Goal: Task Accomplishment & Management: Complete application form

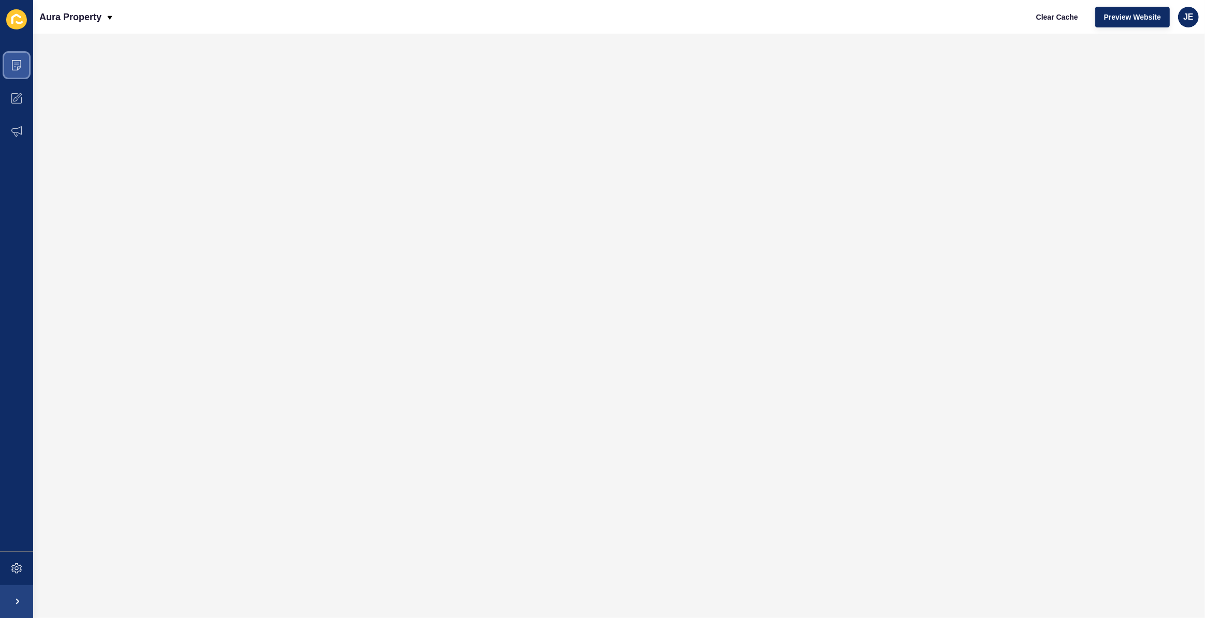
click at [18, 66] on icon at bounding box center [16, 65] width 10 height 10
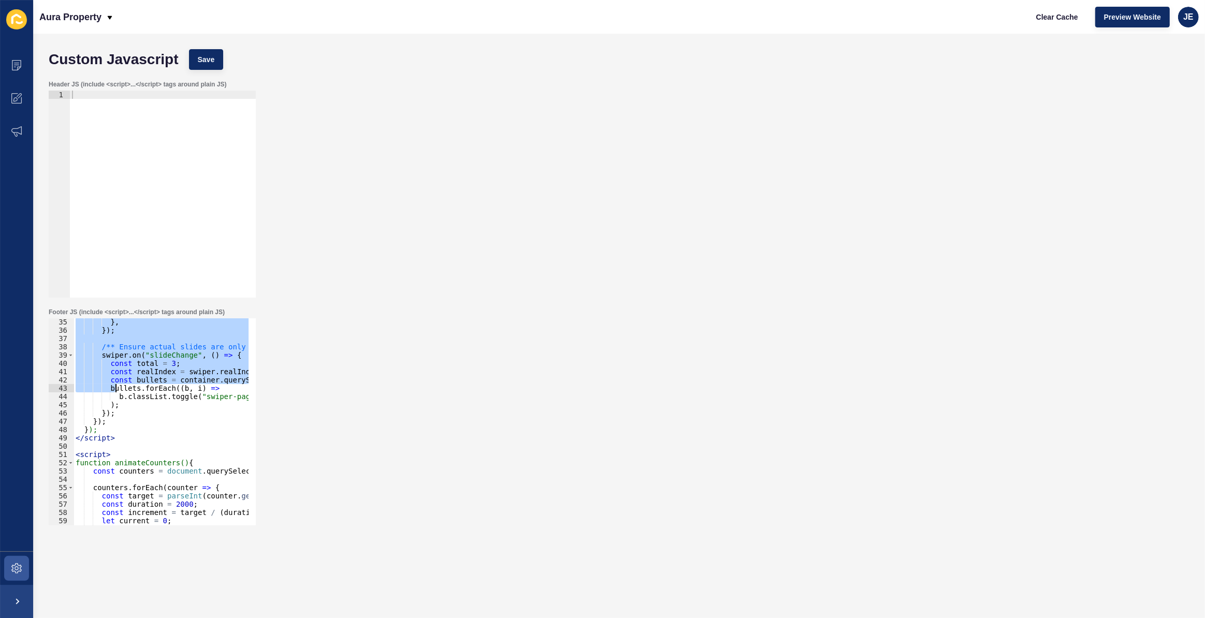
scroll to position [310, 0]
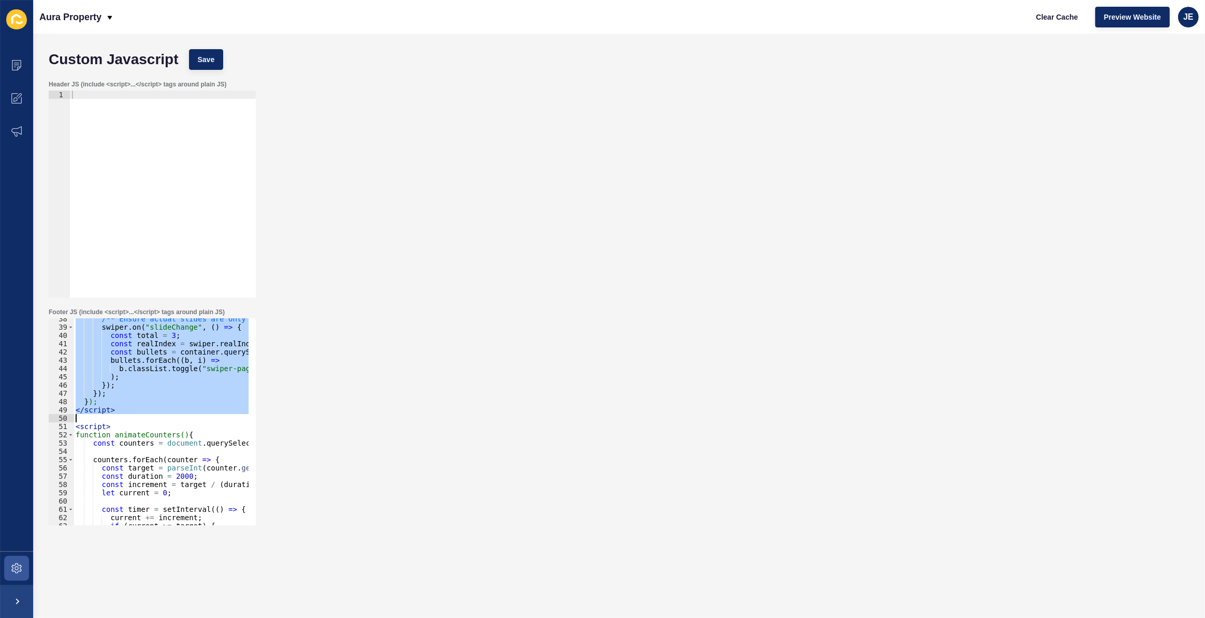
drag, startPoint x: 76, startPoint y: 363, endPoint x: 114, endPoint y: 411, distance: 60.8
click at [114, 411] on div "/** Ensure actual slides are only counted, not the duplicated images */ swiper …" at bounding box center [393, 423] width 638 height 216
click at [12, 563] on icon at bounding box center [16, 568] width 10 height 10
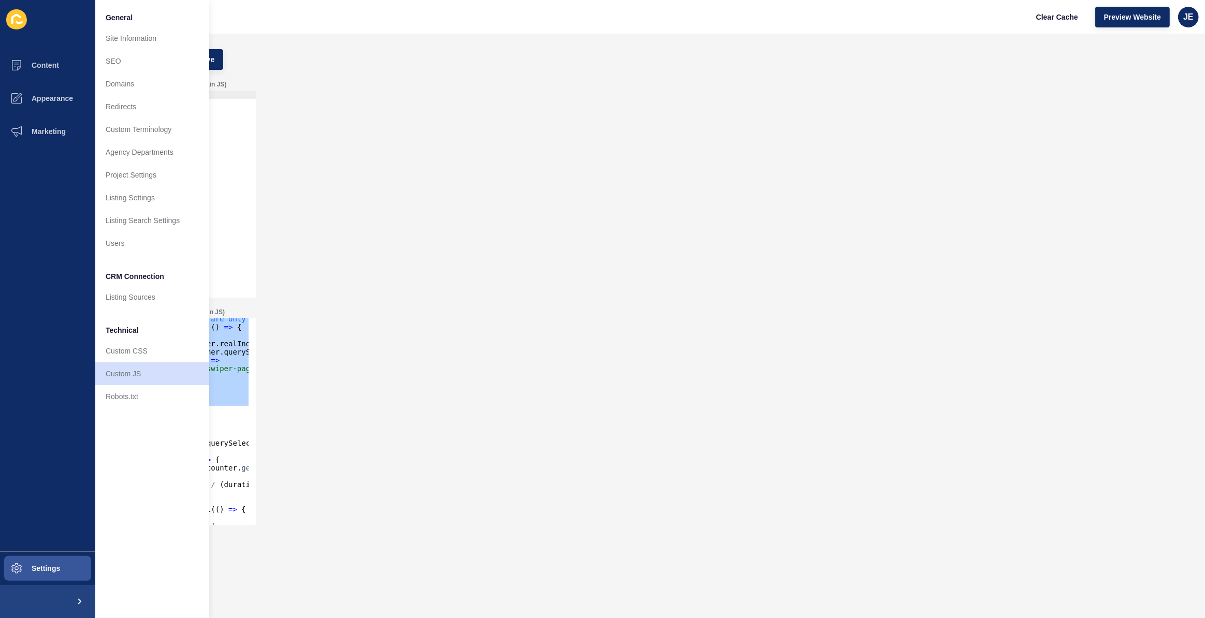
click at [469, 370] on div "Footer JS (include <script>...</script> tags around plain JS) }); </script> 38 …" at bounding box center [618, 417] width 1151 height 228
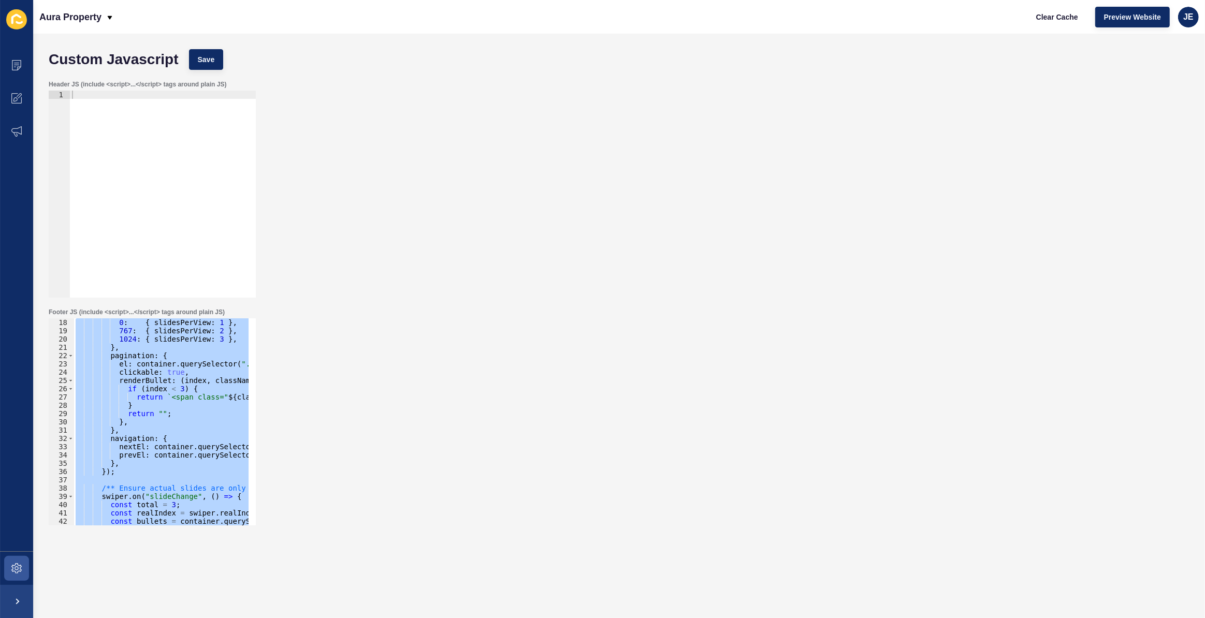
scroll to position [28, 0]
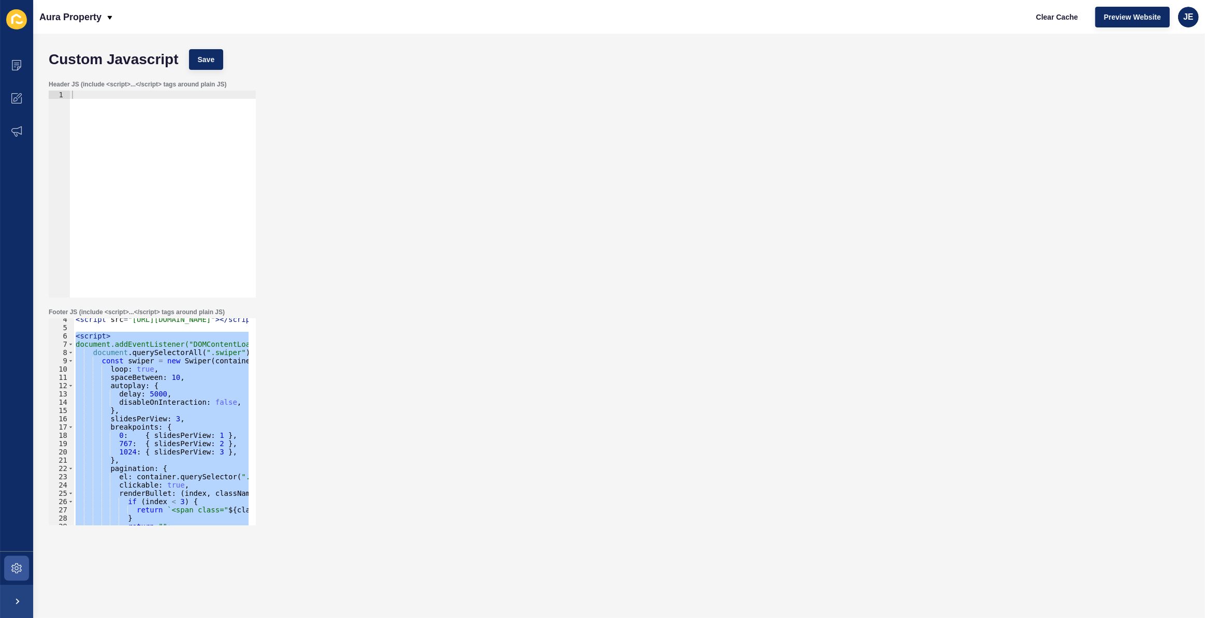
click at [148, 440] on div "< script src = "https://cdn.jsdelivr.net/npm/swiper@11/swiper-bundle.min.js" > …" at bounding box center [161, 421] width 175 height 207
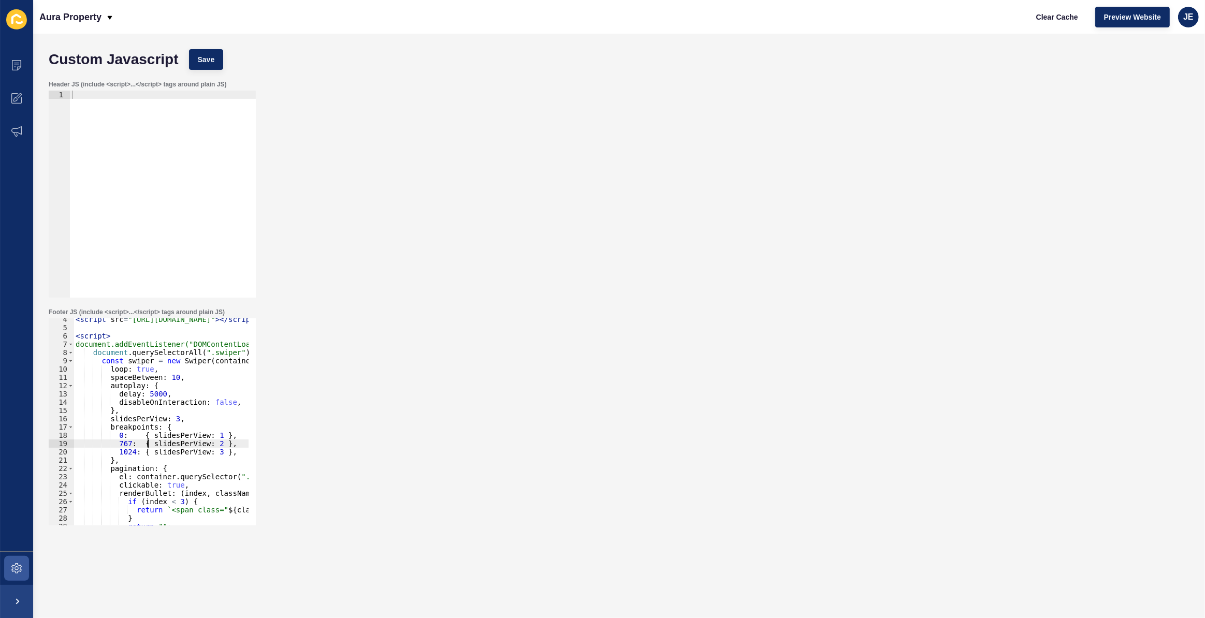
scroll to position [113, 0]
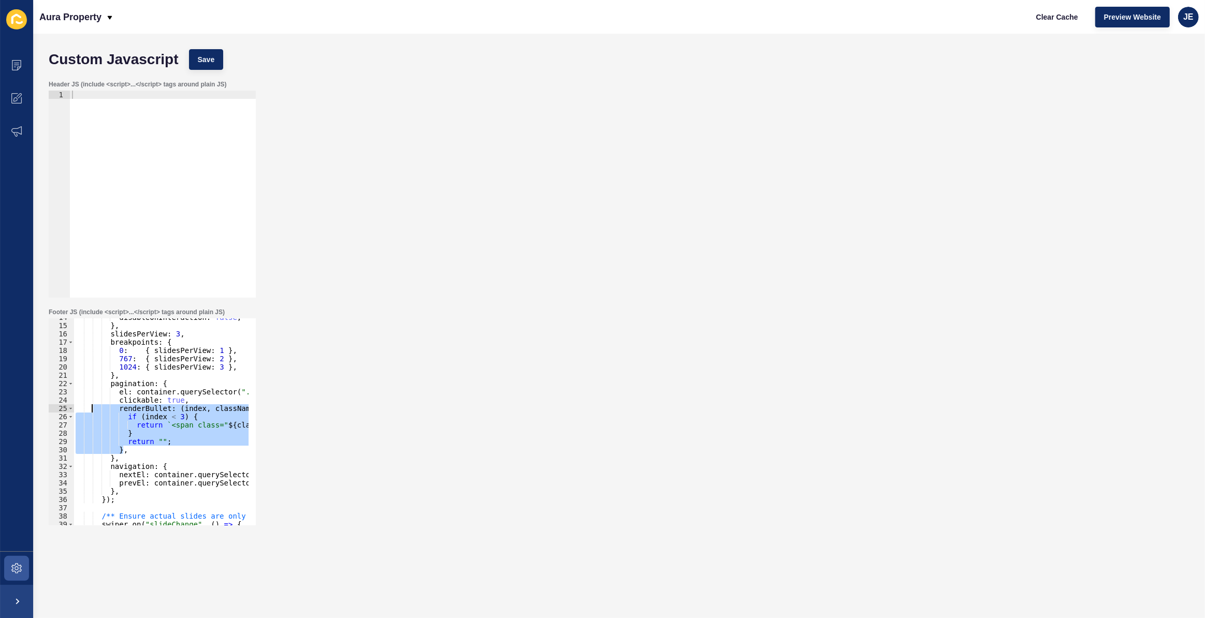
drag, startPoint x: 130, startPoint y: 447, endPoint x: 90, endPoint y: 410, distance: 54.2
click at [90, 410] on div "disableOnInteraction : false , } , slidesPerView : 3 , breakpoints : { 0 : { sl…" at bounding box center [393, 421] width 638 height 216
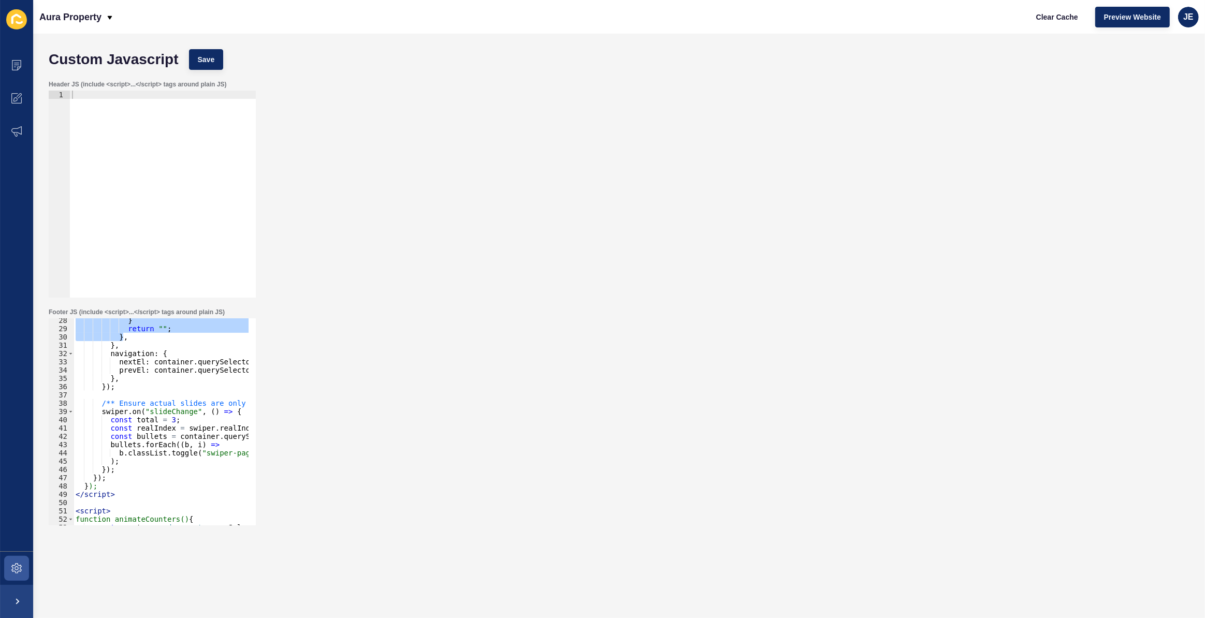
scroll to position [226, 0]
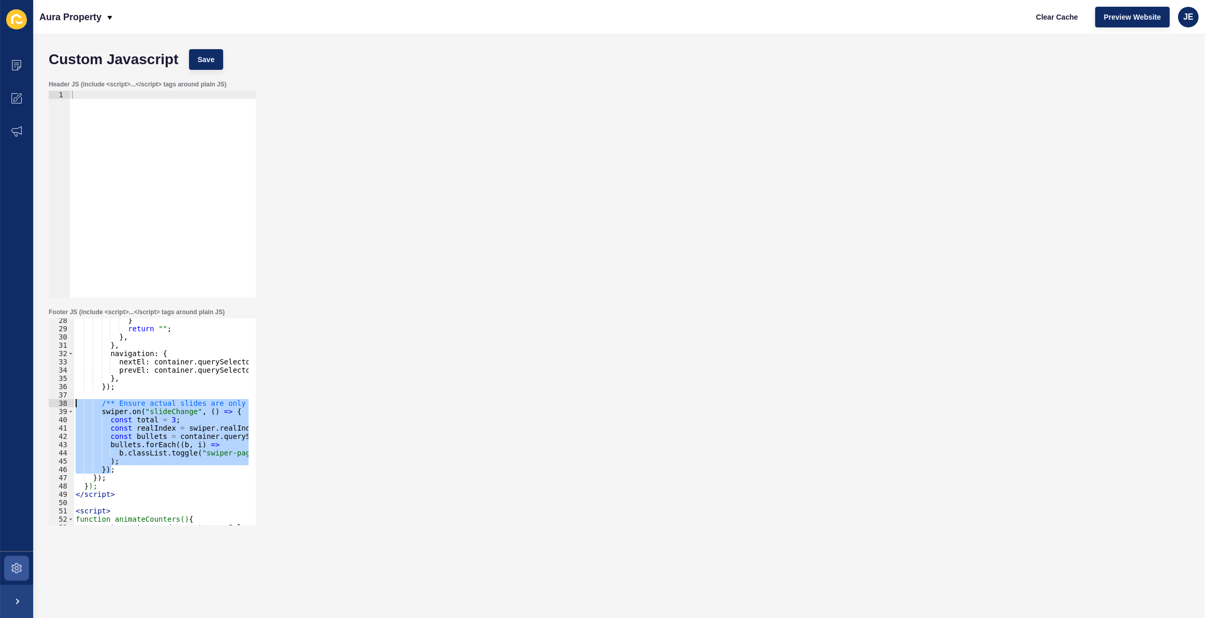
drag, startPoint x: 113, startPoint y: 470, endPoint x: 67, endPoint y: 405, distance: 79.4
click at [67, 405] on div "renderBullet: (index, className) => { if (index < 3) { 28 29 30 31 32 33 34 35 …" at bounding box center [152, 421] width 207 height 207
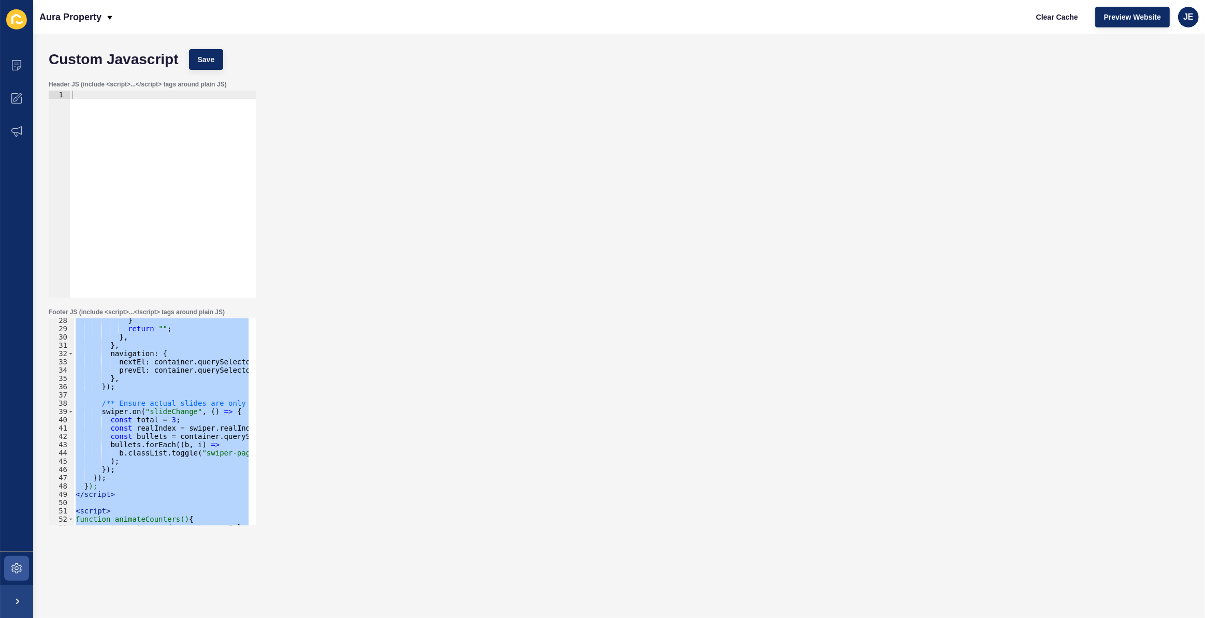
click at [117, 493] on div "} return "" ; } , } , navigation : { nextEl : container . querySelector ( ".swi…" at bounding box center [161, 421] width 175 height 207
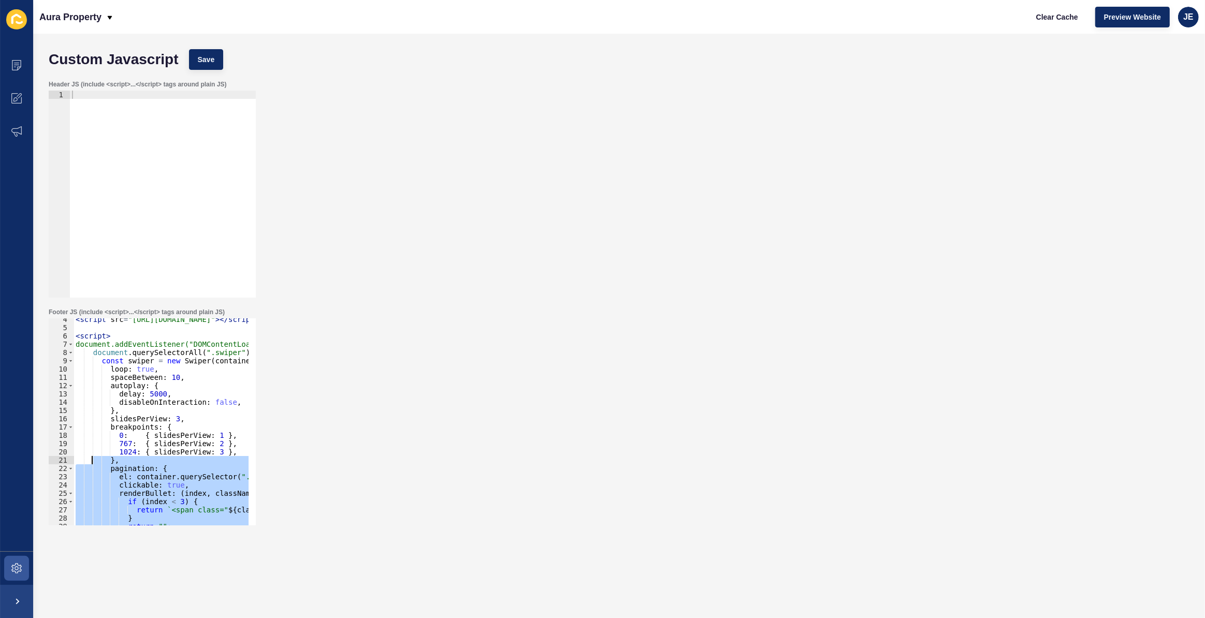
scroll to position [0, 0]
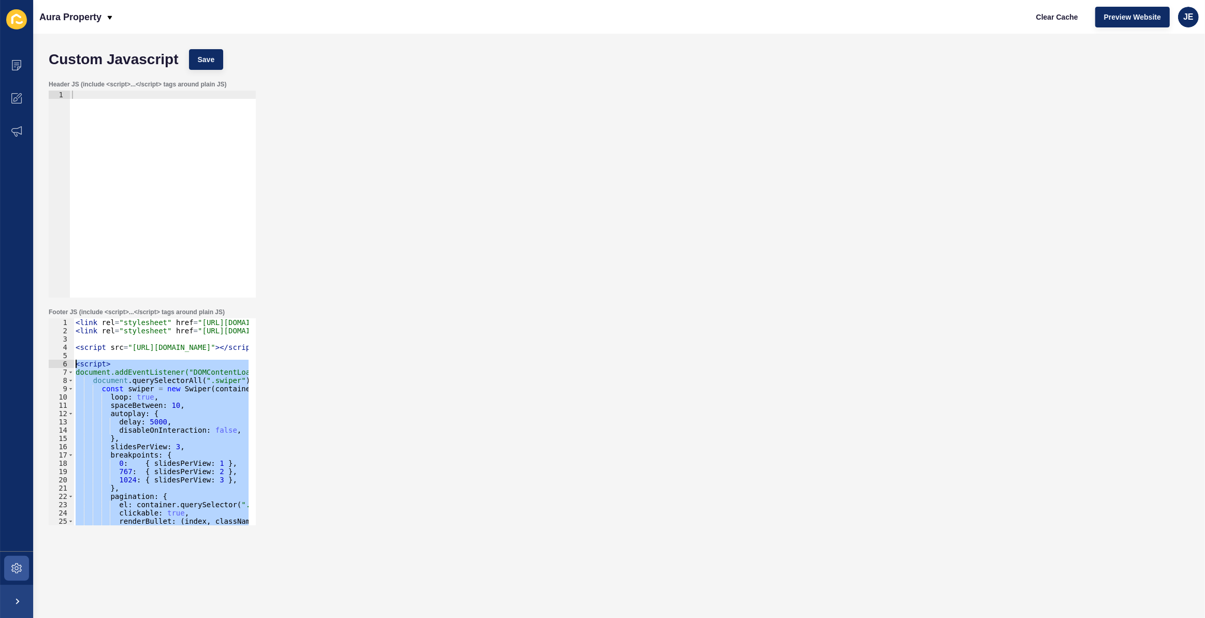
drag, startPoint x: 120, startPoint y: 499, endPoint x: 67, endPoint y: 367, distance: 141.9
click at [67, 367] on div "</script> 1 2 3 4 5 6 7 8 9 10 11 12 13 14 15 16 17 18 19 20 21 22 23 24 25 26 …" at bounding box center [152, 421] width 207 height 207
click at [209, 420] on div "< link rel = "stylesheet" href = "https://cdn.jsdelivr.net/npm/swiper@11/swiper…" at bounding box center [161, 421] width 175 height 207
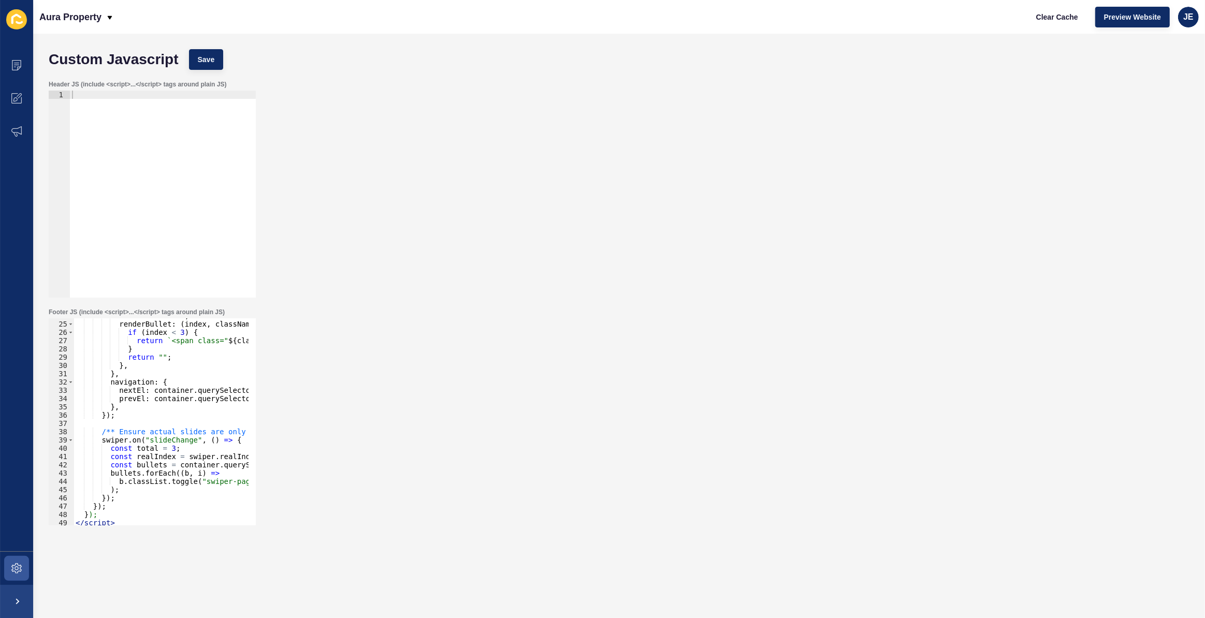
scroll to position [226, 0]
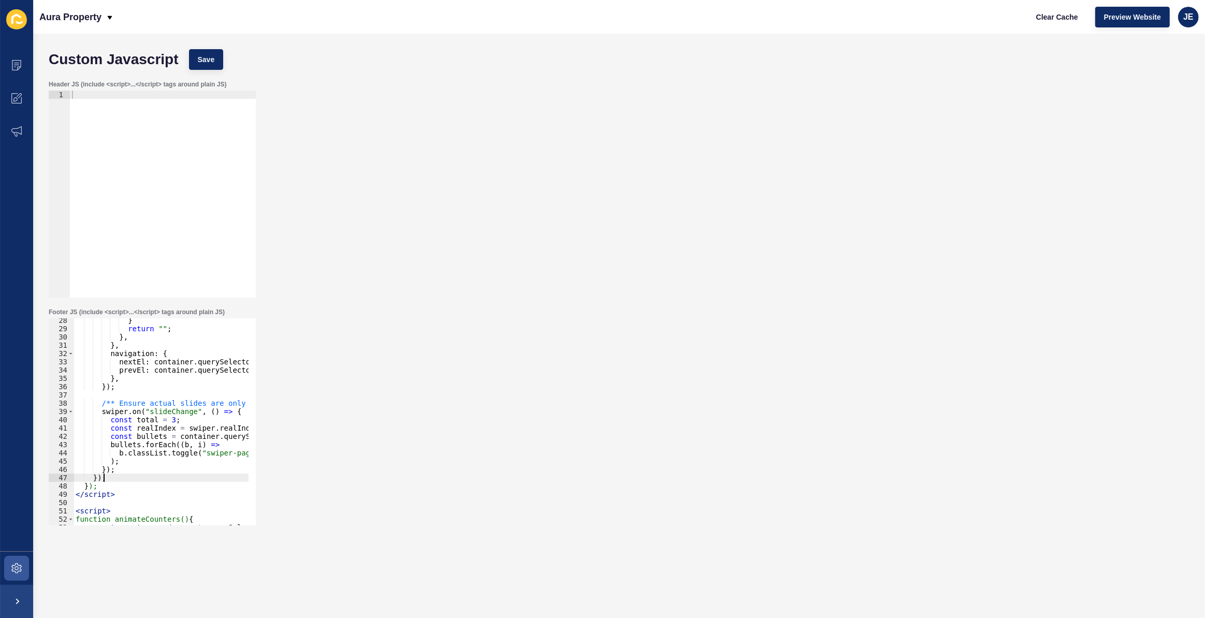
click at [116, 477] on div "} return "" ; } , } , navigation : { nextEl : container . querySelector ( ".swi…" at bounding box center [393, 424] width 638 height 216
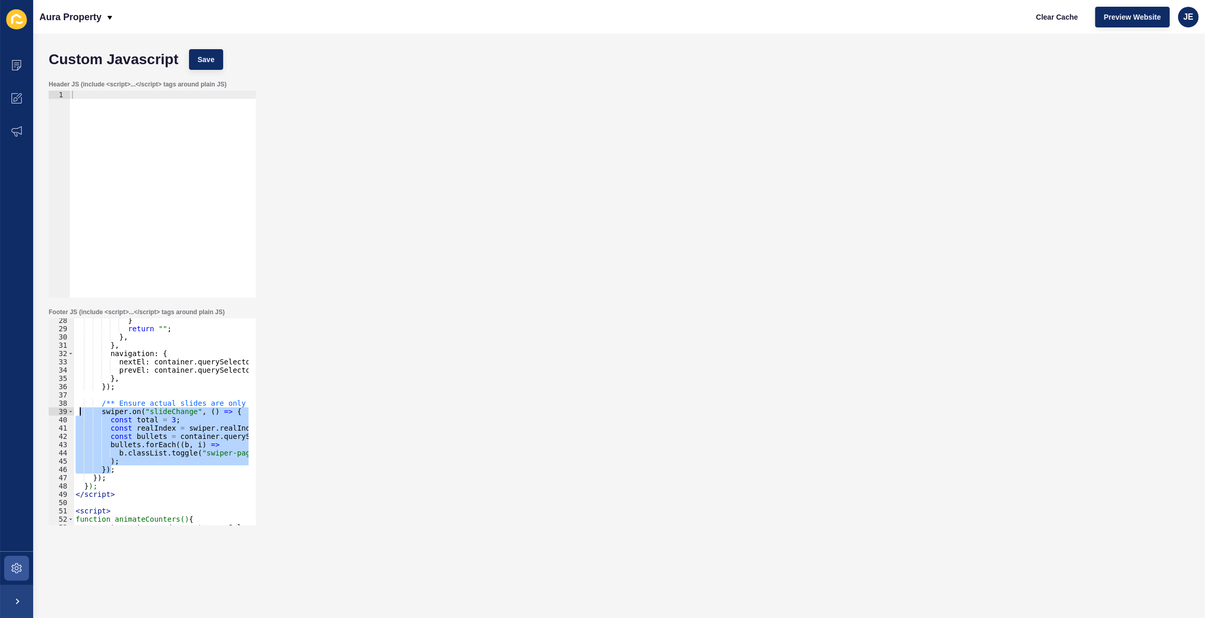
drag, startPoint x: 120, startPoint y: 468, endPoint x: 81, endPoint y: 412, distance: 67.7
click at [81, 412] on div "} return "" ; } , } , navigation : { nextEl : container . querySelector ( ".swi…" at bounding box center [393, 424] width 638 height 216
type textarea "swiper.on("slideChange", () => { const total = 3;"
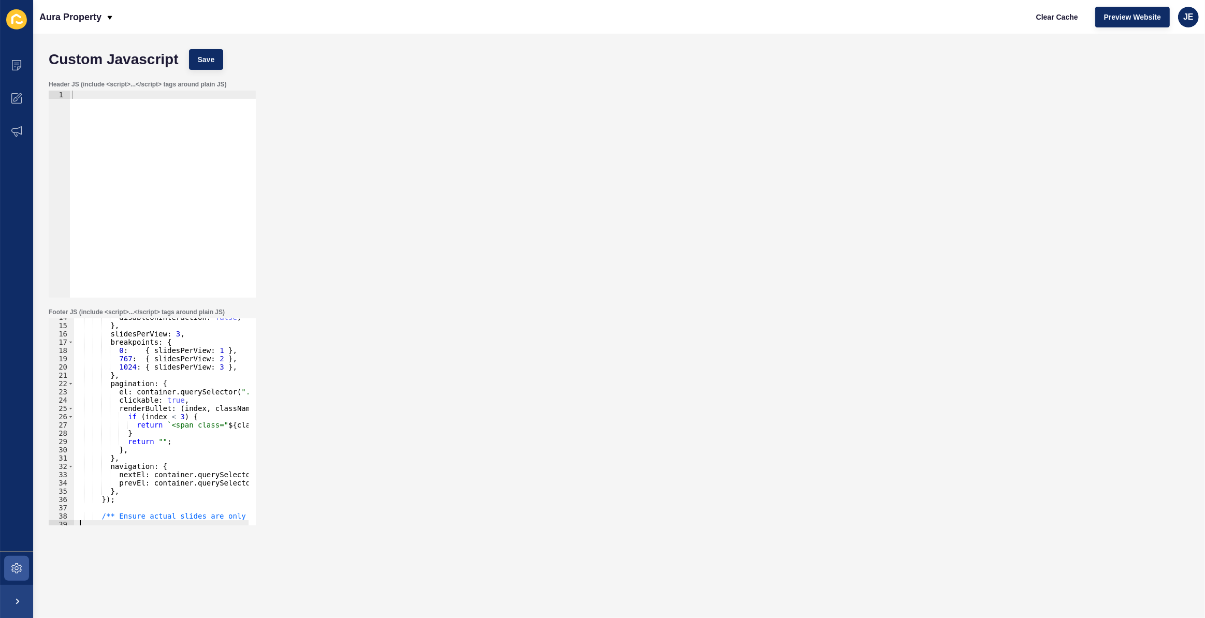
scroll to position [113, 0]
drag, startPoint x: 129, startPoint y: 447, endPoint x: 91, endPoint y: 411, distance: 53.1
click at [91, 411] on div "disableOnInteraction : false , } , slidesPerView : 3 , breakpoints : { 0 : { sl…" at bounding box center [393, 421] width 638 height 216
type textarea "renderBullet: (index, className) => { if (index < 3) {"
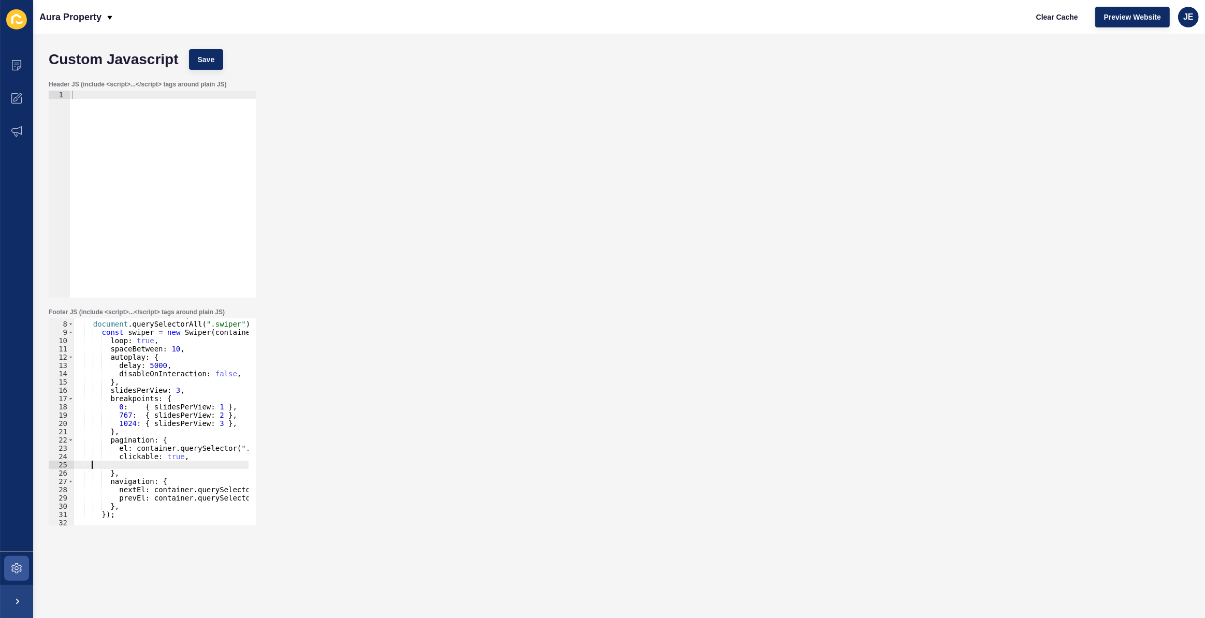
scroll to position [56, 0]
click at [212, 59] on span "Save" at bounding box center [206, 59] width 17 height 10
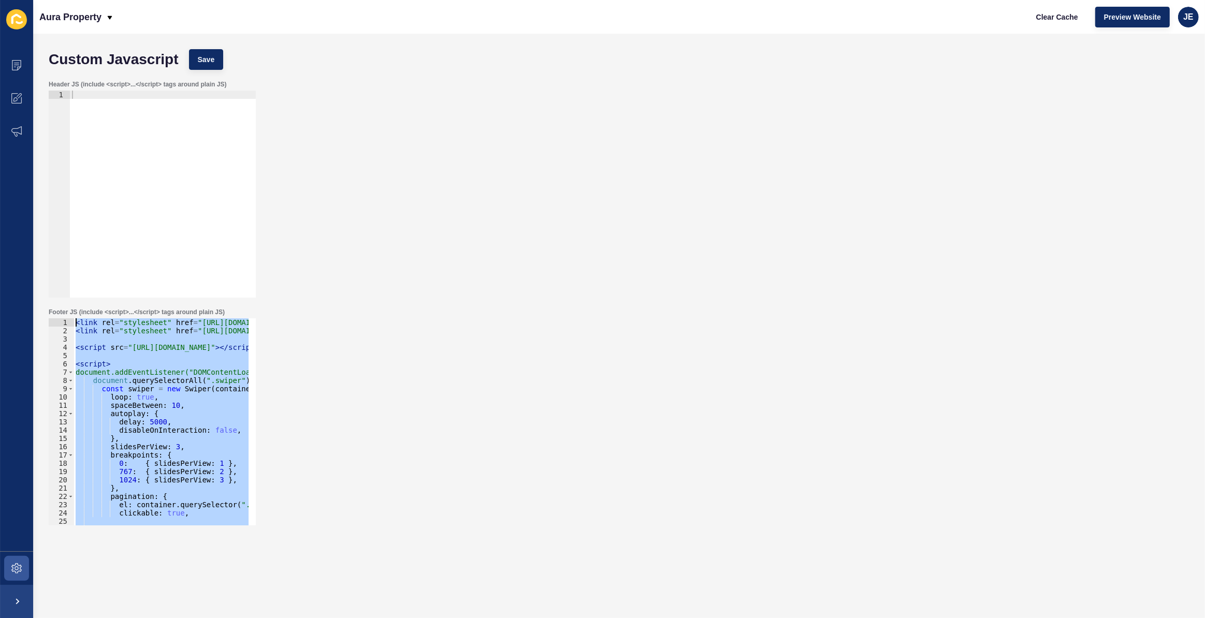
scroll to position [0, 0]
drag, startPoint x: 114, startPoint y: 424, endPoint x: 30, endPoint y: 366, distance: 102.7
click at [30, 366] on div "Content Appearance Marketing Settings Aura Property Clear Cache Preview Website…" at bounding box center [602, 309] width 1205 height 618
paste textarea "/script>"
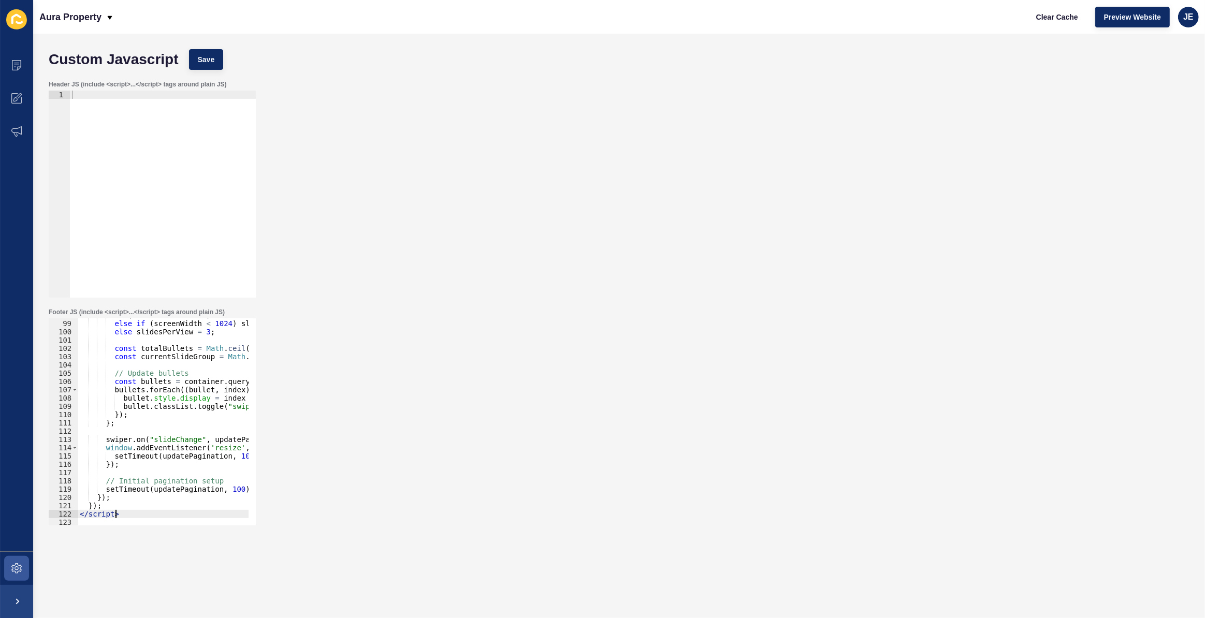
scroll to position [811, 0]
click at [211, 71] on div "Custom Javascript Save" at bounding box center [618, 59] width 1151 height 31
click at [212, 66] on button "Save" at bounding box center [206, 59] width 35 height 21
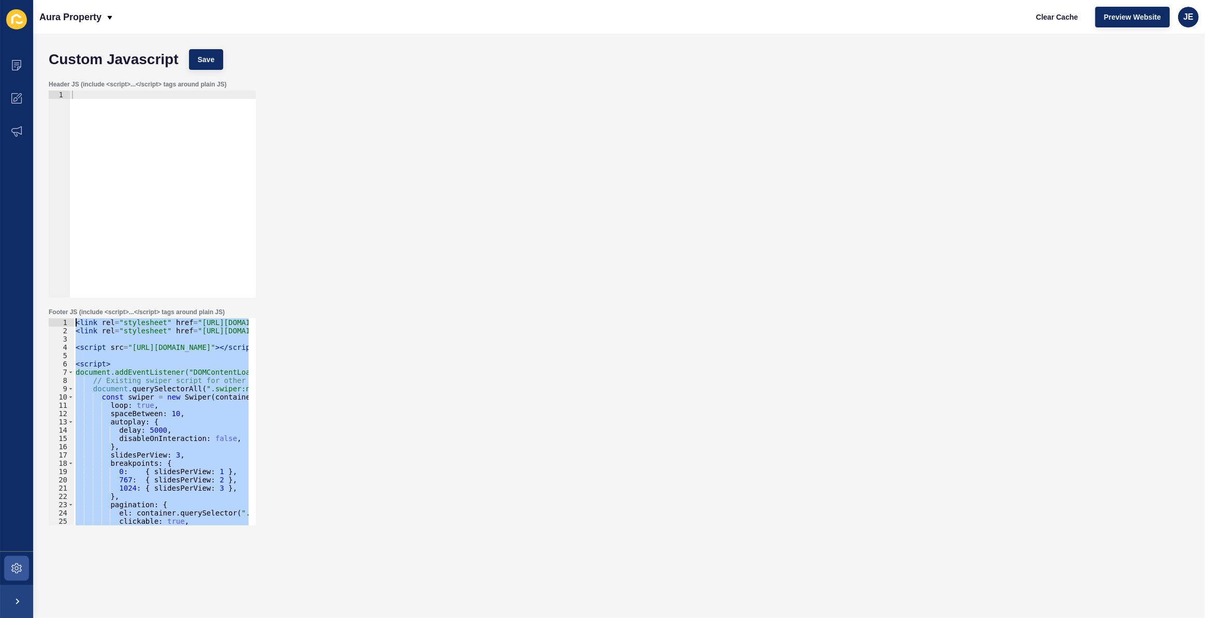
scroll to position [0, 0]
drag, startPoint x: 132, startPoint y: 512, endPoint x: 53, endPoint y: 364, distance: 167.7
click at [53, 364] on div "</script> 1 2 3 4 5 6 7 8 9 10 11 12 13 14 15 16 17 18 19 20 21 22 23 24 25 26 …" at bounding box center [152, 421] width 207 height 207
paste textarea "/script>"
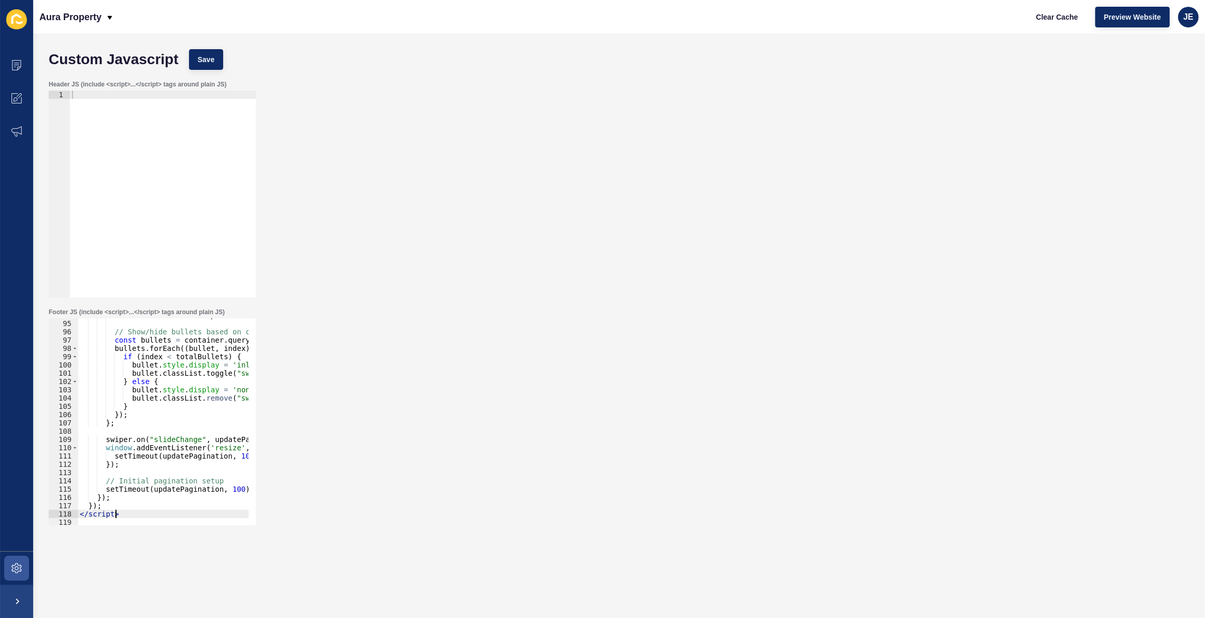
scroll to position [777, 0]
click at [211, 62] on span "Save" at bounding box center [206, 59] width 17 height 10
click at [200, 59] on span "Save" at bounding box center [206, 59] width 17 height 10
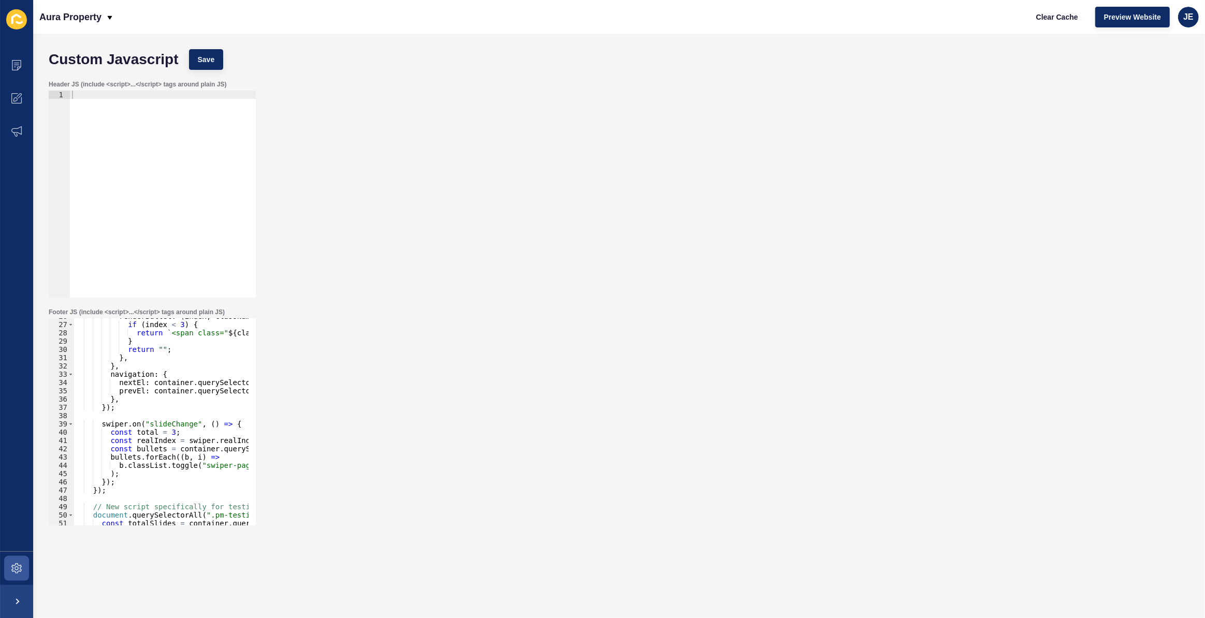
scroll to position [213, 0]
click at [181, 371] on div "renderBullet : ( index , className ) => { if ( index < 3 ) { return ` <span cla…" at bounding box center [393, 420] width 638 height 216
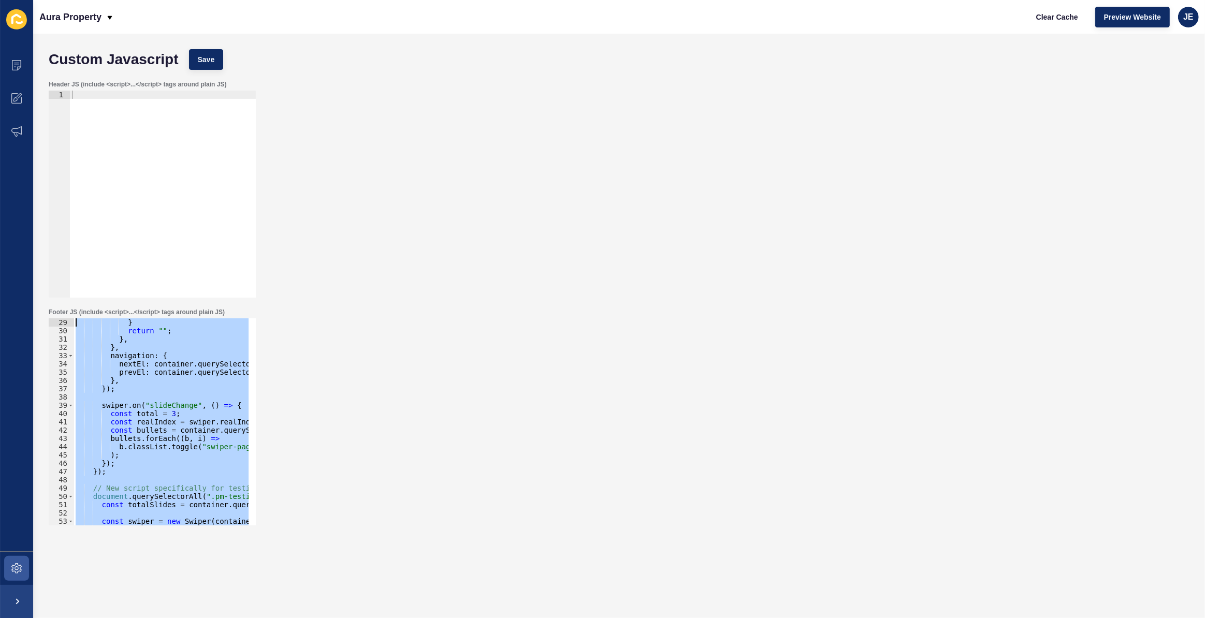
scroll to position [0, 0]
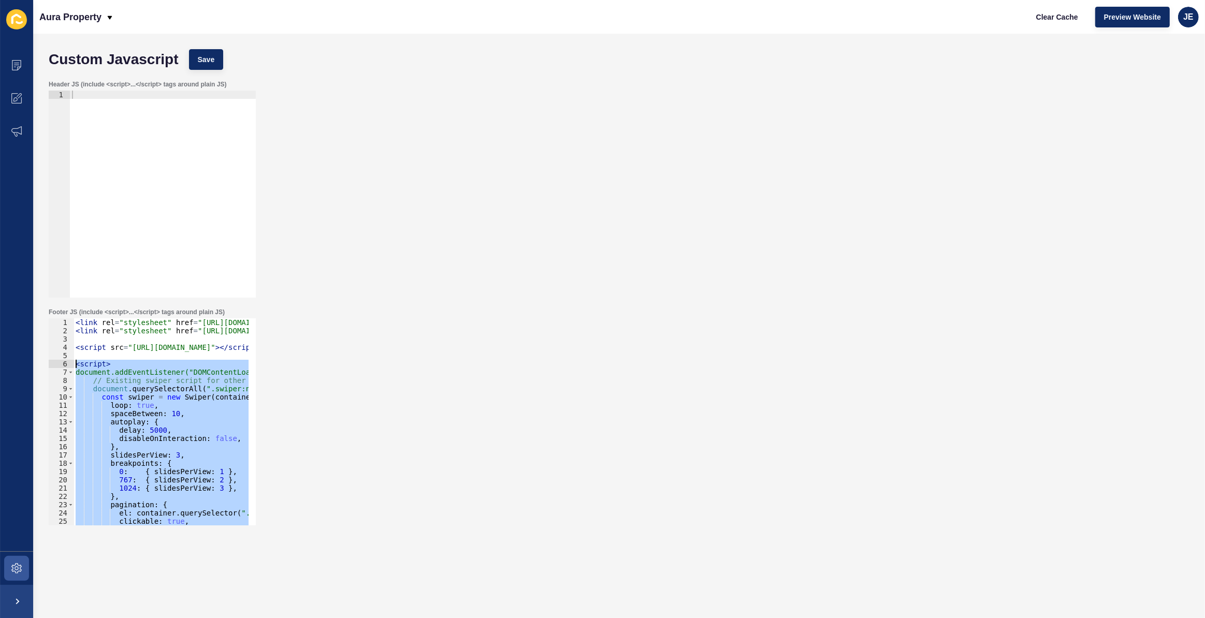
drag, startPoint x: 126, startPoint y: 432, endPoint x: 61, endPoint y: 365, distance: 94.1
click at [61, 365] on div "navigation: { 1 2 3 4 5 6 7 8 9 10 11 12 13 14 15 16 17 18 19 20 21 22 23 24 25…" at bounding box center [152, 421] width 207 height 207
paste textarea "/script>"
type textarea "</script>"
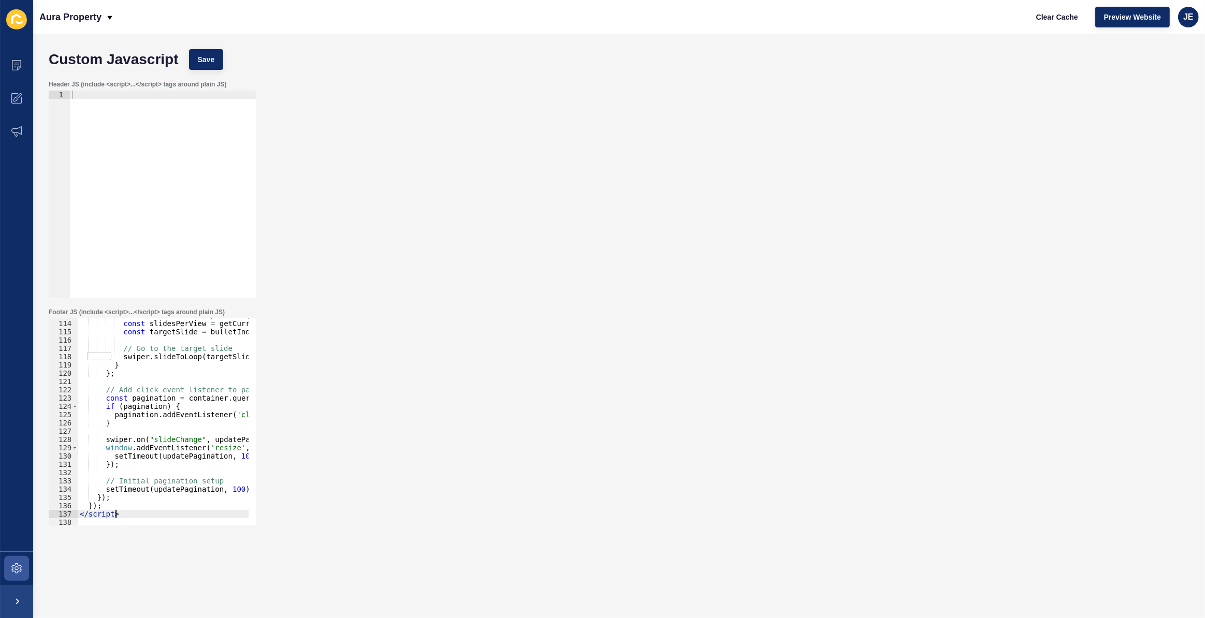
scroll to position [935, 0]
click at [213, 57] on span "Save" at bounding box center [206, 59] width 17 height 10
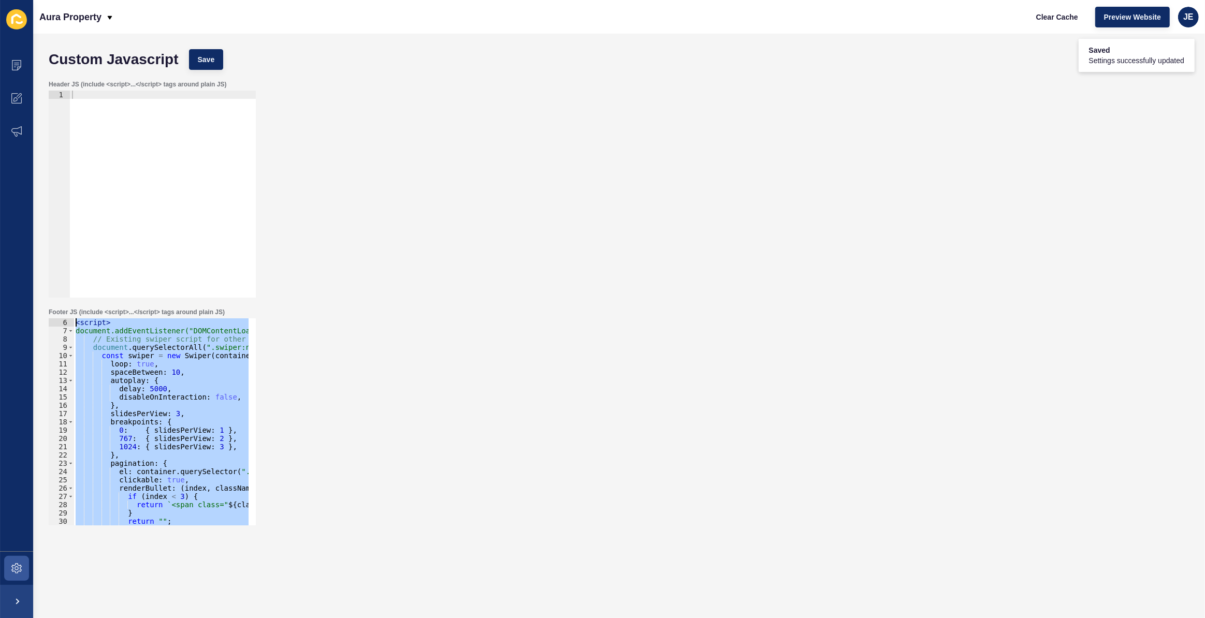
scroll to position [0, 0]
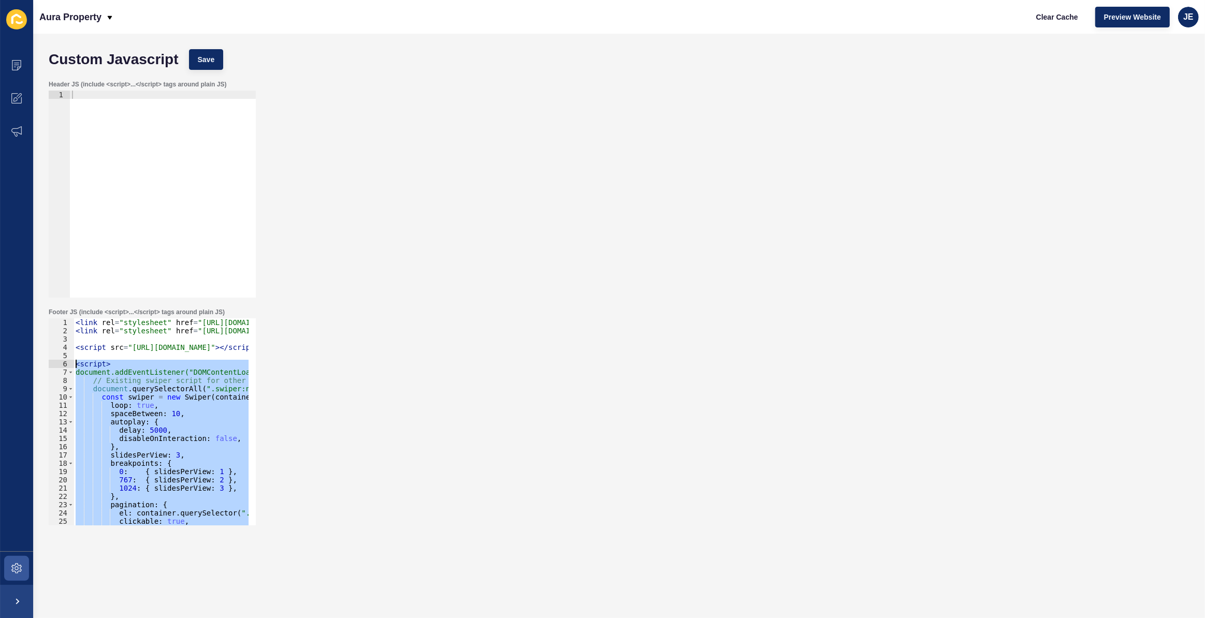
drag, startPoint x: 125, startPoint y: 491, endPoint x: 51, endPoint y: 362, distance: 149.1
click at [51, 362] on div "1 2 3 4 5 6 7 8 9 10 11 12 13 14 15 16 17 18 19 20 21 22 23 24 25 26 27 < link …" at bounding box center [152, 421] width 207 height 207
paste textarea "/script>"
type textarea "</script>"
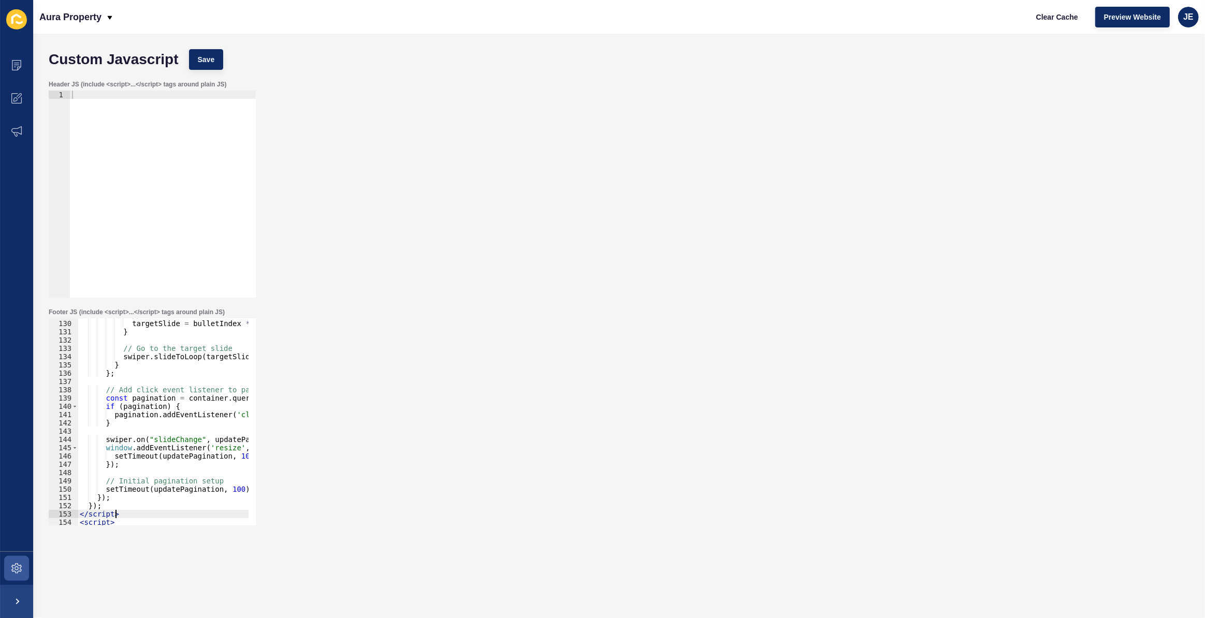
scroll to position [1067, 0]
click at [217, 63] on button "Save" at bounding box center [206, 59] width 35 height 21
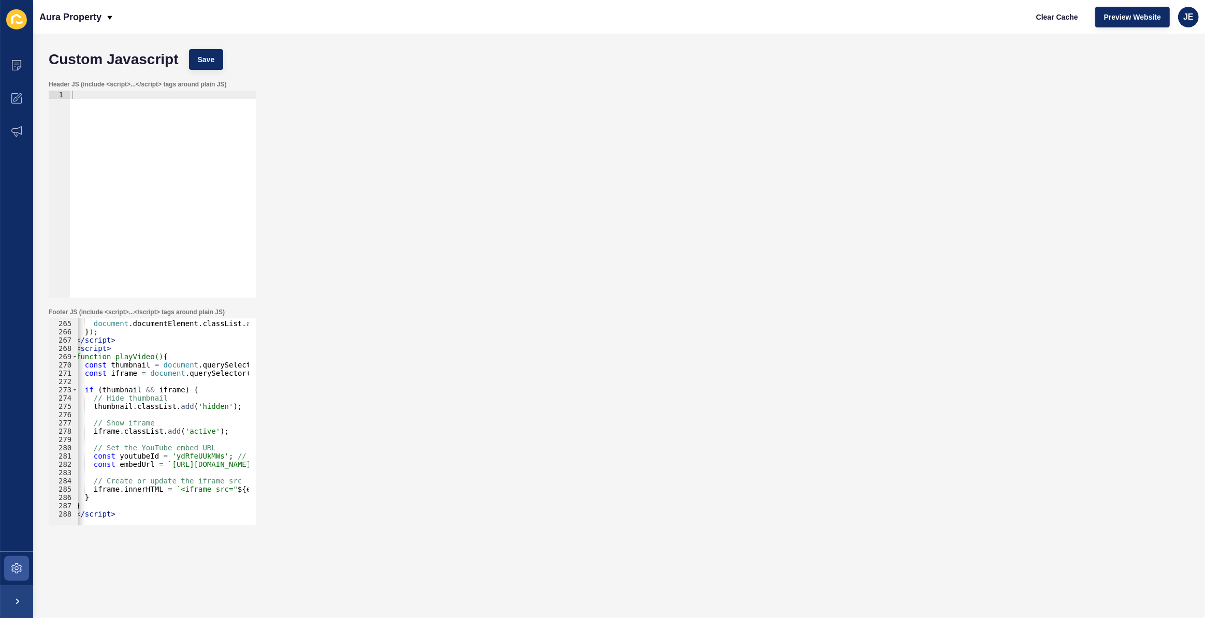
scroll to position [2185, 0]
click at [164, 512] on div "document . documentElement . classList . remove ( 'page-loading' ) ; document .…" at bounding box center [393, 419] width 638 height 216
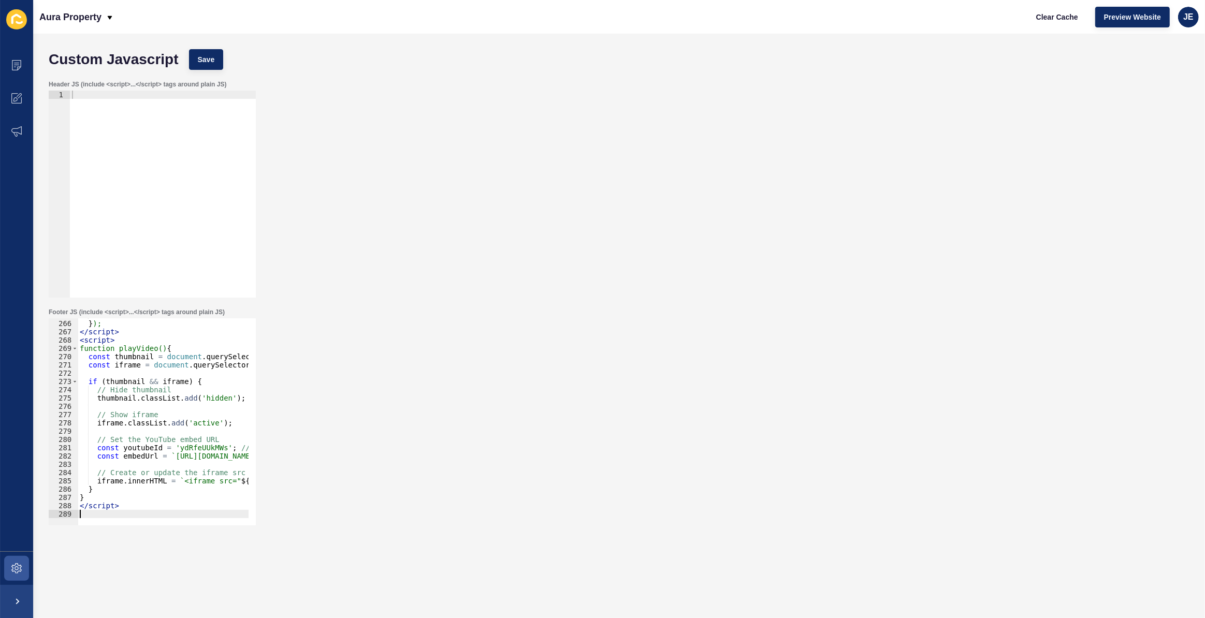
scroll to position [0, 0]
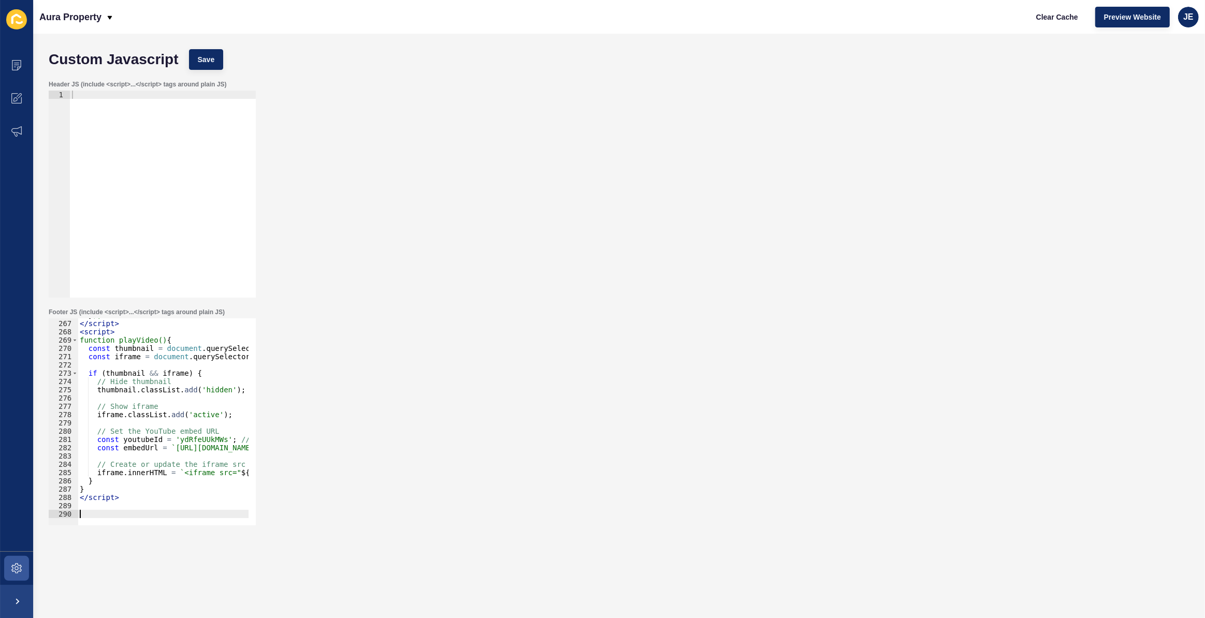
paste textarea "</script>"
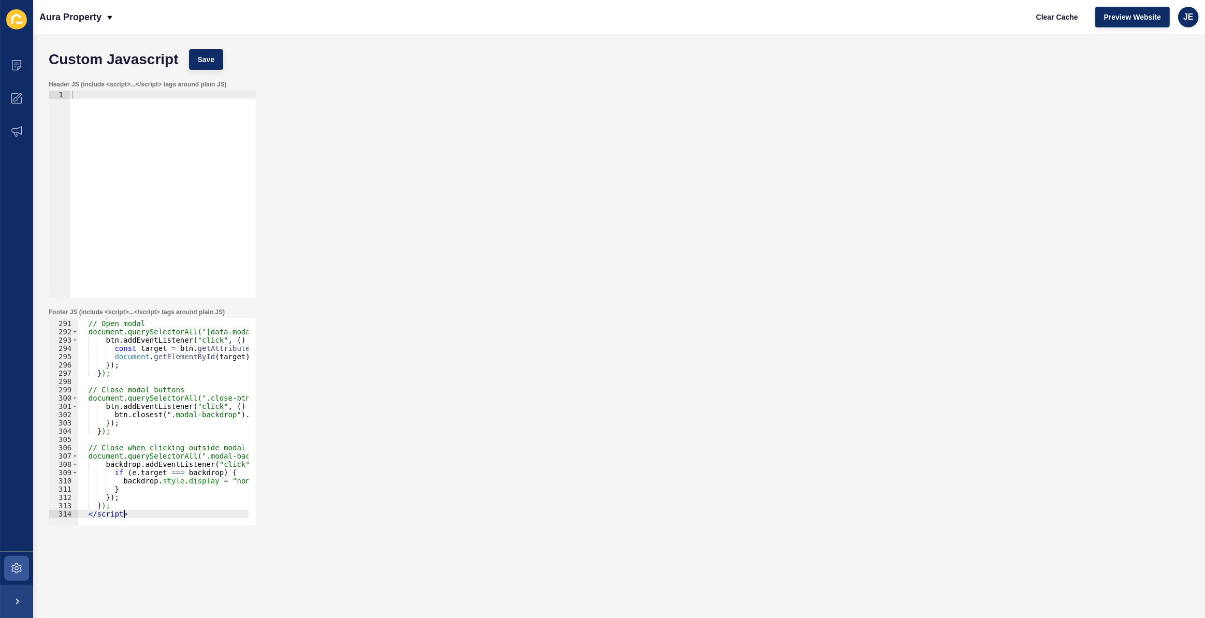
scroll to position [2401, 0]
click at [206, 67] on button "Save" at bounding box center [206, 59] width 35 height 21
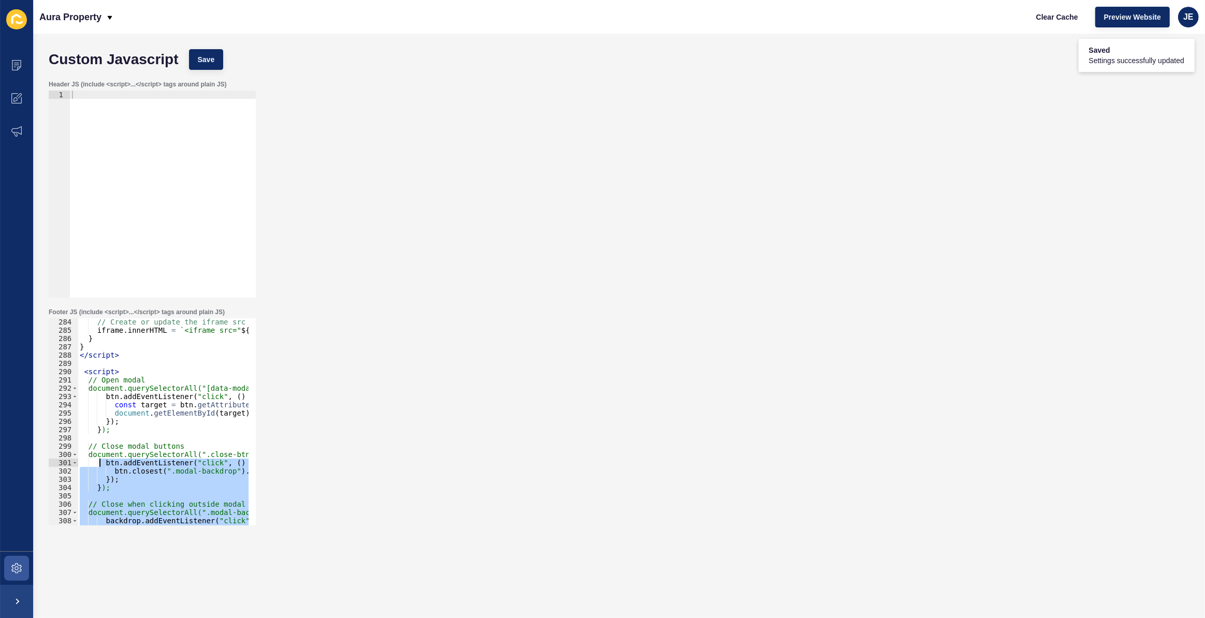
scroll to position [2345, 0]
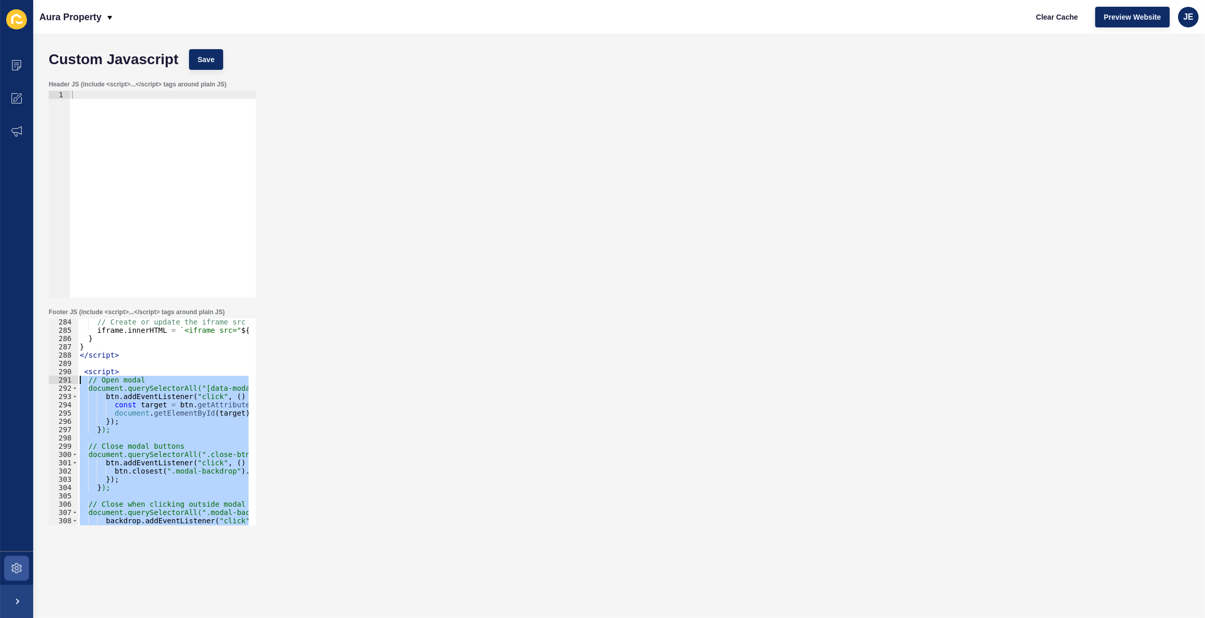
drag, startPoint x: 112, startPoint y: 507, endPoint x: 81, endPoint y: 380, distance: 131.2
click at [81, 380] on div "// Create or update the iframe src iframe . innerHTML = ` <iframe src=" ${ embe…" at bounding box center [397, 426] width 638 height 216
paste textarea "});"
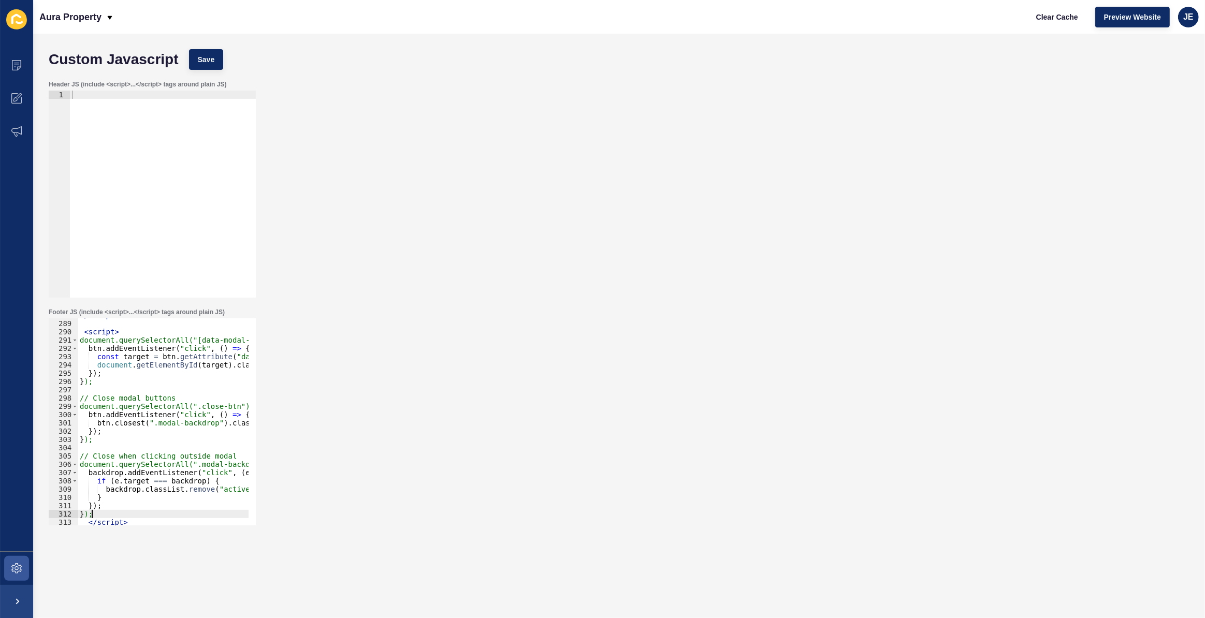
type textarea "}); });"
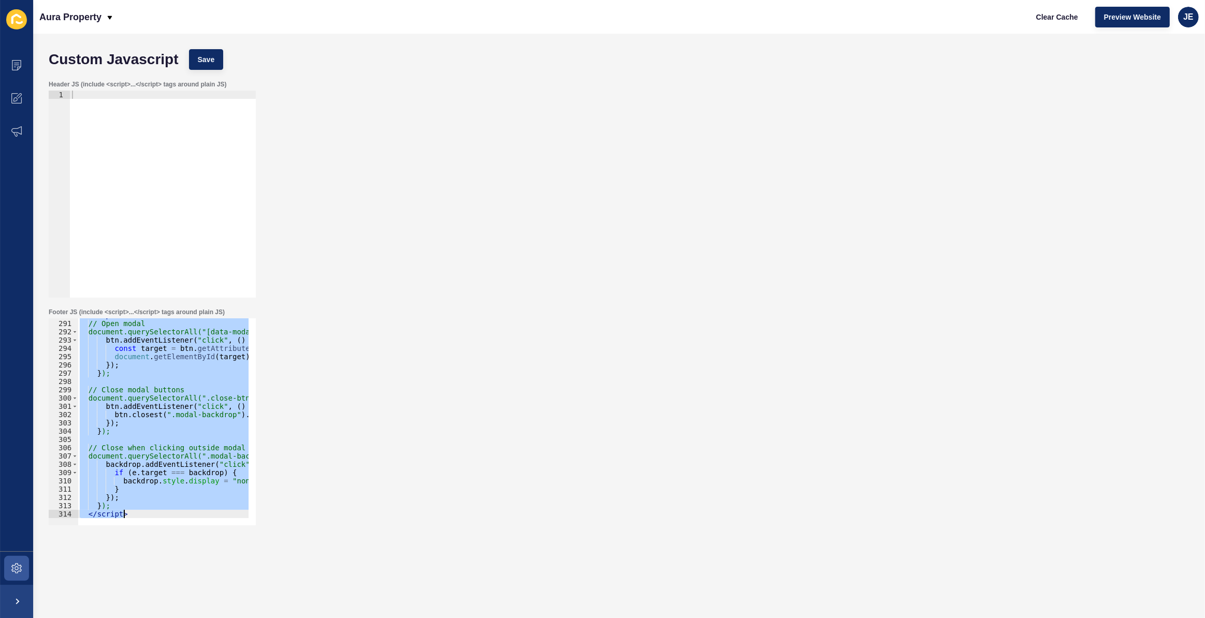
scroll to position [2401, 0]
click at [122, 465] on div "< script > // Open modal document.querySelectorAll("[data-modal-target]").forEa…" at bounding box center [163, 421] width 171 height 207
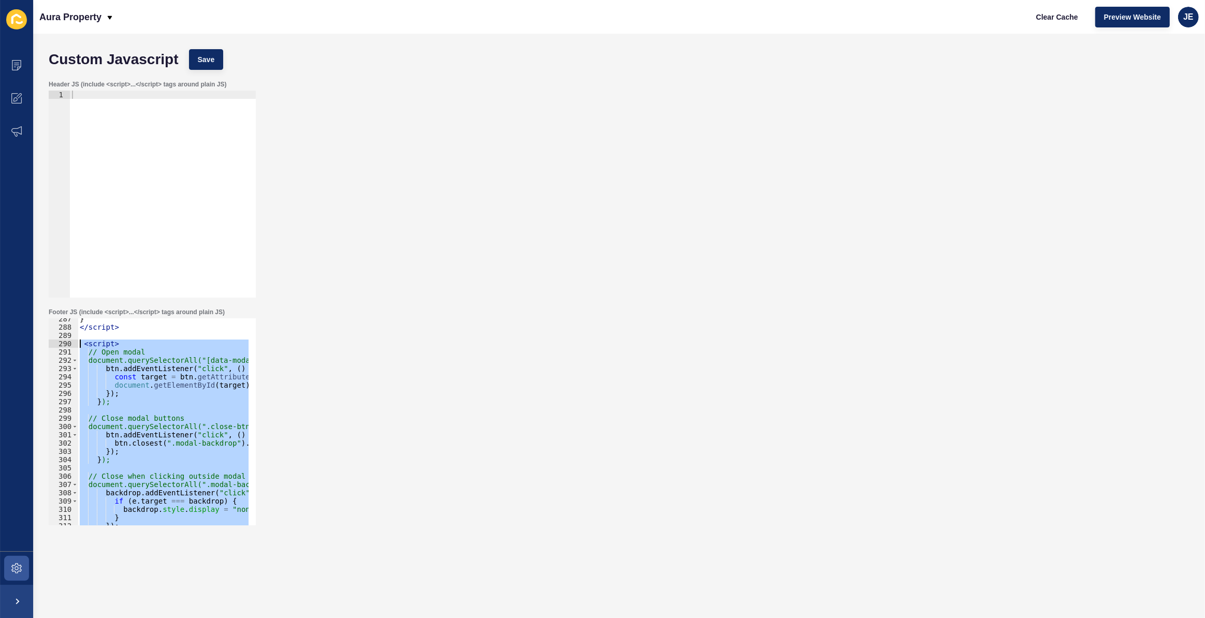
scroll to position [2373, 0]
drag, startPoint x: 113, startPoint y: 508, endPoint x: 80, endPoint y: 354, distance: 158.2
click at [80, 354] on div "} </ script > < script > // Open modal document.querySelectorAll("[data-modal-t…" at bounding box center [397, 423] width 638 height 216
paste textarea "});"
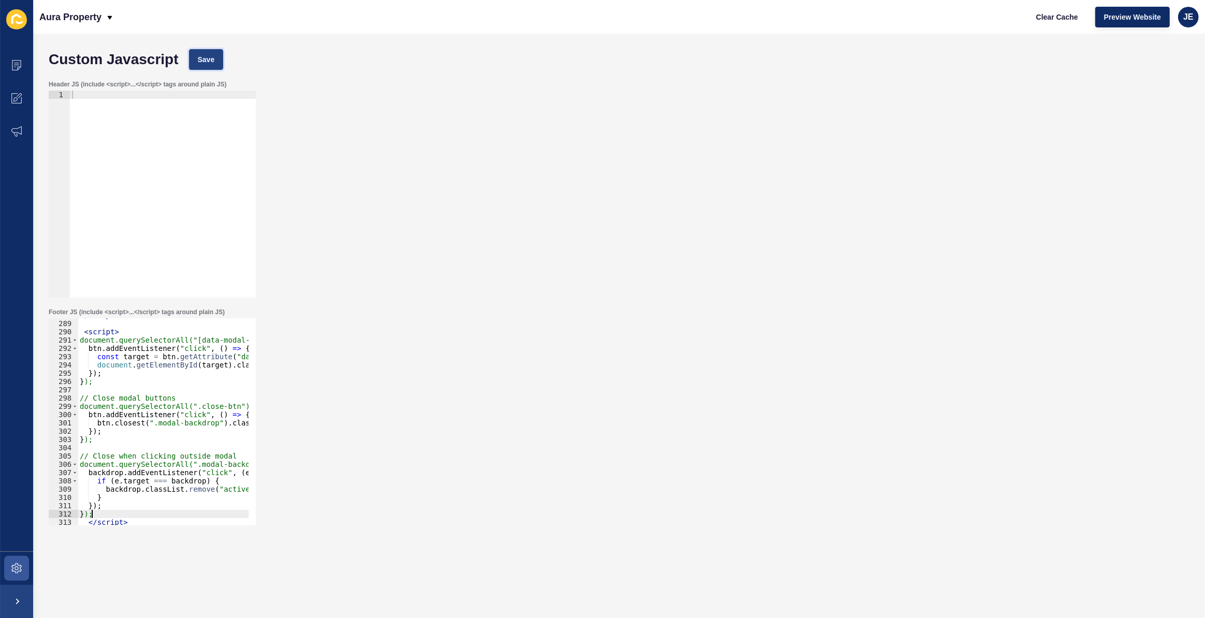
click at [213, 61] on span "Save" at bounding box center [206, 59] width 17 height 10
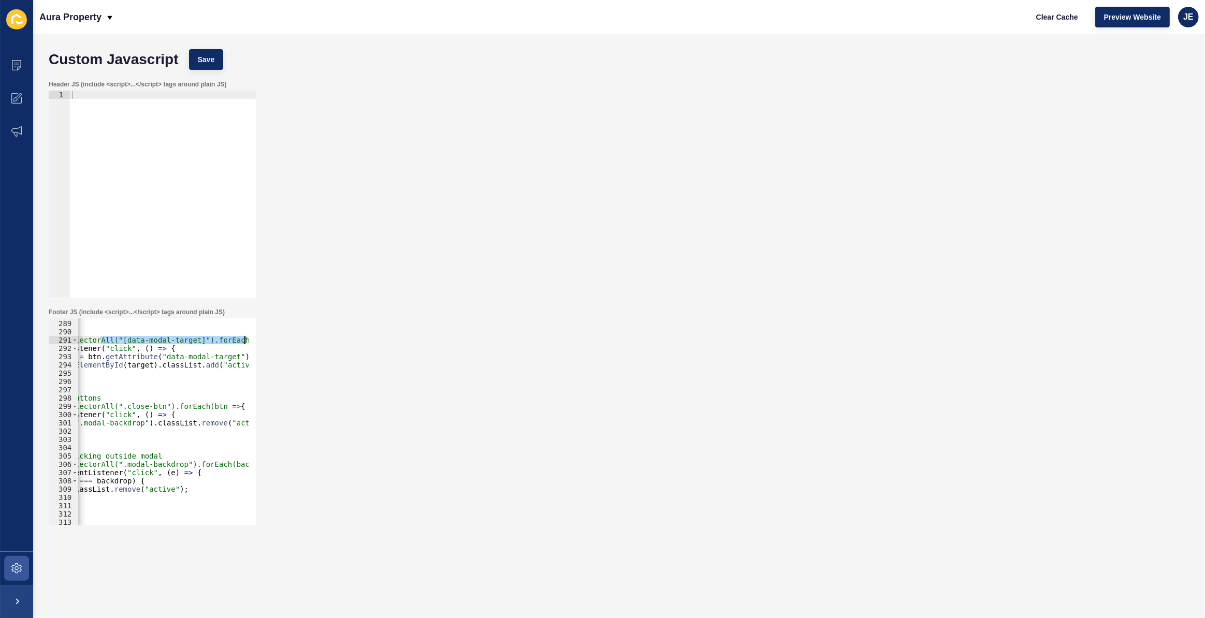
scroll to position [0, 94]
drag, startPoint x: 186, startPoint y: 339, endPoint x: 268, endPoint y: 344, distance: 82.5
click at [268, 344] on div "Footer JS (include <script>...</script> tags around plain JS) document.querySel…" at bounding box center [618, 417] width 1151 height 228
click at [140, 433] on div "</ script > < script > document.querySelectorAll("[data-modal-target]").forEach…" at bounding box center [302, 419] width 638 height 216
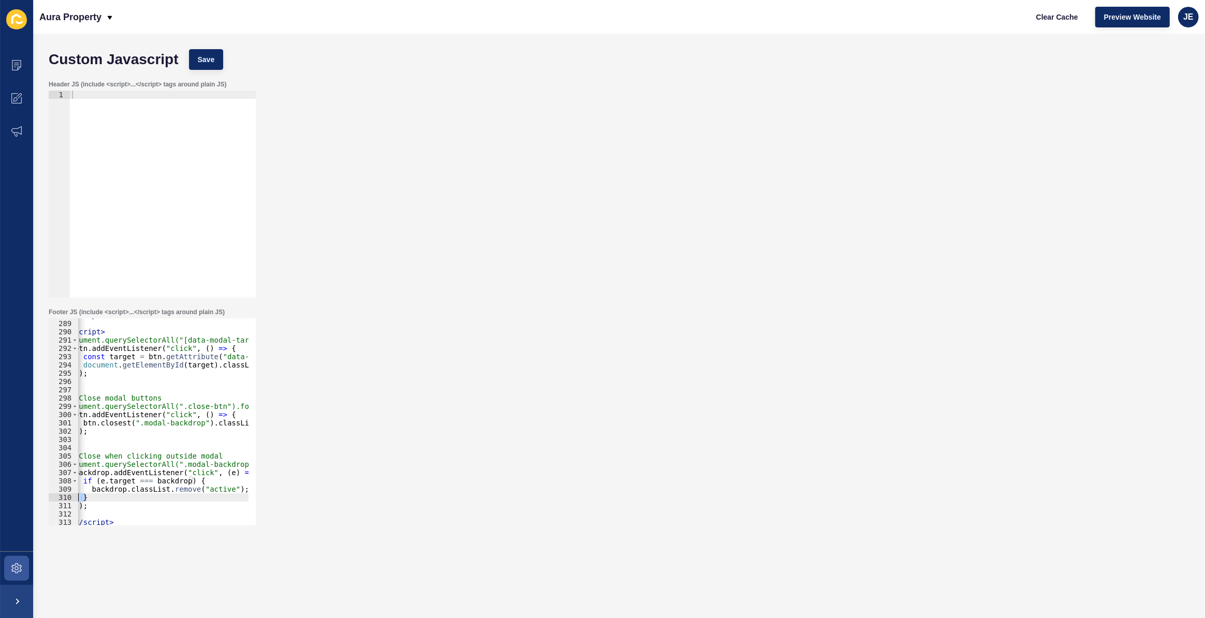
scroll to position [0, 0]
drag, startPoint x: 128, startPoint y: 499, endPoint x: 64, endPoint y: 496, distance: 64.8
click at [62, 496] on div "}); 288 289 290 291 292 293 294 295 296 297 298 299 300 301 302 303 304 305 306…" at bounding box center [152, 421] width 207 height 207
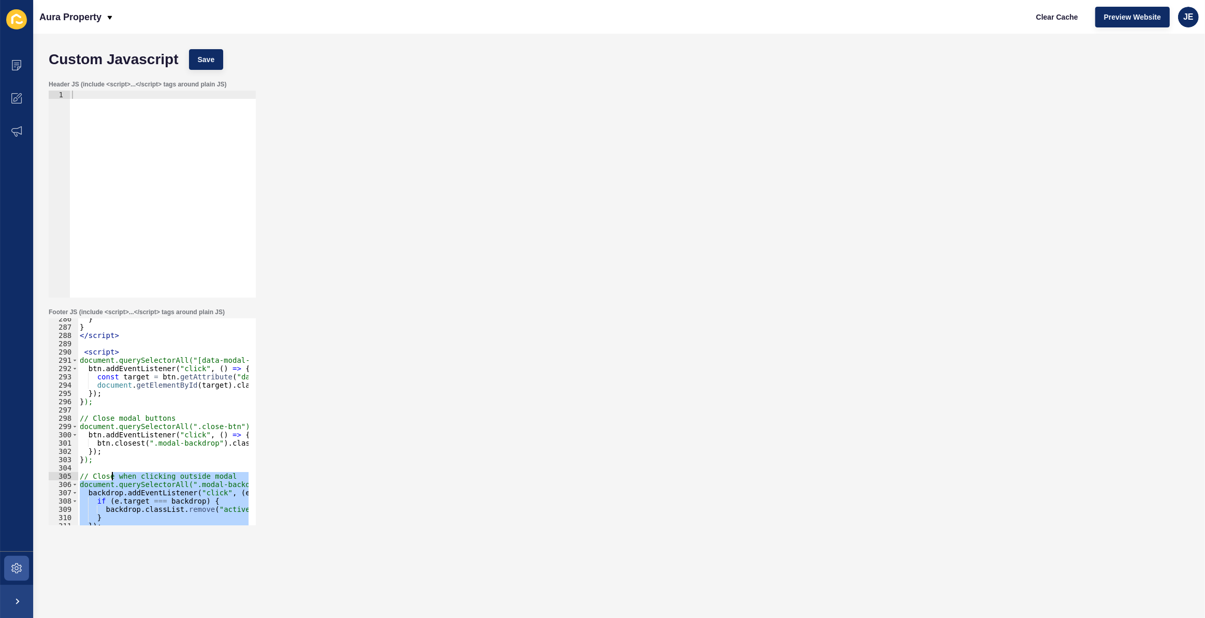
scroll to position [2336, 0]
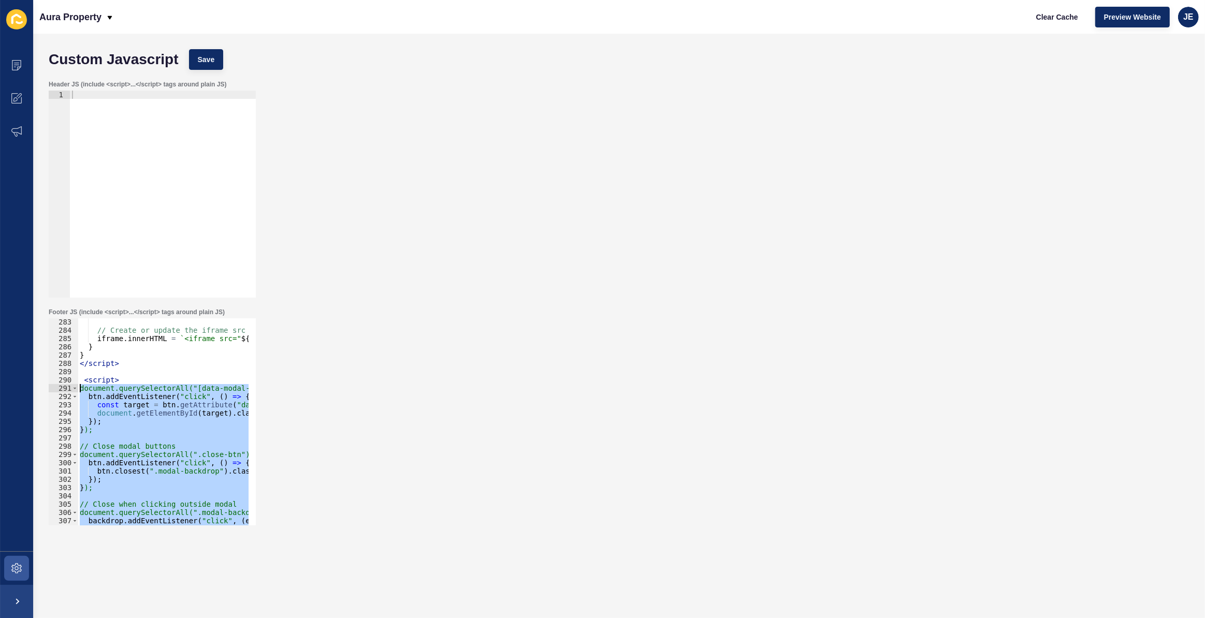
drag, startPoint x: 132, startPoint y: 516, endPoint x: 72, endPoint y: 382, distance: 146.2
click at [72, 382] on div "} 283 284 285 286 287 288 289 290 291 292 293 294 295 296 297 298 299 300 301 3…" at bounding box center [152, 421] width 207 height 207
click at [170, 433] on div "// Create or update the iframe src iframe . innerHTML = ` <iframe src=" ${ embe…" at bounding box center [163, 421] width 171 height 207
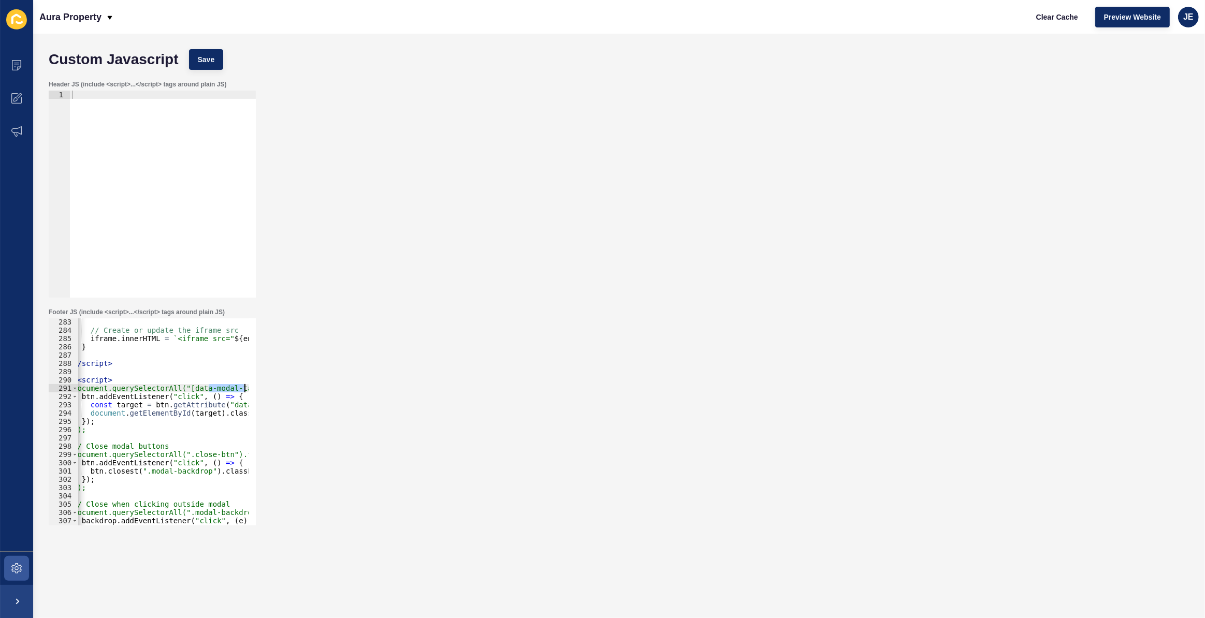
scroll to position [0, 94]
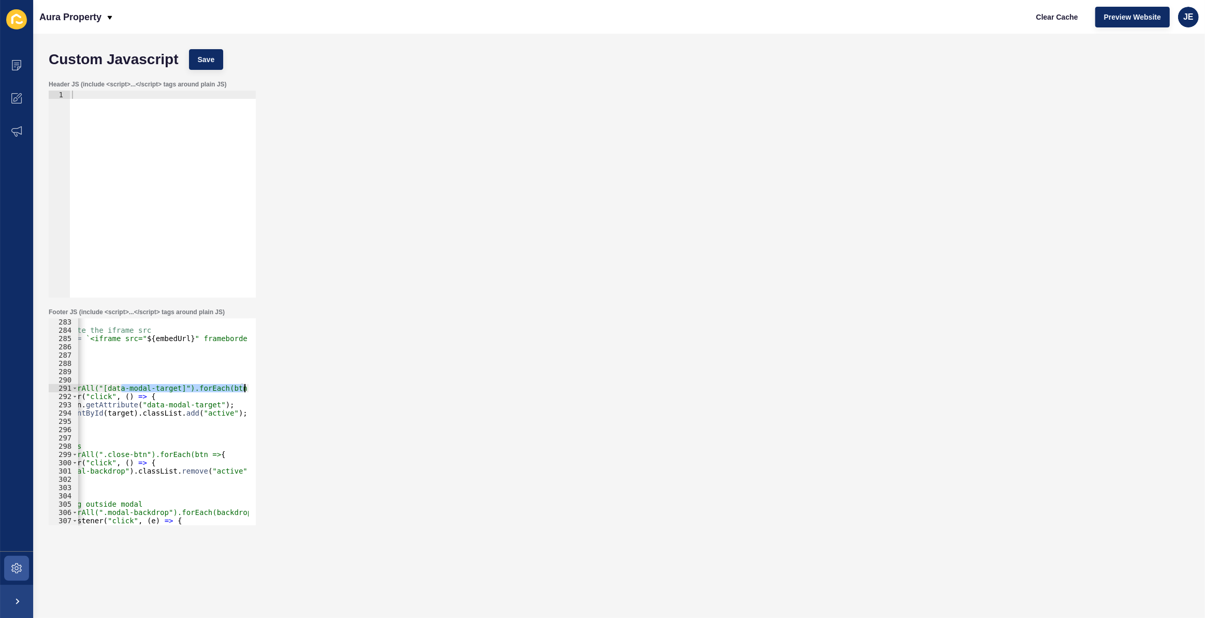
drag, startPoint x: 213, startPoint y: 389, endPoint x: 256, endPoint y: 387, distance: 43.0
click at [256, 387] on div "Footer JS (include <script>...</script> tags around plain JS) }); 283 284 285 2…" at bounding box center [152, 417] width 209 height 220
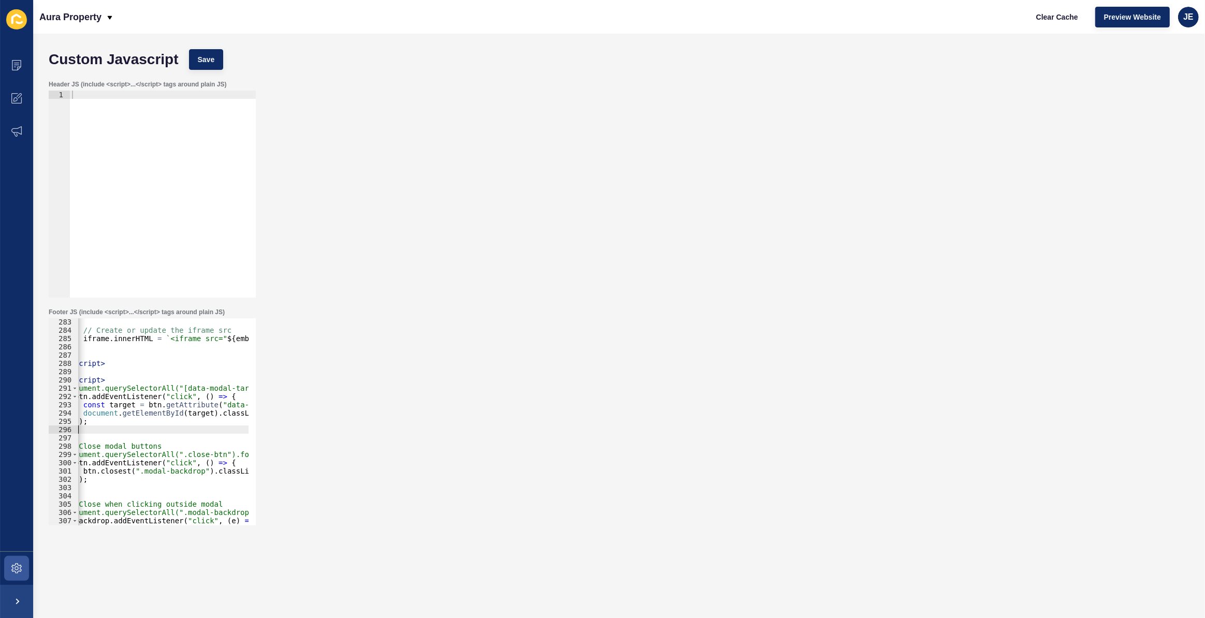
scroll to position [0, 0]
drag, startPoint x: 179, startPoint y: 429, endPoint x: 70, endPoint y: 425, distance: 108.3
click at [70, 425] on div "document.querySelectorAll("[data-modal-target]").forEach(btn => { 283 284 285 2…" at bounding box center [152, 421] width 207 height 207
click at [126, 402] on div "// Create or update the iframe src iframe . innerHTML = ` <iframe src=" ${ embe…" at bounding box center [397, 426] width 638 height 216
type textarea "}); </script>"
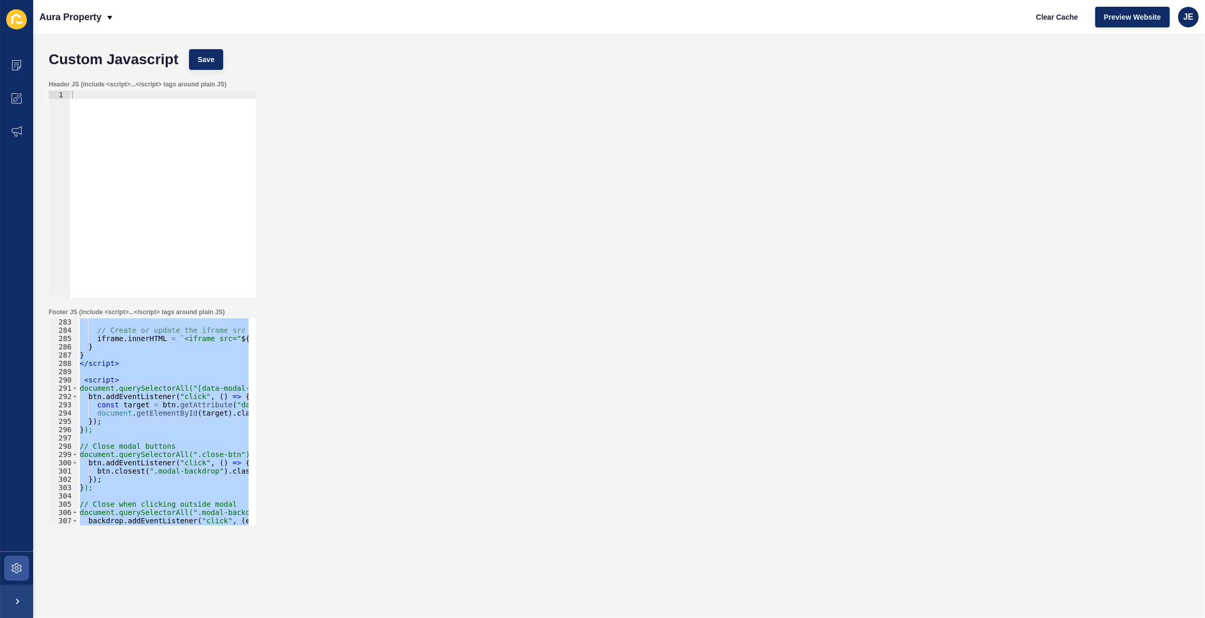
click at [91, 370] on div "// Create or update the iframe src iframe . innerHTML = ` <iframe src=" ${ embe…" at bounding box center [163, 421] width 171 height 207
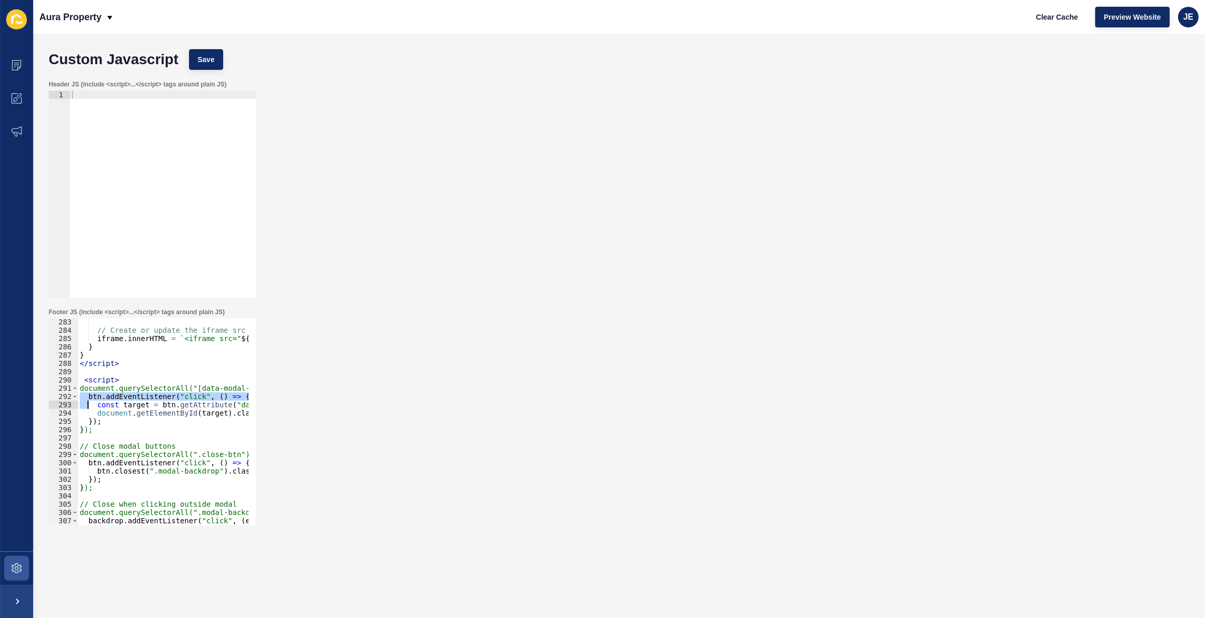
drag, startPoint x: 79, startPoint y: 392, endPoint x: 86, endPoint y: 403, distance: 12.9
click at [86, 403] on div "// Create or update the iframe src iframe . innerHTML = ` <iframe src=" ${ embe…" at bounding box center [397, 426] width 638 height 216
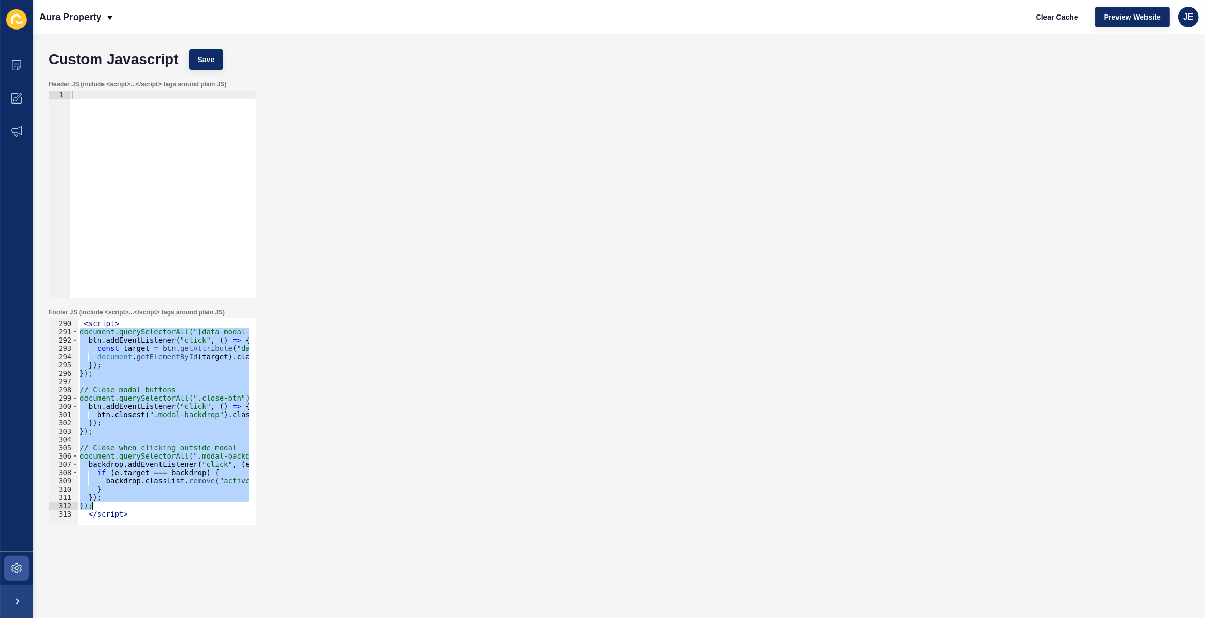
drag, startPoint x: 79, startPoint y: 388, endPoint x: 107, endPoint y: 506, distance: 121.3
click at [107, 506] on div "< script > document.querySelectorAll("[data-modal-target]").forEach(btn => { bt…" at bounding box center [397, 419] width 638 height 216
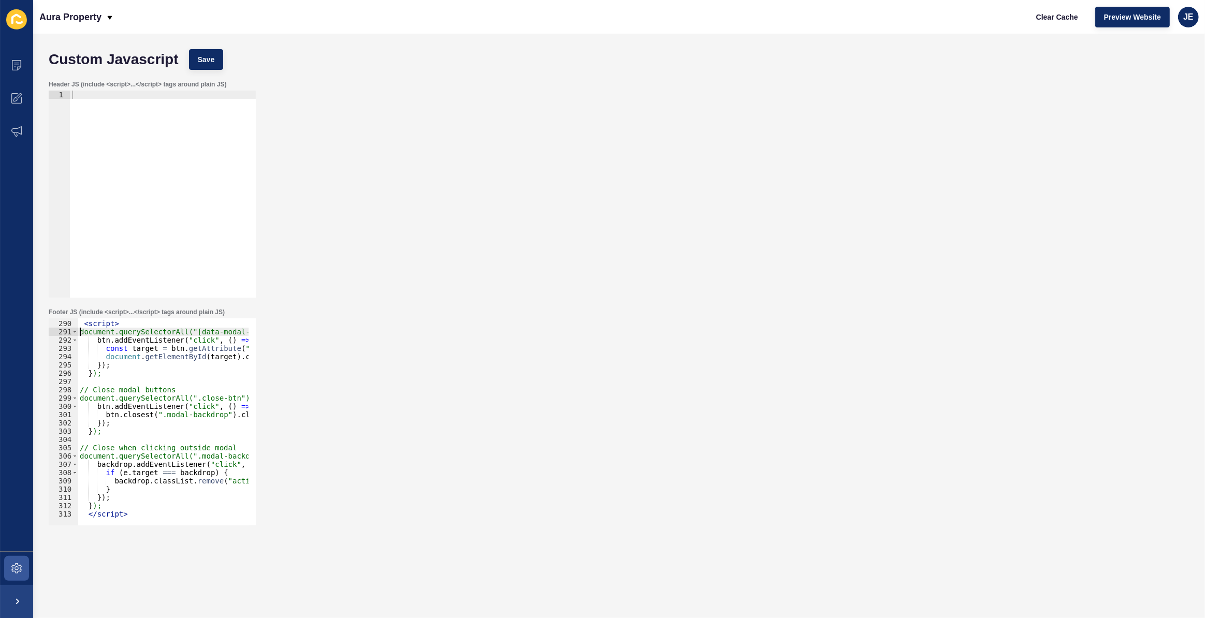
click at [85, 517] on div at bounding box center [397, 521] width 638 height 10
click at [87, 516] on div at bounding box center [397, 521] width 638 height 10
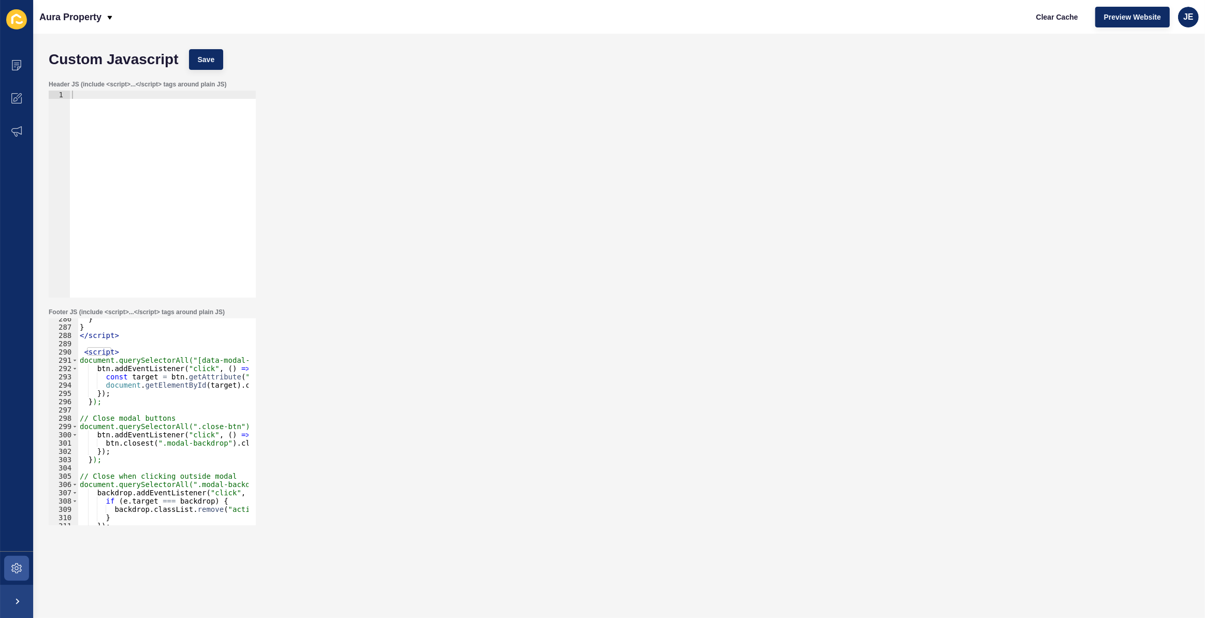
scroll to position [2308, 0]
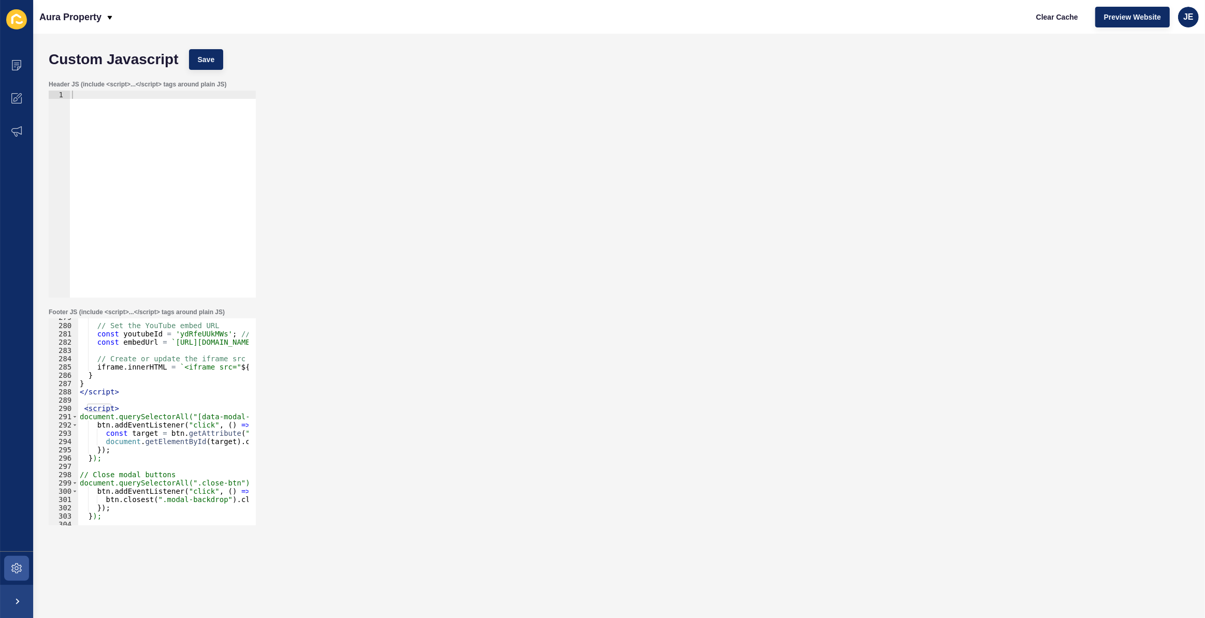
click at [85, 406] on div "// Set the YouTube embed URL const youtubeId = 'ydRfeUUkMWs' ; // Extract from …" at bounding box center [397, 421] width 638 height 216
click at [192, 358] on div "// Set the YouTube embed URL const youtubeId = 'ydRfeUUkMWs' ; // Extract from …" at bounding box center [397, 421] width 638 height 216
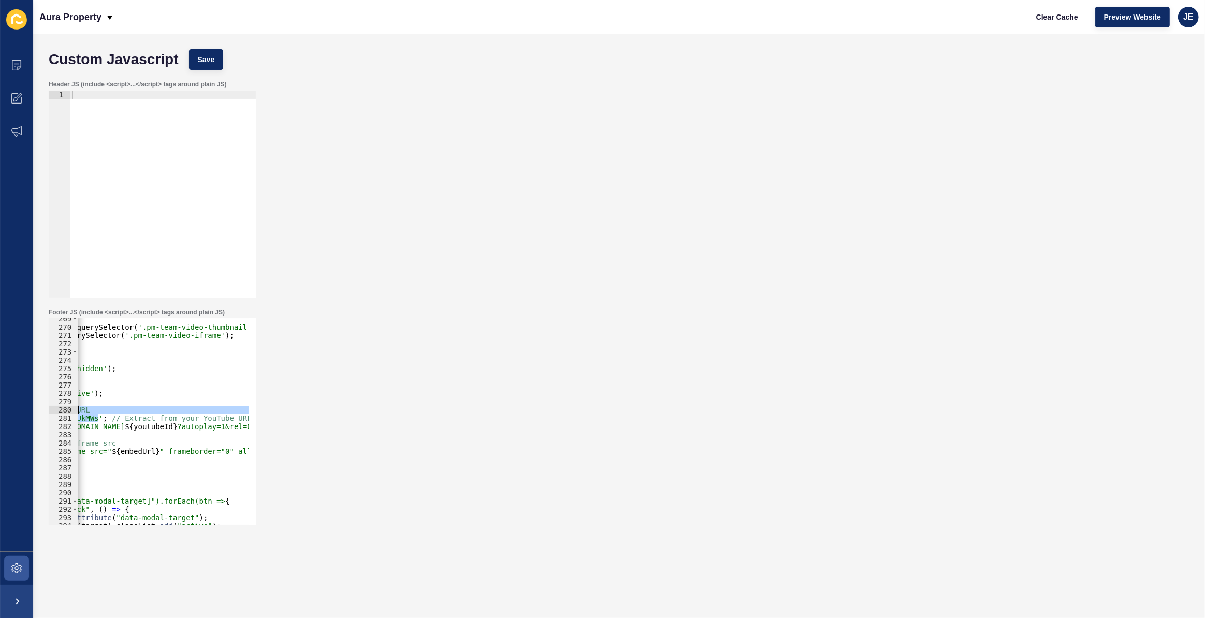
scroll to position [0, 129]
drag, startPoint x: 228, startPoint y: 415, endPoint x: 266, endPoint y: 418, distance: 37.9
click at [266, 418] on div "Footer JS (include <script>...</script> tags around plain JS) // Create or upda…" at bounding box center [618, 417] width 1151 height 228
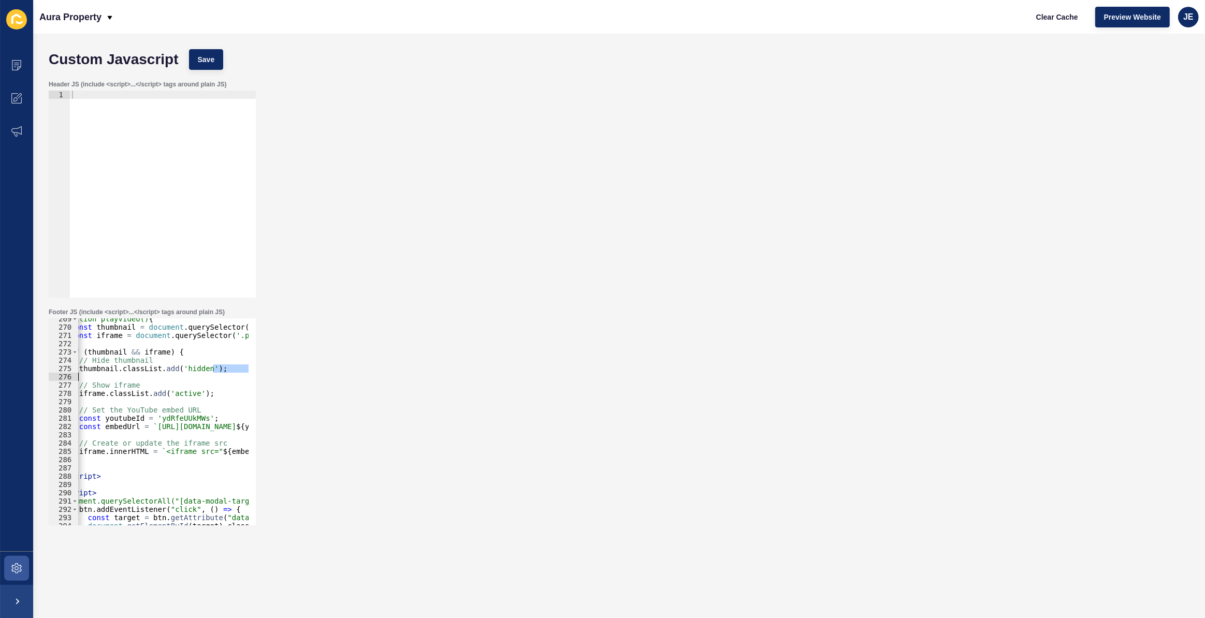
scroll to position [0, 0]
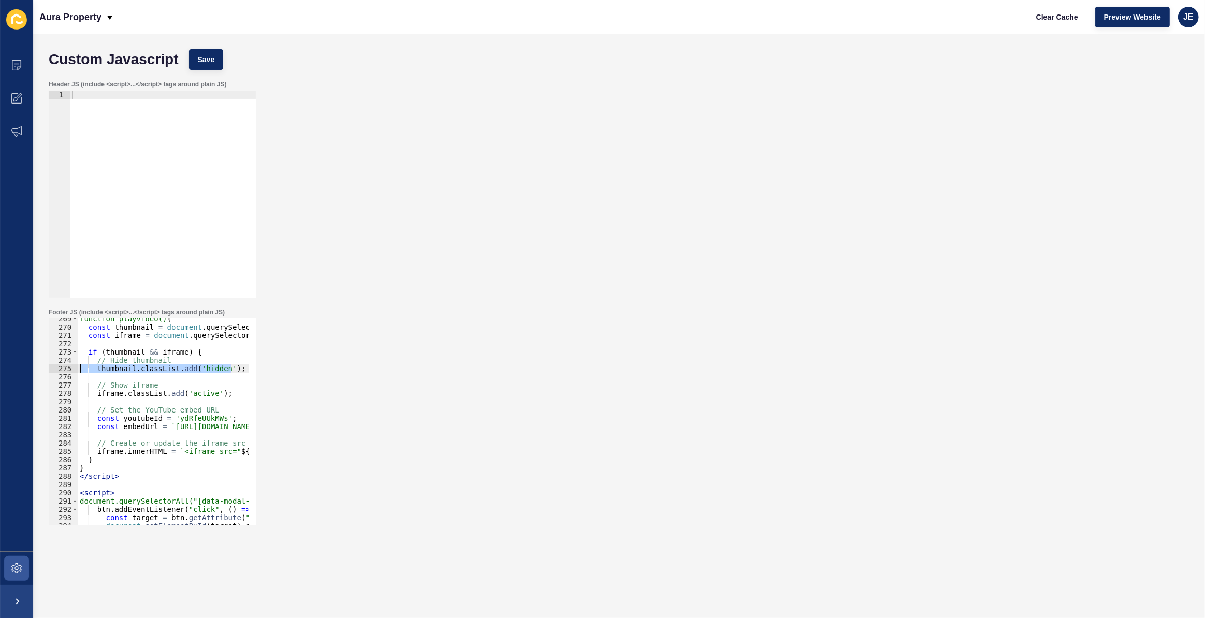
drag, startPoint x: 125, startPoint y: 374, endPoint x: 61, endPoint y: 366, distance: 64.7
click at [61, 366] on div "const youtubeId = 'ydRfeUUkMWs'; 269 270 271 272 273 274 275 276 277 278 279 28…" at bounding box center [152, 421] width 207 height 207
drag, startPoint x: 168, startPoint y: 360, endPoint x: 78, endPoint y: 364, distance: 90.2
click at [78, 364] on div "function playVideo() { const thumbnail = document . querySelector ( '.pm-team-v…" at bounding box center [397, 423] width 638 height 216
type textarea "// Hide thumbnail"
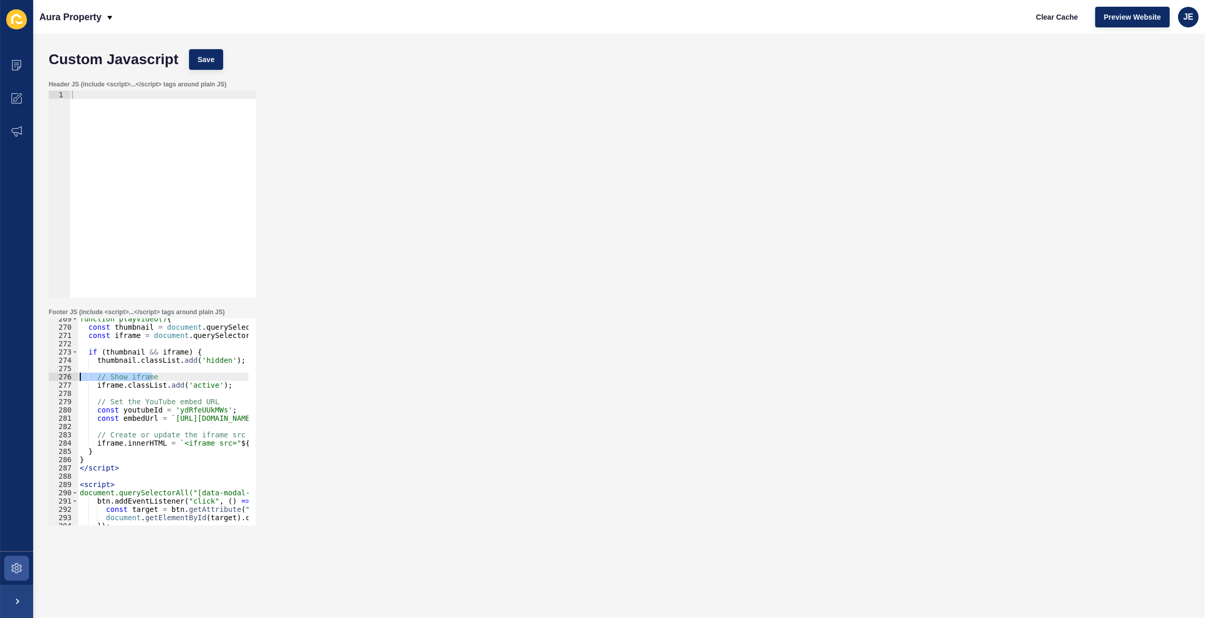
drag, startPoint x: 157, startPoint y: 377, endPoint x: 79, endPoint y: 376, distance: 77.7
click at [79, 376] on div "function playVideo() { const thumbnail = document . querySelector ( '.pm-team-v…" at bounding box center [397, 423] width 638 height 216
type textarea "// Show iframe"
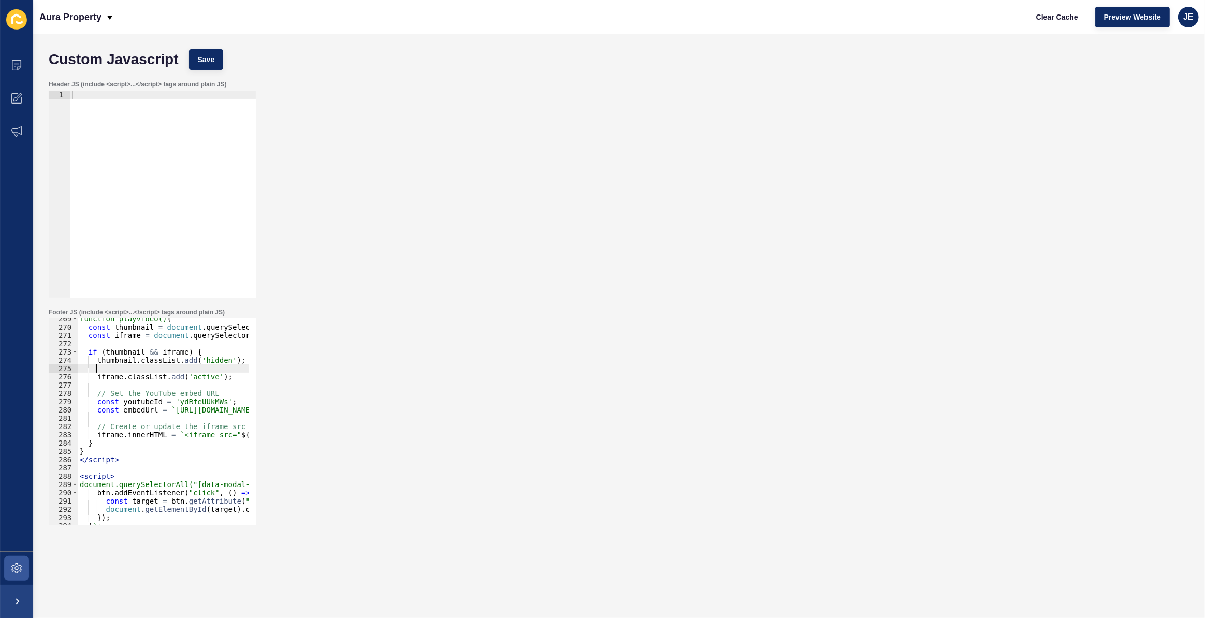
click at [160, 393] on div "function playVideo() { const thumbnail = document . querySelector ( '.pm-team-v…" at bounding box center [397, 423] width 638 height 216
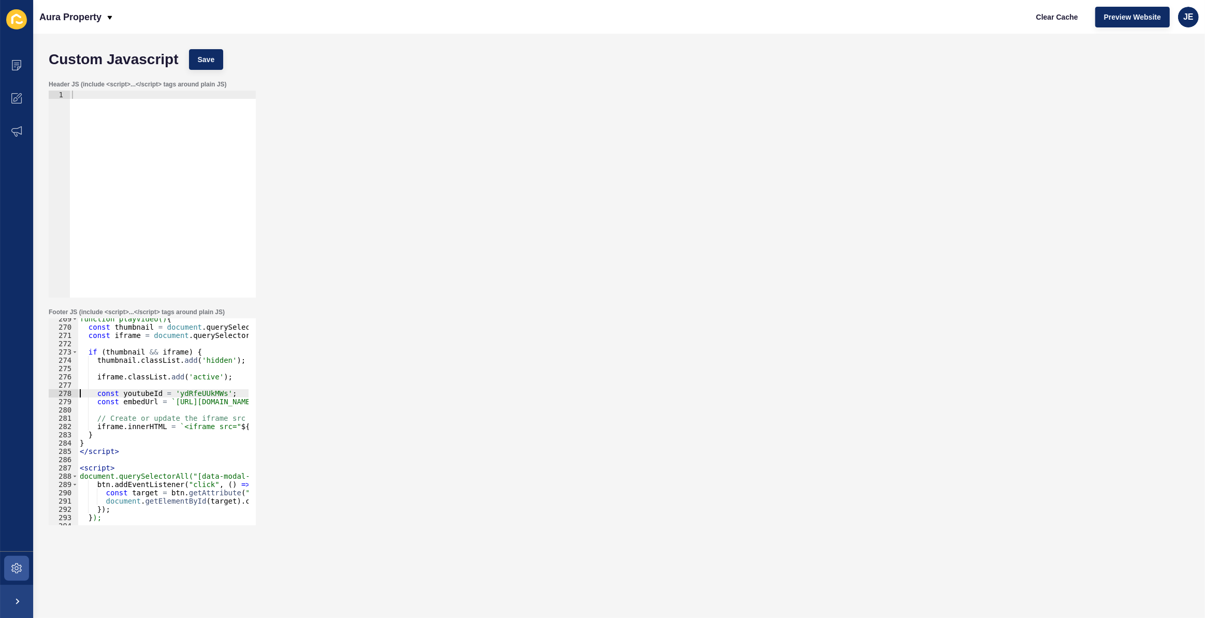
click at [168, 419] on div "function playVideo() { const thumbnail = document . querySelector ( '.pm-team-v…" at bounding box center [397, 423] width 638 height 216
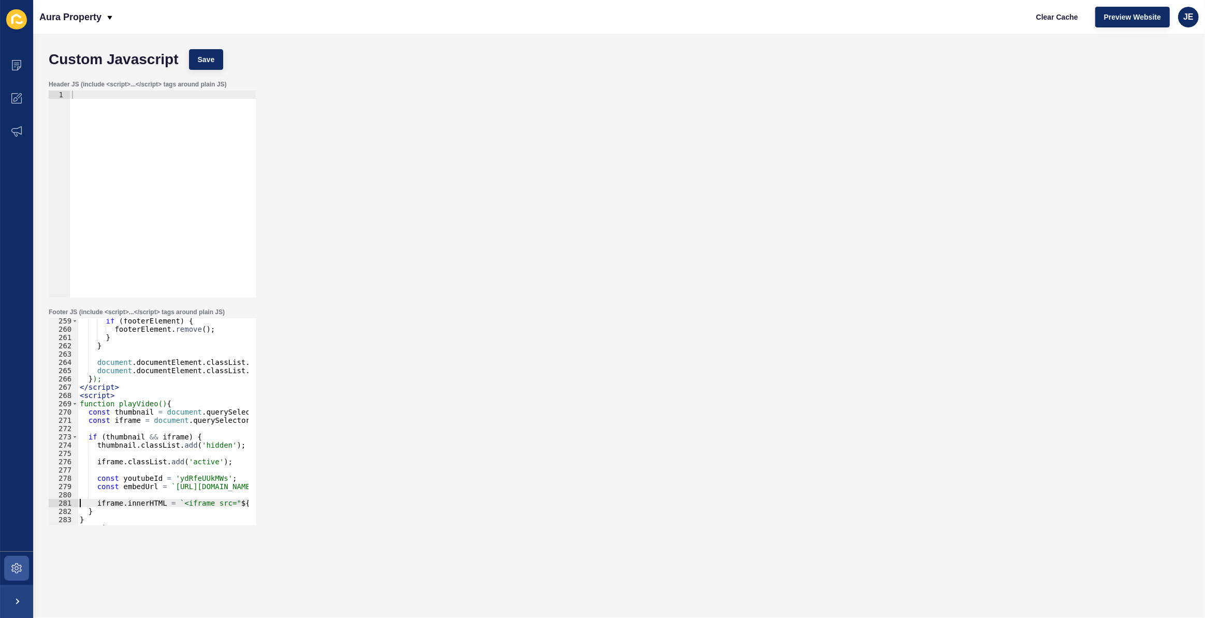
scroll to position [2054, 0]
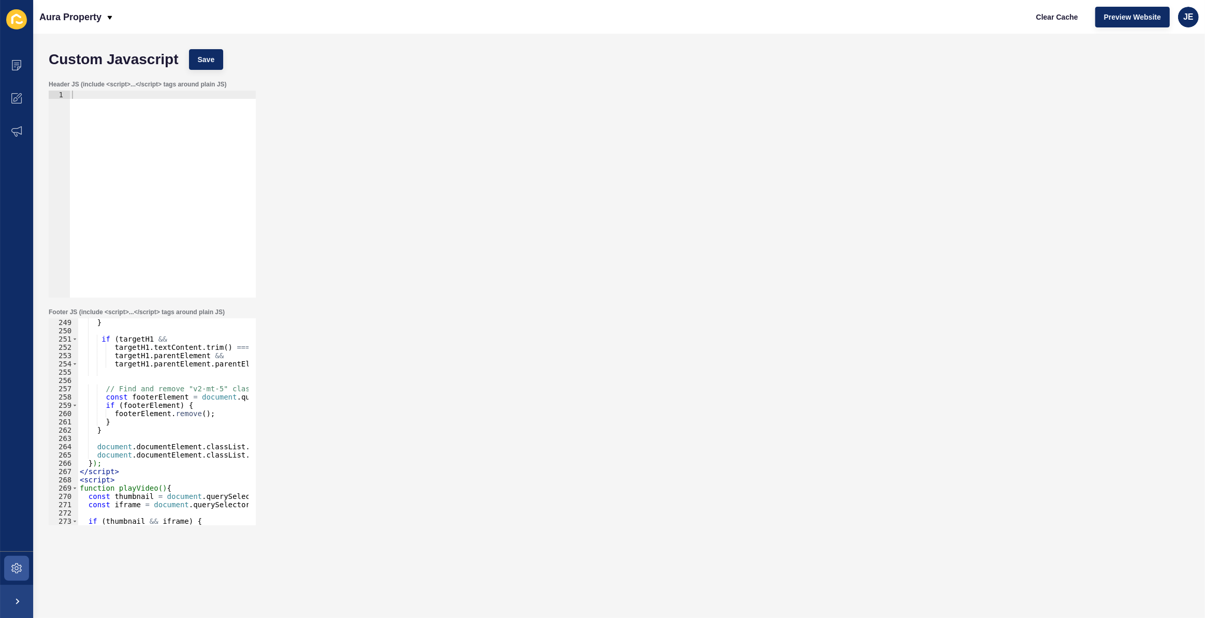
click at [124, 470] on div "} if ( targetH1 && targetH1 . textContent . trim ( ) === 'Aura Property Managem…" at bounding box center [397, 426] width 638 height 216
type textarea "</script>"
click at [157, 491] on div "} if ( targetH1 && targetH1 . textContent . trim ( ) === 'Aura Property Managem…" at bounding box center [397, 426] width 638 height 216
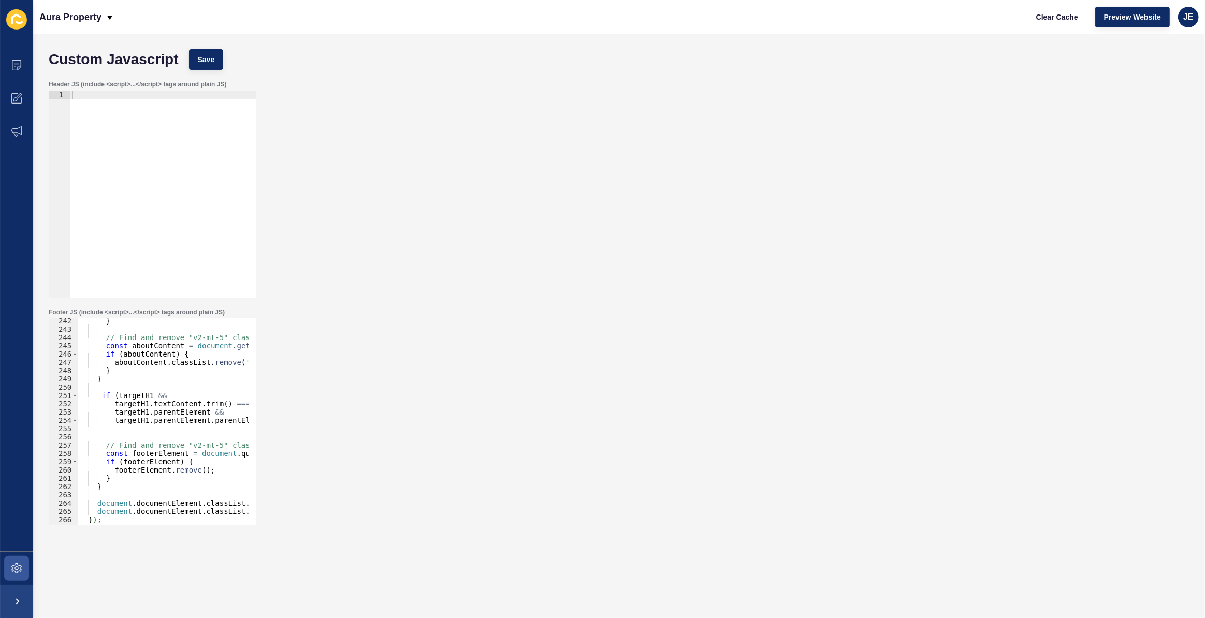
click at [186, 445] on div "} // Find and remove "v2-mt-5" class from the element with id "about-content" c…" at bounding box center [397, 425] width 638 height 216
type textarea "// Find and remove "v2-mt-5" class from the element with id "about-content" con…"
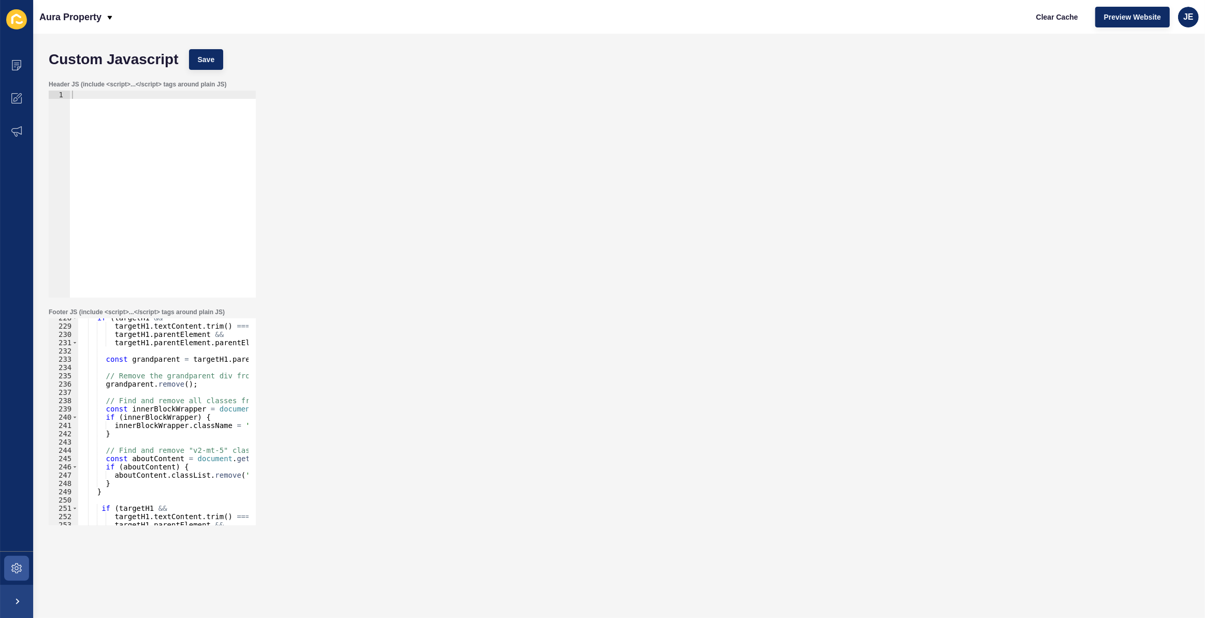
scroll to position [1772, 0]
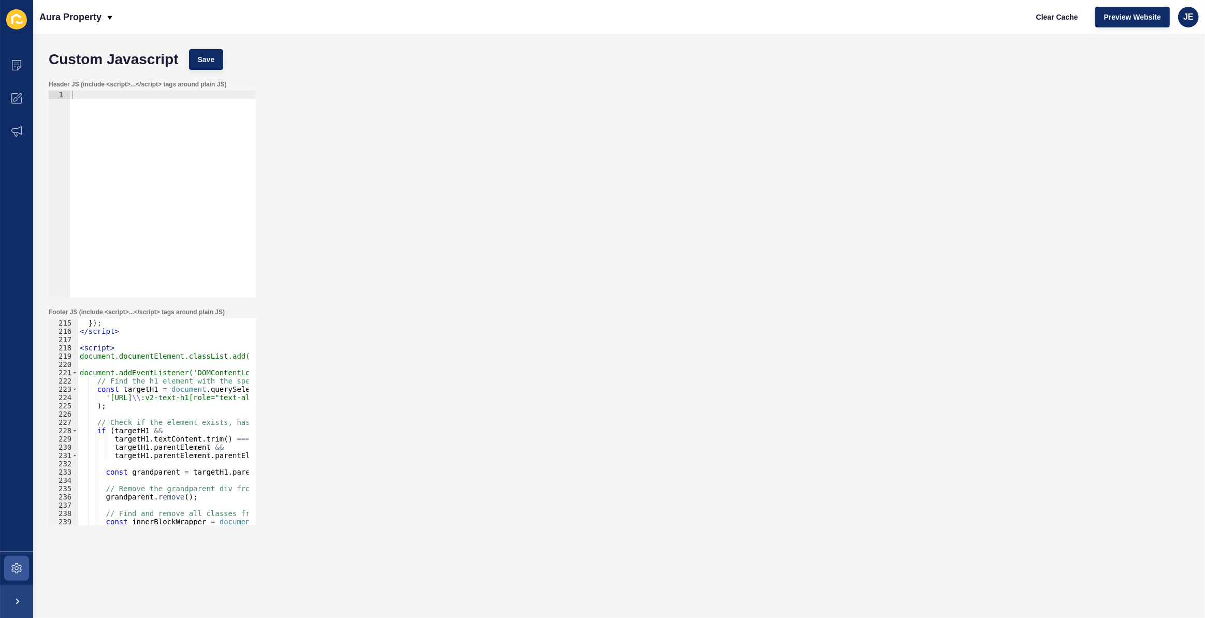
click at [134, 363] on div "}) ; } ); </ script > < script > document.documentElement.classList.add('page-l…" at bounding box center [397, 419] width 638 height 216
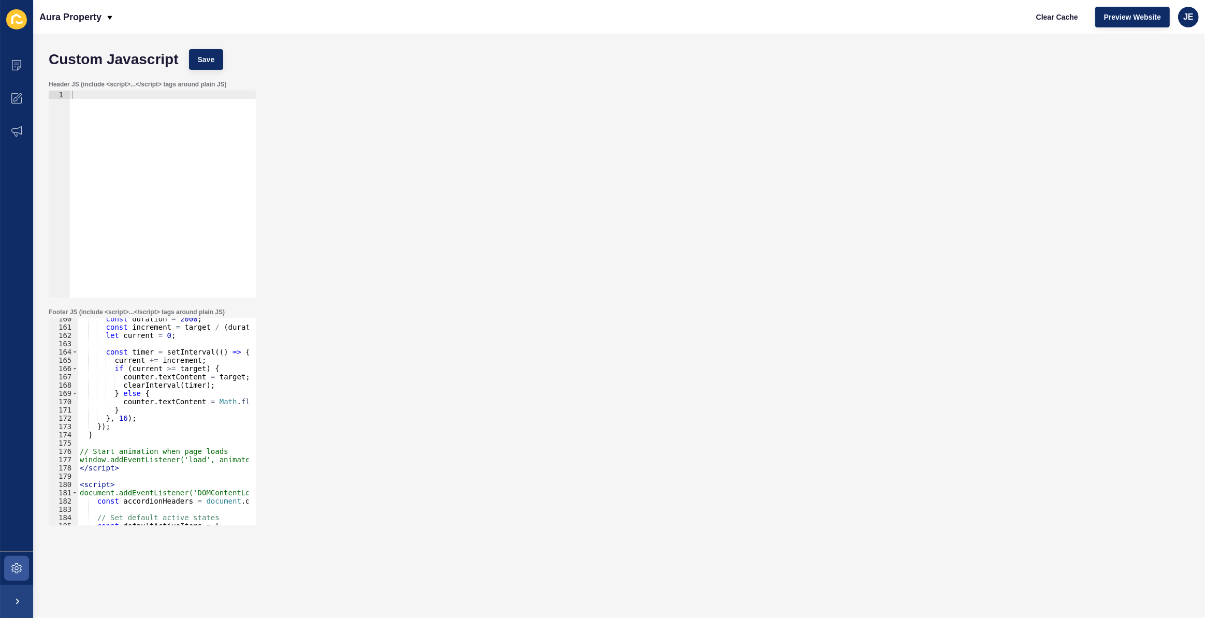
scroll to position [1320, 0]
click at [151, 451] on div "const duration = 2000 ; const increment = target / ( duration / 16 ) ; let curr…" at bounding box center [397, 423] width 638 height 216
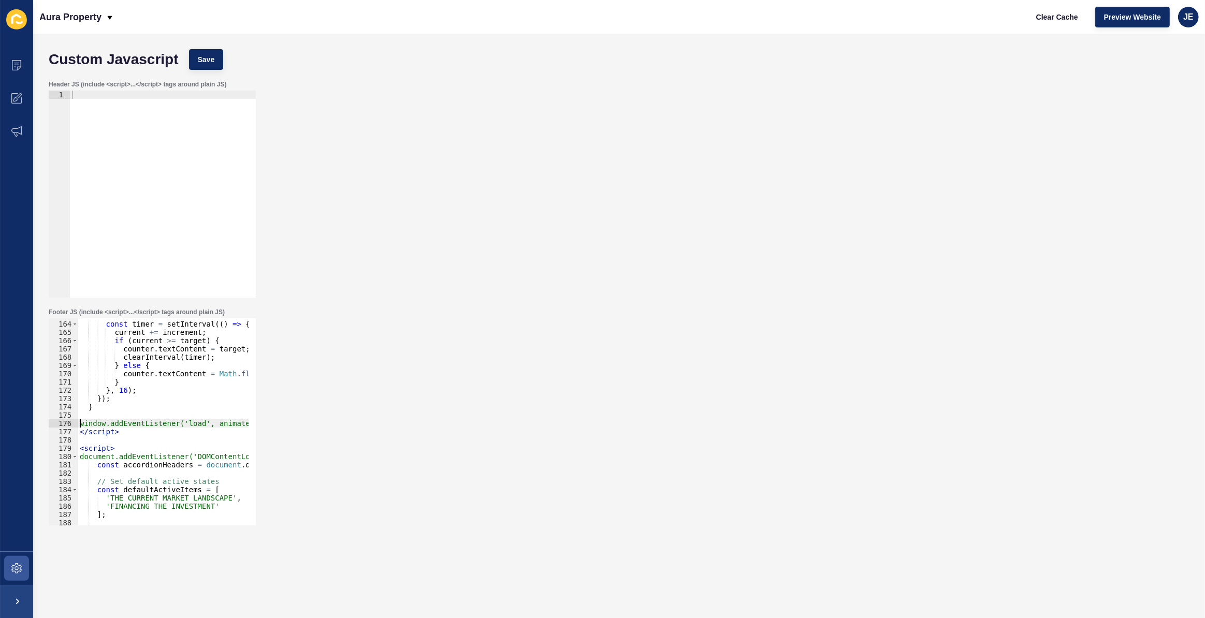
scroll to position [1377, 0]
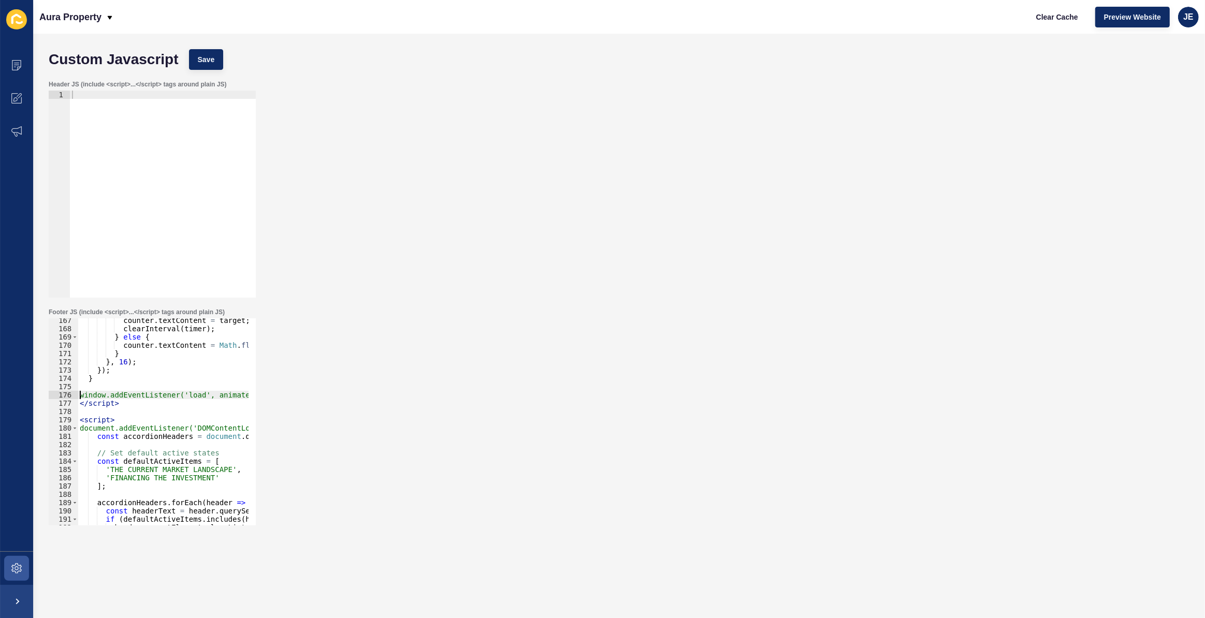
click at [152, 452] on div "counter . textContent = target ; clearInterval ( timer ) ; } else { counter . t…" at bounding box center [397, 424] width 638 height 216
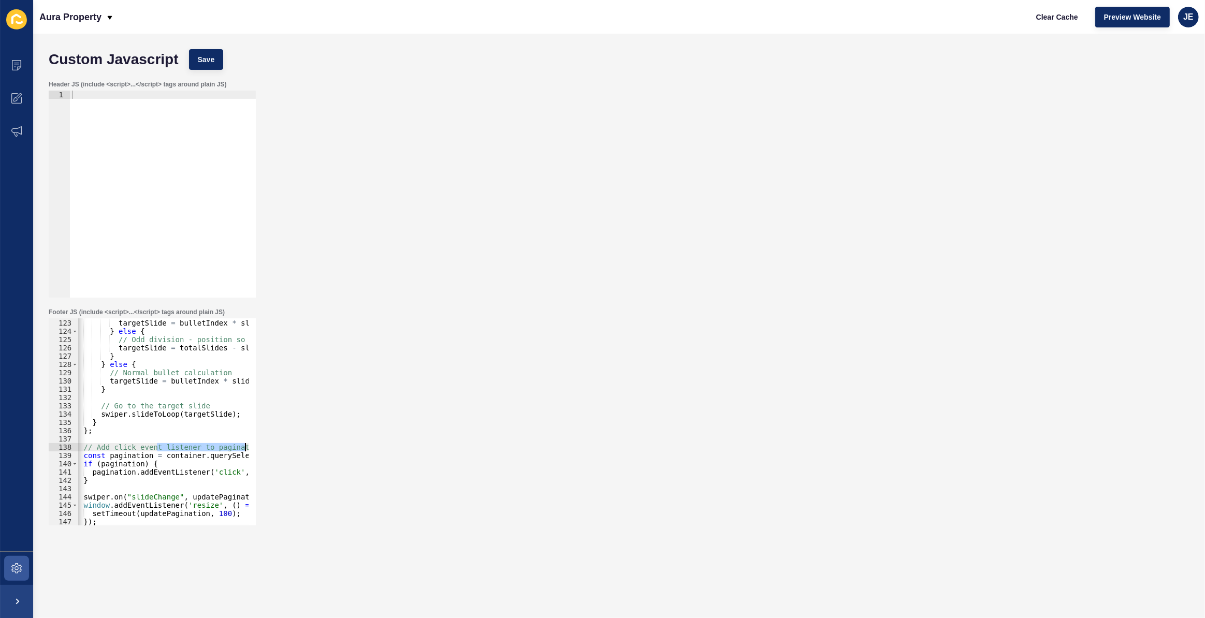
scroll to position [0, 22]
drag, startPoint x: 179, startPoint y: 447, endPoint x: 255, endPoint y: 445, distance: 76.7
click at [255, 445] on div "const defaultActiveItems = [ 122 123 124 125 126 127 128 129 130 131 132 133 13…" at bounding box center [152, 421] width 207 height 207
click at [150, 470] on div "// Even division - normal calculation targetSlide = bulletIndex * slidesPerView…" at bounding box center [374, 419] width 638 height 216
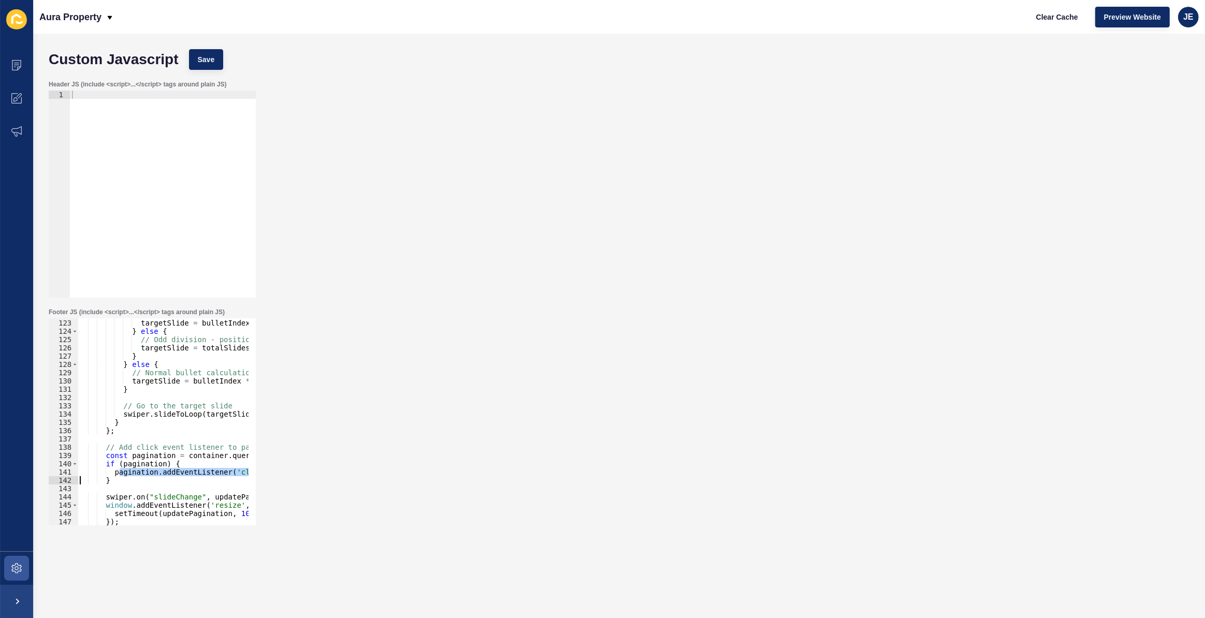
drag, startPoint x: 96, startPoint y: 474, endPoint x: 69, endPoint y: 477, distance: 27.0
click at [69, 477] on div "pagination.addEventListener('click', handleBulletClick); 122 123 124 125 126 12…" at bounding box center [152, 421] width 207 height 207
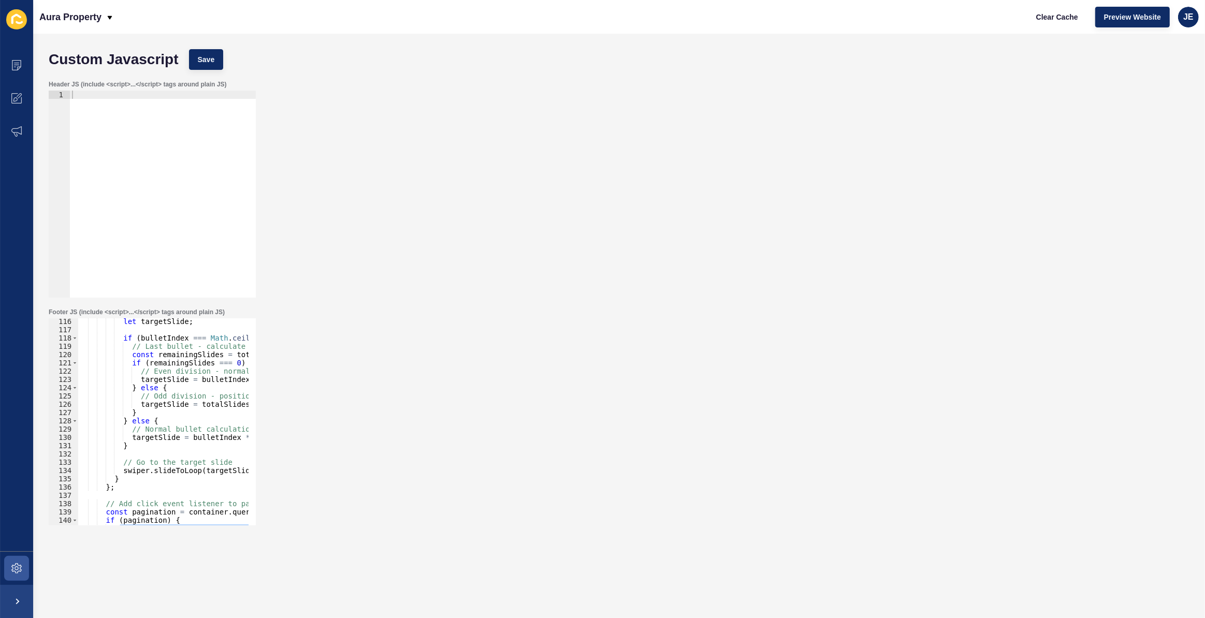
click at [166, 462] on div "let targetSlide ; if ( bulletIndex === Math . ceil ( totalSlides / slidesPerVie…" at bounding box center [397, 425] width 638 height 216
click at [186, 430] on div "let targetSlide ; if ( bulletIndex === Math . ceil ( totalSlides / slidesPerVie…" at bounding box center [397, 425] width 638 height 216
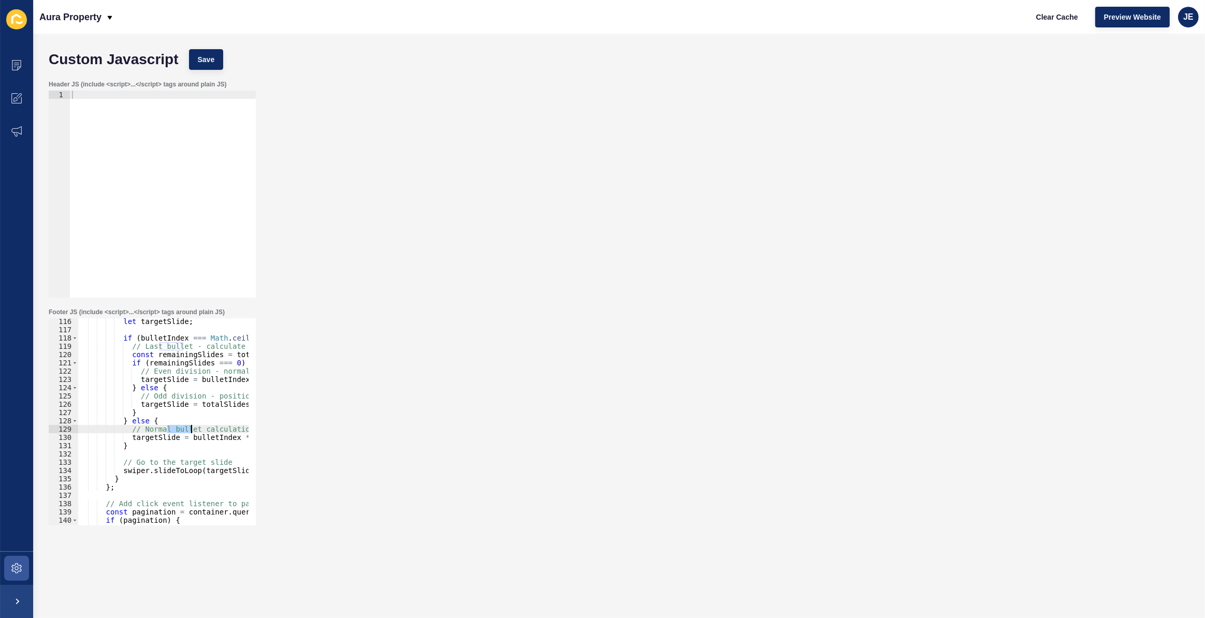
click at [186, 430] on div "let targetSlide ; if ( bulletIndex === Math . ceil ( totalSlides / slidesPerVie…" at bounding box center [397, 425] width 638 height 216
click at [189, 396] on div "let targetSlide ; if ( bulletIndex === Math . ceil ( totalSlides / slidesPerVie…" at bounding box center [397, 425] width 638 height 216
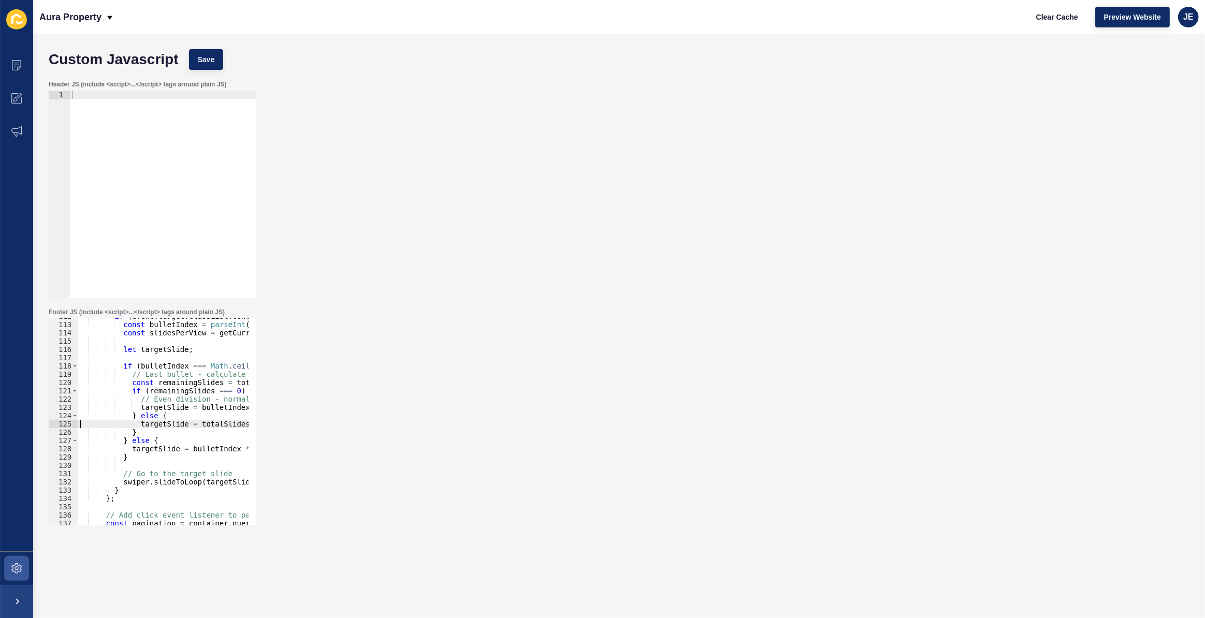
click at [169, 395] on div "if ( event . target . classList . contains ( 'swiper-pagination-bullet' )) { co…" at bounding box center [397, 420] width 638 height 216
click at [169, 372] on div "if ( event . target . classList . contains ( 'swiper-pagination-bullet' )) { co…" at bounding box center [397, 420] width 638 height 216
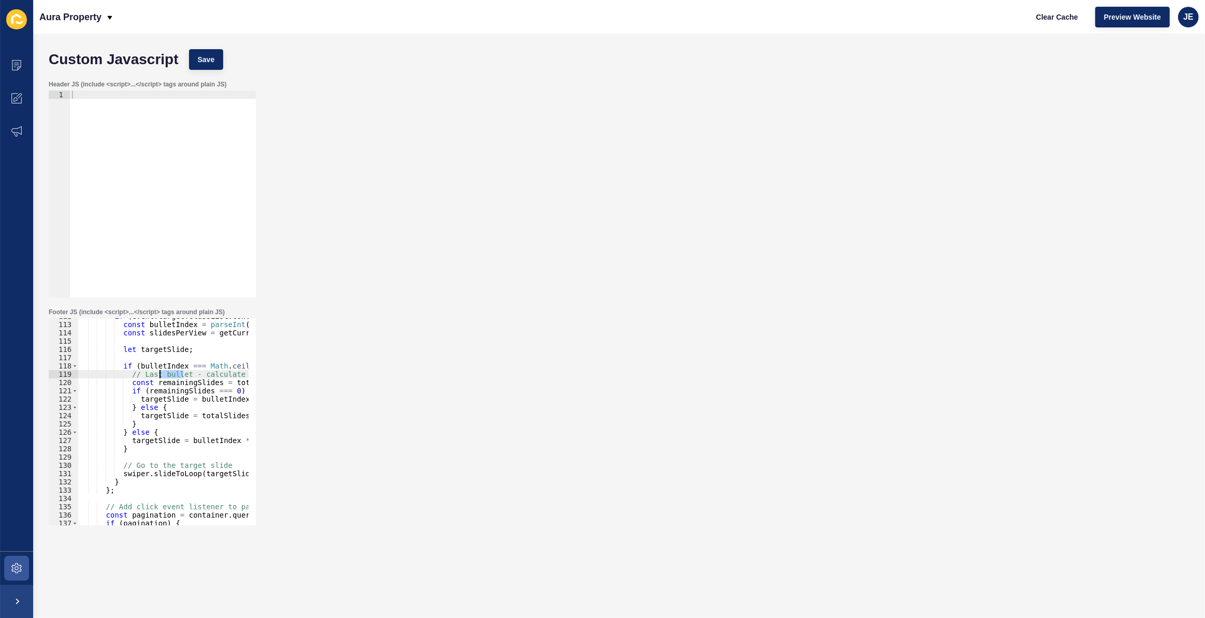
click at [169, 372] on div "if ( event . target . classList . contains ( 'swiper-pagination-bullet' )) { co…" at bounding box center [397, 420] width 638 height 216
type textarea "const remainingSlides = totalSlides % slidesPerView;"
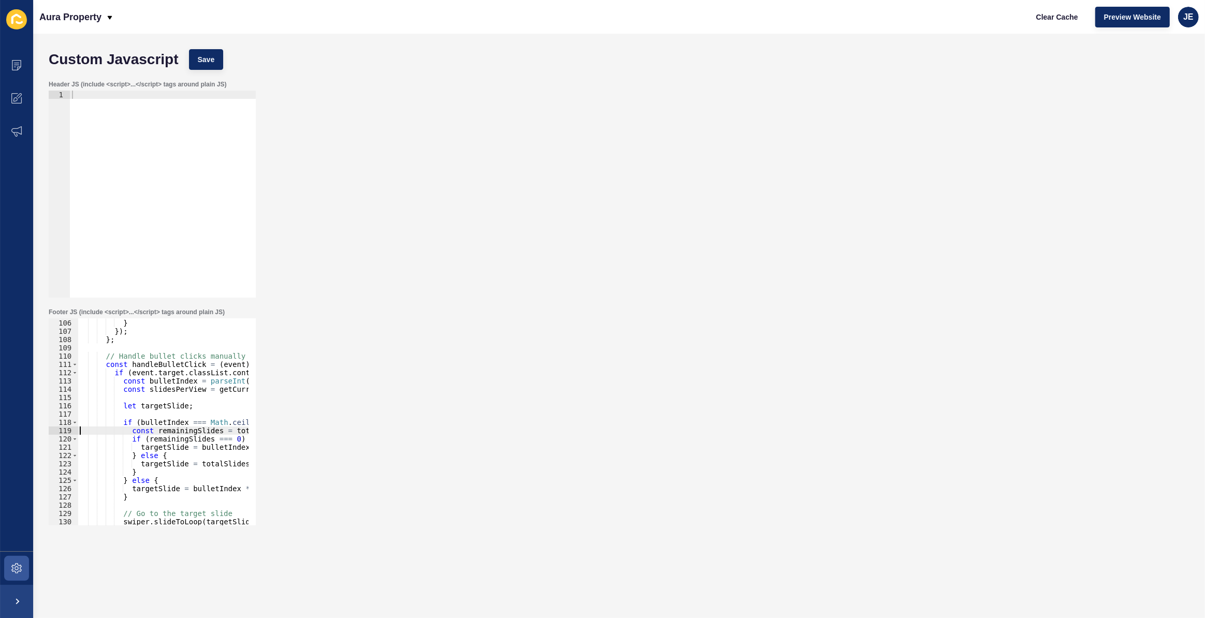
scroll to position [841, 0]
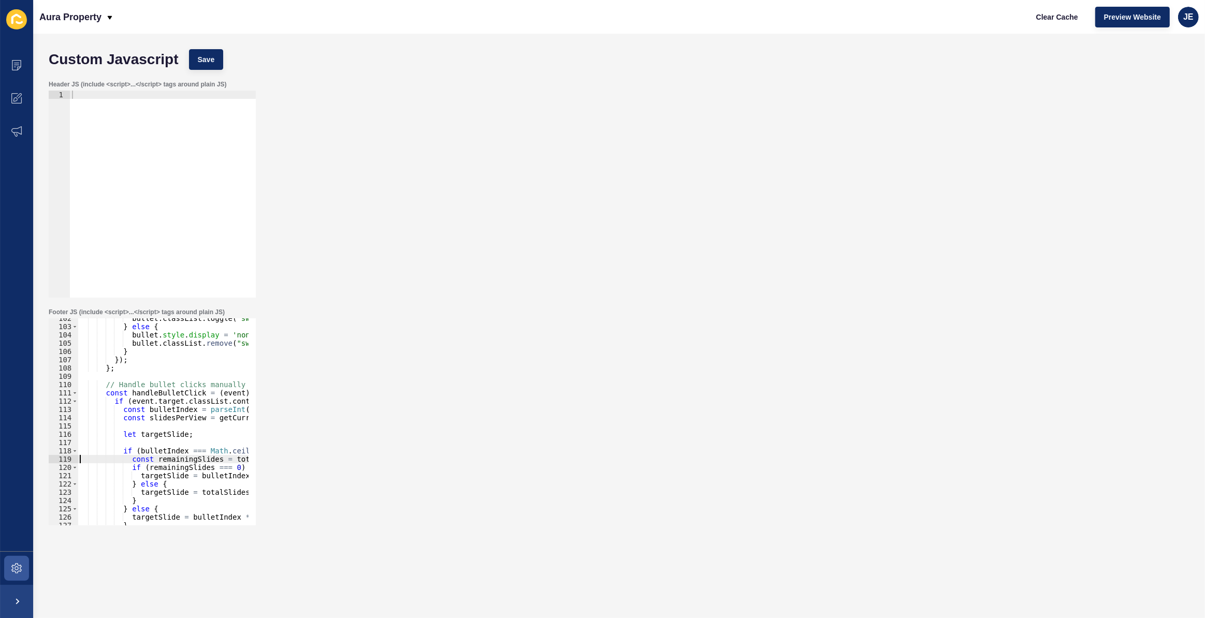
click at [148, 376] on div "bullet . classList . toggle ( "swiper-pagination-bullet-active" , index === cur…" at bounding box center [397, 422] width 638 height 216
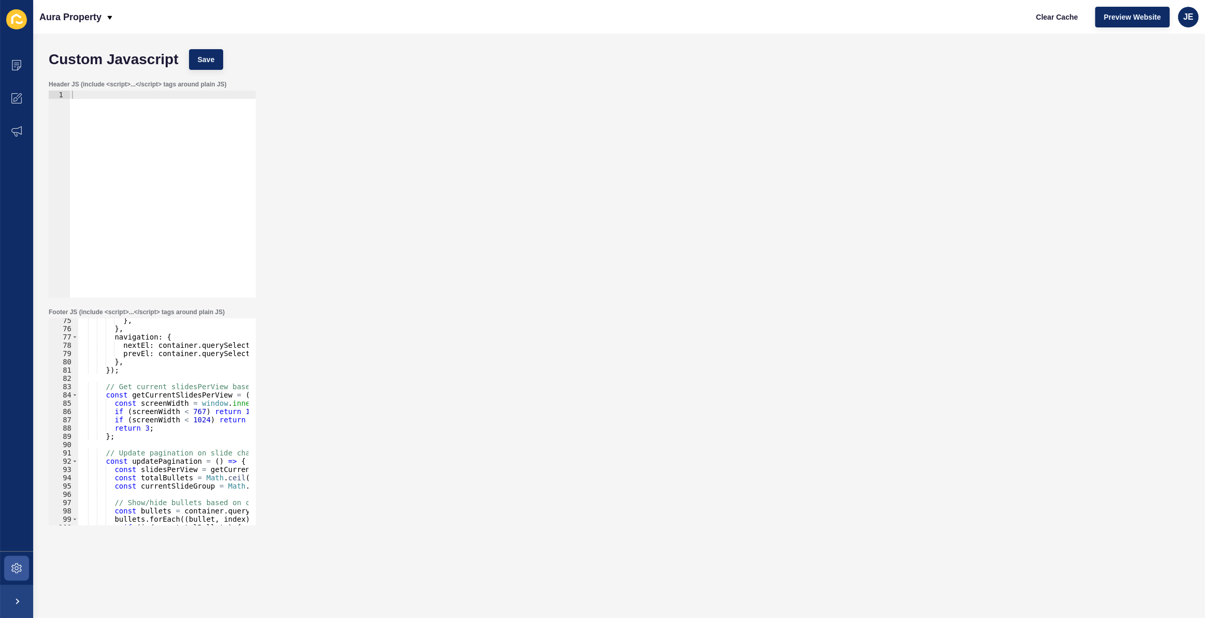
scroll to position [615, 0]
click at [169, 386] on div "} , } , navigation : { nextEl : container . querySelector ( ".swiper-button-nex…" at bounding box center [397, 424] width 638 height 216
click at [174, 457] on div "} , } , navigation : { nextEl : container . querySelector ( ".swiper-button-nex…" at bounding box center [397, 424] width 638 height 216
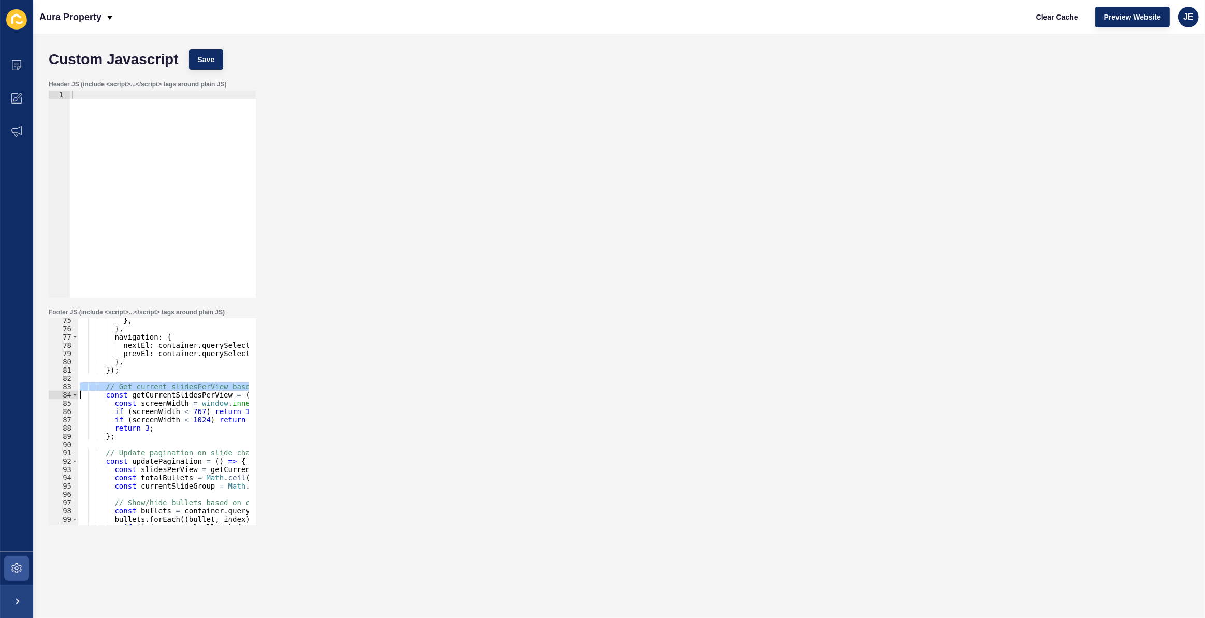
click at [174, 457] on div "} , } , navigation : { nextEl : container . querySelector ( ".swiper-button-nex…" at bounding box center [397, 424] width 638 height 216
click at [174, 452] on div "} , } , navigation : { nextEl : container . querySelector ( ".swiper-button-nex…" at bounding box center [397, 424] width 638 height 216
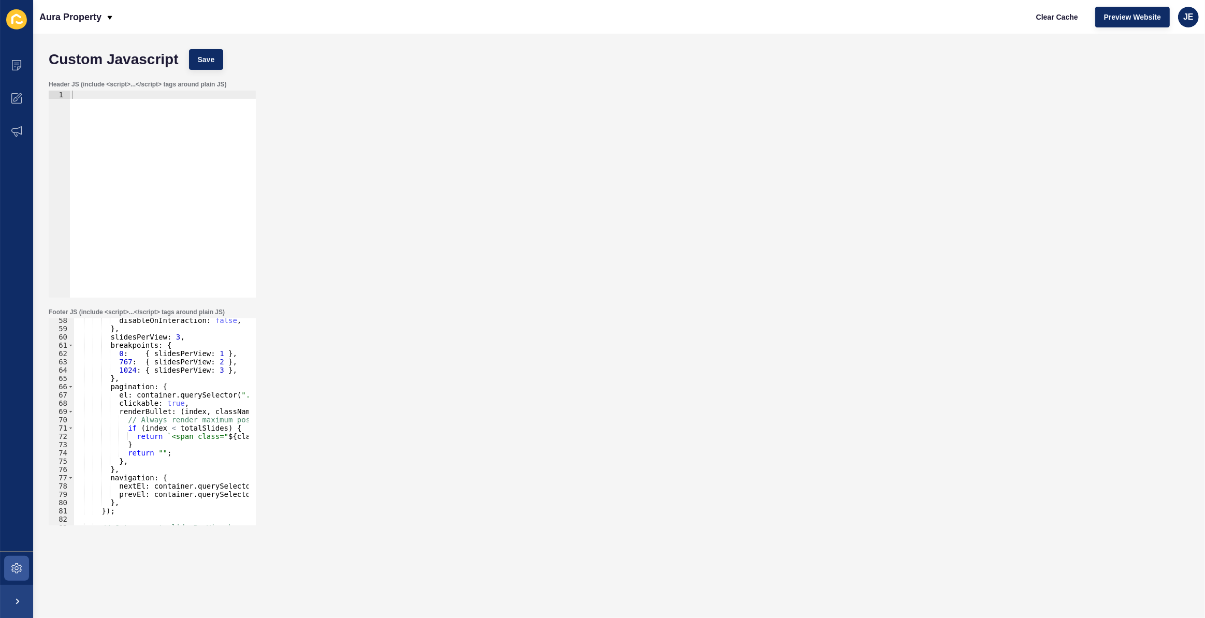
scroll to position [474, 0]
click at [172, 419] on div "disableOnInteraction : false , } , slidesPerView : 3 , breakpoints : { 0 : { sl…" at bounding box center [393, 424] width 638 height 216
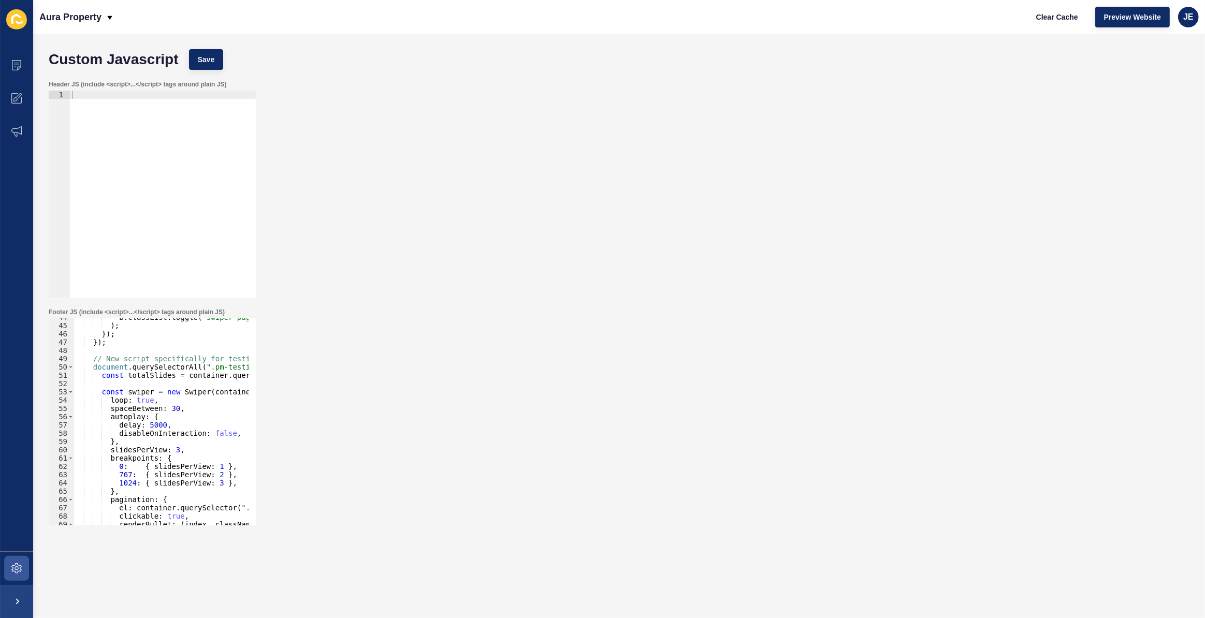
scroll to position [276, 0]
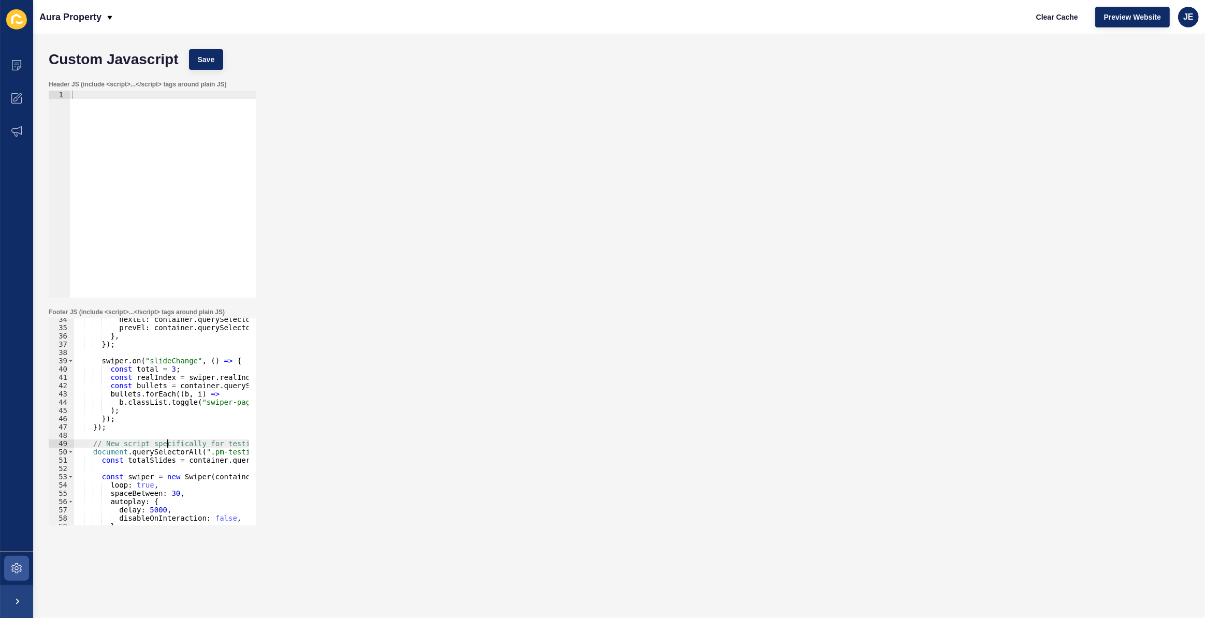
click at [166, 440] on div "nextEl : container . querySelector ( ".swiper-button-next" ) , prevEl : contain…" at bounding box center [393, 423] width 638 height 216
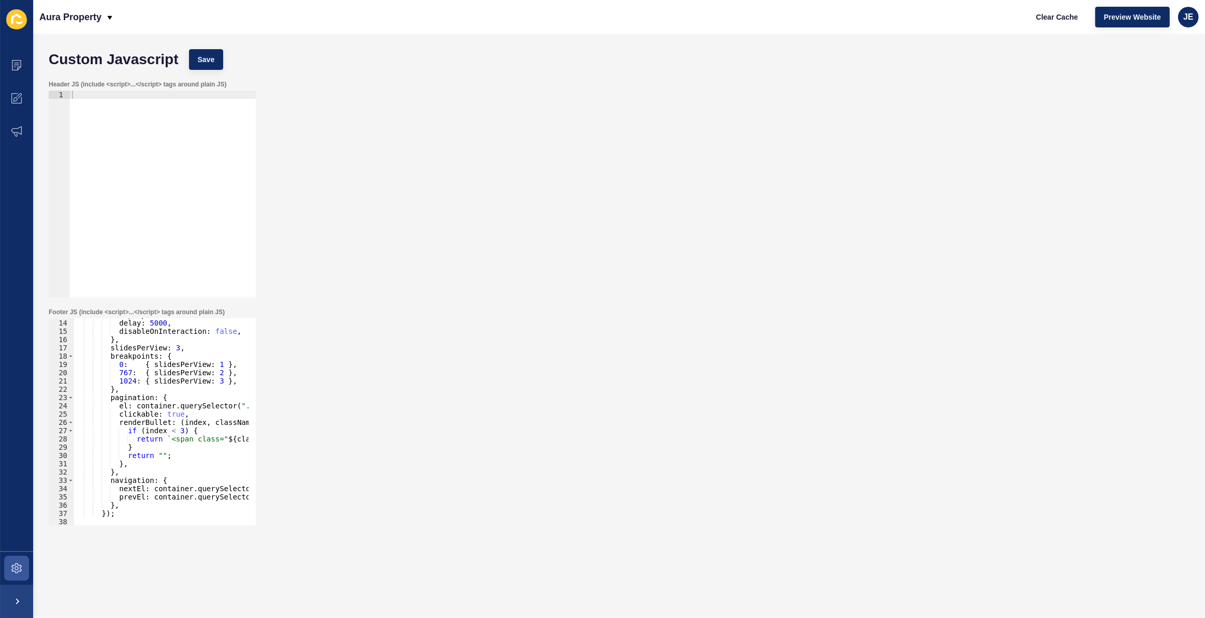
scroll to position [0, 0]
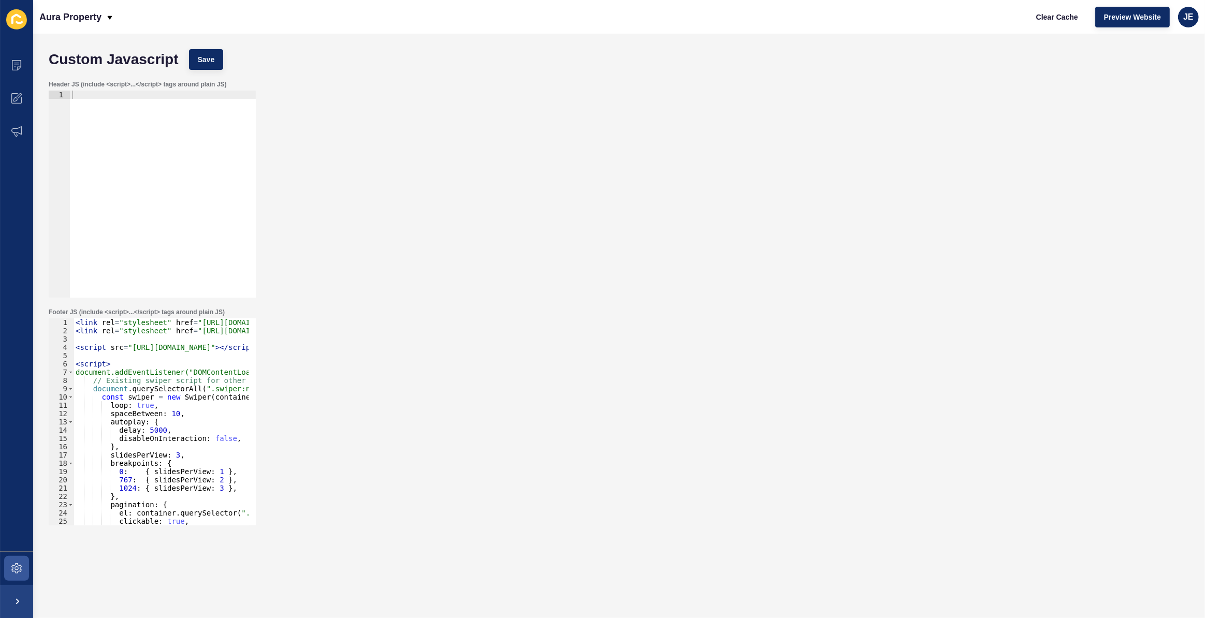
click at [167, 376] on div "< link rel = "stylesheet" href = "https://cdn.jsdelivr.net/npm/swiper@11/swiper…" at bounding box center [393, 426] width 638 height 216
click at [166, 383] on div "< link rel = "stylesheet" href = "https://cdn.jsdelivr.net/npm/swiper@11/swiper…" at bounding box center [393, 426] width 638 height 216
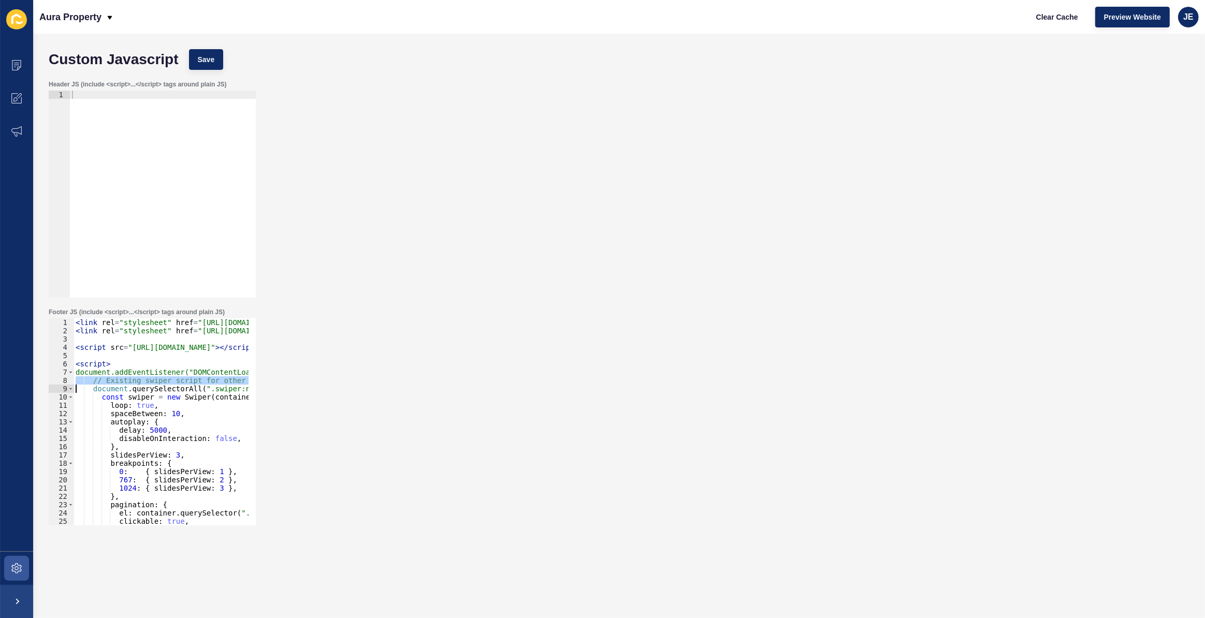
click at [166, 383] on div "< link rel = "stylesheet" href = "https://cdn.jsdelivr.net/npm/swiper@11/swiper…" at bounding box center [393, 426] width 638 height 216
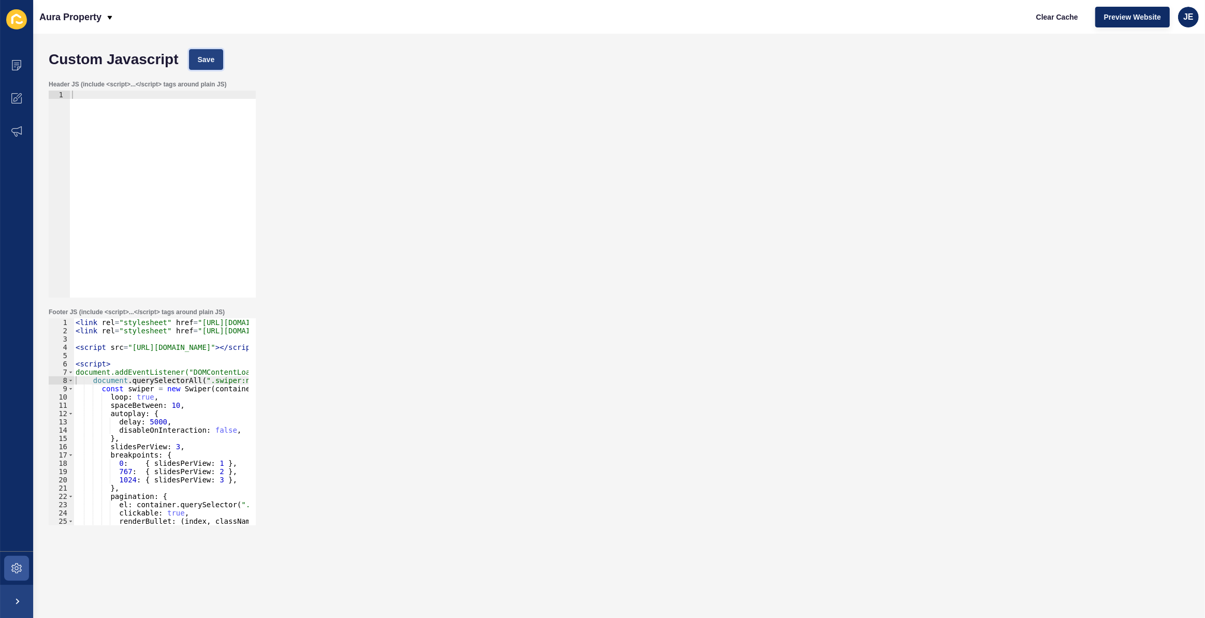
click at [211, 58] on span "Save" at bounding box center [206, 59] width 17 height 10
click at [167, 383] on div "< link rel = "stylesheet" href = "https://cdn.jsdelivr.net/npm/swiper@11/swiper…" at bounding box center [393, 426] width 638 height 216
type textarea "}); </script>"
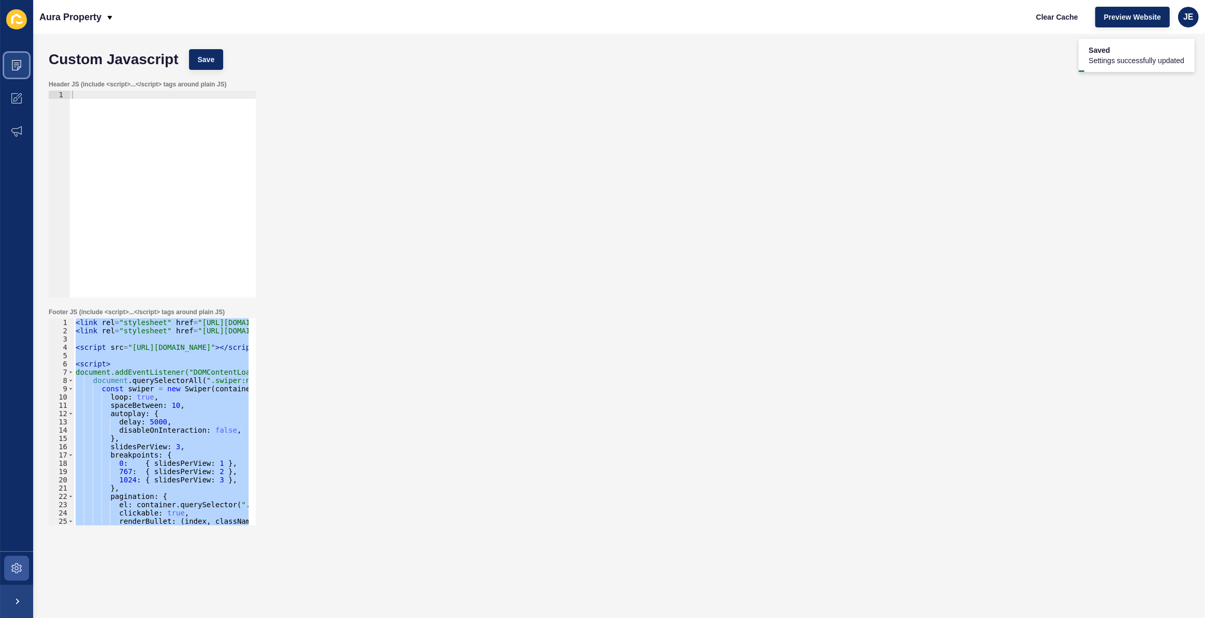
click at [14, 70] on span at bounding box center [16, 65] width 33 height 33
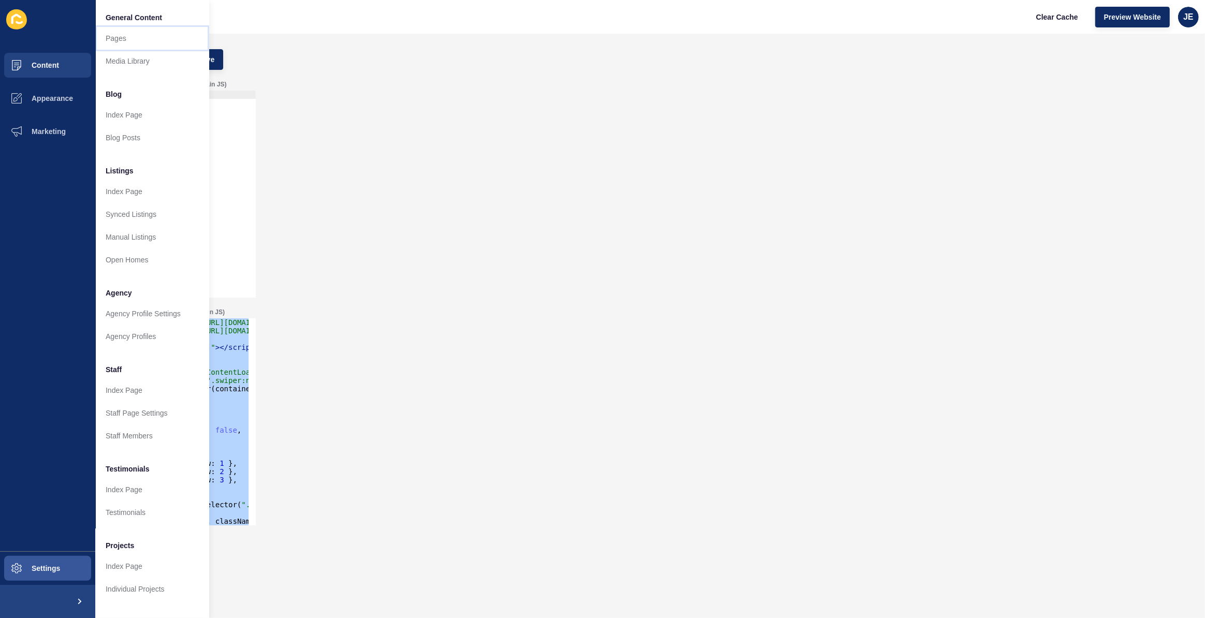
click at [124, 37] on link "Pages" at bounding box center [152, 38] width 114 height 23
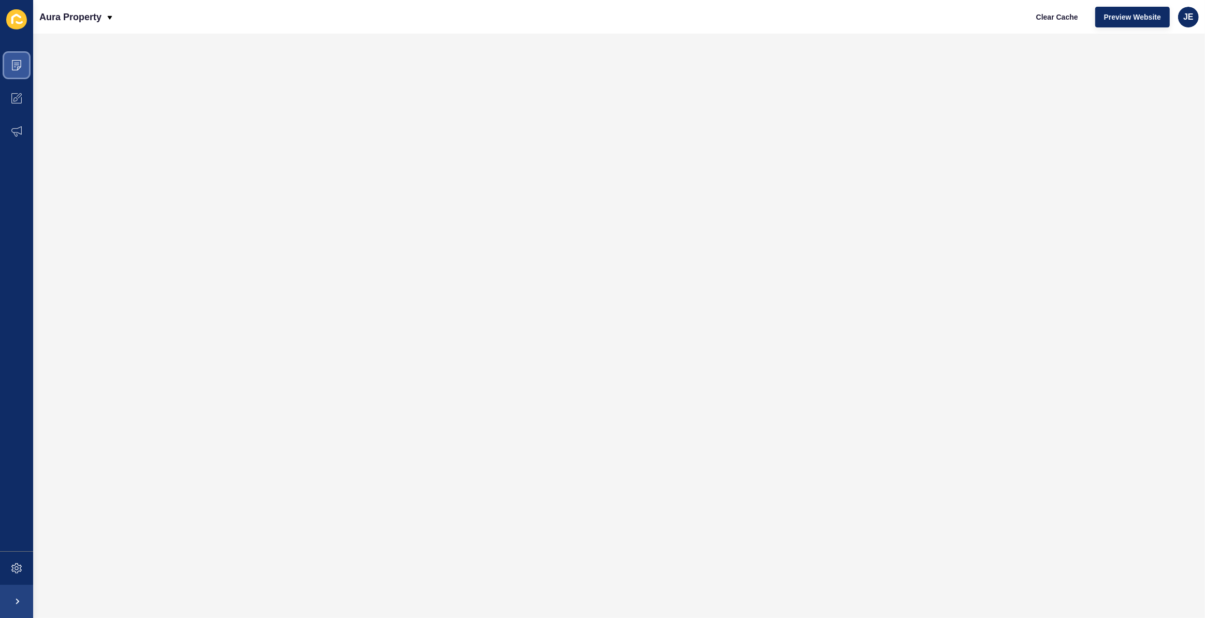
click at [15, 64] on icon at bounding box center [16, 65] width 10 height 10
click at [16, 64] on icon at bounding box center [16, 65] width 10 height 10
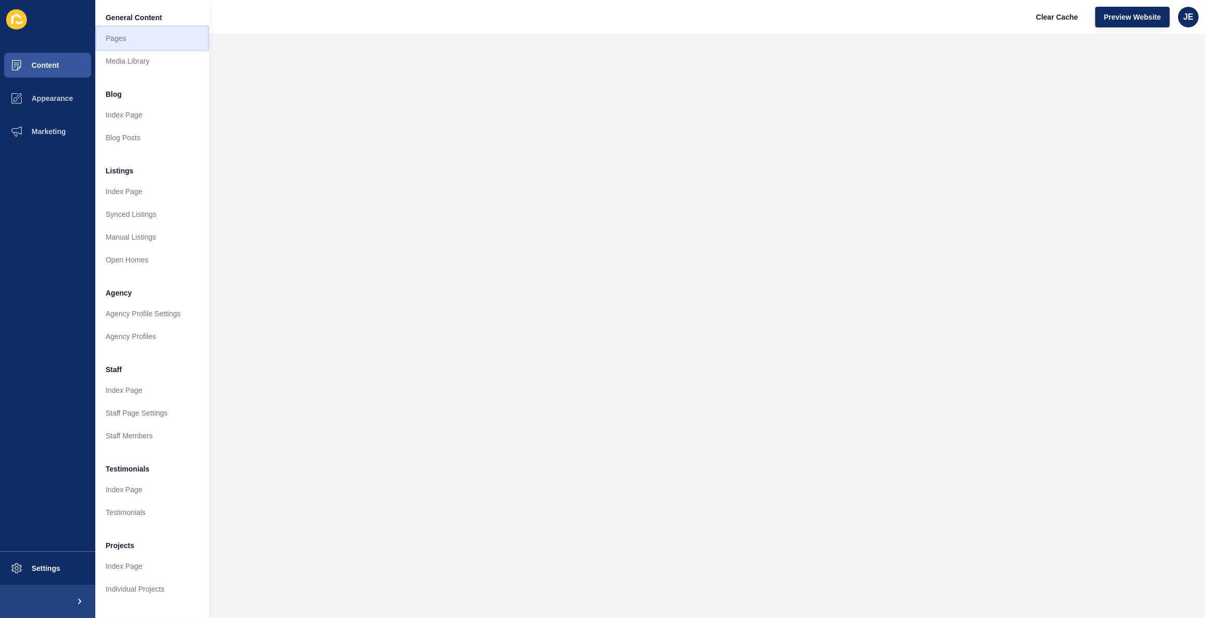
click at [156, 41] on link "Pages" at bounding box center [152, 38] width 114 height 23
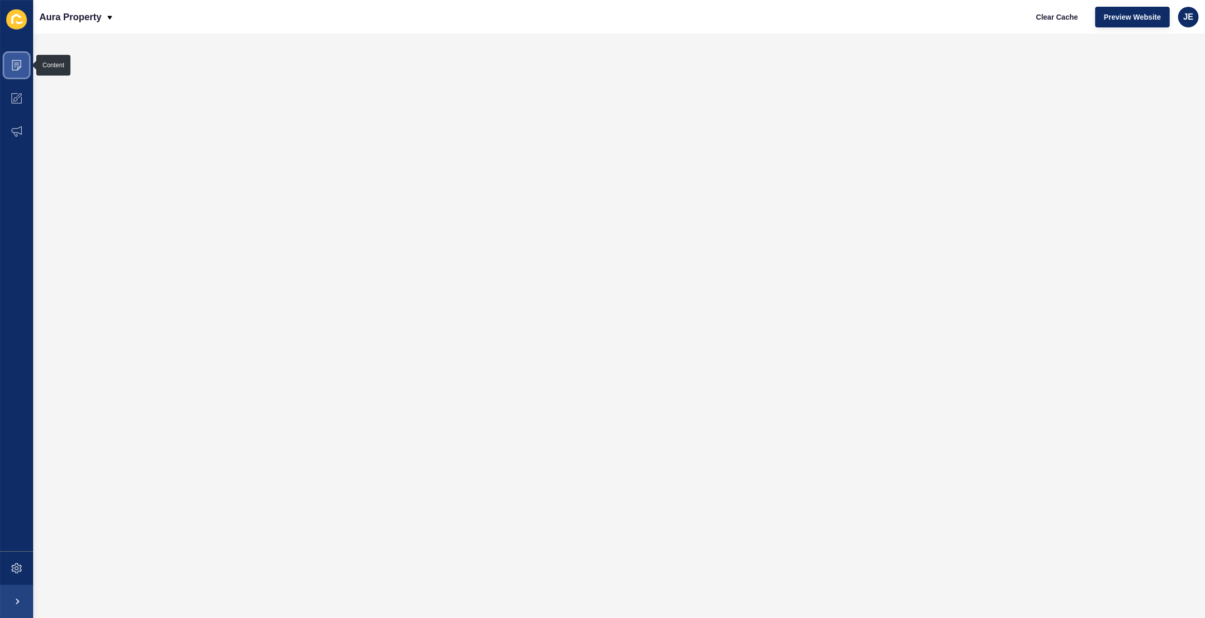
click at [24, 65] on span at bounding box center [16, 65] width 33 height 33
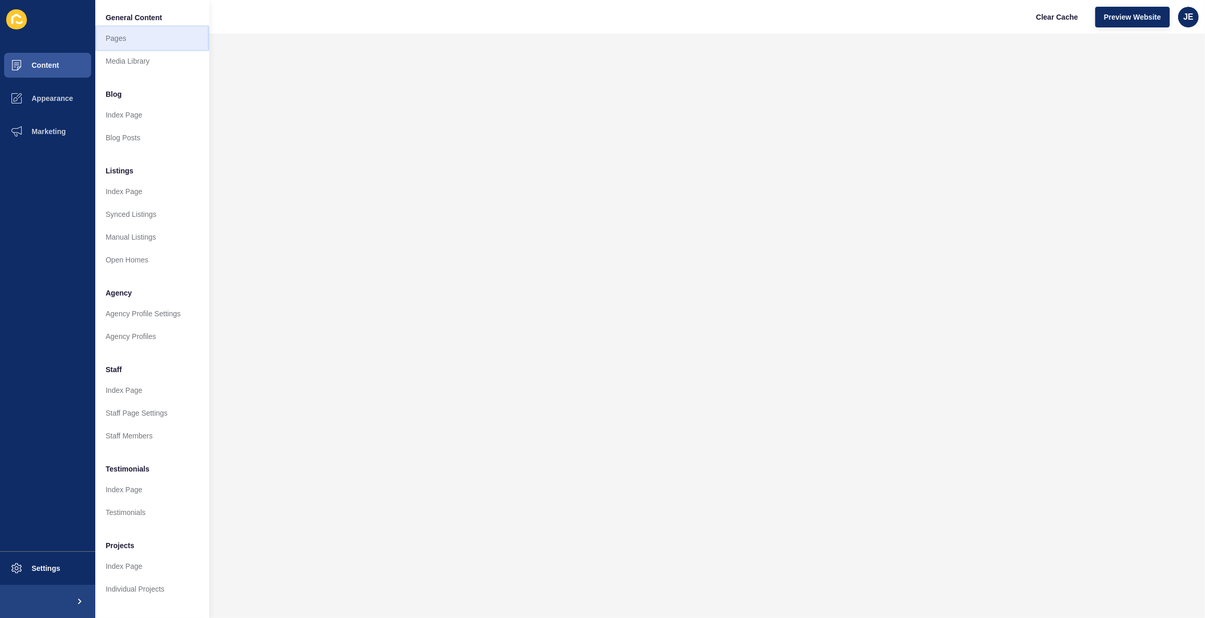
click at [128, 35] on link "Pages" at bounding box center [152, 38] width 114 height 23
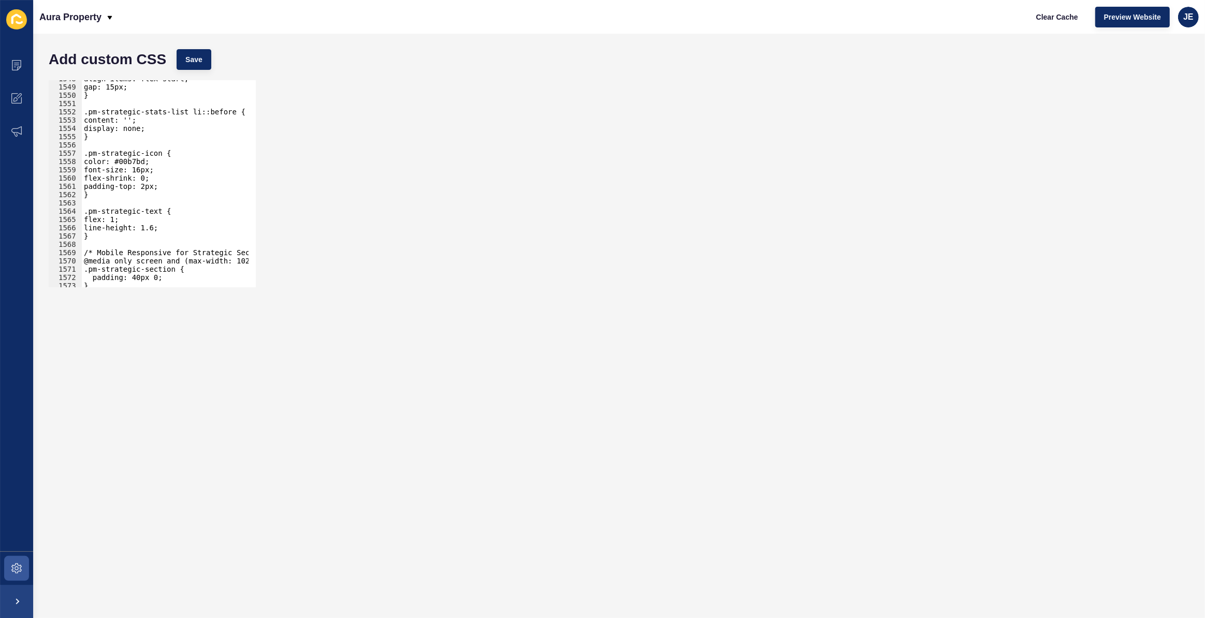
scroll to position [16765, 0]
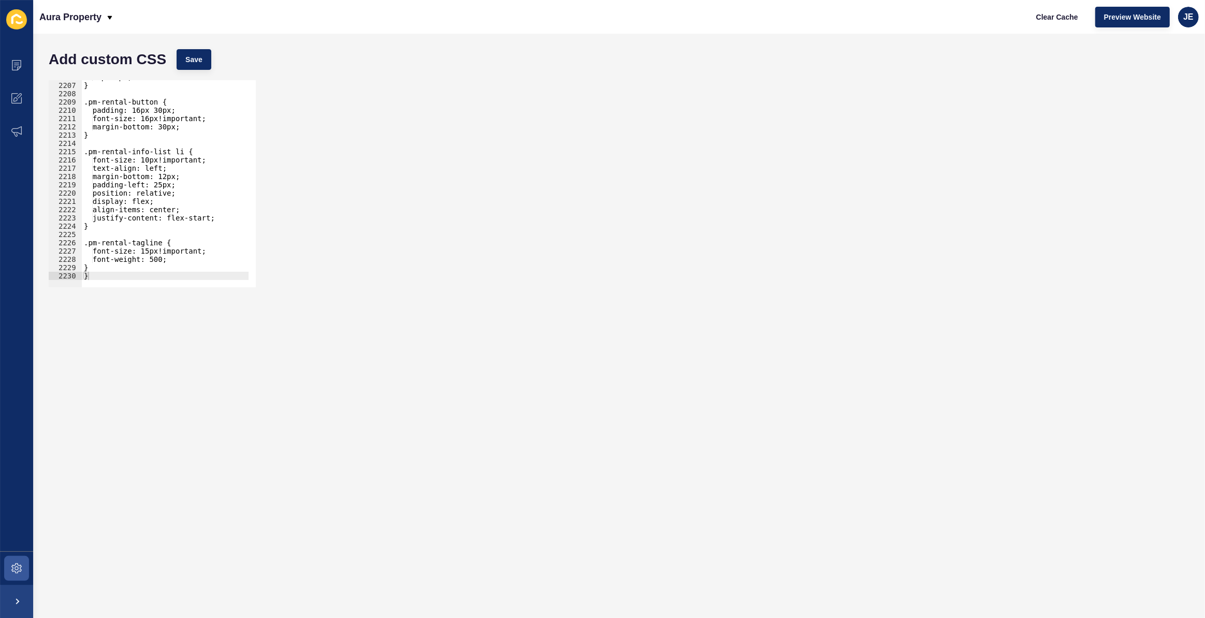
type textarea "}"
click at [150, 275] on div "top: 1px; } .pm-rental-button { padding: 16px 30px; font-size: 16px!important; …" at bounding box center [287, 181] width 411 height 216
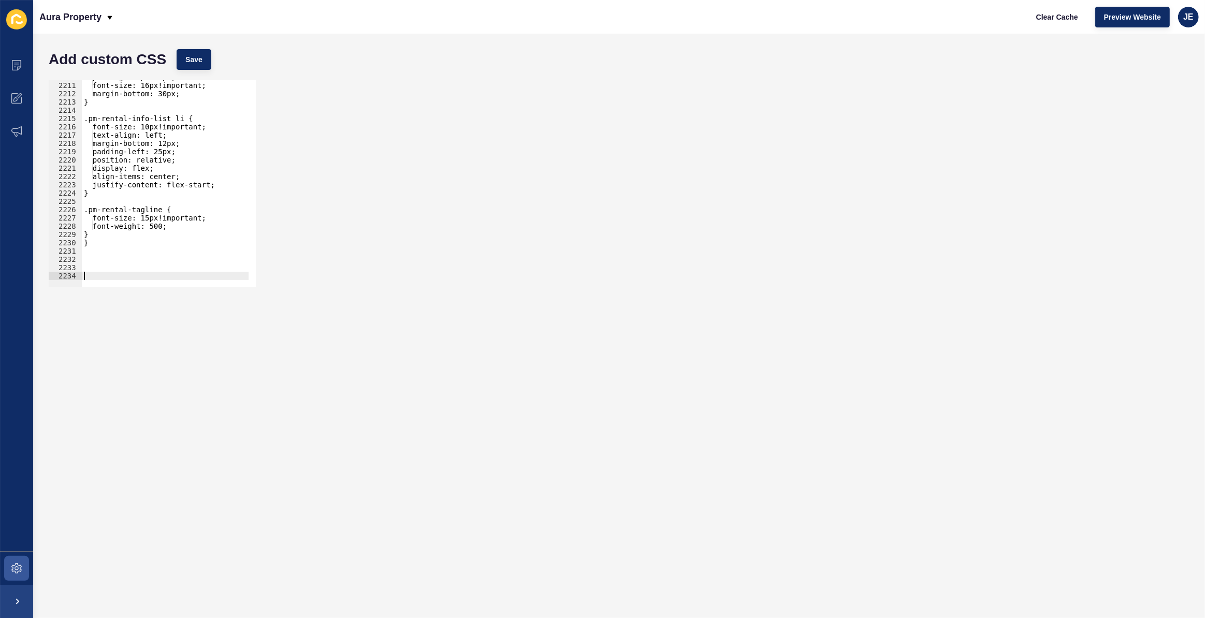
paste textarea "}"
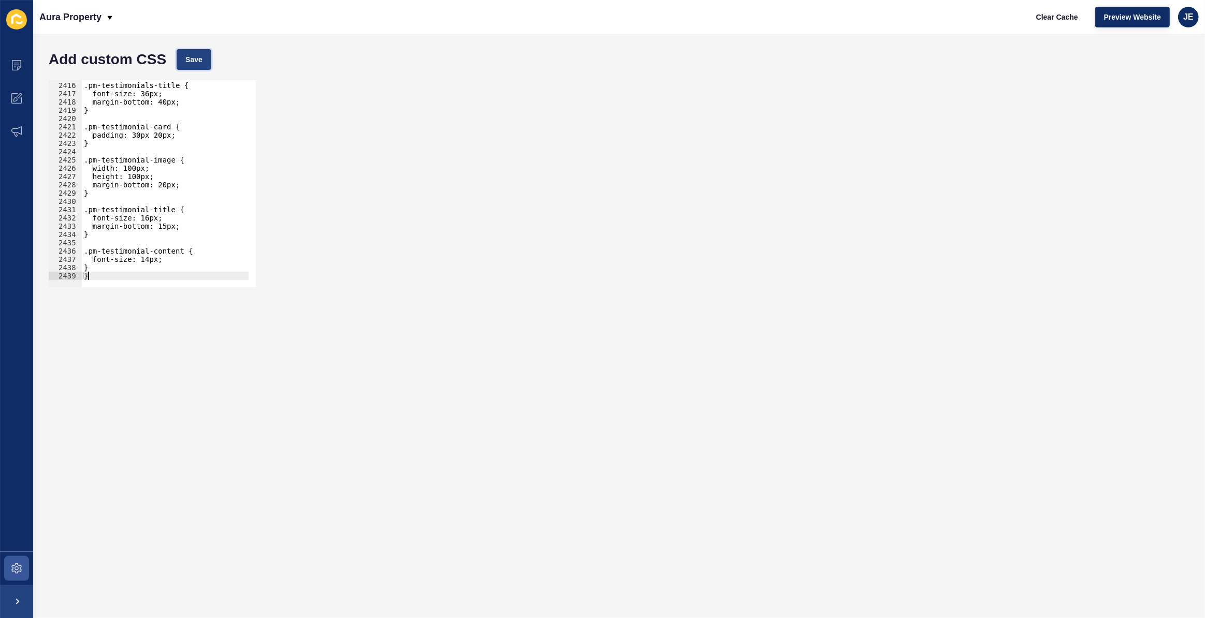
click at [192, 55] on span "Save" at bounding box center [193, 59] width 17 height 10
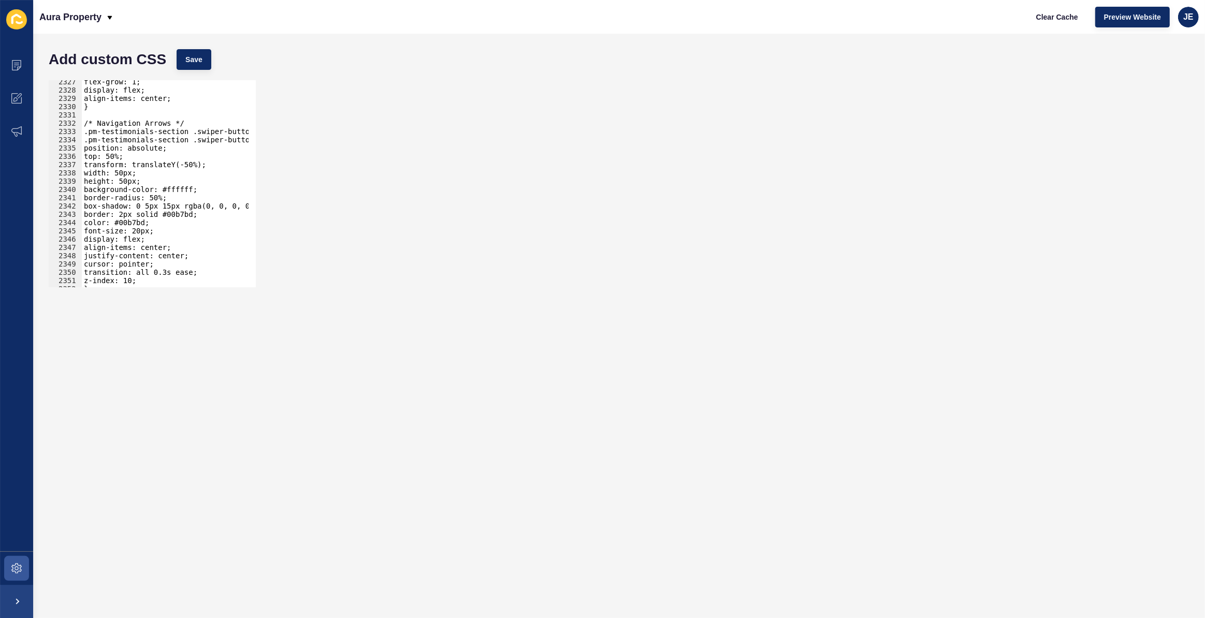
scroll to position [16181, 0]
type textarea "border: 2px solid #00b7bd;"
drag, startPoint x: 200, startPoint y: 213, endPoint x: 87, endPoint y: 211, distance: 112.9
click at [87, 211] on div "flex-grow: 1; display: flex; align-items: center; } /* Navigation Arrows */ .pm…" at bounding box center [287, 186] width 411 height 216
click at [111, 206] on div "flex-grow: 1; display: flex; align-items: center; } /* Navigation Arrows */ .pm…" at bounding box center [287, 186] width 411 height 216
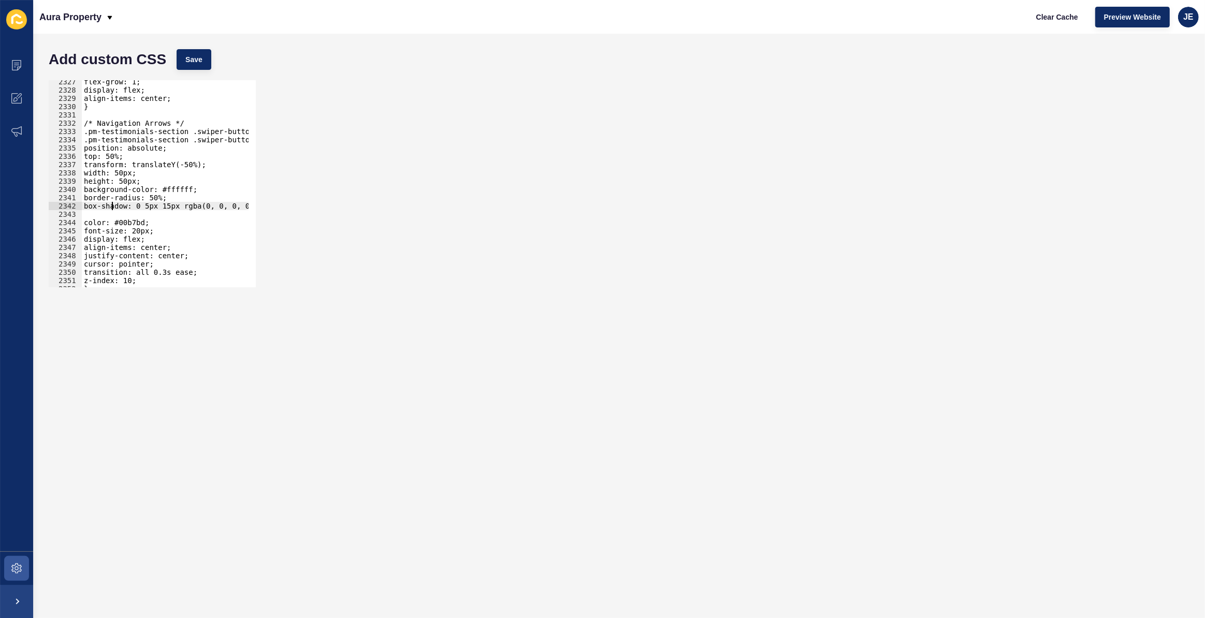
click at [111, 206] on div "flex-grow: 1; display: flex; align-items: center; } /* Navigation Arrows */ .pm…" at bounding box center [287, 186] width 411 height 216
type textarea "box-shadow: 0 5px 15px rgba(0, 0, 0, 0.1);"
click at [140, 197] on div "flex-grow: 1; display: flex; align-items: center; } /* Navigation Arrows */ .pm…" at bounding box center [287, 186] width 411 height 216
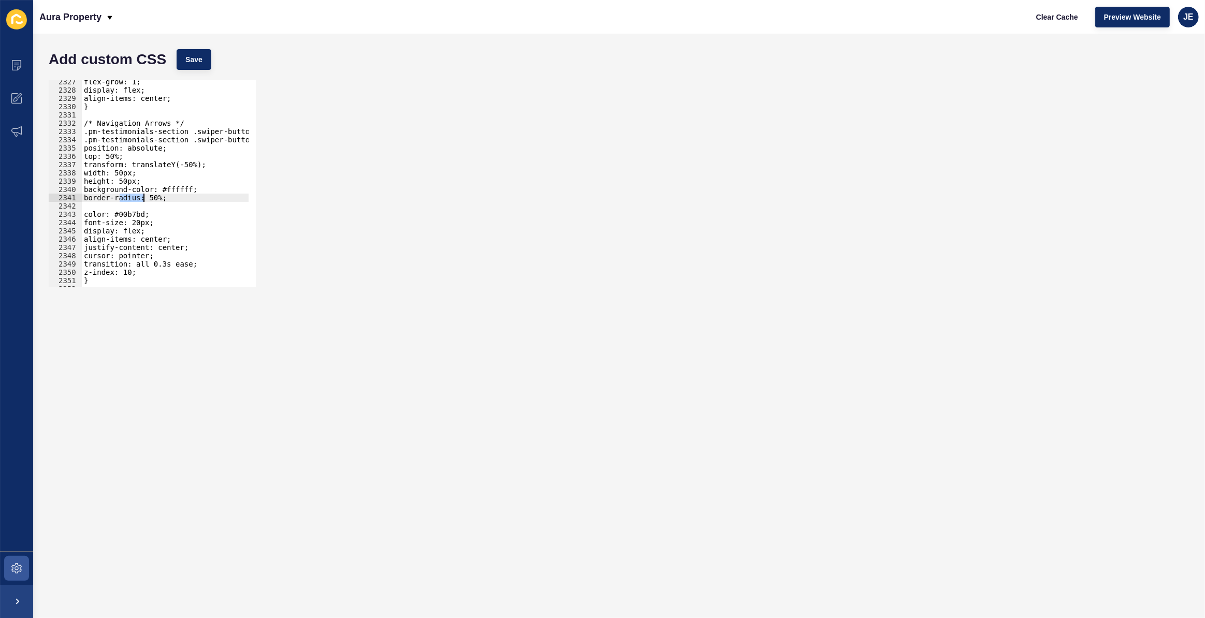
click at [140, 197] on div "flex-grow: 1; display: flex; align-items: center; } /* Navigation Arrows */ .pm…" at bounding box center [287, 186] width 411 height 216
type textarea "border-radius: 50%;"
click at [141, 192] on div "flex-grow: 1; display: flex; align-items: center; } /* Navigation Arrows */ .pm…" at bounding box center [287, 186] width 411 height 216
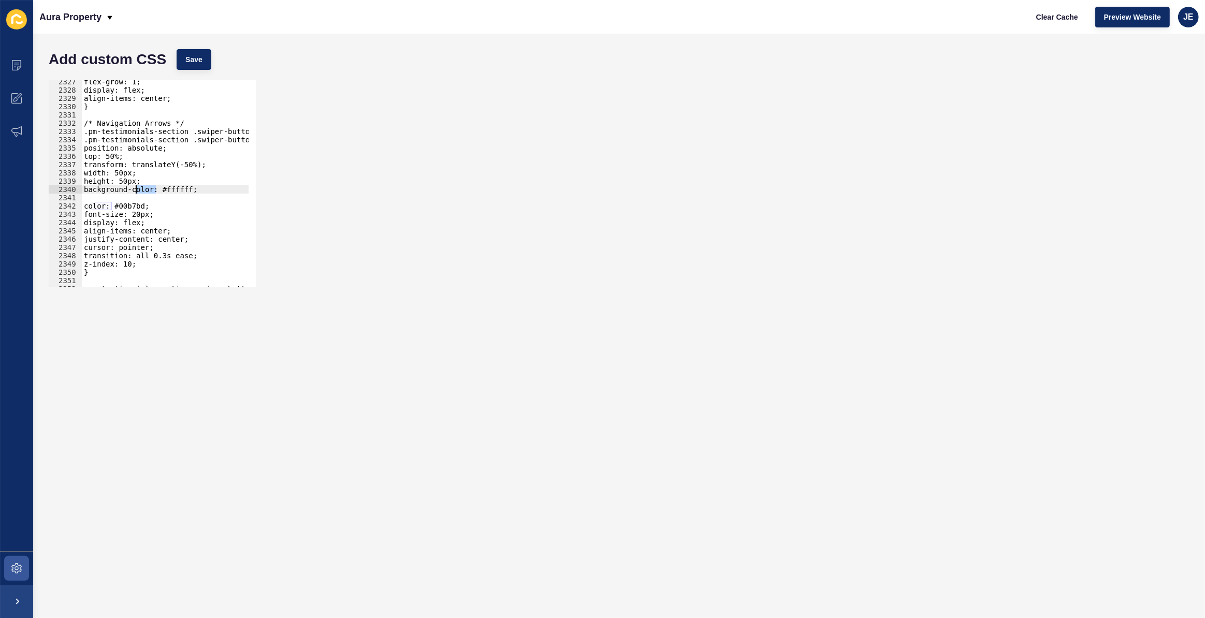
type textarea "background-color: #ffffff;"
click at [195, 50] on button "Save" at bounding box center [194, 59] width 35 height 21
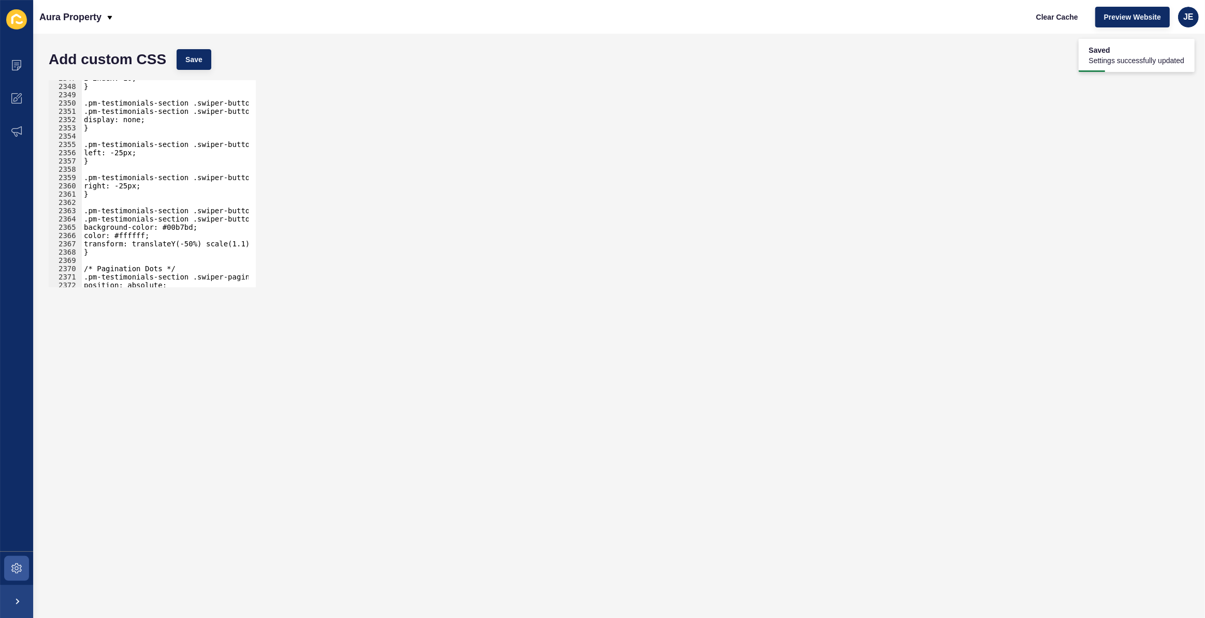
scroll to position [16422, 0]
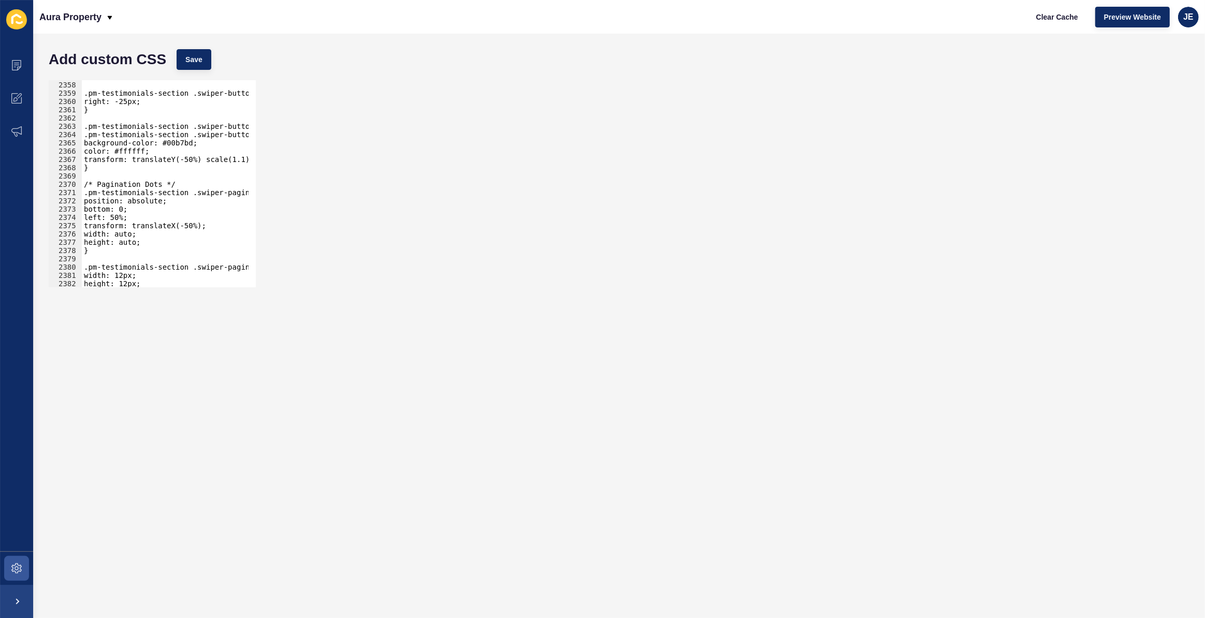
click at [167, 225] on div "} .pm-testimonials-section .swiper-button-next { right: -25px; } .pm-testimonia…" at bounding box center [287, 180] width 411 height 216
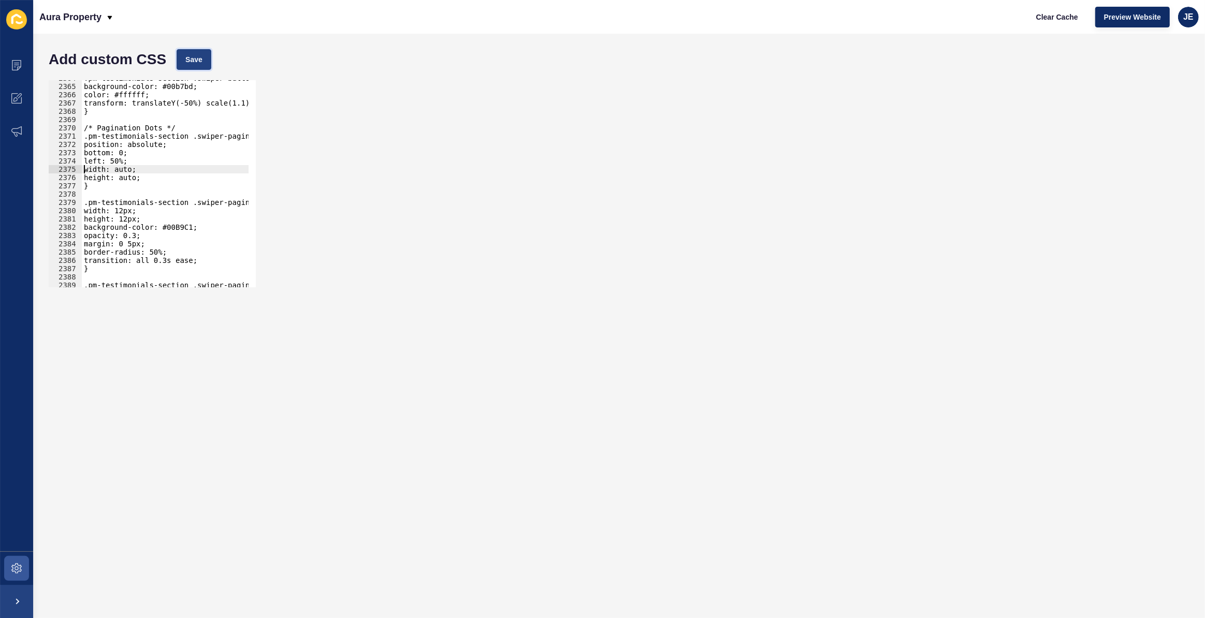
click at [202, 67] on button "Save" at bounding box center [194, 59] width 35 height 21
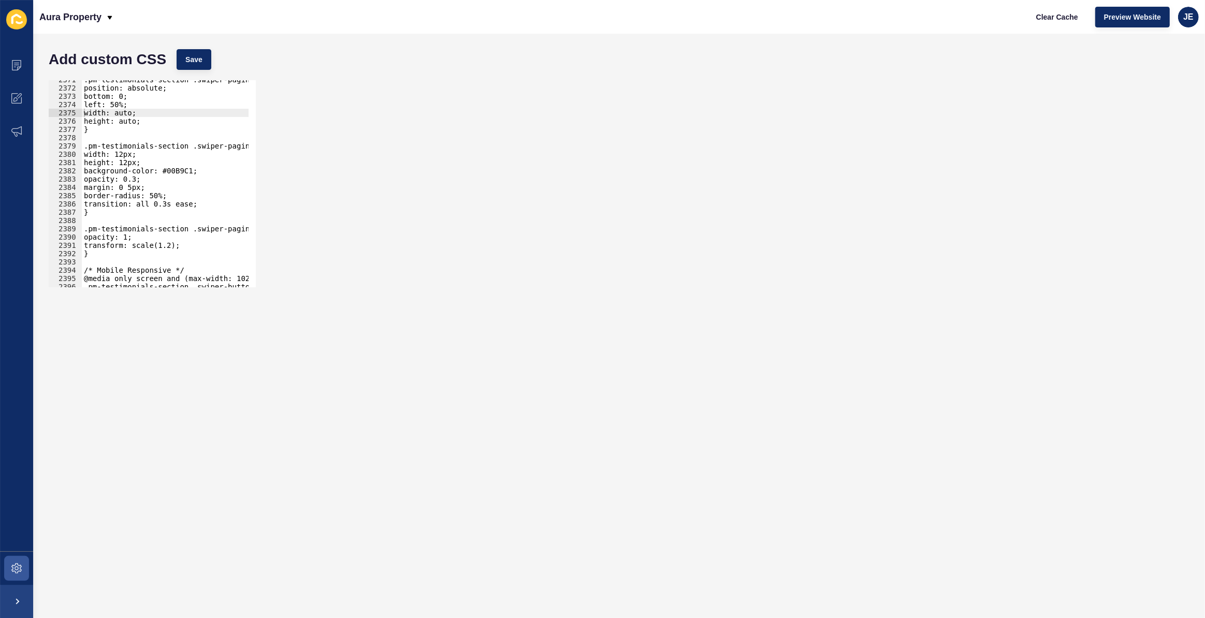
scroll to position [16523, 0]
drag, startPoint x: 107, startPoint y: 253, endPoint x: 60, endPoint y: 232, distance: 51.2
click at [60, 232] on div "} 2371 2372 2373 2374 2375 2376 2377 2378 2379 2380 2381 2382 2383 2384 2385 23…" at bounding box center [152, 183] width 207 height 207
type textarea ".pm-testimonials-section .swiper-pagination-bullet-active { opacity: 1;"
click at [193, 62] on span "Save" at bounding box center [193, 59] width 17 height 10
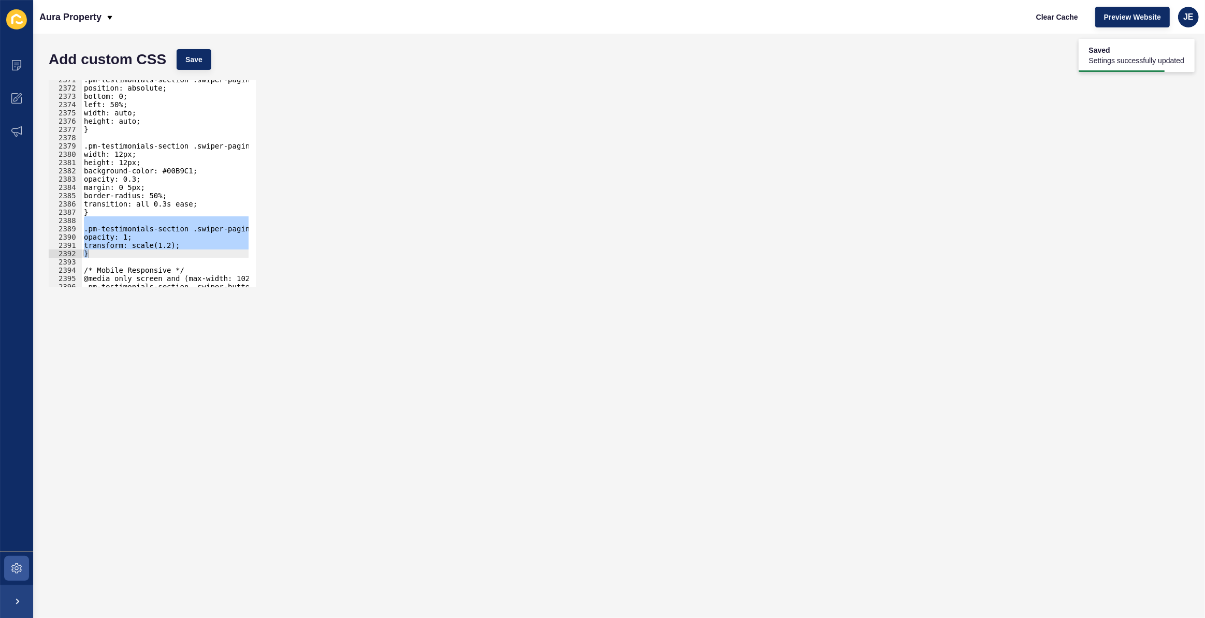
click at [174, 241] on div ".pm-testimonials-section .swiper-pagination { position: absolute; bottom: 0; le…" at bounding box center [165, 183] width 167 height 207
click at [142, 246] on div ".pm-testimonials-section .swiper-pagination { position: absolute; bottom: 0; le…" at bounding box center [287, 184] width 411 height 216
click at [202, 62] on button "Save" at bounding box center [194, 59] width 35 height 21
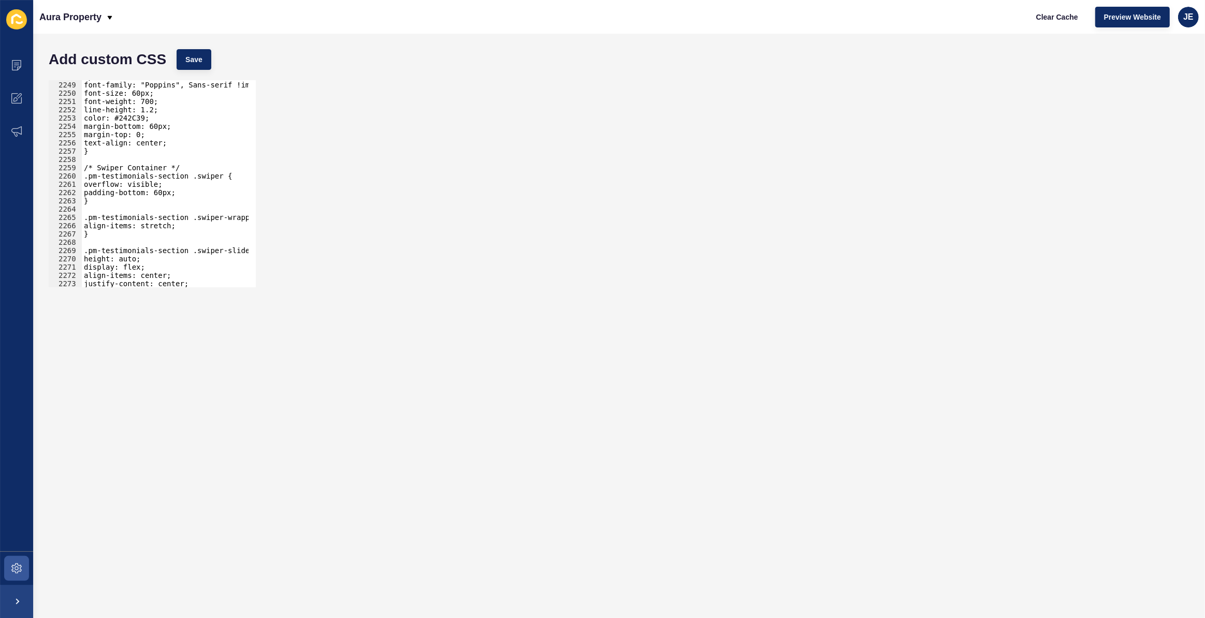
scroll to position [15675, 0]
click at [187, 227] on div ".pm-testimonials-title { font-family: "Poppins", Sans-serif !important; font-si…" at bounding box center [287, 180] width 411 height 216
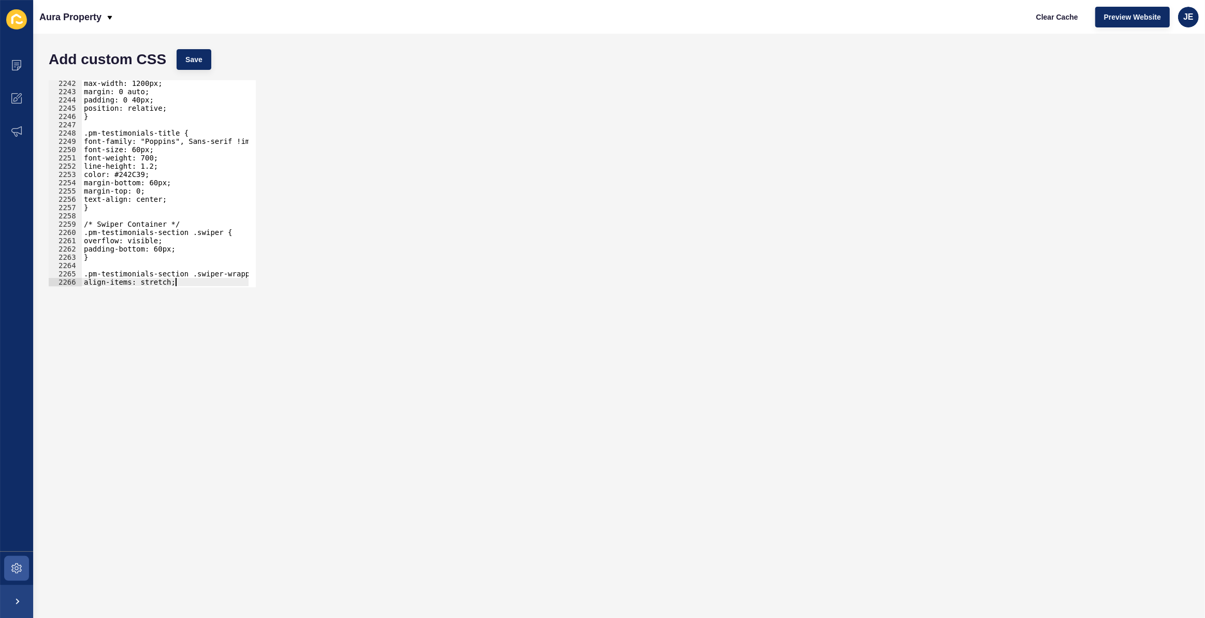
scroll to position [15628, 0]
click at [151, 243] on div "max-width: 1200px; margin: 0 auto; padding: 0 40px; position: relative; } .pm-t…" at bounding box center [287, 187] width 411 height 216
click at [202, 62] on span "Save" at bounding box center [193, 59] width 17 height 10
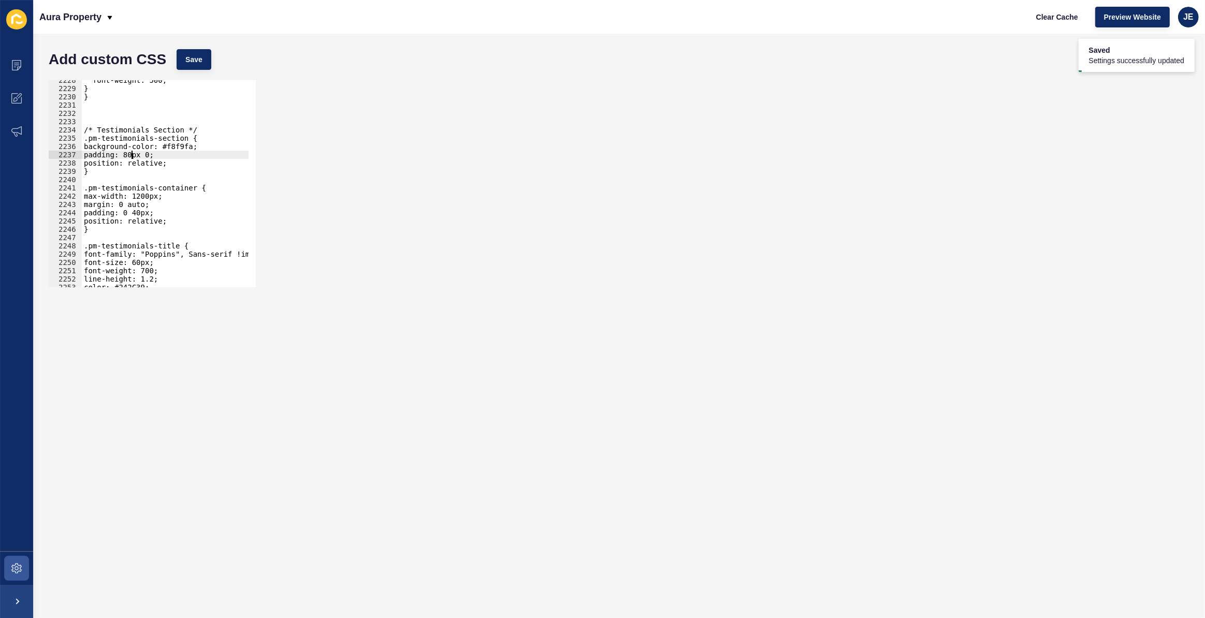
scroll to position [0, 5]
click at [128, 155] on div "font-weight: 500; } } /* Testimonials Section */ .pm-testimonials-section { bac…" at bounding box center [287, 184] width 411 height 216
click at [193, 67] on button "Save" at bounding box center [194, 59] width 35 height 21
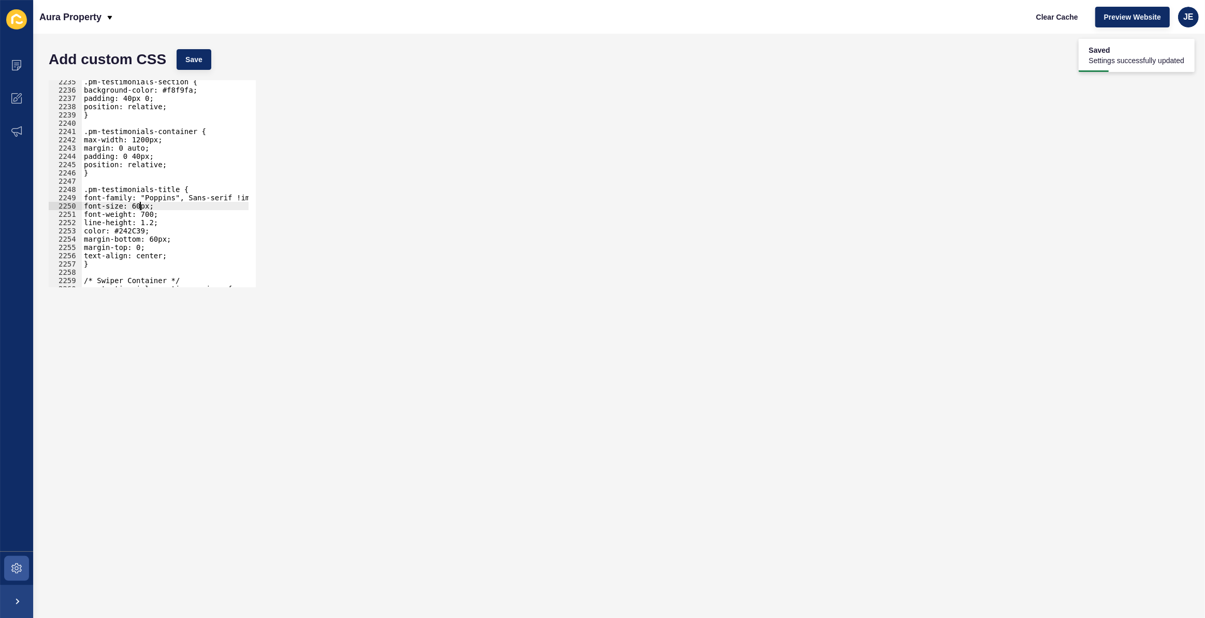
click at [139, 204] on div ".pm-testimonials-section { background-color: #f8f9fa; padding: 40px 0; position…" at bounding box center [287, 186] width 411 height 216
drag, startPoint x: 143, startPoint y: 205, endPoint x: 137, endPoint y: 204, distance: 6.3
click at [137, 204] on div ".pm-testimonials-section { background-color: #f8f9fa; padding: 40px 0; position…" at bounding box center [287, 186] width 411 height 216
click at [152, 207] on div ".pm-testimonials-section { background-color: #f8f9fa; padding: 40px 0; position…" at bounding box center [287, 186] width 411 height 216
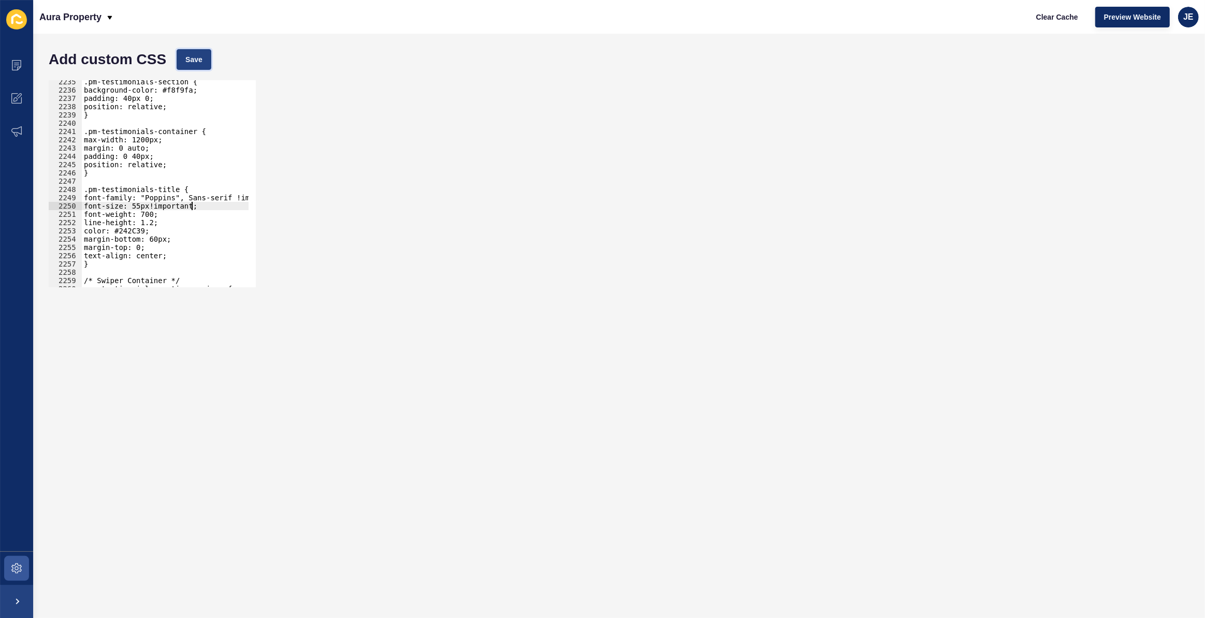
click at [202, 56] on span "Save" at bounding box center [193, 59] width 17 height 10
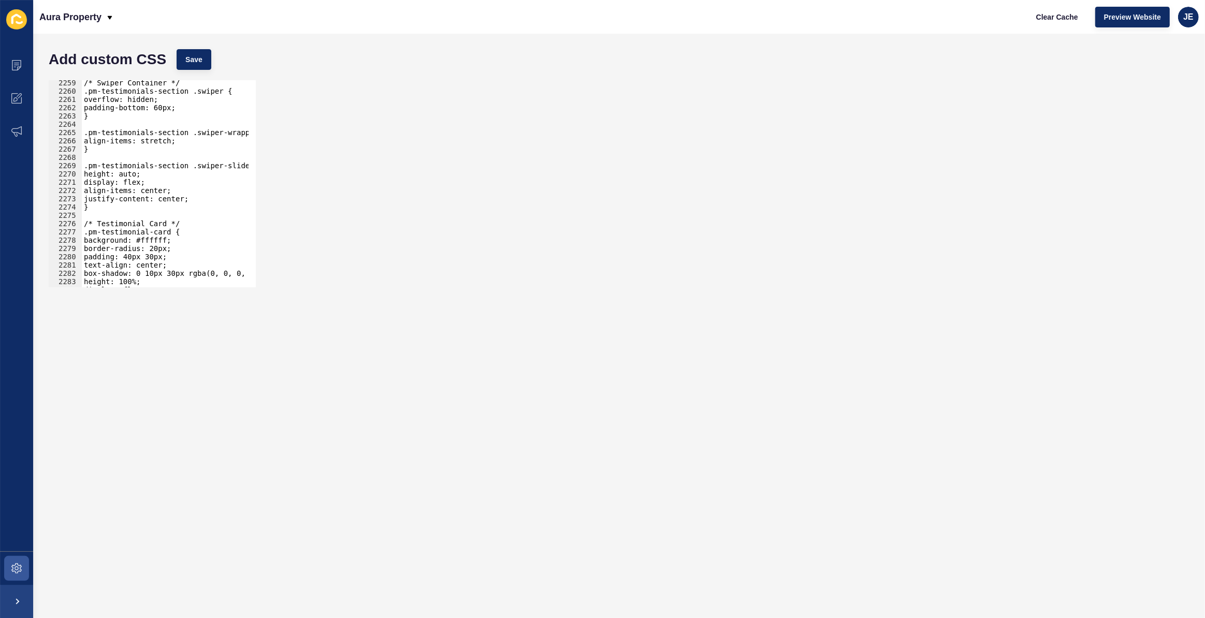
scroll to position [15794, 0]
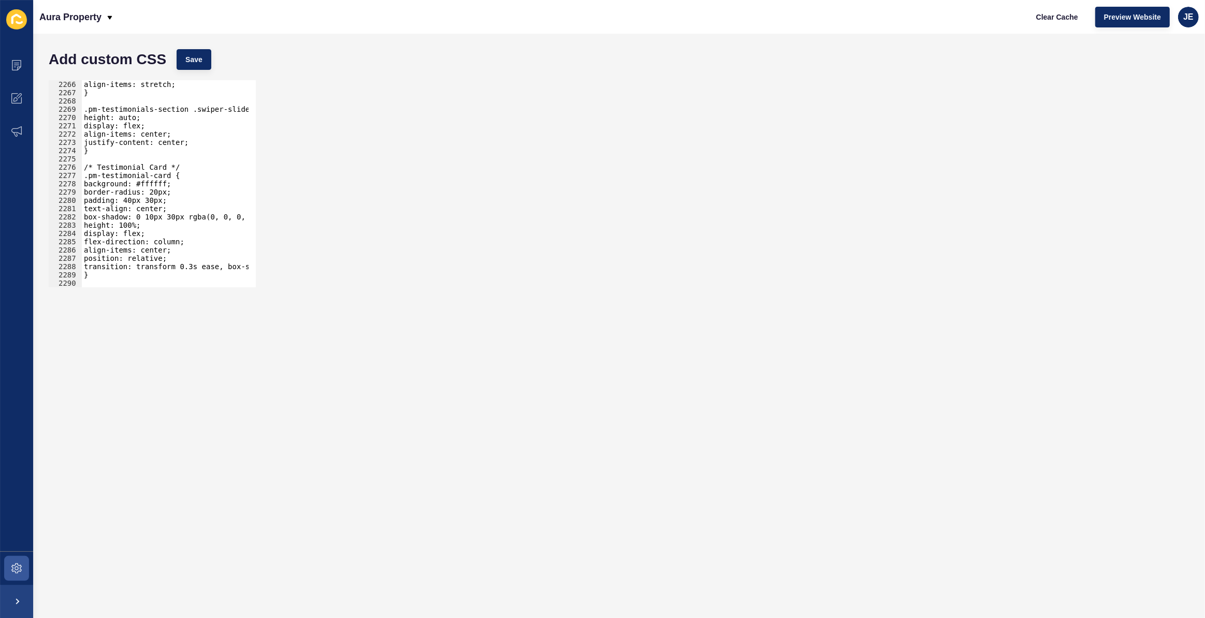
type textarea "background: #ffffff;"
drag, startPoint x: 176, startPoint y: 184, endPoint x: 81, endPoint y: 181, distance: 94.8
click at [81, 181] on div "background: #ffffff; 2266 2267 2268 2269 2270 2271 2272 2273 2274 2275 2276 227…" at bounding box center [152, 183] width 207 height 207
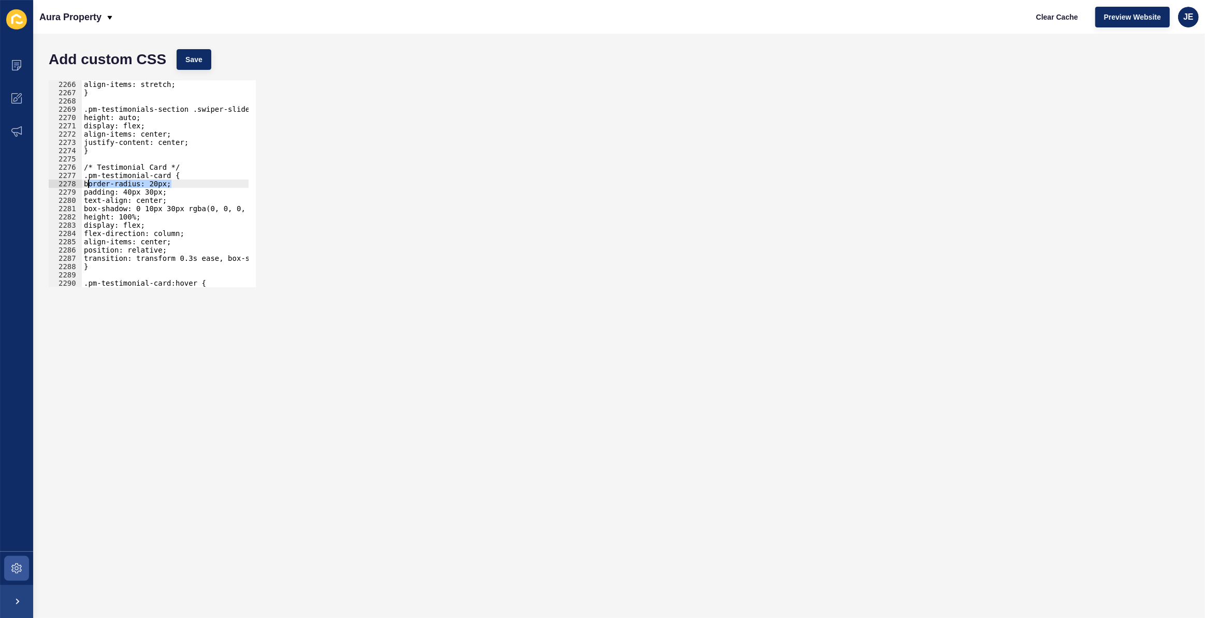
drag, startPoint x: 177, startPoint y: 184, endPoint x: 84, endPoint y: 186, distance: 92.7
click at [84, 186] on div "align-items: stretch; } .pm-testimonials-section .swiper-slide { height: auto; …" at bounding box center [287, 188] width 411 height 216
type textarea "border-radius: 20px;"
click at [178, 200] on div "align-items: stretch; } .pm-testimonials-section .swiper-slide { height: auto; …" at bounding box center [287, 188] width 411 height 216
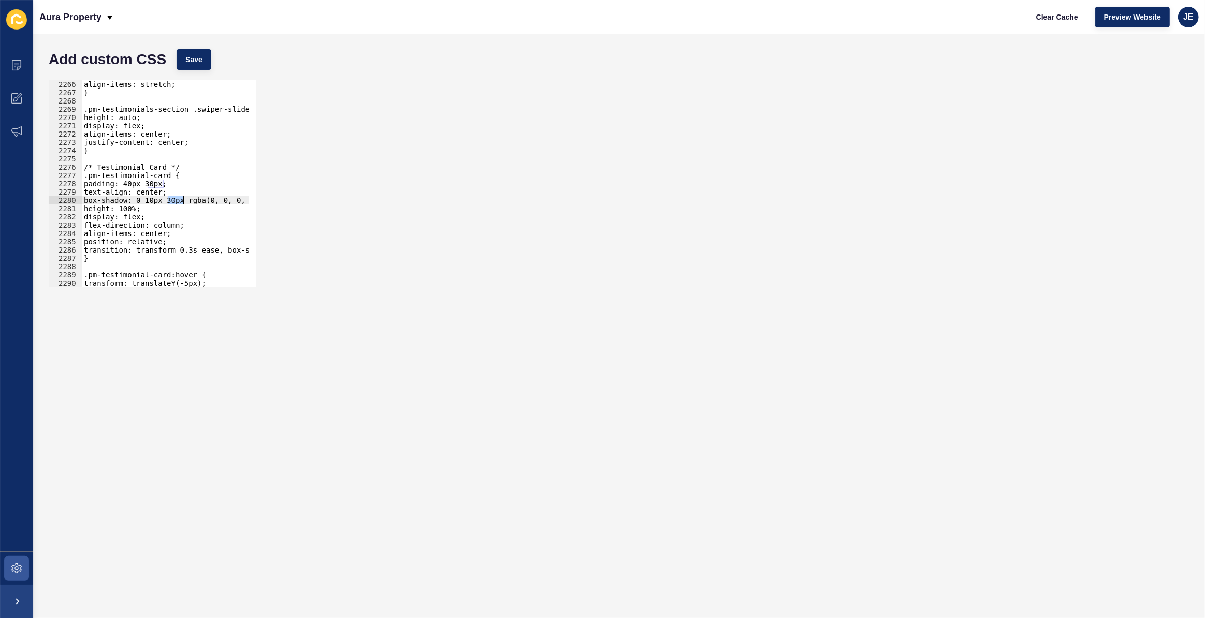
click at [178, 200] on div "align-items: stretch; } .pm-testimonials-section .swiper-slide { height: auto; …" at bounding box center [287, 188] width 411 height 216
click at [156, 240] on div "align-items: stretch; } .pm-testimonials-section .swiper-slide { height: auto; …" at bounding box center [287, 188] width 411 height 216
click at [202, 66] on button "Save" at bounding box center [194, 59] width 35 height 21
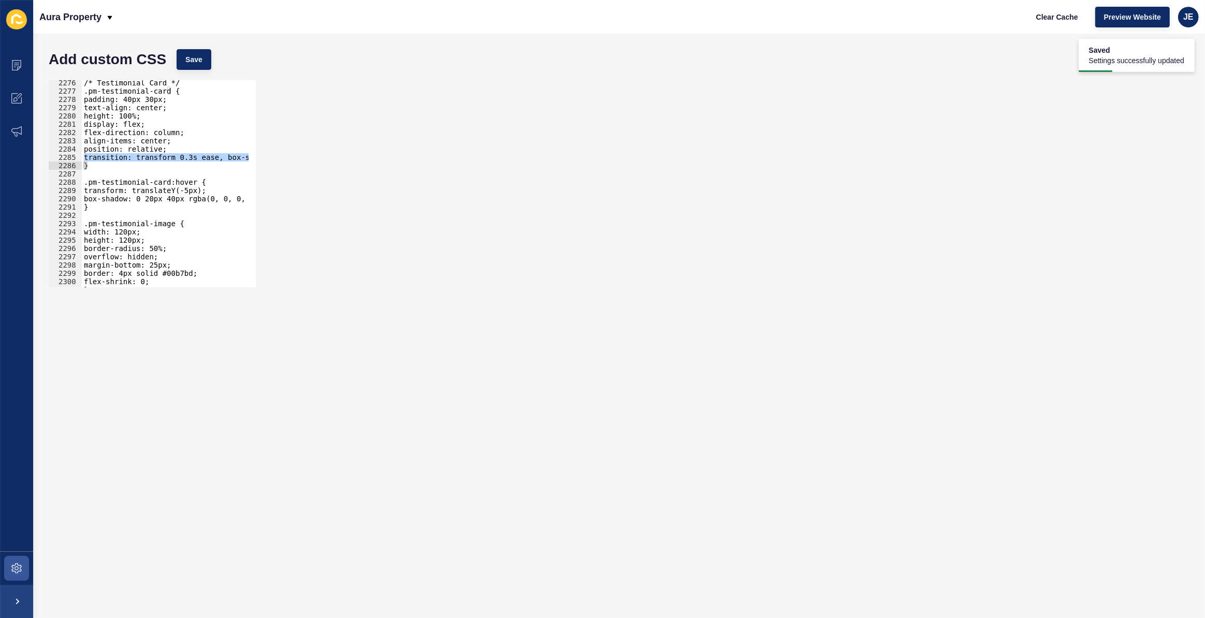
scroll to position [15908, 0]
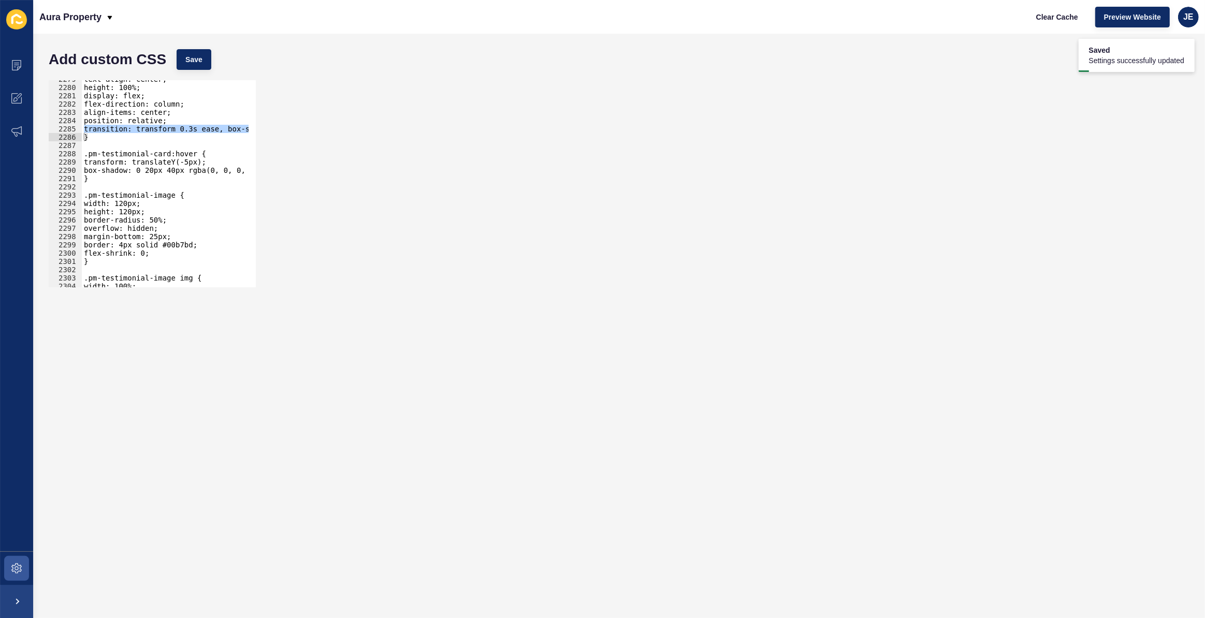
click at [150, 243] on div "text-align: center; height: 100%; display: flex; flex-direction: column; align-…" at bounding box center [287, 183] width 411 height 216
click at [189, 57] on span "Save" at bounding box center [193, 59] width 17 height 10
drag, startPoint x: 127, startPoint y: 202, endPoint x: 122, endPoint y: 203, distance: 5.2
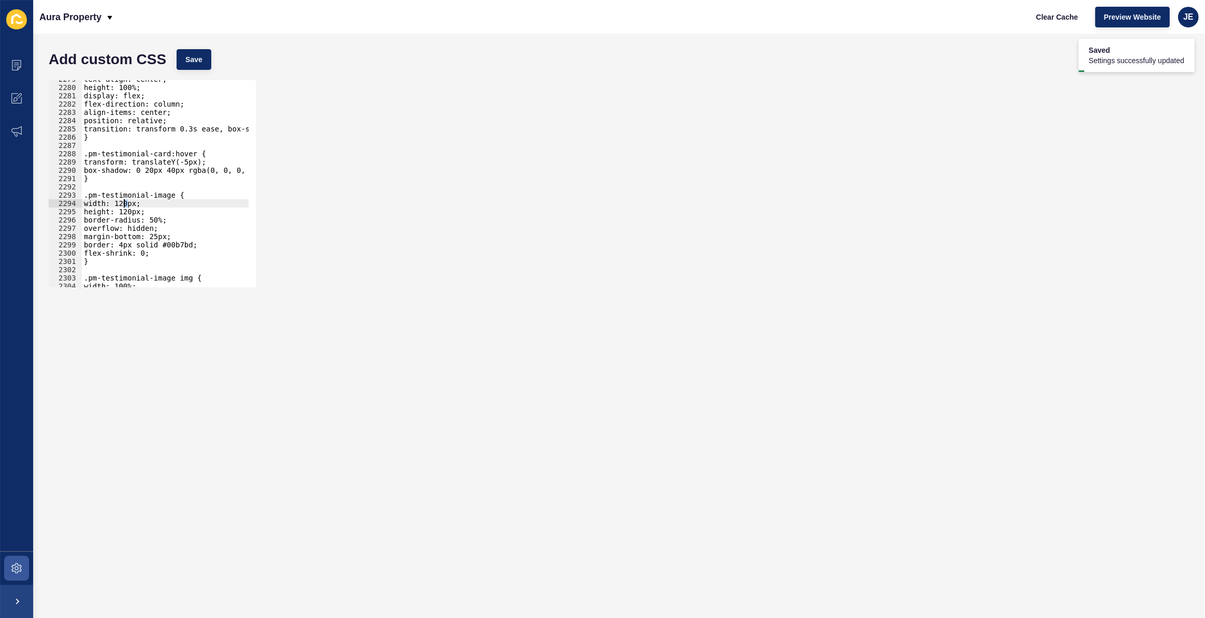
click at [122, 203] on div "text-align: center; height: 100%; display: flex; flex-direction: column; align-…" at bounding box center [287, 183] width 411 height 216
click at [125, 205] on div "text-align: center; height: 100%; display: flex; flex-direction: column; align-…" at bounding box center [287, 183] width 411 height 216
click at [130, 212] on div "text-align: center; height: 100%; display: flex; flex-direction: column; align-…" at bounding box center [287, 183] width 411 height 216
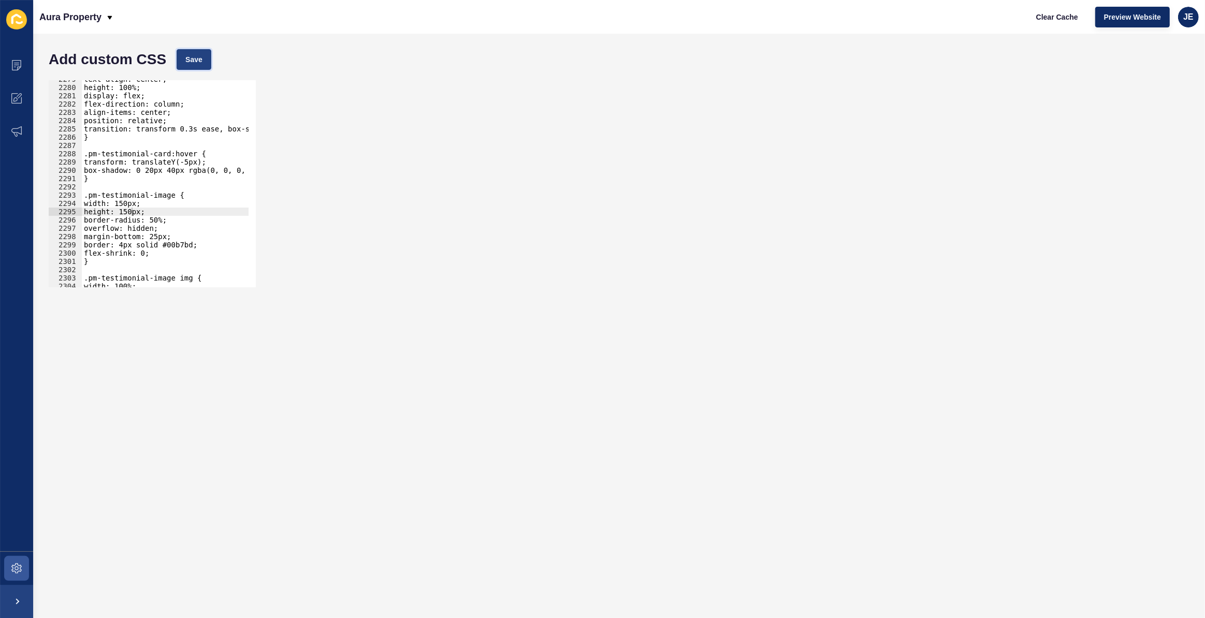
click at [201, 64] on span "Save" at bounding box center [193, 59] width 17 height 10
click at [175, 242] on div "text-align: center; height: 100%; display: flex; flex-direction: column; align-…" at bounding box center [287, 183] width 411 height 216
click at [197, 71] on div "Add custom CSS Save" at bounding box center [618, 59] width 1151 height 31
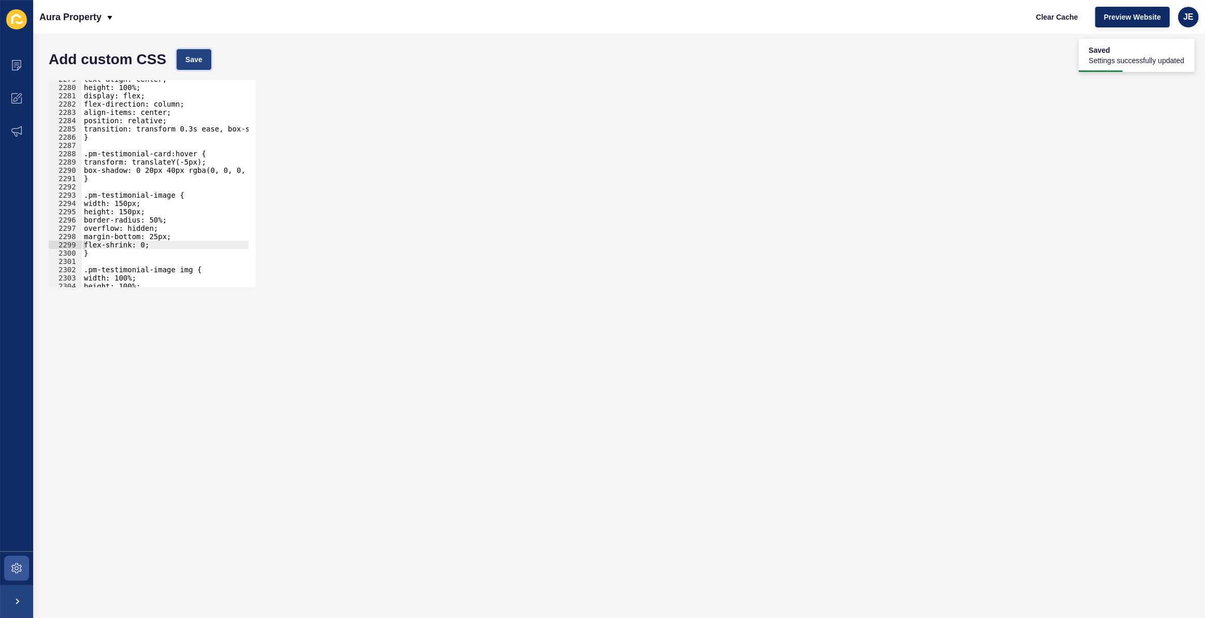
click at [201, 64] on span "Save" at bounding box center [193, 59] width 17 height 10
drag, startPoint x: 102, startPoint y: 179, endPoint x: 71, endPoint y: 151, distance: 42.1
click at [71, 151] on div "} 2279 2280 2281 2282 2283 2284 2285 2286 2287 2288 2289 2290 2291 2292 2293 22…" at bounding box center [152, 183] width 207 height 207
type textarea ".pm-testimonial-card:hover { transform: translateY(-5px);"
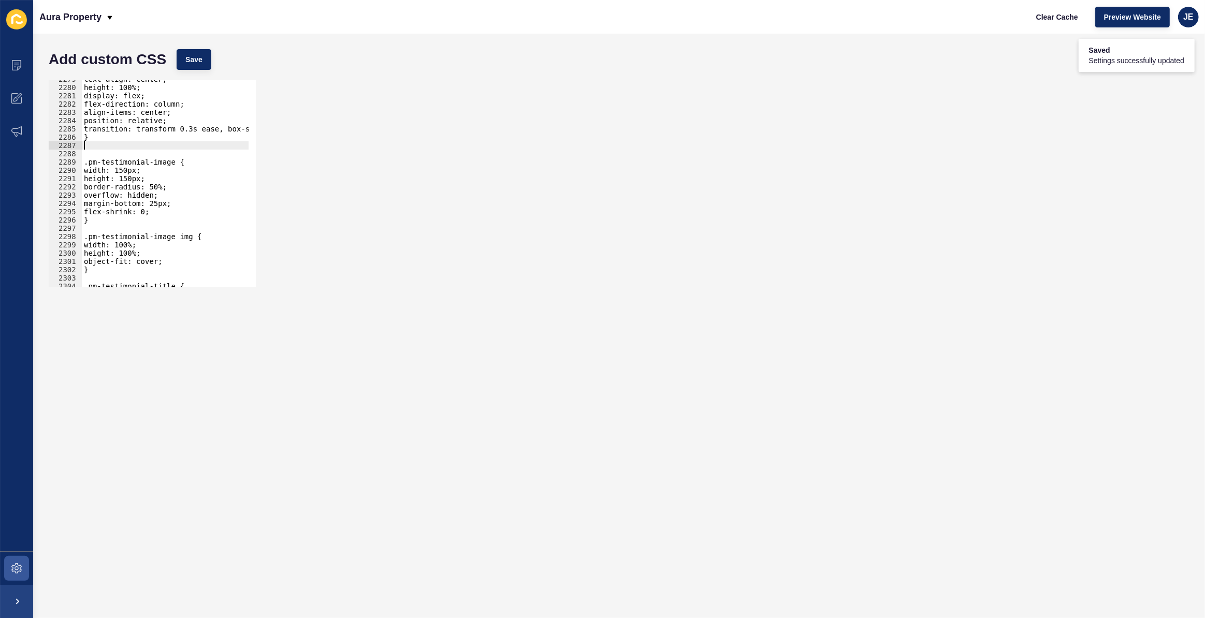
type textarea "}"
click at [188, 64] on span "Save" at bounding box center [193, 59] width 17 height 10
click at [110, 154] on div "text-align: center; height: 100%; display: flex; flex-direction: column; align-…" at bounding box center [287, 183] width 411 height 216
click at [164, 203] on div "text-align: center; height: 100%; display: flex; flex-direction: column; align-…" at bounding box center [287, 183] width 411 height 216
type textarea "flex-shrink: 0;"
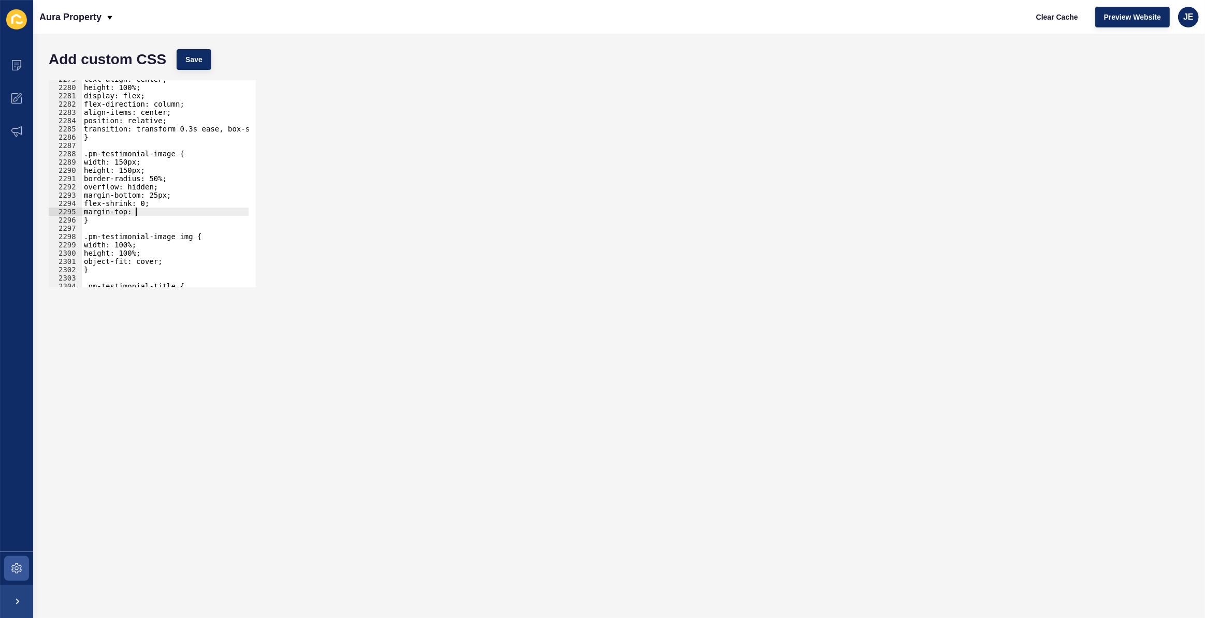
scroll to position [0, 4]
type textarea "margin-top: 0!important;"
type textarea "a"
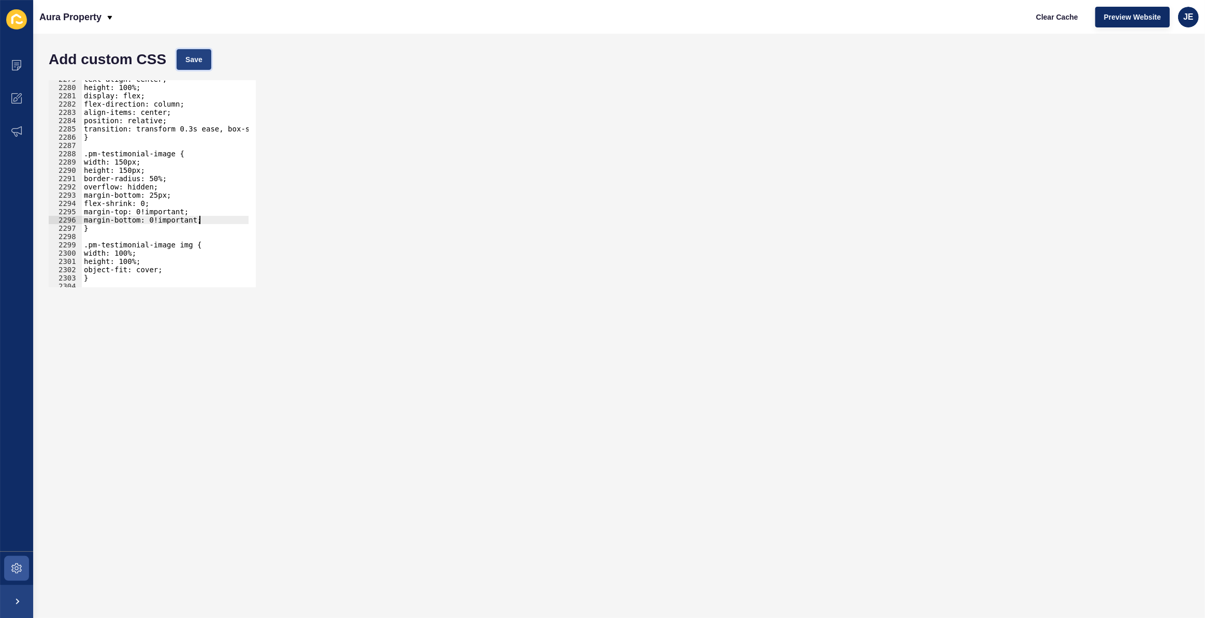
click at [195, 61] on span "Save" at bounding box center [193, 59] width 17 height 10
drag, startPoint x: 203, startPoint y: 218, endPoint x: 78, endPoint y: 213, distance: 125.9
click at [78, 213] on div "margin-bottom: 0!important; 2279 2280 2281 2282 2283 2284 2285 2286 2287 2288 2…" at bounding box center [152, 183] width 207 height 207
click at [163, 267] on div "text-align: center; height: 100%; display: flex; flex-direction: column; align-…" at bounding box center [287, 183] width 411 height 216
type textarea "object-fit: cover;"
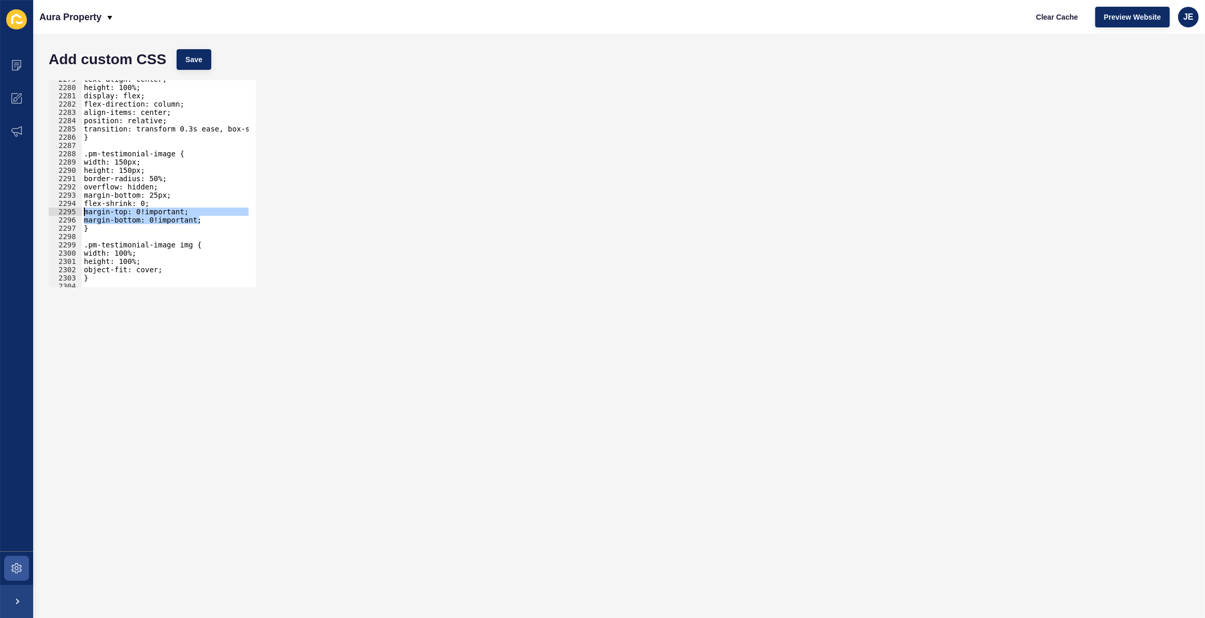
scroll to position [0, 5]
click at [169, 266] on div "text-align: center; height: 100%; display: flex; flex-direction: column; align-…" at bounding box center [165, 183] width 167 height 207
paste textarea "margin-bottom: 0!important;"
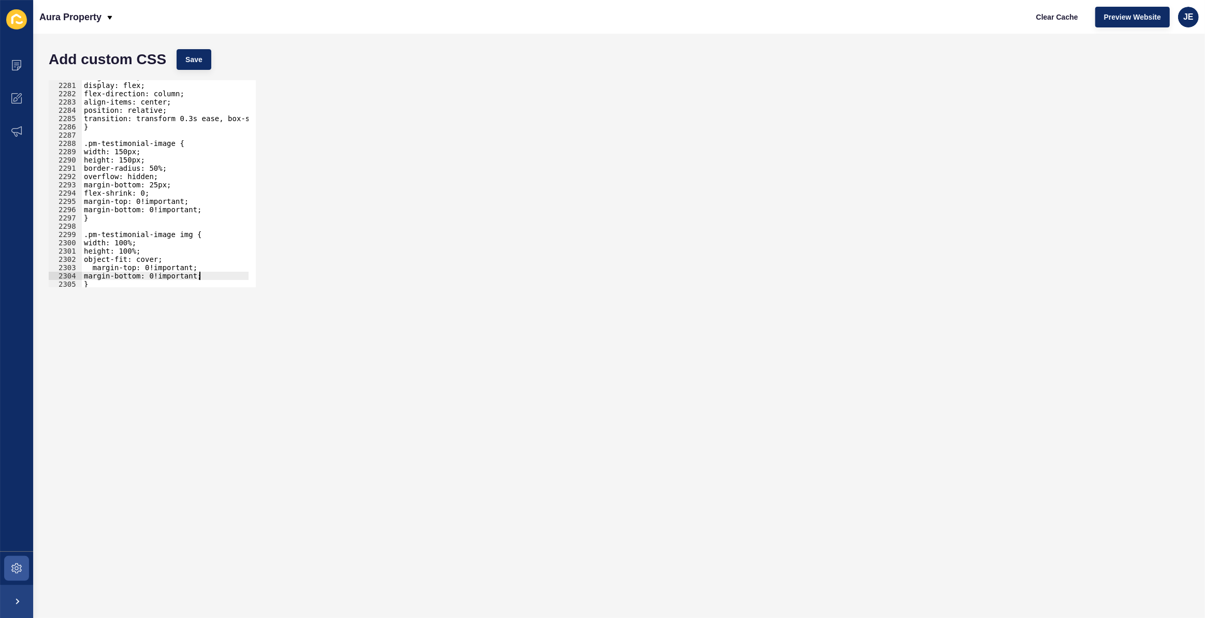
scroll to position [15931, 0]
click at [205, 60] on button "Save" at bounding box center [194, 59] width 35 height 21
drag, startPoint x: 203, startPoint y: 266, endPoint x: 147, endPoint y: 269, distance: 56.5
click at [147, 269] on div "height: 100%; display: flex; flex-direction: column; align-items: center; posit…" at bounding box center [287, 181] width 411 height 216
click at [126, 269] on div "height: 100%; display: flex; flex-direction: column; align-items: center; posit…" at bounding box center [287, 181] width 411 height 216
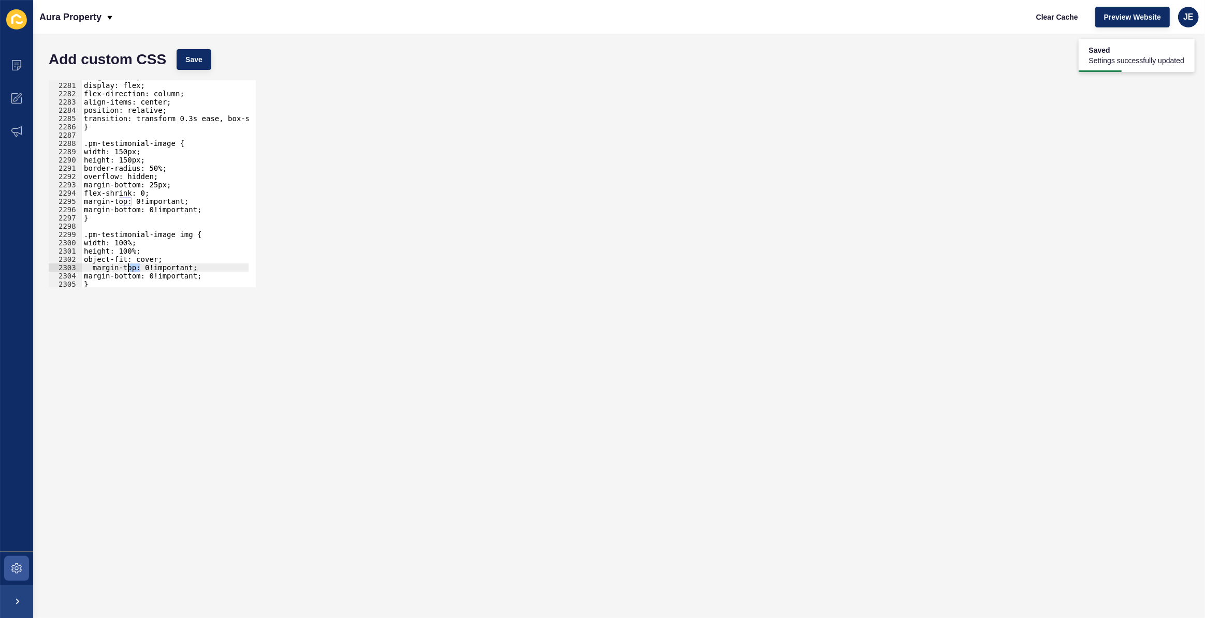
click at [126, 269] on div "height: 100%; display: flex; flex-direction: column; align-items: center; posit…" at bounding box center [287, 181] width 411 height 216
click at [130, 276] on div "height: 100%; display: flex; flex-direction: column; align-items: center; posit…" at bounding box center [287, 181] width 411 height 216
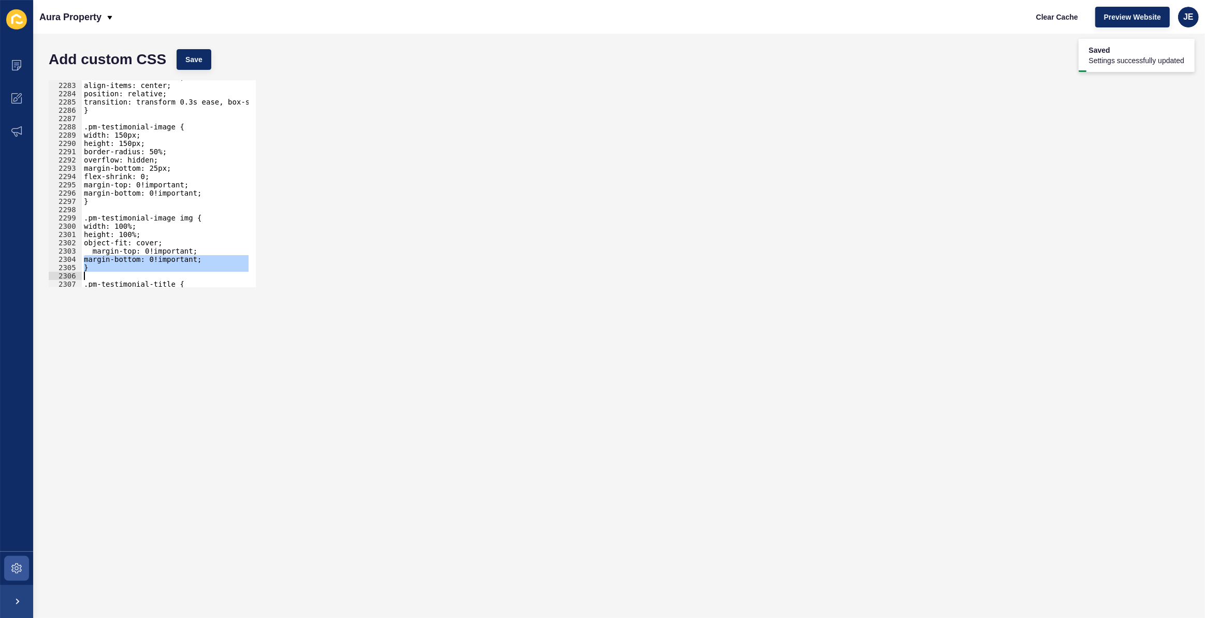
click at [106, 257] on div "flex-direction: column; align-items: center; position: relative; transition: tr…" at bounding box center [165, 183] width 167 height 207
click at [106, 257] on div "flex-direction: column; align-items: center; position: relative; transition: tr…" at bounding box center [287, 181] width 411 height 216
click at [99, 252] on div "flex-direction: column; align-items: center; position: relative; transition: tr…" at bounding box center [287, 181] width 411 height 216
click at [109, 260] on div "flex-direction: column; align-items: center; position: relative; transition: tr…" at bounding box center [287, 181] width 411 height 216
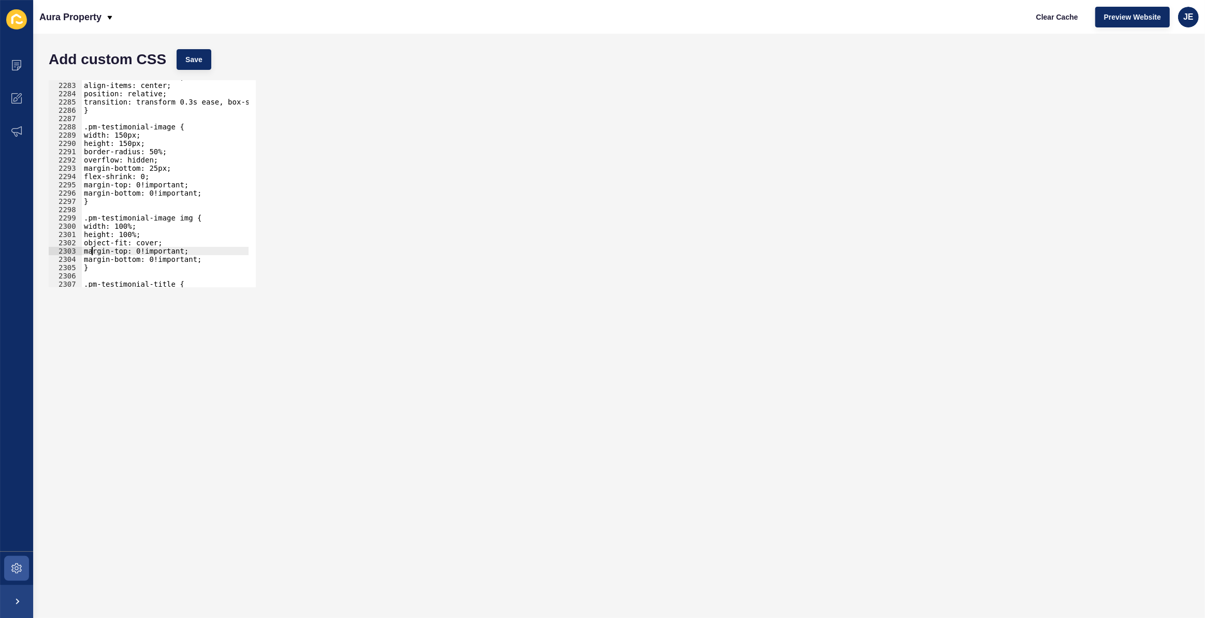
click at [109, 260] on div "flex-direction: column; align-items: center; position: relative; transition: tr…" at bounding box center [287, 181] width 411 height 216
click at [146, 194] on div "flex-direction: column; align-items: center; position: relative; transition: tr…" at bounding box center [287, 181] width 411 height 216
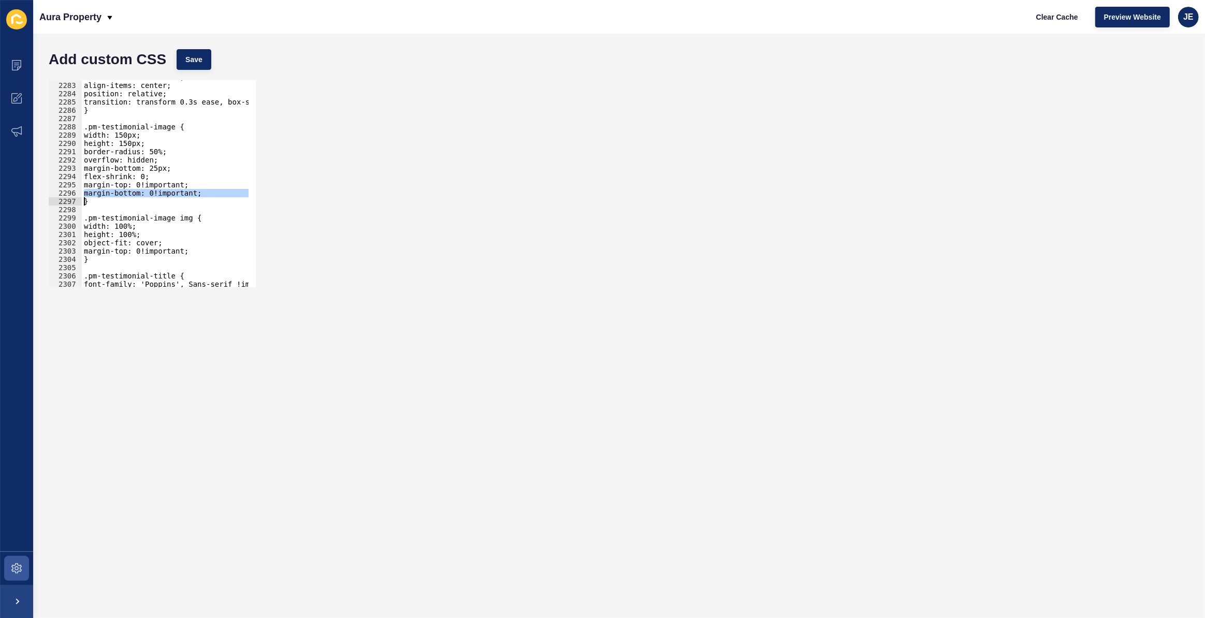
type textarea "}"
click at [192, 59] on span "Save" at bounding box center [193, 59] width 17 height 10
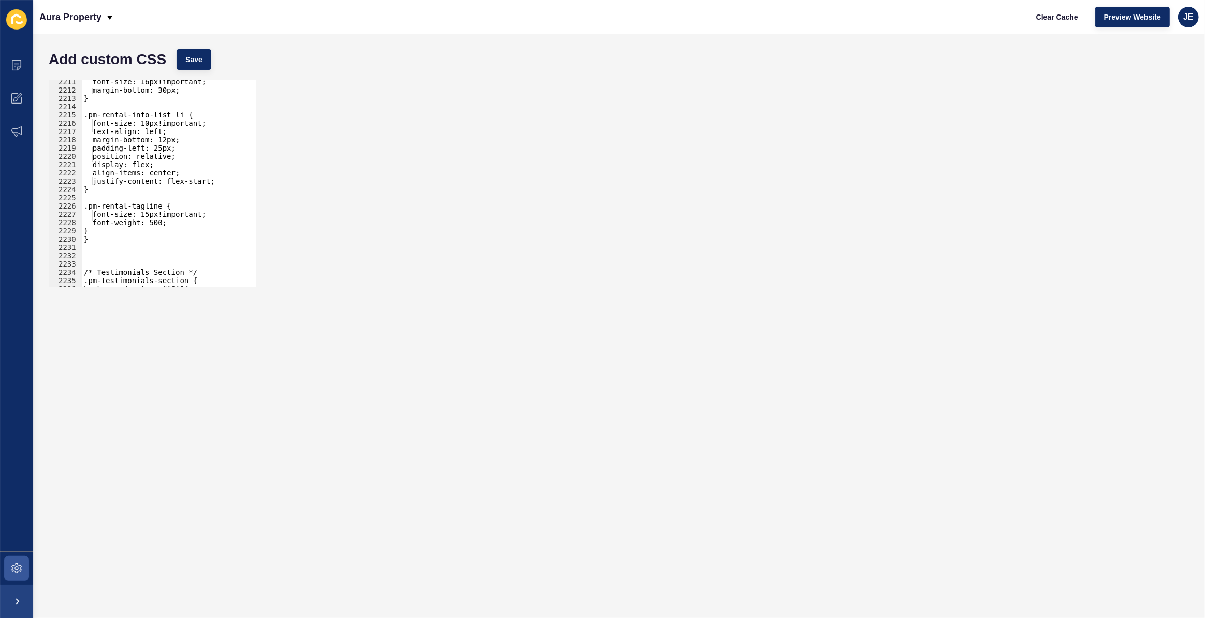
scroll to position [15481, 0]
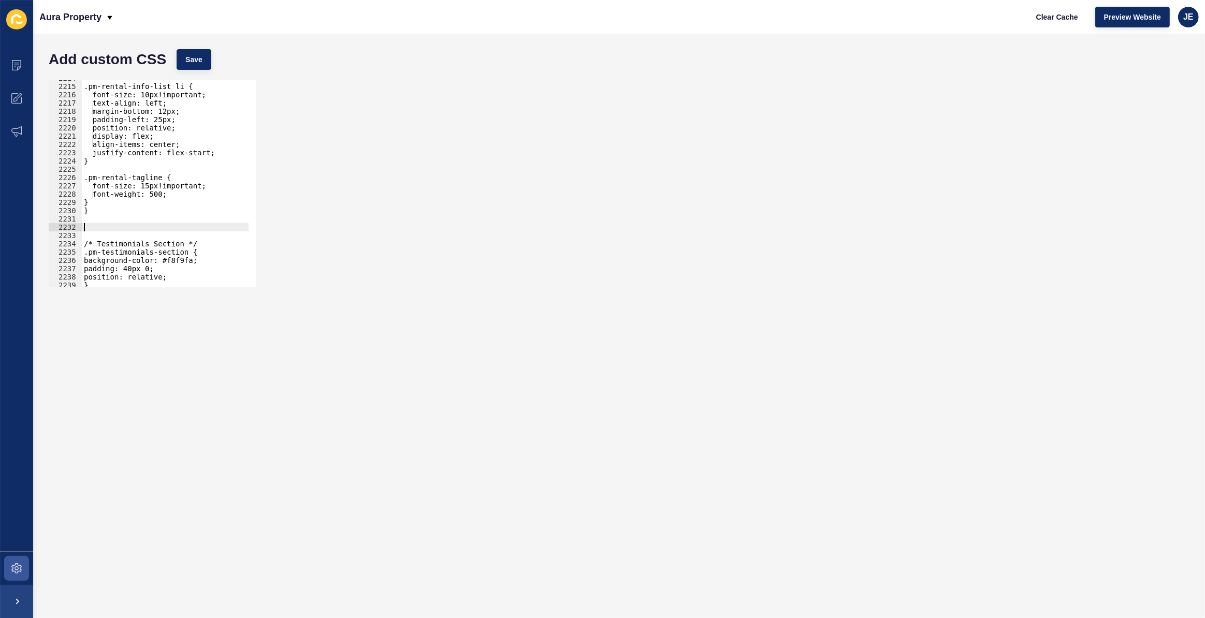
click at [130, 228] on div ".pm-rental-info-list li { font-size: 10px!important; text-align: left; margin-b…" at bounding box center [287, 182] width 411 height 216
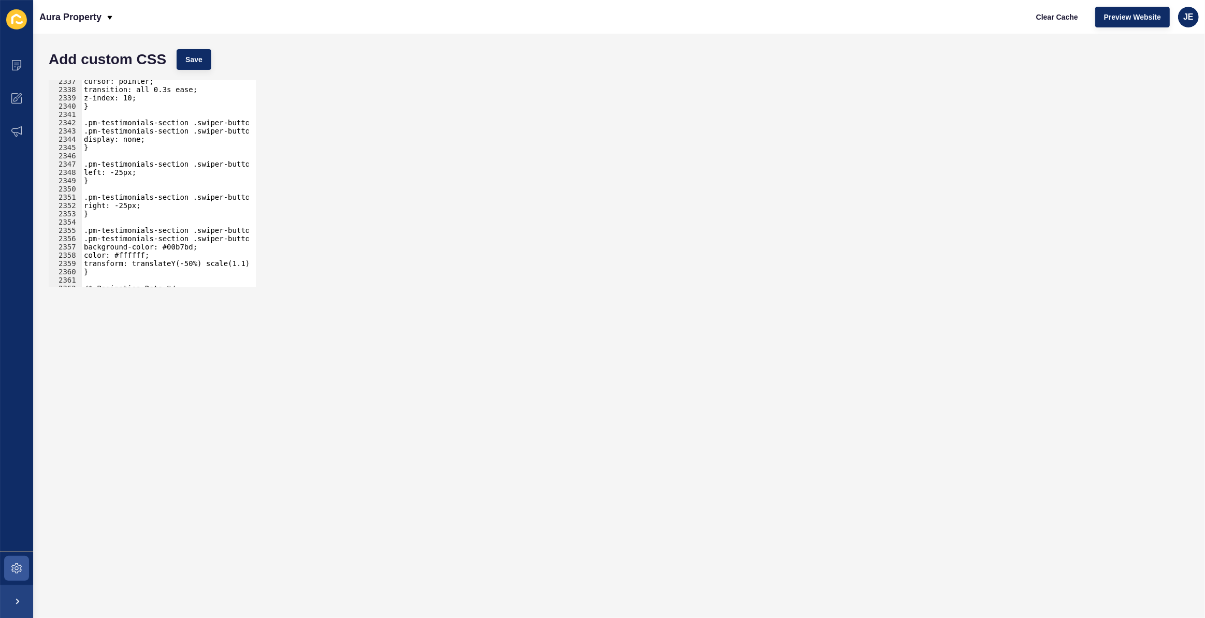
scroll to position [16369, 0]
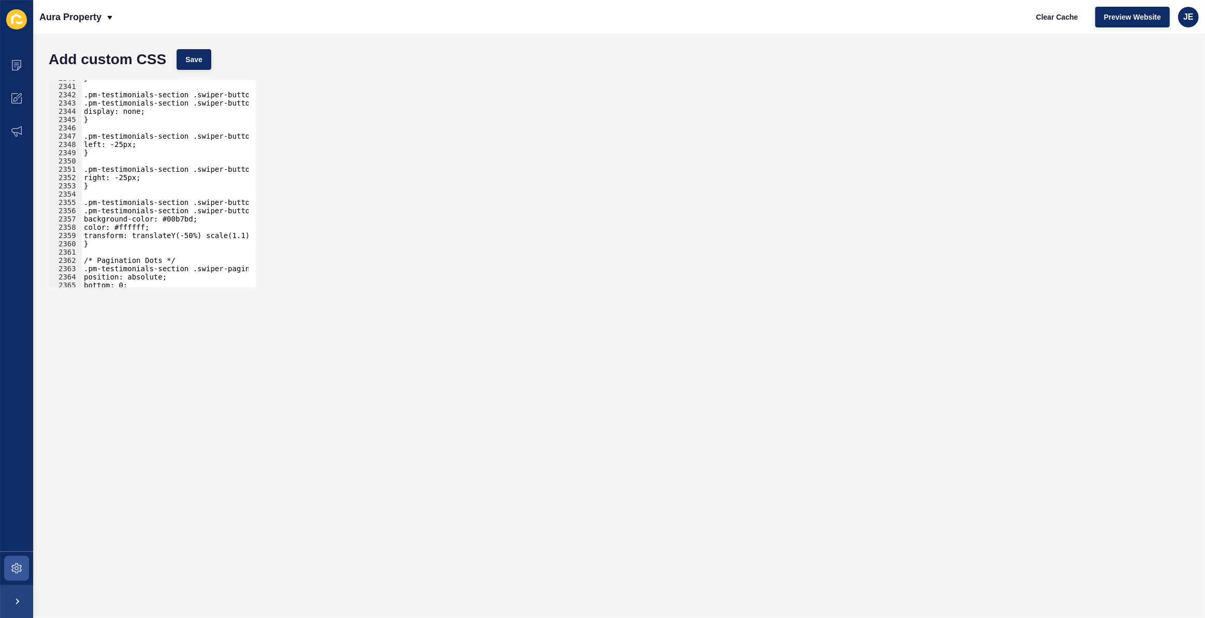
click at [138, 217] on div "} .pm-testimonials-section .swiper-button-prev::after, .pm-testimonials-section…" at bounding box center [287, 182] width 411 height 216
drag, startPoint x: 111, startPoint y: 245, endPoint x: 75, endPoint y: 203, distance: 55.8
click at [75, 203] on div "background-color: #00b7bd; color: #ffffff; 2340 2341 2342 2343 2344 2345 2346 2…" at bounding box center [152, 183] width 207 height 207
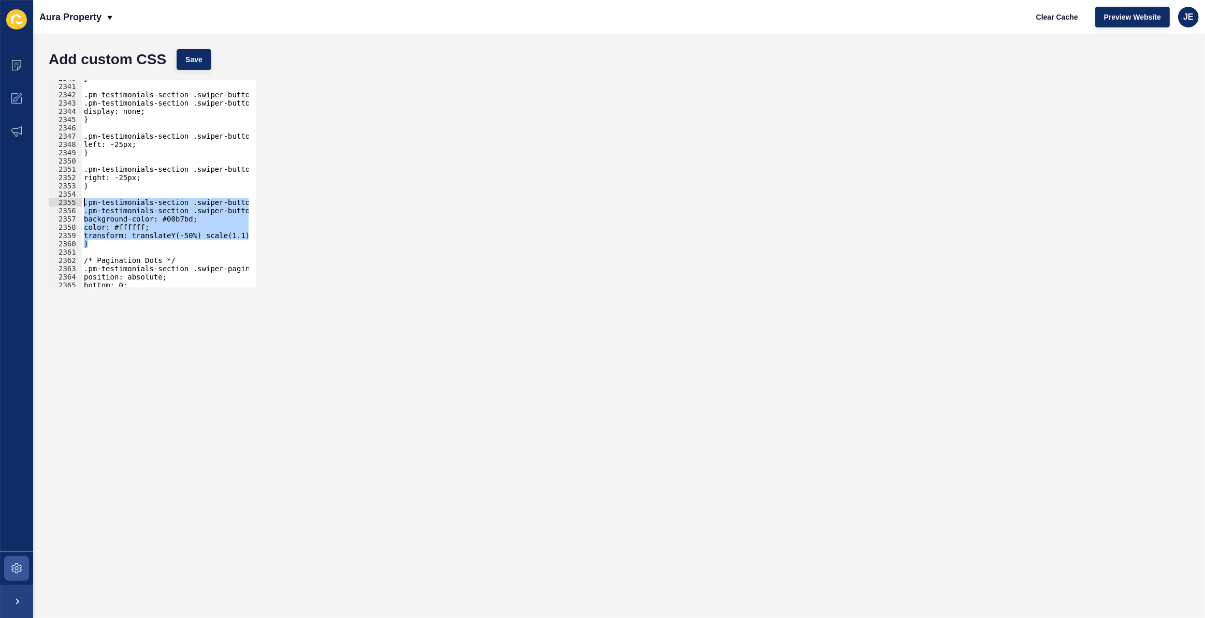
click at [158, 225] on div "} .pm-testimonials-section .swiper-button-prev::after, .pm-testimonials-section…" at bounding box center [165, 183] width 167 height 207
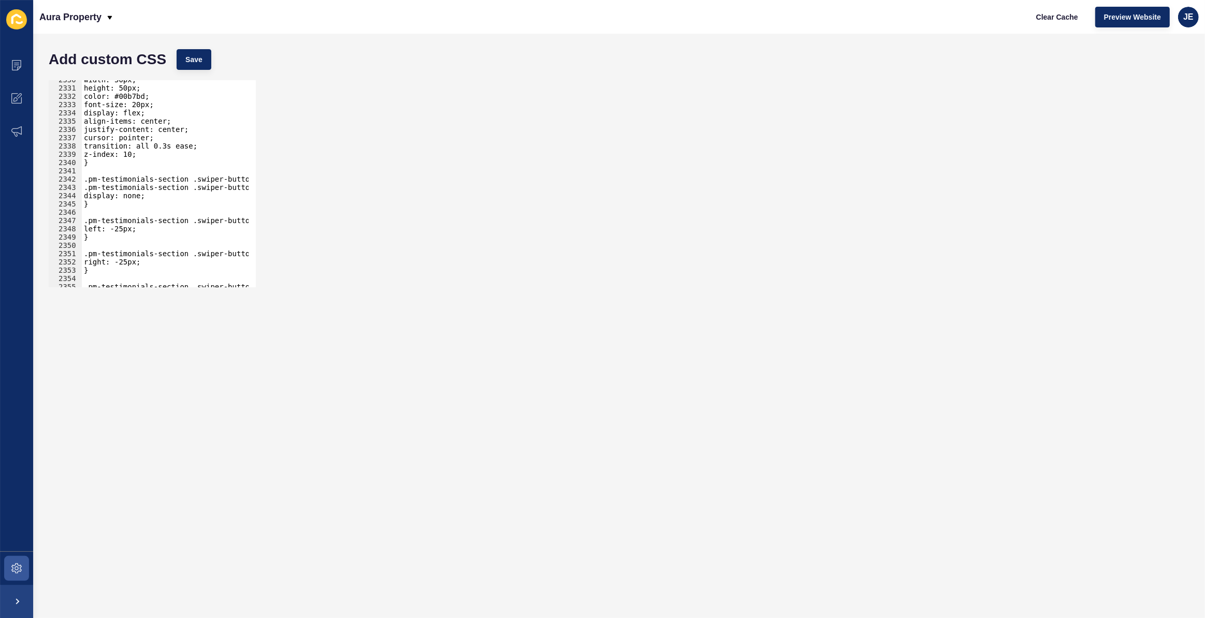
scroll to position [16250, 0]
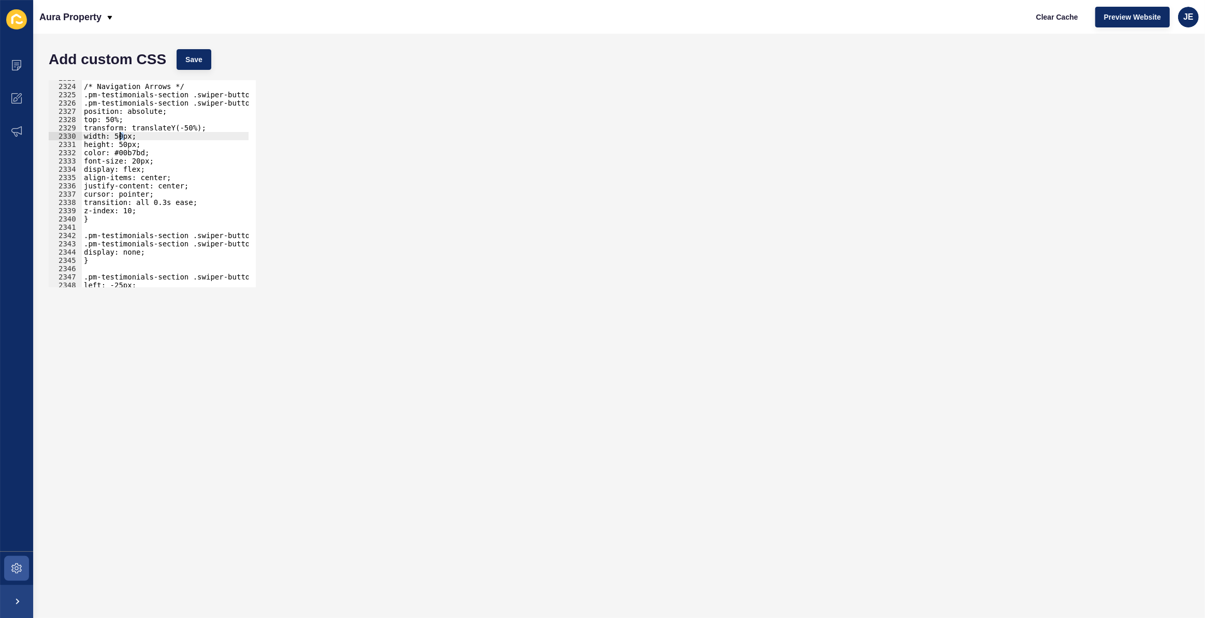
click at [120, 135] on div "/* Navigation Arrows */ .pm-testimonials-section .swiper-button-prev, .pm-testi…" at bounding box center [287, 182] width 411 height 216
click at [125, 144] on div "/* Navigation Arrows */ .pm-testimonials-section .swiper-button-prev, .pm-testi…" at bounding box center [287, 182] width 411 height 216
click at [150, 162] on div "/* Navigation Arrows */ .pm-testimonials-section .swiper-button-prev, .pm-testi…" at bounding box center [287, 182] width 411 height 216
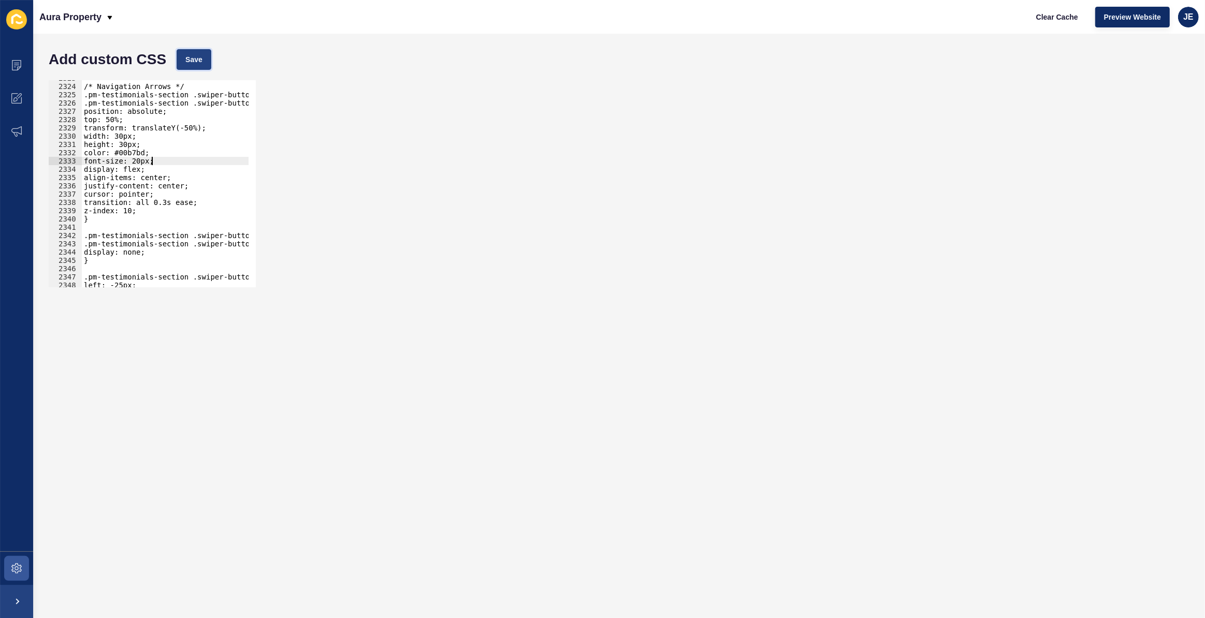
click at [198, 65] on button "Save" at bounding box center [194, 59] width 35 height 21
click at [132, 210] on div "/* Navigation Arrows */ .pm-testimonials-section .swiper-button-prev, .pm-testi…" at bounding box center [287, 182] width 411 height 216
click at [202, 52] on button "Save" at bounding box center [194, 59] width 35 height 21
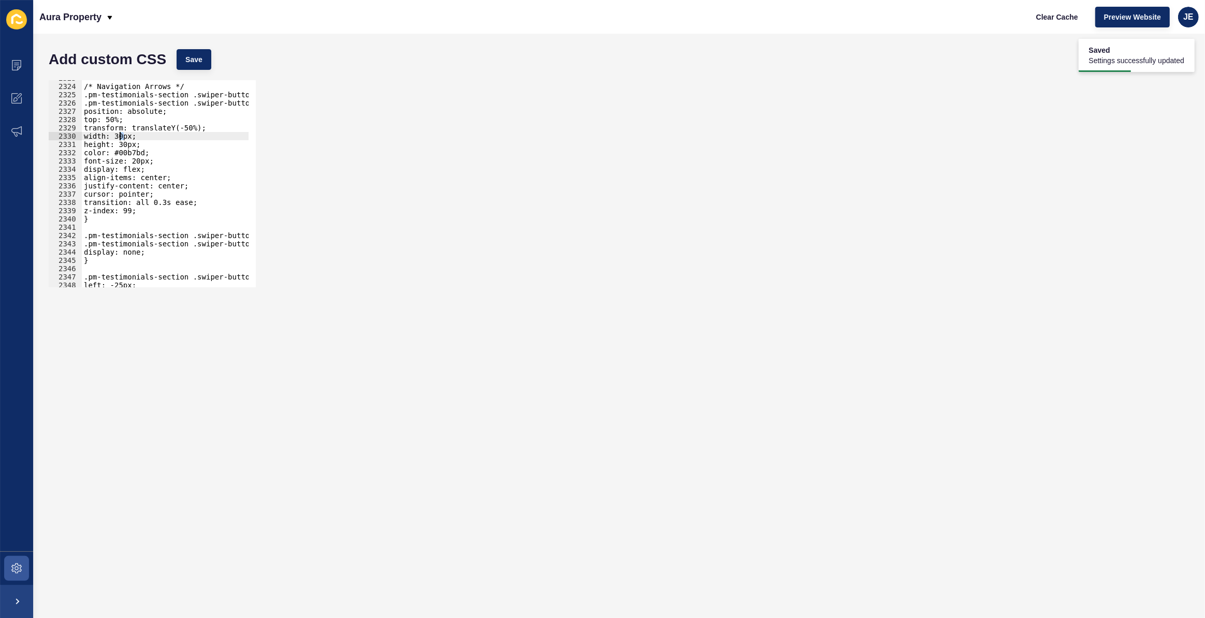
click at [120, 134] on div "/* Navigation Arrows */ .pm-testimonials-section .swiper-button-prev, .pm-testi…" at bounding box center [287, 182] width 411 height 216
click at [126, 142] on div "/* Navigation Arrows */ .pm-testimonials-section .swiper-button-prev, .pm-testi…" at bounding box center [287, 182] width 411 height 216
click at [198, 56] on span "Save" at bounding box center [193, 59] width 17 height 10
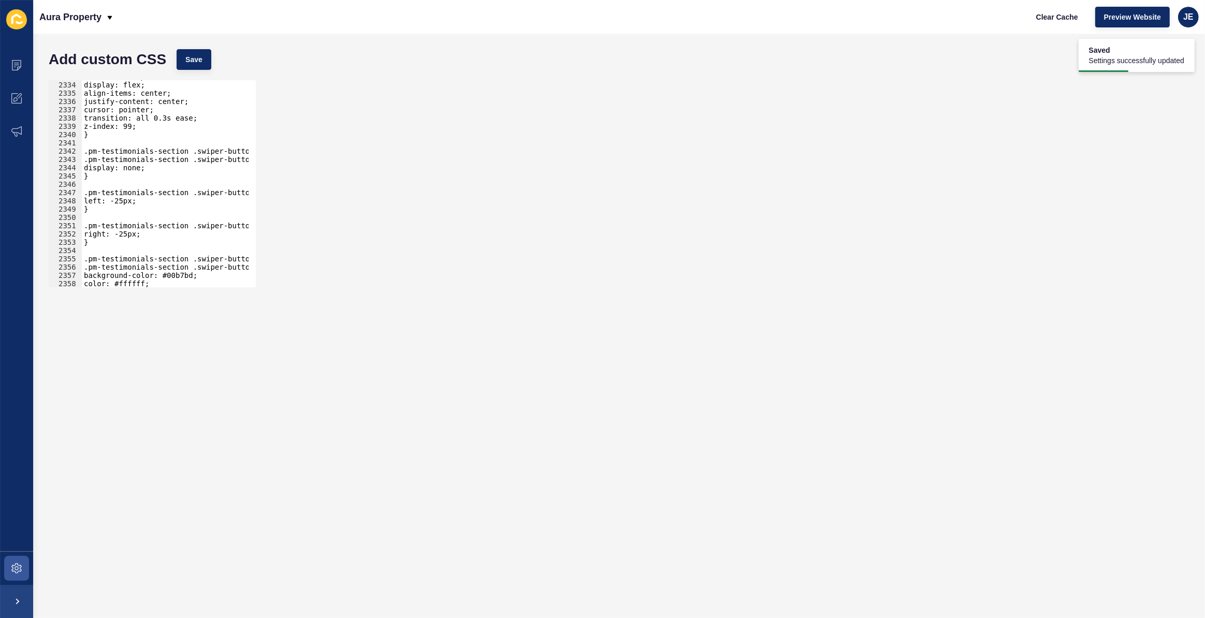
scroll to position [16321, 0]
click at [121, 201] on div "font-size: 20px; display: flex; align-items: center; justify-content: center; c…" at bounding box center [287, 180] width 411 height 216
click at [126, 201] on div "font-size: 20px; display: flex; align-items: center; justify-content: center; c…" at bounding box center [287, 180] width 411 height 216
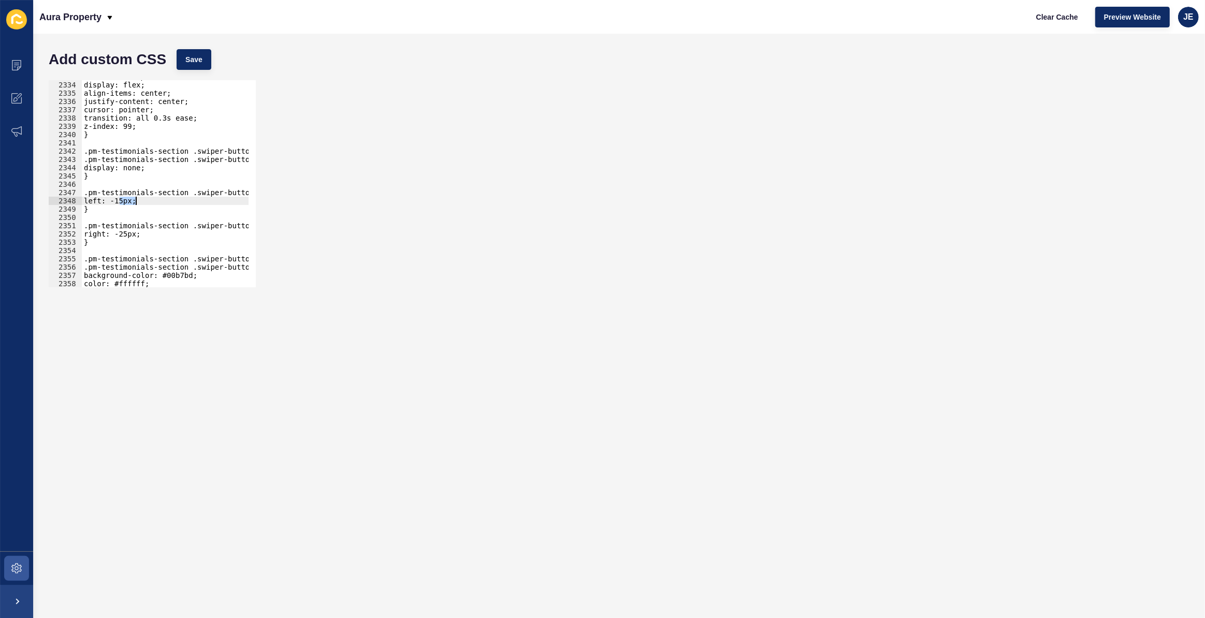
click at [135, 232] on div "font-size: 20px; display: flex; align-items: center; justify-content: center; c…" at bounding box center [287, 180] width 411 height 216
paste textarea "1"
click at [202, 55] on button "Save" at bounding box center [194, 59] width 35 height 21
click at [127, 202] on div "font-size: 20px; display: flex; align-items: center; justify-content: center; c…" at bounding box center [287, 180] width 411 height 216
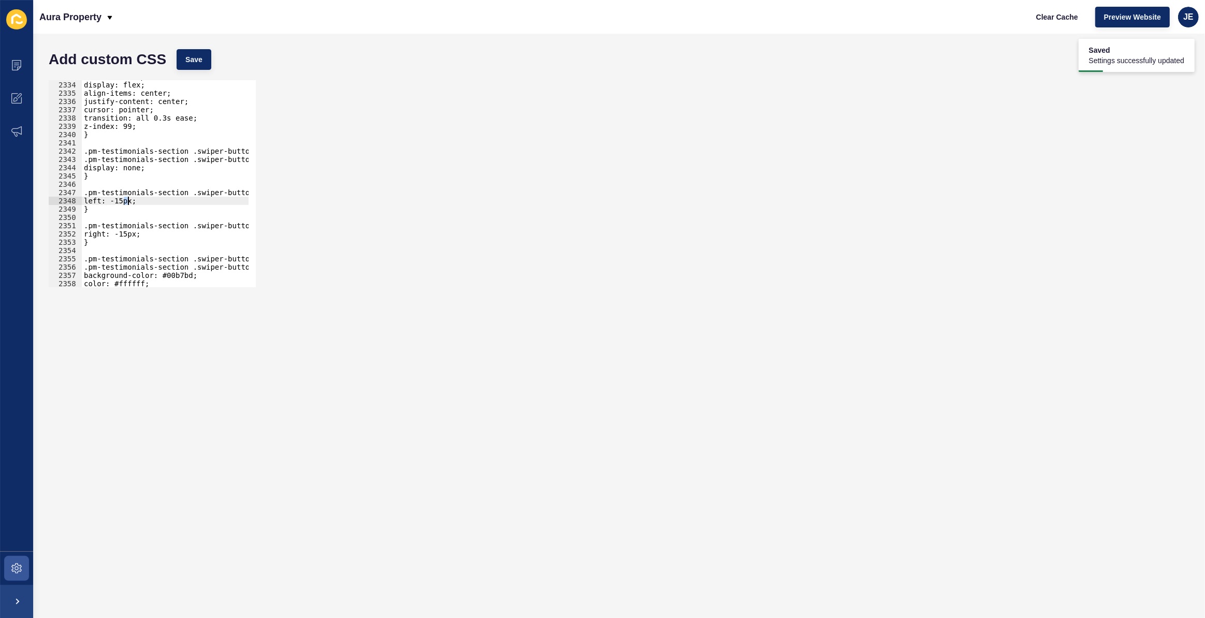
click at [124, 202] on div "font-size: 20px; display: flex; align-items: center; justify-content: center; c…" at bounding box center [165, 183] width 167 height 207
click at [124, 202] on div "font-size: 20px; display: flex; align-items: center; justify-content: center; c…" at bounding box center [287, 180] width 411 height 216
click at [129, 199] on div "font-size: 20px; display: flex; align-items: center; justify-content: center; c…" at bounding box center [287, 180] width 411 height 216
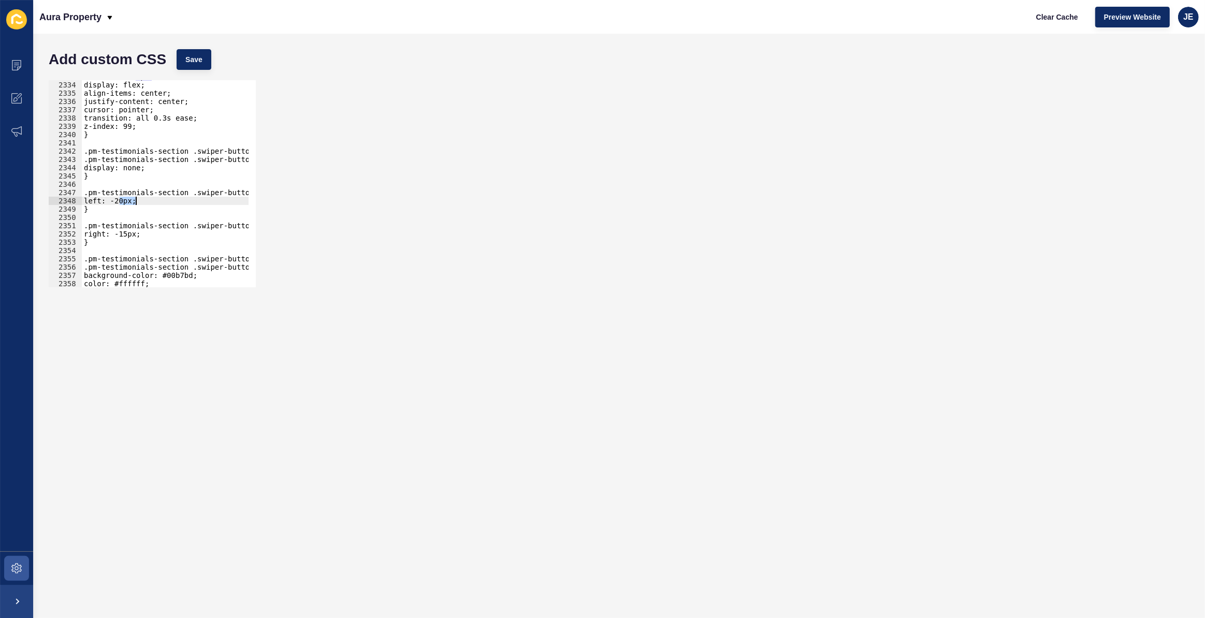
click at [132, 236] on div "font-size: 20px; display: flex; align-items: center; justify-content: center; c…" at bounding box center [287, 180] width 411 height 216
paste textarea "20"
click at [201, 68] on button "Save" at bounding box center [194, 59] width 35 height 21
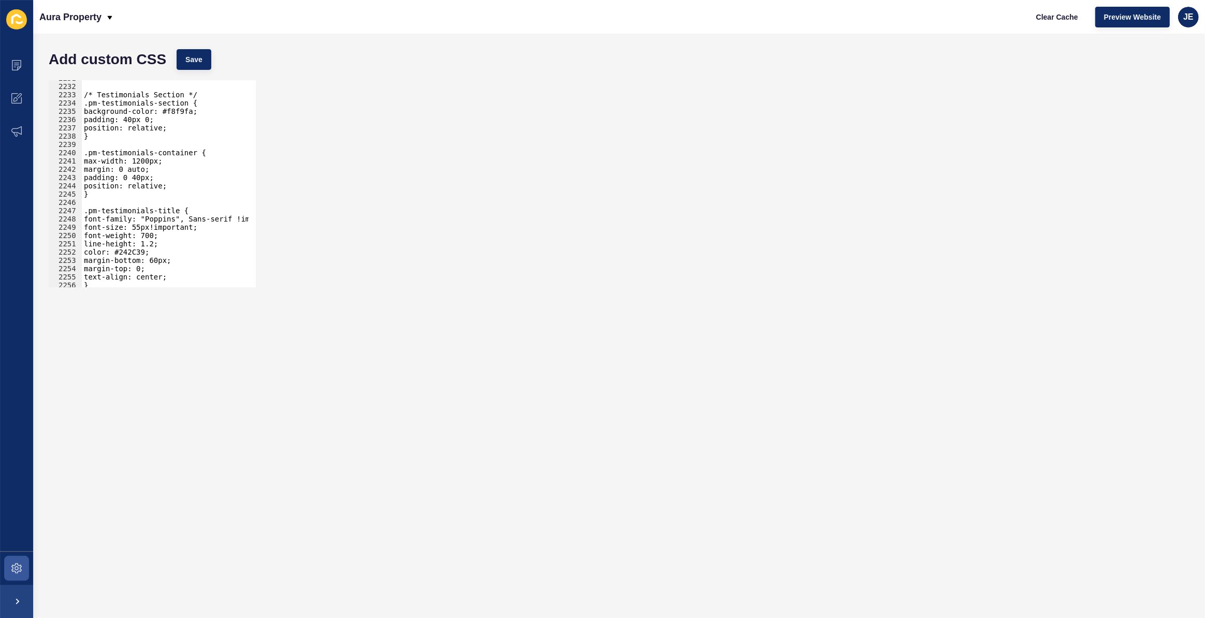
scroll to position [15606, 0]
click at [142, 161] on div "/* Testimonials Section */ .pm-testimonials-section { background-color: #f8f9fa…" at bounding box center [287, 182] width 411 height 216
click at [203, 62] on button "Save" at bounding box center [194, 59] width 35 height 21
click at [140, 160] on div "/* Testimonials Section */ .pm-testimonials-section { background-color: #f8f9fa…" at bounding box center [287, 182] width 411 height 216
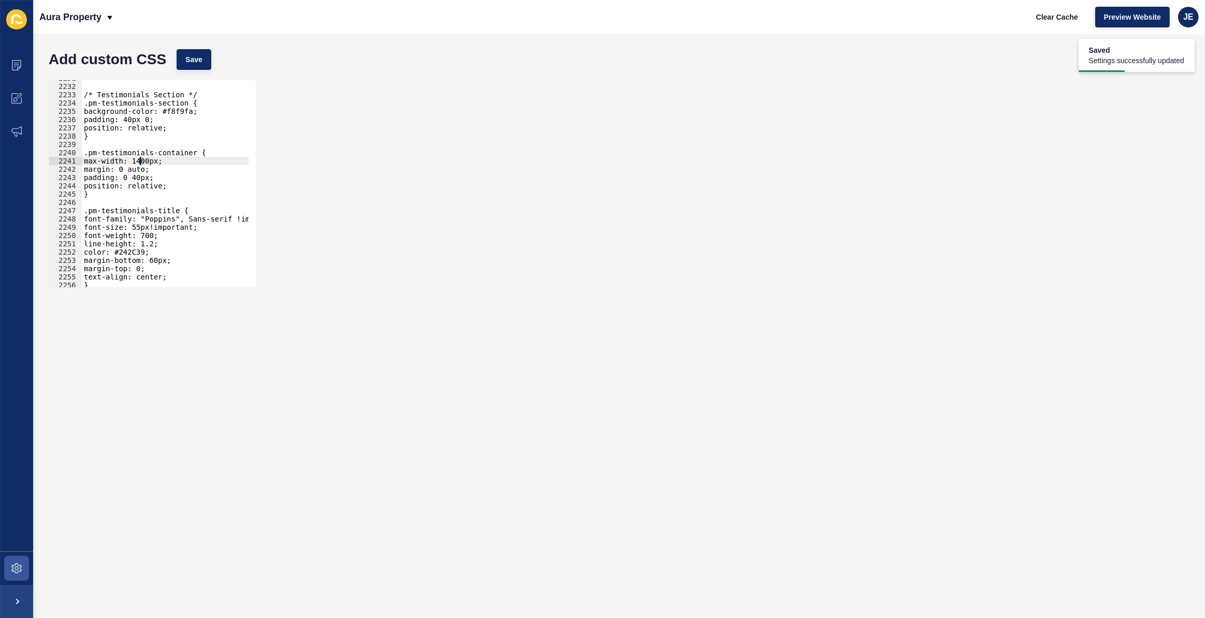
click at [140, 160] on div "/* Testimonials Section */ .pm-testimonials-section { background-color: #f8f9fa…" at bounding box center [165, 183] width 167 height 207
click at [140, 160] on div "/* Testimonials Section */ .pm-testimonials-section { background-color: #f8f9fa…" at bounding box center [287, 182] width 411 height 216
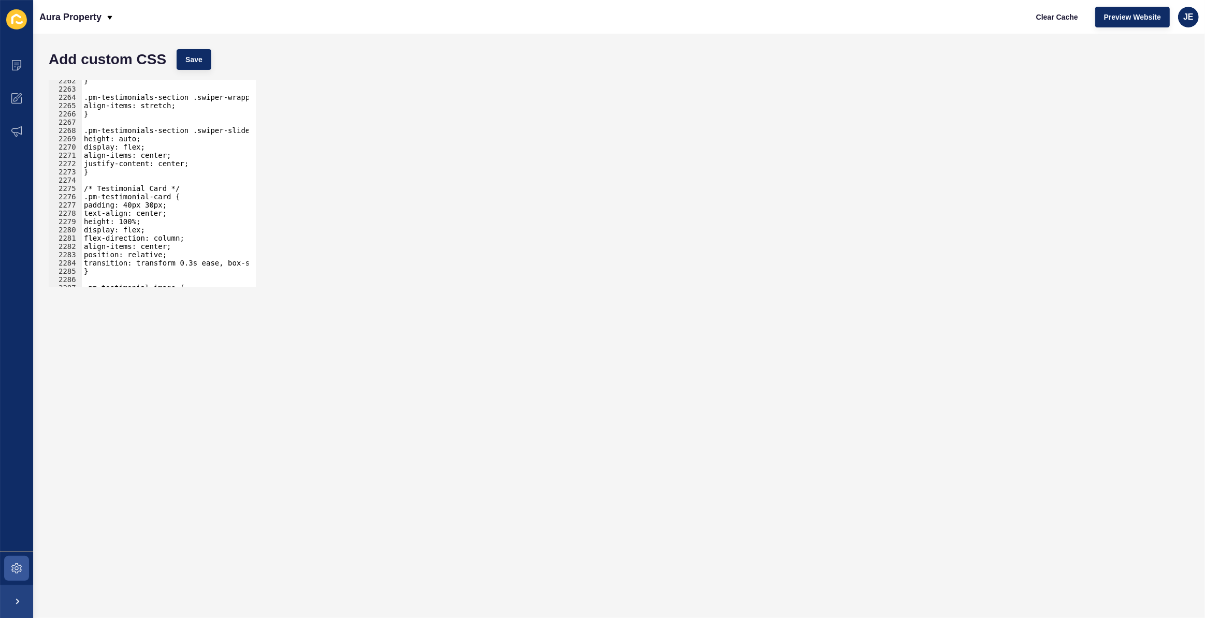
scroll to position [15893, 0]
click at [126, 212] on div "justify-content: center; } /* Testimonial Card */ .pm-testimonial-card { paddin…" at bounding box center [287, 183] width 411 height 216
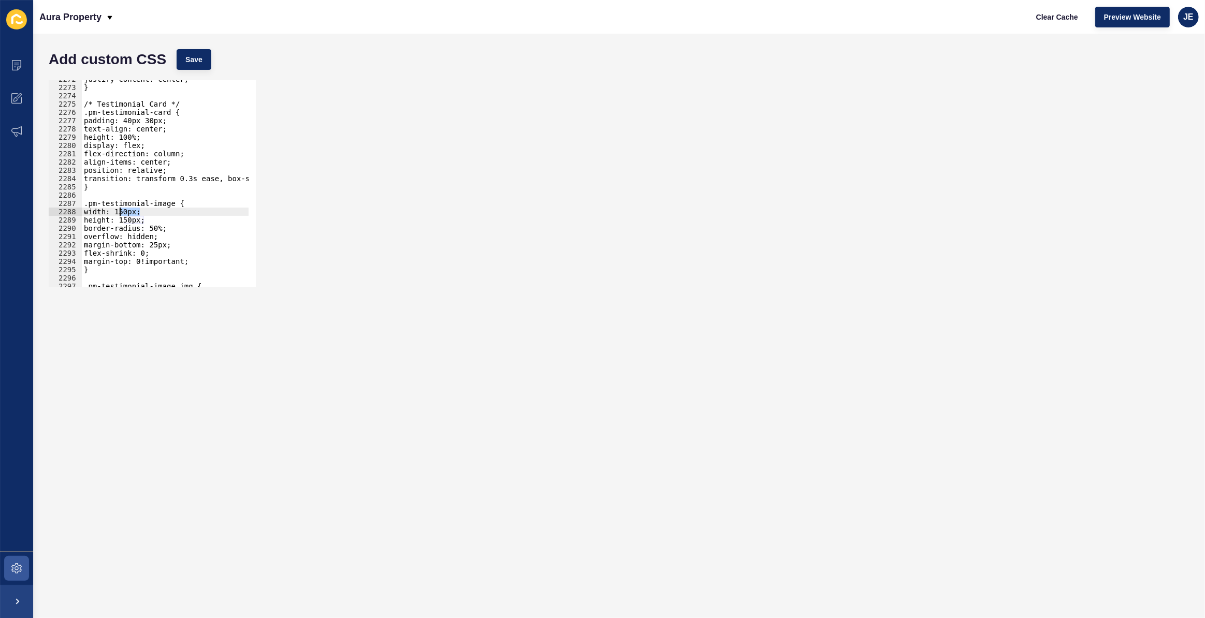
click at [126, 212] on div "justify-content: center; } /* Testimonial Card */ .pm-testimonial-card { paddin…" at bounding box center [287, 183] width 411 height 216
click at [135, 222] on div "justify-content: center; } /* Testimonial Card */ .pm-testimonial-card { paddin…" at bounding box center [287, 183] width 411 height 216
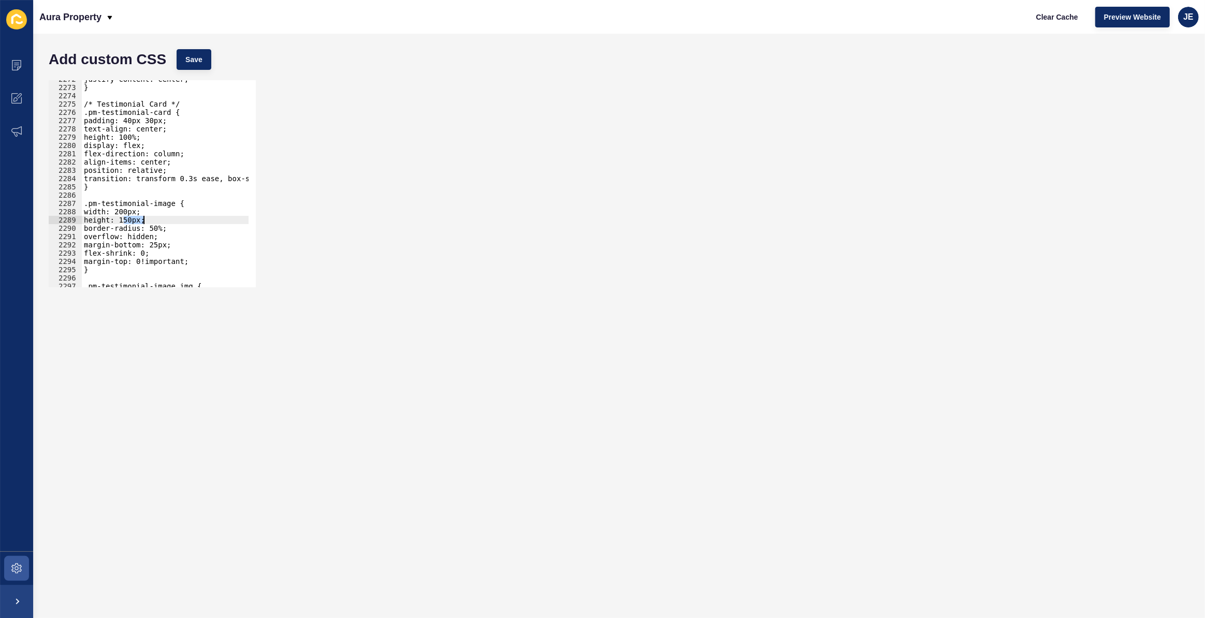
click at [135, 222] on div "justify-content: center; } /* Testimonial Card */ .pm-testimonial-card { paddin…" at bounding box center [287, 183] width 411 height 216
paste textarea "20"
click at [188, 62] on span "Save" at bounding box center [193, 59] width 17 height 10
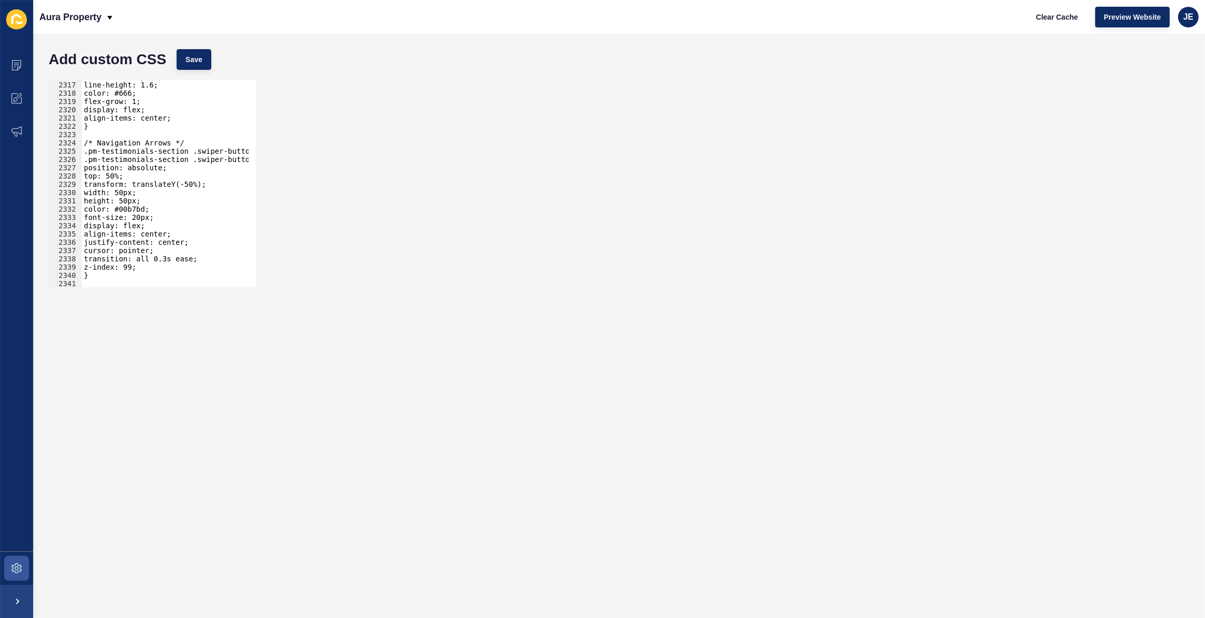
scroll to position [0, 3]
click at [112, 177] on div "font-size: 16px; line-height: 1.6; color: #666; flex-grow: 1; display: flex; al…" at bounding box center [287, 180] width 411 height 216
click at [196, 62] on span "Save" at bounding box center [193, 59] width 17 height 10
click at [110, 178] on div "font-size: 16px; line-height: 1.6; color: #666; flex-grow: 1; display: flex; al…" at bounding box center [287, 180] width 411 height 216
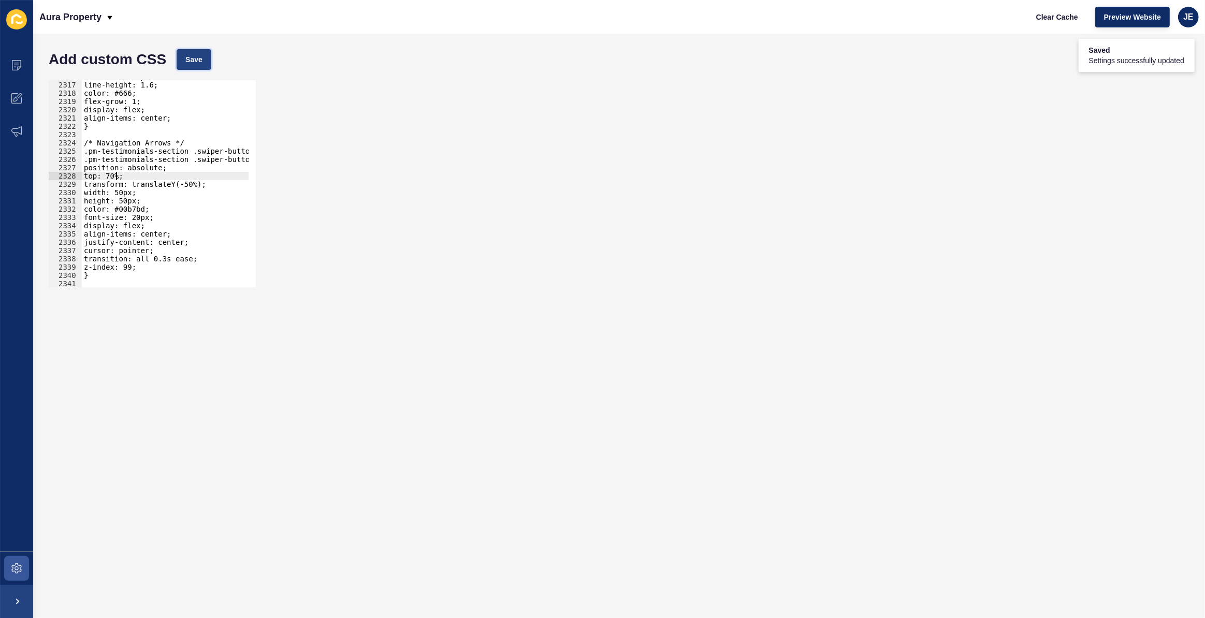
click at [186, 68] on button "Save" at bounding box center [194, 59] width 35 height 21
click at [113, 177] on div "font-size: 16px; line-height: 1.6; color: #666; flex-grow: 1; display: flex; al…" at bounding box center [287, 180] width 411 height 216
click at [121, 178] on div "font-size: 16px; line-height: 1.6; color: #666; flex-grow: 1; display: flex; al…" at bounding box center [287, 180] width 411 height 216
click at [124, 178] on div "font-size: 16px; line-height: 1.6; color: #666; flex-grow: 1; display: flex; al…" at bounding box center [287, 180] width 411 height 216
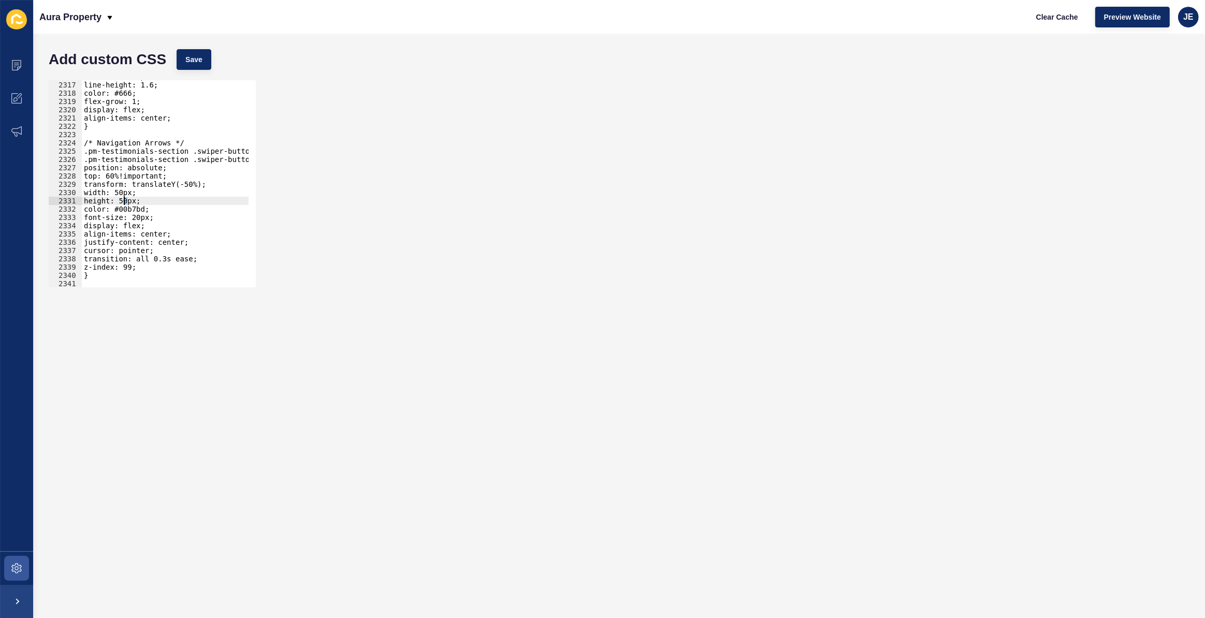
click at [124, 201] on div "font-size: 16px; line-height: 1.6; color: #666; flex-grow: 1; display: flex; al…" at bounding box center [287, 180] width 411 height 216
click at [197, 62] on span "Save" at bounding box center [193, 59] width 17 height 10
click at [117, 177] on div "font-size: 16px; line-height: 1.6; color: #666; flex-grow: 1; display: flex; al…" at bounding box center [287, 180] width 411 height 216
drag, startPoint x: 118, startPoint y: 177, endPoint x: 111, endPoint y: 176, distance: 6.8
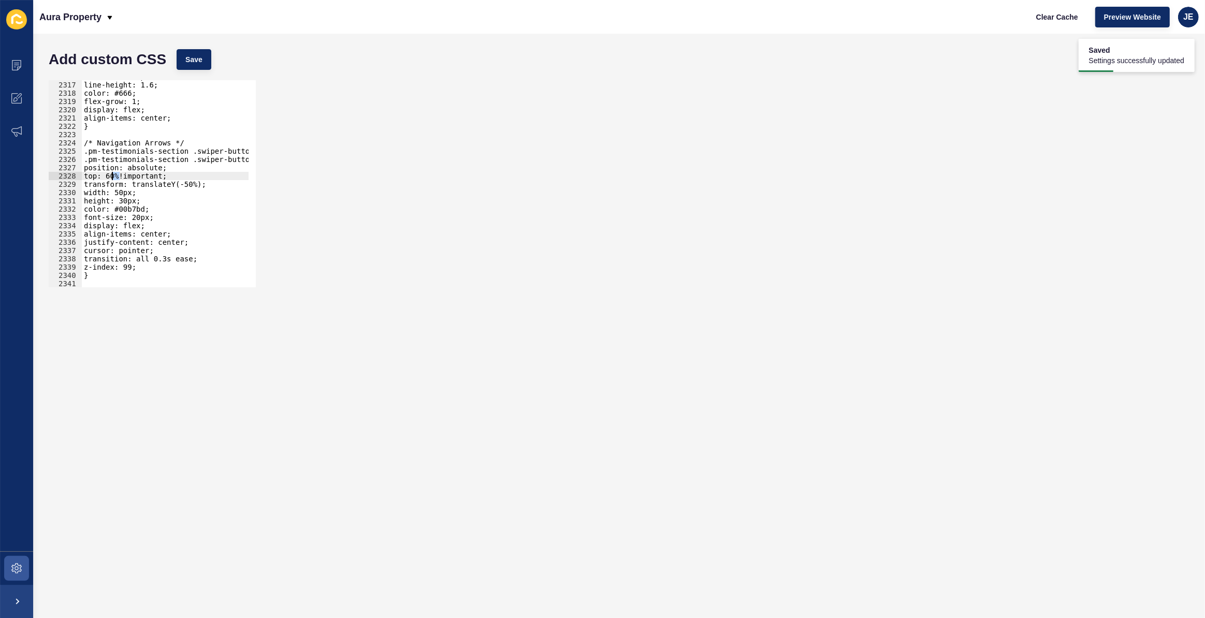
click at [111, 176] on div "font-size: 16px; line-height: 1.6; color: #666; flex-grow: 1; display: flex; al…" at bounding box center [287, 180] width 411 height 216
click at [202, 51] on button "Save" at bounding box center [194, 59] width 35 height 21
click at [119, 174] on div "font-size: 16px; line-height: 1.6; color: #666; flex-grow: 1; display: flex; al…" at bounding box center [287, 180] width 411 height 216
click at [193, 67] on button "Save" at bounding box center [194, 59] width 35 height 21
click at [149, 180] on div "font-size: 16px; line-height: 1.6; color: #666; flex-grow: 1; display: flex; al…" at bounding box center [287, 180] width 411 height 216
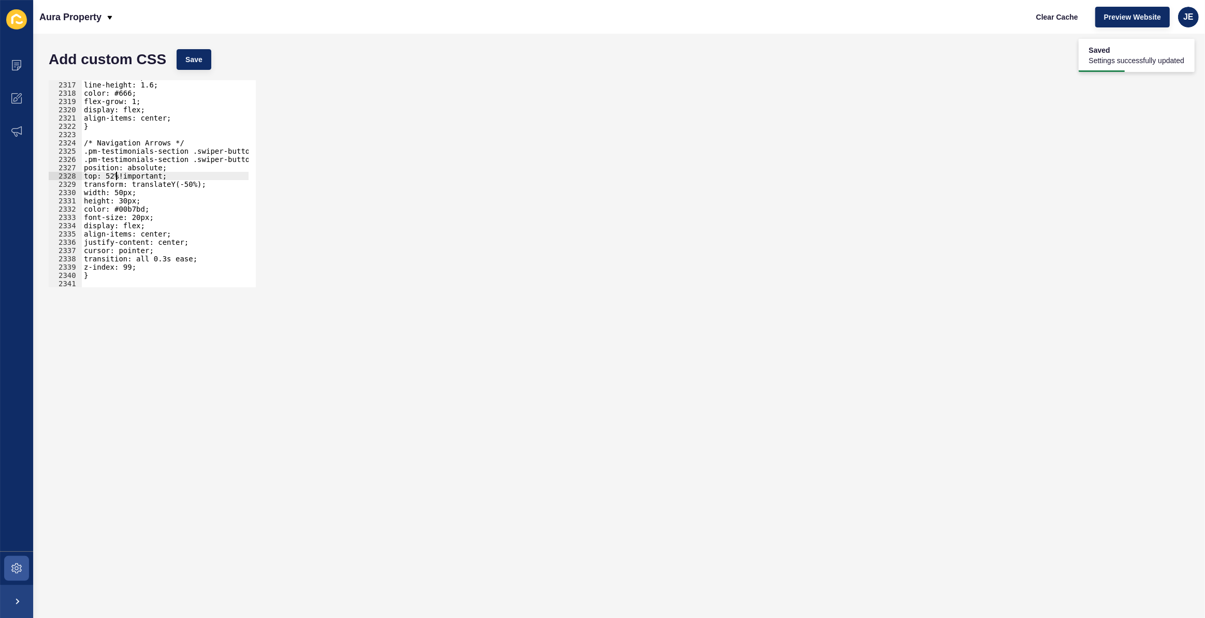
click at [120, 179] on div "font-size: 16px; line-height: 1.6; color: #666; flex-grow: 1; display: flex; al…" at bounding box center [287, 180] width 411 height 216
click at [193, 57] on span "Save" at bounding box center [193, 59] width 17 height 10
click at [129, 200] on div "font-size: 16px; line-height: 1.6; color: #666; flex-grow: 1; display: flex; al…" at bounding box center [287, 180] width 411 height 216
click at [124, 189] on div "font-size: 16px; line-height: 1.6; color: #666; flex-grow: 1; display: flex; al…" at bounding box center [287, 180] width 411 height 216
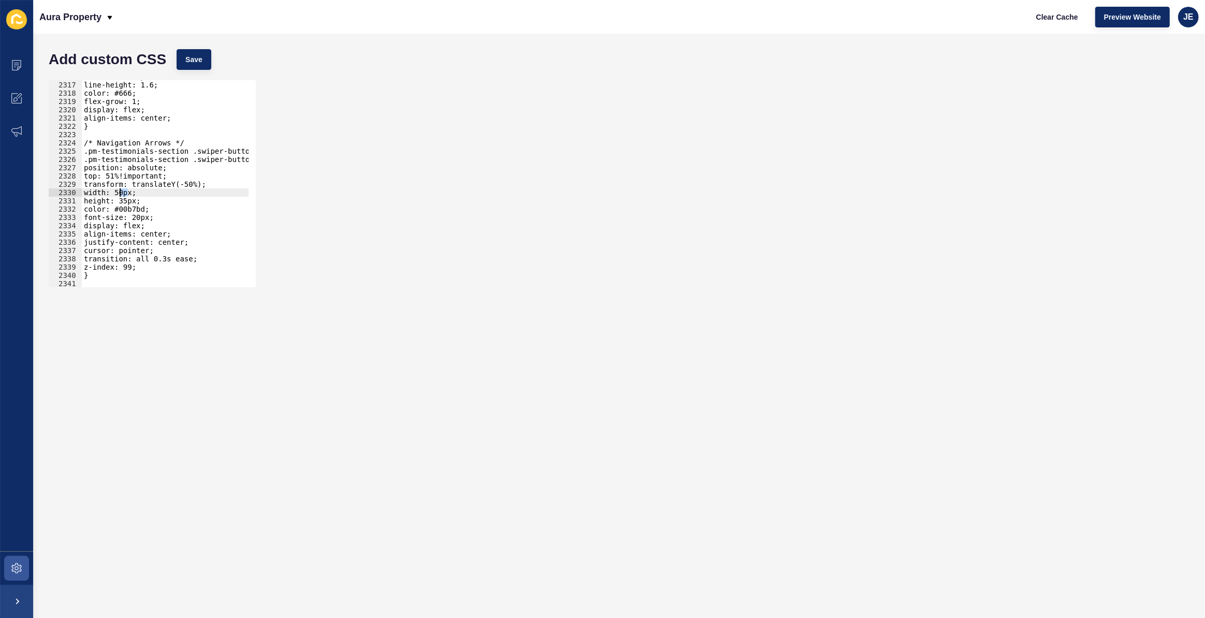
drag, startPoint x: 127, startPoint y: 190, endPoint x: 121, endPoint y: 191, distance: 6.3
click at [121, 191] on div "font-size: 16px; line-height: 1.6; color: #666; flex-grow: 1; display: flex; al…" at bounding box center [287, 180] width 411 height 216
click at [198, 64] on span "Save" at bounding box center [193, 59] width 17 height 10
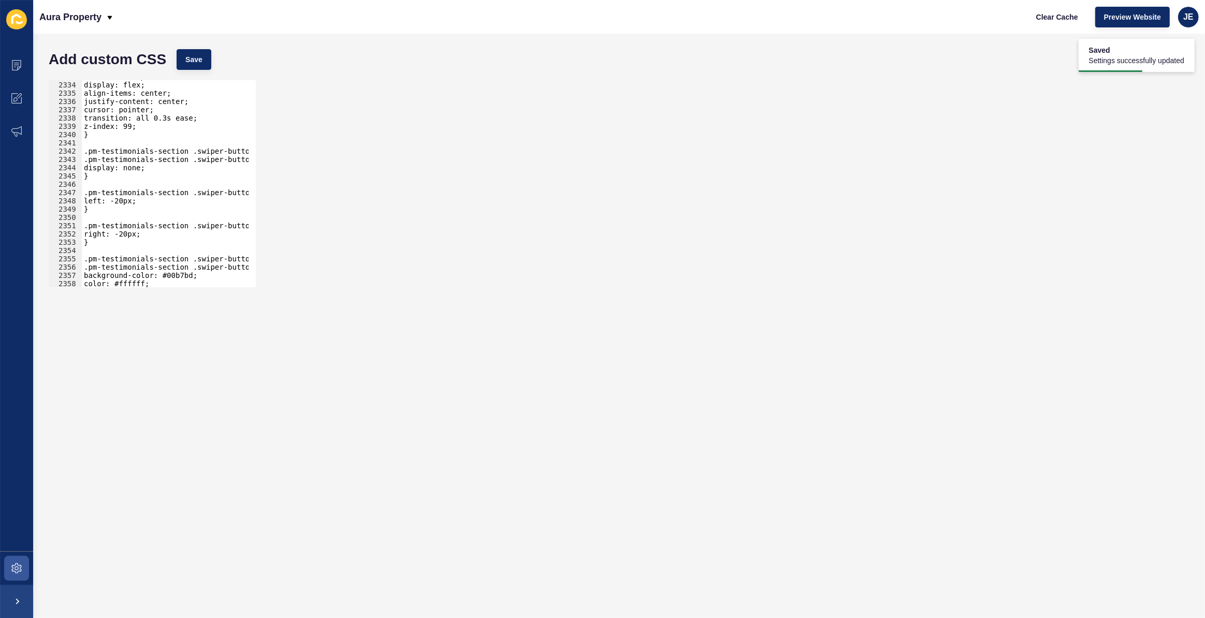
scroll to position [16369, 0]
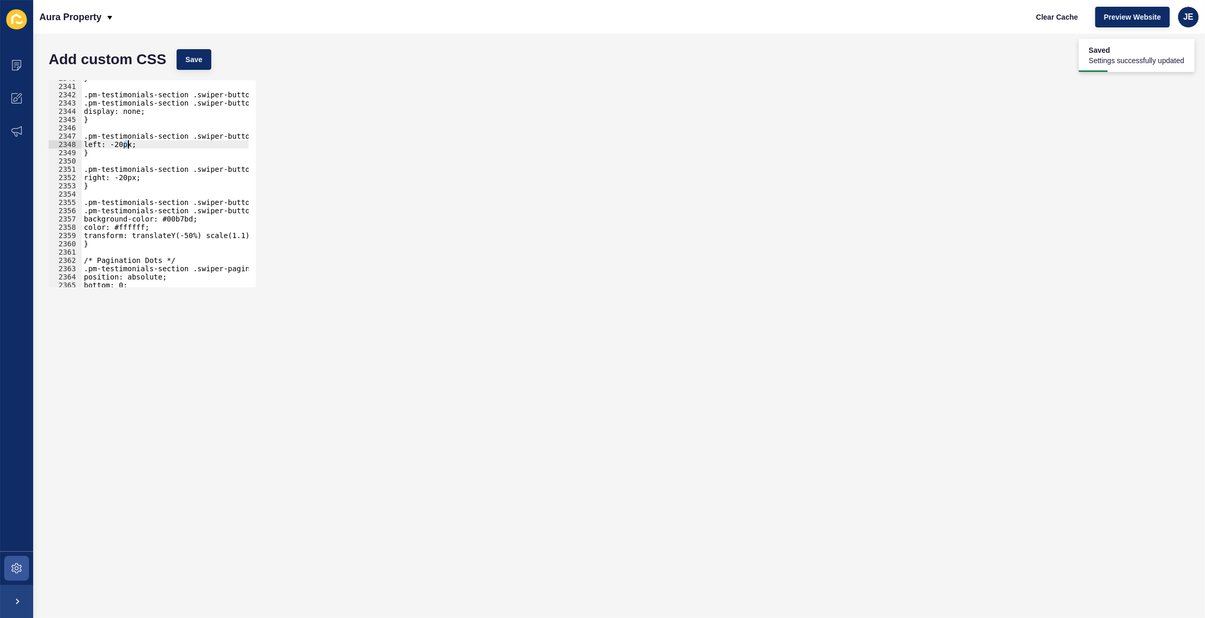
click at [127, 145] on div "} .pm-testimonials-section .swiper-button-prev::after, .pm-testimonials-section…" at bounding box center [287, 182] width 411 height 216
click at [130, 176] on div "} .pm-testimonials-section .swiper-button-prev::after, .pm-testimonials-section…" at bounding box center [287, 182] width 411 height 216
click at [207, 62] on button "Save" at bounding box center [194, 59] width 35 height 21
click at [126, 179] on div "} .pm-testimonials-section .swiper-button-prev::after, .pm-testimonials-section…" at bounding box center [287, 182] width 411 height 216
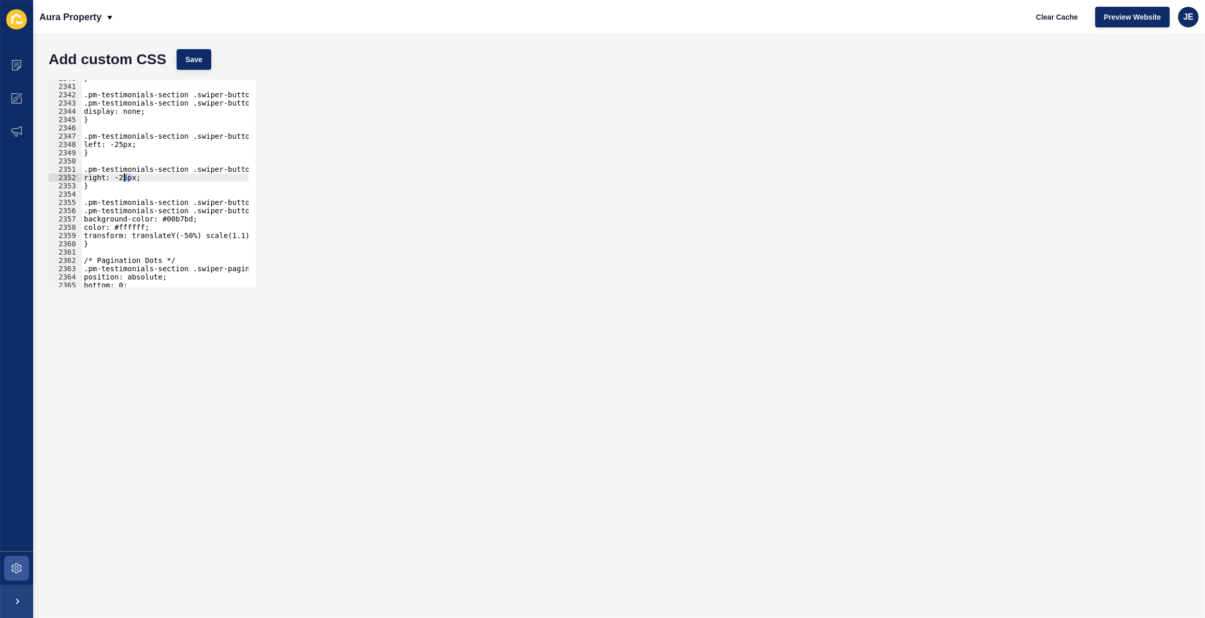
drag, startPoint x: 132, startPoint y: 179, endPoint x: 124, endPoint y: 178, distance: 7.8
click at [124, 178] on div "} .pm-testimonials-section .swiper-button-prev::after, .pm-testimonials-section…" at bounding box center [287, 182] width 411 height 216
click at [119, 147] on div "} .pm-testimonials-section .swiper-button-prev::after, .pm-testimonials-section…" at bounding box center [287, 182] width 411 height 216
click at [192, 60] on span "Save" at bounding box center [193, 59] width 17 height 10
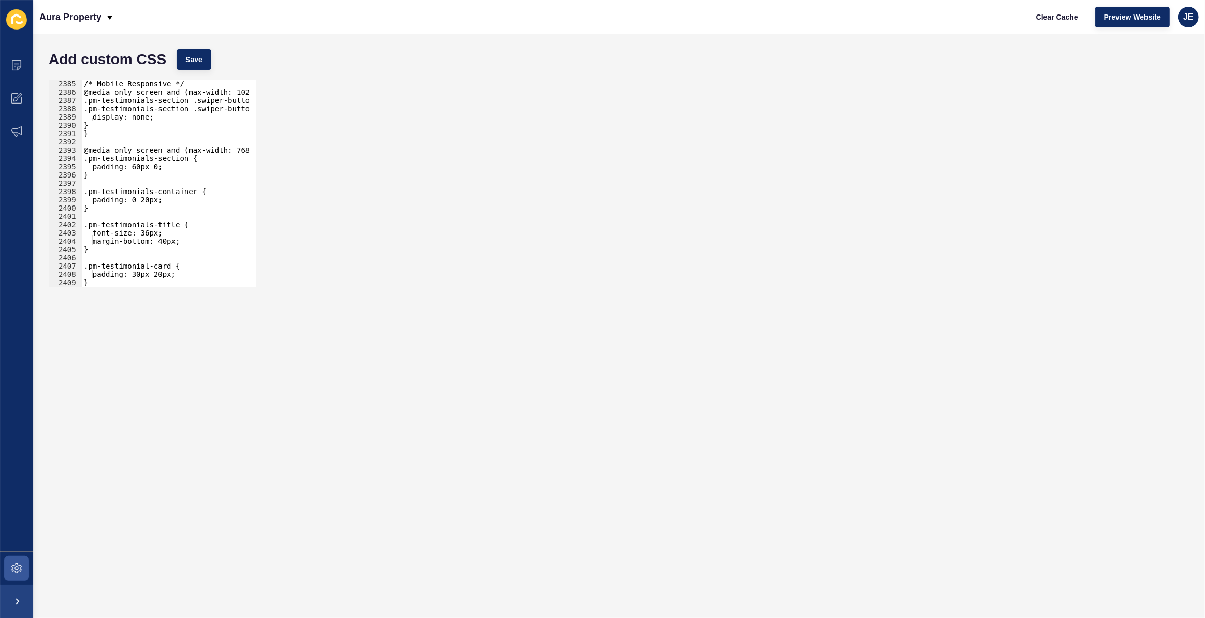
scroll to position [16702, 0]
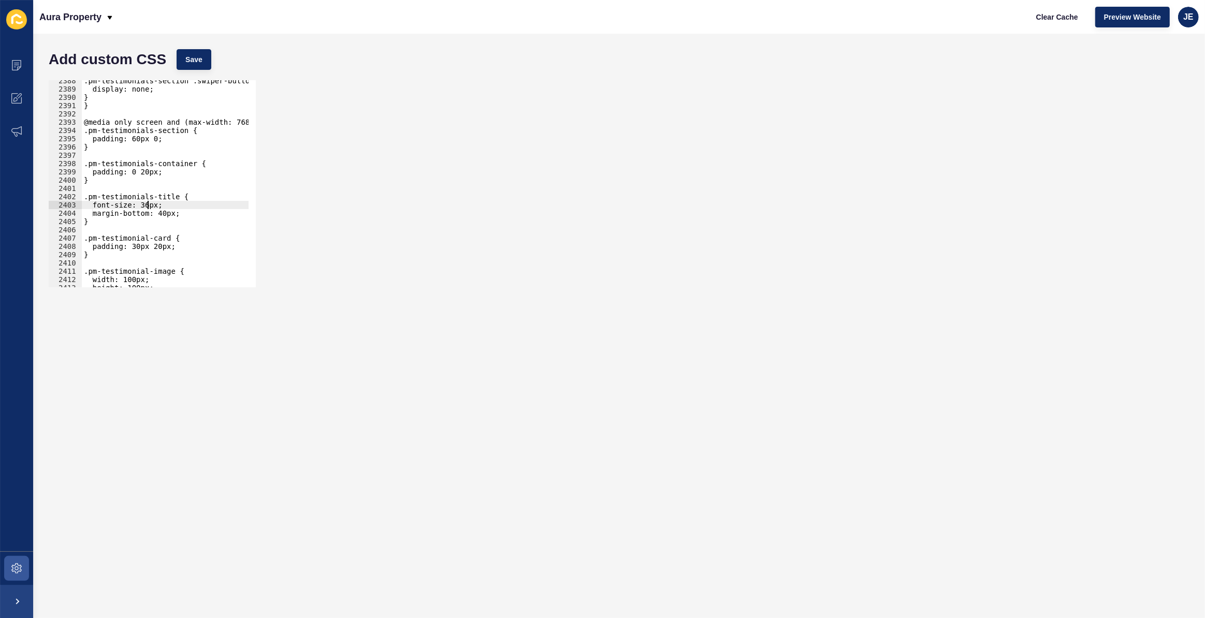
click at [149, 206] on div ".pm-testimonials-section .swiper-button-next { display: none; } } @media only s…" at bounding box center [287, 185] width 411 height 216
drag, startPoint x: 152, startPoint y: 206, endPoint x: 145, endPoint y: 203, distance: 7.2
click at [145, 203] on div ".pm-testimonials-section .swiper-button-next { display: none; } } @media only s…" at bounding box center [287, 185] width 411 height 216
click at [159, 207] on div ".pm-testimonials-section .swiper-button-next { display: none; } } @media only s…" at bounding box center [287, 185] width 411 height 216
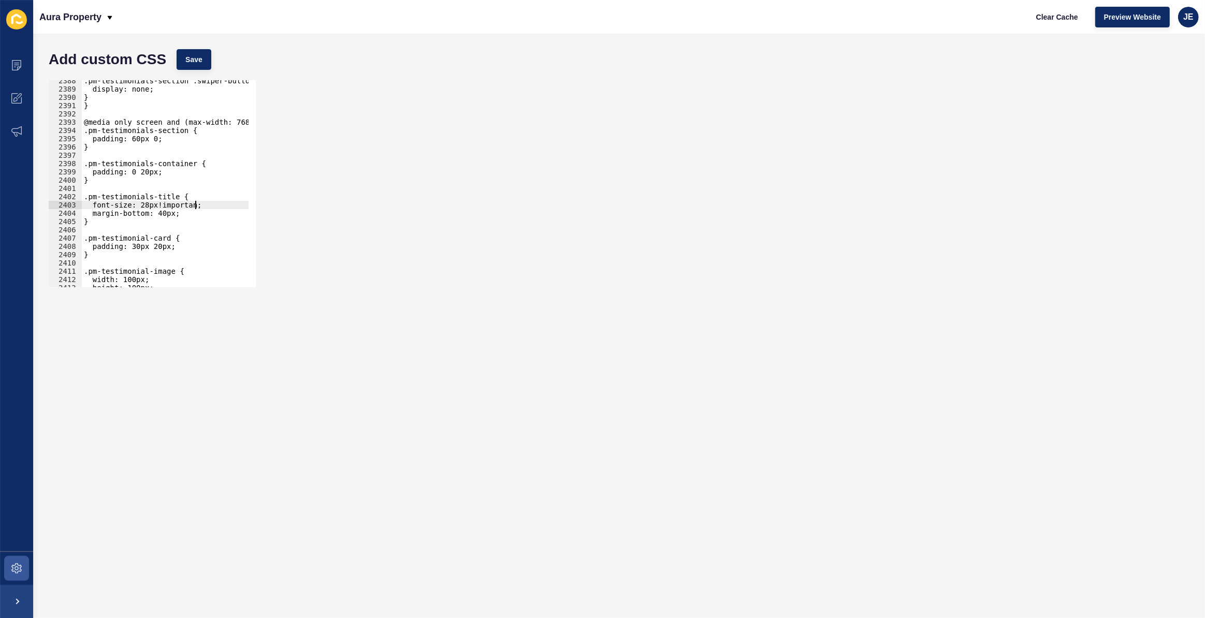
scroll to position [0, 8]
click at [139, 141] on div ".pm-testimonials-section .swiper-button-next { display: none; } } @media only s…" at bounding box center [287, 185] width 411 height 216
click at [199, 71] on div "Add custom CSS Save" at bounding box center [618, 59] width 1151 height 31
click at [203, 67] on button "Save" at bounding box center [194, 59] width 35 height 21
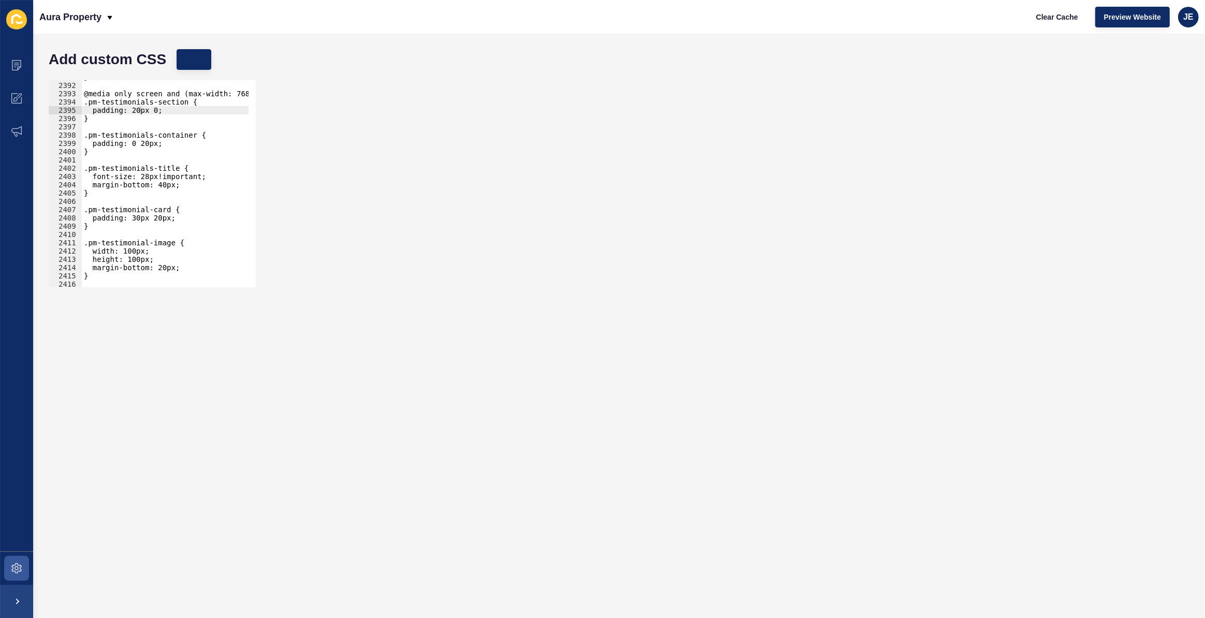
scroll to position [16727, 0]
click at [135, 250] on div "} @media only screen and (max-width: 768px) { .pm-testimonials-section { paddin…" at bounding box center [287, 181] width 411 height 216
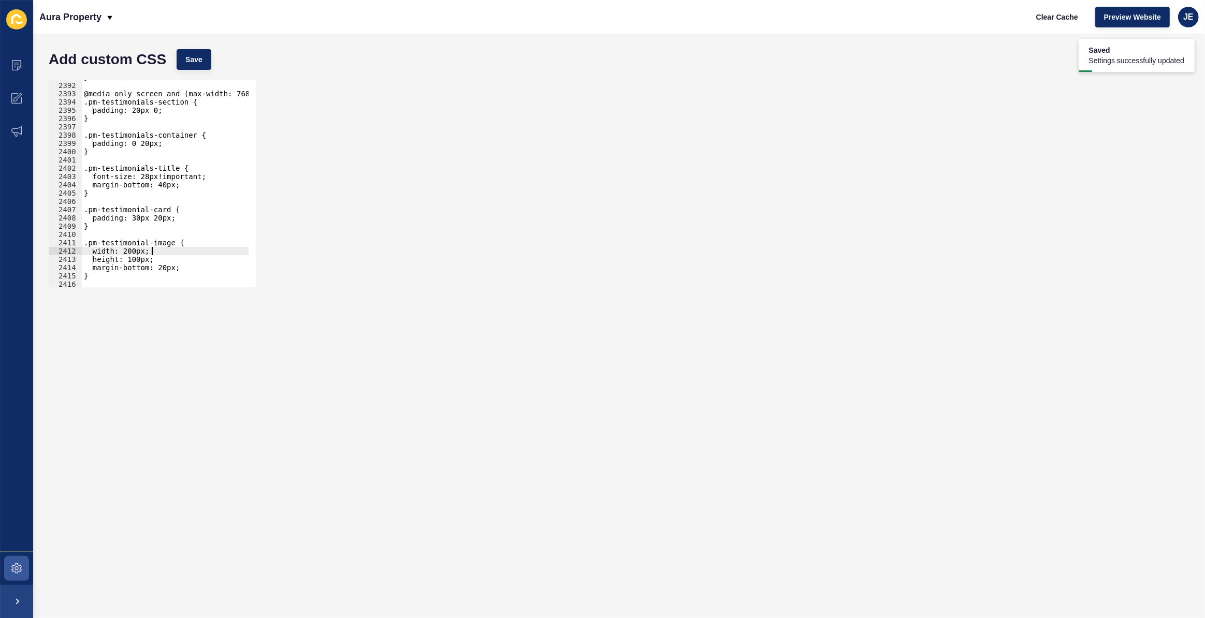
click at [153, 253] on div "} @media only screen and (max-width: 768px) { .pm-testimonials-section { paddin…" at bounding box center [287, 181] width 411 height 216
click at [141, 252] on div "} @media only screen and (max-width: 768px) { .pm-testimonials-section { paddin…" at bounding box center [287, 181] width 411 height 216
click at [141, 258] on div "} @media only screen and (max-width: 768px) { .pm-testimonials-section { paddin…" at bounding box center [287, 181] width 411 height 216
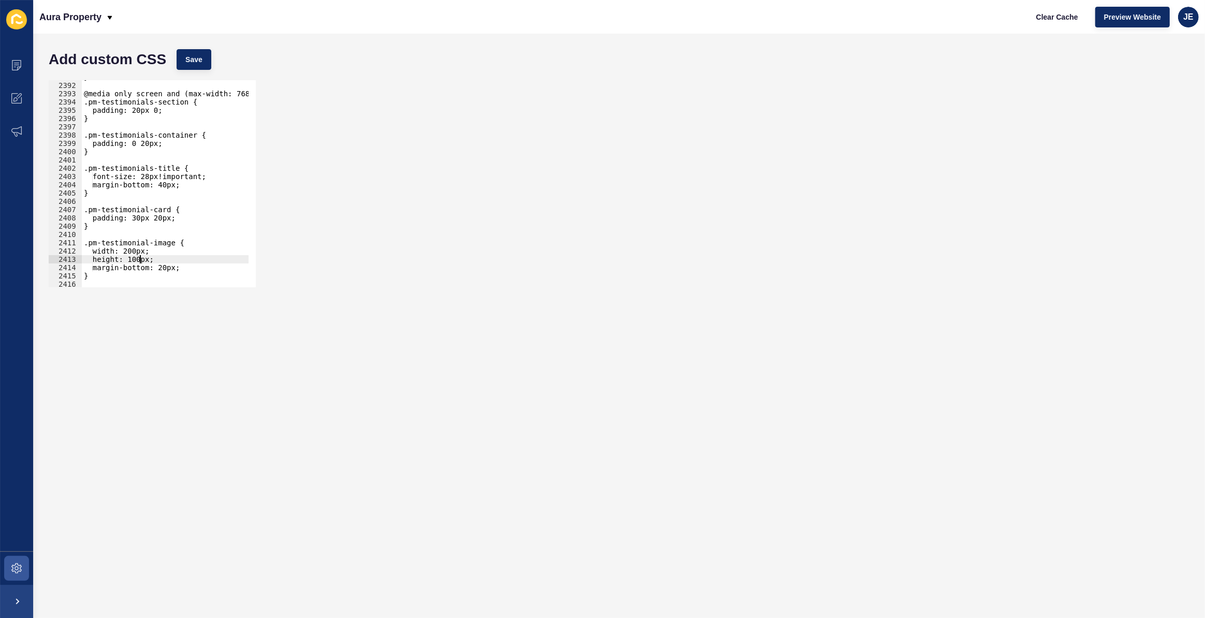
paste textarea "2"
click at [204, 59] on button "Save" at bounding box center [194, 59] width 35 height 21
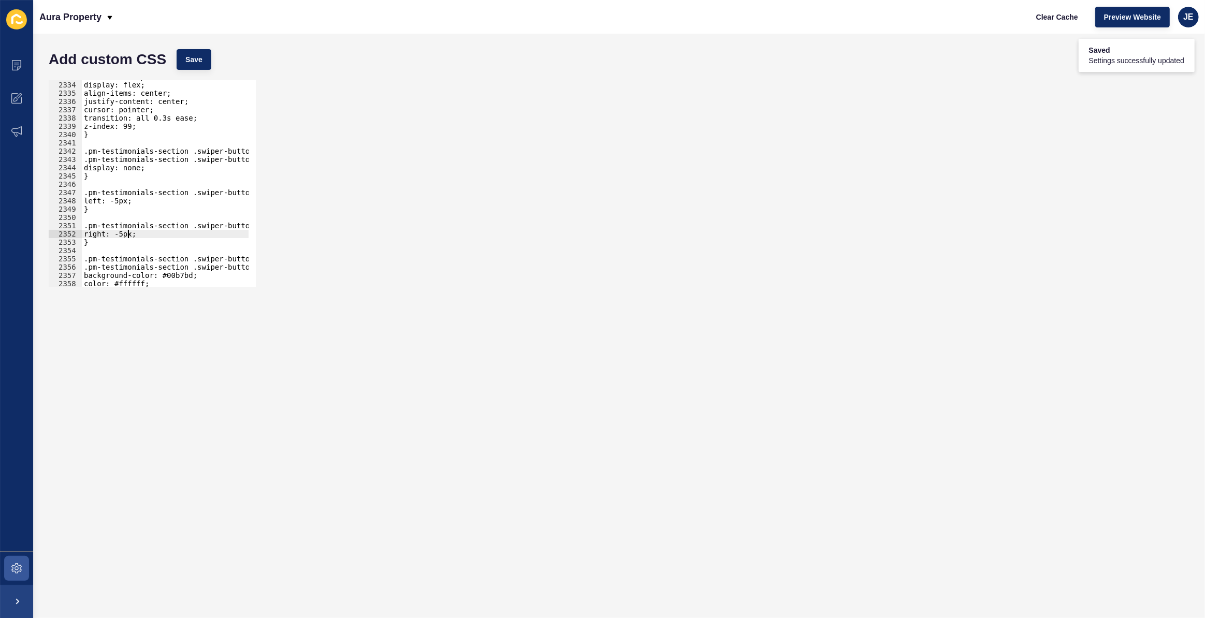
scroll to position [0, 4]
click at [124, 234] on div "font-size: 20px; display: flex; align-items: center; justify-content: center; c…" at bounding box center [287, 180] width 411 height 216
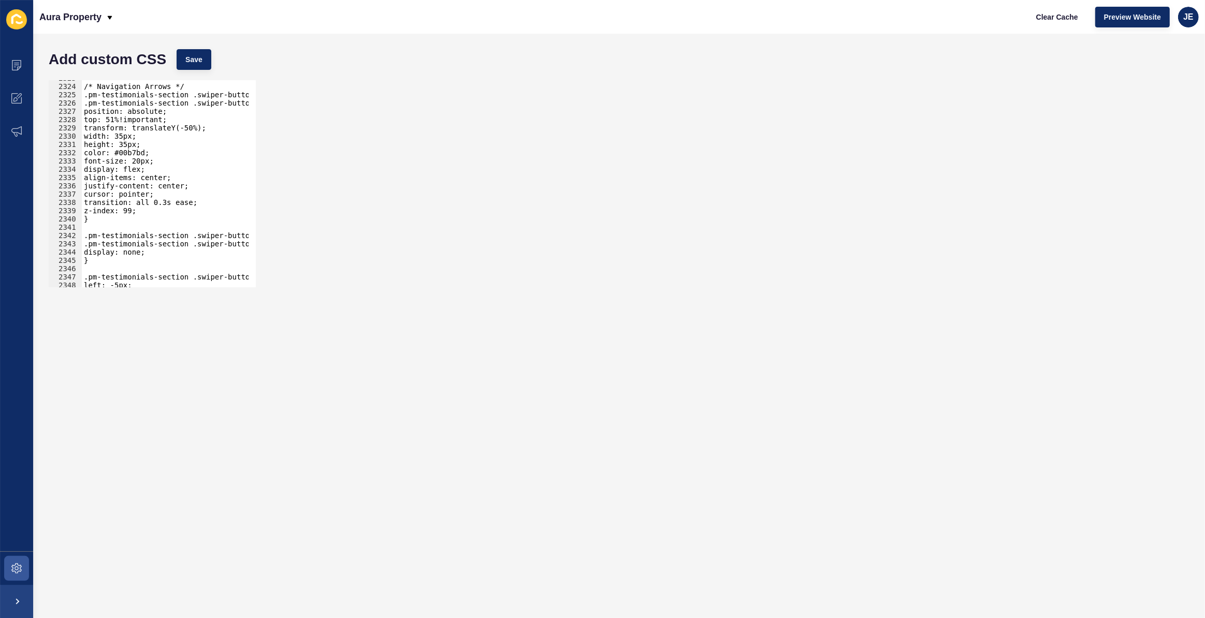
scroll to position [16202, 0]
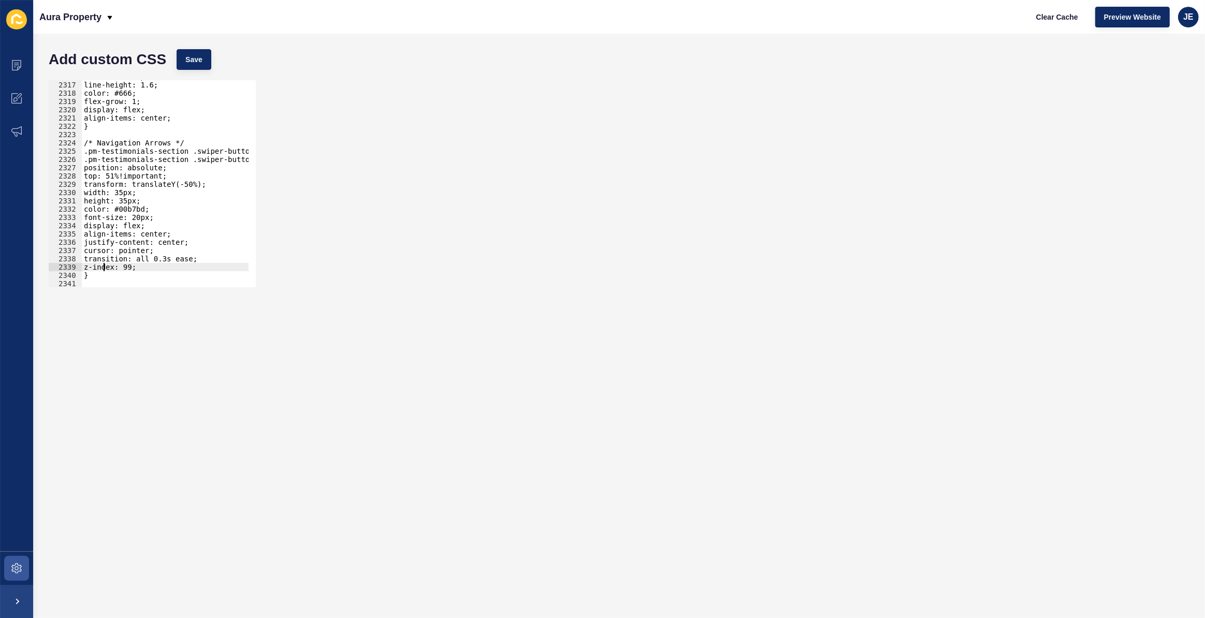
drag, startPoint x: 104, startPoint y: 271, endPoint x: 100, endPoint y: 264, distance: 8.1
click at [99, 264] on div "font-size: 16px; line-height: 1.6; color: #666; flex-grow: 1; display: flex; al…" at bounding box center [287, 180] width 411 height 216
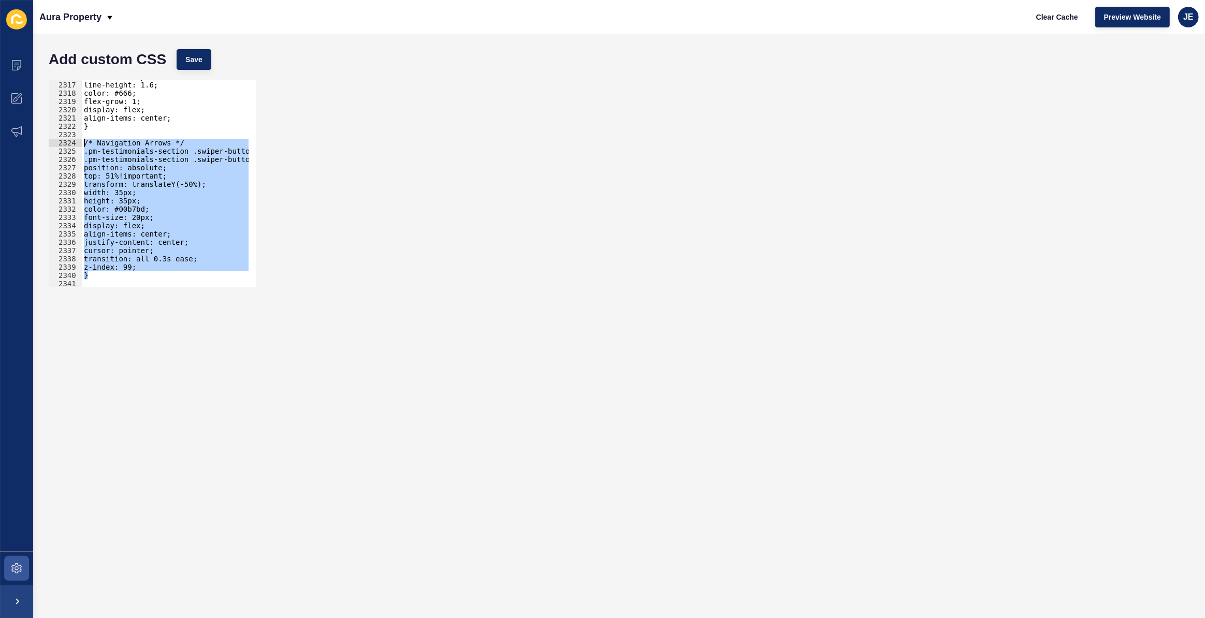
drag, startPoint x: 95, startPoint y: 273, endPoint x: 67, endPoint y: 140, distance: 136.1
click at [67, 140] on div "z-index: 99; 2316 2317 2318 2319 2320 2321 2322 2323 2324 2325 2326 2327 2328 2…" at bounding box center [152, 183] width 207 height 207
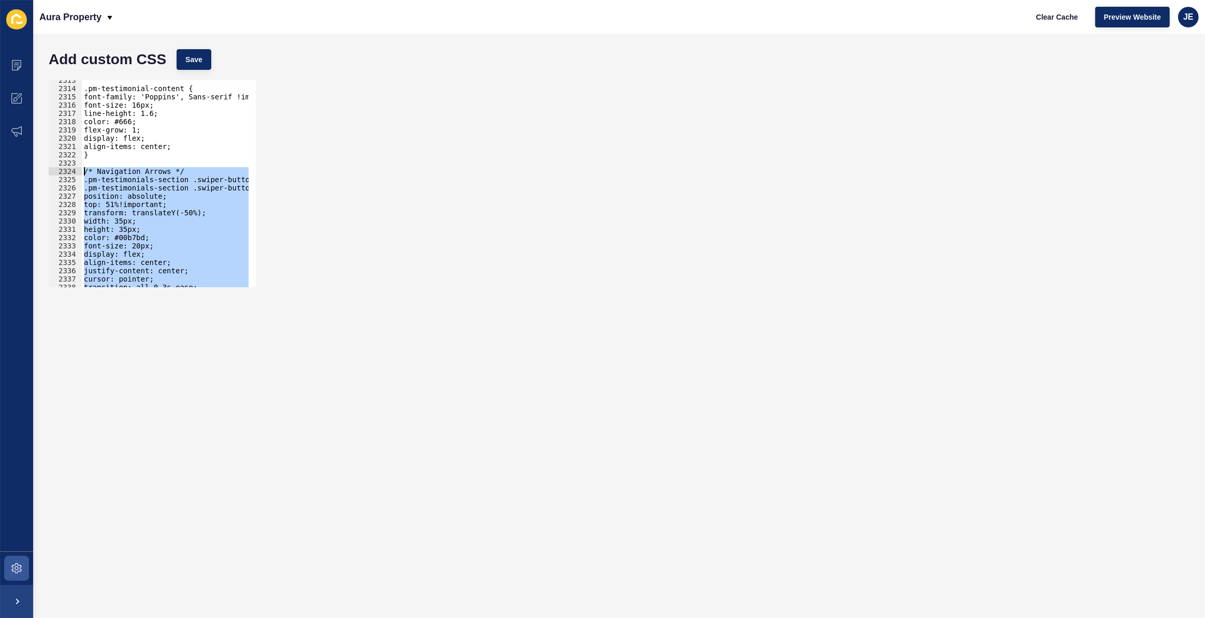
scroll to position [16226, 0]
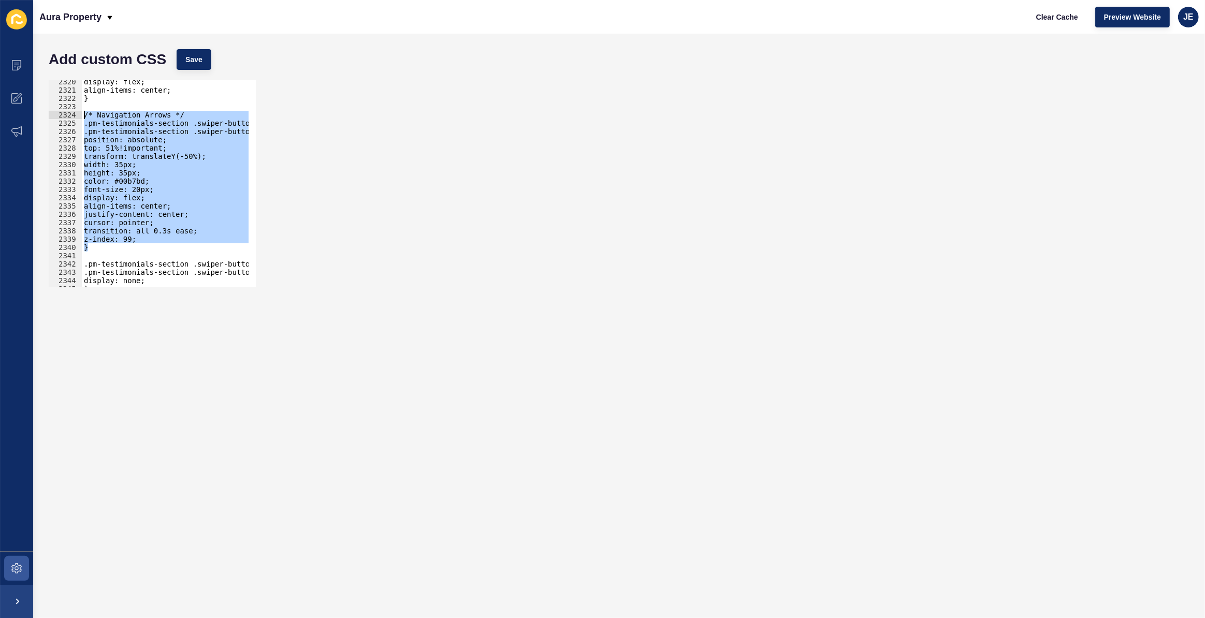
paste textarea "}"
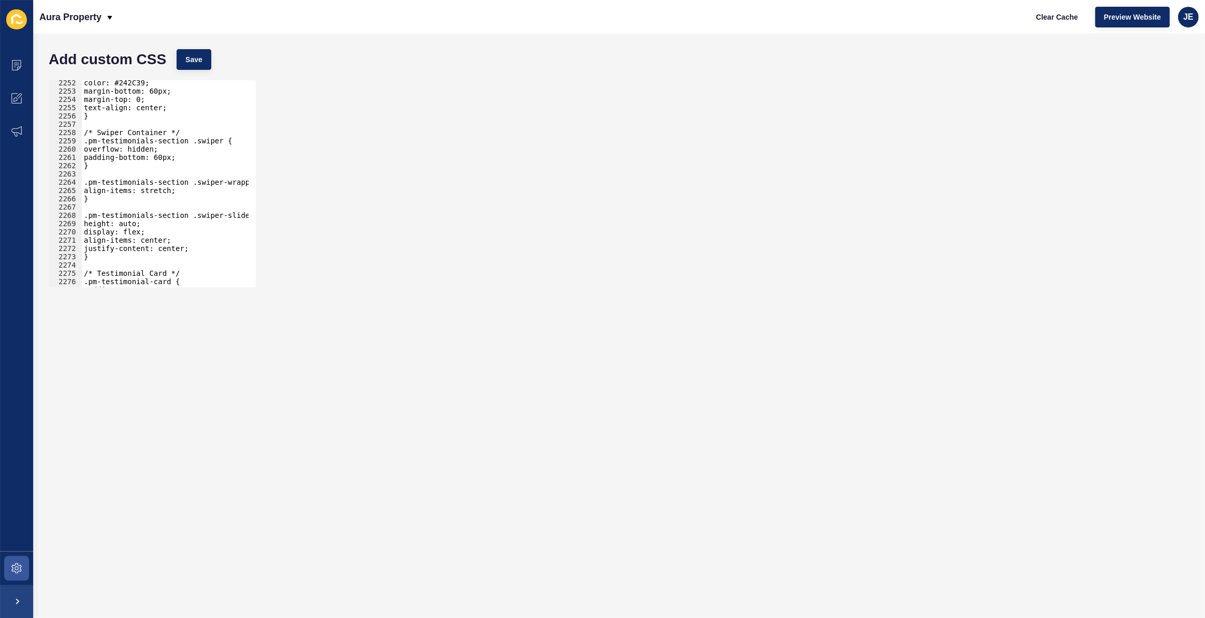
scroll to position [15756, 0]
click at [196, 160] on div "color: #242C39; margin-bottom: 60px; margin-top: 0; text-align: center; } /* Sw…" at bounding box center [287, 187] width 411 height 216
type textarea "padding-bottom: 60px;"
paste textarea "margin: 0 20px; /* Add margin to prevent arrow overlap */"
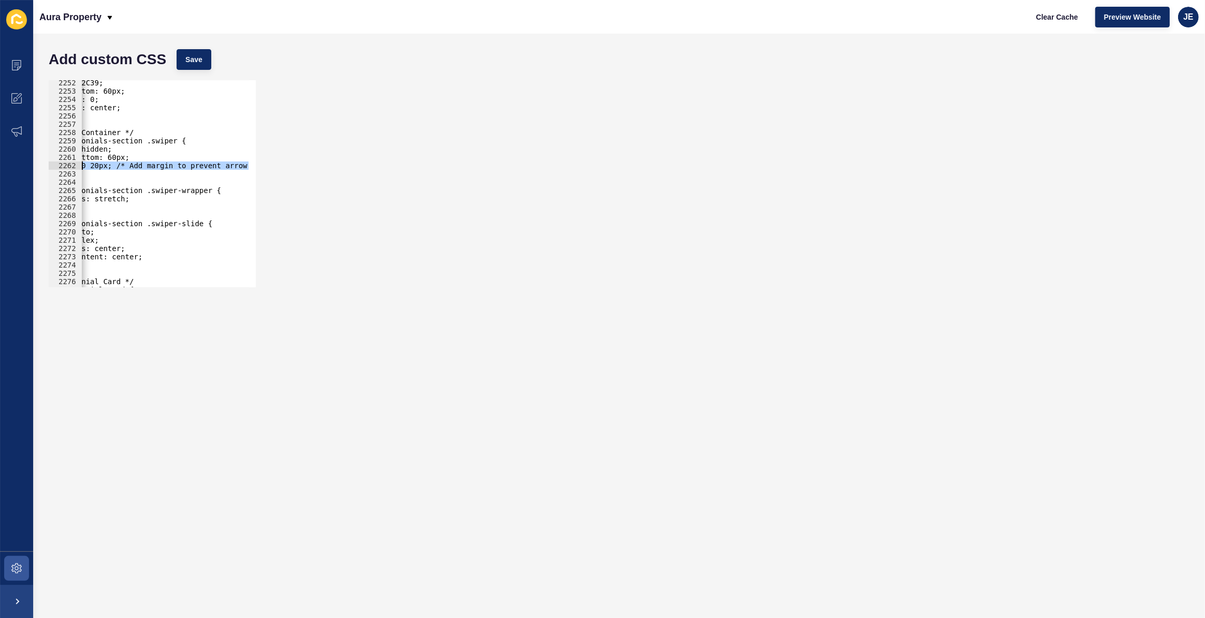
scroll to position [0, 0]
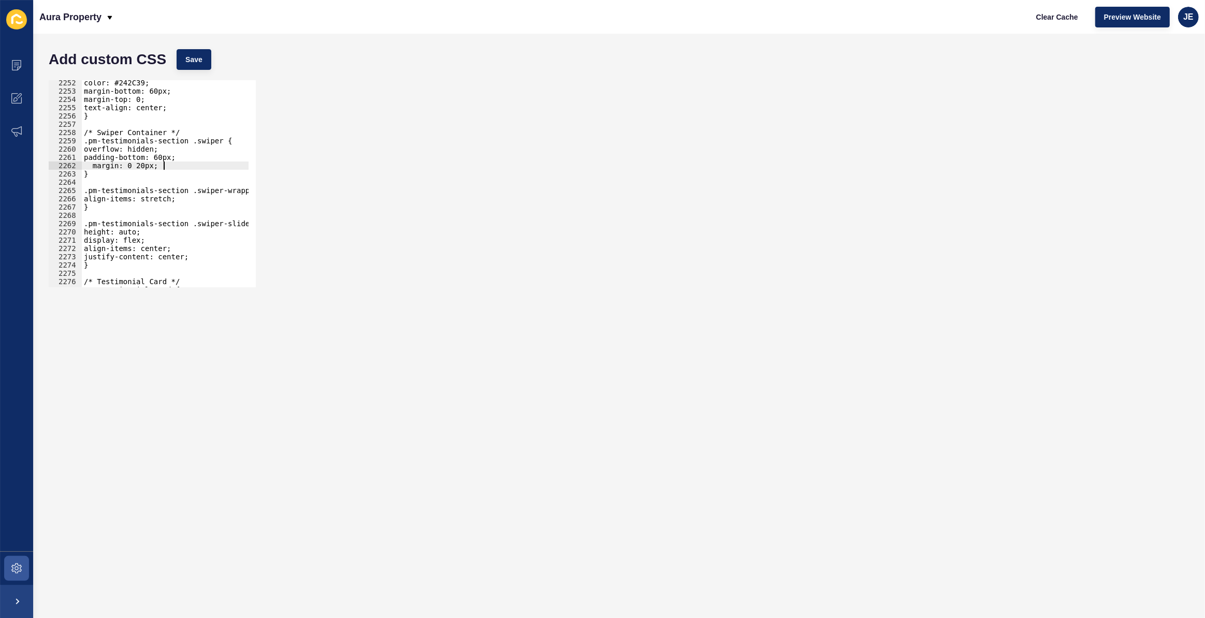
drag, startPoint x: 247, startPoint y: 162, endPoint x: 165, endPoint y: 168, distance: 82.5
click at [162, 166] on div "margin: 0 20px; 2252 2253 2254 2255 2256 2257 2258 2259 2260 2261 2262 2263 226…" at bounding box center [152, 183] width 207 height 207
click at [186, 59] on span "Save" at bounding box center [193, 59] width 17 height 10
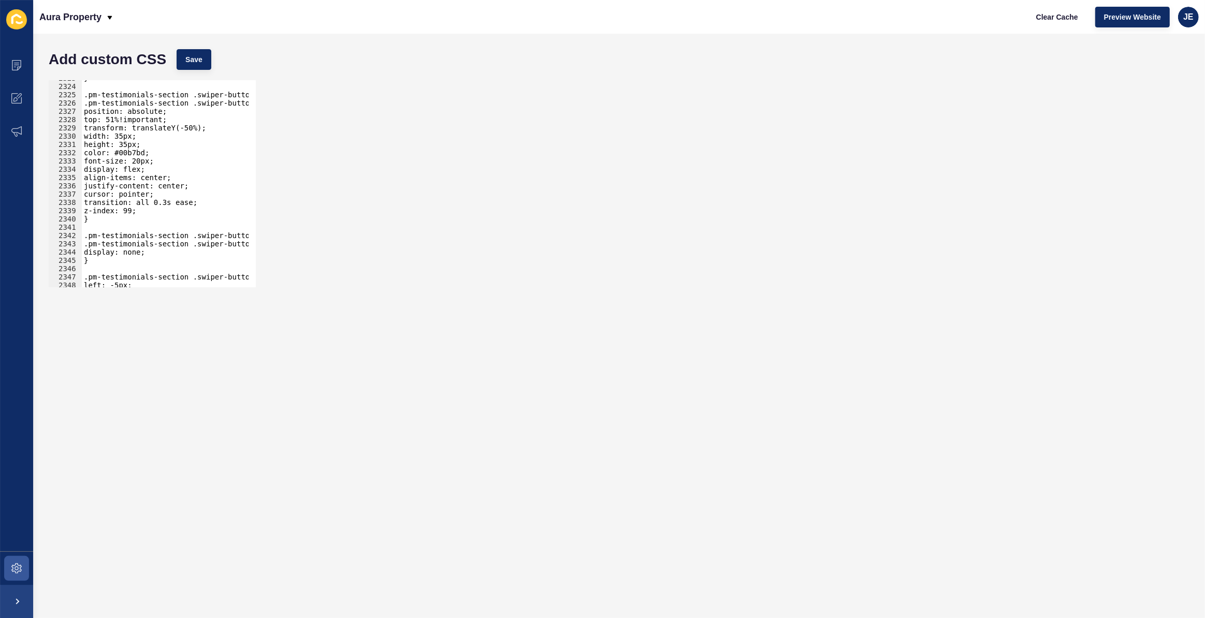
scroll to position [16345, 0]
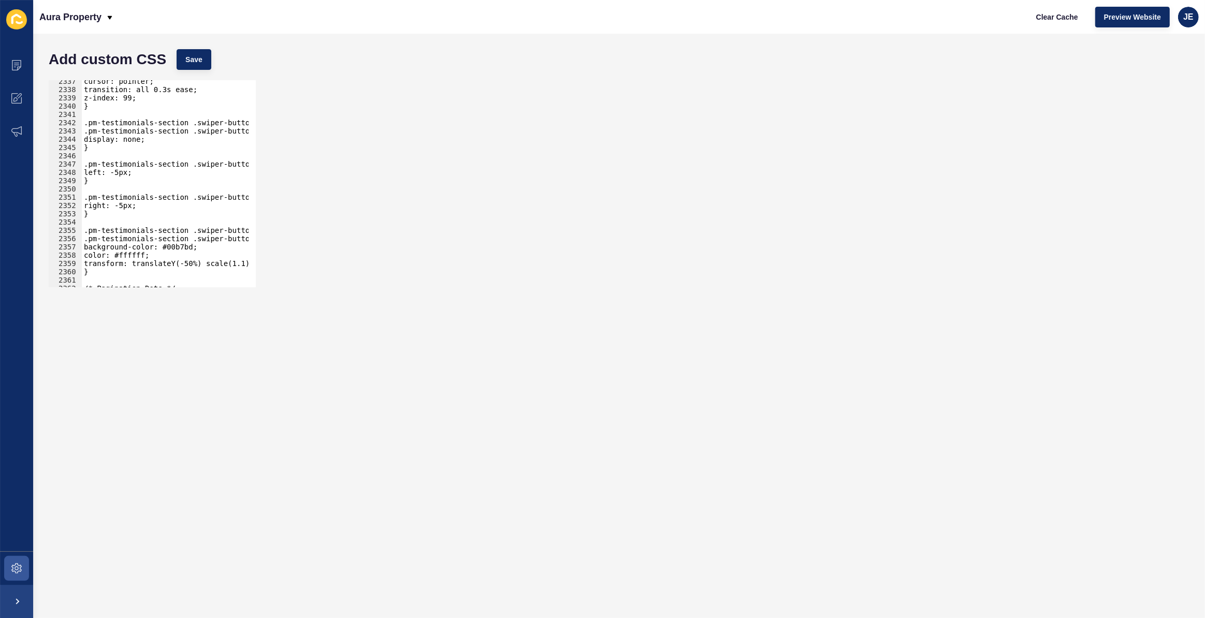
click at [121, 172] on div "cursor: pointer; transition: all 0.3s ease; z-index: 99; } .pm-testimonials-sec…" at bounding box center [287, 185] width 411 height 216
click at [124, 206] on div "cursor: pointer; transition: all 0.3s ease; z-index: 99; } .pm-testimonials-sec…" at bounding box center [287, 185] width 411 height 216
click at [198, 62] on span "Save" at bounding box center [193, 59] width 17 height 10
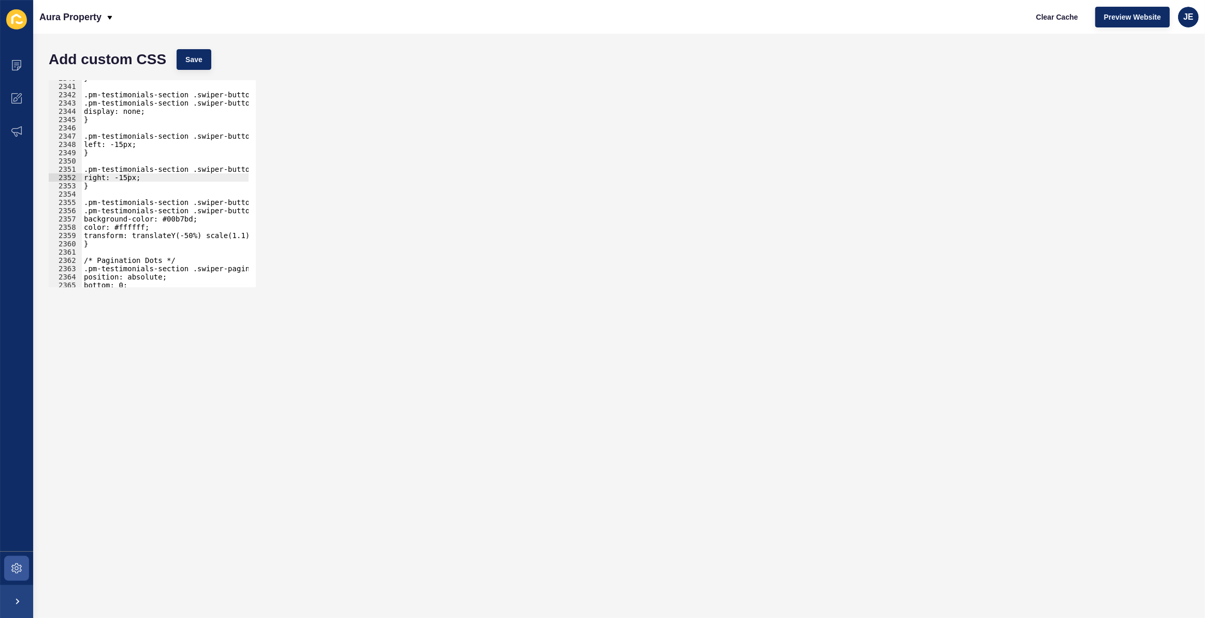
scroll to position [16321, 0]
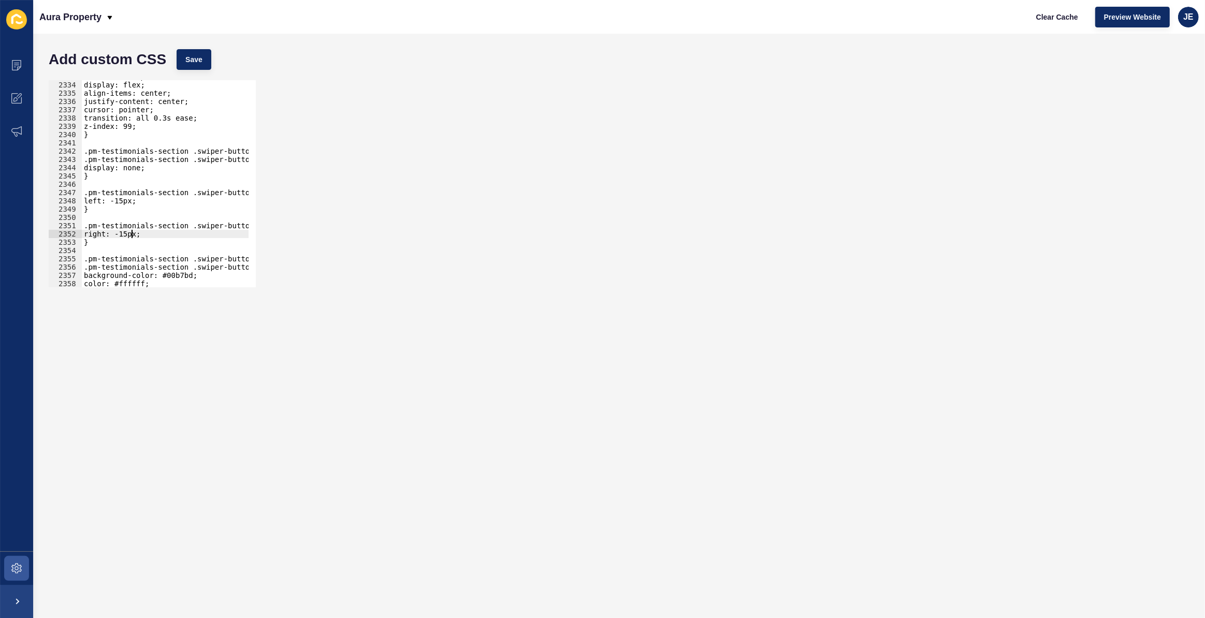
click at [131, 236] on div "font-size: 20px; display: flex; align-items: center; justify-content: center; c…" at bounding box center [287, 180] width 411 height 216
click at [127, 234] on div "font-size: 20px; display: flex; align-items: center; justify-content: center; c…" at bounding box center [287, 180] width 411 height 216
click at [124, 199] on div "font-size: 20px; display: flex; align-items: center; justify-content: center; c…" at bounding box center [287, 180] width 411 height 216
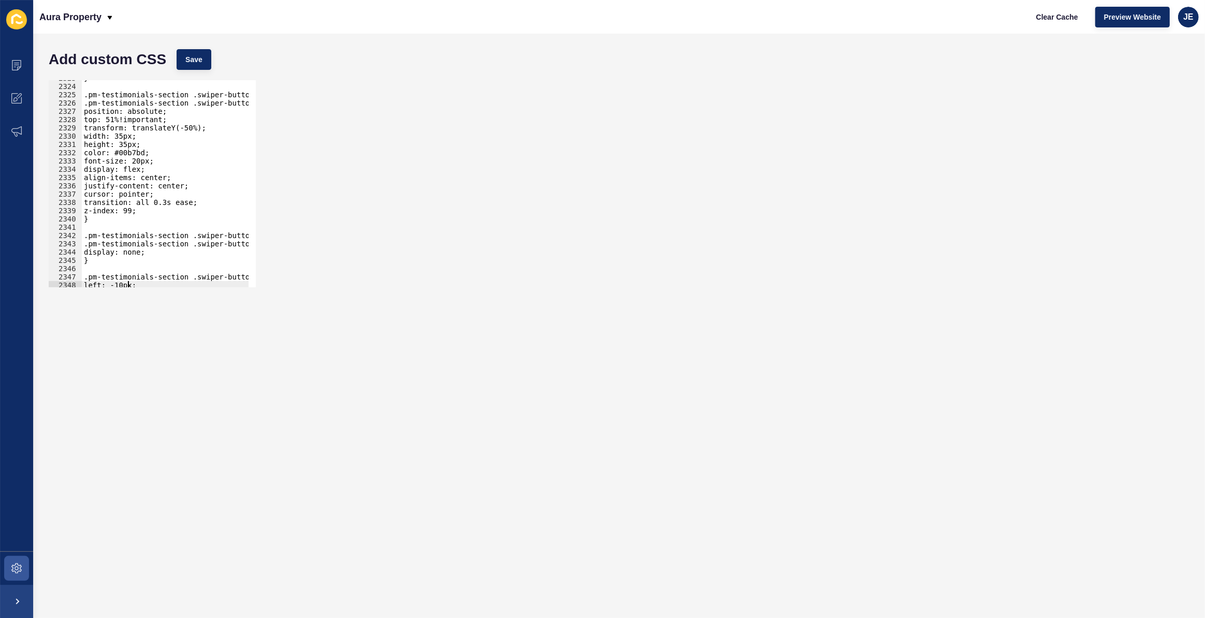
scroll to position [16226, 0]
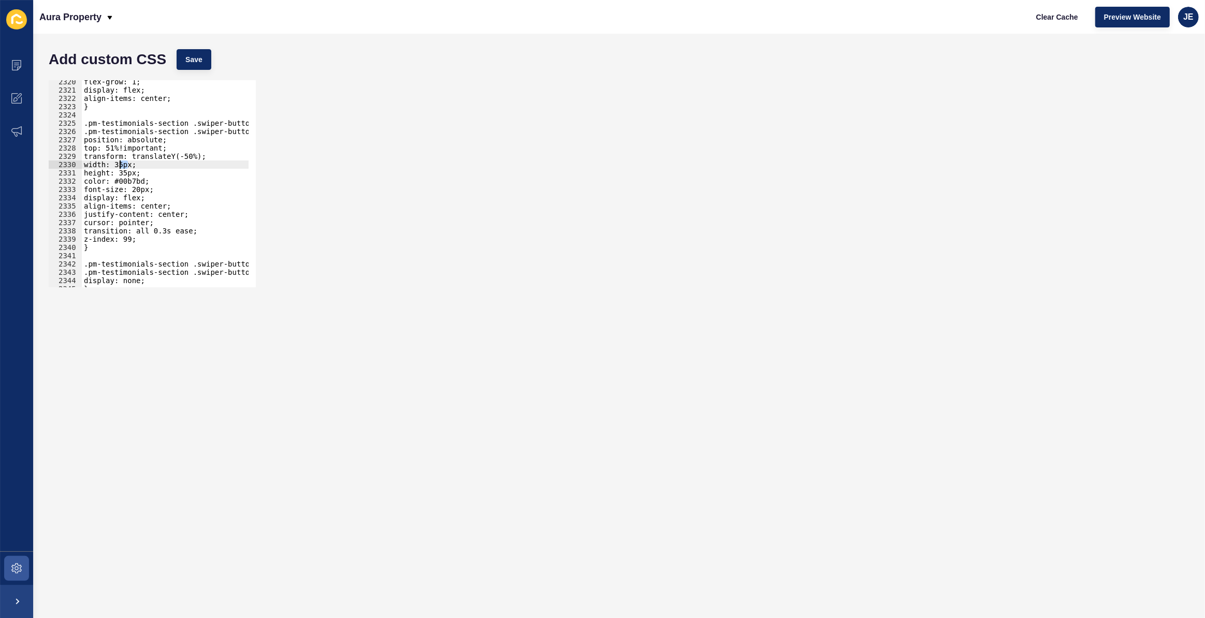
drag, startPoint x: 127, startPoint y: 165, endPoint x: 121, endPoint y: 165, distance: 6.2
click at [121, 165] on div "flex-grow: 1; display: flex; align-items: center; } .pm-testimonials-section .s…" at bounding box center [287, 186] width 411 height 216
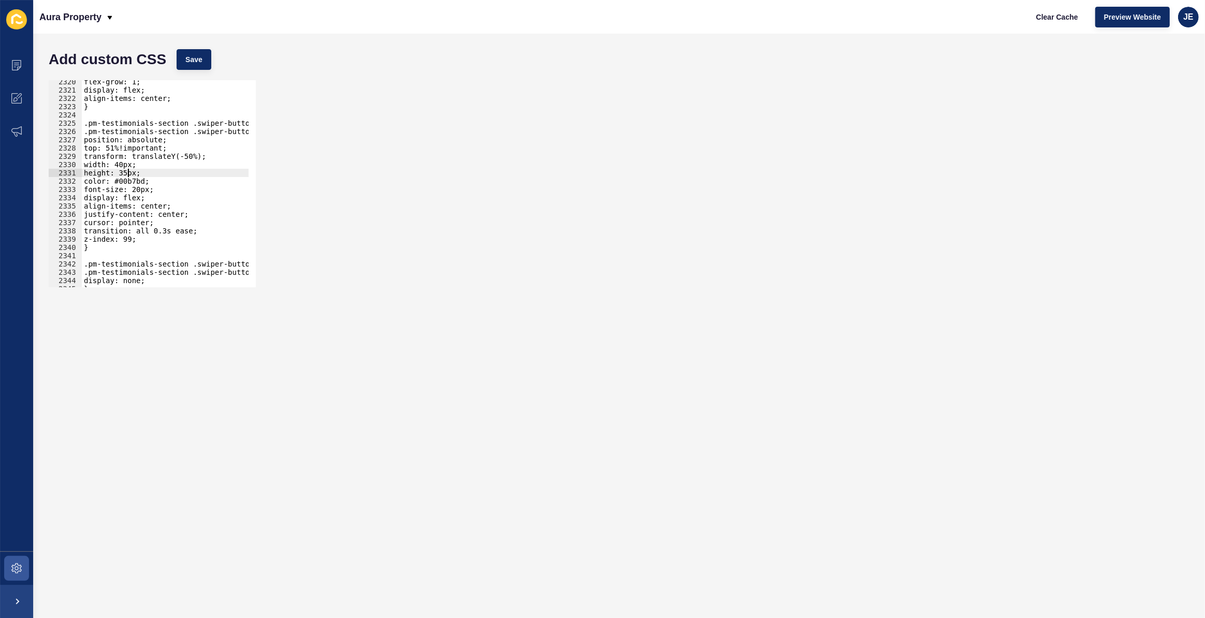
click at [129, 174] on div "flex-grow: 1; display: flex; align-items: center; } .pm-testimonials-section .s…" at bounding box center [287, 186] width 411 height 216
paste textarea "40"
click at [191, 61] on span "Save" at bounding box center [193, 59] width 17 height 10
click at [128, 166] on div "flex-grow: 1; display: flex; align-items: center; } .pm-testimonials-section .s…" at bounding box center [287, 186] width 411 height 216
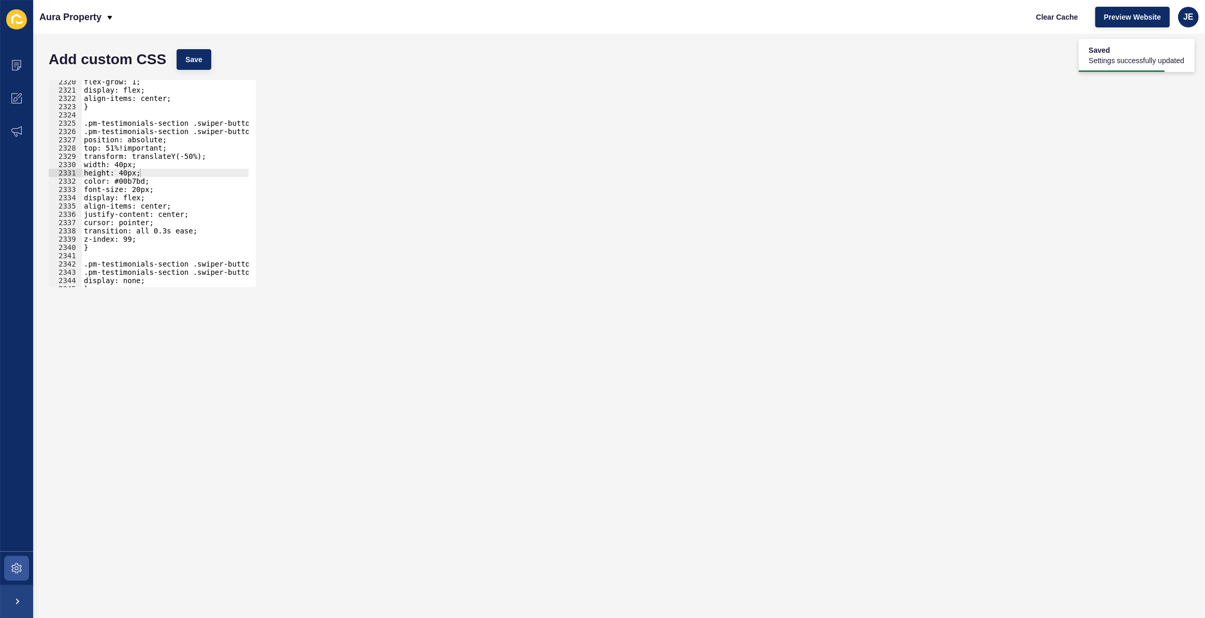
click at [128, 166] on div "flex-grow: 1; display: flex; align-items: center; } .pm-testimonials-section .s…" at bounding box center [287, 186] width 411 height 216
click at [127, 166] on div "flex-grow: 1; display: flex; align-items: center; } .pm-testimonials-section .s…" at bounding box center [287, 186] width 411 height 216
click at [131, 172] on div "flex-grow: 1; display: flex; align-items: center; } .pm-testimonials-section .s…" at bounding box center [287, 186] width 411 height 216
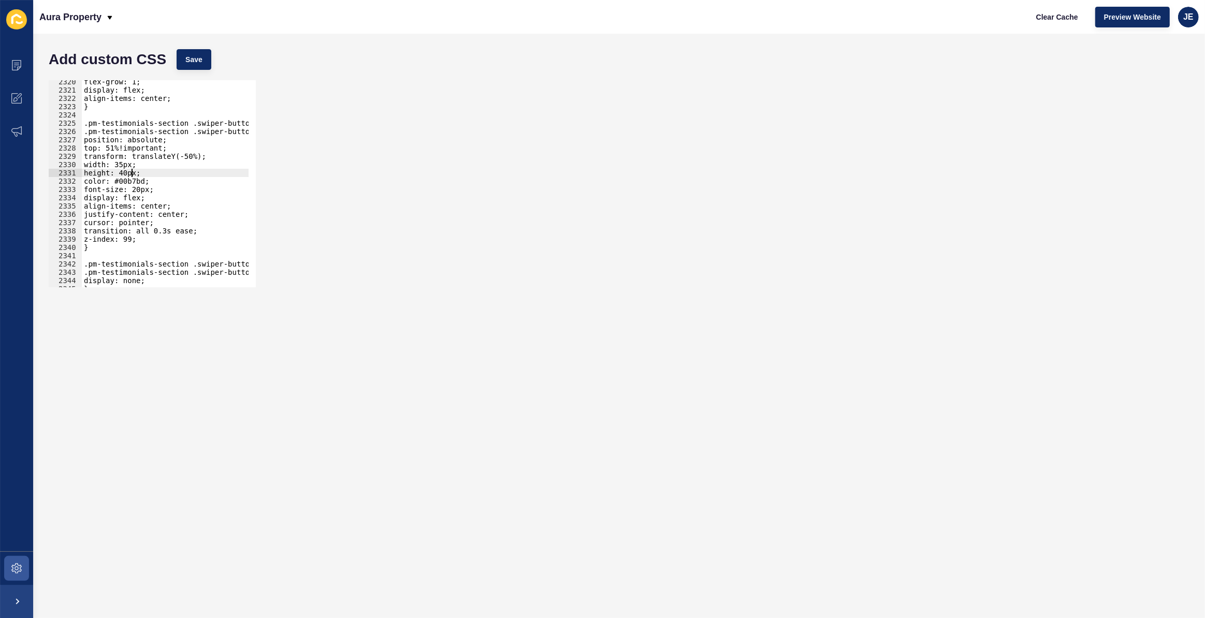
click at [131, 172] on div "flex-grow: 1; display: flex; align-items: center; } .pm-testimonials-section .s…" at bounding box center [287, 186] width 411 height 216
paste textarea "35"
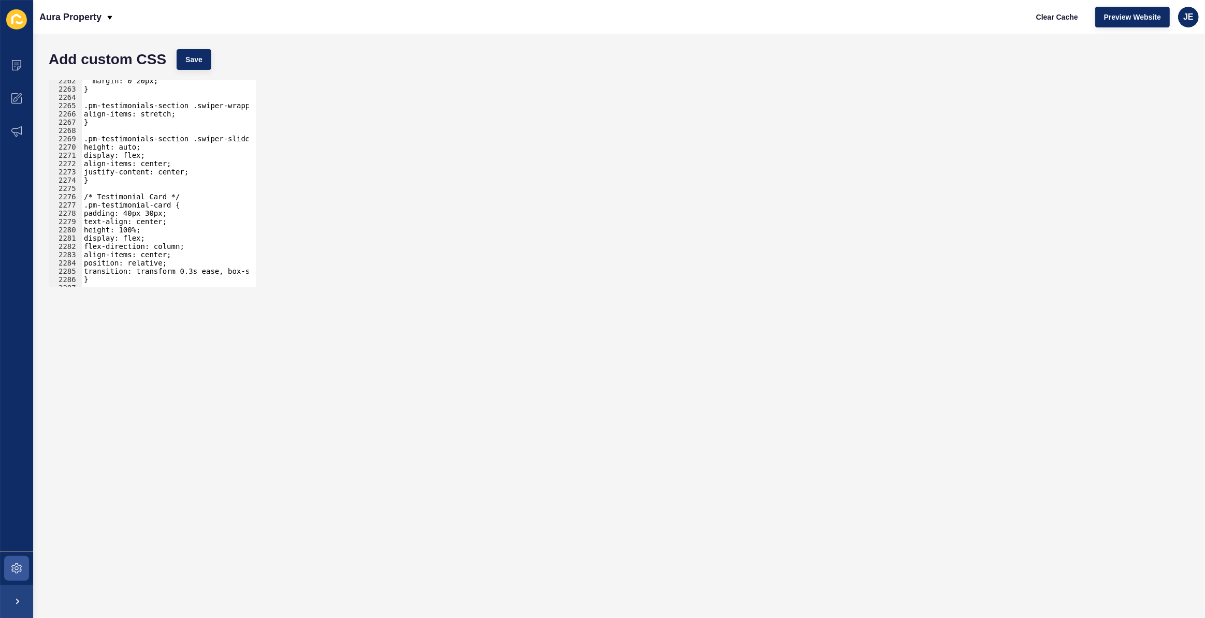
scroll to position [15773, 0]
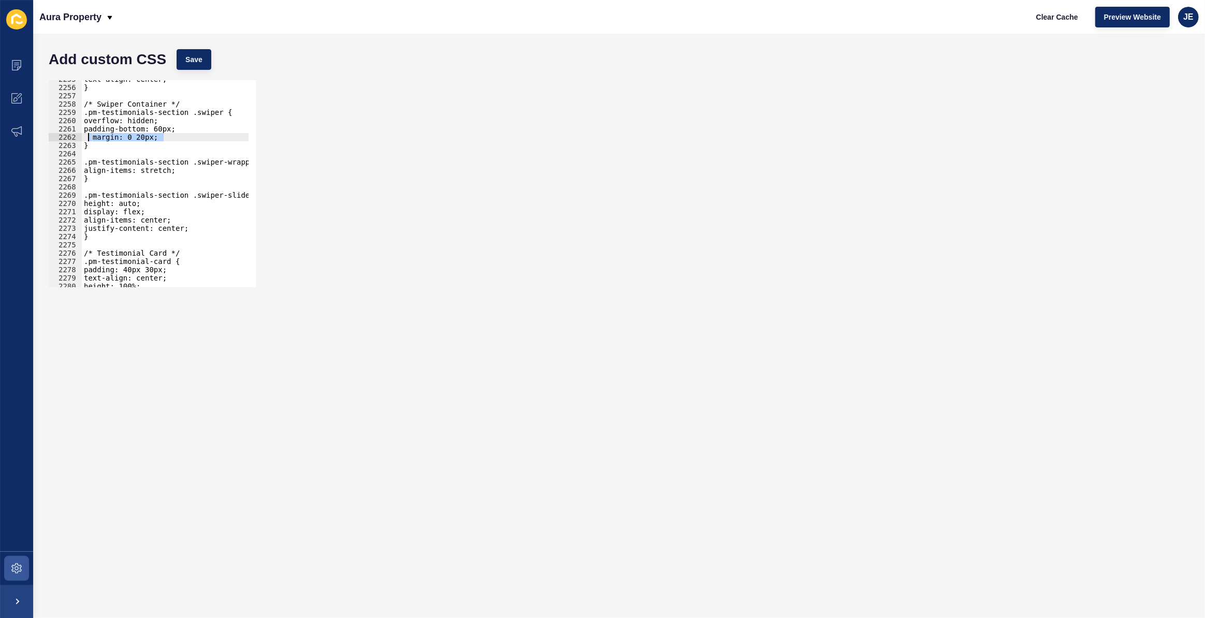
drag, startPoint x: 147, startPoint y: 137, endPoint x: 82, endPoint y: 135, distance: 64.8
click at [82, 135] on div "text-align: center; } /* Swiper Container */ .pm-testimonials-section .swiper {…" at bounding box center [287, 183] width 411 height 216
type textarea "margin: 0 20px;"
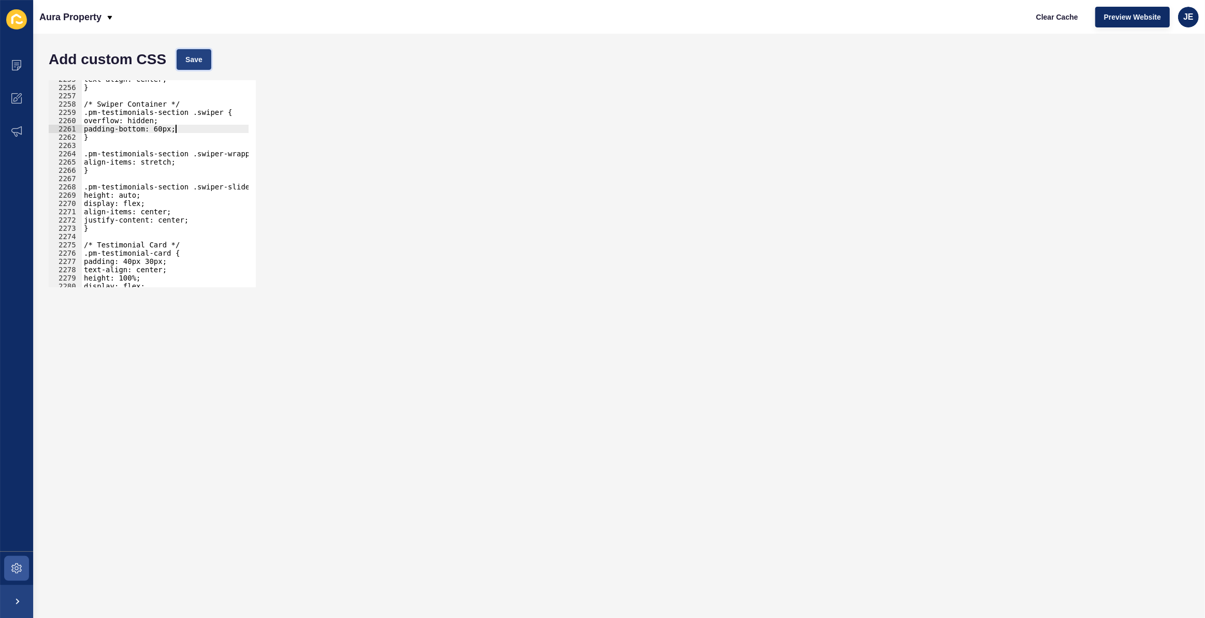
click at [197, 63] on span "Save" at bounding box center [193, 59] width 17 height 10
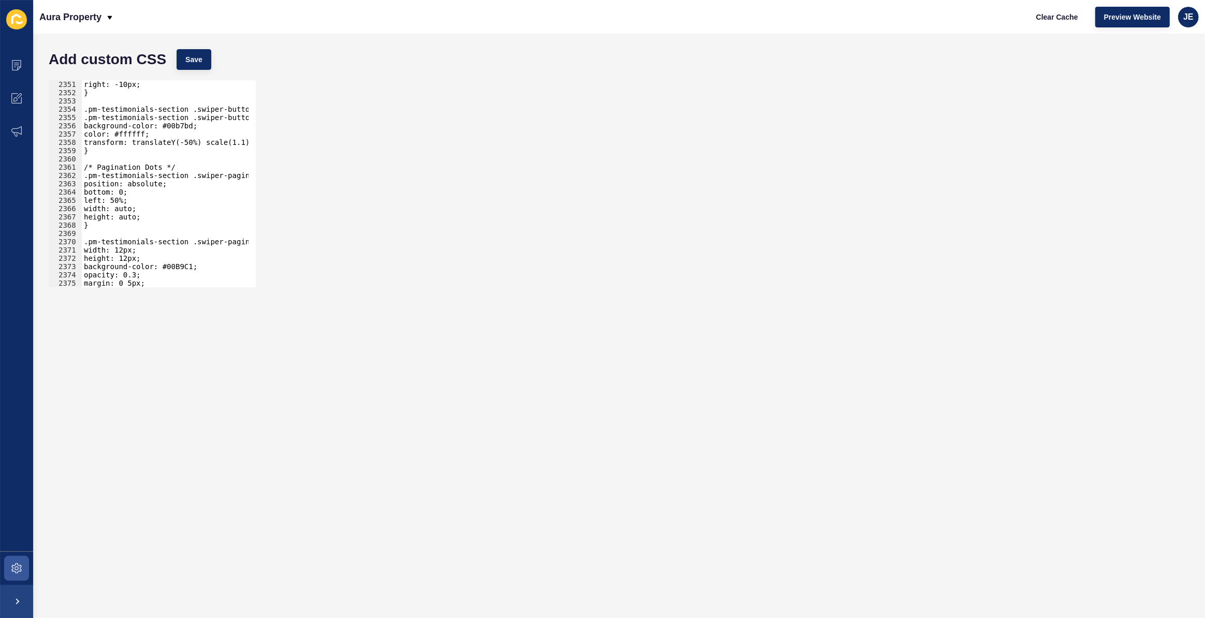
scroll to position [16352, 0]
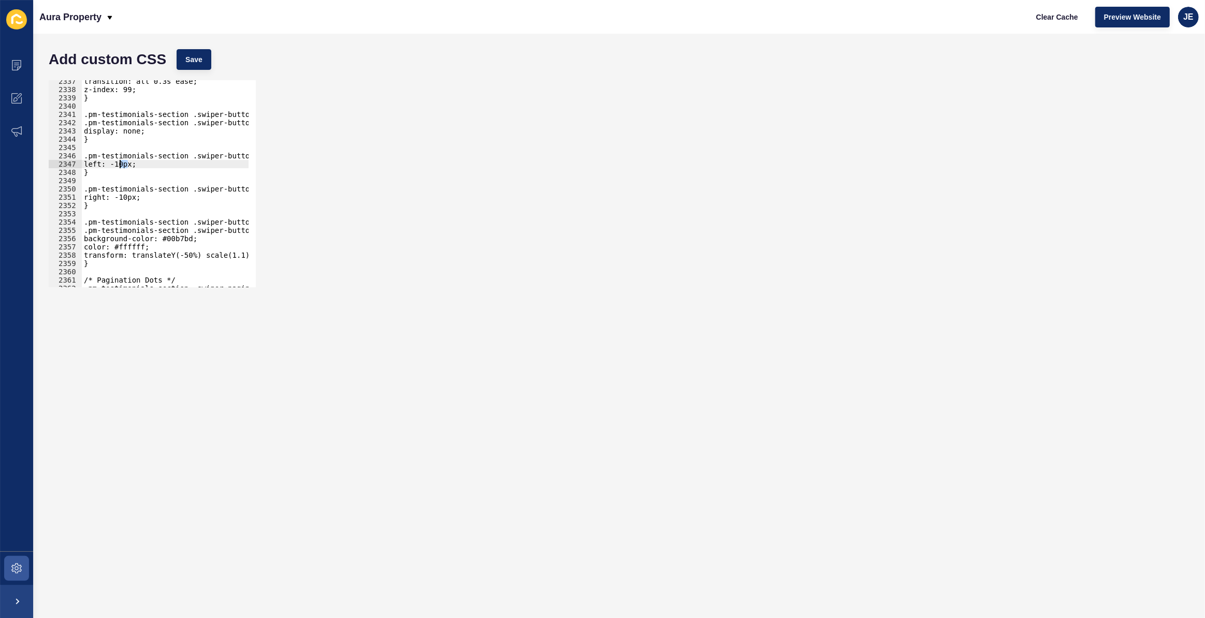
drag, startPoint x: 126, startPoint y: 166, endPoint x: 119, endPoint y: 163, distance: 7.7
click at [119, 163] on div "transition: all 0.3s ease; z-index: 99; } .pm-testimonials-section .swiper-butt…" at bounding box center [287, 185] width 411 height 216
click at [129, 200] on div "transition: all 0.3s ease; z-index: 99; } .pm-testimonials-section .swiper-butt…" at bounding box center [287, 185] width 411 height 216
drag, startPoint x: 129, startPoint y: 199, endPoint x: 124, endPoint y: 198, distance: 5.8
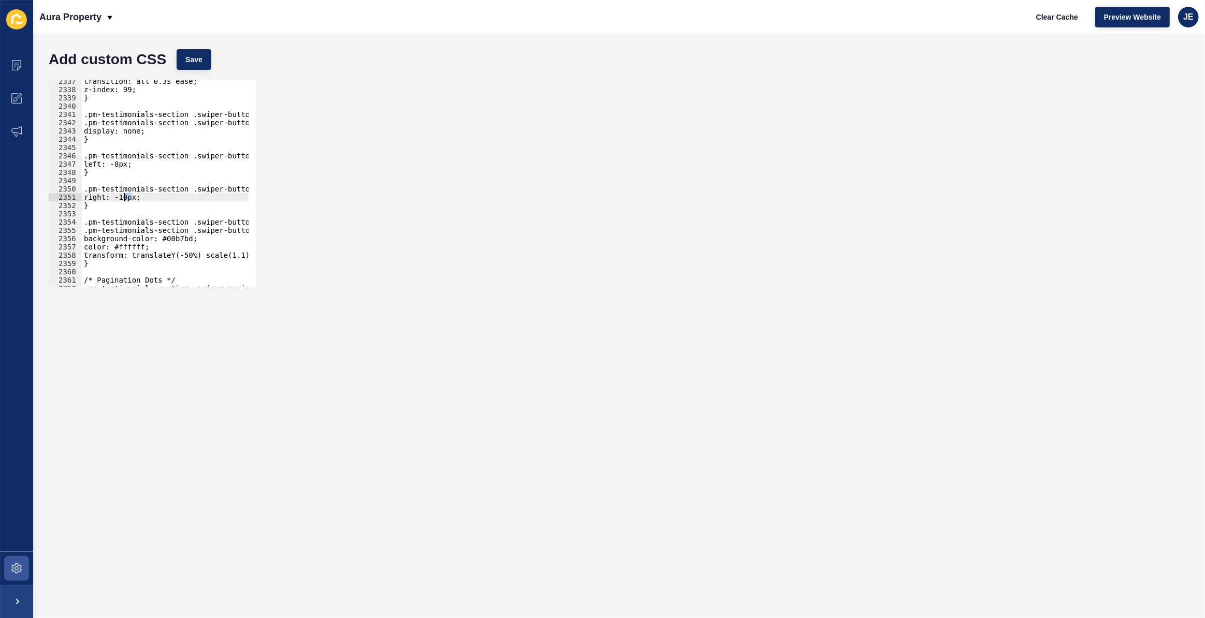
click at [124, 198] on div "transition: all 0.3s ease; z-index: 99; } .pm-testimonials-section .swiper-butt…" at bounding box center [287, 185] width 411 height 216
click at [196, 59] on span "Save" at bounding box center [193, 59] width 17 height 10
click at [124, 195] on div "transition: all 0.3s ease; z-index: 99; } .pm-testimonials-section .swiper-butt…" at bounding box center [287, 185] width 411 height 216
click at [121, 163] on div "transition: all 0.3s ease; z-index: 99; } .pm-testimonials-section .swiper-butt…" at bounding box center [287, 185] width 411 height 216
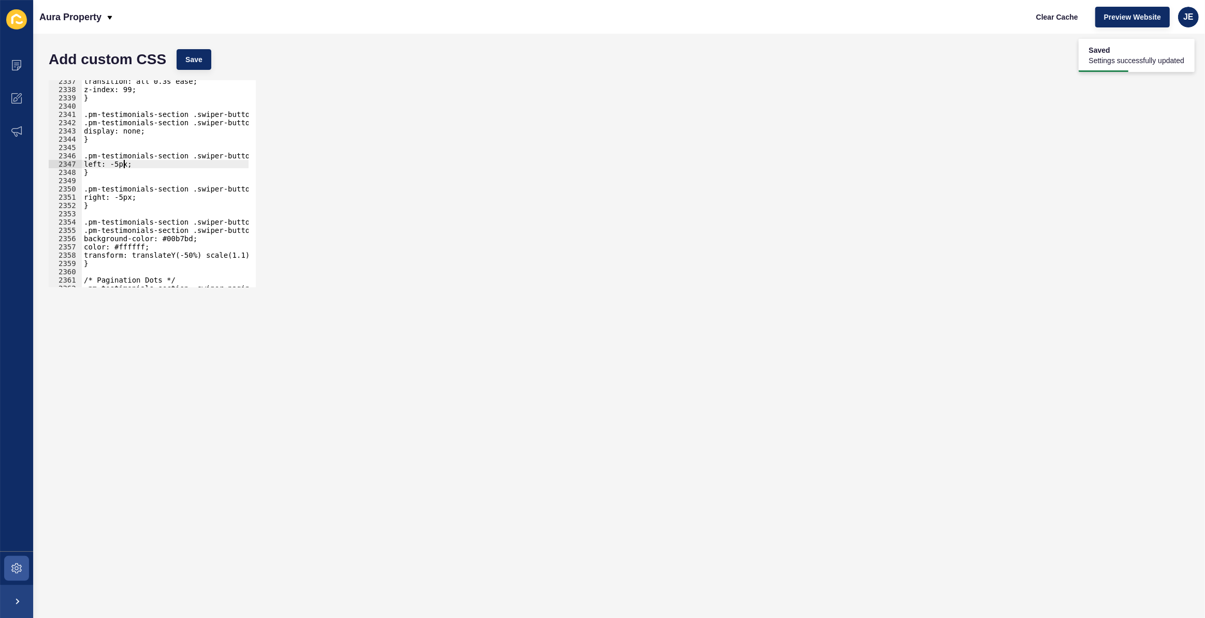
scroll to position [0, 3]
click at [201, 61] on span "Save" at bounding box center [193, 59] width 17 height 10
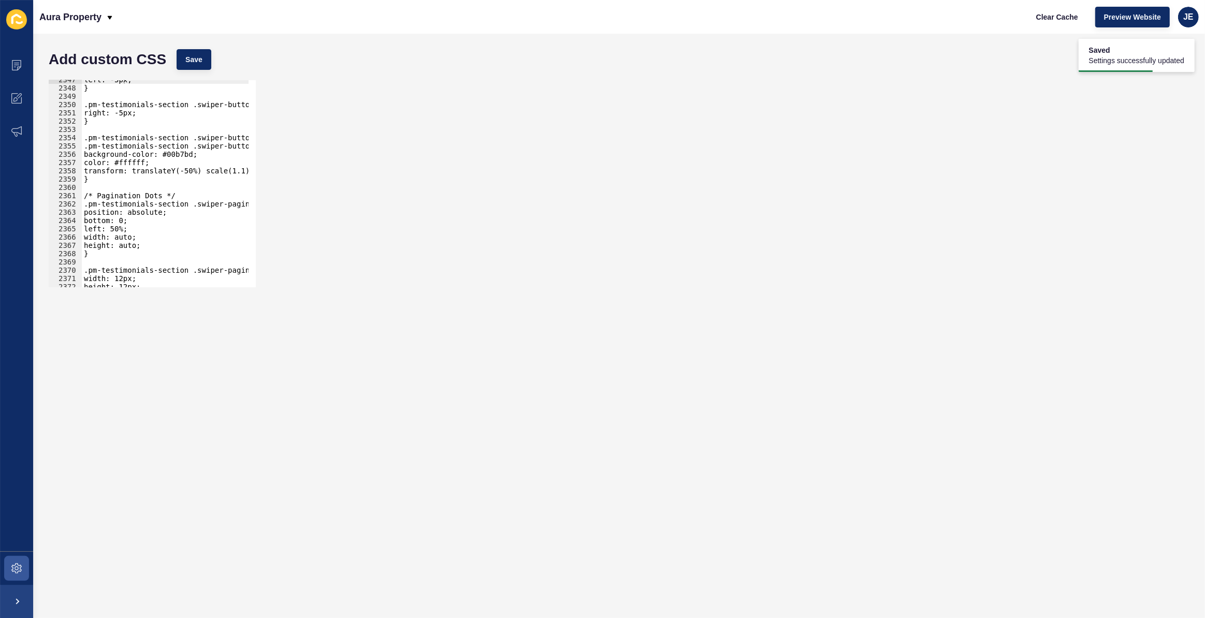
scroll to position [16423, 0]
click at [237, 171] on div "left: -5px; } .pm-testimonials-section .swiper-button-next { right: -5px; } .pm…" at bounding box center [287, 184] width 411 height 216
click at [239, 171] on div "left: -5px; } .pm-testimonials-section .swiper-button-next { right: -5px; } .pm…" at bounding box center [287, 184] width 411 height 216
click at [206, 61] on button "Save" at bounding box center [194, 59] width 35 height 21
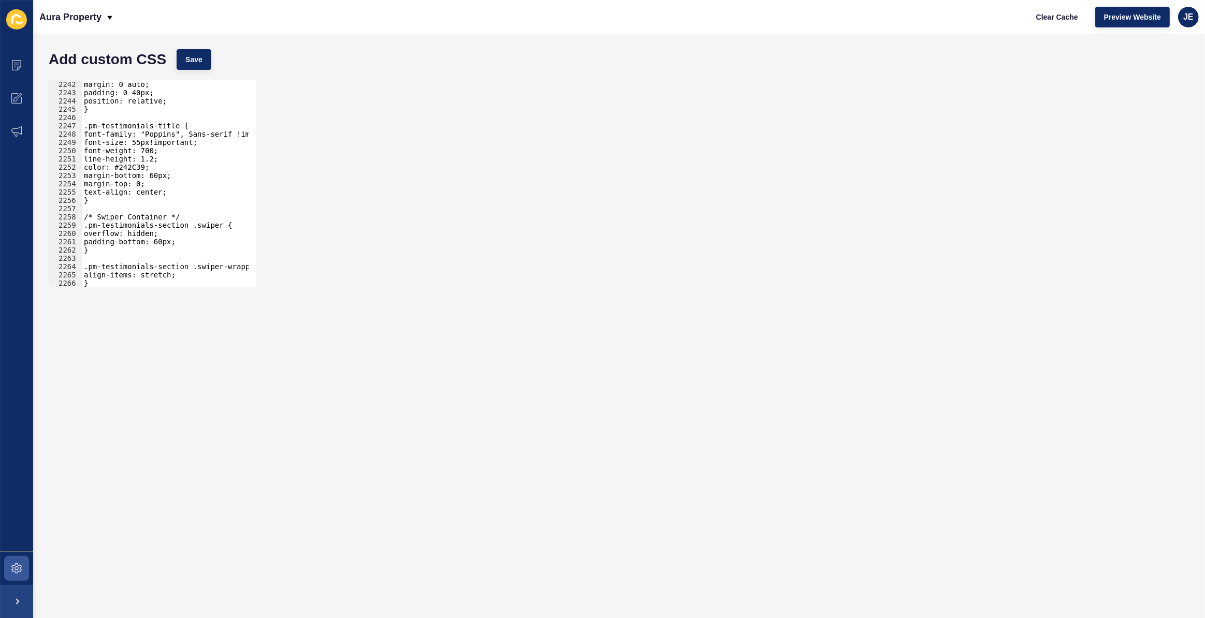
scroll to position [15636, 0]
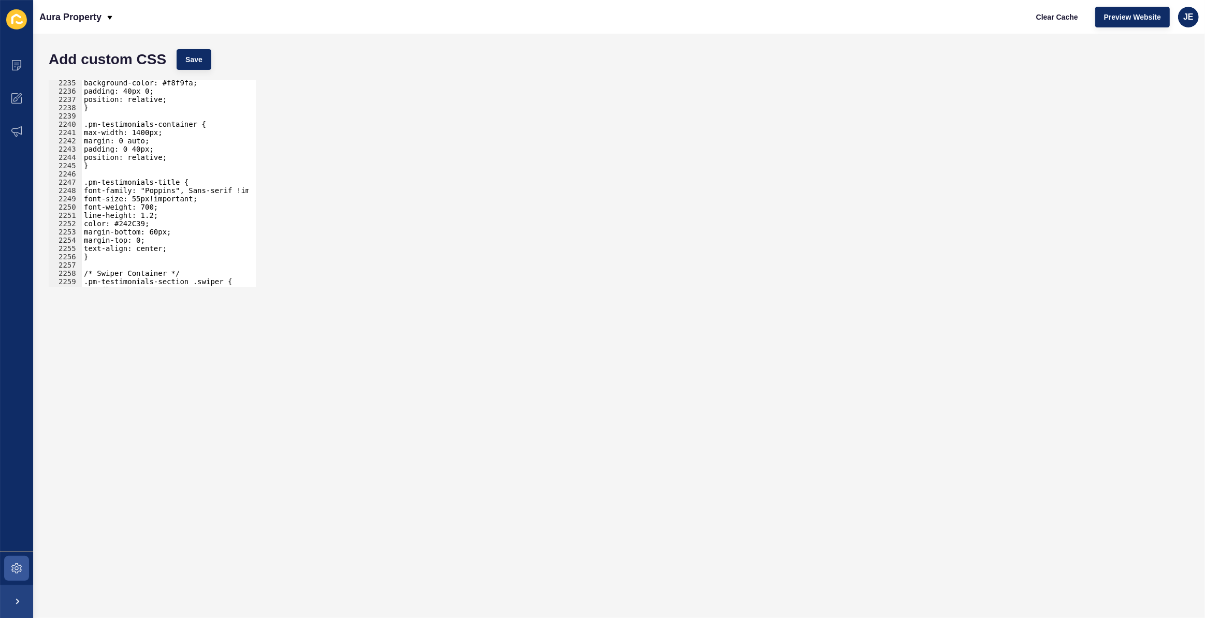
type textarea "max-width: 1400px;"
drag, startPoint x: 167, startPoint y: 133, endPoint x: 82, endPoint y: 129, distance: 84.5
click at [82, 129] on div "background-color: #f8f9fa; padding: 40px 0; position: relative; } .pm-testimoni…" at bounding box center [287, 187] width 411 height 216
click at [190, 55] on span "Save" at bounding box center [193, 59] width 17 height 10
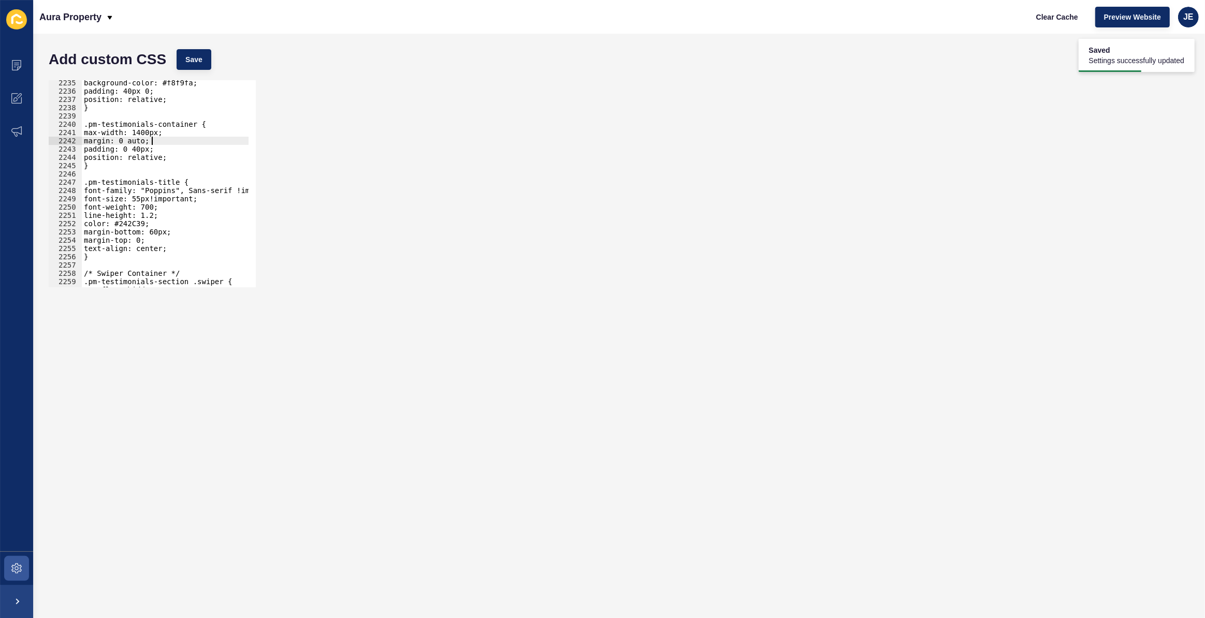
click at [154, 138] on div "background-color: #f8f9fa; padding: 40px 0; position: relative; } .pm-testimoni…" at bounding box center [287, 187] width 411 height 216
click at [204, 62] on button "Save" at bounding box center [194, 59] width 35 height 21
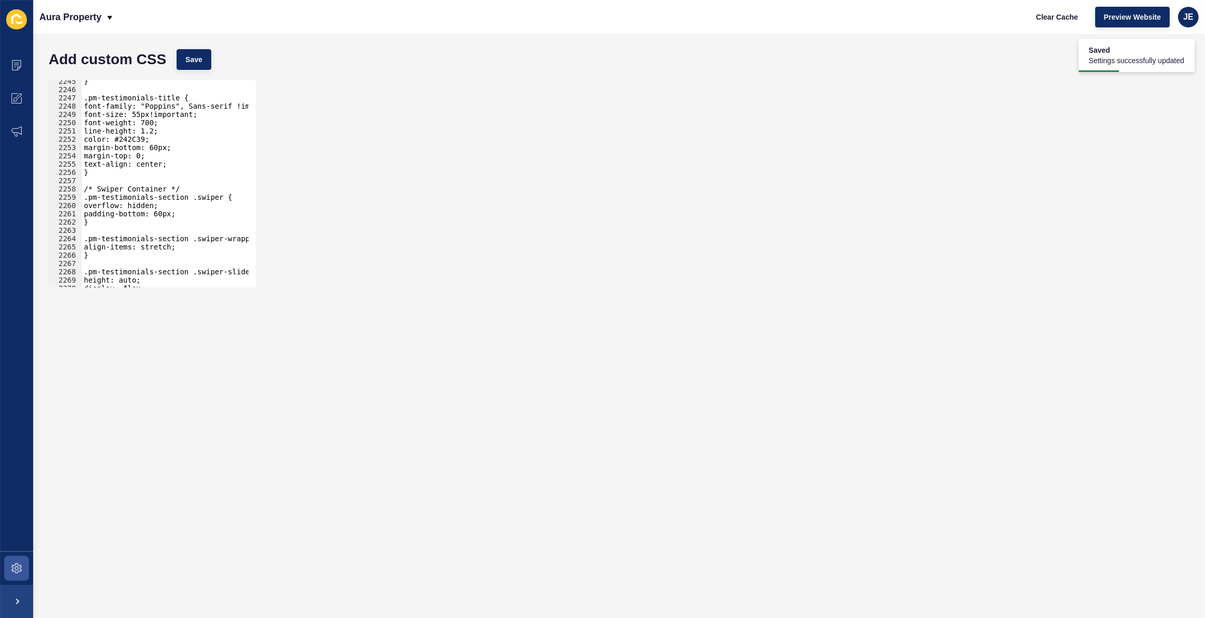
scroll to position [15708, 0]
click at [141, 213] on div "} .pm-testimonials-title { font-family: "Poppins", Sans-serif !important; font-…" at bounding box center [287, 185] width 411 height 216
drag, startPoint x: 136, startPoint y: 215, endPoint x: 128, endPoint y: 215, distance: 7.8
click at [128, 215] on div "} .pm-testimonials-title { font-family: "Poppins", Sans-serif !important; font-…" at bounding box center [287, 185] width 411 height 216
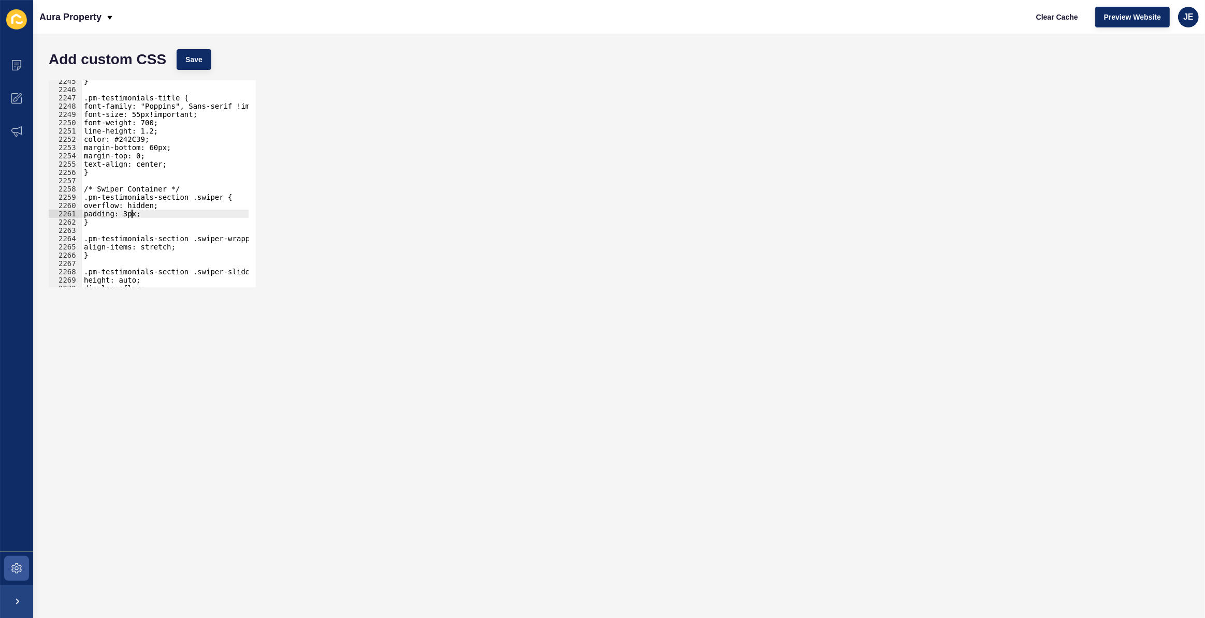
scroll to position [0, 4]
click at [185, 70] on div "Add custom CSS Save" at bounding box center [618, 59] width 1151 height 31
click at [187, 67] on button "Save" at bounding box center [194, 59] width 35 height 21
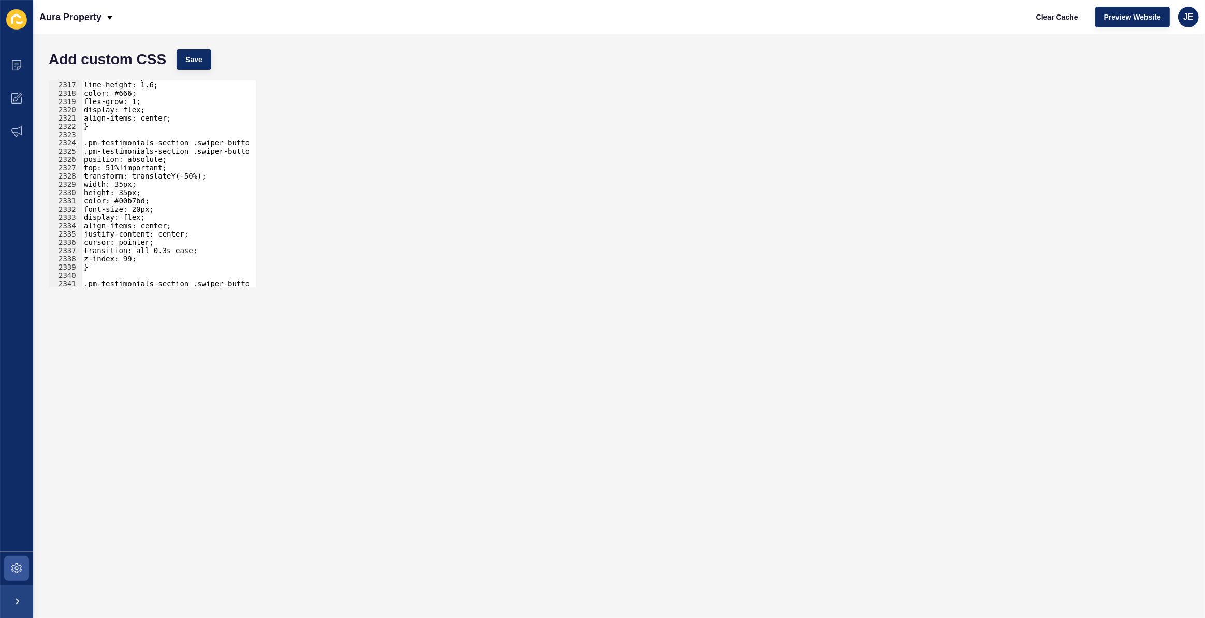
scroll to position [16233, 0]
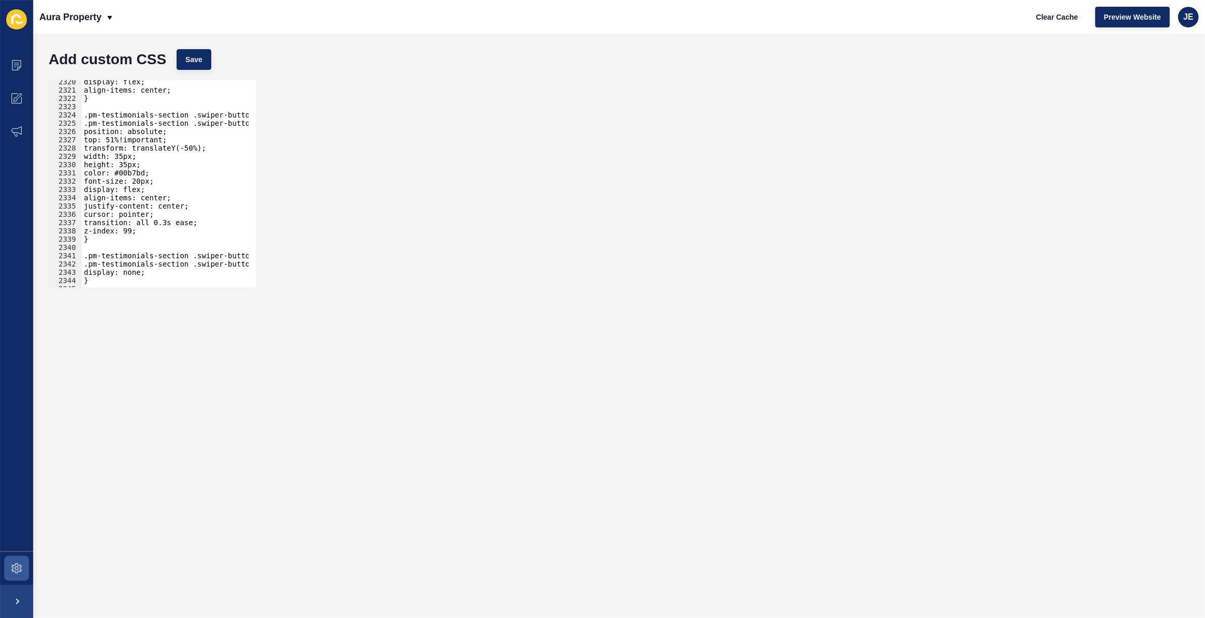
click at [108, 173] on div "display: flex; align-items: center; } .pm-testimonials-section .swiper-button-p…" at bounding box center [287, 186] width 411 height 216
click at [179, 64] on button "Save" at bounding box center [194, 59] width 35 height 21
click at [201, 55] on span "Save" at bounding box center [193, 59] width 17 height 10
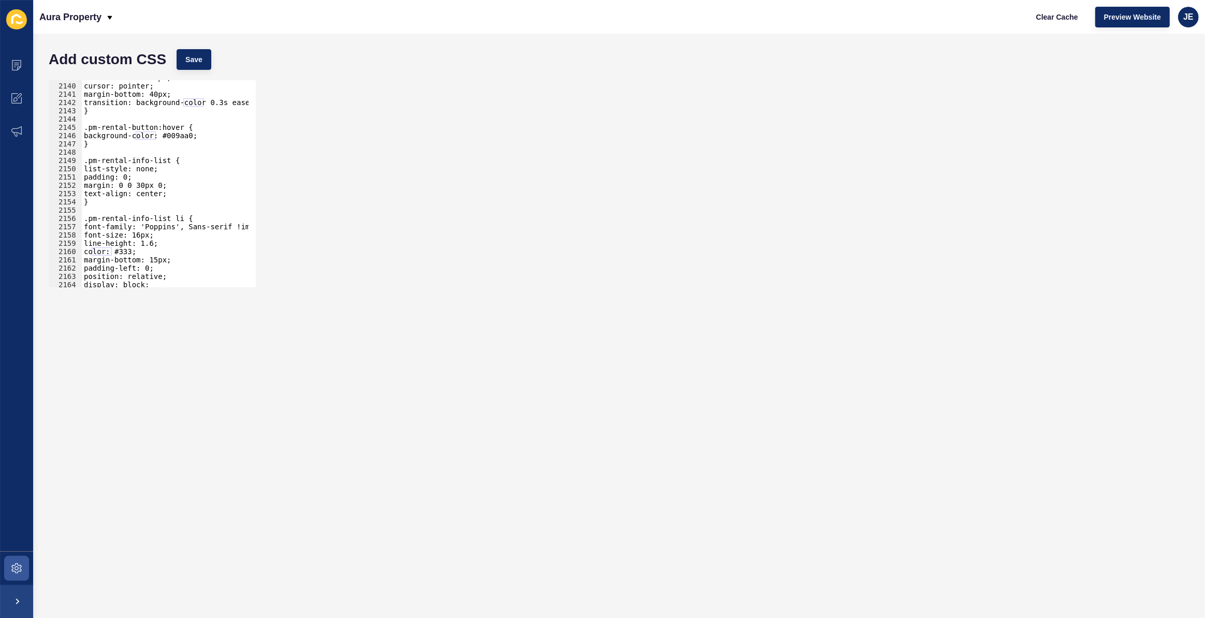
scroll to position [14945, 0]
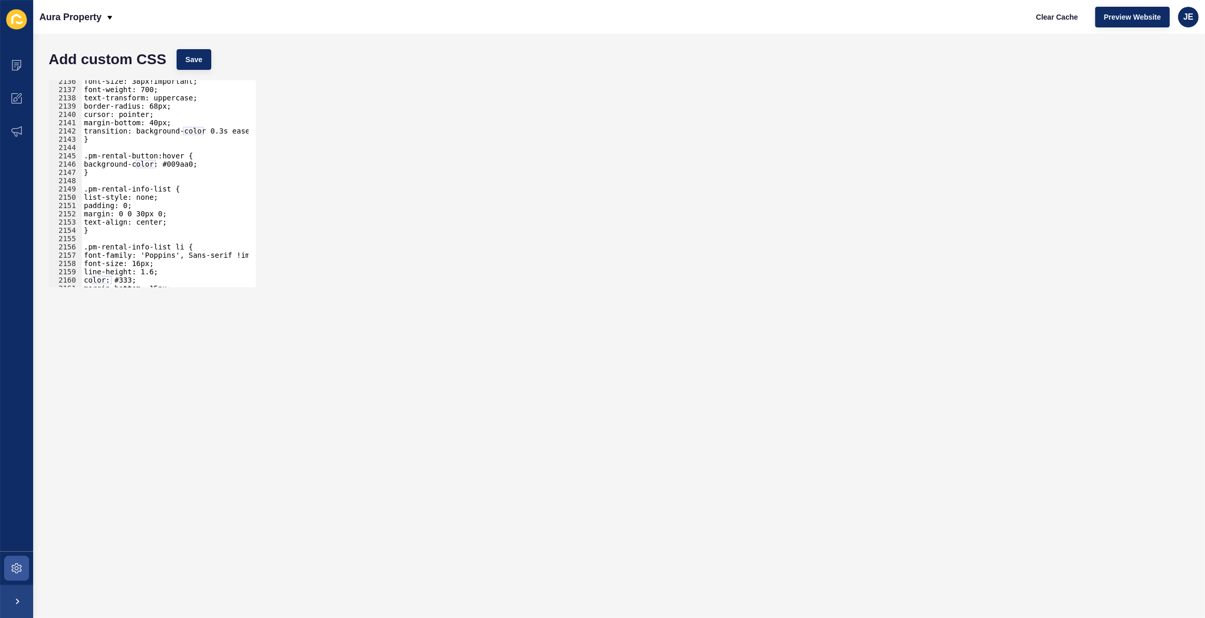
click at [183, 167] on div "font-size: 38px!important; font-weight: 700; text-transform: uppercase; border-…" at bounding box center [287, 185] width 411 height 216
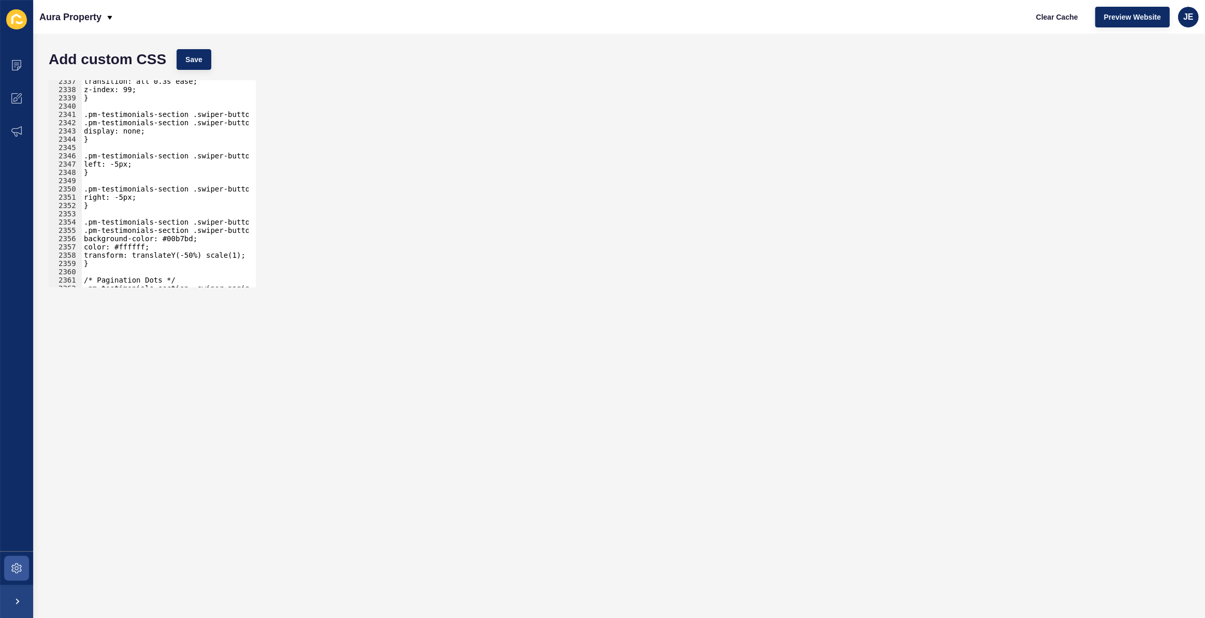
scroll to position [16352, 0]
click at [180, 239] on div "transition: all 0.3s ease; z-index: 99; } .pm-testimonials-section .swiper-butt…" at bounding box center [287, 185] width 411 height 216
paste textarea "9aa0"
click at [202, 51] on button "Save" at bounding box center [194, 59] width 35 height 21
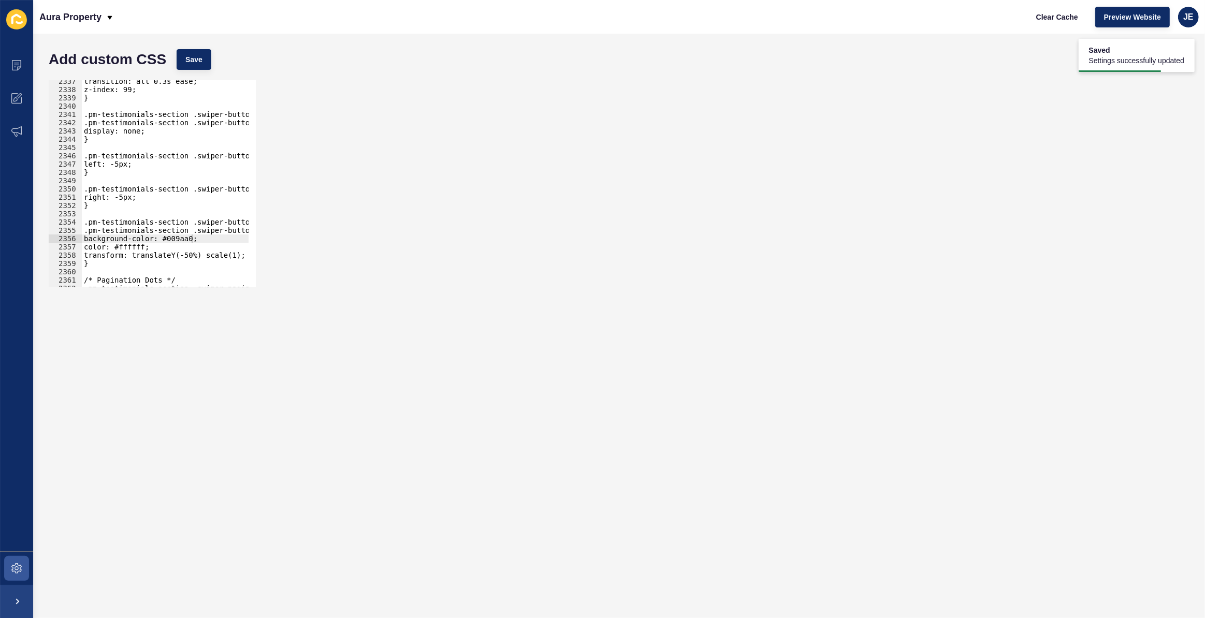
click at [178, 199] on div "transition: all 0.3s ease; z-index: 99; } .pm-testimonials-section .swiper-butt…" at bounding box center [287, 185] width 411 height 216
click at [140, 246] on div "transition: all 0.3s ease; z-index: 99; } .pm-testimonials-section .swiper-butt…" at bounding box center [287, 185] width 411 height 216
paste textarea "009aa0"
click at [193, 66] on button "Save" at bounding box center [194, 59] width 35 height 21
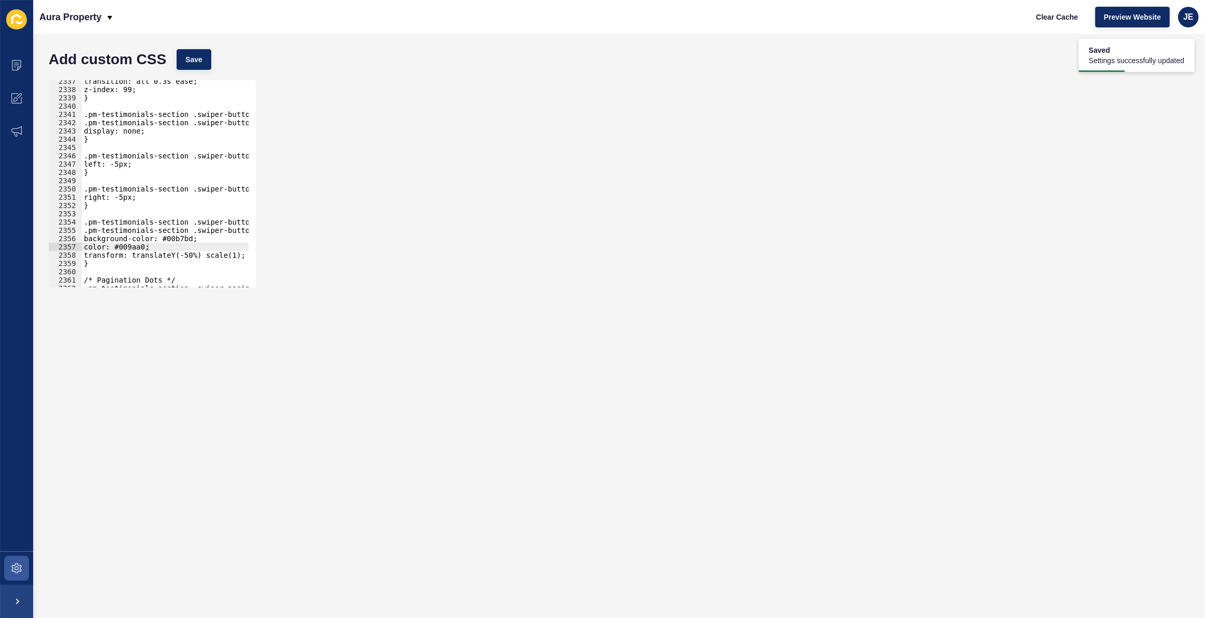
click at [119, 164] on div "transition: all 0.3s ease; z-index: 99; } .pm-testimonials-section .swiper-butt…" at bounding box center [287, 185] width 411 height 216
click at [123, 197] on div "transition: all 0.3s ease; z-index: 99; } .pm-testimonials-section .swiper-butt…" at bounding box center [287, 185] width 411 height 216
click at [200, 52] on button "Save" at bounding box center [194, 59] width 35 height 21
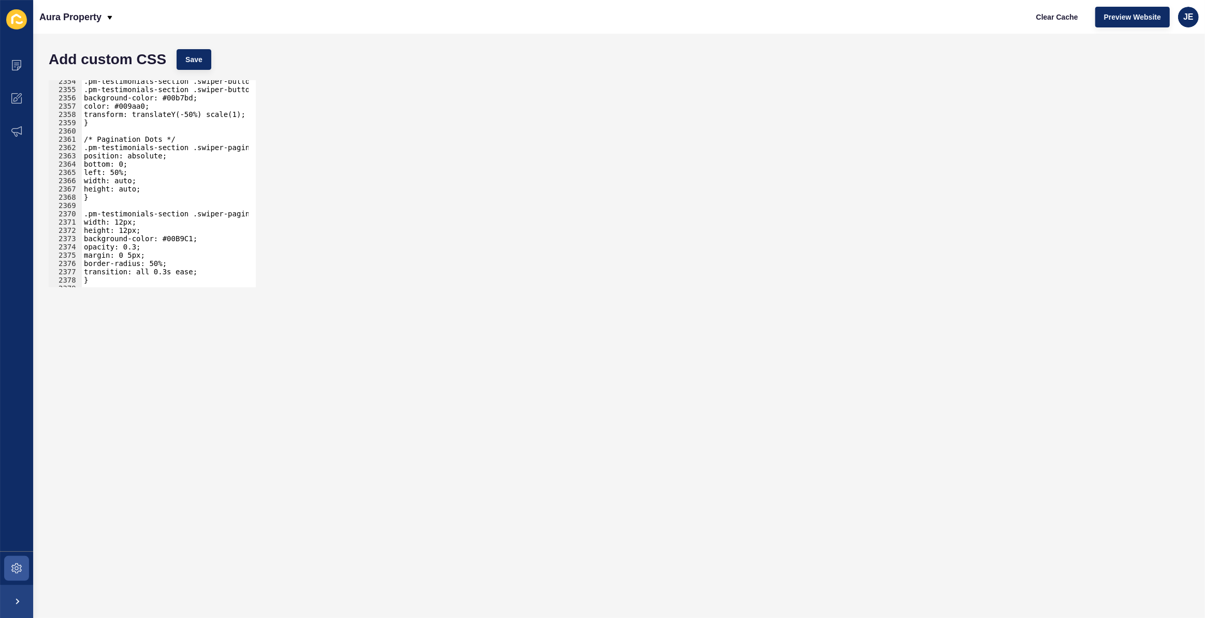
scroll to position [0, 0]
click at [175, 238] on div ".pm-testimonials-section .swiper-button-prev:hover, .pm-testimonials-section .s…" at bounding box center [287, 185] width 411 height 216
click at [199, 244] on div ".pm-testimonials-section .swiper-button-prev:hover, .pm-testimonials-section .s…" at bounding box center [287, 185] width 411 height 216
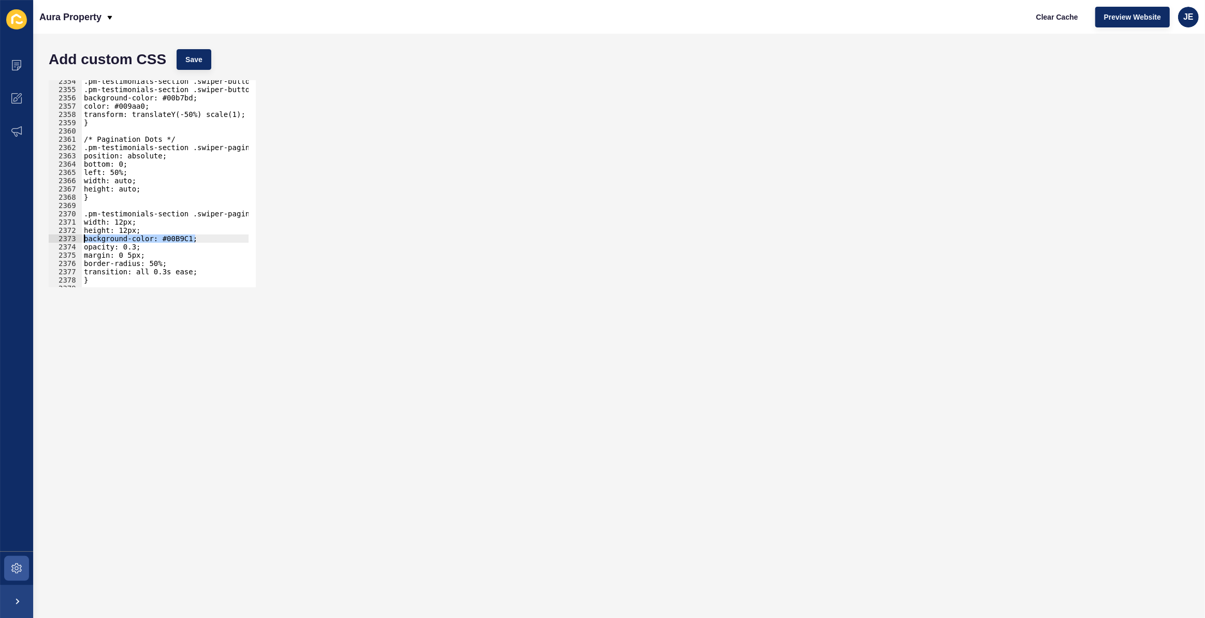
drag, startPoint x: 206, startPoint y: 237, endPoint x: 81, endPoint y: 235, distance: 124.8
click at [81, 235] on div "opacity: 0.3; 2354 2355 2356 2357 2358 2359 2360 2361 2362 2363 2364 2365 2366 …" at bounding box center [152, 183] width 207 height 207
click at [150, 188] on div ".pm-testimonials-section .swiper-button-prev:hover, .pm-testimonials-section .s…" at bounding box center [287, 185] width 411 height 216
type textarea "height: auto;"
paste textarea "background-color: #00B9C1;"
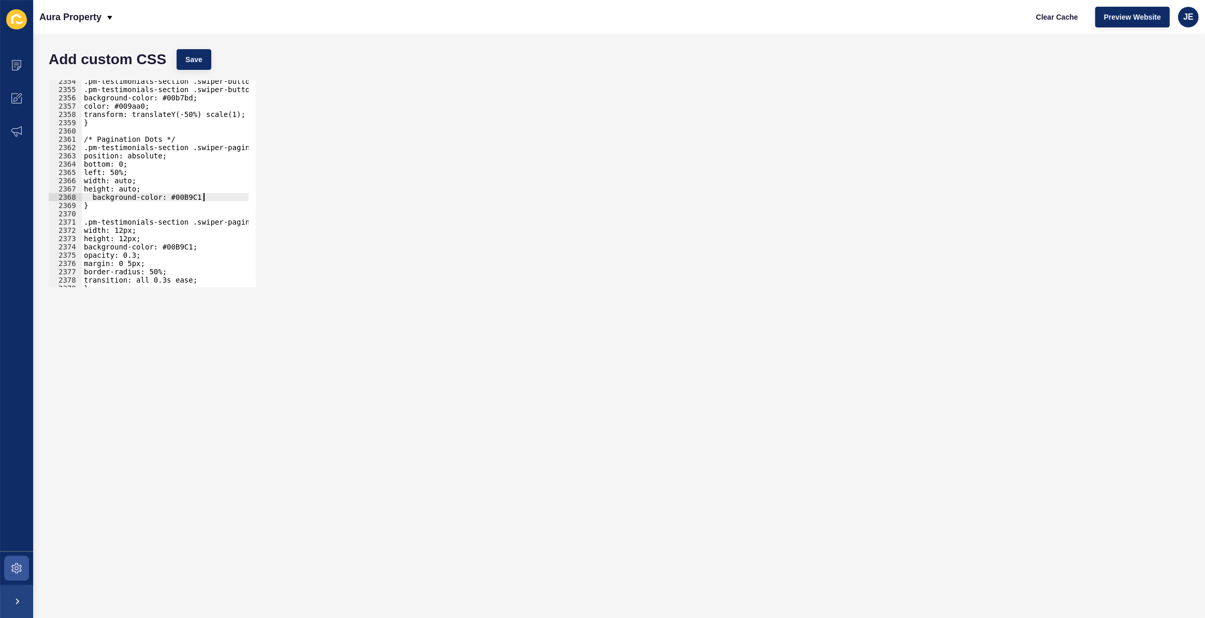
click at [97, 199] on div ".pm-testimonials-section .swiper-button-prev:hover, .pm-testimonials-section .s…" at bounding box center [287, 185] width 411 height 216
click at [99, 199] on div ".pm-testimonials-section .swiper-button-prev:hover, .pm-testimonials-section .s…" at bounding box center [287, 185] width 411 height 216
type textarea "background-color: #00B9C1;"
drag, startPoint x: 212, startPoint y: 38, endPoint x: 202, endPoint y: 53, distance: 18.4
click at [212, 39] on div "Add custom CSS Save background-color: #00B9C1; 2354 2355 2356 2357 2358 2359 23…" at bounding box center [619, 326] width 1172 height 585
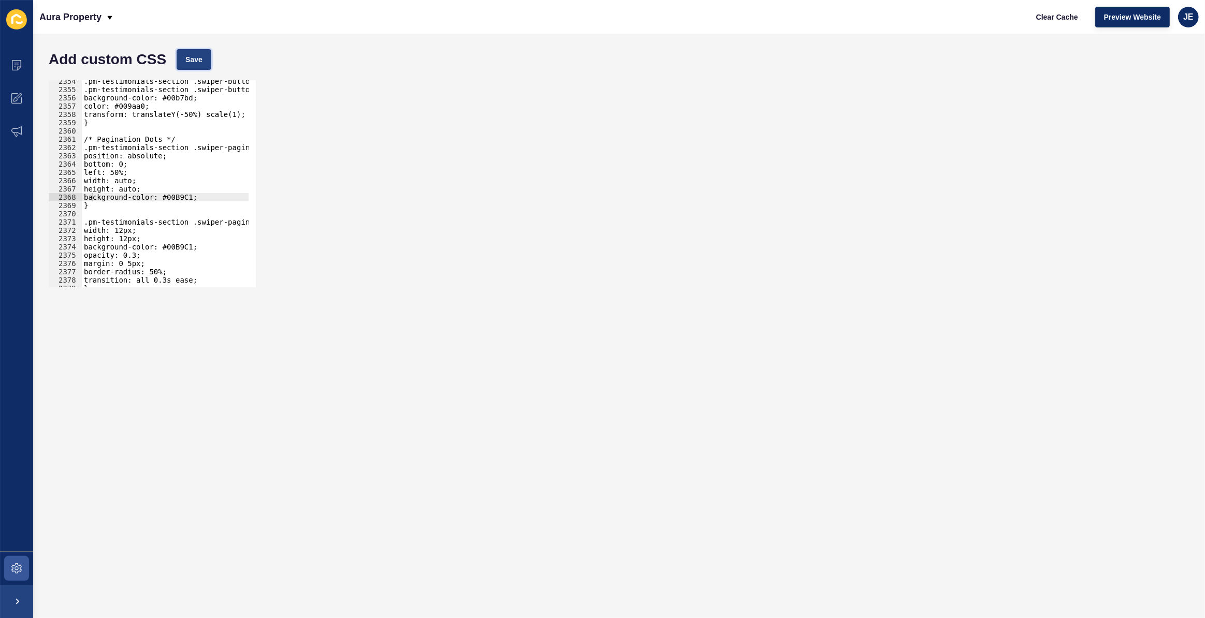
click at [202, 53] on button "Save" at bounding box center [194, 59] width 35 height 21
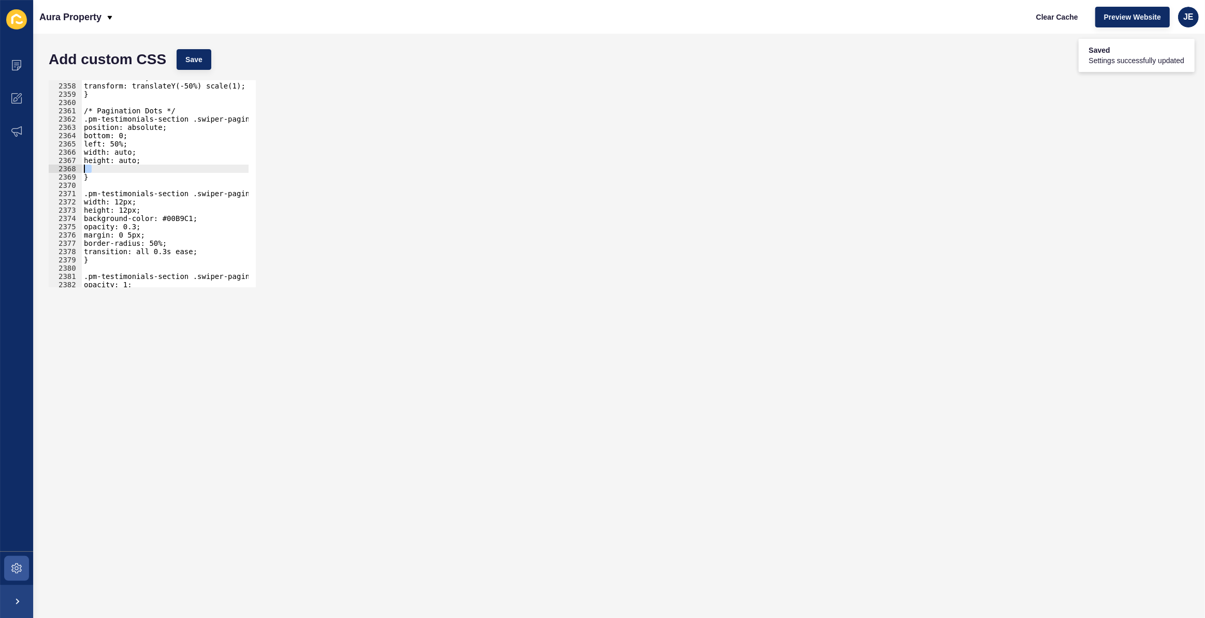
drag, startPoint x: 119, startPoint y: 166, endPoint x: 60, endPoint y: 168, distance: 59.1
click at [60, 168] on div "2357 2358 2359 2360 2361 2362 2363 2364 2365 2366 2367 2368 2369 2370 2371 2372…" at bounding box center [152, 183] width 207 height 207
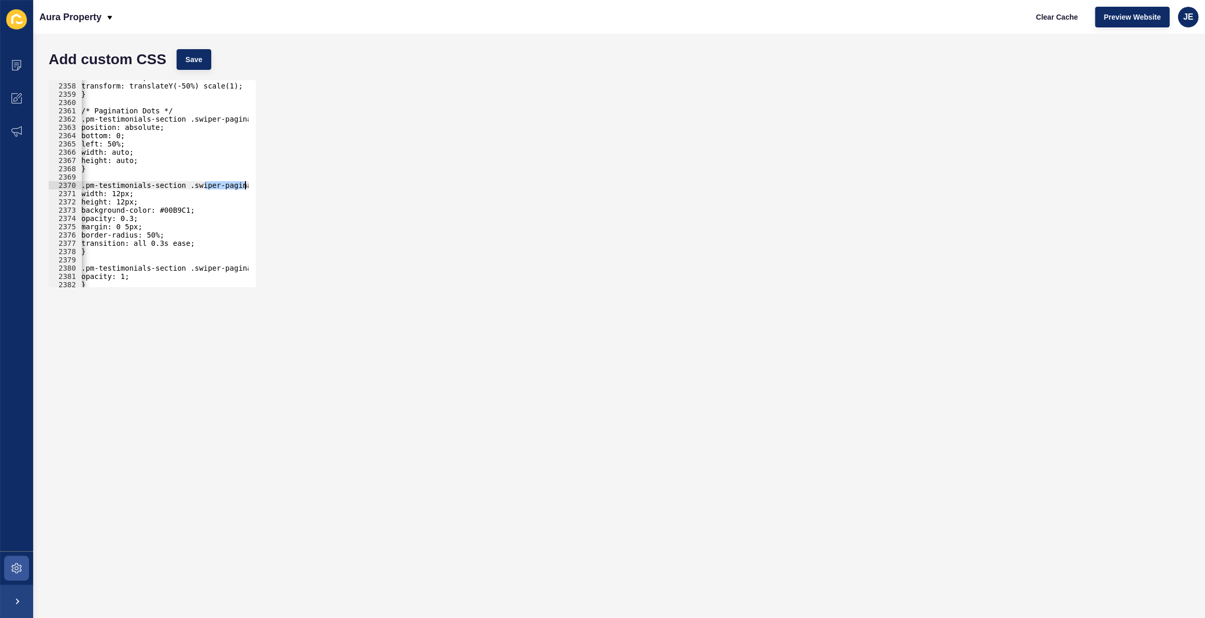
scroll to position [0, 47]
drag, startPoint x: 214, startPoint y: 185, endPoint x: 255, endPoint y: 184, distance: 40.9
click at [255, 184] on div "height: auto; 2357 2358 2359 2360 2361 2362 2363 2364 2365 2366 2367 2368 2369 …" at bounding box center [152, 183] width 207 height 207
click at [135, 209] on div "color: #009aa0; transform: translateY(-50%) scale(1); } /* Pagination Dots */ .…" at bounding box center [240, 182] width 411 height 216
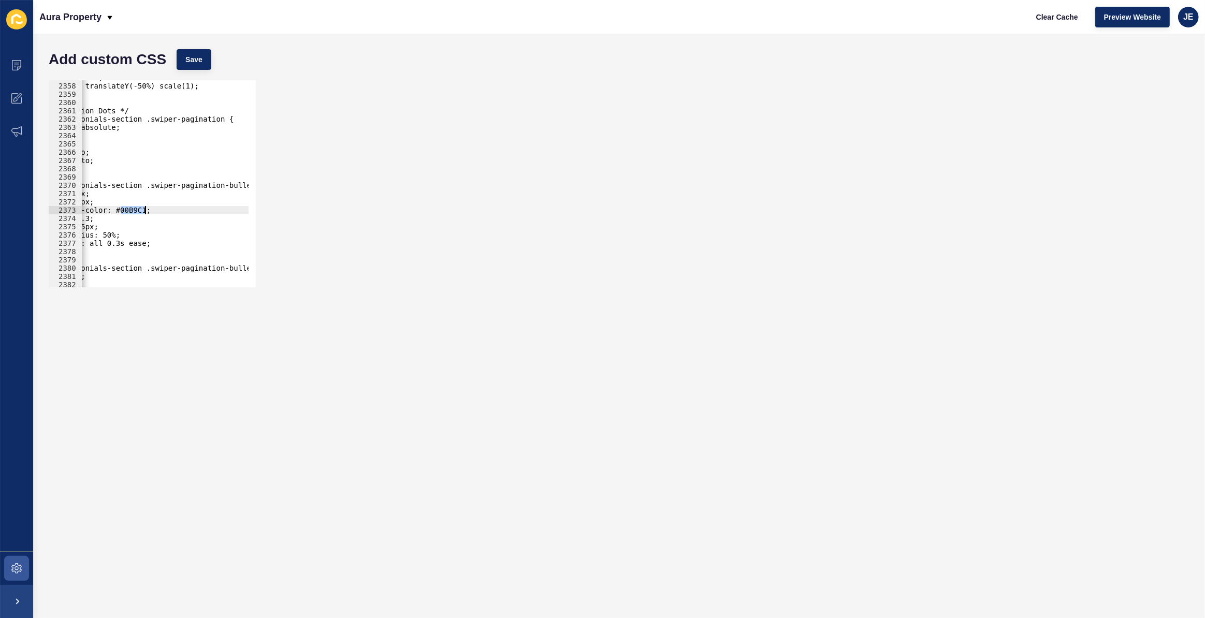
click at [135, 209] on div "color: #009aa0; transform: translateY(-50%) scale(1); } /* Pagination Dots */ .…" at bounding box center [240, 182] width 411 height 216
click at [137, 210] on div "color: #009aa0; transform: translateY(-50%) scale(1); } /* Pagination Dots */ .…" at bounding box center [165, 183] width 167 height 207
click at [137, 210] on div "color: #009aa0; transform: translateY(-50%) scale(1); } /* Pagination Dots */ .…" at bounding box center [240, 182] width 411 height 216
paste textarea "b7bd"
click at [201, 64] on span "Save" at bounding box center [193, 59] width 17 height 10
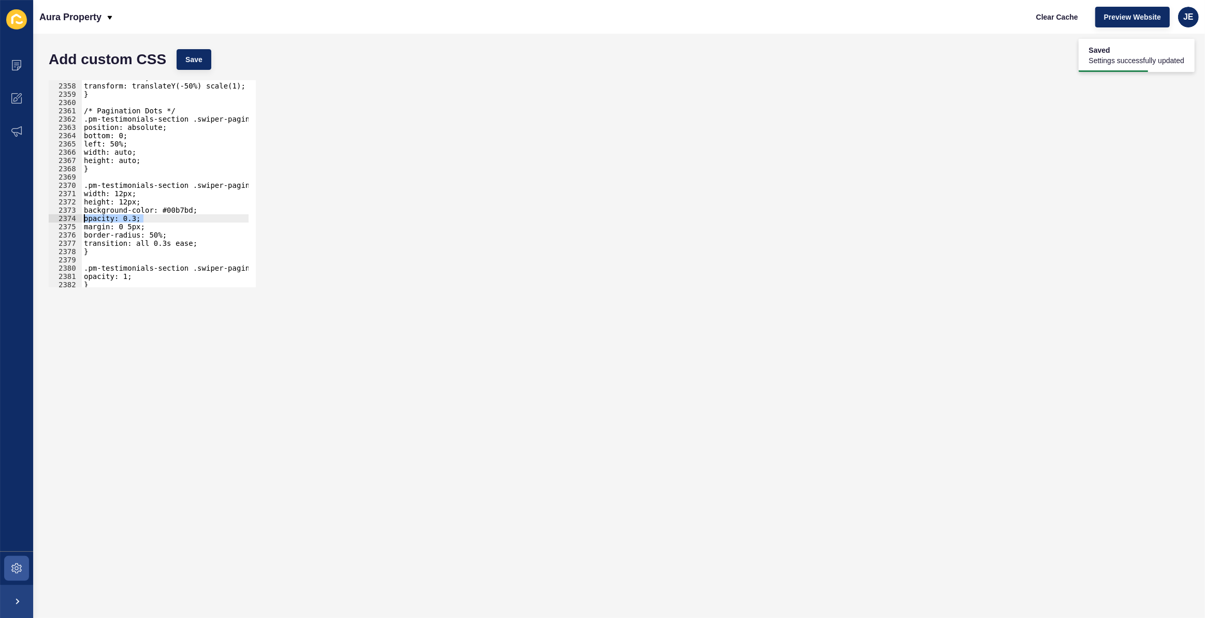
scroll to position [0, 0]
drag, startPoint x: 121, startPoint y: 218, endPoint x: 74, endPoint y: 215, distance: 47.2
click at [74, 215] on div "opacity: 0.3; 2357 2358 2359 2360 2361 2362 2363 2364 2365 2366 2367 2368 2369 …" at bounding box center [152, 183] width 207 height 207
click at [174, 197] on div "color: #009aa0; transform: translateY(-50%) scale(1); } /* Pagination Dots */ .…" at bounding box center [287, 182] width 411 height 216
drag, startPoint x: 145, startPoint y: 217, endPoint x: 80, endPoint y: 216, distance: 65.2
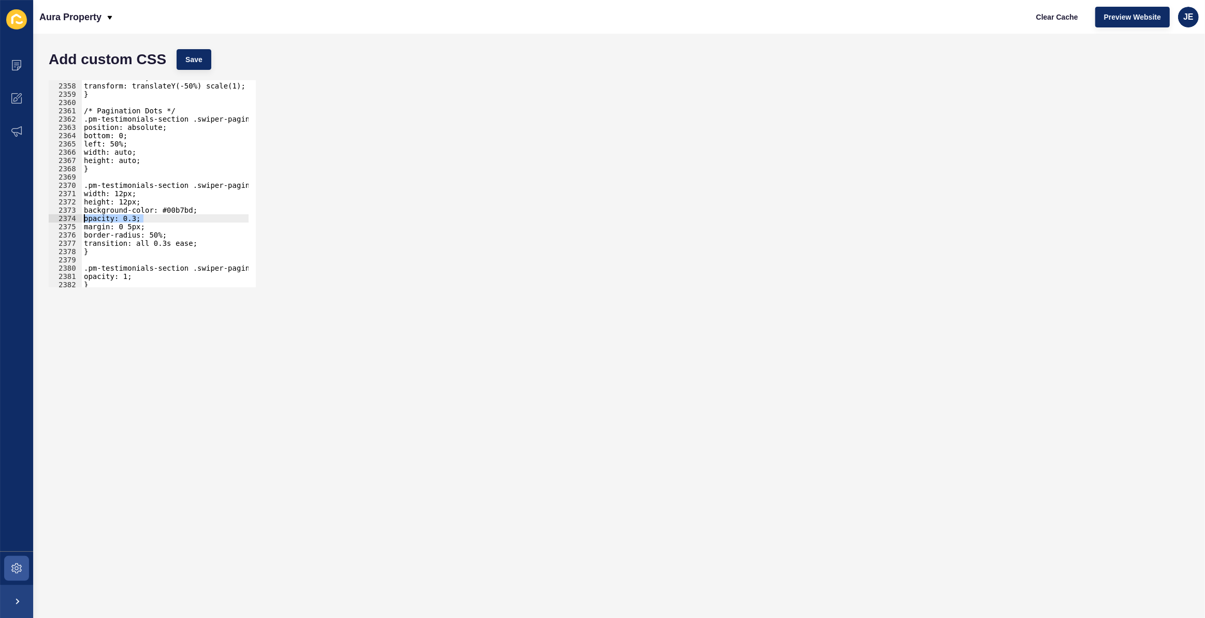
click at [80, 216] on div "width: 12px; 2357 2358 2359 2360 2361 2362 2363 2364 2365 2366 2367 2368 2369 2…" at bounding box center [152, 183] width 207 height 207
type textarea "opacity: 0.3;"
click at [198, 67] on button "Save" at bounding box center [194, 59] width 35 height 21
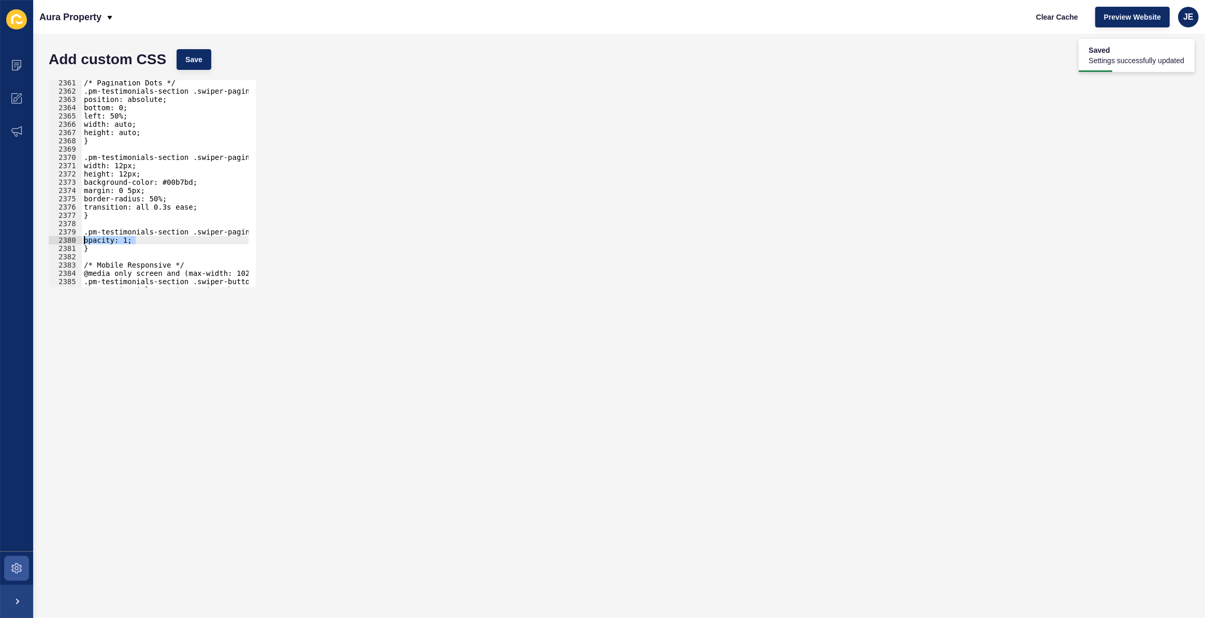
drag, startPoint x: 144, startPoint y: 244, endPoint x: 72, endPoint y: 243, distance: 71.5
click at [72, 243] on div "opacity: 1; 2361 2362 2363 2364 2365 2366 2367 2368 2369 2370 2371 2372 2373 23…" at bounding box center [152, 183] width 207 height 207
click at [210, 176] on div "/* Pagination Dots */ .pm-testimonials-section .swiper-pagination { position: a…" at bounding box center [287, 187] width 411 height 216
click at [209, 182] on div "/* Pagination Dots */ .pm-testimonials-section .swiper-pagination { position: a…" at bounding box center [287, 187] width 411 height 216
type textarea "background-color: #00b7bd;"
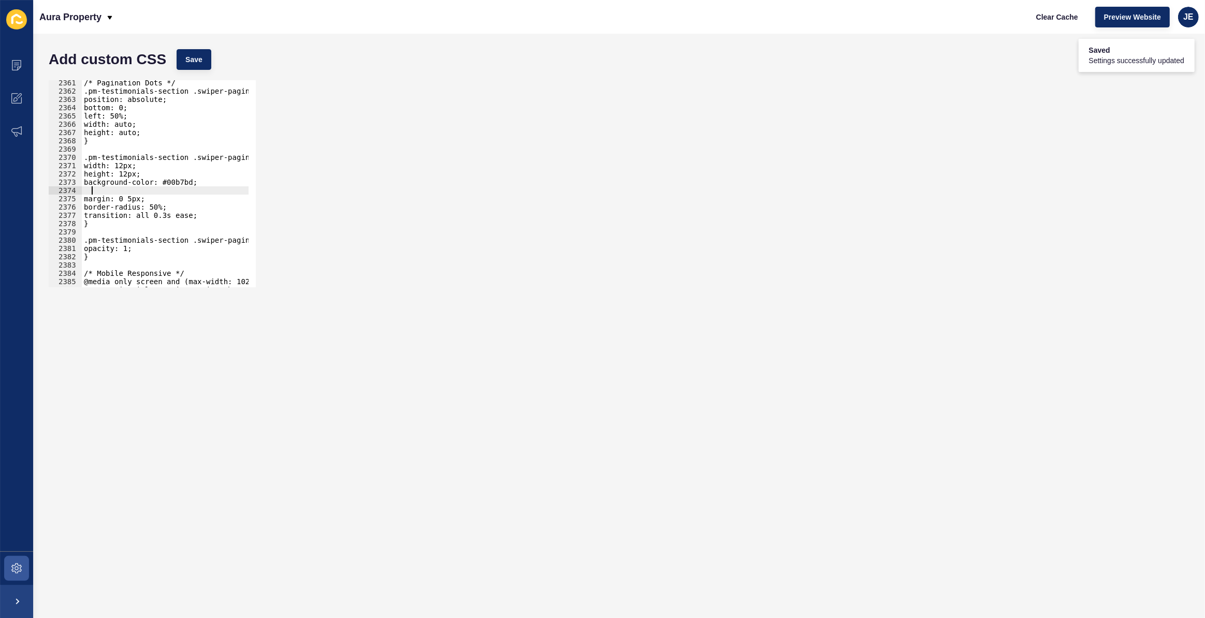
paste textarea "opacity: 1;"
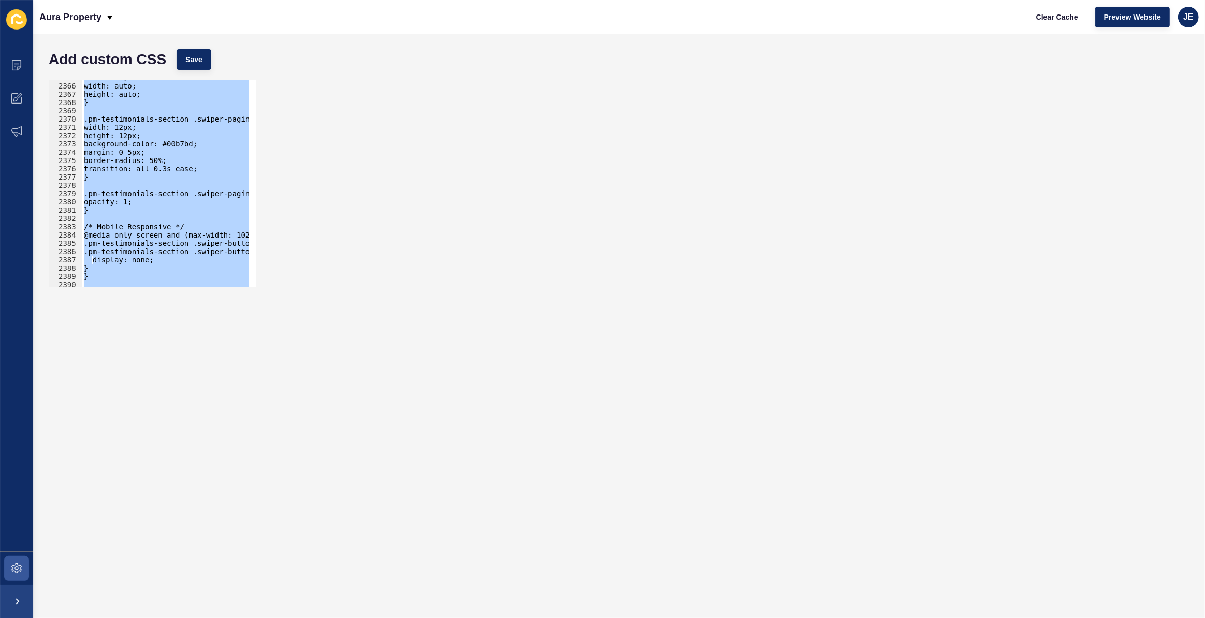
scroll to position [16558, 0]
click at [202, 142] on div "left: 50%; width: auto; height: auto; } .pm-testimonials-section .swiper-pagina…" at bounding box center [165, 183] width 167 height 207
type textarea "background-color: #00b7bd;"
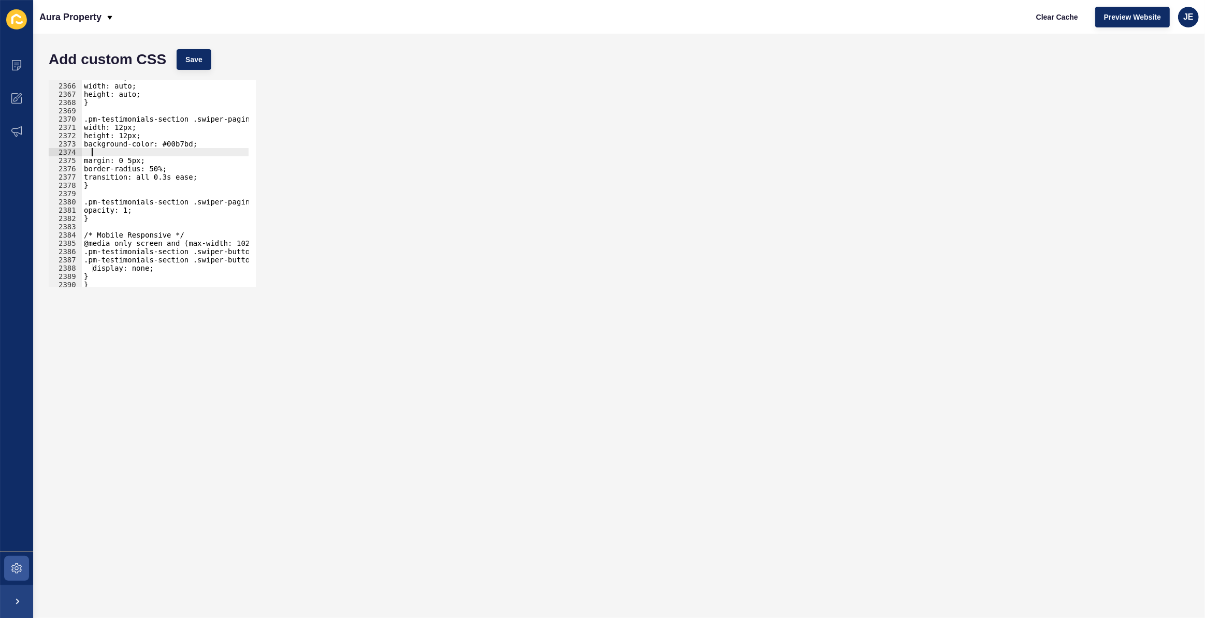
paste textarea "opacity: 1;"
click at [202, 52] on button "Save" at bounding box center [194, 59] width 35 height 21
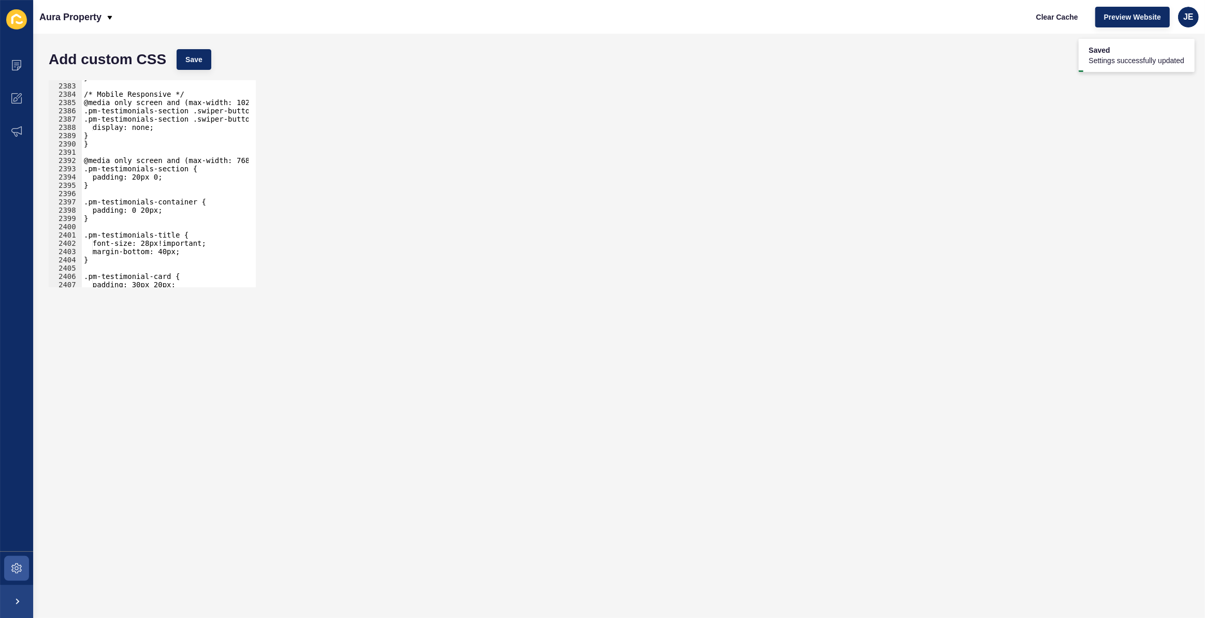
scroll to position [16765, 0]
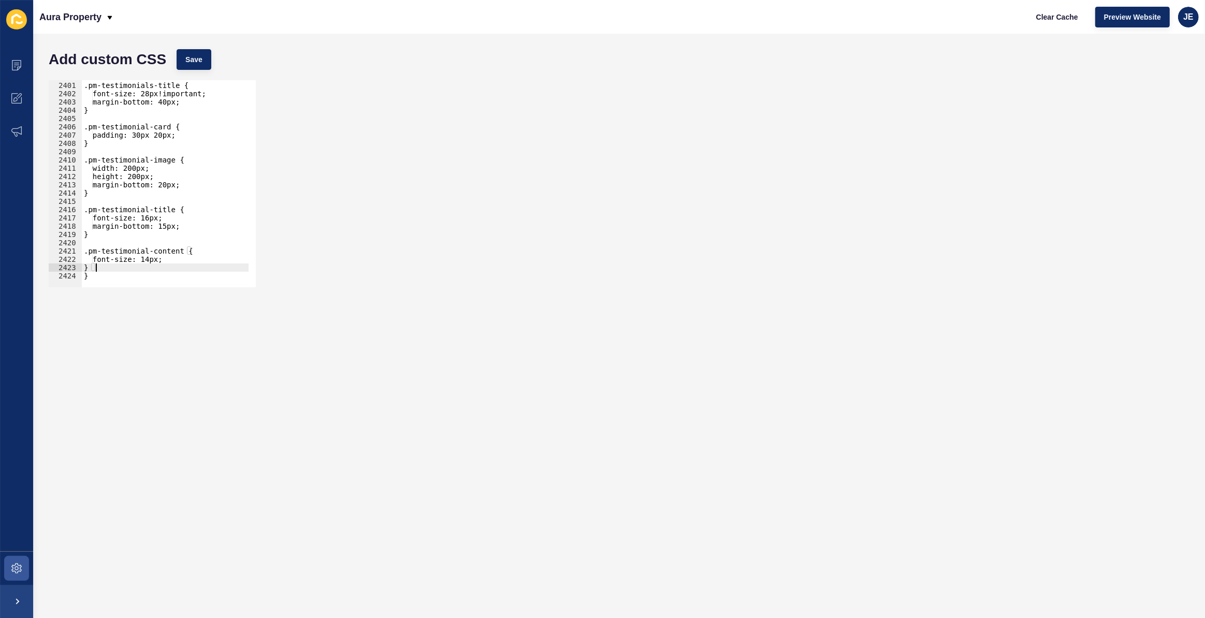
click at [140, 271] on div ".pm-testimonials-title { font-size: 28px!important; margin-bottom: 40px; } .pm-…" at bounding box center [287, 181] width 411 height 216
click at [143, 276] on div ".pm-testimonials-title { font-size: 28px!important; margin-bottom: 40px; } .pm-…" at bounding box center [287, 181] width 411 height 216
type textarea "}"
paste textarea "}"
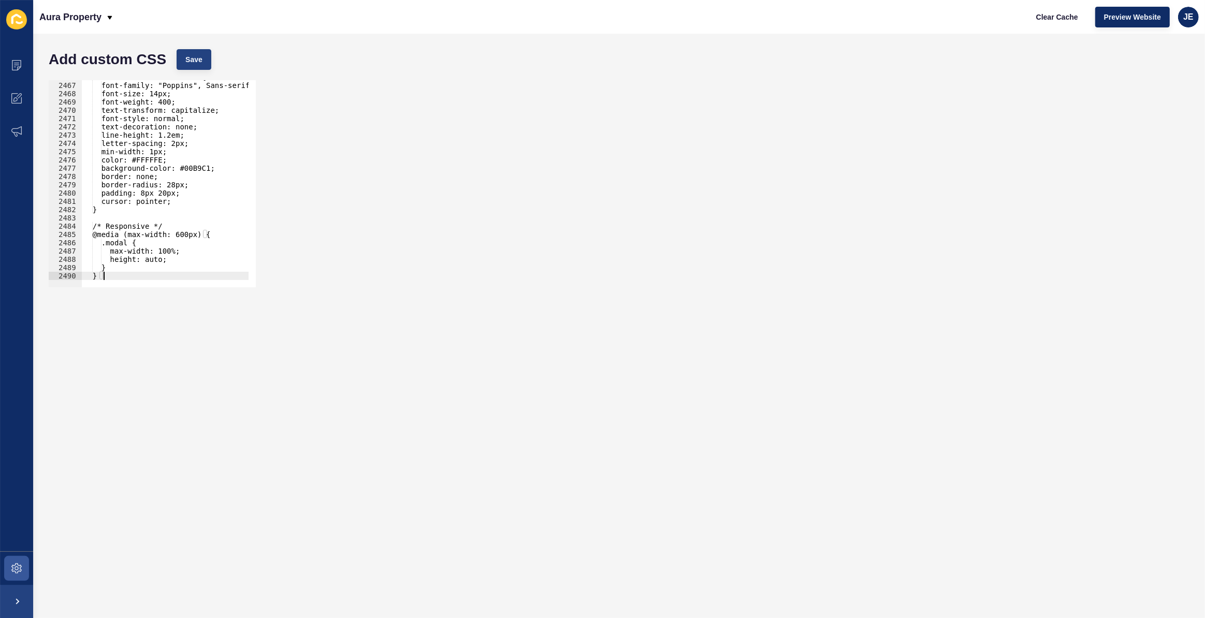
type textarea "}"
click at [190, 59] on span "Save" at bounding box center [193, 59] width 17 height 10
click at [207, 63] on button "Save" at bounding box center [194, 59] width 35 height 21
click at [134, 206] on div ".modal-footer .close-btn { font-family: "Poppins", Sans-serif; font-size: 14px;…" at bounding box center [287, 181] width 411 height 216
paste textarea "}"
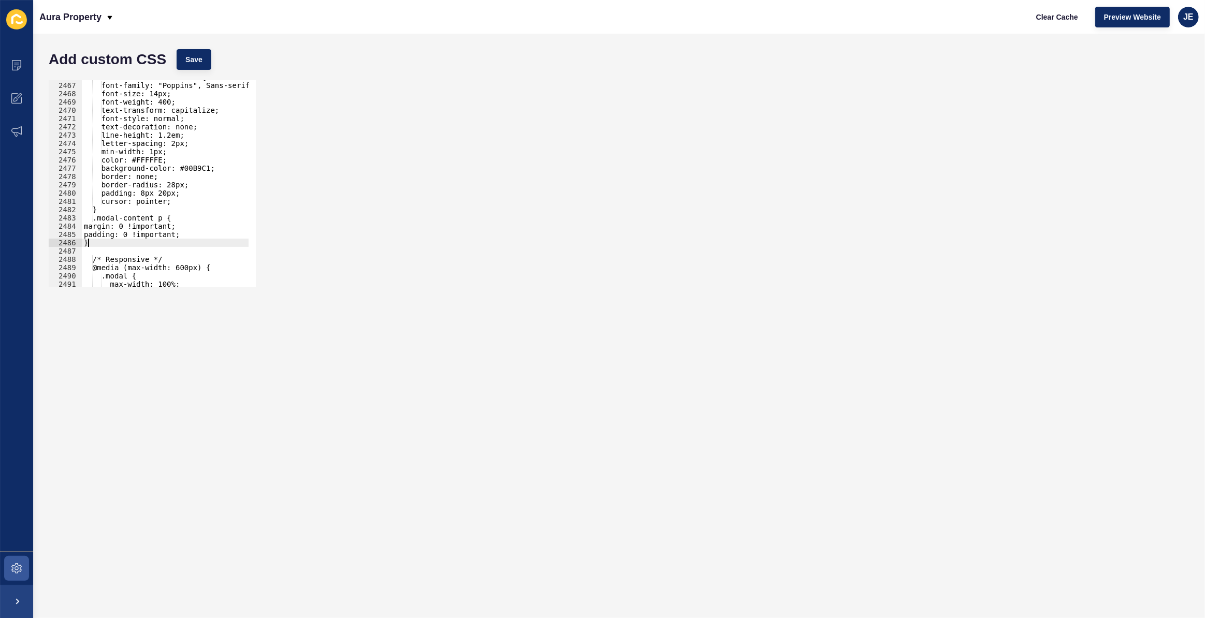
scroll to position [0, 0]
click at [194, 65] on button "Save" at bounding box center [194, 59] width 35 height 21
click at [201, 57] on span "Save" at bounding box center [193, 59] width 17 height 10
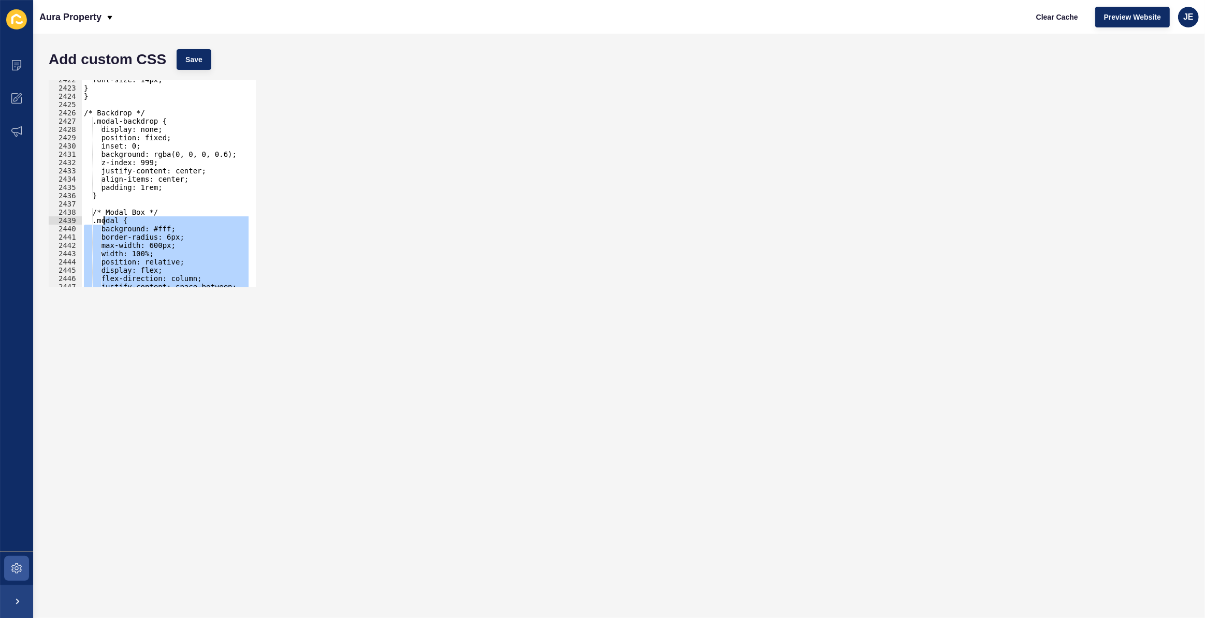
scroll to position [16469, 0]
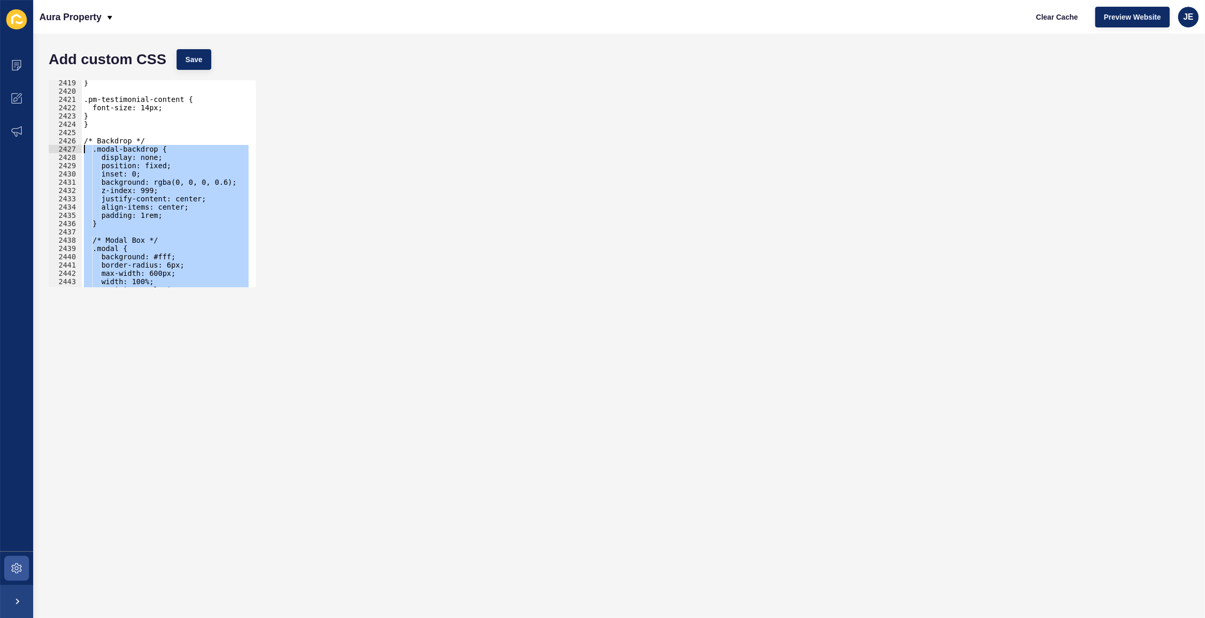
drag, startPoint x: 115, startPoint y: 273, endPoint x: 82, endPoint y: 150, distance: 128.1
click at [82, 150] on div "} .pm-testimonial-content { font-size: 14px; } } /* Backdrop */ .modal-backdrop…" at bounding box center [287, 187] width 411 height 216
paste textarea "}"
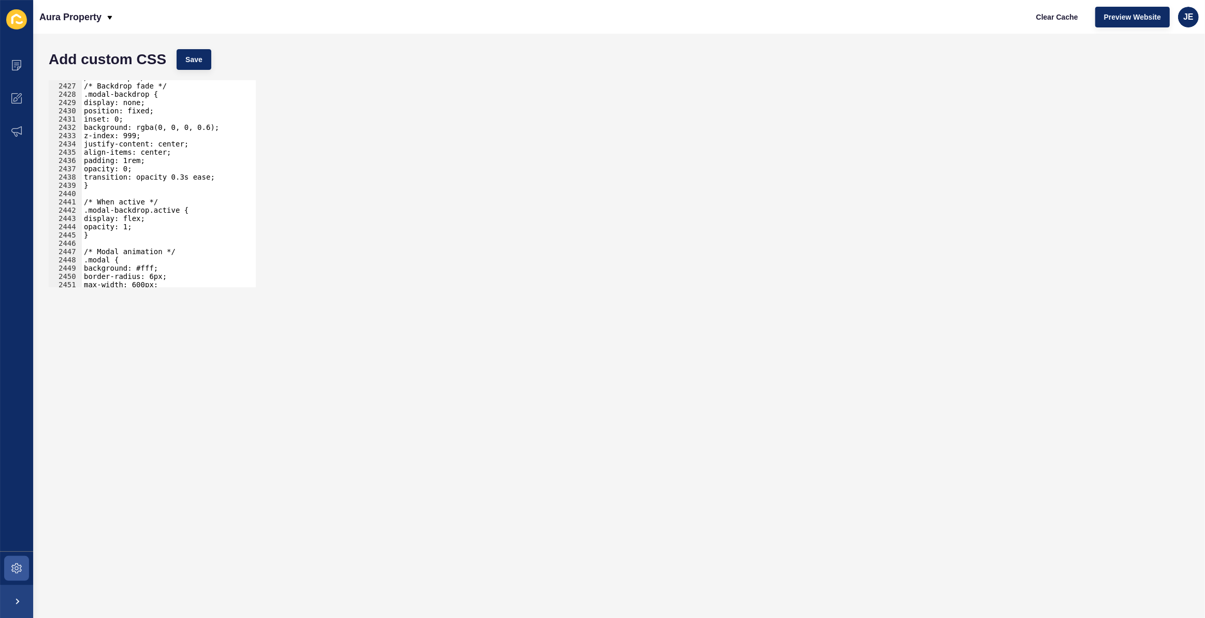
scroll to position [16380, 0]
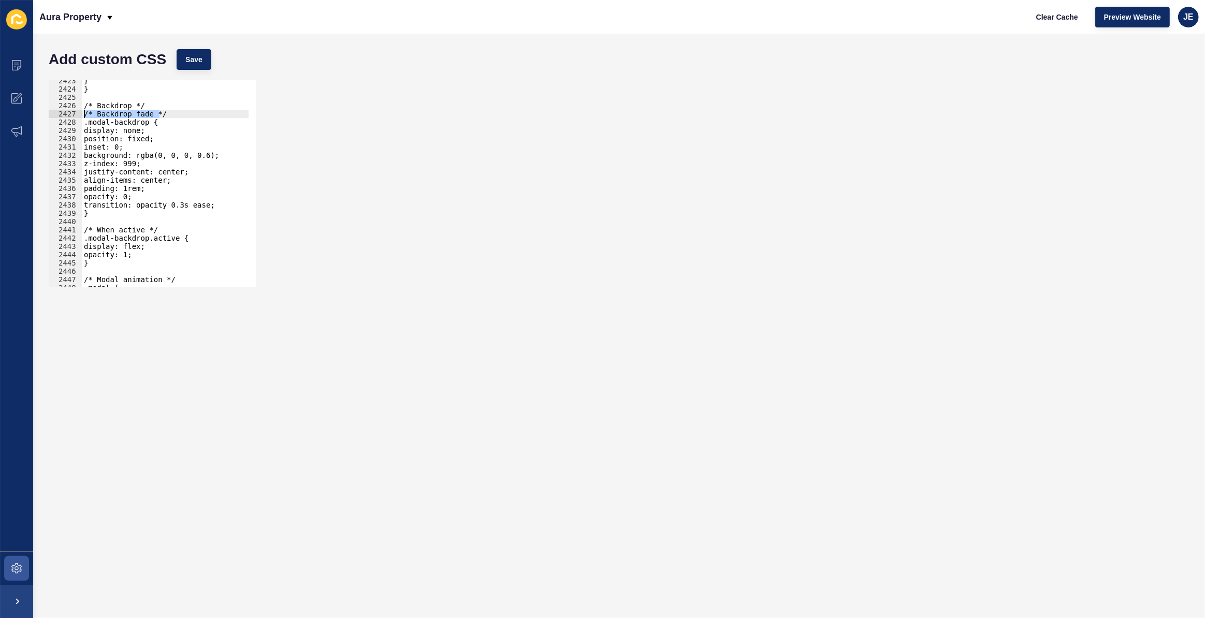
drag, startPoint x: 166, startPoint y: 111, endPoint x: 55, endPoint y: 112, distance: 111.3
click at [55, 112] on div "} 2423 2424 2425 2426 2427 2428 2429 2430 2431 2432 2433 2434 2435 2436 2437 24…" at bounding box center [152, 183] width 207 height 207
type textarea "/* Backdrop fade */"
type textarea "/* Backdrop */"
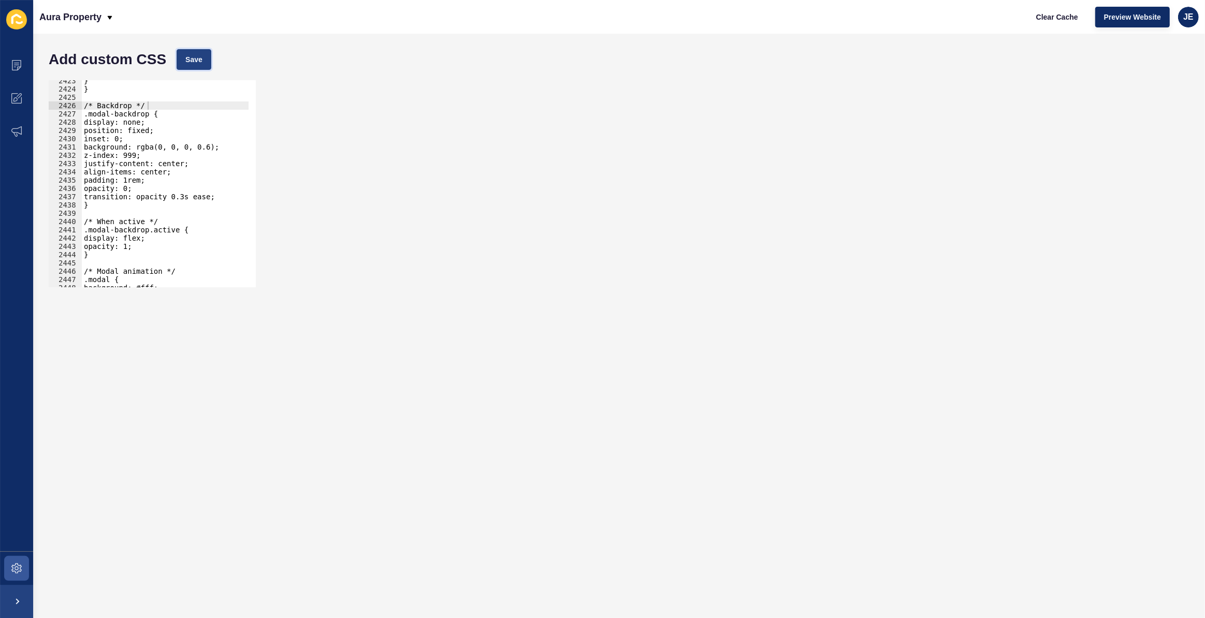
click at [199, 60] on span "Save" at bounding box center [193, 59] width 17 height 10
click at [197, 60] on span "Save" at bounding box center [193, 59] width 17 height 10
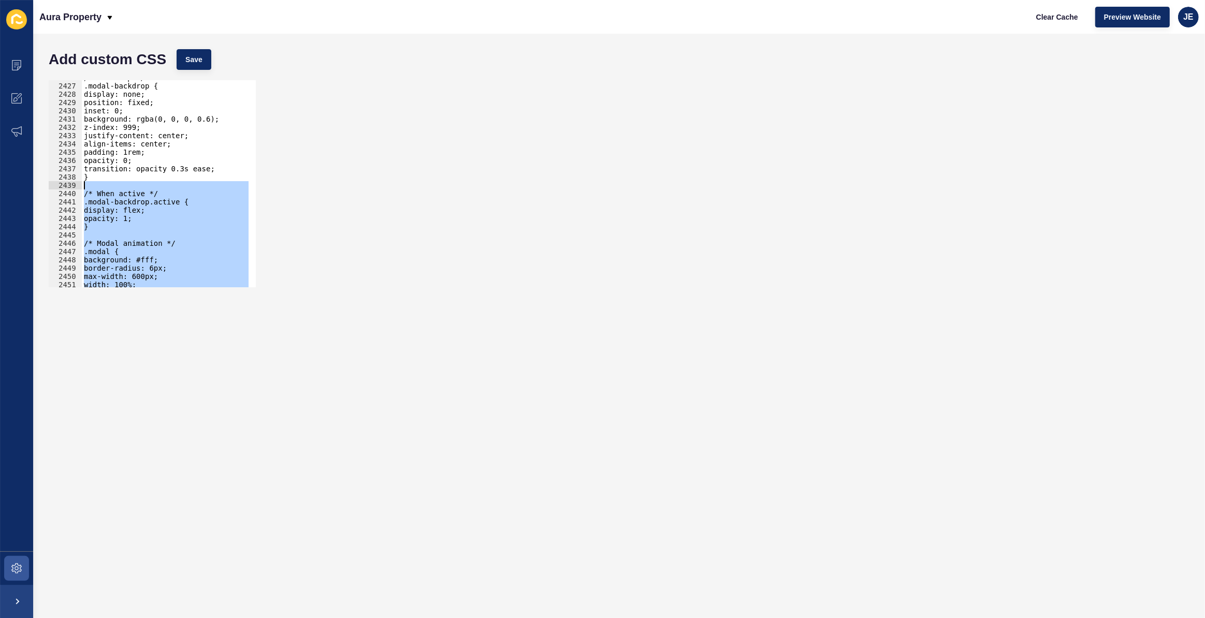
scroll to position [16363, 0]
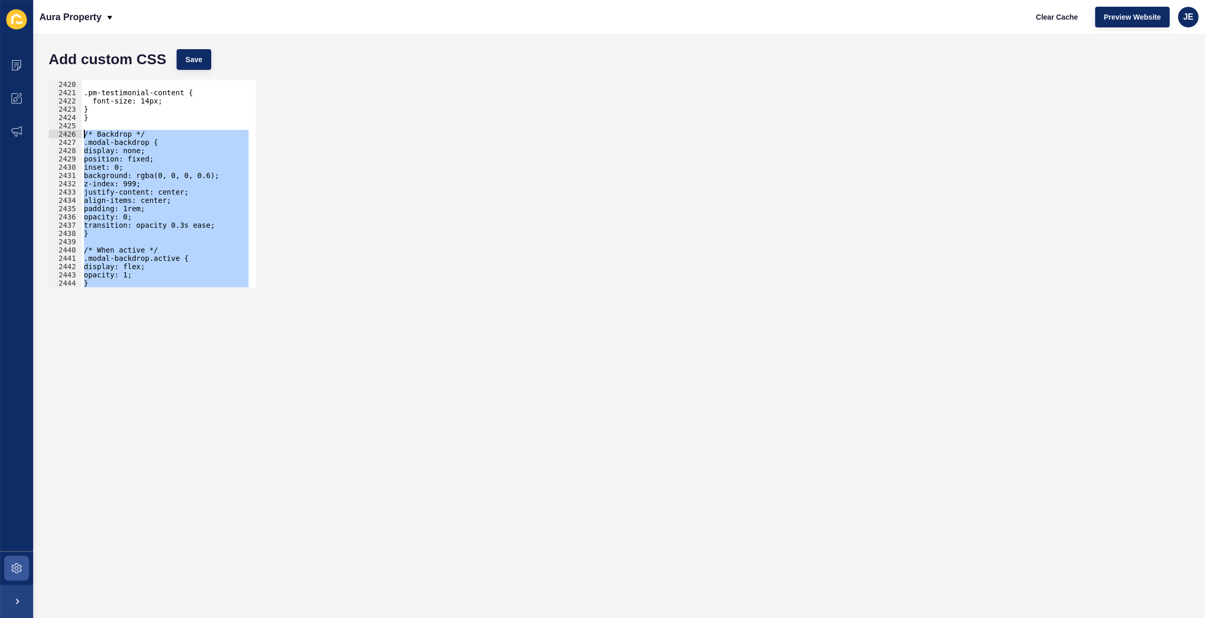
drag, startPoint x: 128, startPoint y: 190, endPoint x: 83, endPoint y: 137, distance: 70.1
click at [83, 137] on div ".pm-testimonial-content { font-size: 14px; } } /* Backdrop */ .modal-backdrop {…" at bounding box center [287, 188] width 411 height 216
type textarea "/* Backdrop */ .modal-backdrop {"
paste textarea
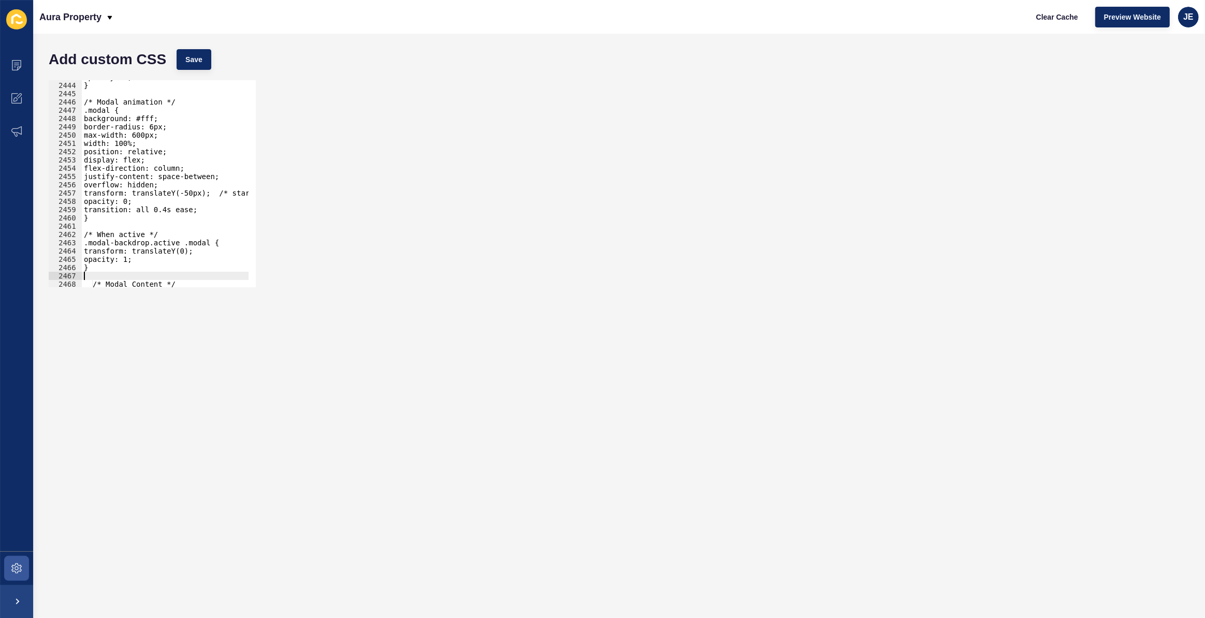
scroll to position [16525, 0]
click at [188, 54] on span "Save" at bounding box center [193, 59] width 17 height 10
click at [85, 100] on div "opacity: 1; } /* Modal animation */ .modal { background: #fff; border-radius: 6…" at bounding box center [287, 181] width 411 height 216
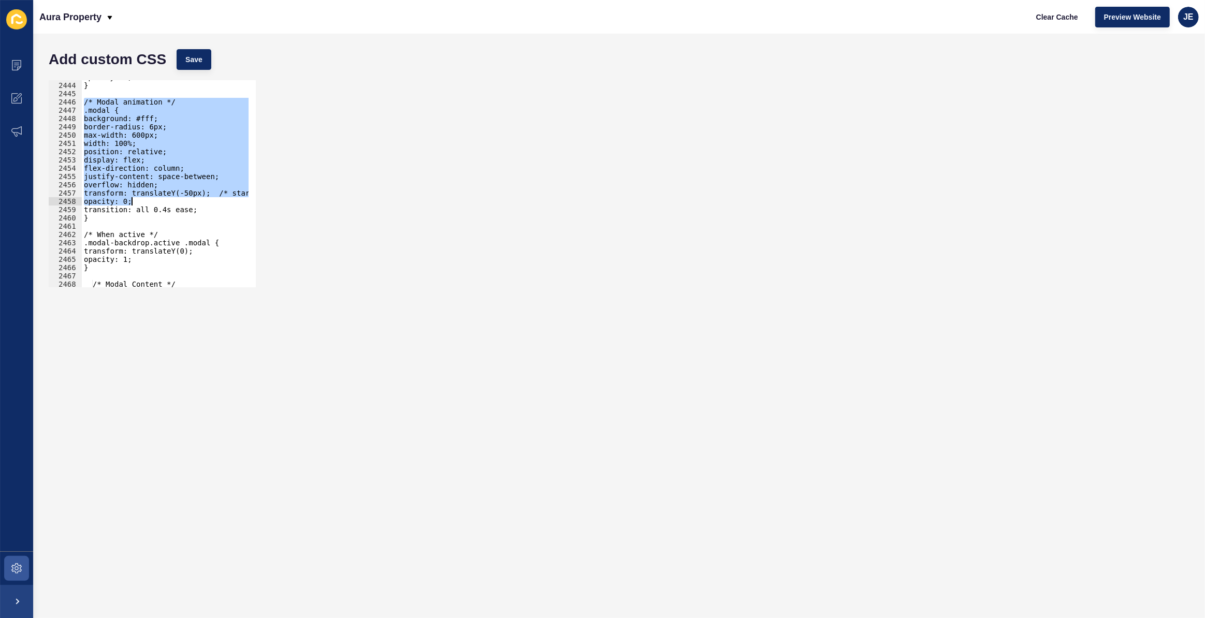
scroll to position [16765, 0]
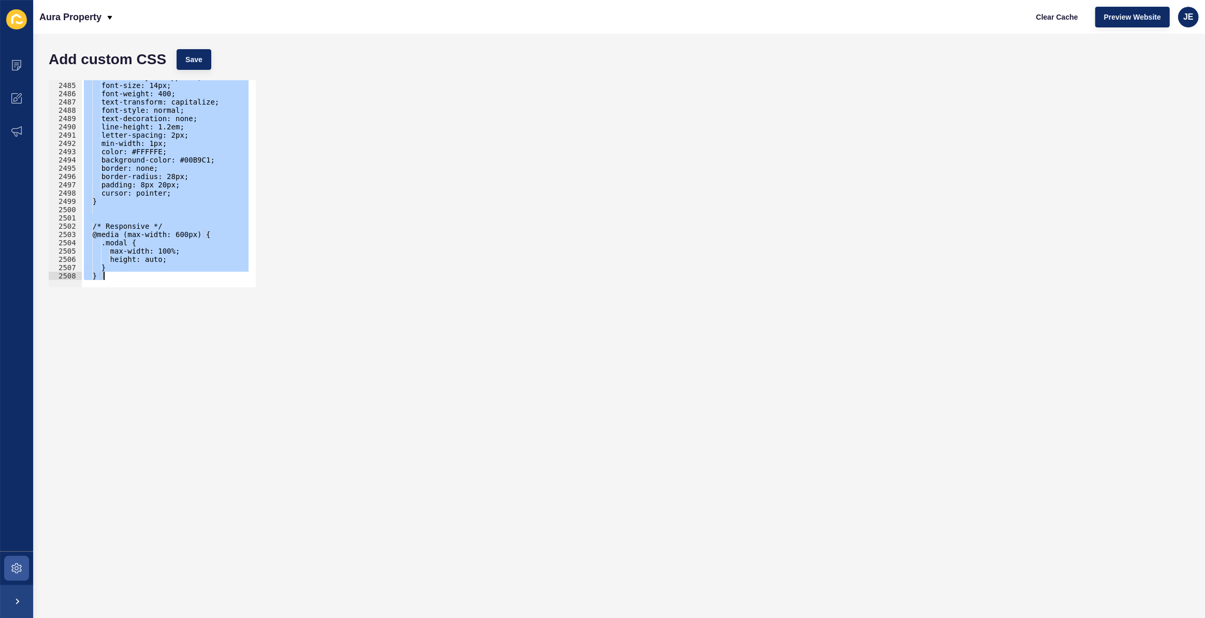
drag, startPoint x: 85, startPoint y: 100, endPoint x: 149, endPoint y: 392, distance: 298.9
click at [149, 392] on form "Add custom CSS Save /* Modal animation */ 2484 2485 2486 2487 2488 2489 2490 24…" at bounding box center [618, 326] width 1151 height 564
paste textarea
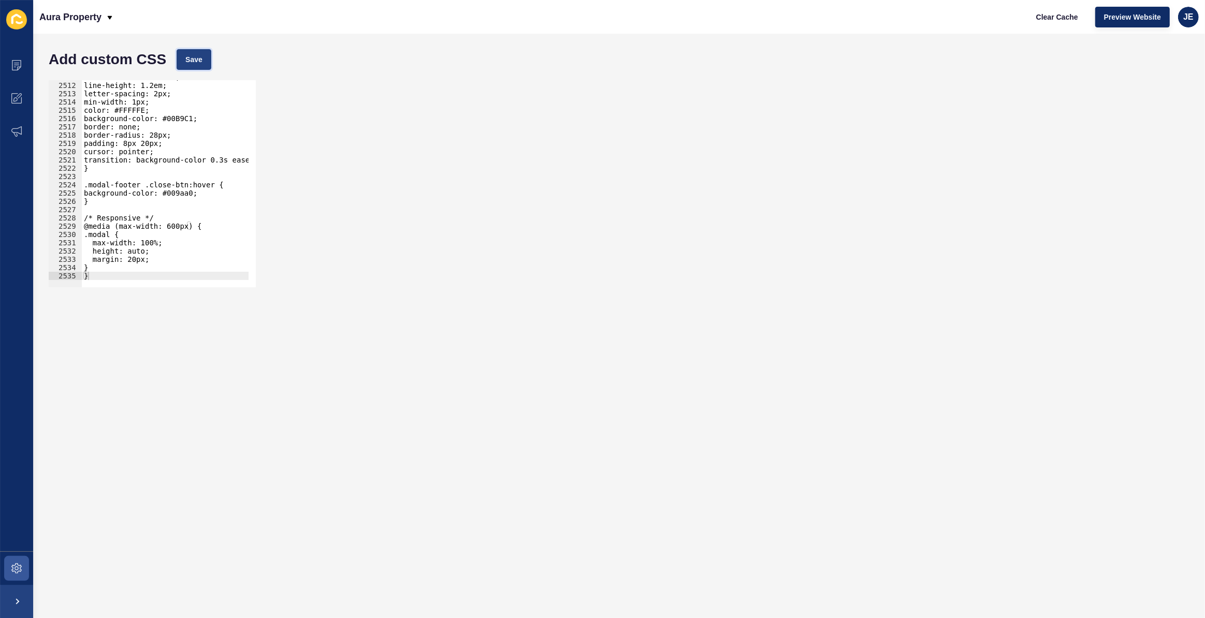
click at [195, 57] on span "Save" at bounding box center [193, 59] width 17 height 10
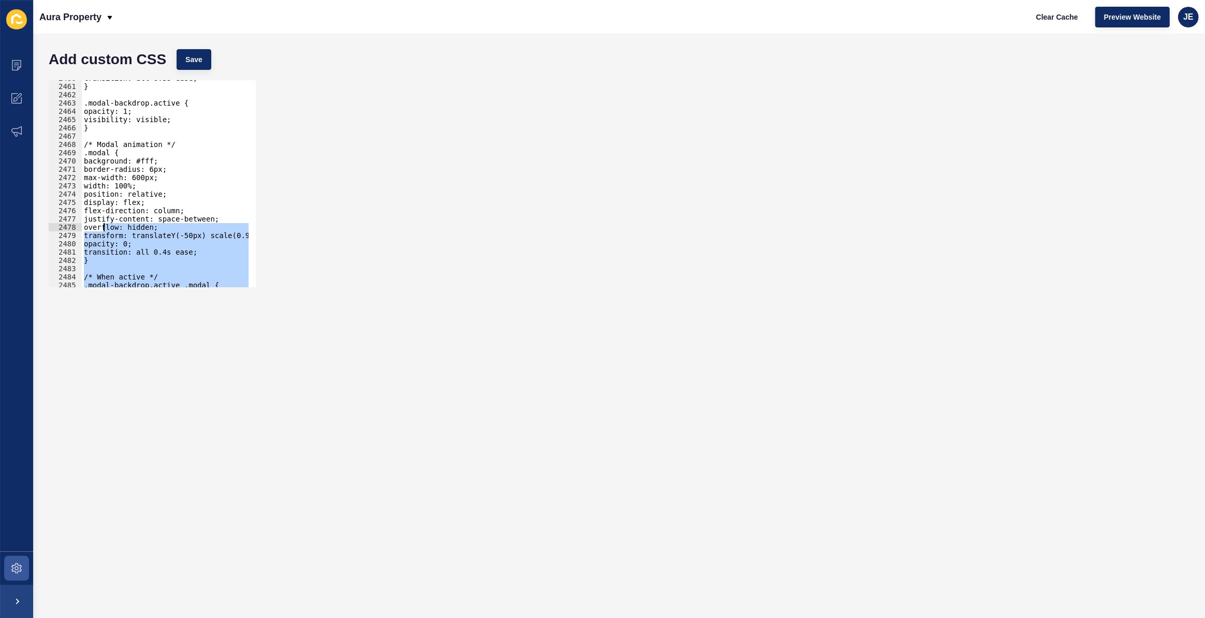
scroll to position [16462, 0]
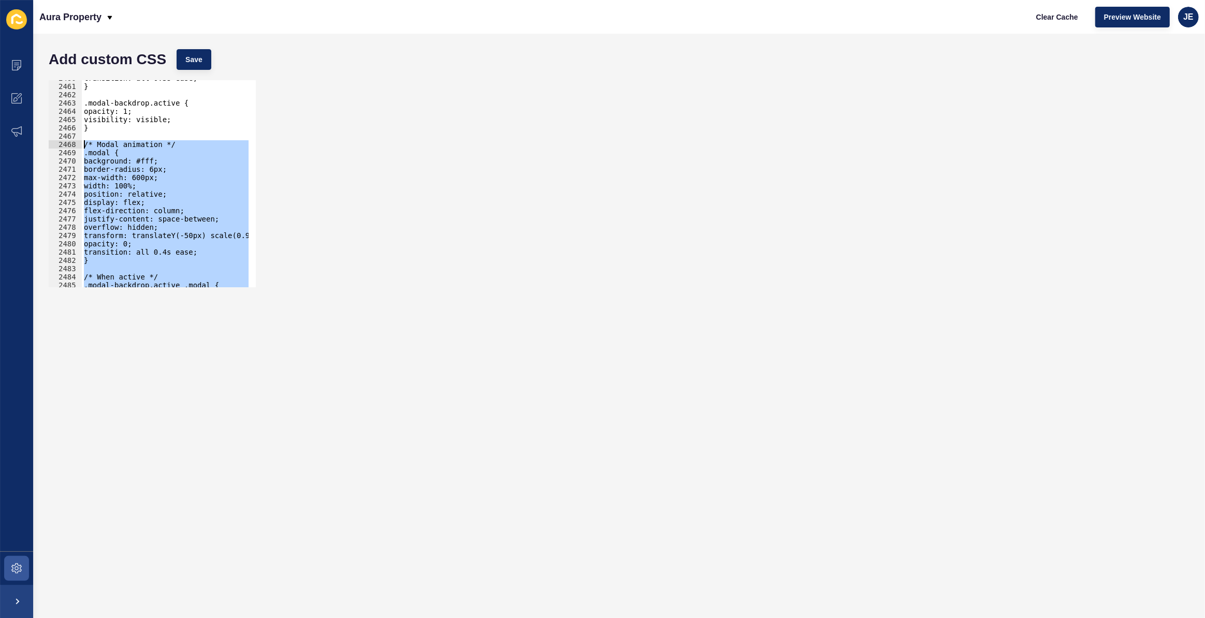
drag, startPoint x: 120, startPoint y: 274, endPoint x: 83, endPoint y: 141, distance: 137.7
click at [83, 141] on div "transition: all 0.3s ease; } .modal-backdrop.active { opacity: 1; visibility: v…" at bounding box center [287, 182] width 411 height 216
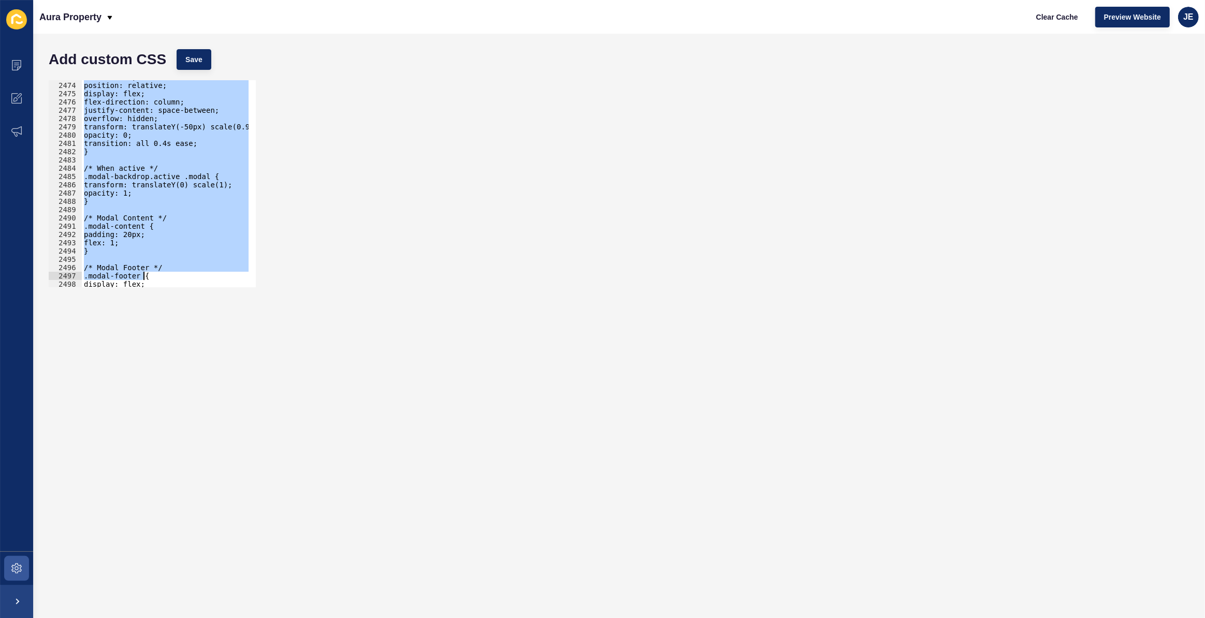
scroll to position [16765, 0]
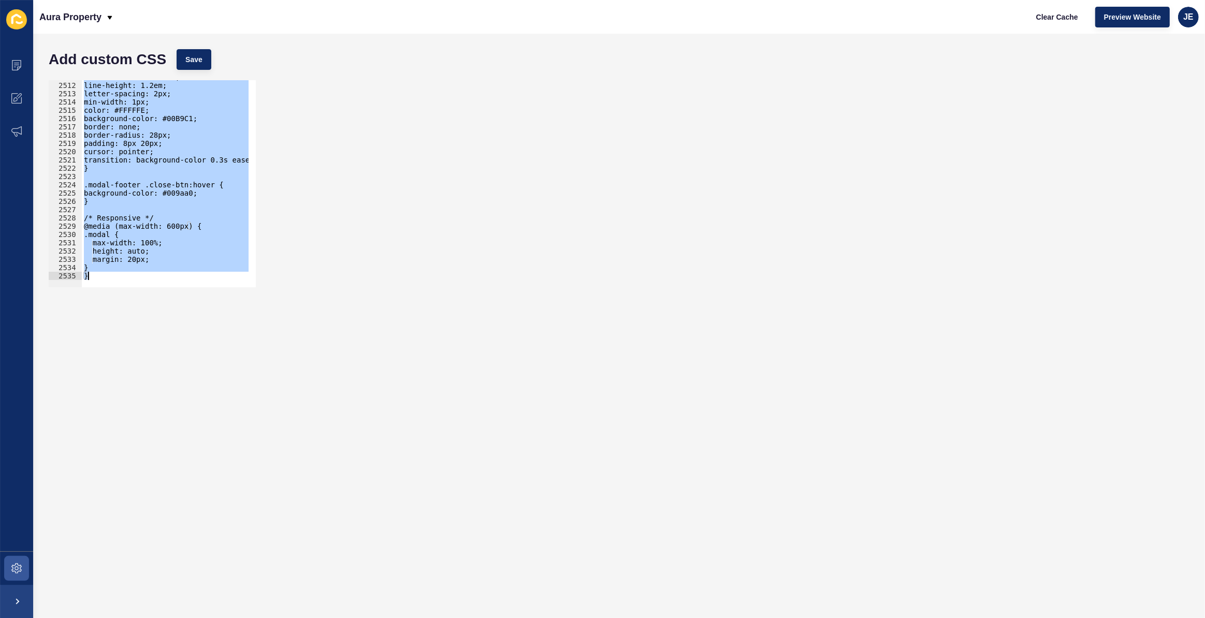
drag, startPoint x: 84, startPoint y: 188, endPoint x: 204, endPoint y: 385, distance: 230.5
click at [204, 385] on form "Add custom CSS Save /* Modal animation */ .modal { 2511 2512 2513 2514 2515 251…" at bounding box center [618, 326] width 1151 height 564
paste textarea
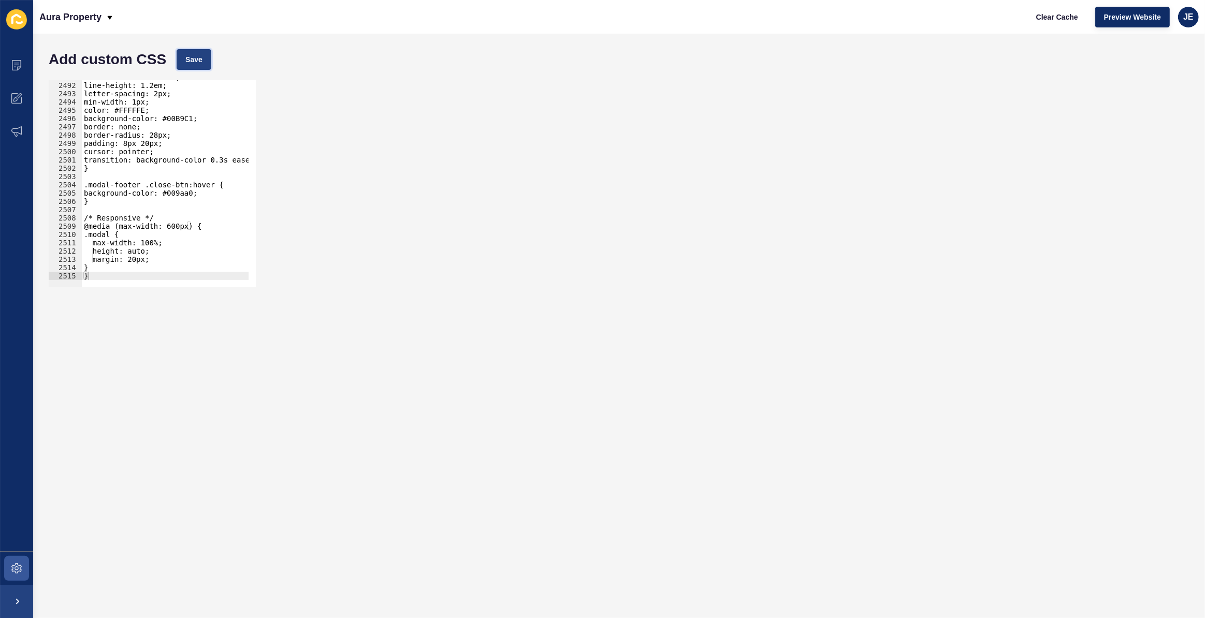
click at [200, 59] on span "Save" at bounding box center [193, 59] width 17 height 10
click at [153, 198] on div "text-decoration: none; line-height: 1.2em; letter-spacing: 2px; min-width: 1px;…" at bounding box center [287, 181] width 411 height 216
paste textarea "shortcode"
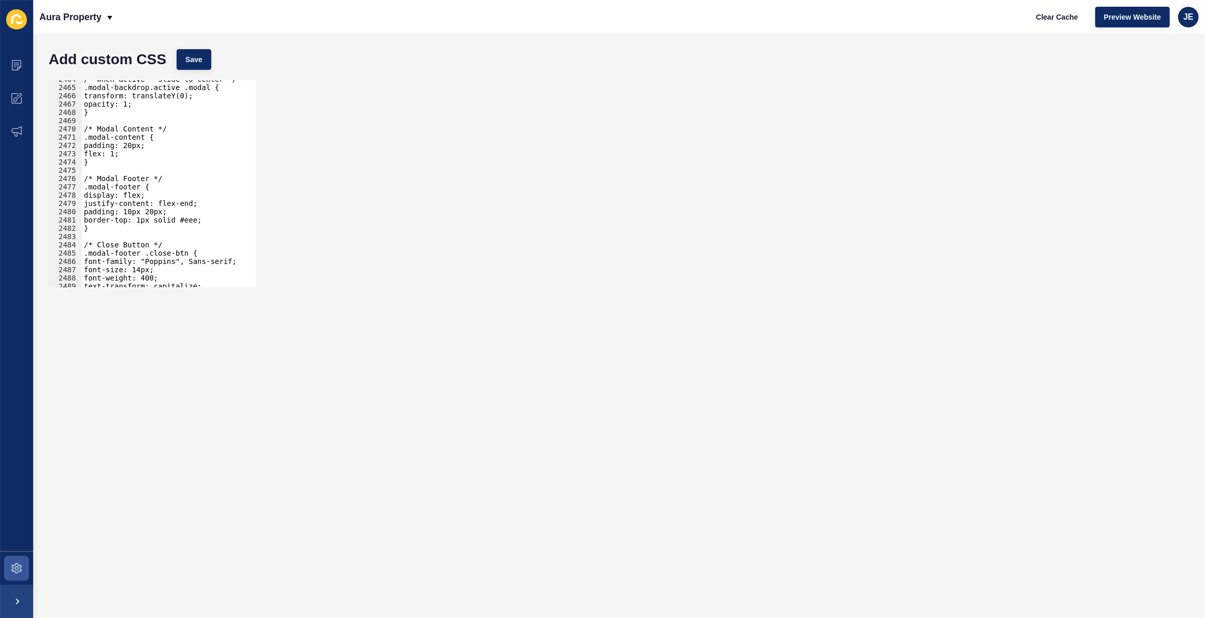
scroll to position [16573, 0]
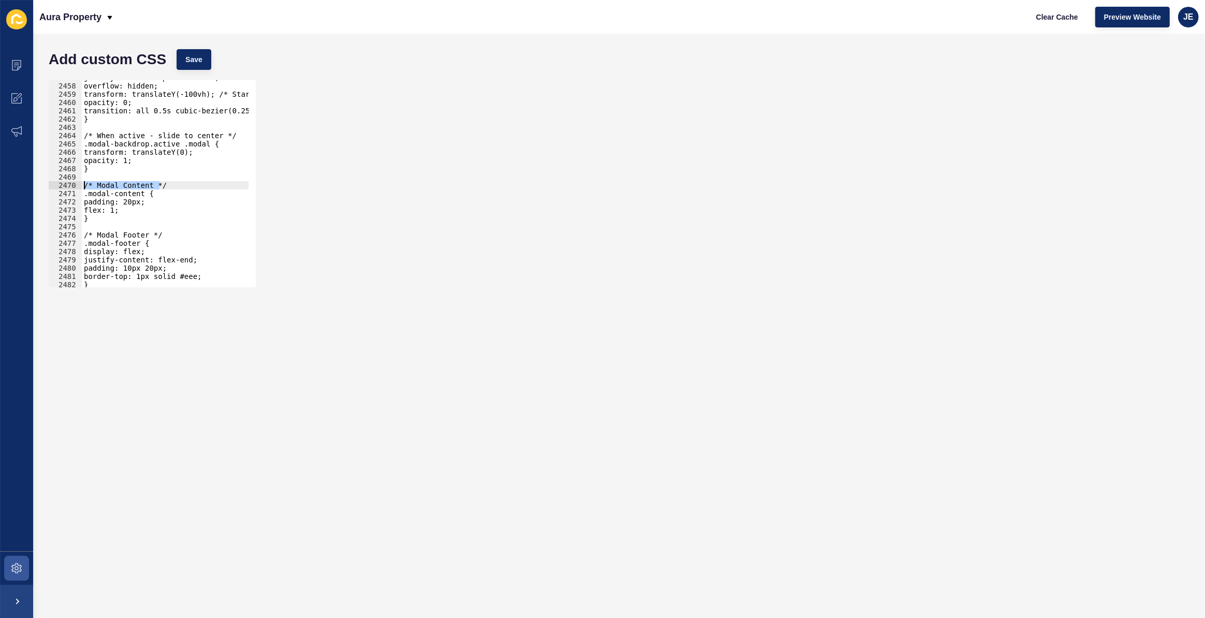
drag, startPoint x: 167, startPoint y: 183, endPoint x: 48, endPoint y: 183, distance: 119.1
click at [48, 183] on div "} 2457 2458 2459 2460 2461 2462 2463 2464 2465 2466 2467 2468 2469 2470 2471 24…" at bounding box center [152, 183] width 209 height 209
type textarea "/* Modal Content */"
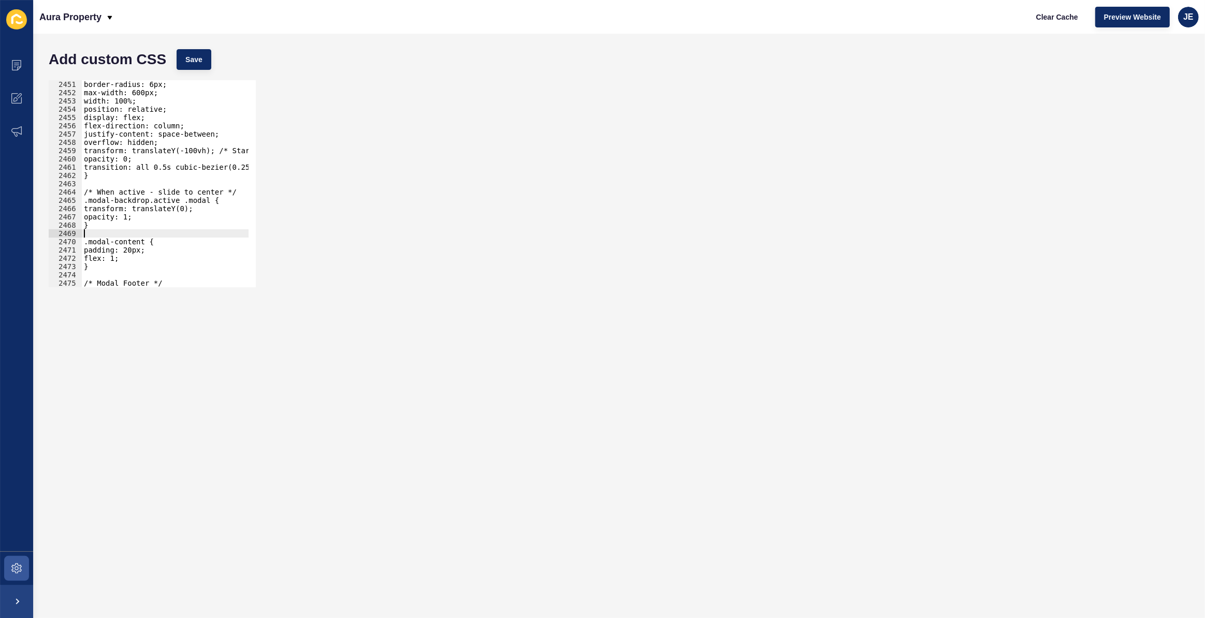
scroll to position [16510, 0]
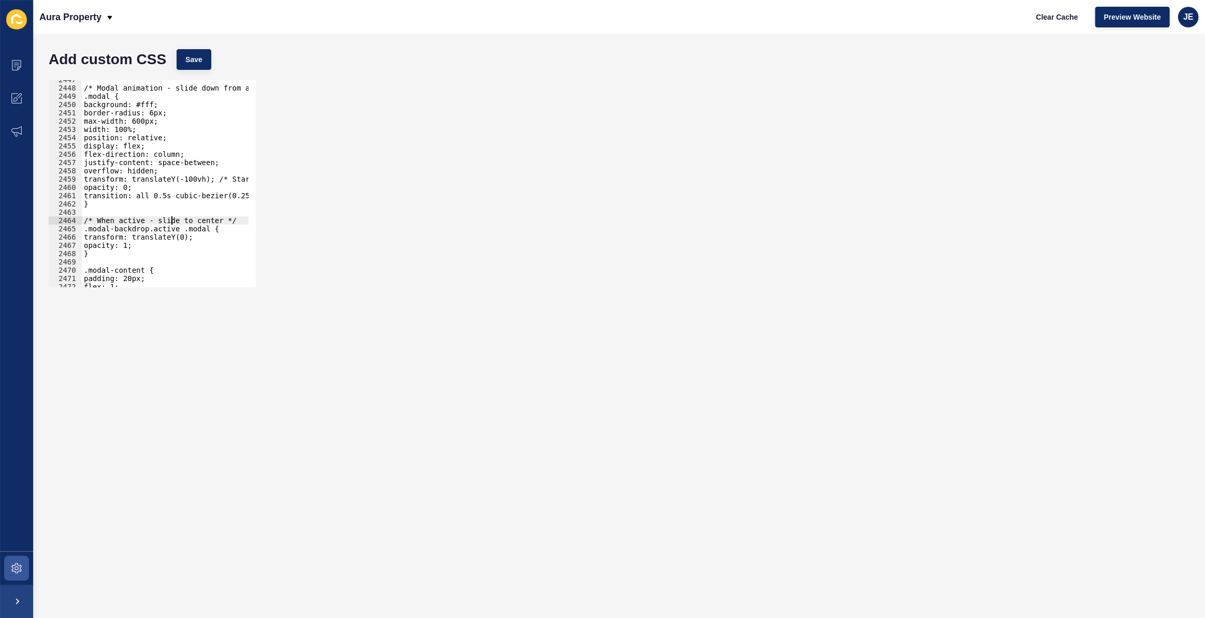
click at [170, 222] on div "/* Modal animation - slide down from above */ .modal { background: #fff; border…" at bounding box center [287, 184] width 411 height 216
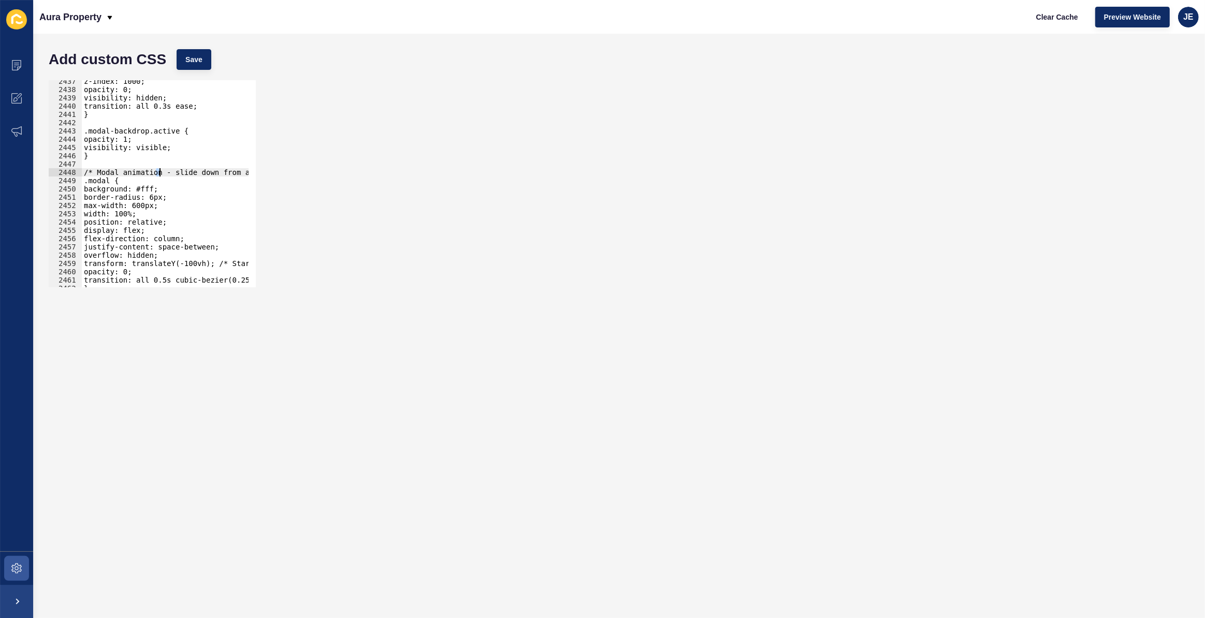
scroll to position [0, 19]
drag, startPoint x: 156, startPoint y: 172, endPoint x: 232, endPoint y: 175, distance: 75.7
click at [232, 175] on div "z-index: 1000; opacity: 0; visibility: hidden; transition: all 0.3s ease; } .mo…" at bounding box center [268, 185] width 411 height 216
type textarea "/* Modal animation */"
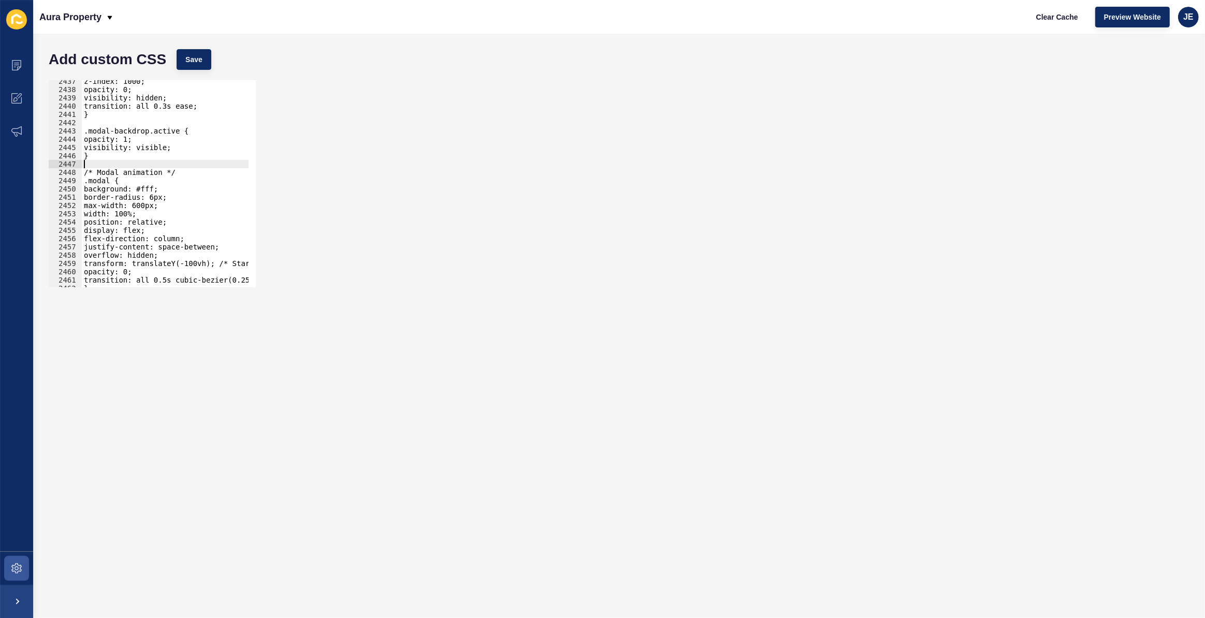
click at [88, 165] on div "z-index: 1000; opacity: 0; visibility: hidden; transition: all 0.3s ease; } .mo…" at bounding box center [287, 185] width 411 height 216
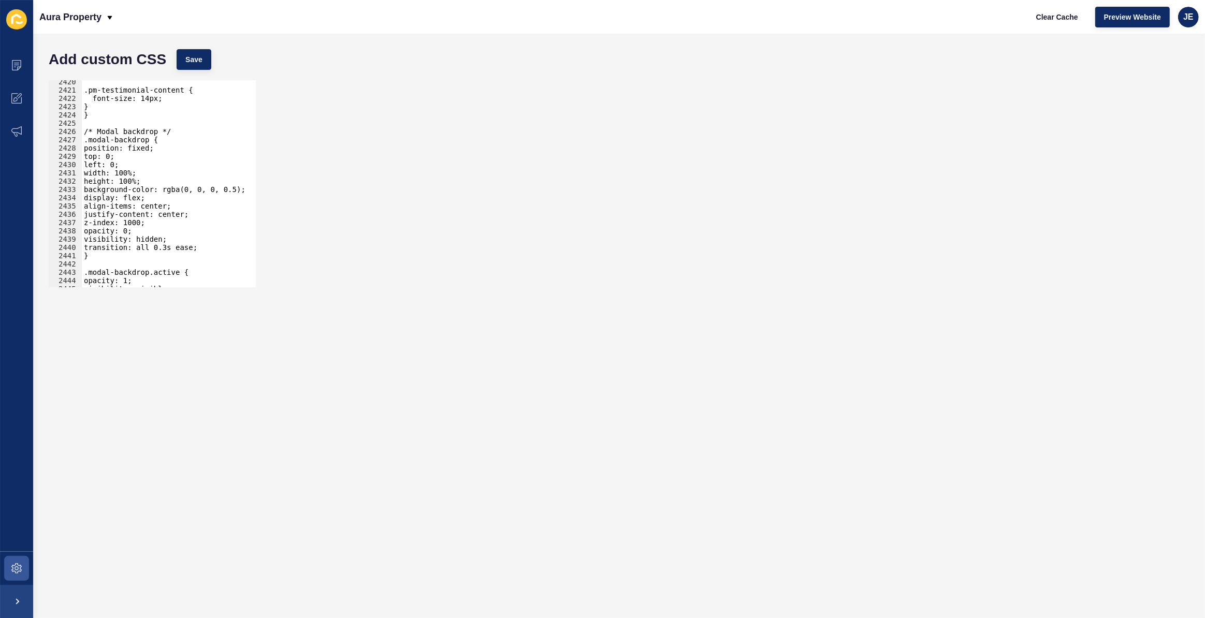
scroll to position [16333, 0]
drag, startPoint x: 164, startPoint y: 131, endPoint x: 78, endPoint y: 130, distance: 85.4
click at [78, 130] on div "2420 2421 2422 2423 2424 2425 2426 2427 2428 2429 2430 2431 2432 2433 2434 2435…" at bounding box center [152, 183] width 207 height 207
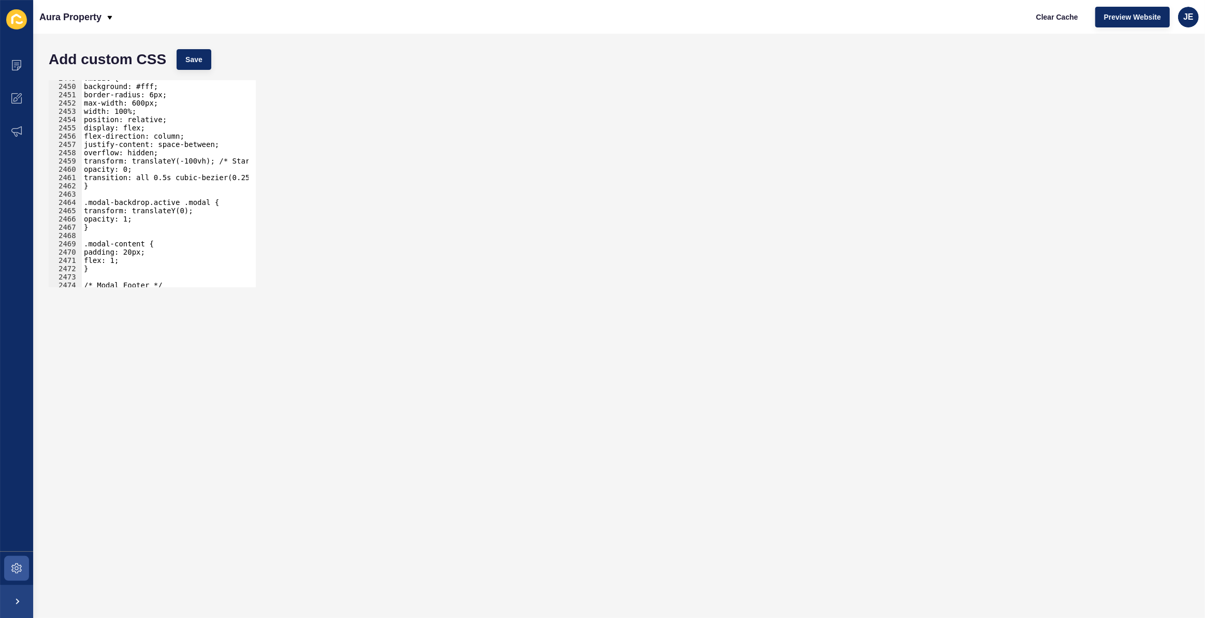
scroll to position [16765, 0]
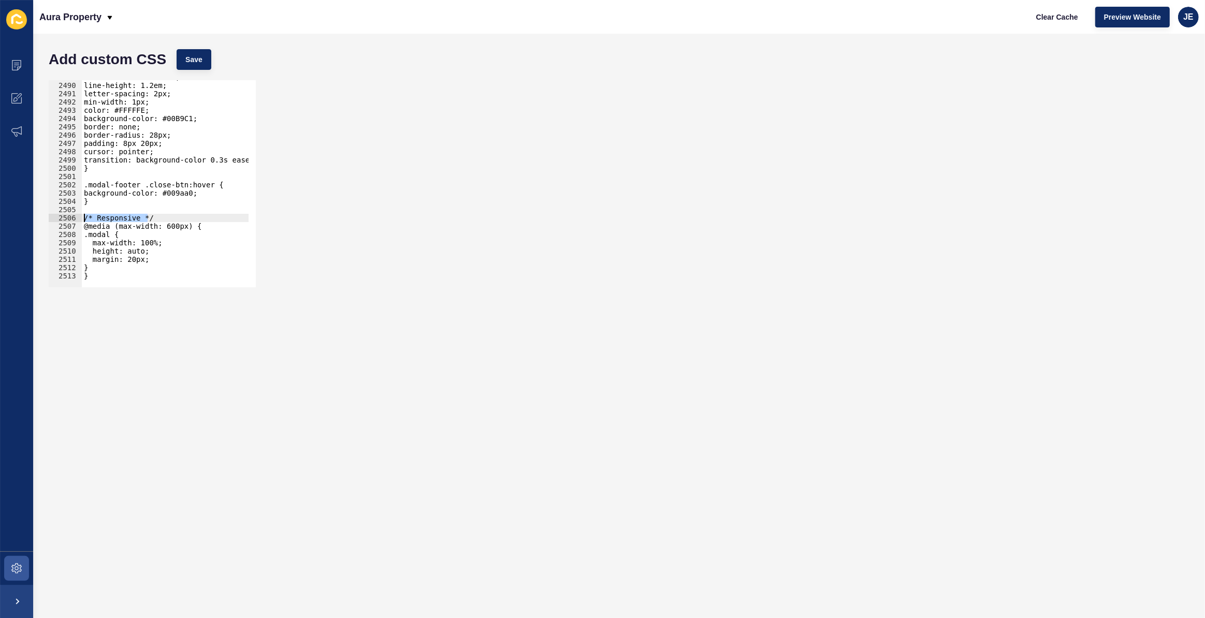
drag, startPoint x: 166, startPoint y: 216, endPoint x: 72, endPoint y: 217, distance: 93.7
click at [72, 217] on div "/* Modal backdrop */ 2489 2490 2491 2492 2493 2494 2495 2496 2497 2498 2499 250…" at bounding box center [152, 183] width 207 height 207
type textarea "/* Responsive */"
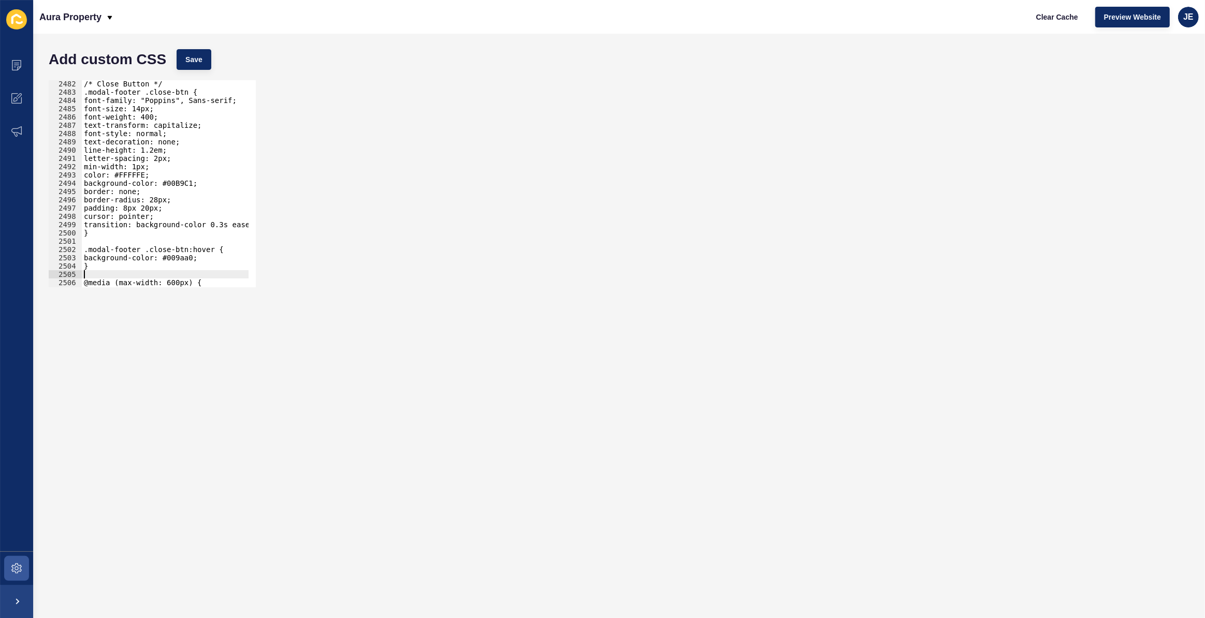
scroll to position [16710, 0]
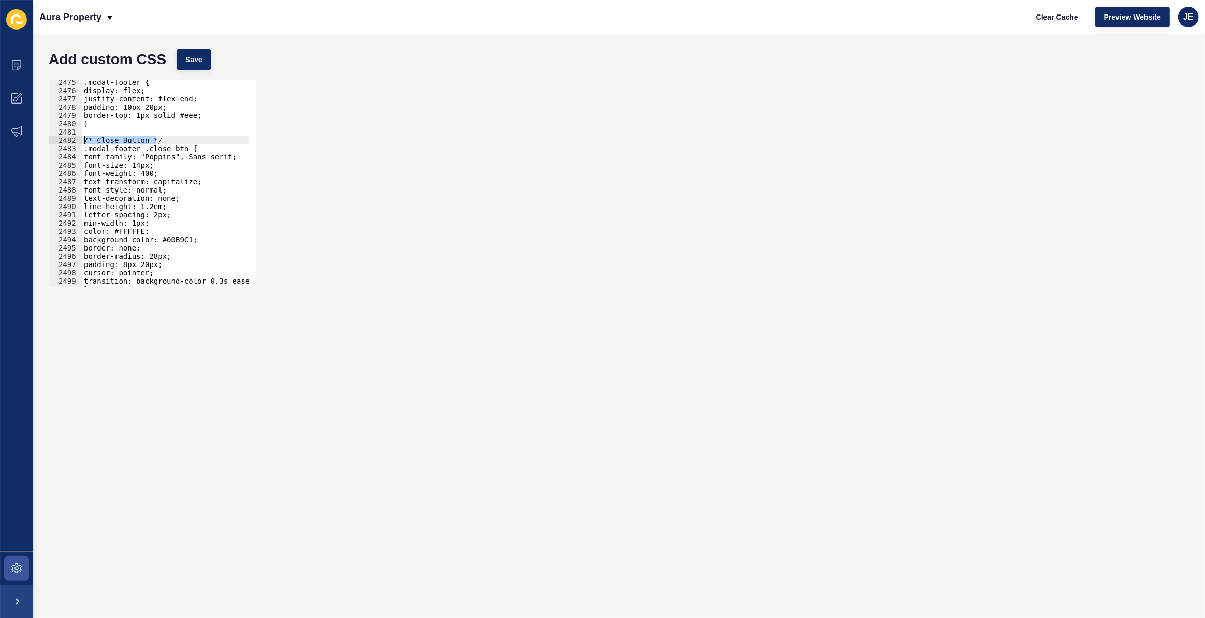
drag, startPoint x: 157, startPoint y: 136, endPoint x: 35, endPoint y: 139, distance: 121.7
click at [35, 139] on div "Add custom CSS Save 2475 2476 2477 2478 2479 2480 2481 2482 2483 2484 2485 2486…" at bounding box center [619, 326] width 1172 height 585
type textarea "/* Close Button */"
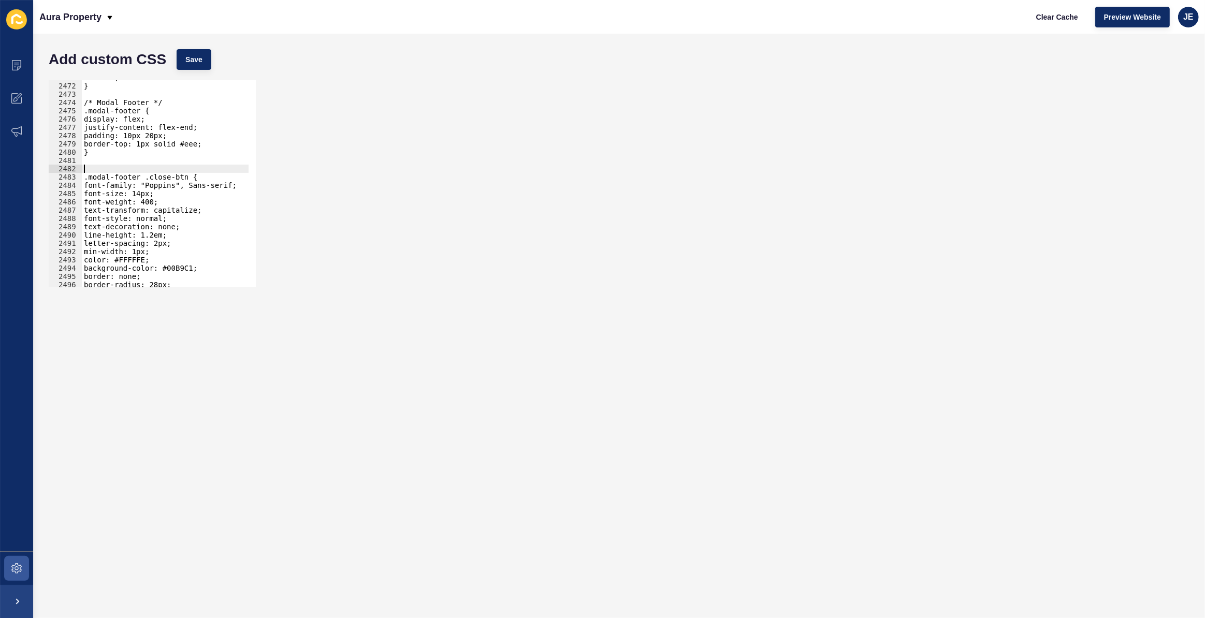
scroll to position [16664, 0]
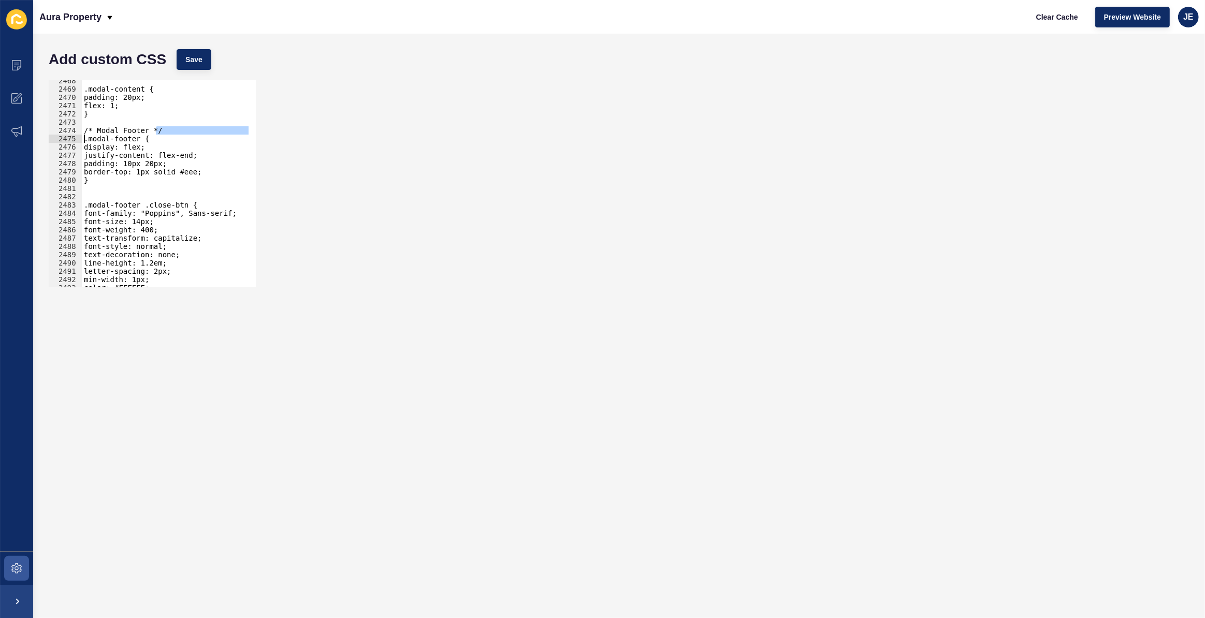
drag, startPoint x: 166, startPoint y: 130, endPoint x: 46, endPoint y: 135, distance: 120.2
click at [46, 135] on div "2468 2469 2470 2471 2472 2473 2474 2475 2476 2477 2478 2479 2480 2481 2482 2483…" at bounding box center [618, 183] width 1151 height 217
type textarea "/* Modal Footer */ .modal-footer {"
click at [47, 136] on div "/* Modal Footer */ .modal-footer { 2468 2469 2470 2471 2472 2473 2474 2475 2476…" at bounding box center [618, 183] width 1151 height 217
click at [112, 125] on div ".modal-content { padding: 20px; flex: 1; } /* Modal Footer */ .modal-footer { d…" at bounding box center [287, 185] width 411 height 216
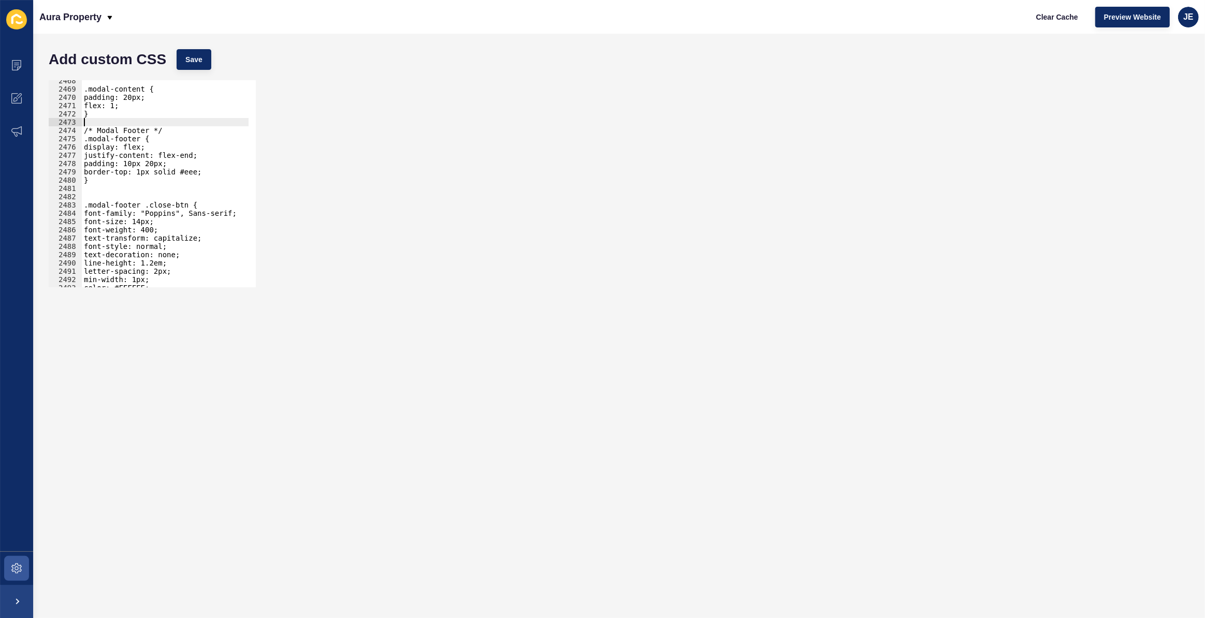
click at [112, 125] on div ".modal-content { padding: 20px; flex: 1; } /* Modal Footer */ .modal-footer { d…" at bounding box center [287, 185] width 411 height 216
click at [113, 131] on div ".modal-content { padding: 20px; flex: 1; } /* Modal Footer */ .modal-footer { d…" at bounding box center [287, 185] width 411 height 216
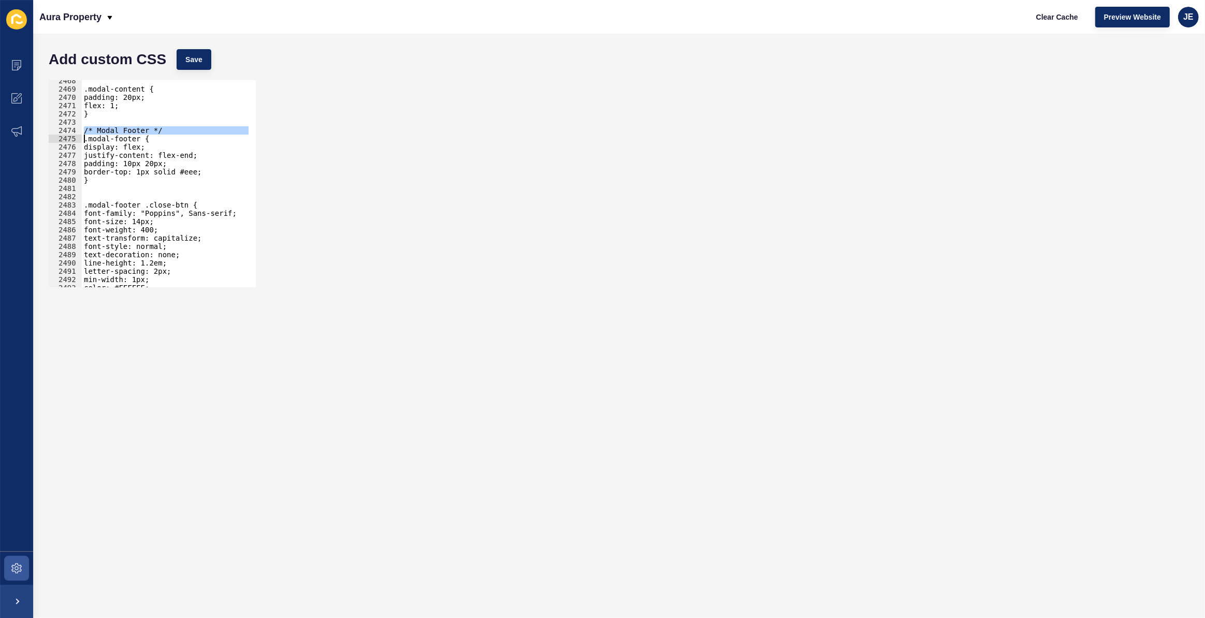
type textarea ".modal-footer {"
click at [111, 183] on div ".modal-content { padding: 20px; flex: 1; } .modal-footer { display: flex; justi…" at bounding box center [287, 185] width 411 height 216
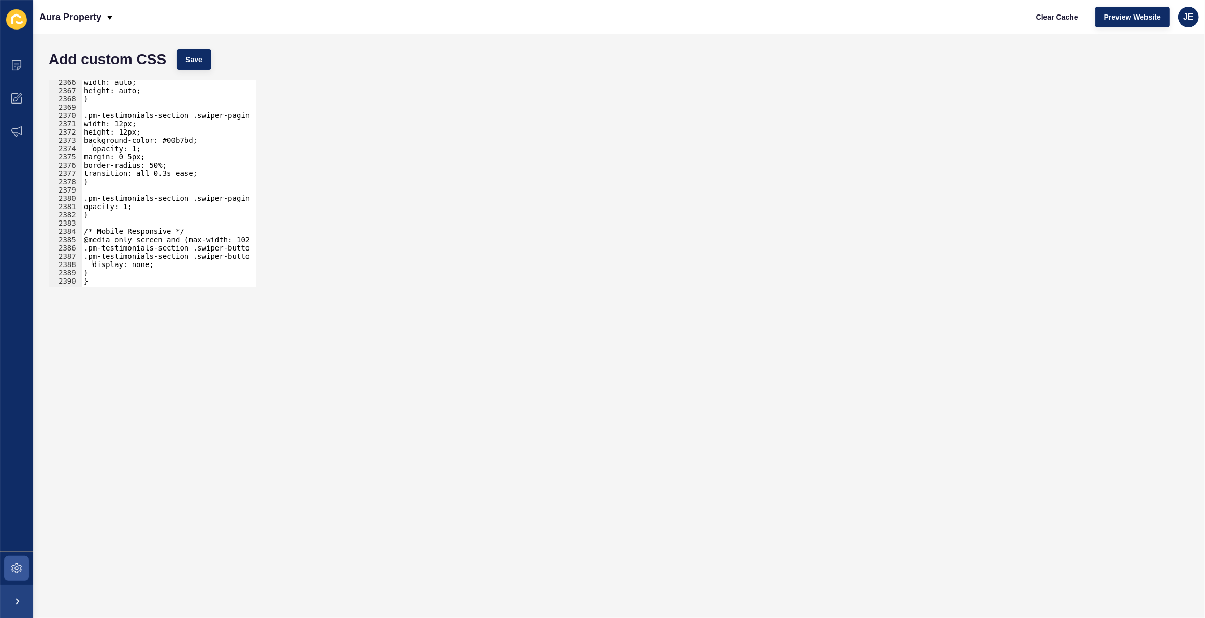
scroll to position [16033, 0]
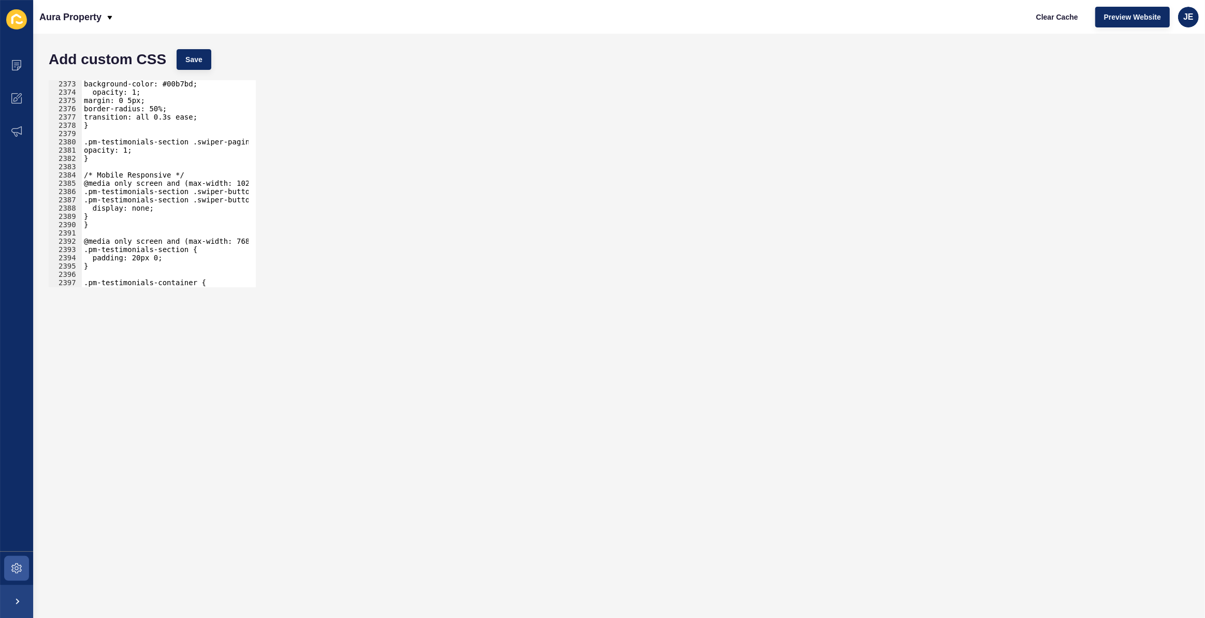
click at [138, 172] on div "background-color: #00b7bd; opacity: 1; margin: 0 5px; border-radius: 50%; trans…" at bounding box center [287, 188] width 411 height 216
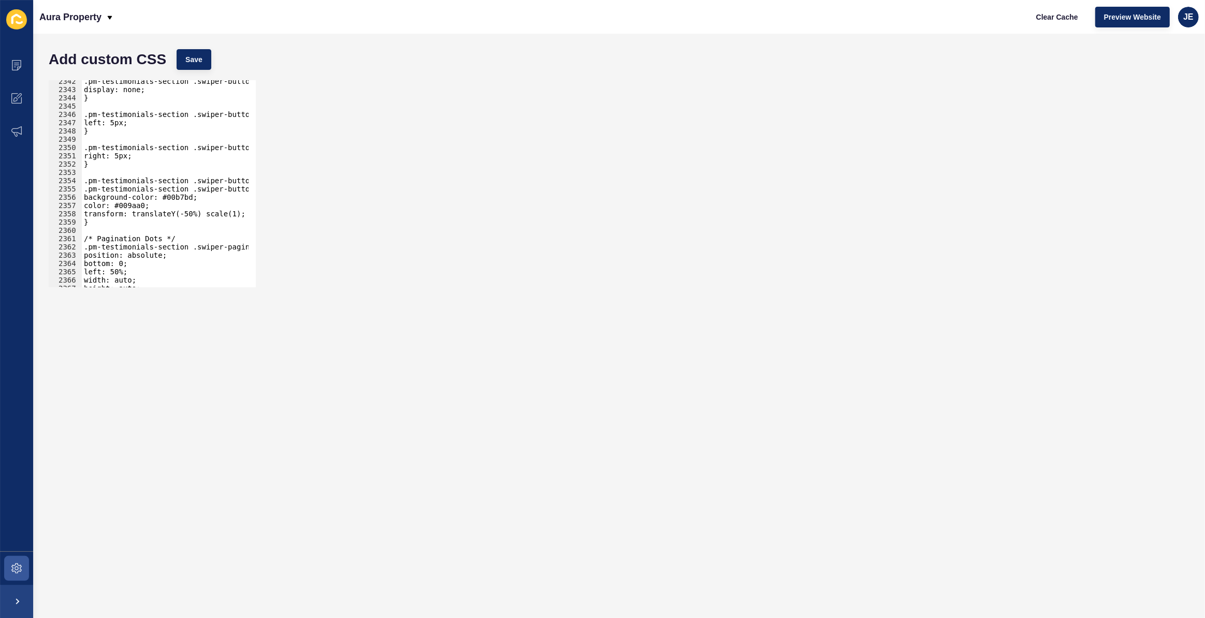
scroll to position [15809, 0]
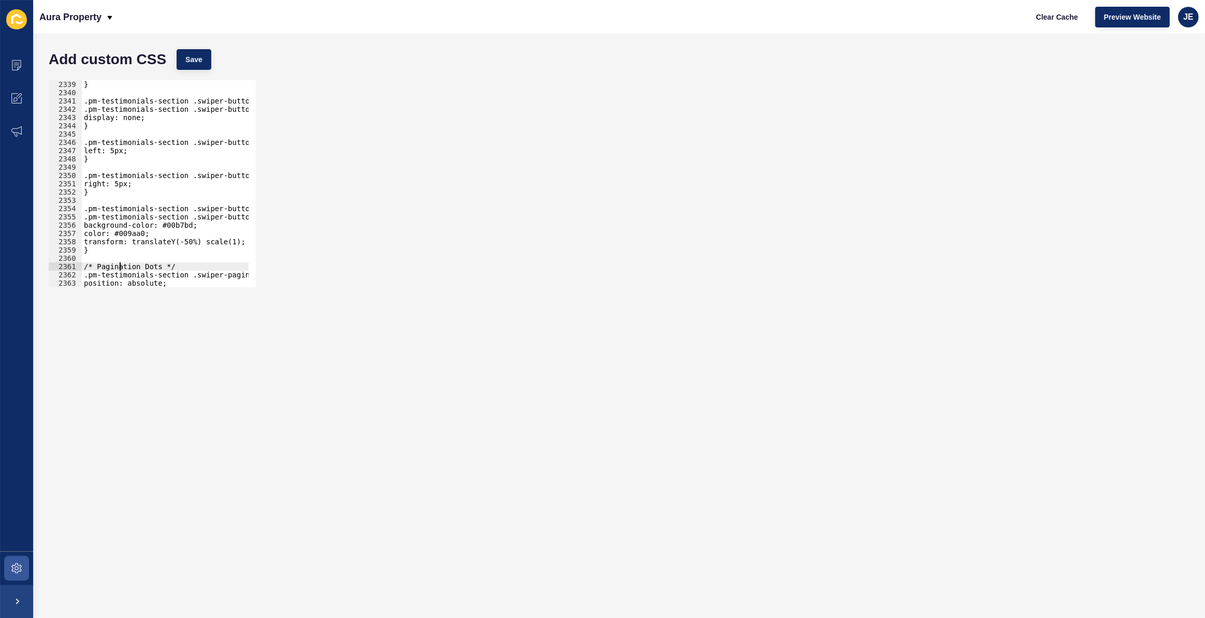
click at [120, 263] on div "} .pm-testimonials-section .swiper-button-prev::after, .pm-testimonials-section…" at bounding box center [287, 188] width 411 height 216
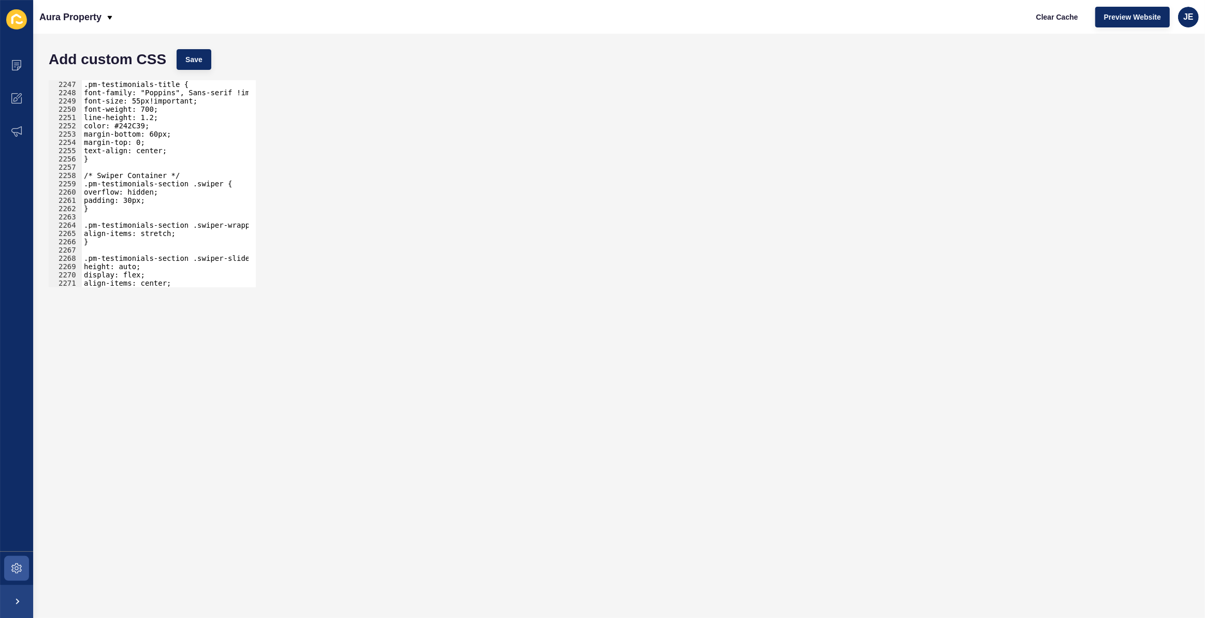
scroll to position [15187, 0]
click at [129, 176] on div ".pm-testimonials-title { font-family: "Poppins", Sans-serif !important; font-si…" at bounding box center [287, 188] width 411 height 216
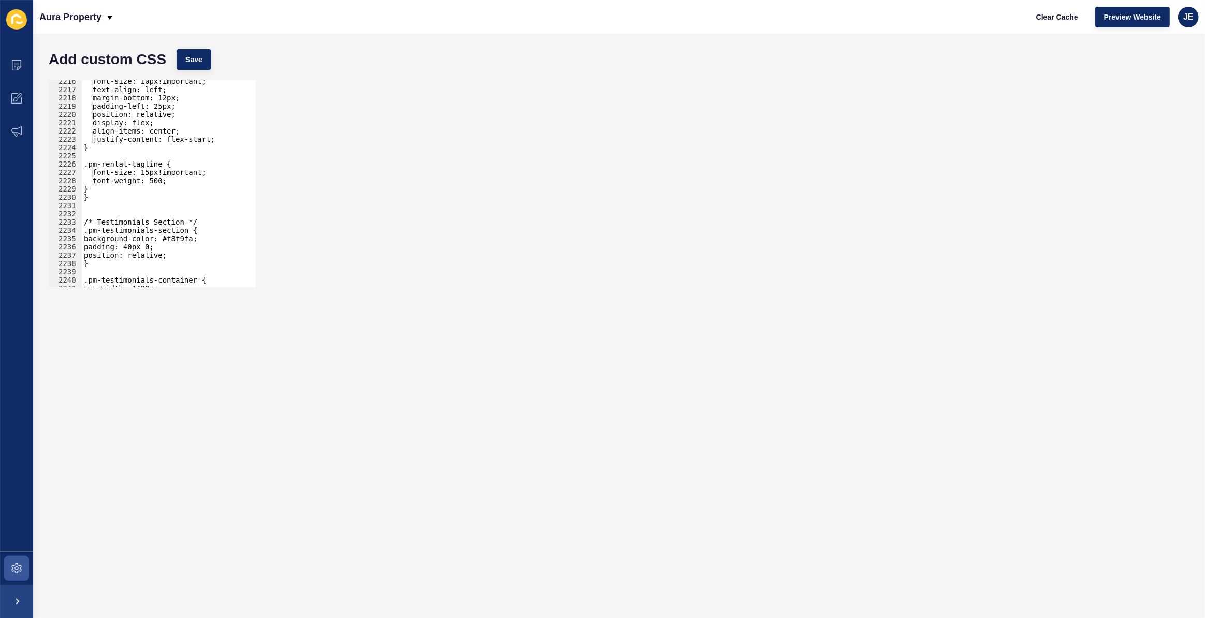
scroll to position [14986, 0]
click at [139, 220] on div "font-size: 10px!important; text-align: left; margin-bottom: 12px; padding-left:…" at bounding box center [287, 185] width 411 height 216
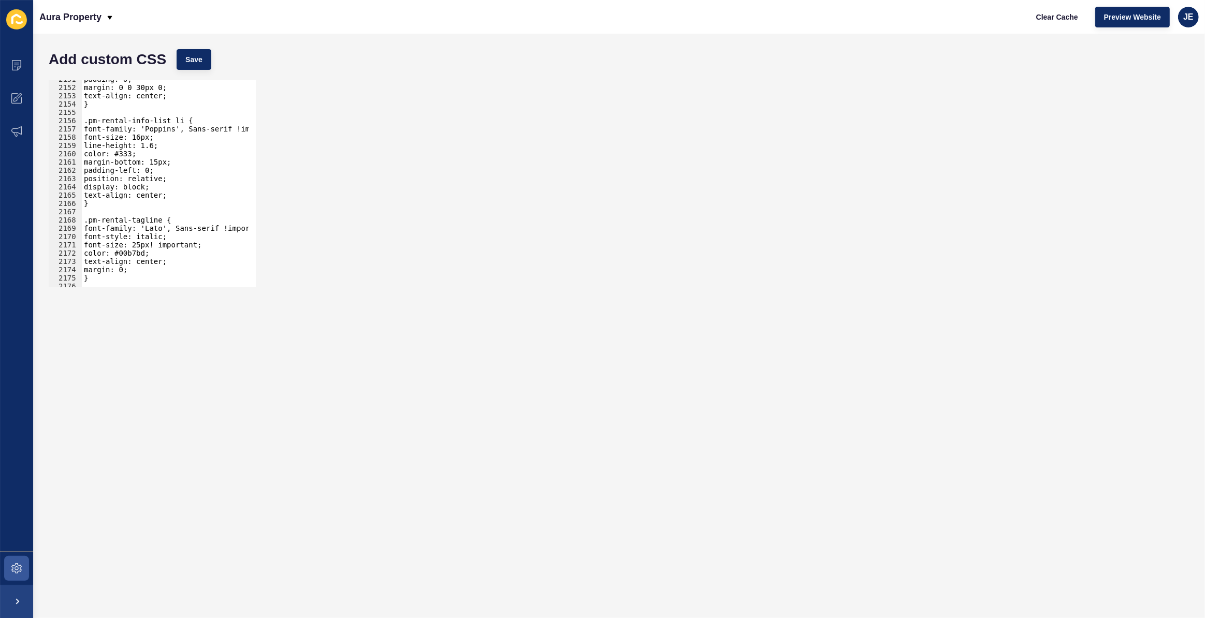
scroll to position [14606, 0]
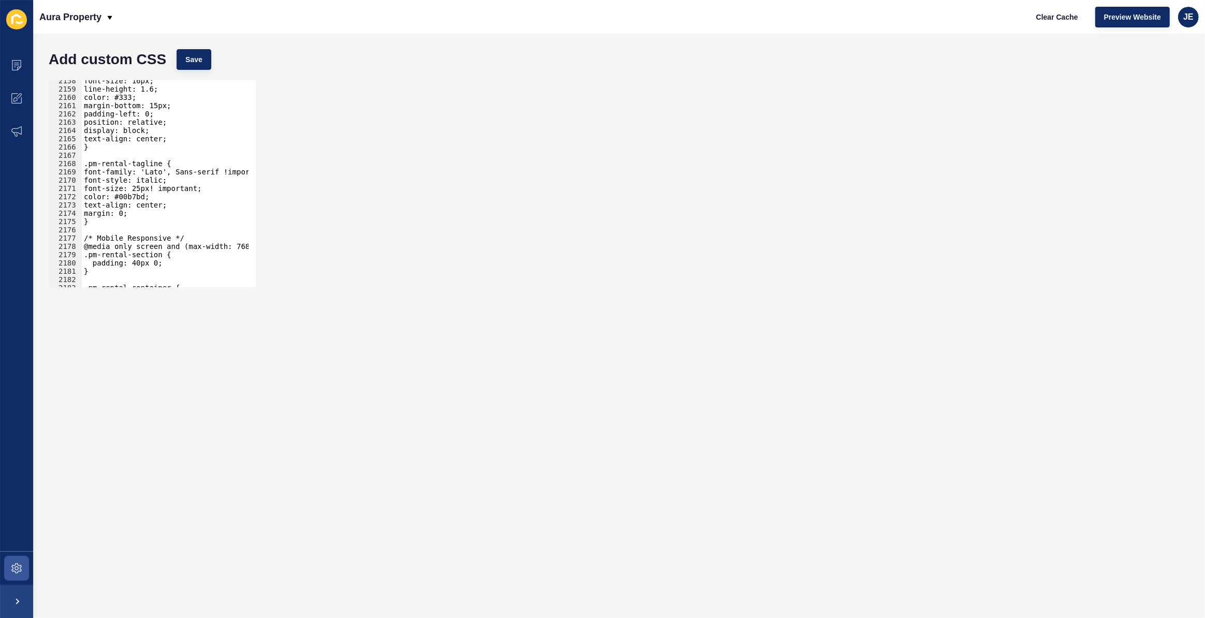
click at [130, 236] on div "font-size: 16px; line-height: 1.6; color: #333; margin-bottom: 15px; padding-le…" at bounding box center [287, 185] width 411 height 216
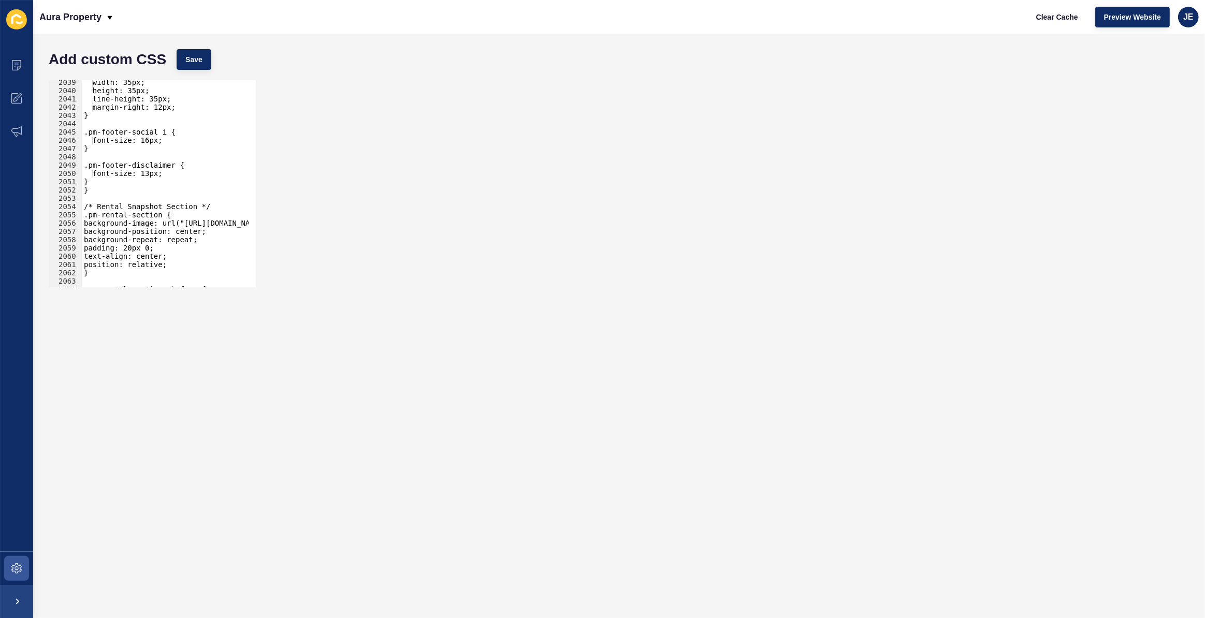
scroll to position [13781, 0]
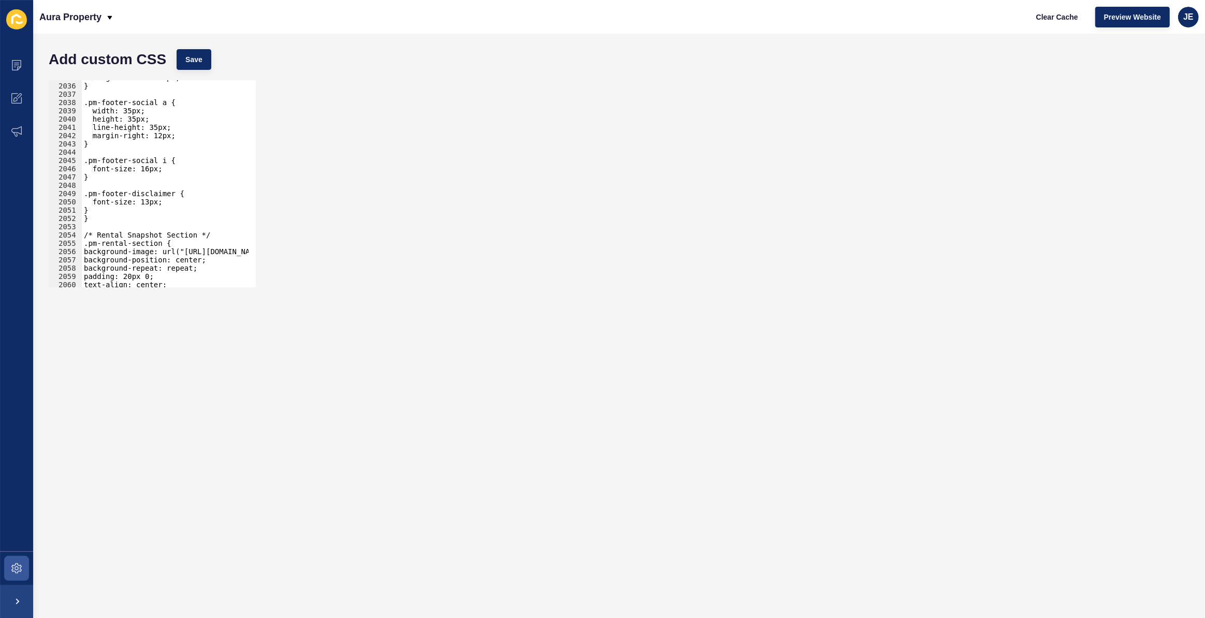
click at [125, 234] on div "margin-bottom: 12px; } .pm-footer-social a { width: 35px; height: 35px; line-he…" at bounding box center [287, 182] width 411 height 216
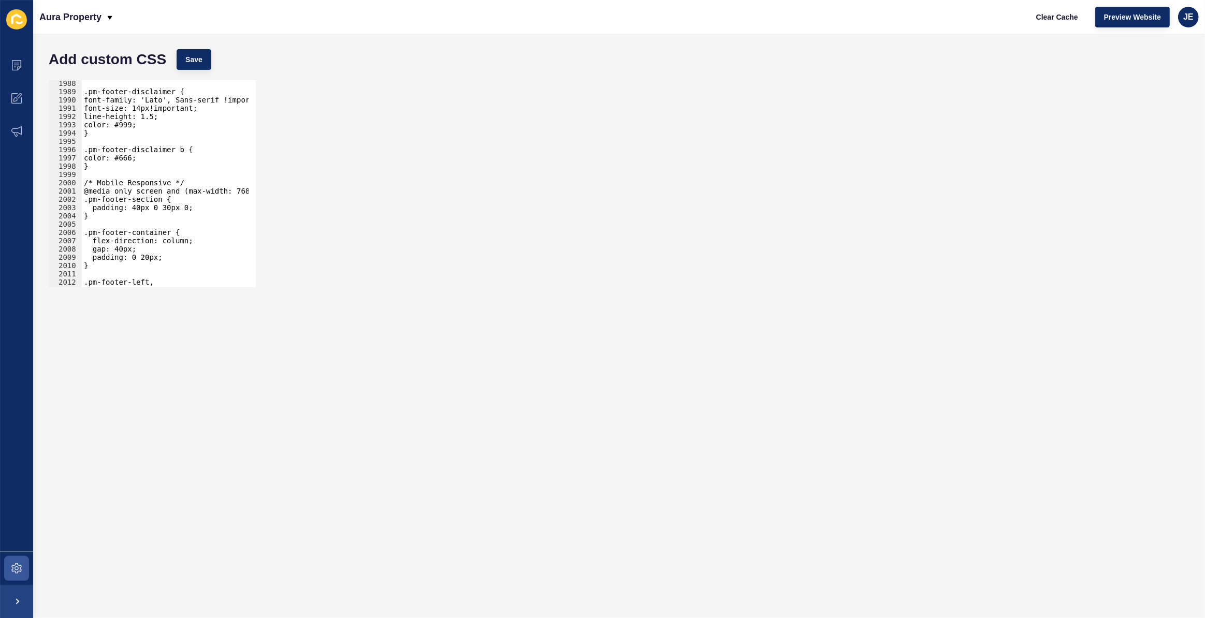
scroll to position [13463, 0]
click at [144, 185] on div ".pm-footer-disclaimer { font-family: 'Lato', Sans-serif !important; font-size: …" at bounding box center [287, 187] width 411 height 216
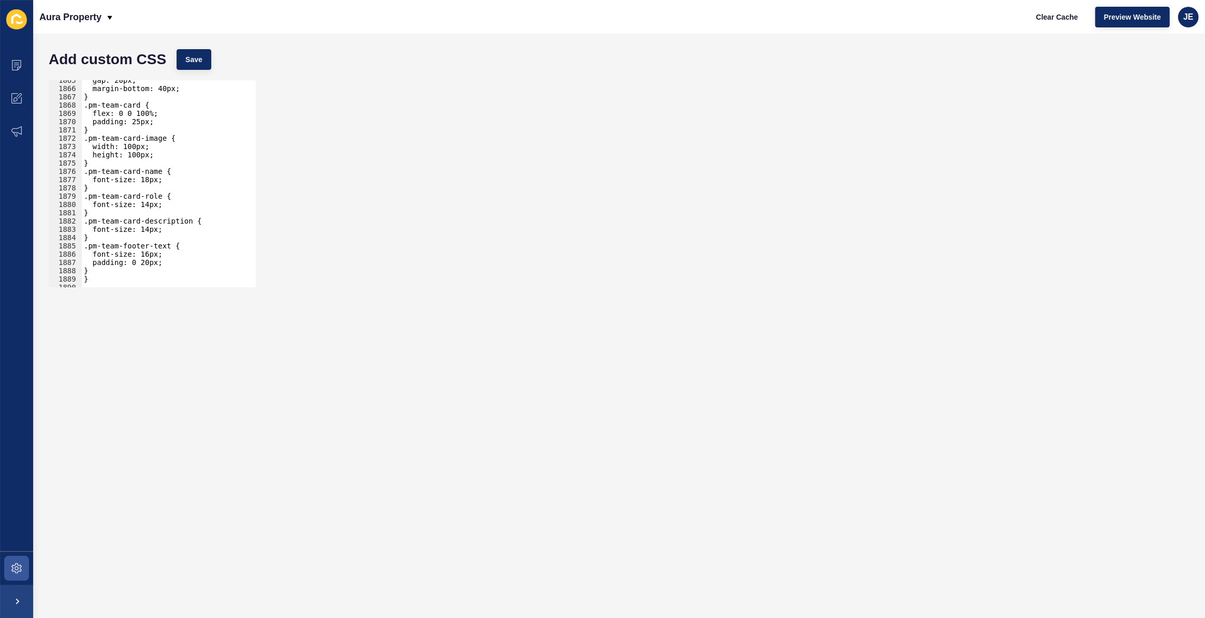
scroll to position [12707, 0]
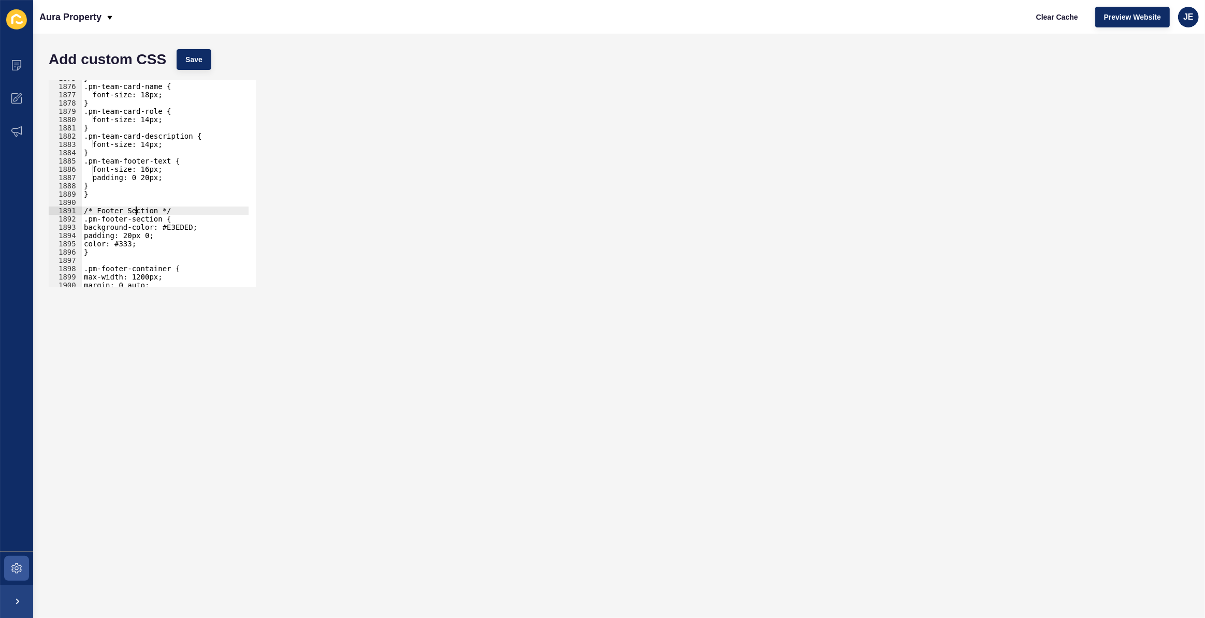
click at [134, 209] on div "} .pm-team-card-name { font-size: 18px; } .pm-team-card-role { font-size: 14px;…" at bounding box center [287, 182] width 411 height 216
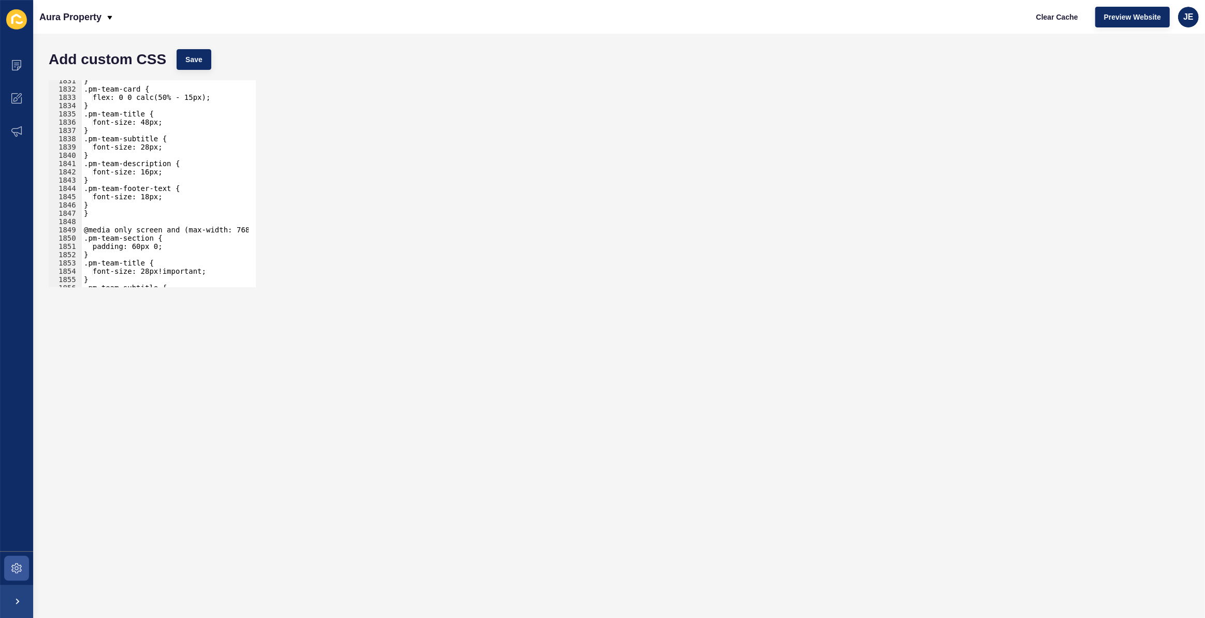
scroll to position [12296, 0]
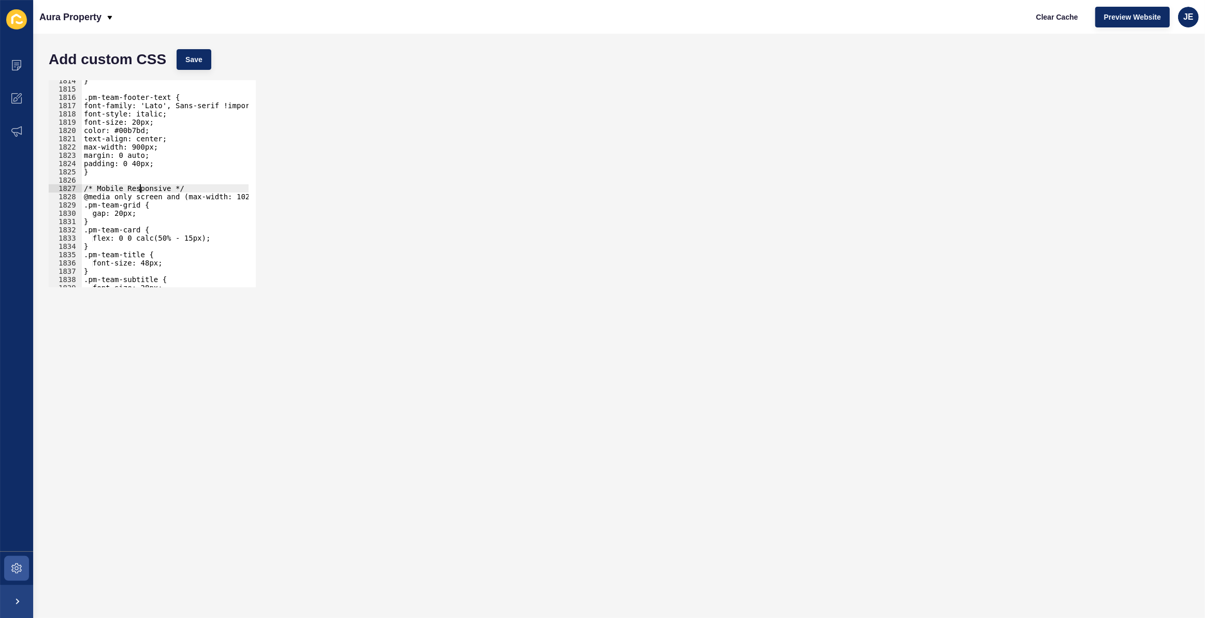
click at [139, 192] on div "} .pm-team-footer-text { font-family: 'Lato', Sans-serif !important; font-style…" at bounding box center [287, 185] width 411 height 216
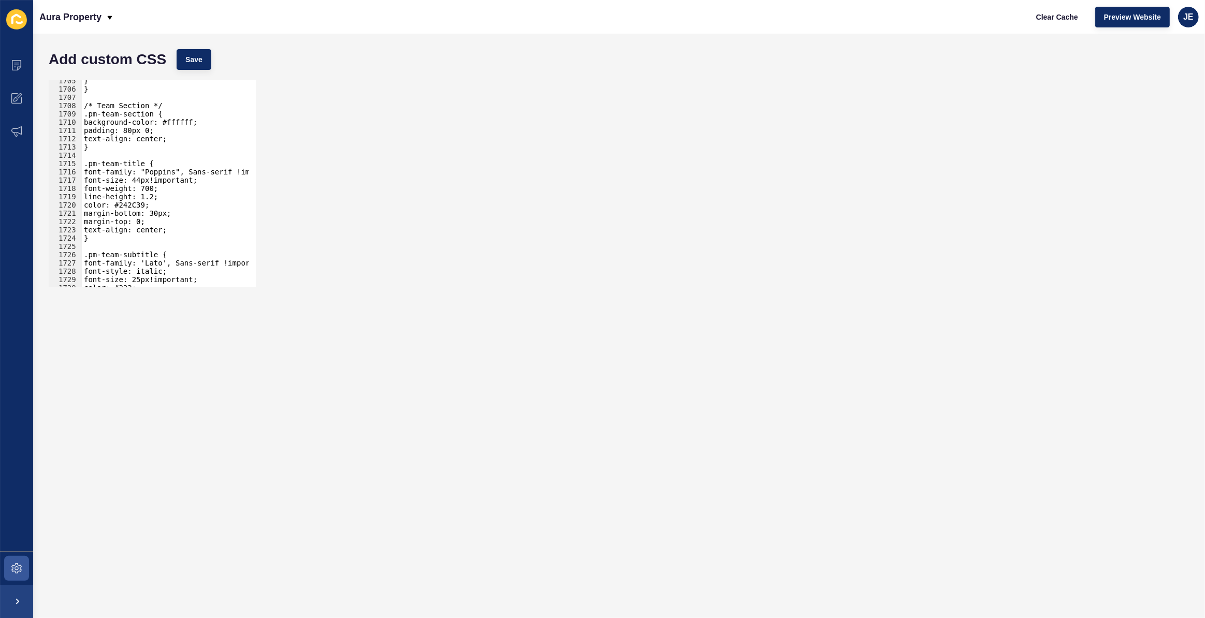
scroll to position [11492, 0]
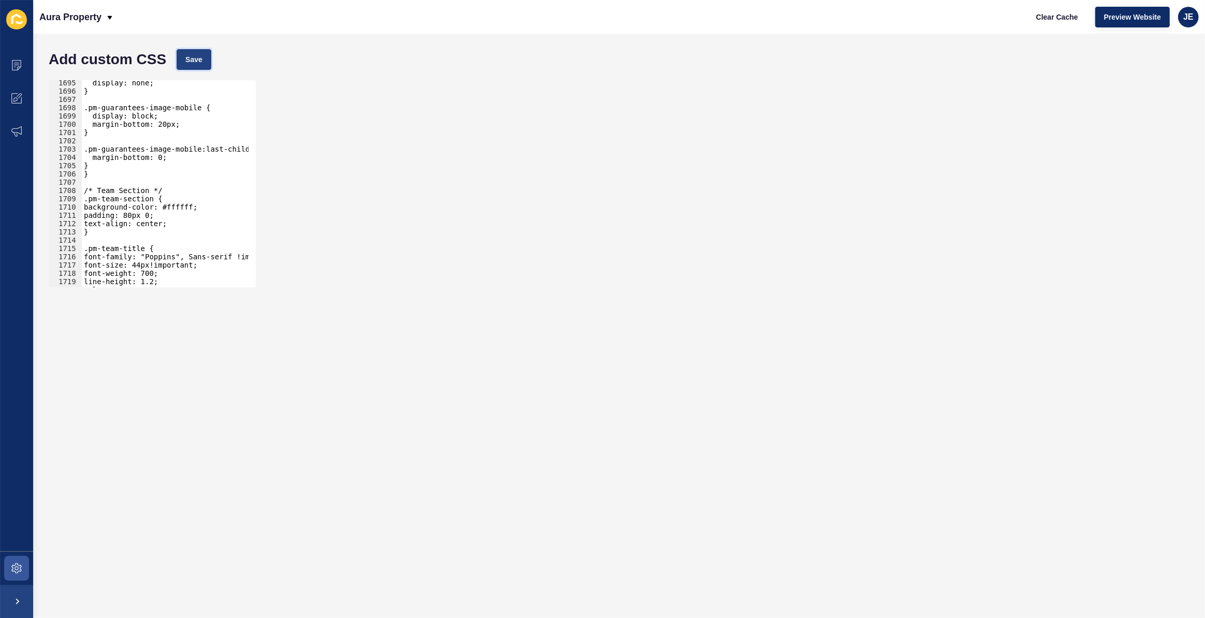
click at [189, 63] on span "Save" at bounding box center [193, 59] width 17 height 10
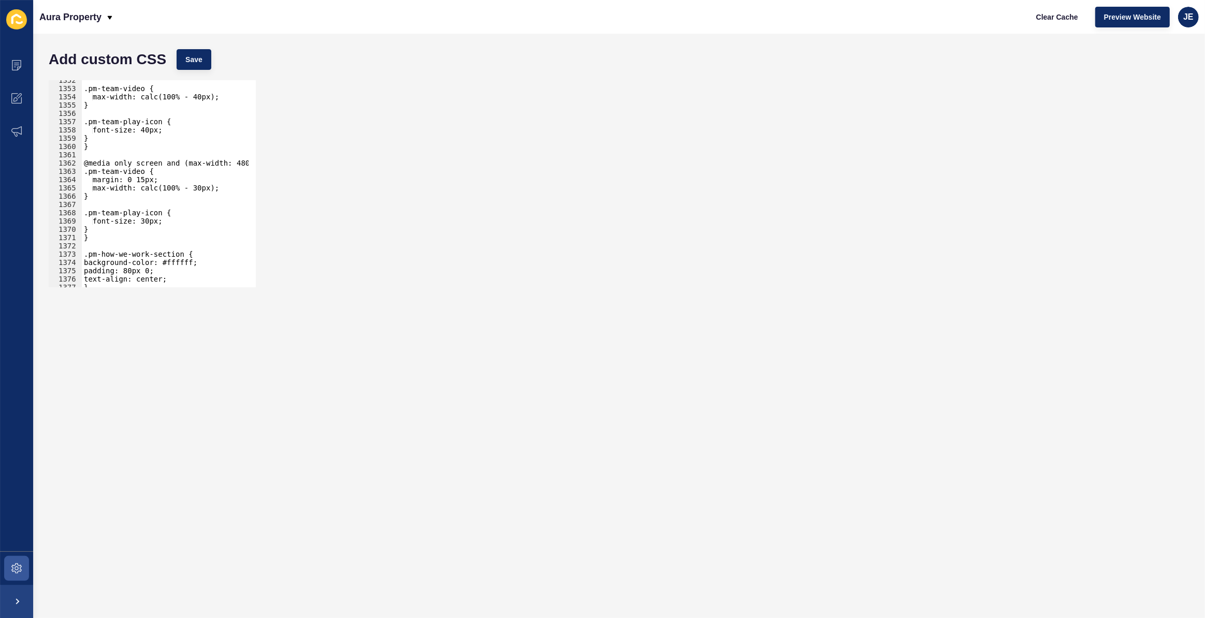
scroll to position [9214, 0]
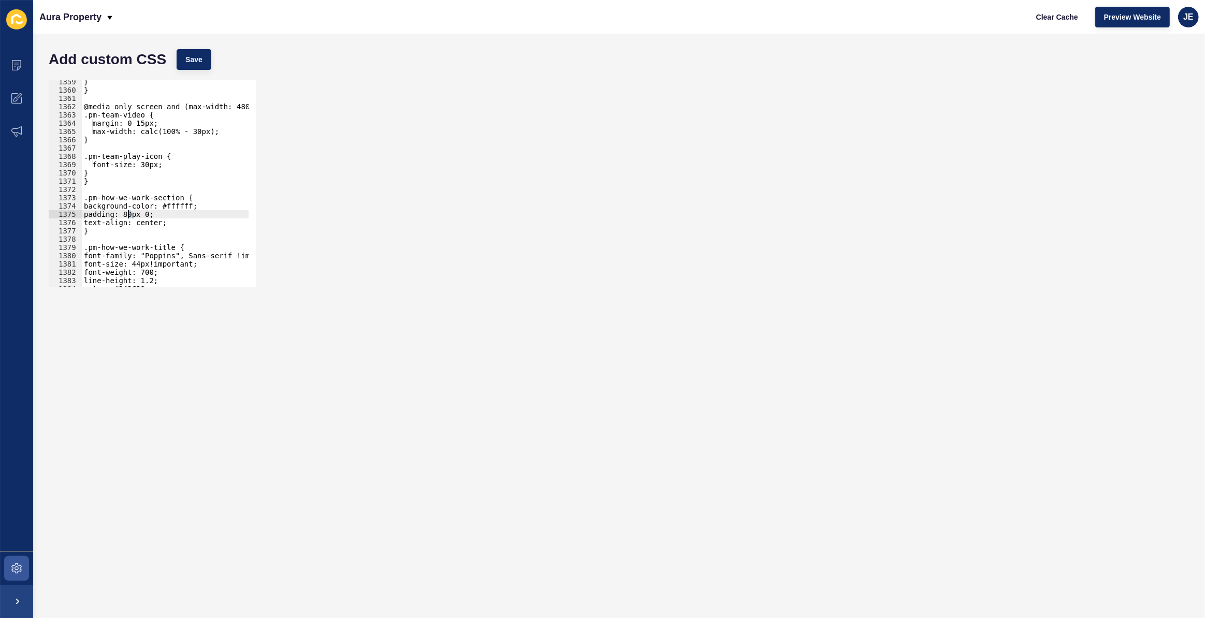
click at [129, 212] on div "} } @media only screen and (max-width: 480px) { .pm-team-video { margin: 0 15px…" at bounding box center [287, 186] width 411 height 216
click at [201, 63] on span "Save" at bounding box center [193, 59] width 17 height 10
click at [128, 214] on div "} } @media only screen and (max-width: 480px) { .pm-team-video { margin: 0 15px…" at bounding box center [287, 186] width 411 height 216
click at [206, 63] on button "Save" at bounding box center [194, 59] width 35 height 21
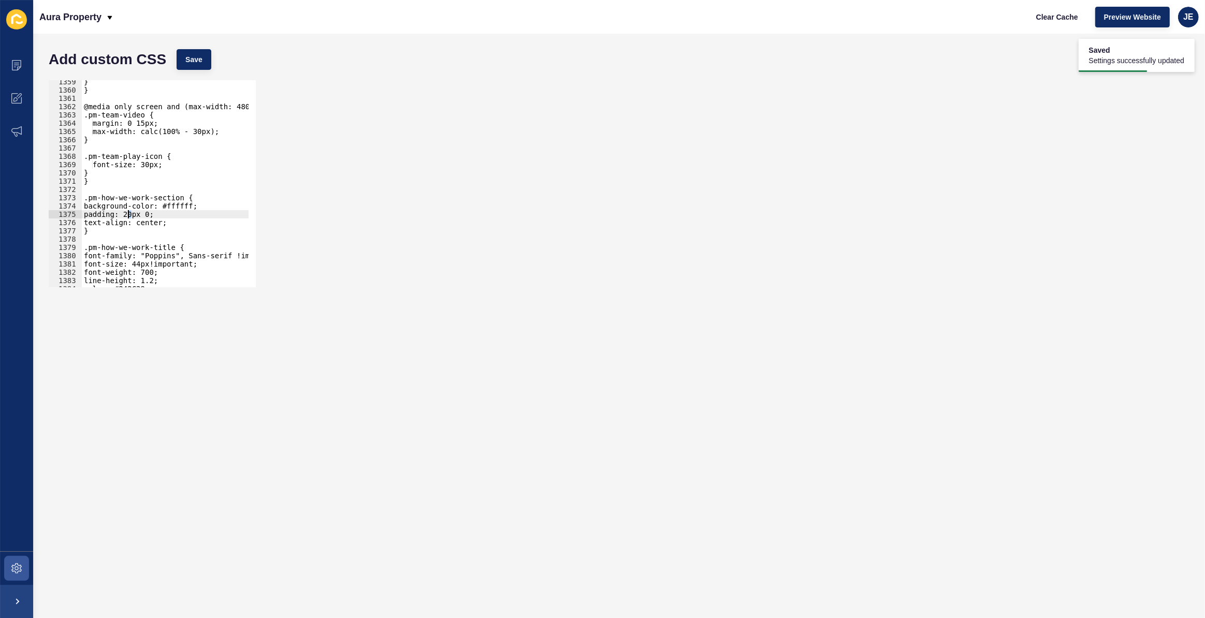
click at [128, 213] on div "} } @media only screen and (max-width: 480px) { .pm-team-video { margin: 0 15px…" at bounding box center [287, 186] width 411 height 216
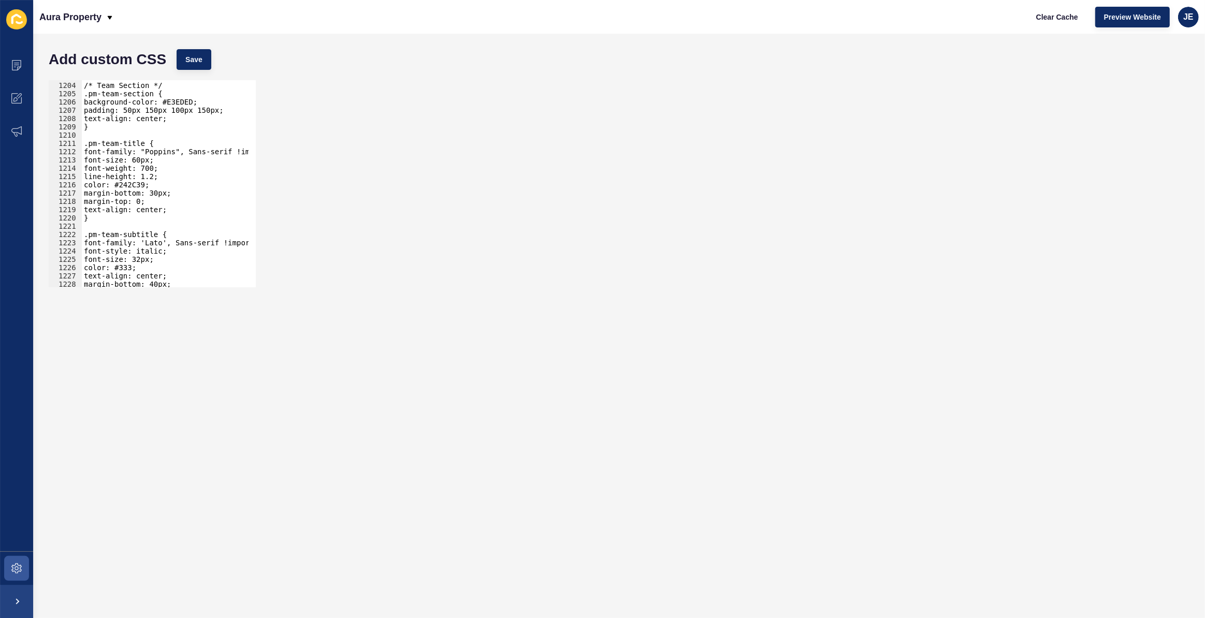
scroll to position [8090, 0]
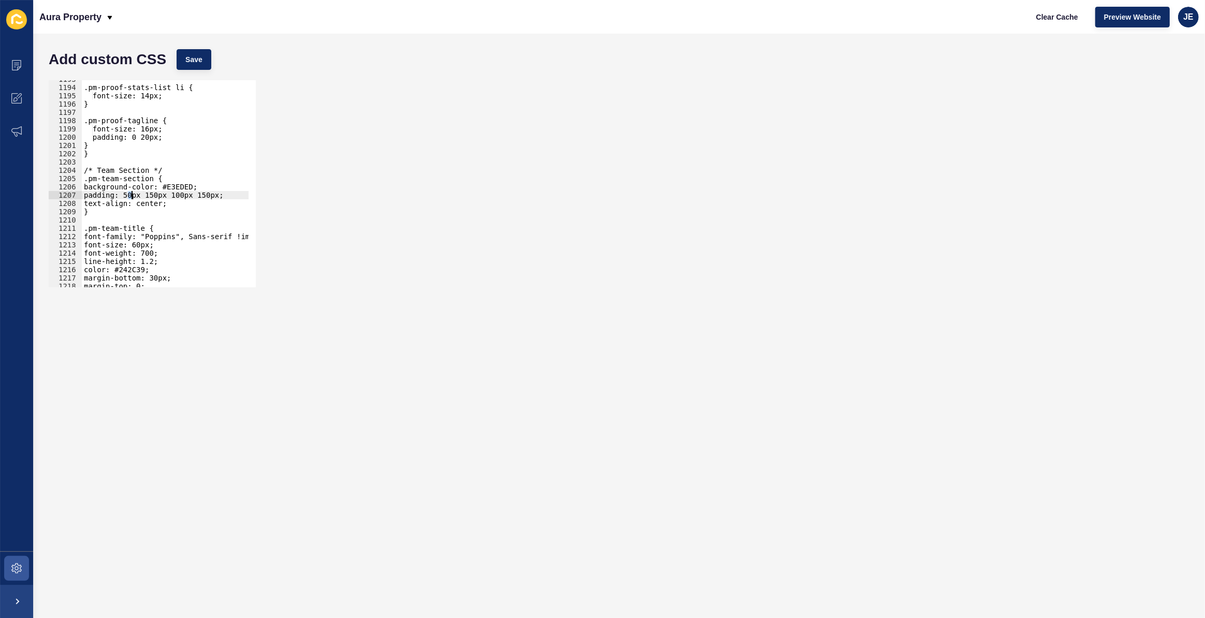
click at [130, 198] on div ".pm-proof-stats-list li { font-size: 14px; } .pm-proof-tagline { font-size: 16p…" at bounding box center [287, 183] width 411 height 216
drag, startPoint x: 181, startPoint y: 196, endPoint x: 172, endPoint y: 195, distance: 8.4
click at [172, 195] on div ".pm-proof-stats-list li { font-size: 14px; } .pm-proof-tagline { font-size: 16p…" at bounding box center [287, 183] width 411 height 216
click at [132, 198] on div ".pm-proof-stats-list li { font-size: 14px; } .pm-proof-tagline { font-size: 16p…" at bounding box center [287, 183] width 411 height 216
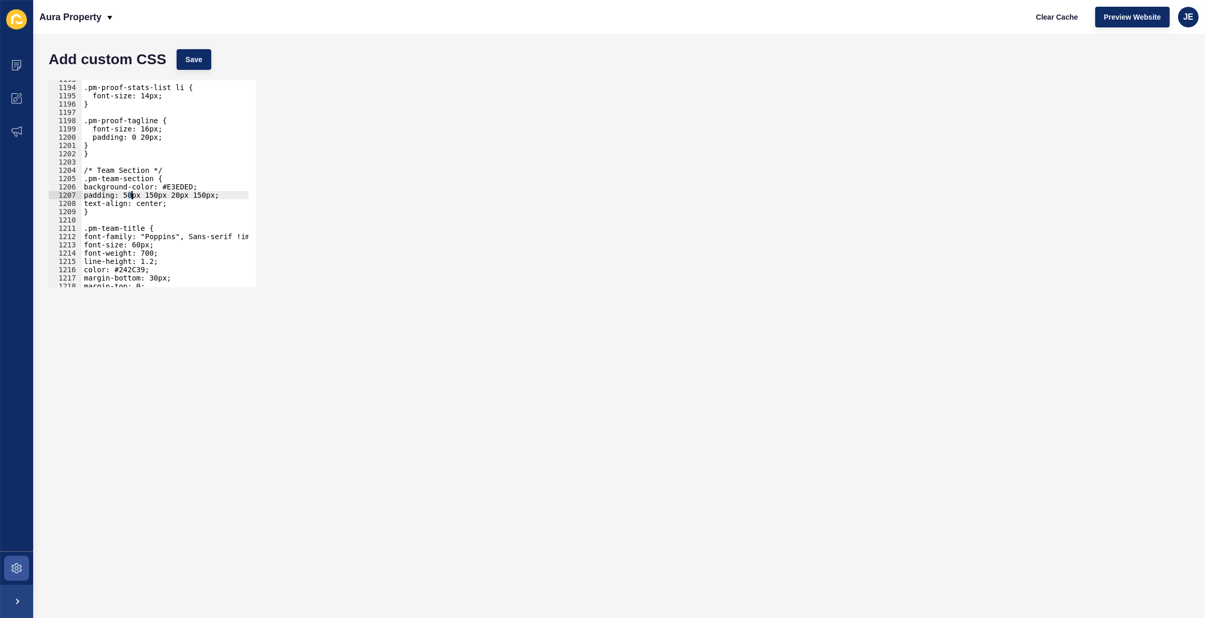
scroll to position [0, 4]
click at [190, 64] on span "Save" at bounding box center [193, 59] width 17 height 10
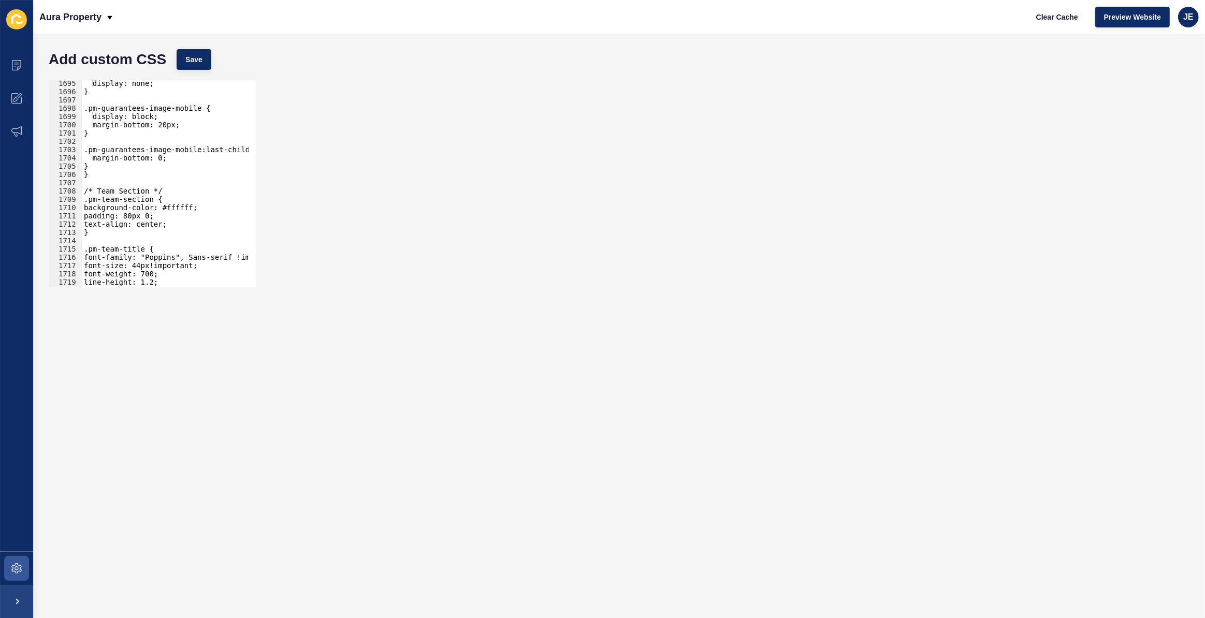
scroll to position [11515, 0]
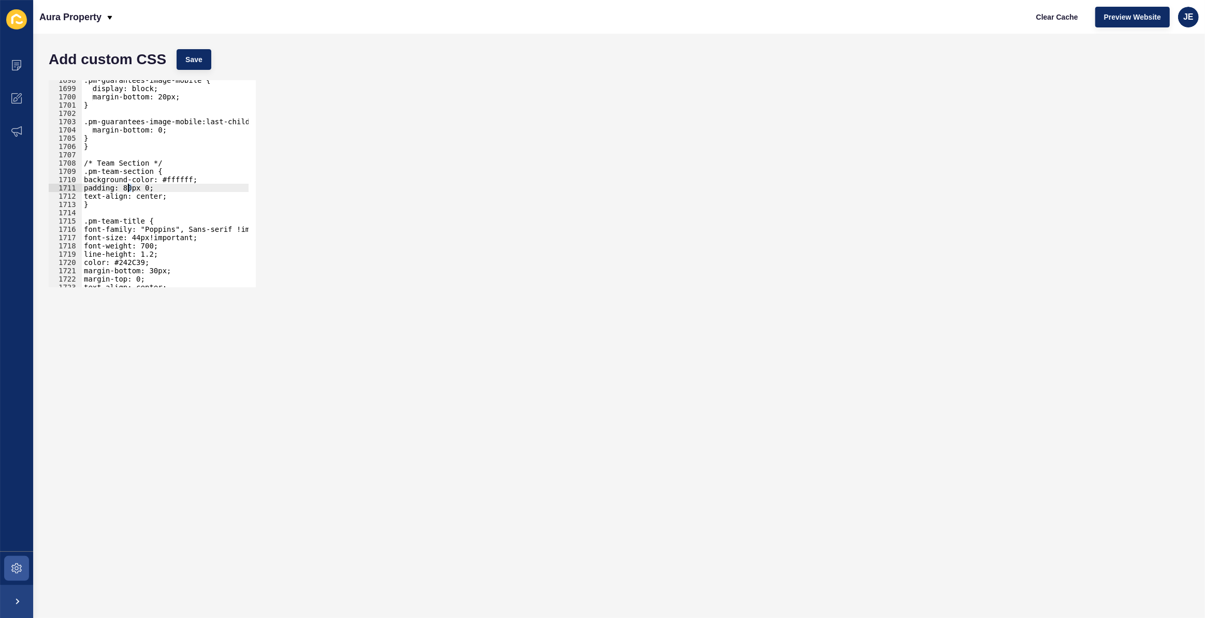
click at [129, 189] on div ".pm-guarantees-image-mobile { display: block; margin-bottom: 20px; } .pm-guaran…" at bounding box center [287, 184] width 411 height 216
type textarea "padding: 20px 0;"
click at [197, 65] on button "Save" at bounding box center [194, 59] width 35 height 21
drag, startPoint x: 162, startPoint y: 186, endPoint x: 83, endPoint y: 184, distance: 78.2
click at [83, 184] on div ".pm-guarantees-image-mobile { display: block; margin-bottom: 20px; } .pm-guaran…" at bounding box center [287, 184] width 411 height 216
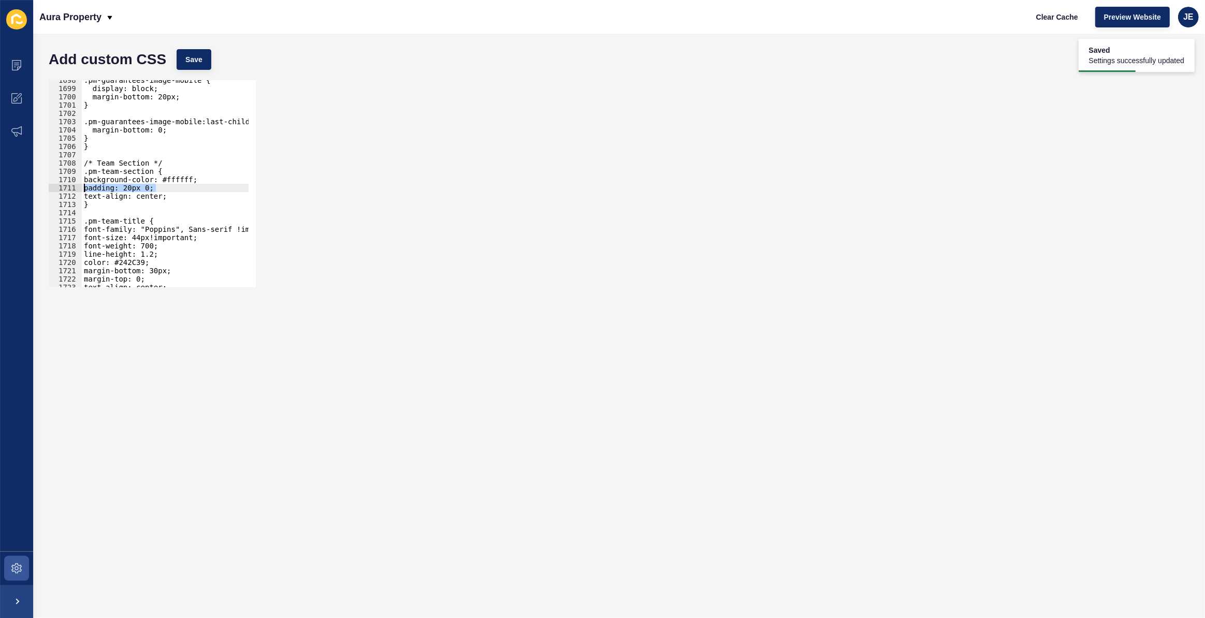
scroll to position [0, 0]
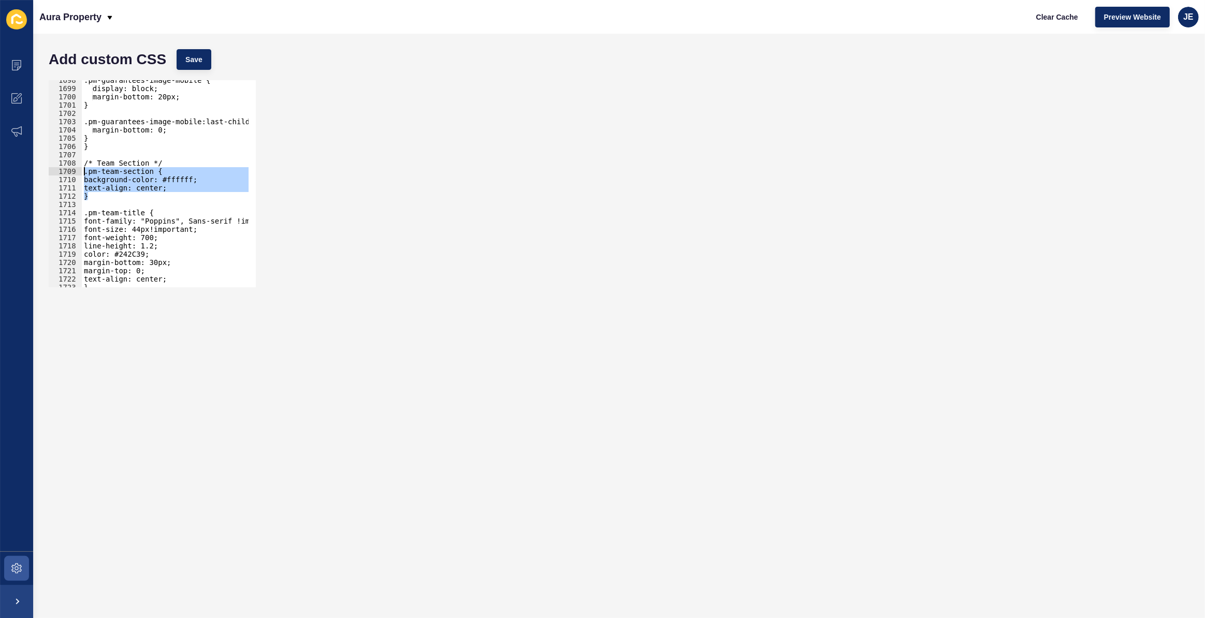
drag, startPoint x: 102, startPoint y: 196, endPoint x: 78, endPoint y: 169, distance: 35.6
click at [78, 169] on div "background-color: #ffffff; 1698 1699 1700 1701 1702 1703 1704 1705 1706 1707 17…" at bounding box center [152, 183] width 207 height 207
type textarea ".pm-team-section { background-color: #ffffff;"
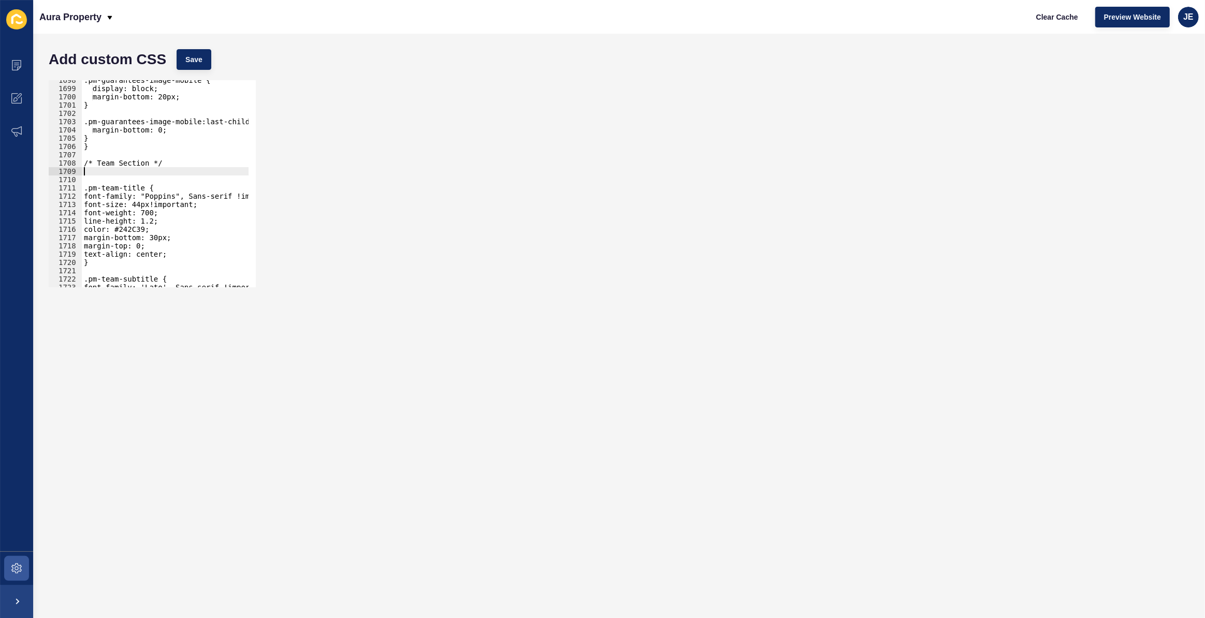
type textarea "/* Team Section */"
click at [202, 63] on button "Save" at bounding box center [194, 59] width 35 height 21
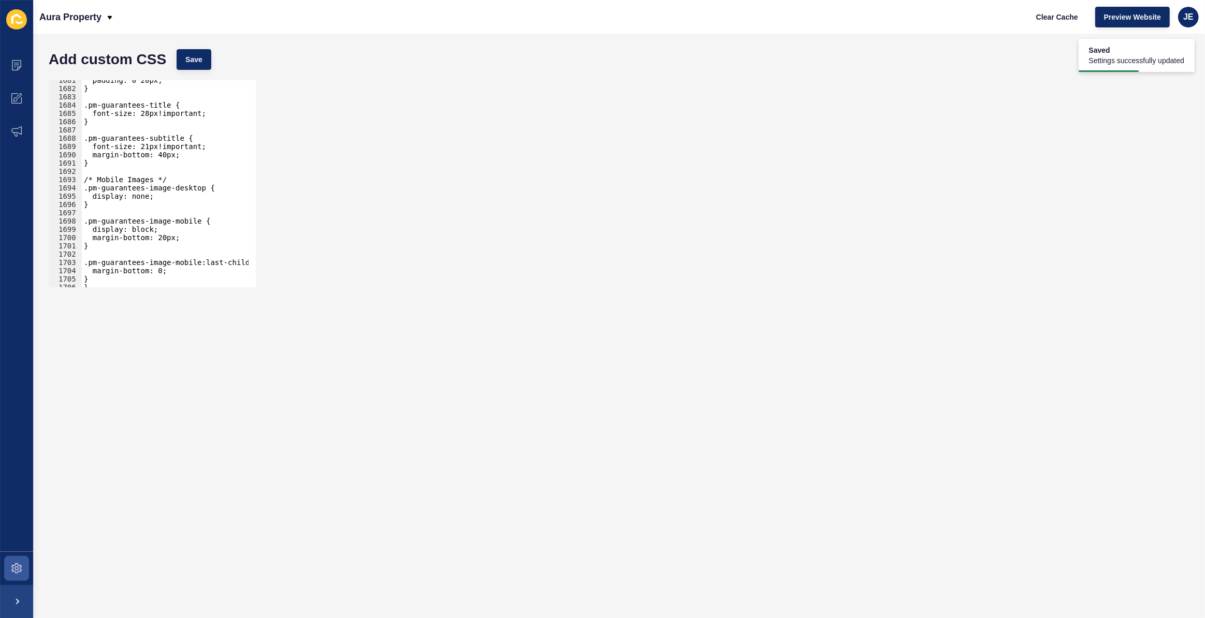
scroll to position [11491, 0]
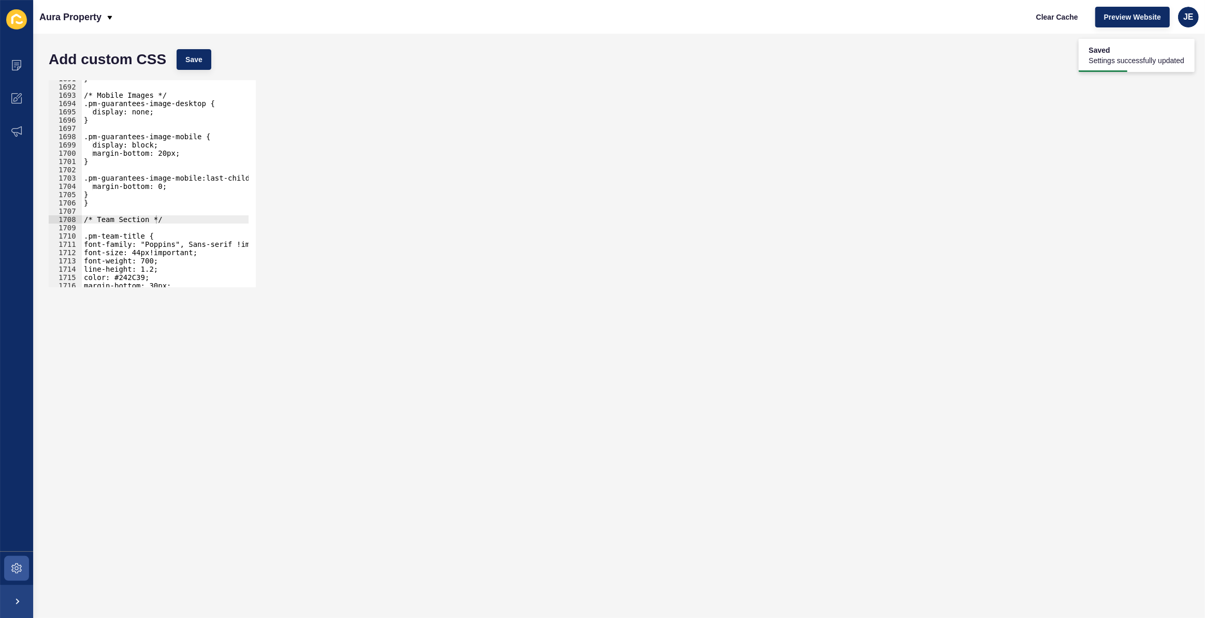
click at [140, 228] on div "} /* Mobile Images */ .pm-guarantees-image-desktop { display: none; } .pm-guara…" at bounding box center [287, 183] width 411 height 216
type textarea "/* Team Section */"
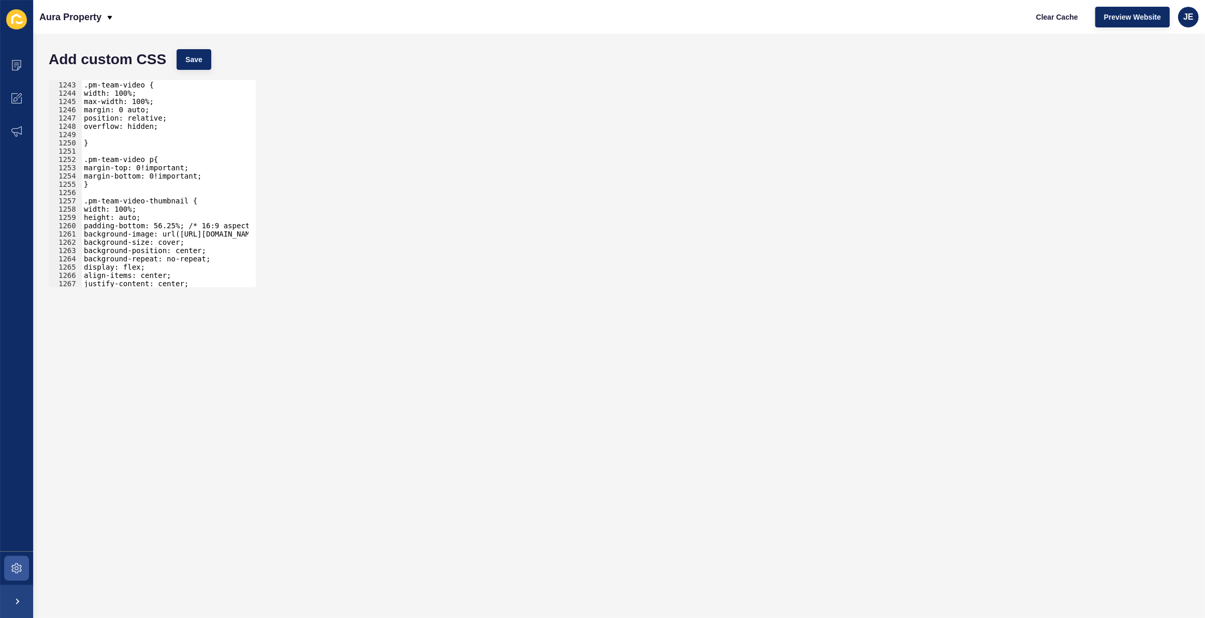
scroll to position [8375, 0]
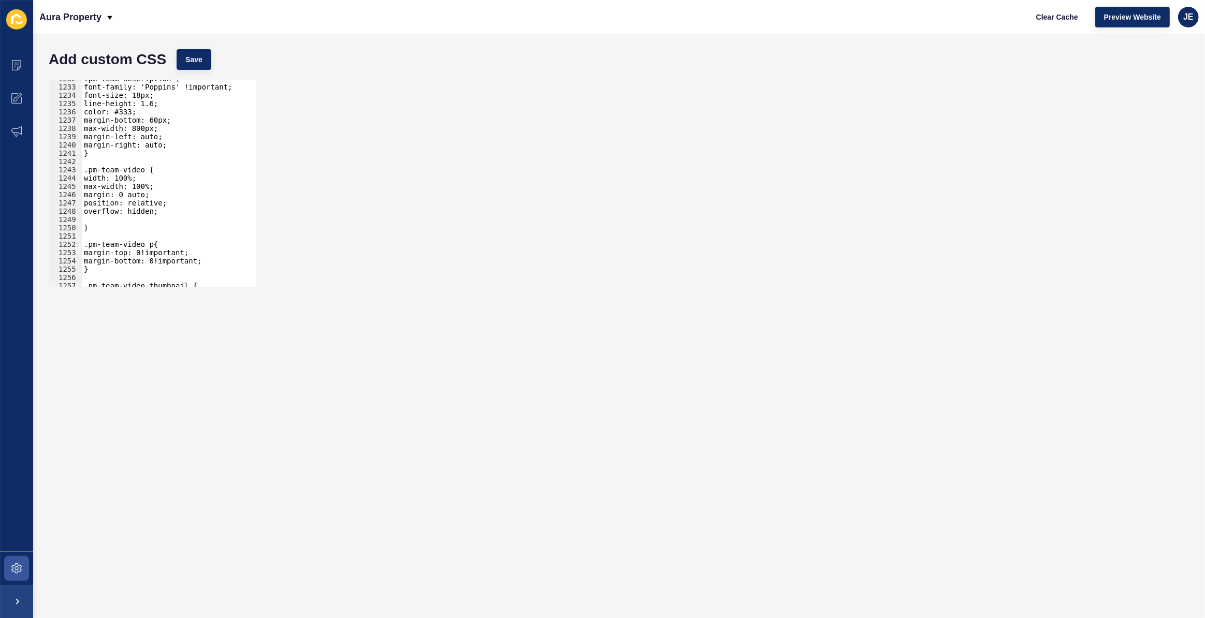
click at [101, 220] on div ".pm-team-description { font-family: 'Poppins' !important; font-size: 18px; line…" at bounding box center [287, 183] width 411 height 216
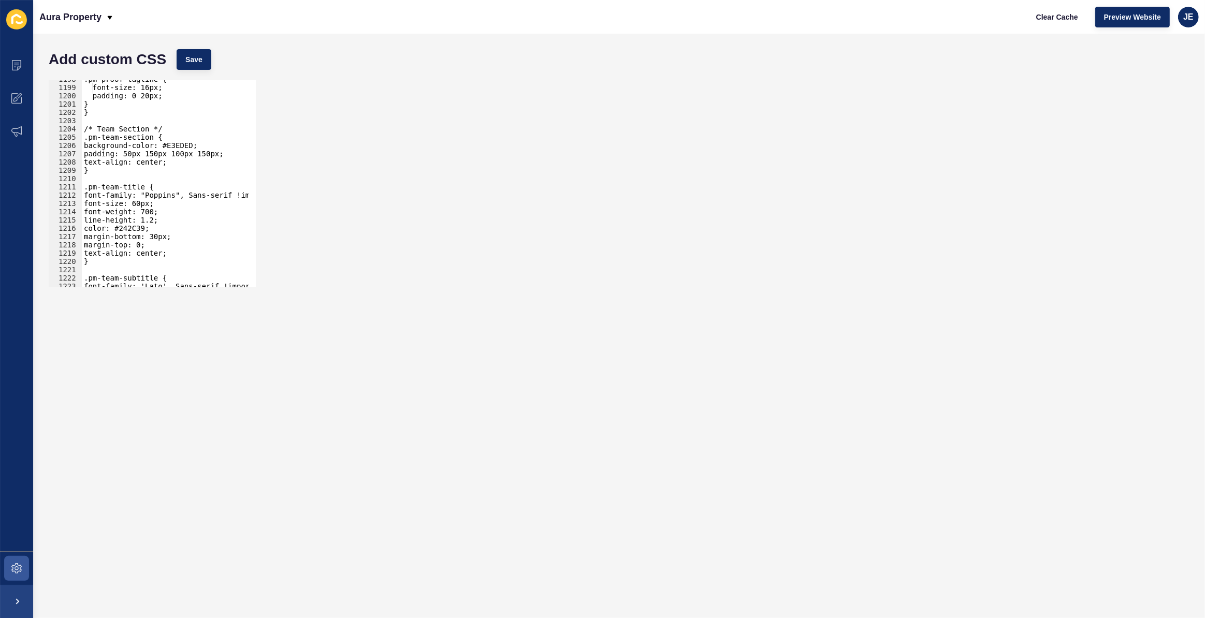
scroll to position [8123, 0]
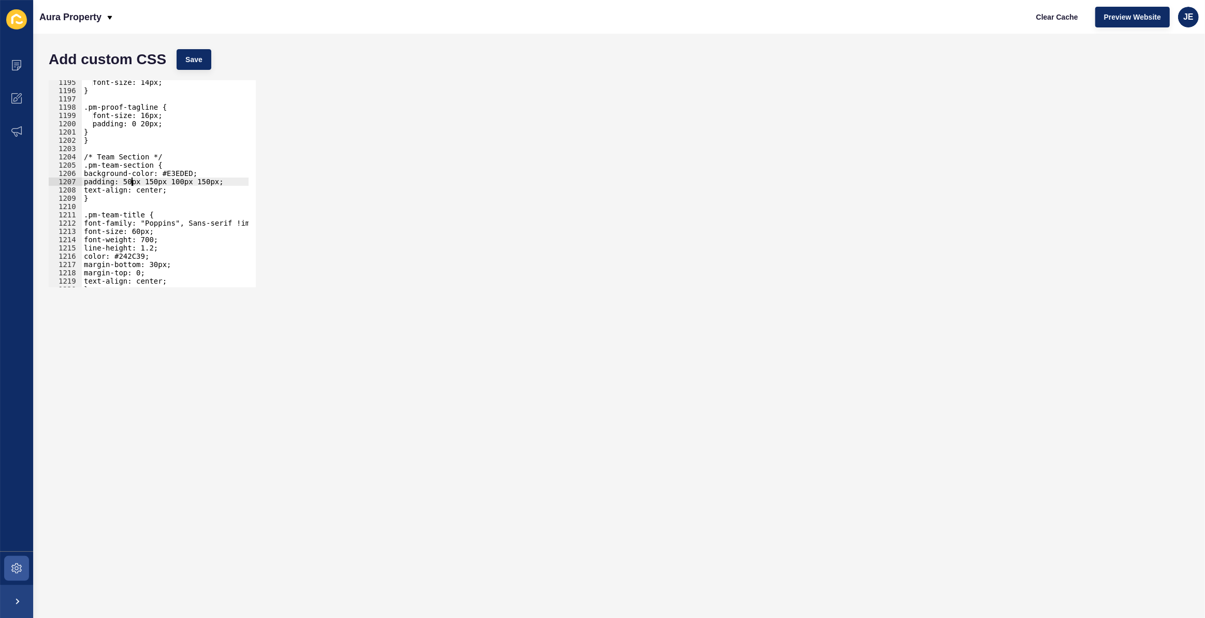
click at [129, 182] on div "font-size: 14px; } .pm-proof-tagline { font-size: 16px; padding: 0 20px; } } /*…" at bounding box center [287, 186] width 411 height 216
drag, startPoint x: 178, startPoint y: 182, endPoint x: 172, endPoint y: 182, distance: 5.7
click at [172, 182] on div "font-size: 14px; } .pm-proof-tagline { font-size: 16px; padding: 0 20px; } } /*…" at bounding box center [287, 186] width 411 height 216
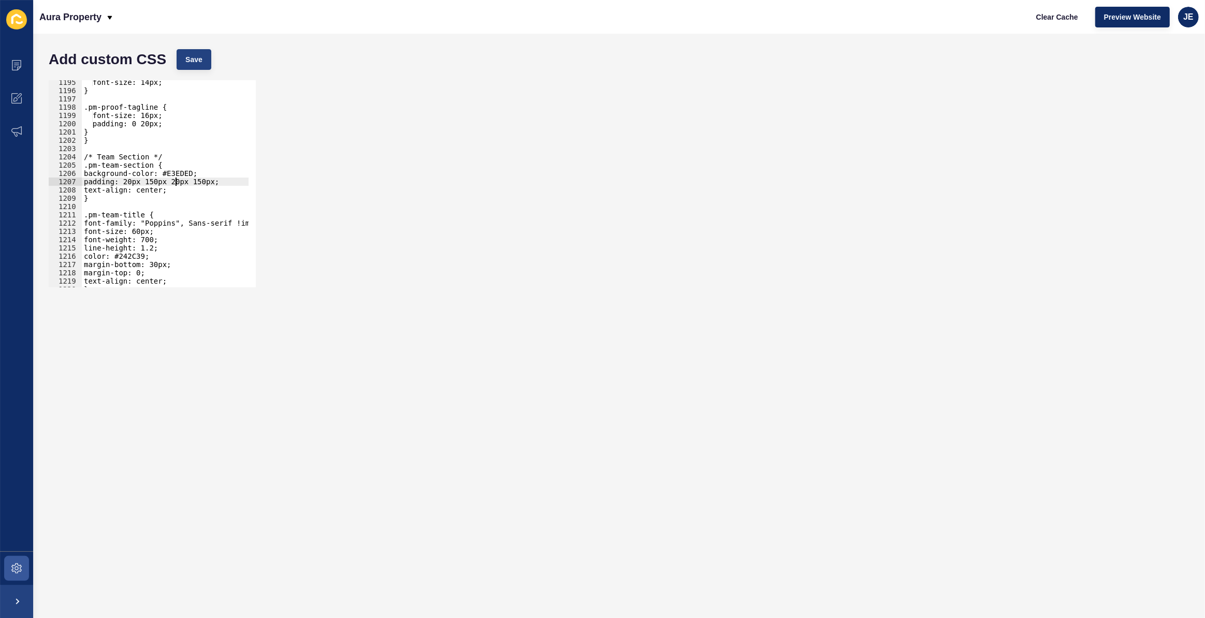
type textarea "padding: 20px 150px 20px 150px;"
click at [195, 56] on span "Save" at bounding box center [193, 59] width 17 height 10
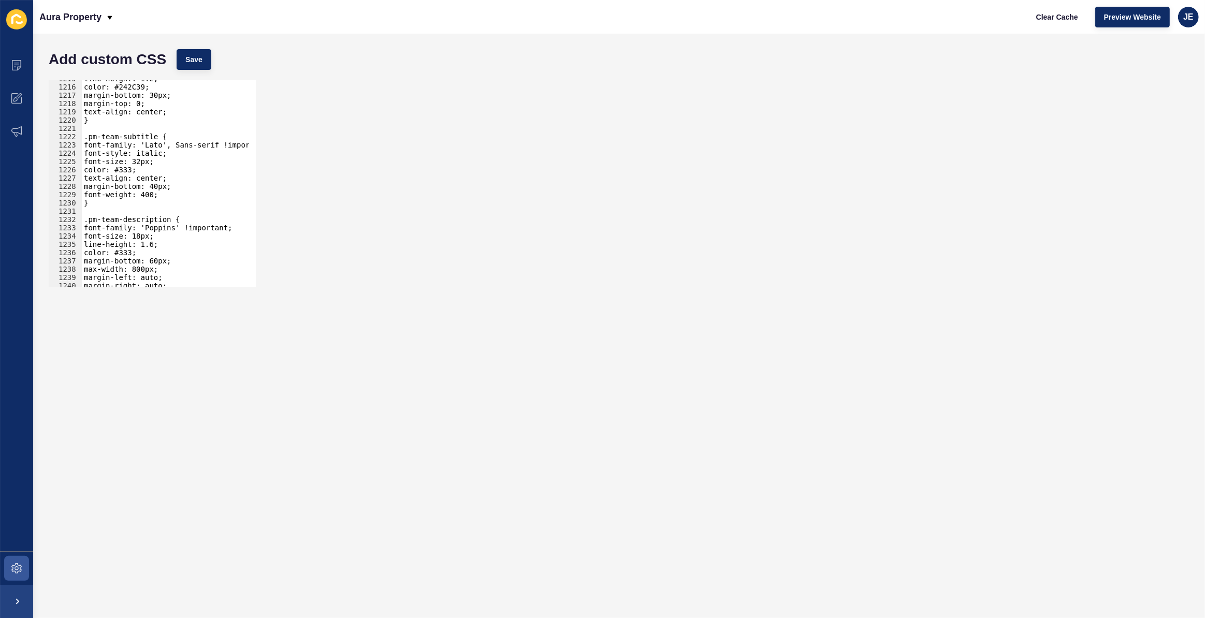
scroll to position [8309, 0]
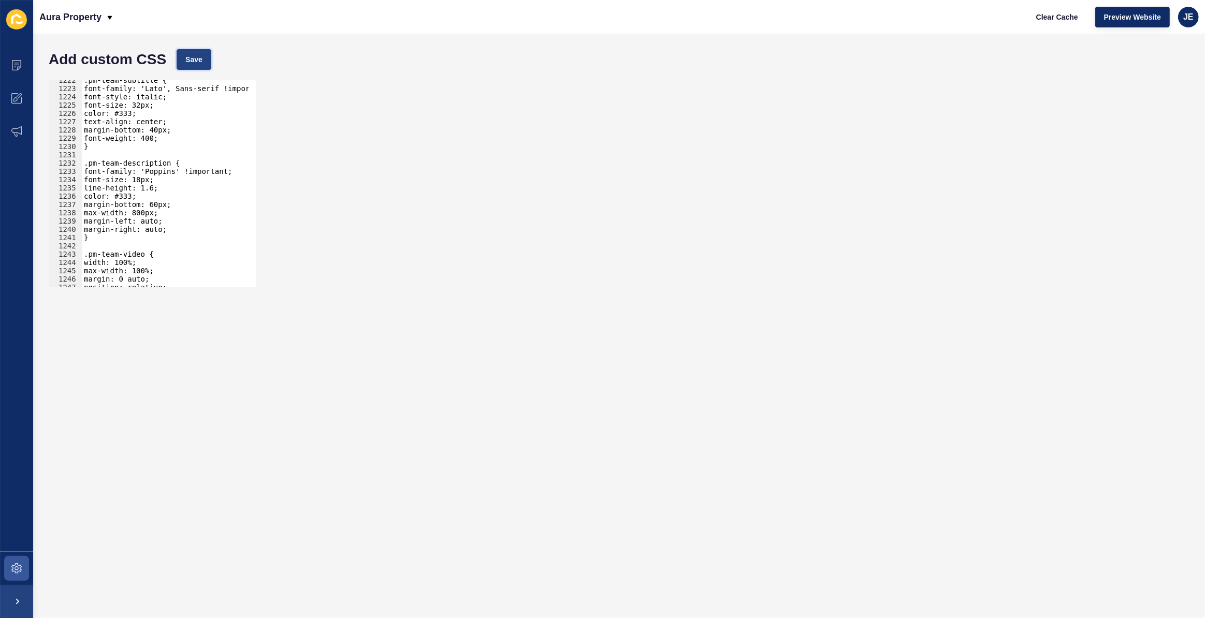
click at [203, 53] on button "Save" at bounding box center [194, 59] width 35 height 21
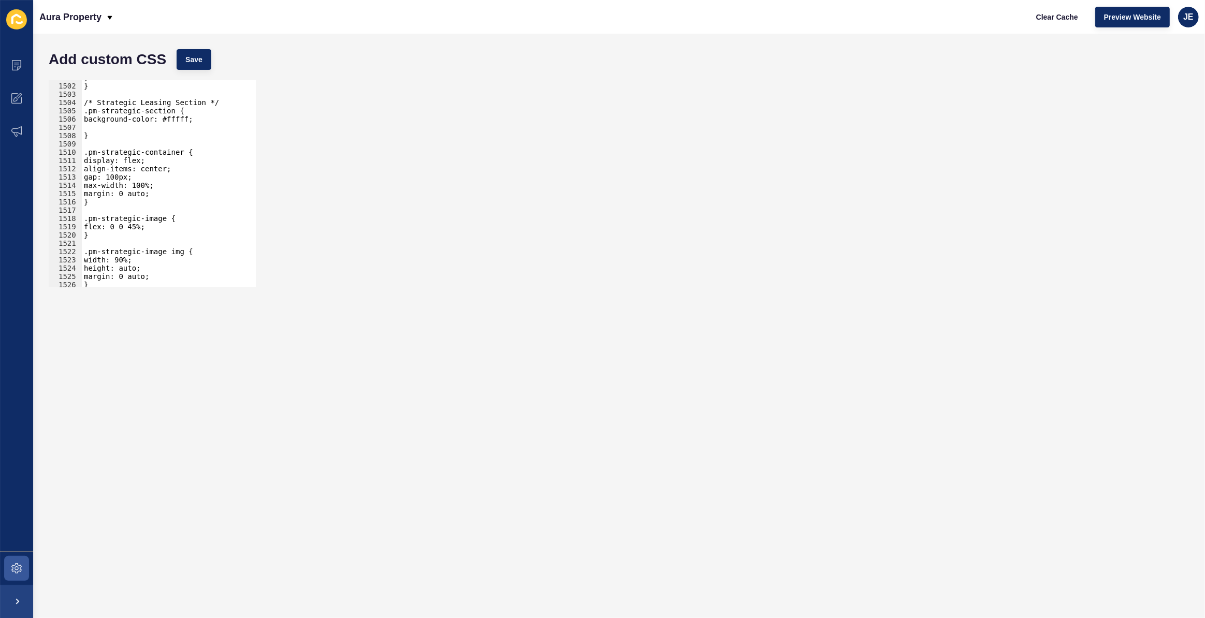
scroll to position [10209, 0]
click at [106, 124] on div "} } /* Strategic Leasing Section */ .pm-strategic-section { background-color: #…" at bounding box center [287, 182] width 411 height 216
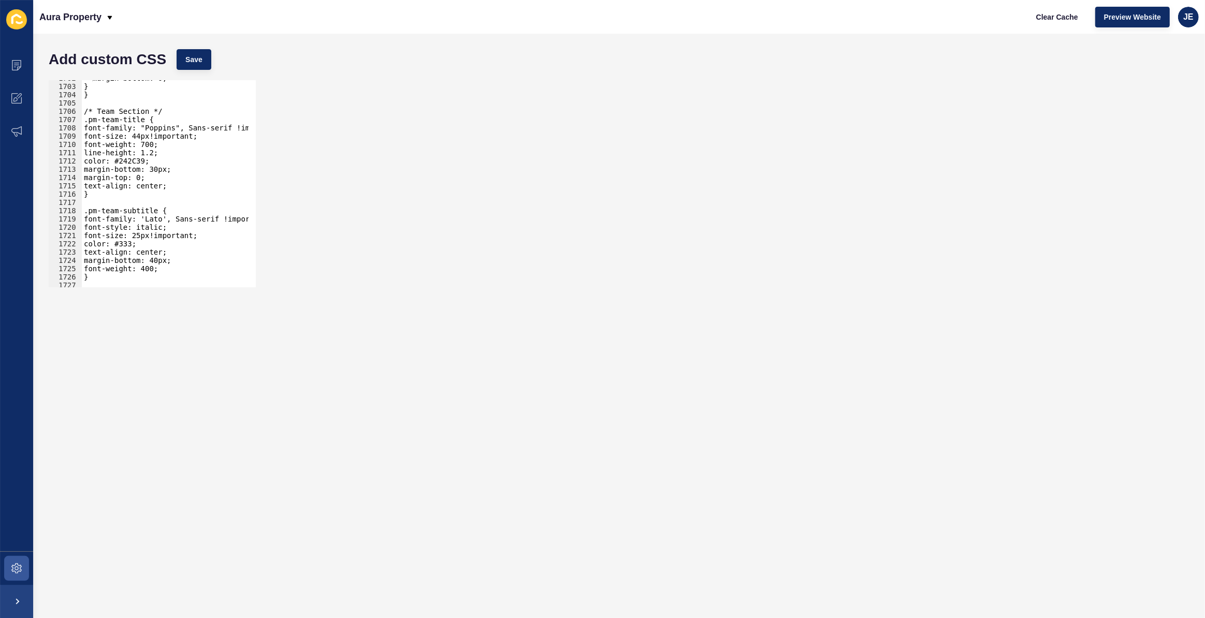
scroll to position [11581, 0]
click at [102, 119] on div "margin-bottom: 0; } } /* Team Section */ .pm-team-title { font-family: "Poppins…" at bounding box center [287, 182] width 411 height 216
click at [98, 214] on div "margin-bottom: 0; } } /* Team Section */ .pm-meet-team-title { font-family: "Po…" at bounding box center [287, 182] width 411 height 216
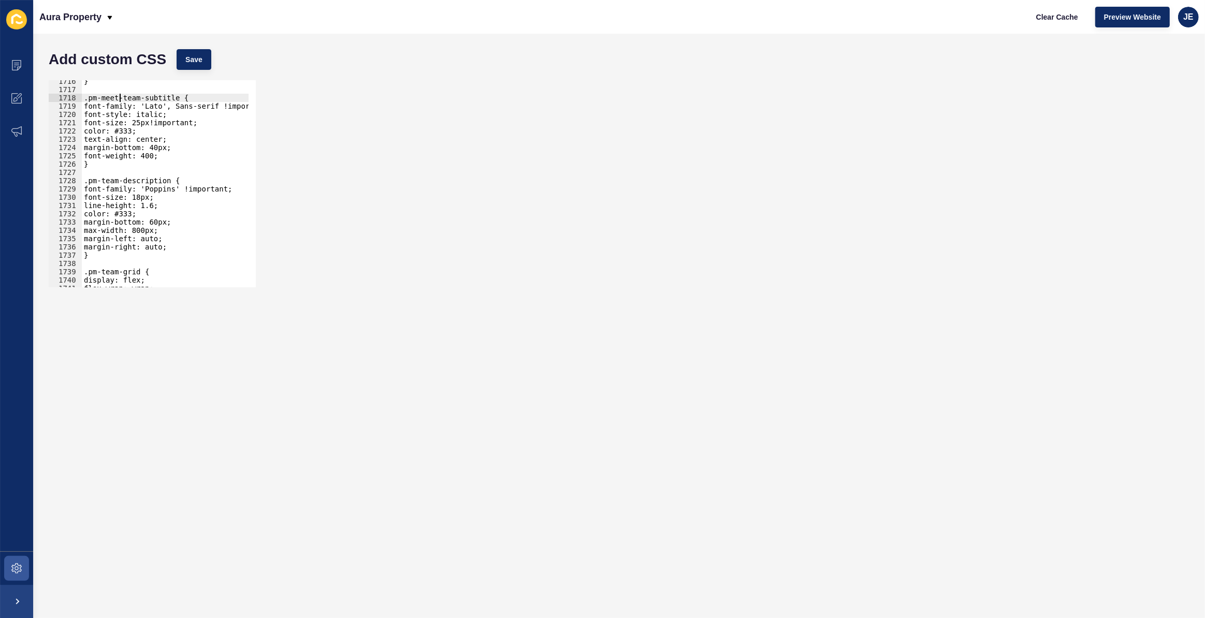
click at [99, 181] on div "} .pm-meet-team-subtitle { font-family: 'Lato', Sans-serif !important; font-sty…" at bounding box center [287, 185] width 411 height 216
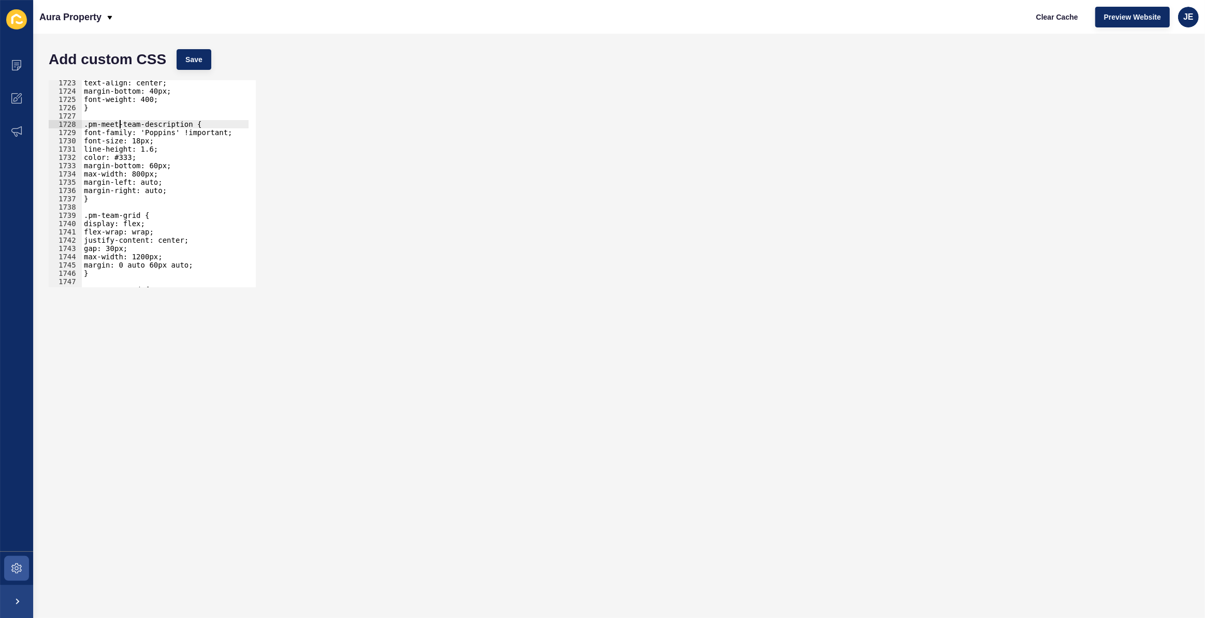
scroll to position [11720, 0]
click at [107, 123] on div "text-align: center; margin-bottom: 40px; font-weight: 400; } .pm-meet-team-desc…" at bounding box center [287, 187] width 411 height 216
drag, startPoint x: 119, startPoint y: 124, endPoint x: 98, endPoint y: 123, distance: 20.7
click at [98, 123] on div "text-align: center; margin-bottom: 40px; font-weight: 400; } .pm-meet-team-desc…" at bounding box center [287, 187] width 411 height 216
click at [98, 218] on div "text-align: center; margin-bottom: 40px; font-weight: 400; } .pm-meet-team-desc…" at bounding box center [287, 187] width 411 height 216
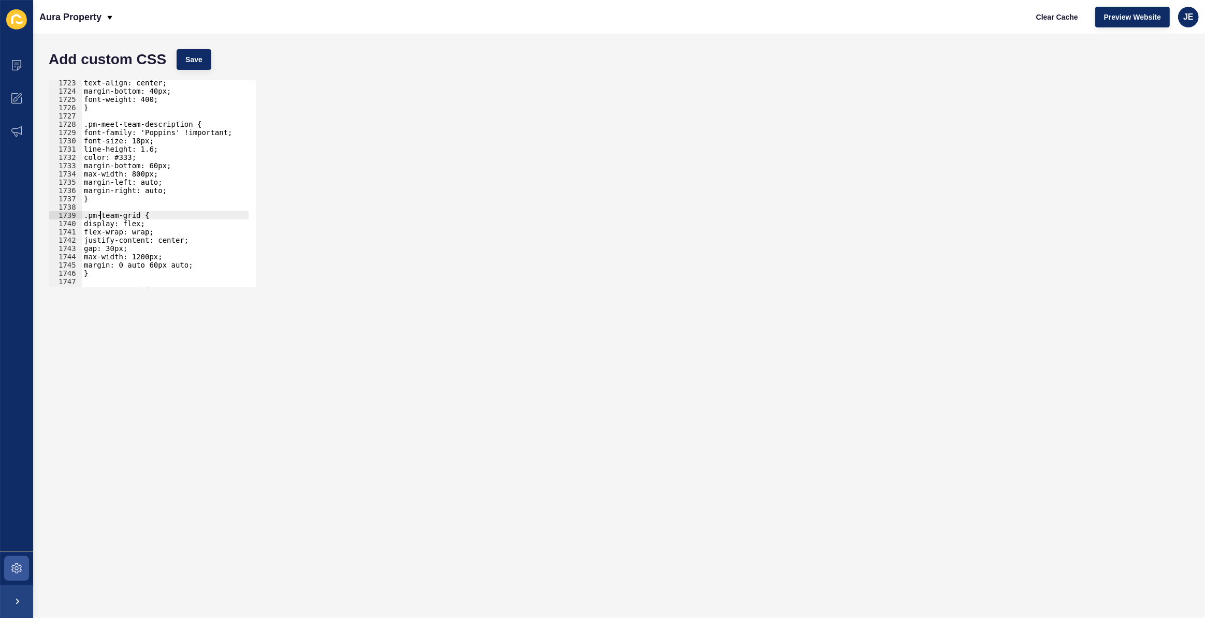
paste textarea "meet-"
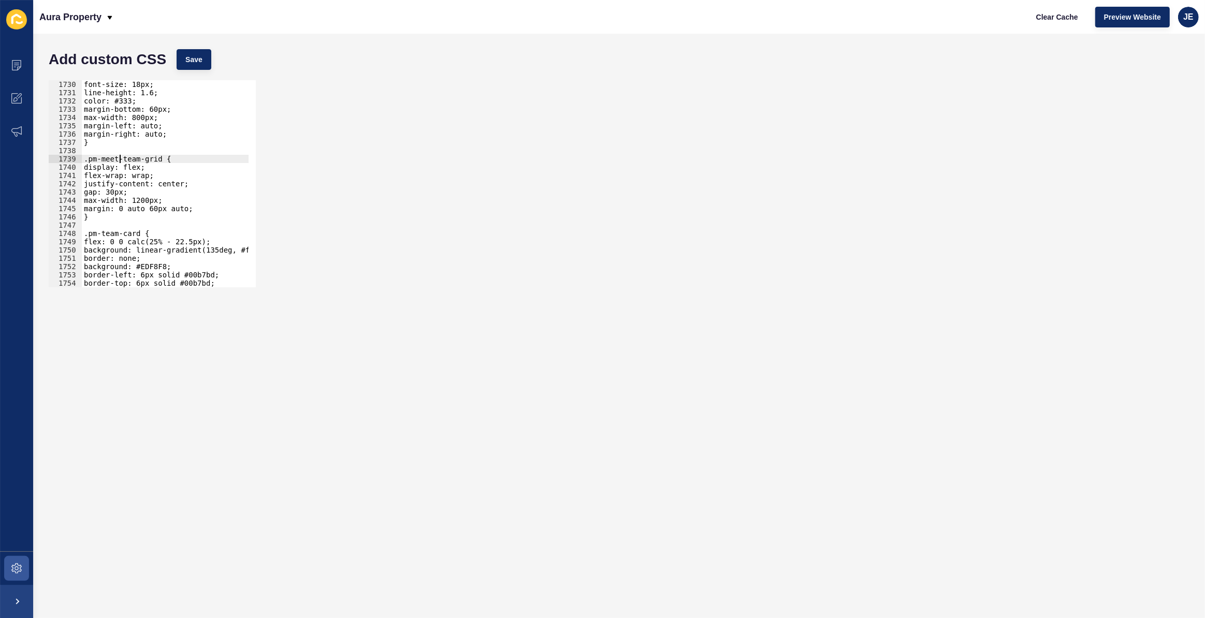
click at [100, 236] on div "font-size: 18px; line-height: 1.6; color: #333; margin-bottom: 60px; max-width:…" at bounding box center [287, 188] width 411 height 216
paste textarea "meet-"
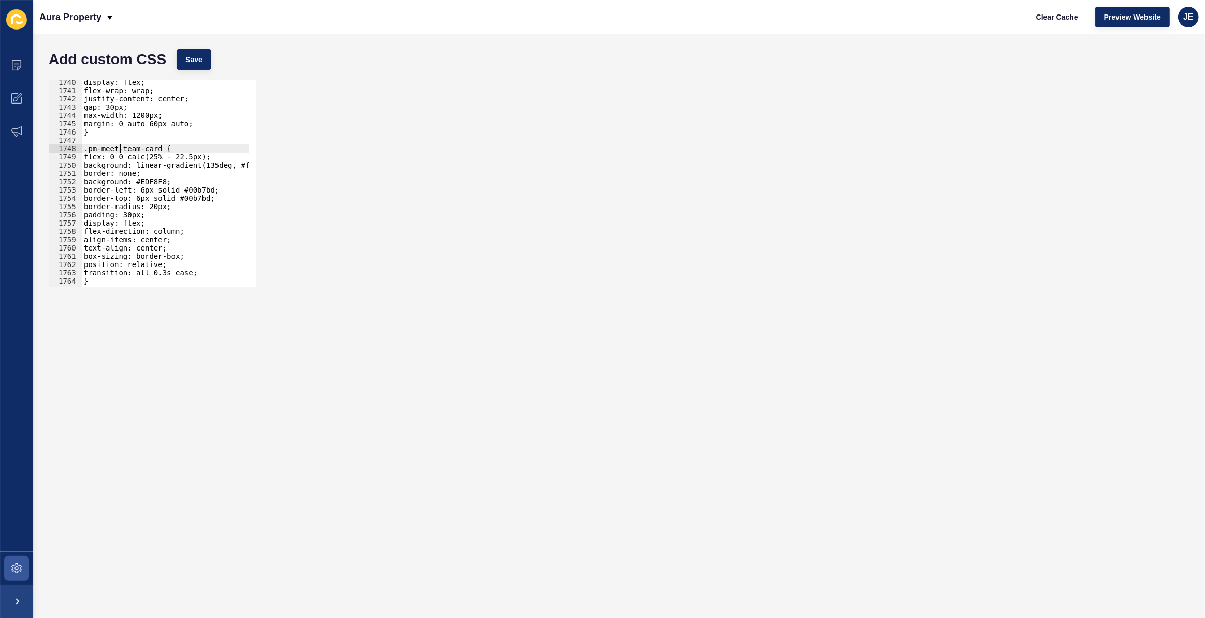
scroll to position [11929, 0]
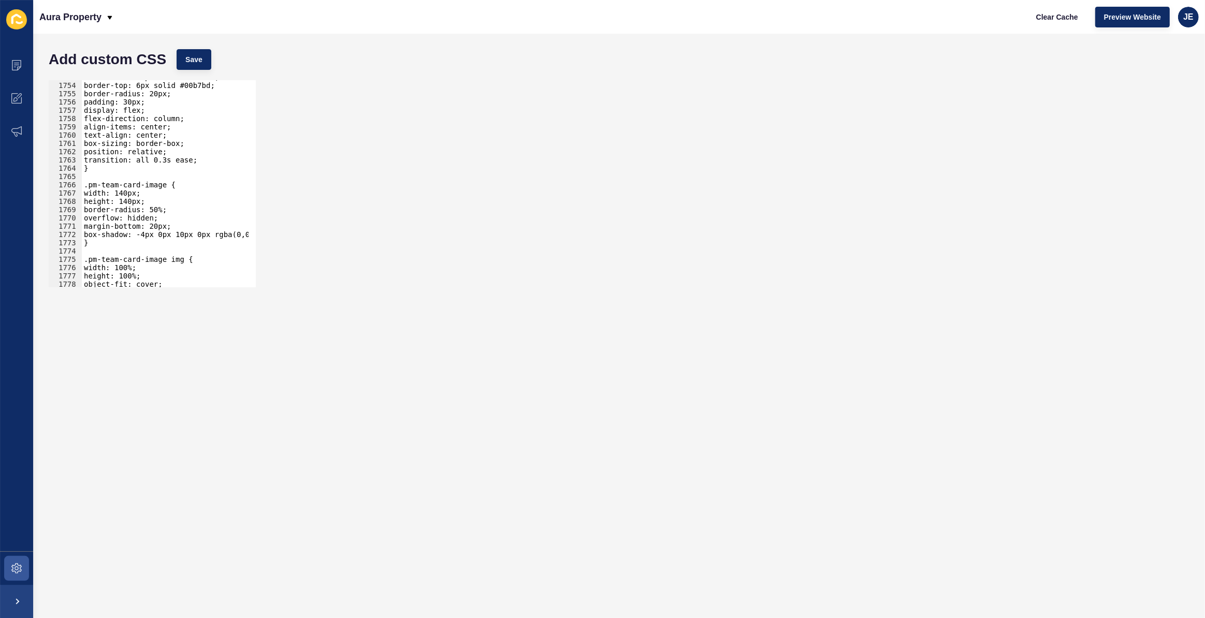
click at [100, 185] on div "border-left: 6px solid #00b7bd; border-top: 6px solid #00b7bd; border-radius: 2…" at bounding box center [287, 181] width 411 height 216
paste textarea "meet-"
click at [99, 260] on div "border-left: 6px solid #00b7bd; border-top: 6px solid #00b7bd; border-radius: 2…" at bounding box center [287, 181] width 411 height 216
paste textarea "meet-"
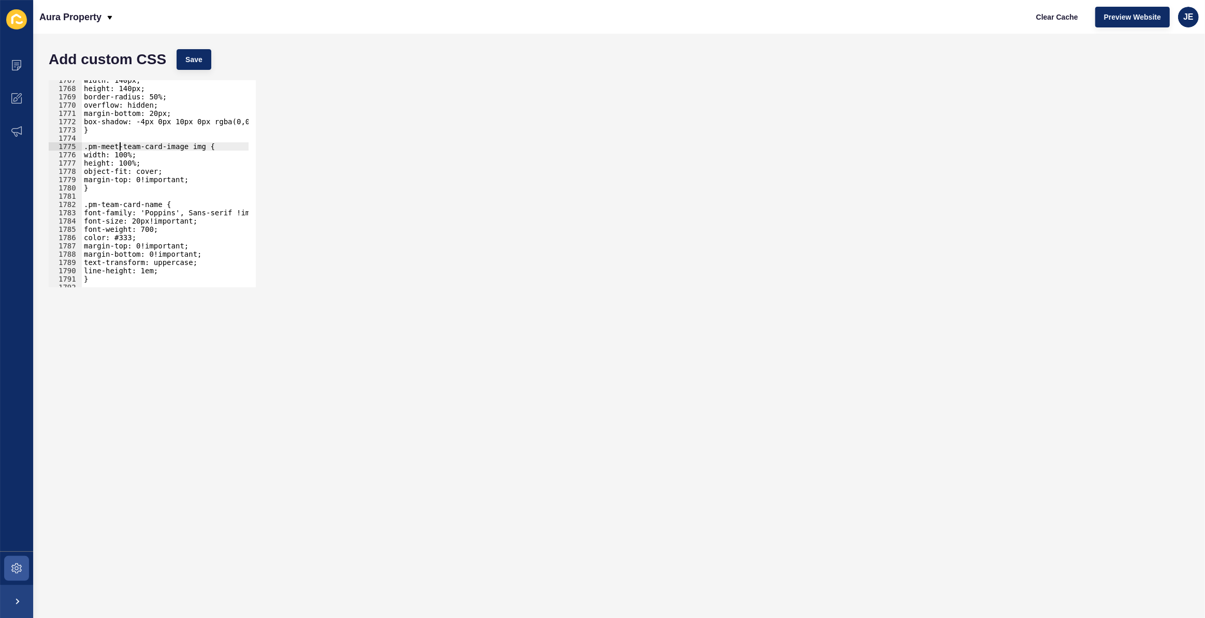
scroll to position [12022, 0]
click at [99, 204] on div "width: 140px; height: 140px; border-radius: 50%; overflow: hidden; margin-botto…" at bounding box center [287, 184] width 411 height 216
paste textarea "meet-"
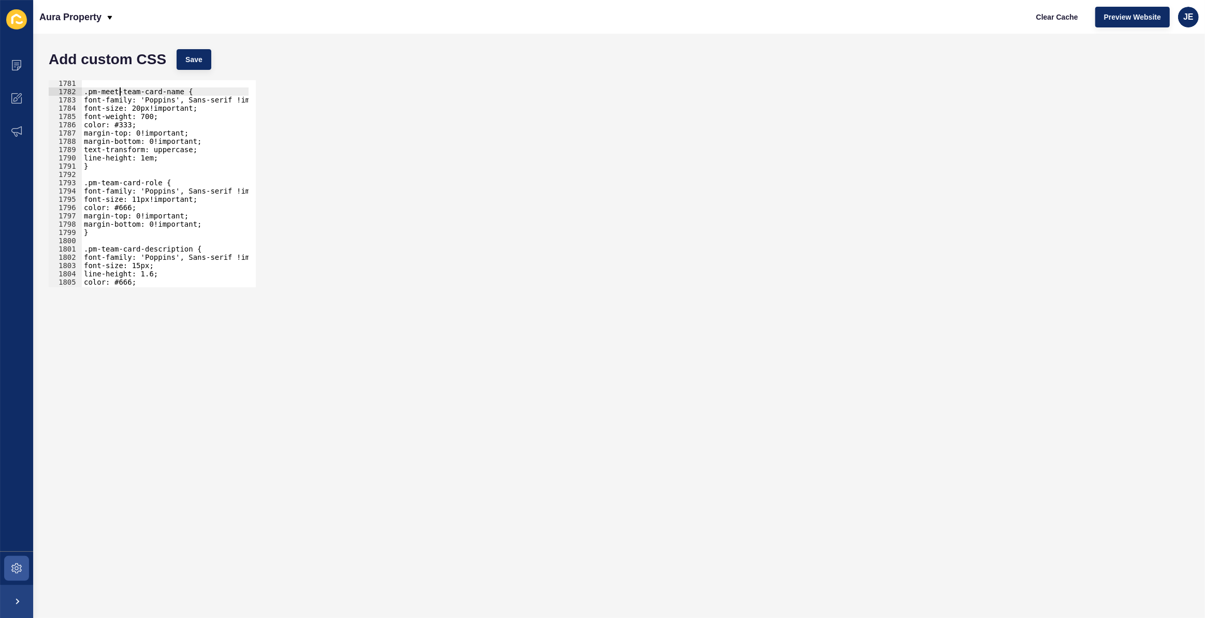
scroll to position [12114, 0]
click at [98, 184] on div ".pm-meet-team-card-name { font-family: 'Poppins', Sans-serif !important; font-s…" at bounding box center [287, 187] width 411 height 216
paste textarea "meet-"
click at [101, 248] on div ".pm-meet-team-card-name { font-family: 'Poppins', Sans-serif !important; font-s…" at bounding box center [287, 187] width 411 height 216
paste textarea "meet-"
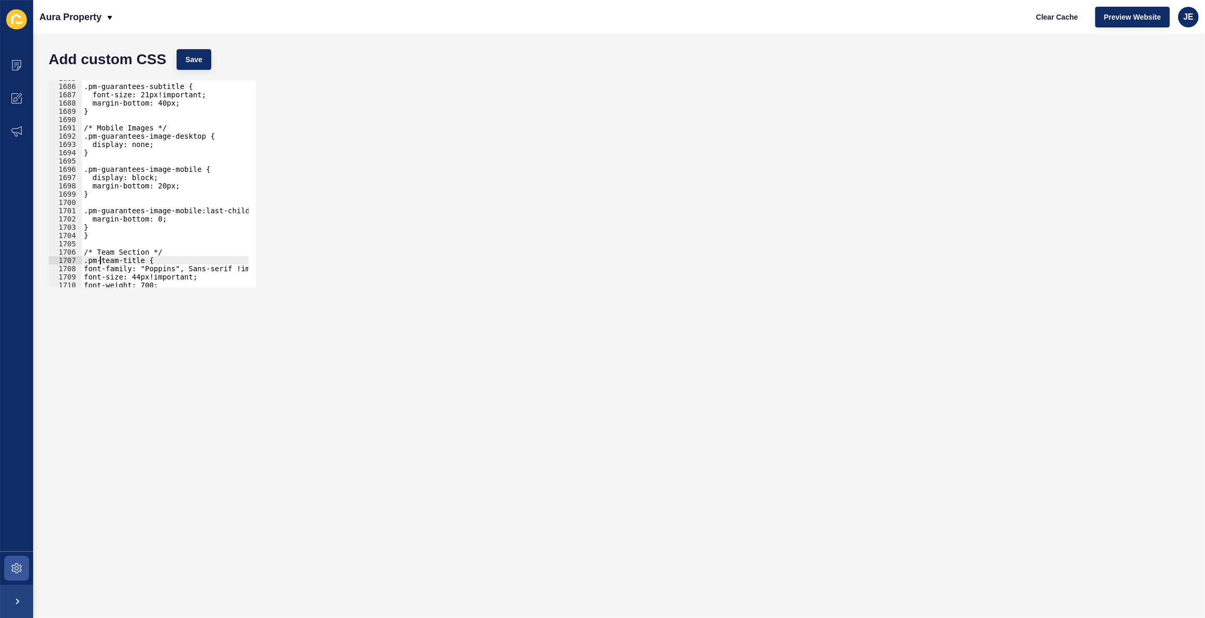
scroll to position [11535, 0]
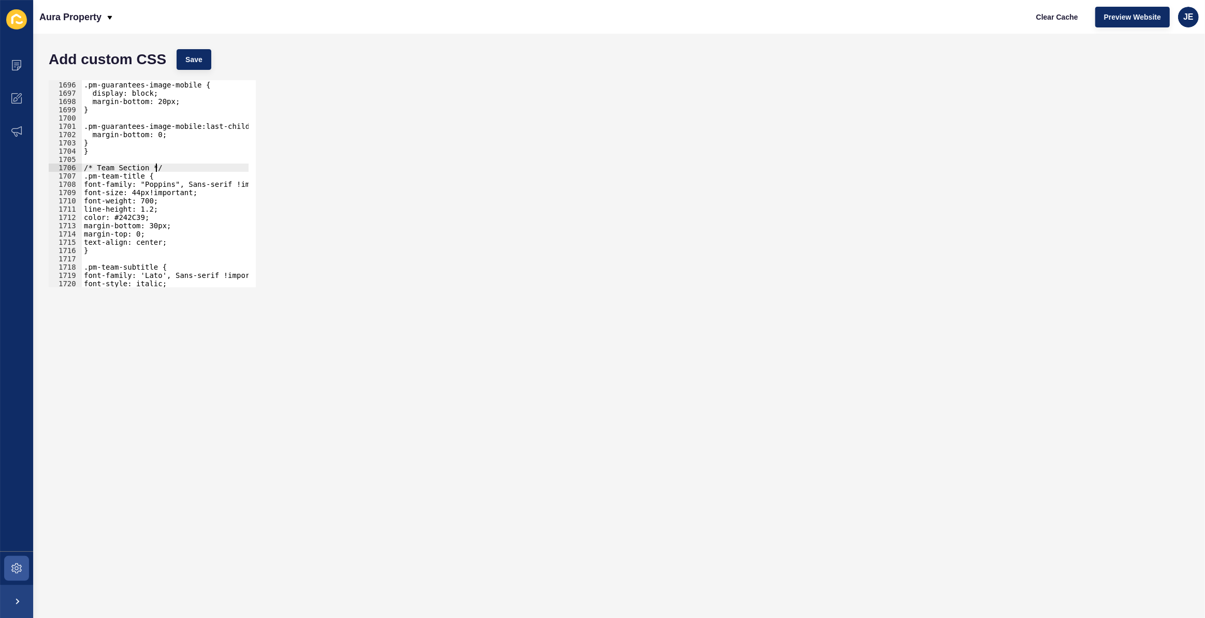
click at [173, 167] on div ".pm-guarantees-image-mobile { display: block; margin-bottom: 20px; } .pm-guaran…" at bounding box center [287, 180] width 411 height 216
type textarea "/* Team Section */"
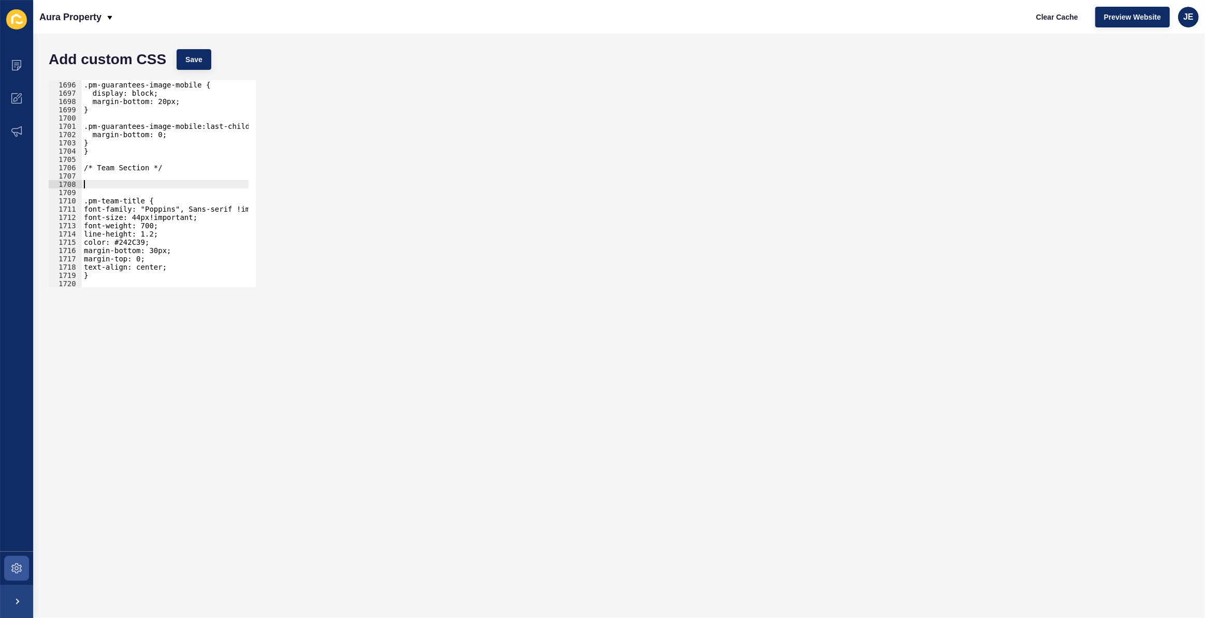
paste textarea "meet-"
type textarea ".pm-meet-team{"
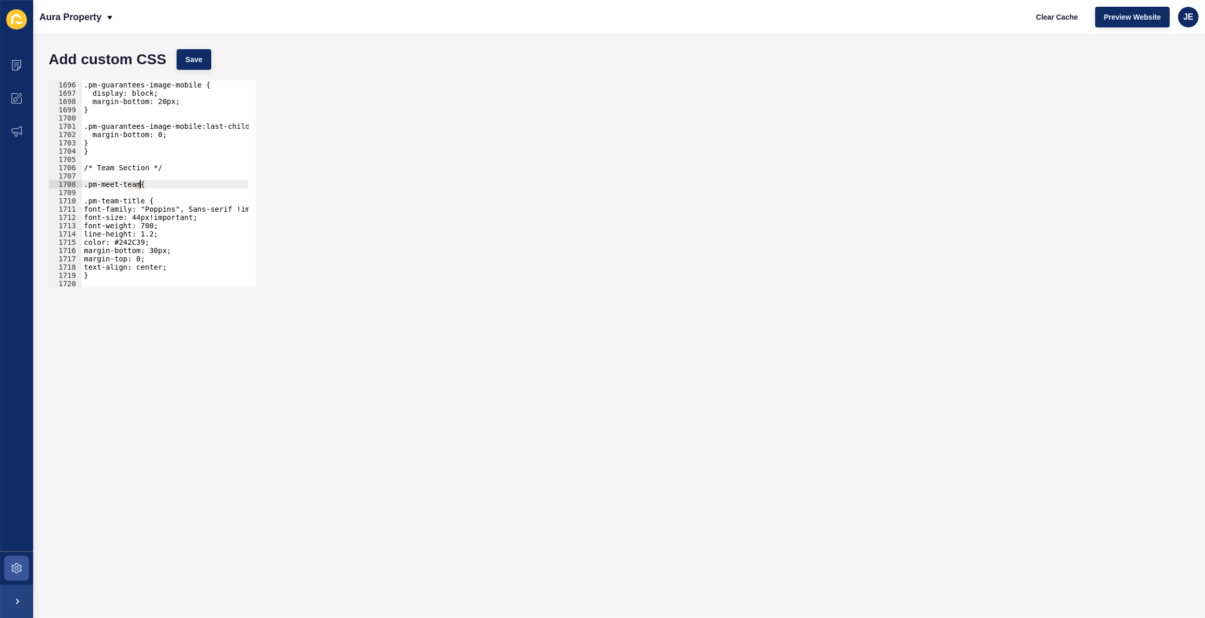
scroll to position [0, 0]
type textarea "}"
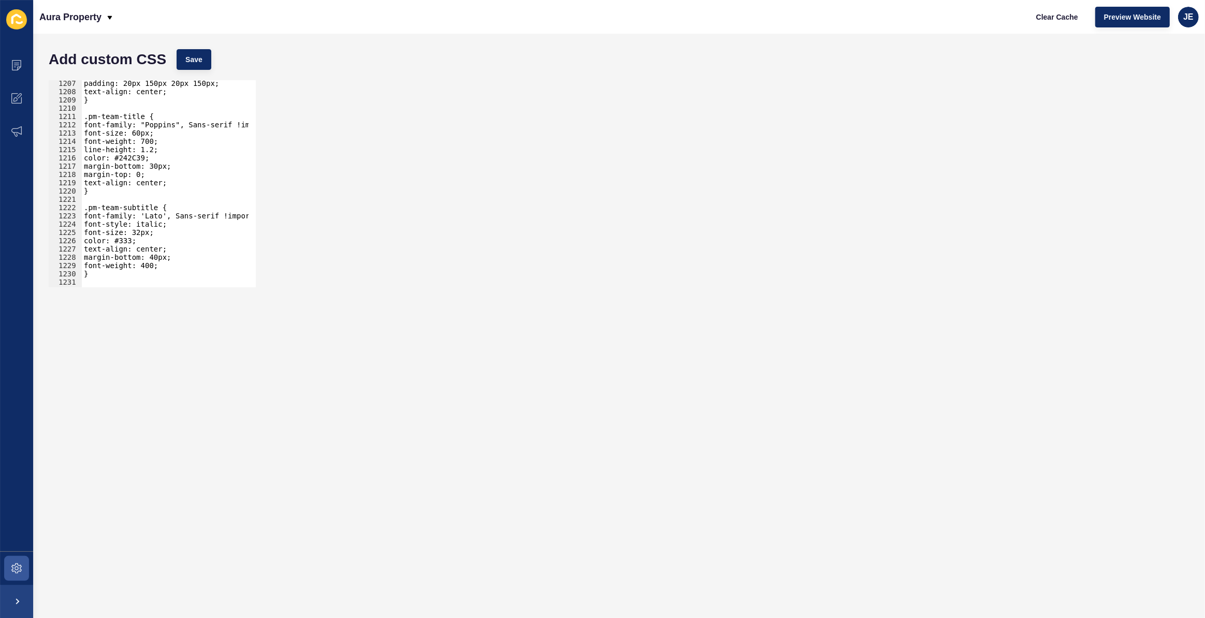
scroll to position [8145, 0]
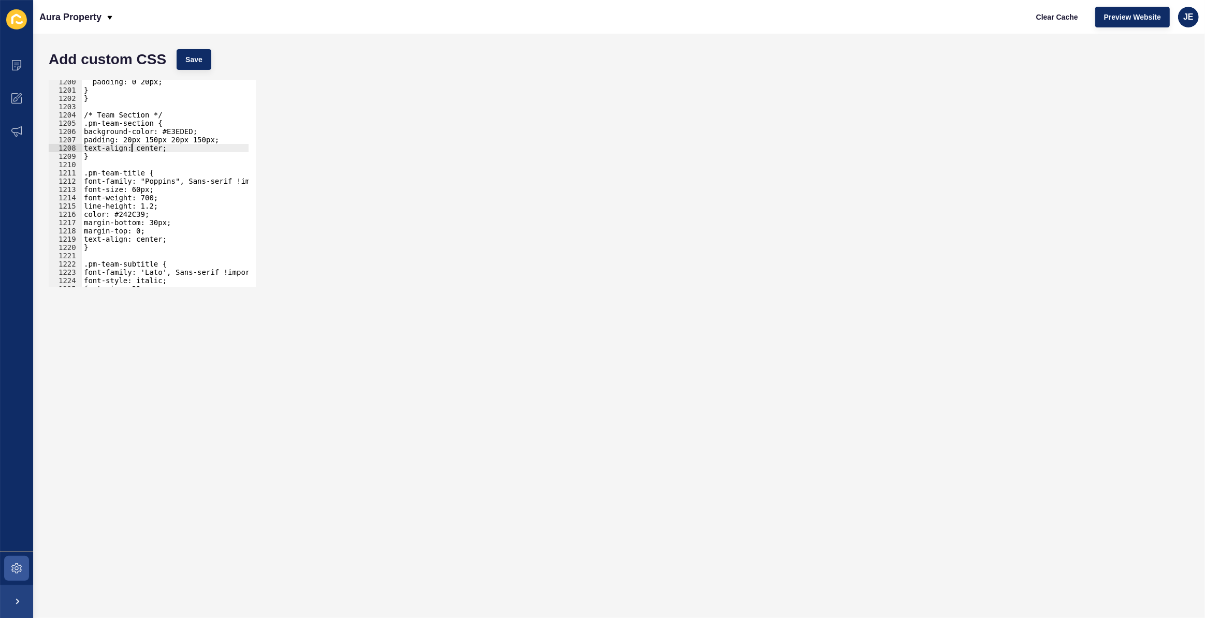
click at [133, 145] on div "padding: 0 20px; } } /* Team Section */ .pm-team-section { background-color: #E…" at bounding box center [287, 186] width 411 height 216
drag, startPoint x: 82, startPoint y: 159, endPoint x: 96, endPoint y: 155, distance: 14.6
click at [94, 155] on div "text-align: center; 1200 1201 1202 1203 1204 1205 1206 1207 1208 1209 1210 1211…" at bounding box center [152, 183] width 207 height 207
click at [100, 157] on div "padding: 0 20px; } } /* Team Section */ .pm-team-section { background-color: #E…" at bounding box center [287, 186] width 411 height 216
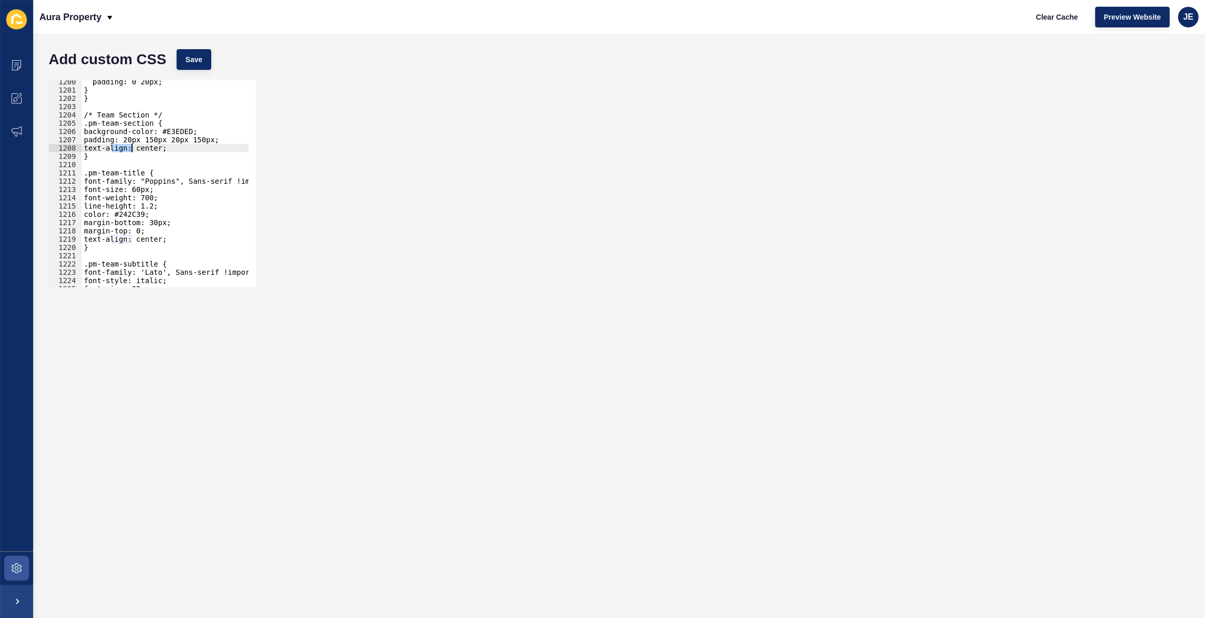
scroll to position [0, 0]
drag, startPoint x: 170, startPoint y: 149, endPoint x: 85, endPoint y: 140, distance: 85.4
click at [85, 140] on div "padding: 0 20px; } } /* Team Section */ .pm-team-section { background-color: #E…" at bounding box center [287, 186] width 411 height 216
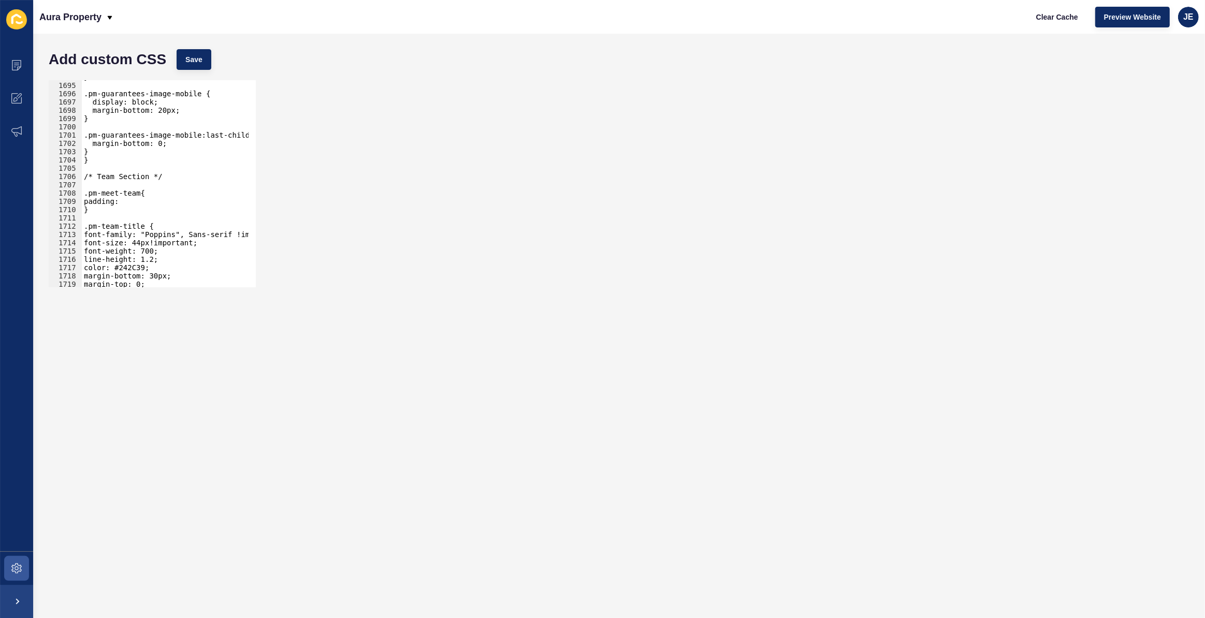
scroll to position [11504, 0]
drag, startPoint x: 136, startPoint y: 201, endPoint x: 80, endPoint y: 200, distance: 56.4
click at [80, 200] on div "padding: 20px 150px 20px 150px; text-align: center; 1694 1695 1696 1697 1698 16…" at bounding box center [152, 183] width 207 height 207
paste textarea "text-align: center;"
click at [195, 57] on span "Save" at bounding box center [193, 59] width 17 height 10
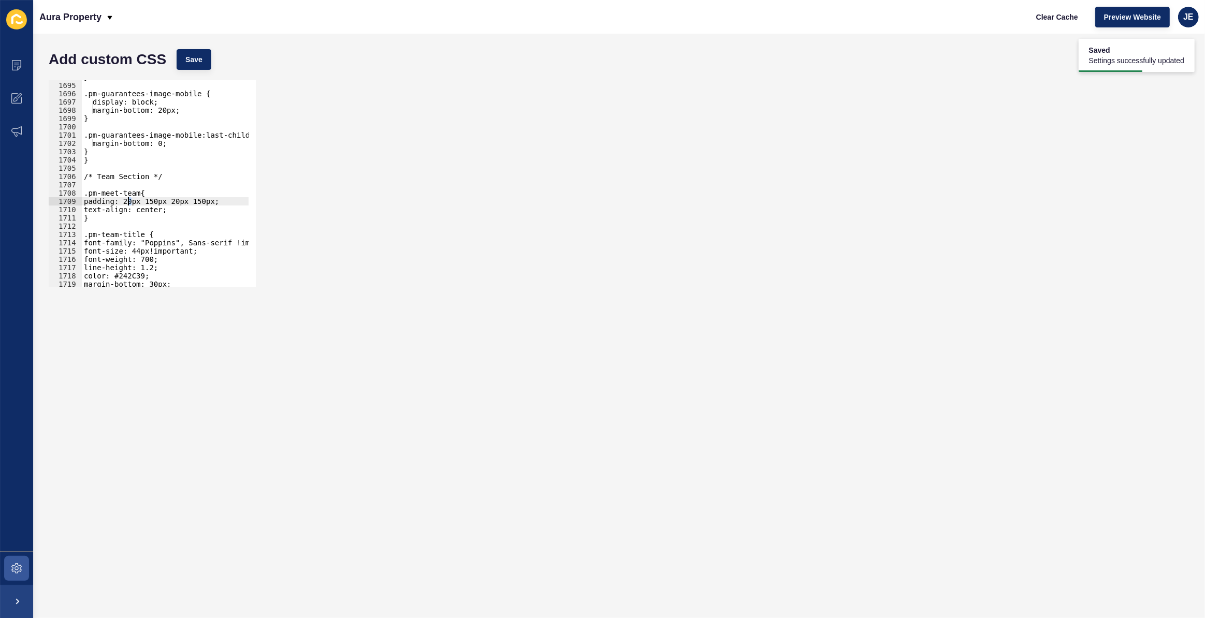
click at [129, 201] on div "} .pm-guarantees-image-mobile { display: block; margin-bottom: 20px; } .pm-guar…" at bounding box center [287, 181] width 411 height 216
click at [172, 199] on div "} .pm-guarantees-image-mobile { display: block; margin-bottom: 20px; } .pm-guar…" at bounding box center [287, 181] width 411 height 216
click at [189, 67] on button "Save" at bounding box center [194, 59] width 35 height 21
click at [136, 193] on div "} .pm-guarantees-image-mobile { display: block; margin-bottom: 20px; } .pm-guar…" at bounding box center [287, 181] width 411 height 216
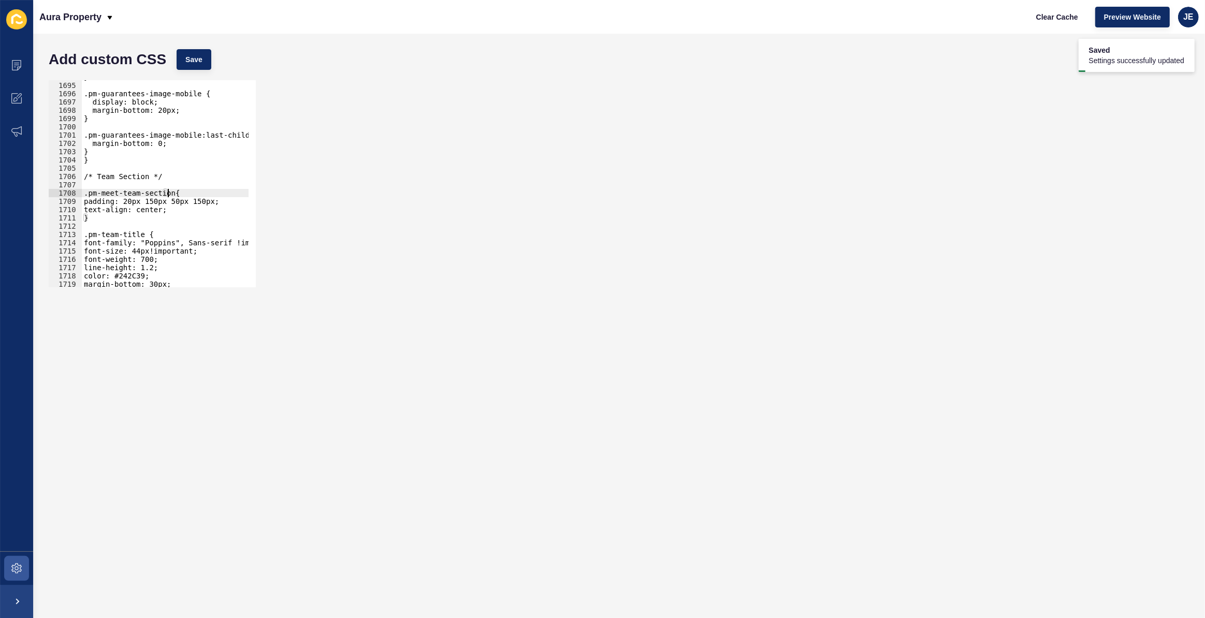
scroll to position [0, 5]
click at [191, 52] on button "Save" at bounding box center [194, 59] width 35 height 21
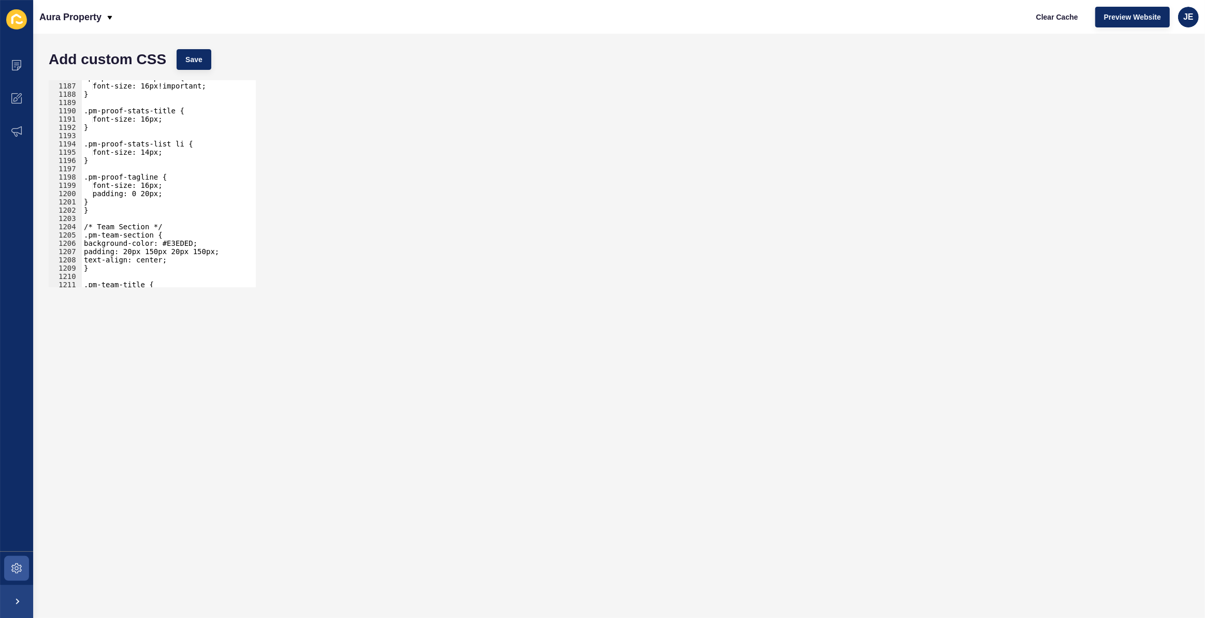
scroll to position [8050, 0]
click at [177, 253] on div ".pm-proof-description { font-size: 16px!important; } .pm-proof-stats-title { fo…" at bounding box center [287, 182] width 411 height 216
click at [176, 251] on div ".pm-proof-description { font-size: 16px!important; } .pm-proof-stats-title { fo…" at bounding box center [165, 183] width 167 height 207
click at [172, 251] on div ".pm-proof-description { font-size: 16px!important; } .pm-proof-stats-title { fo…" at bounding box center [287, 182] width 411 height 216
click at [171, 251] on div ".pm-proof-description { font-size: 16px!important; } .pm-proof-stats-title { fo…" at bounding box center [165, 183] width 167 height 207
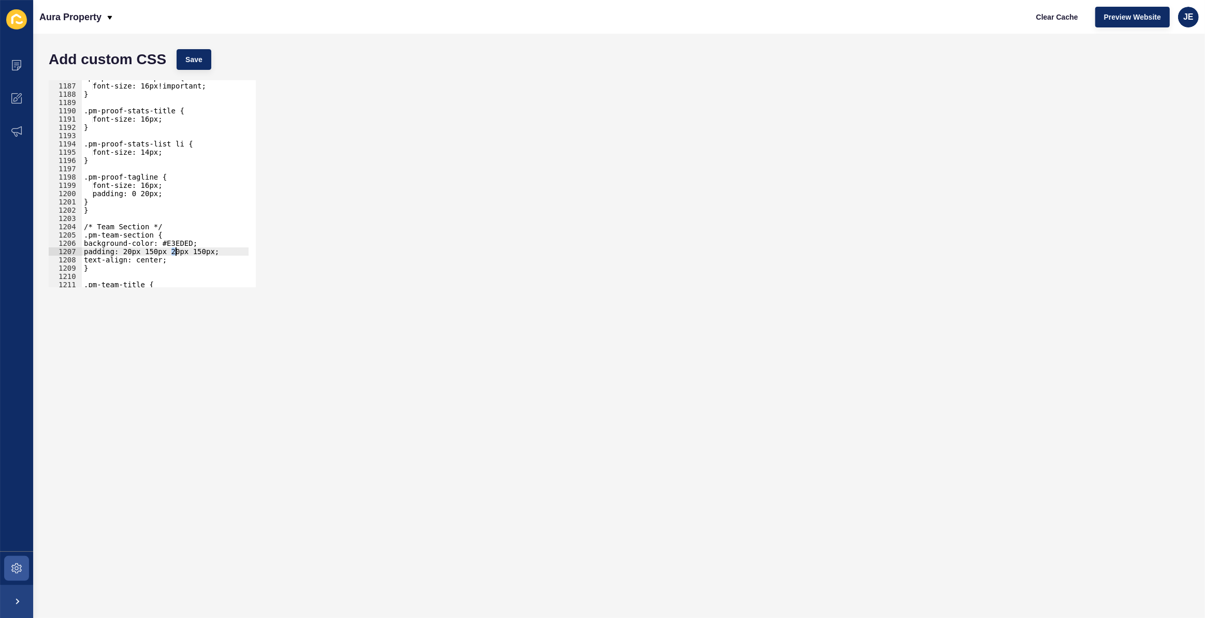
click at [175, 253] on div ".pm-proof-description { font-size: 16px!important; } .pm-proof-stats-title { fo…" at bounding box center [287, 182] width 411 height 216
click at [196, 69] on button "Save" at bounding box center [194, 59] width 35 height 21
click at [129, 250] on div ".pm-proof-description { font-size: 16px!important; } .pm-proof-stats-title { fo…" at bounding box center [287, 182] width 411 height 216
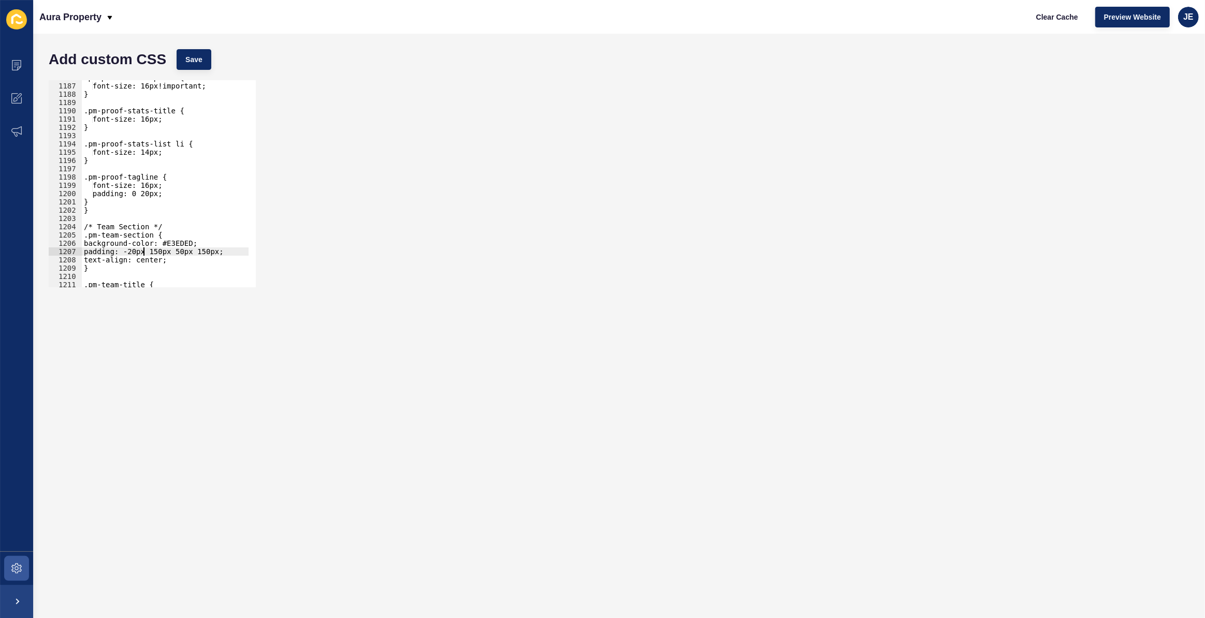
click at [201, 42] on div "Add custom CSS Save padding: -20px 150px 50px 150px; 1186 1187 1188 1189 1190 1…" at bounding box center [619, 326] width 1172 height 585
click at [200, 65] on button "Save" at bounding box center [194, 59] width 35 height 21
click at [132, 254] on div ".pm-proof-description { font-size: 16px!important; } .pm-proof-stats-title { fo…" at bounding box center [287, 182] width 411 height 216
click at [129, 253] on div ".pm-proof-description { font-size: 16px!important; } .pm-proof-stats-title { fo…" at bounding box center [287, 182] width 411 height 216
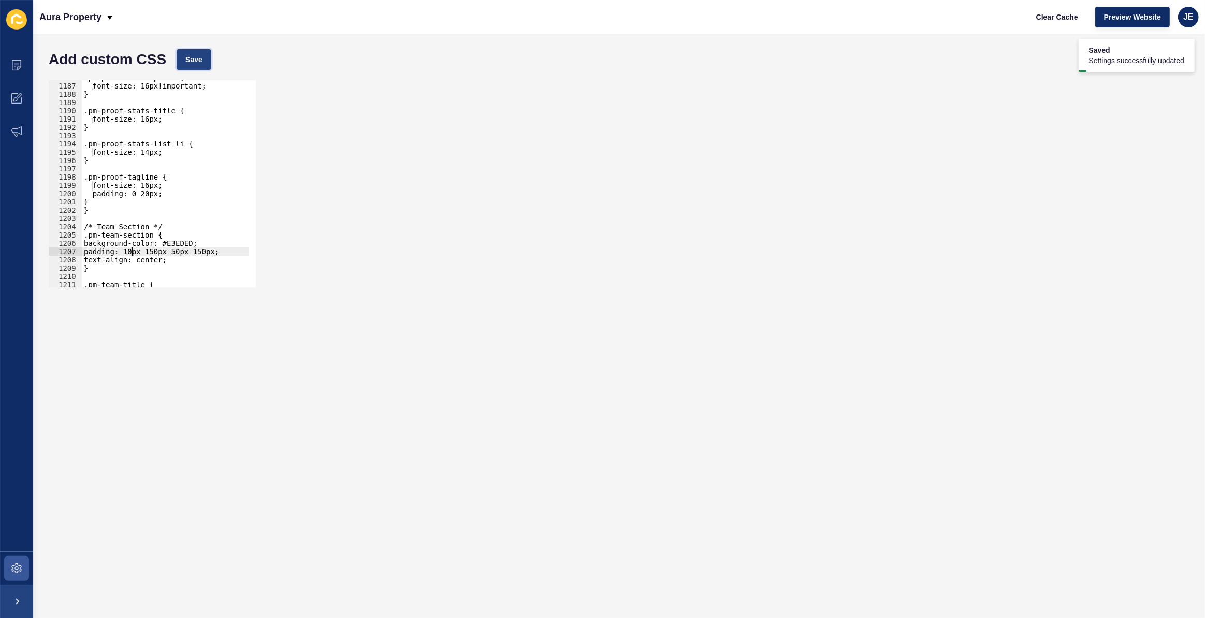
click at [195, 62] on span "Save" at bounding box center [193, 59] width 17 height 10
click at [132, 251] on div ".pm-proof-description { font-size: 16px!important; } .pm-proof-stats-title { fo…" at bounding box center [287, 182] width 411 height 216
click at [191, 61] on span "Save" at bounding box center [193, 59] width 17 height 10
click at [169, 251] on div ".pm-proof-description { font-size: 16px!important; } .pm-proof-stats-title { fo…" at bounding box center [287, 182] width 411 height 216
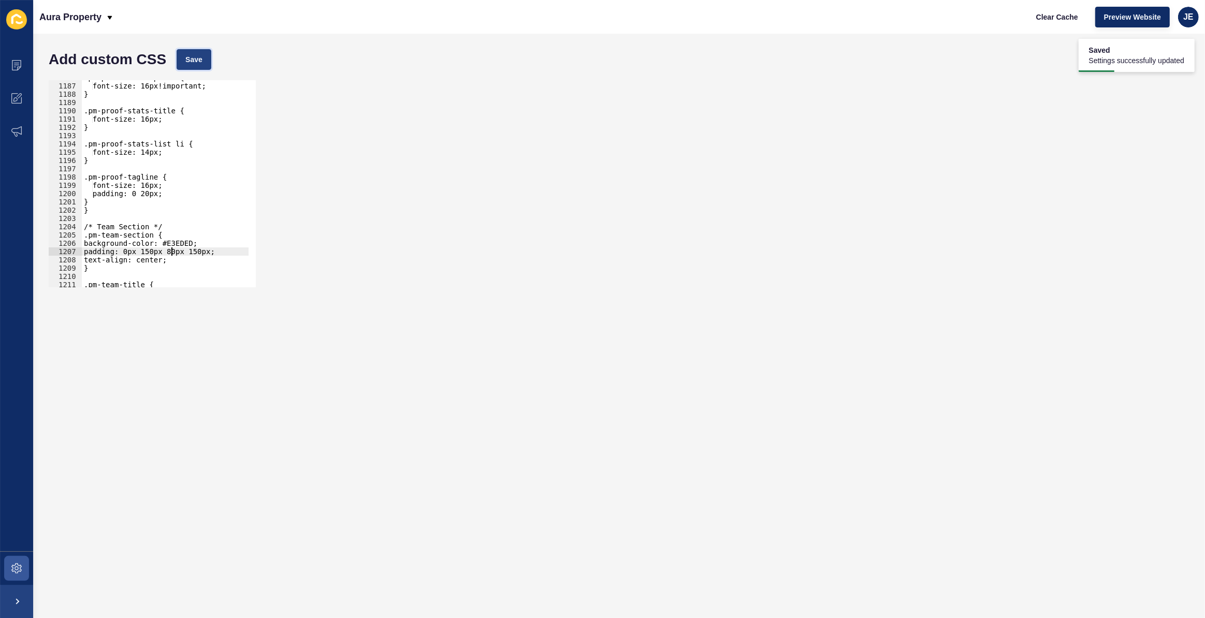
click at [194, 61] on span "Save" at bounding box center [193, 59] width 17 height 10
click at [182, 52] on button "Save" at bounding box center [194, 59] width 35 height 21
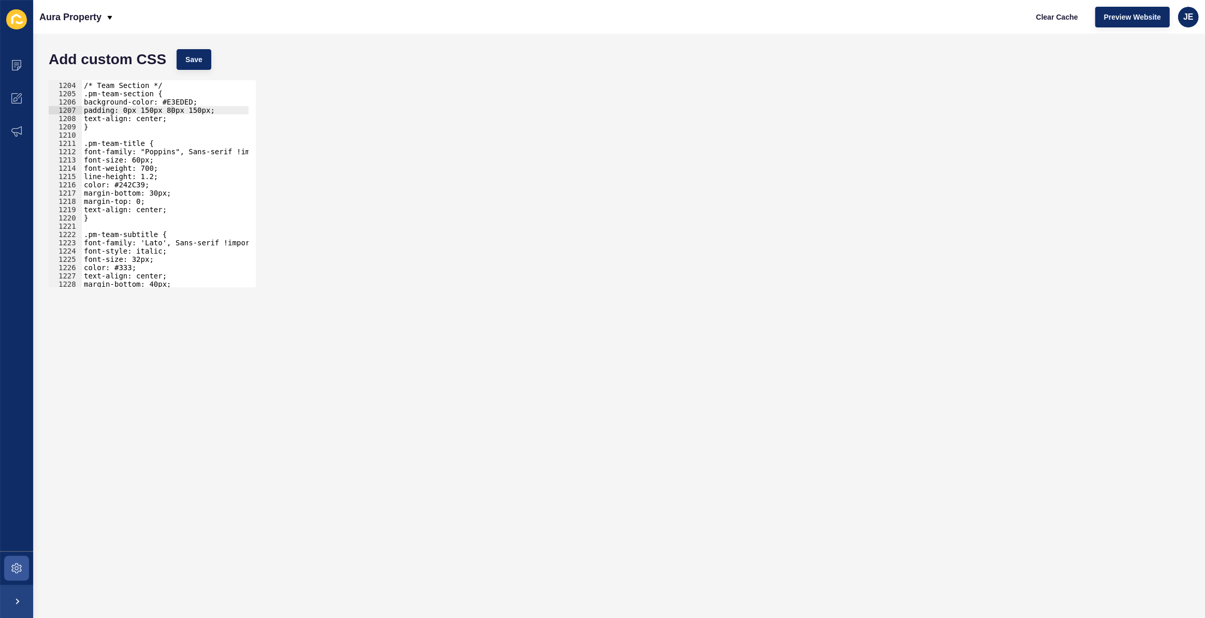
scroll to position [8143, 0]
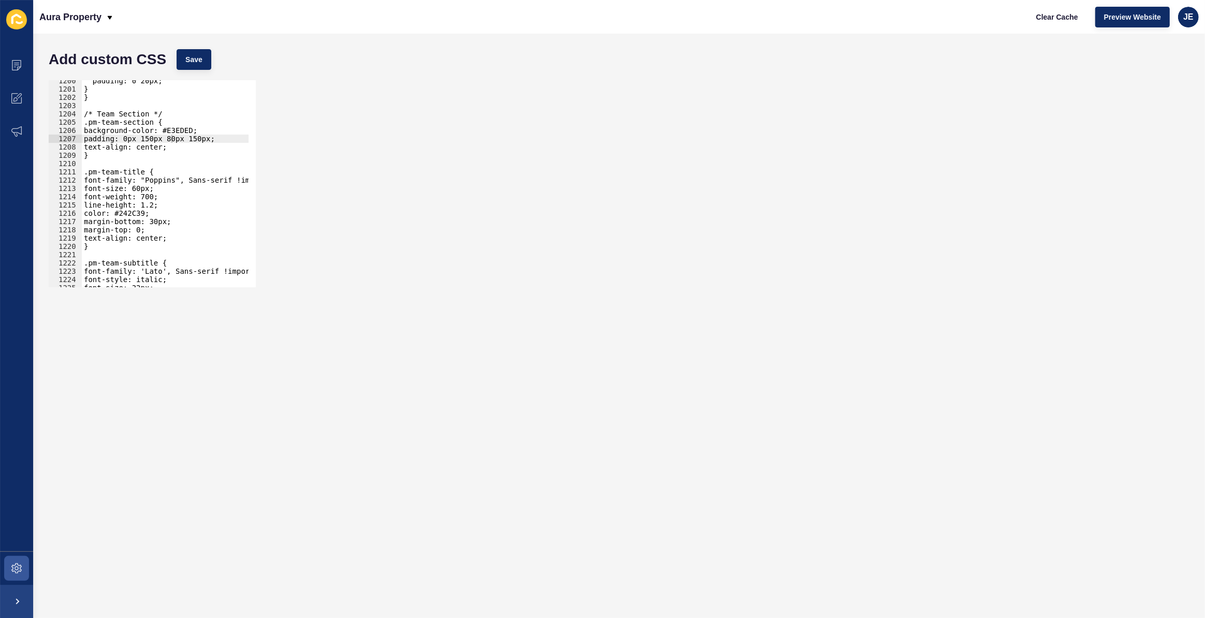
click at [127, 142] on div "padding: 0 20px; } } /* Team Section */ .pm-team-section { background-color: #E…" at bounding box center [287, 185] width 411 height 216
click at [192, 64] on span "Save" at bounding box center [193, 59] width 17 height 10
click at [130, 140] on div "padding: 0 20px; } } /* Team Section */ .pm-team-section { background-color: #E…" at bounding box center [287, 185] width 411 height 216
click at [203, 56] on button "Save" at bounding box center [194, 59] width 35 height 21
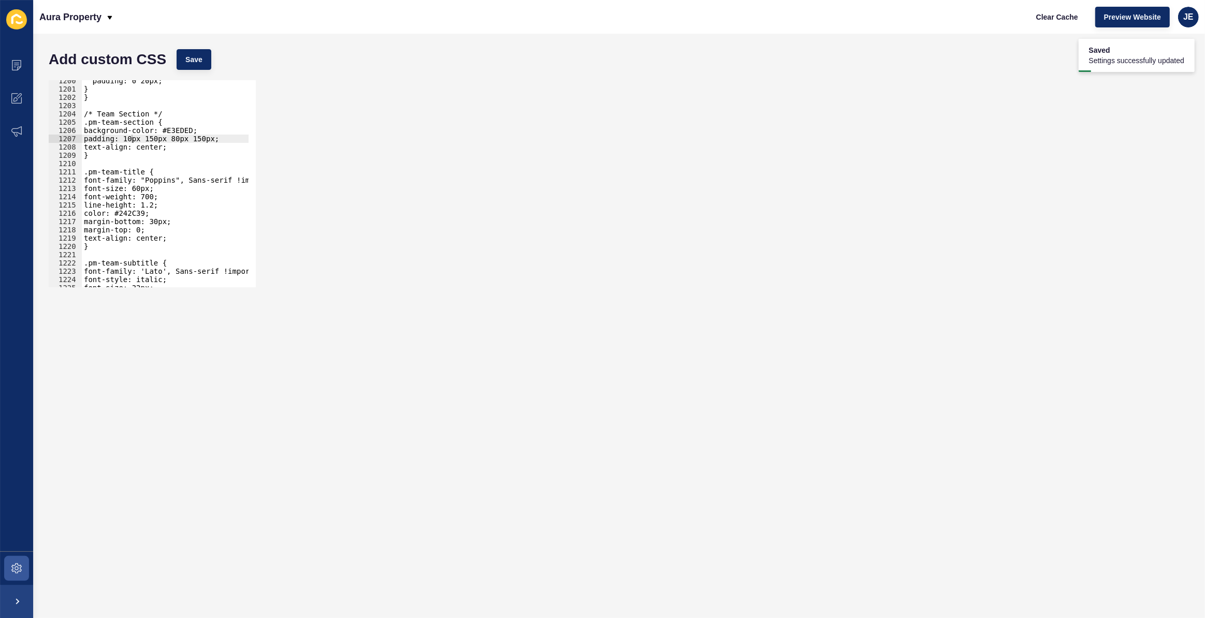
click at [161, 137] on div "padding: 0 20px; } } /* Team Section */ .pm-team-section { background-color: #E…" at bounding box center [287, 185] width 411 height 216
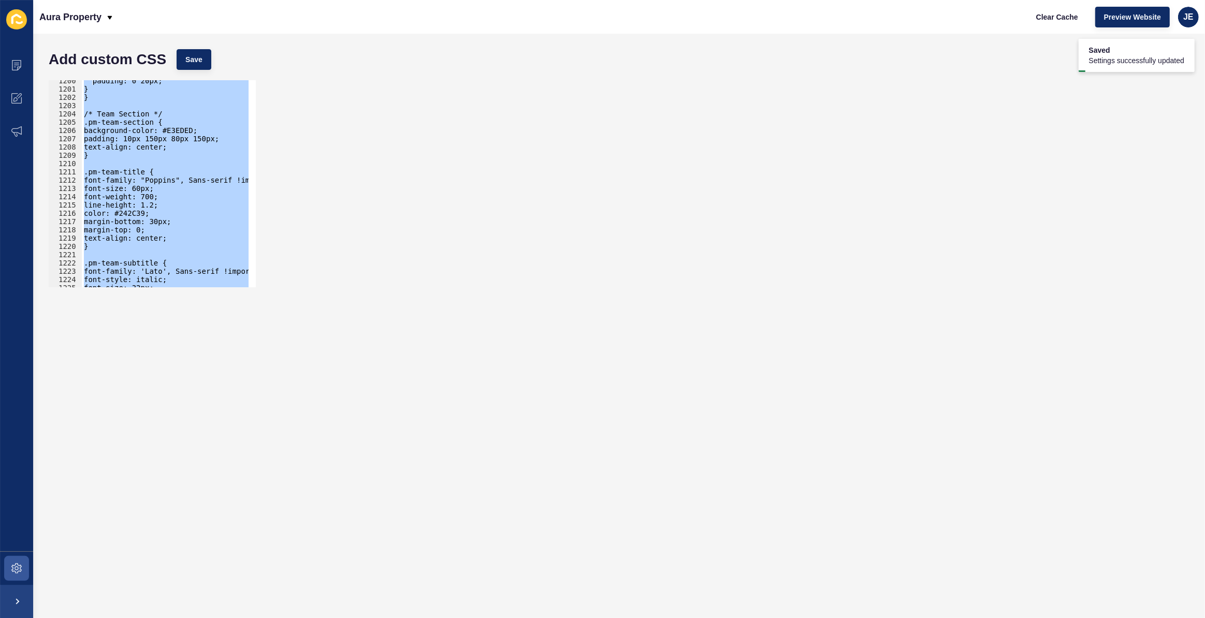
scroll to position [0, 0]
click at [274, 61] on div "Add custom CSS Save" at bounding box center [618, 59] width 1151 height 31
click at [207, 129] on div "padding: 0 20px; } } /* Team Section */ .pm-team-section { background-color: #E…" at bounding box center [165, 183] width 167 height 207
type textarea "background-color: #E3EDED;"
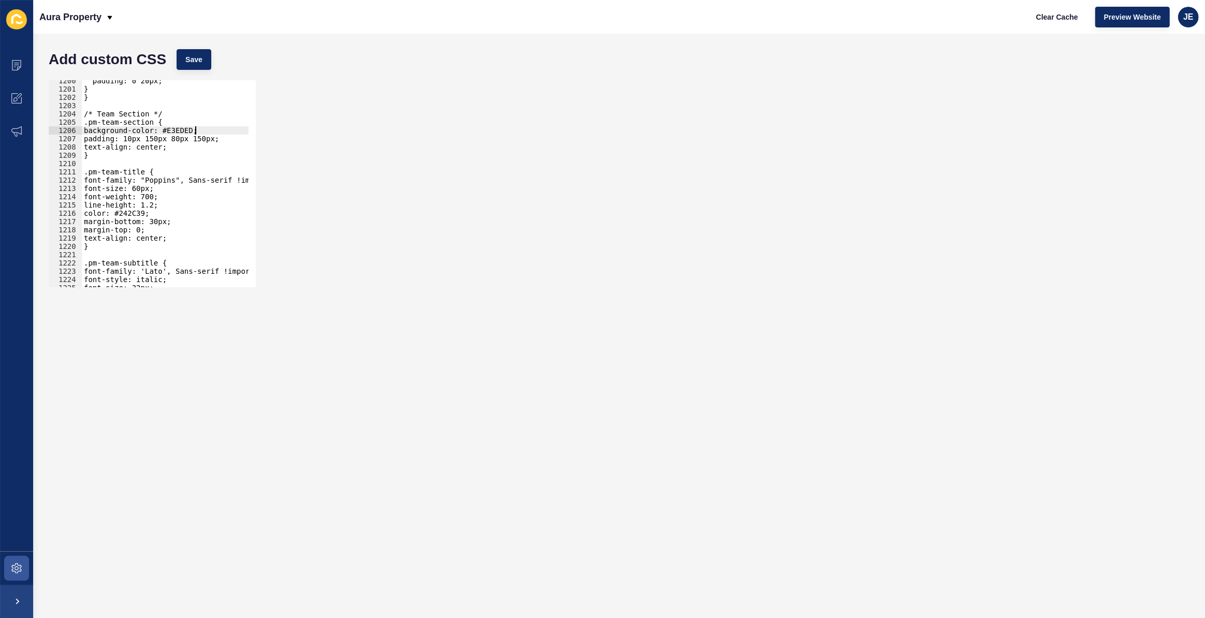
click at [440, 115] on div "background-color: #E3EDED; 1200 1201 1202 1203 1204 1205 1206 1207 1208 1209 12…" at bounding box center [618, 183] width 1151 height 217
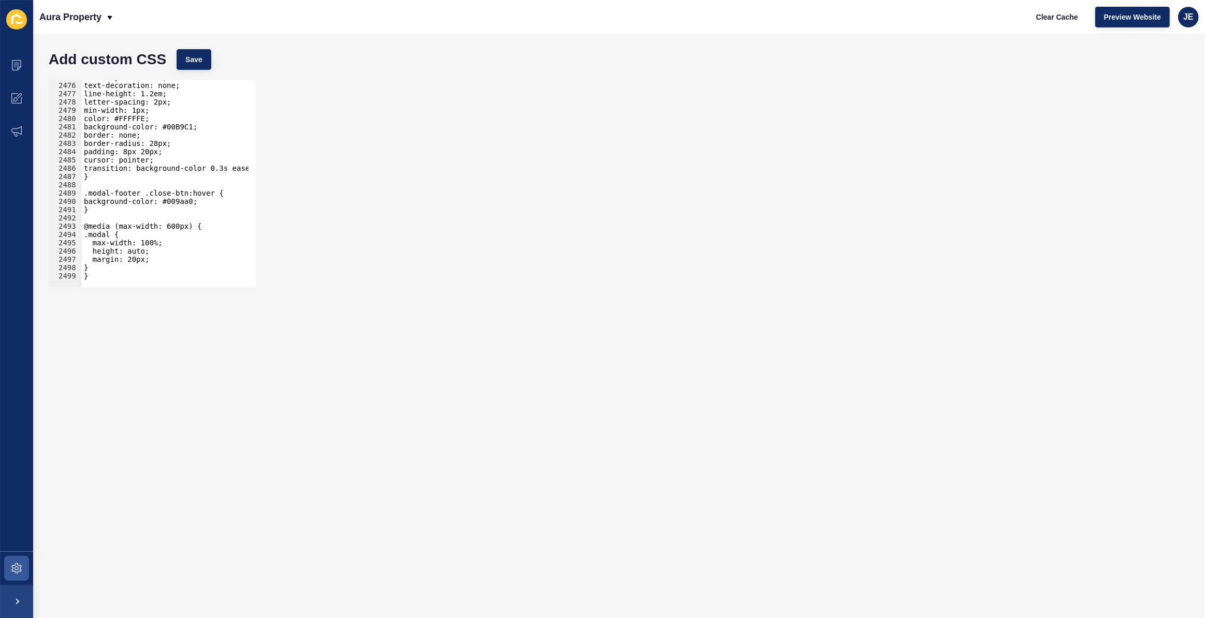
scroll to position [16765, 0]
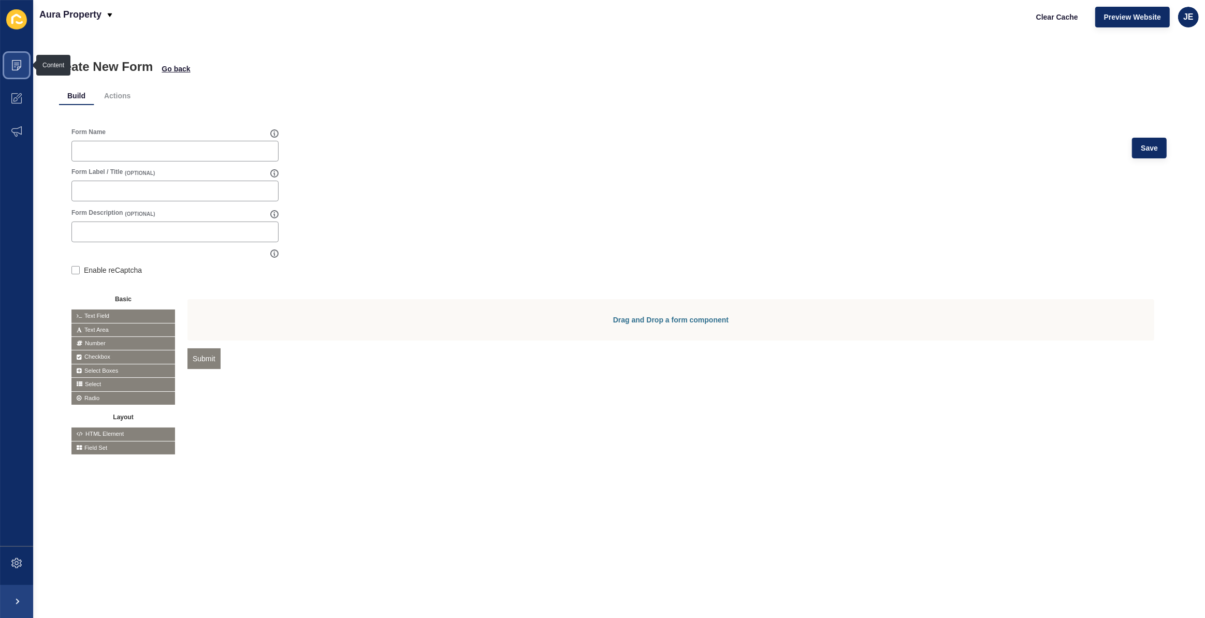
click at [9, 61] on span at bounding box center [16, 65] width 33 height 33
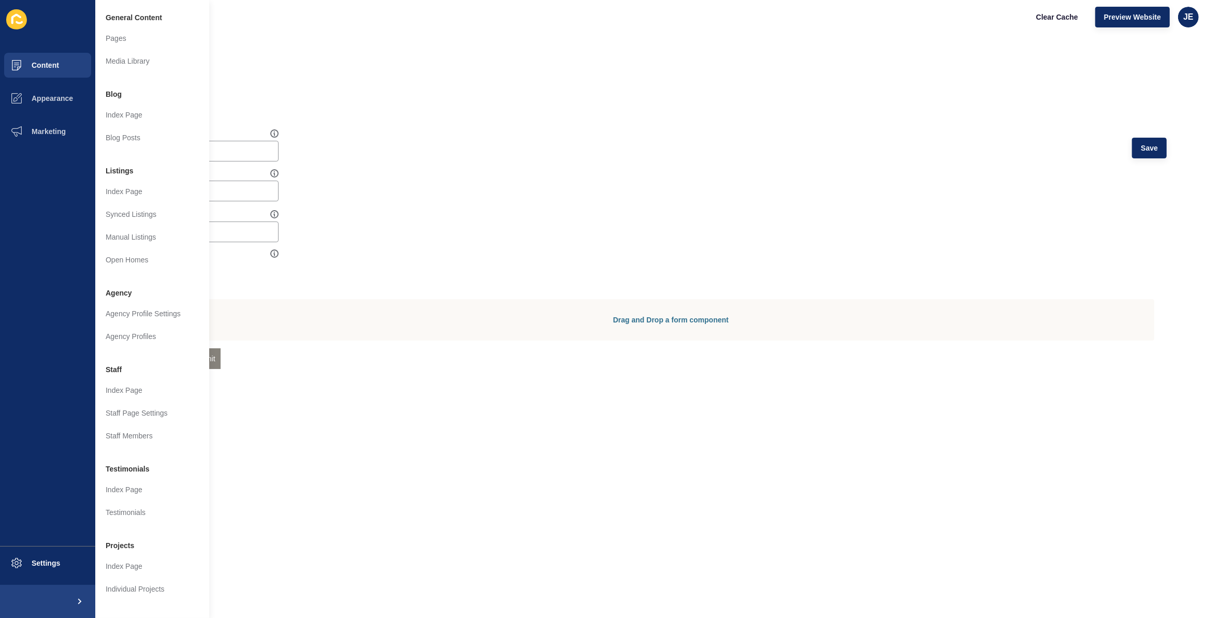
click at [388, 151] on div "Form Name Save" at bounding box center [618, 148] width 1095 height 40
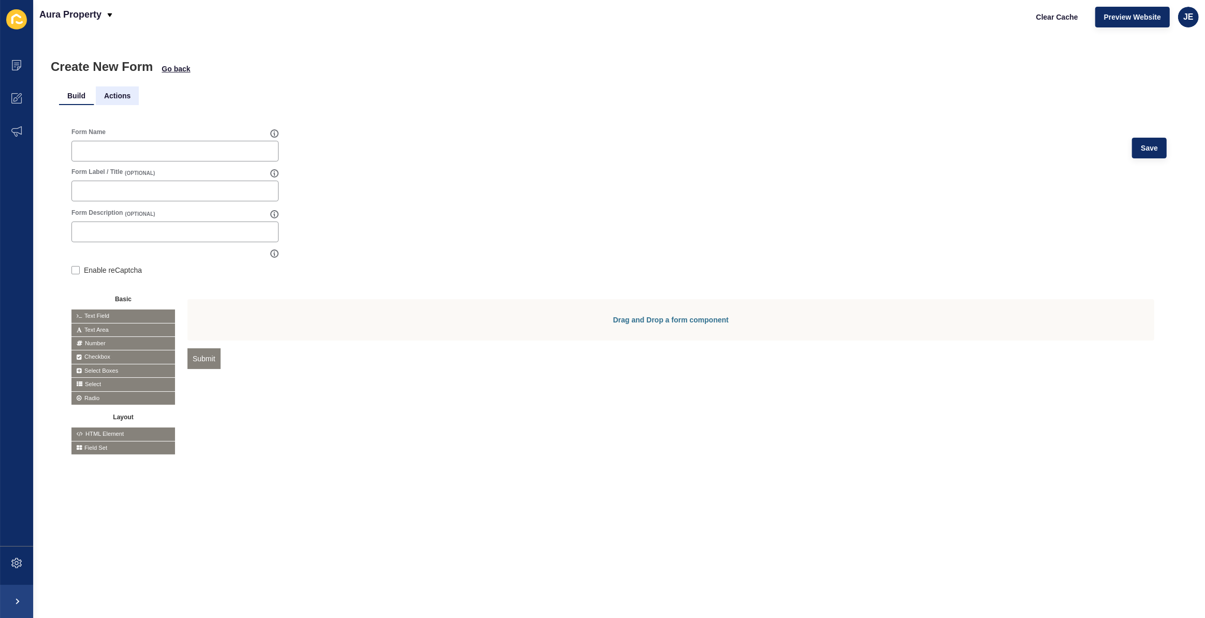
click at [115, 97] on li "Actions" at bounding box center [117, 95] width 43 height 19
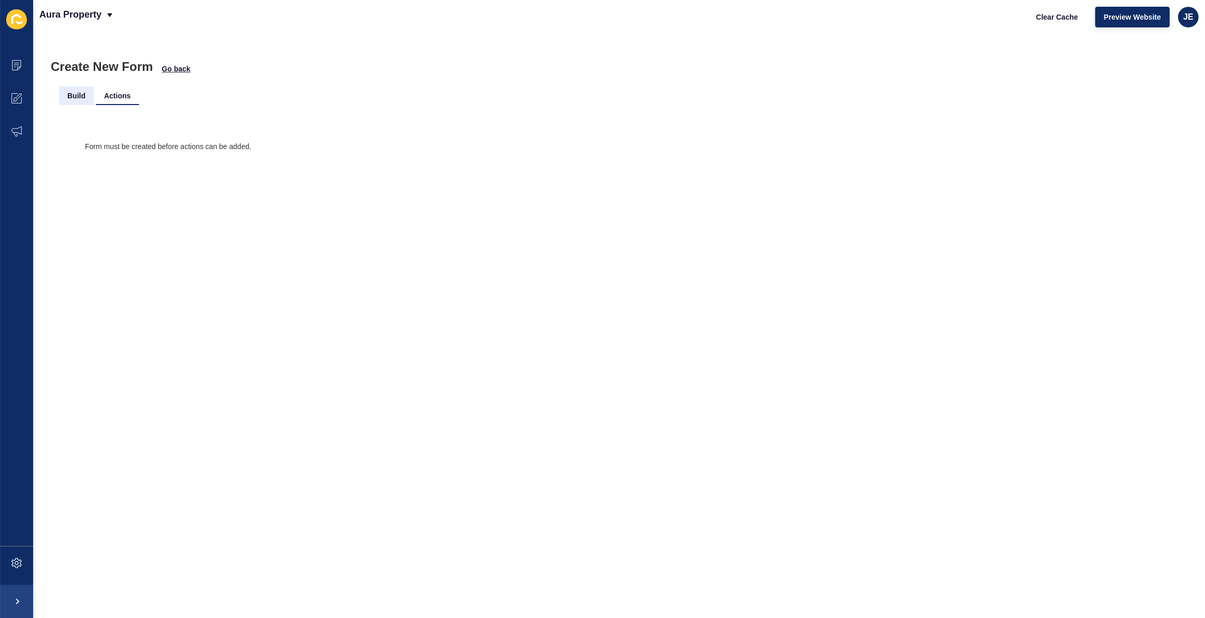
click at [81, 101] on li "Build" at bounding box center [76, 95] width 35 height 19
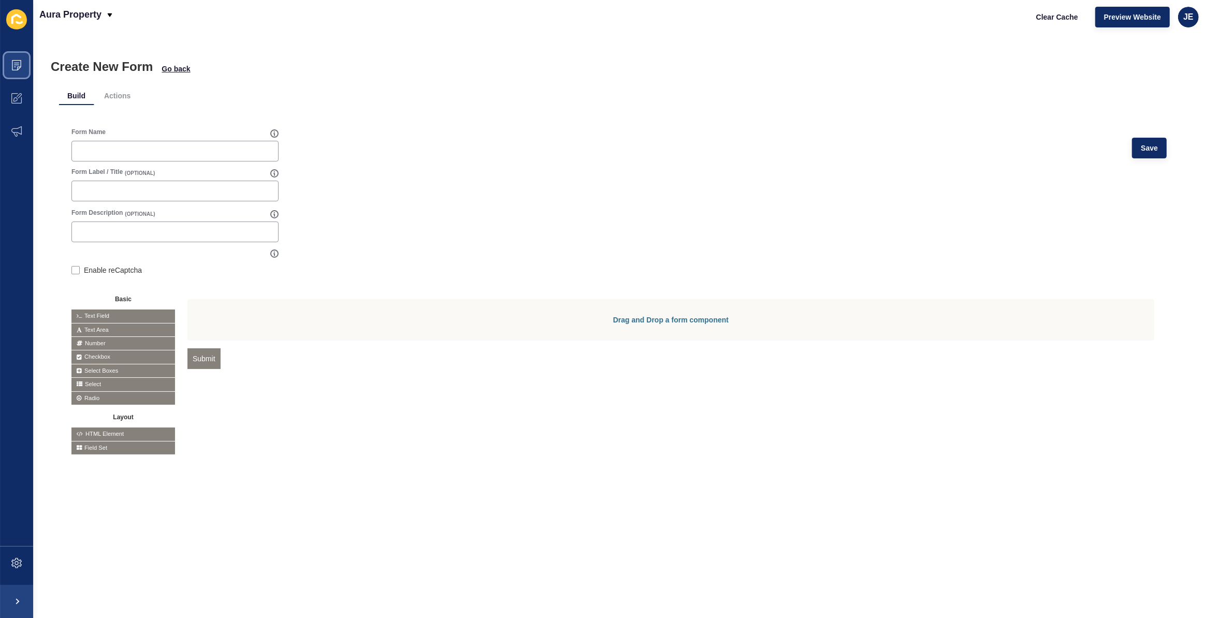
click at [21, 67] on icon at bounding box center [16, 65] width 9 height 10
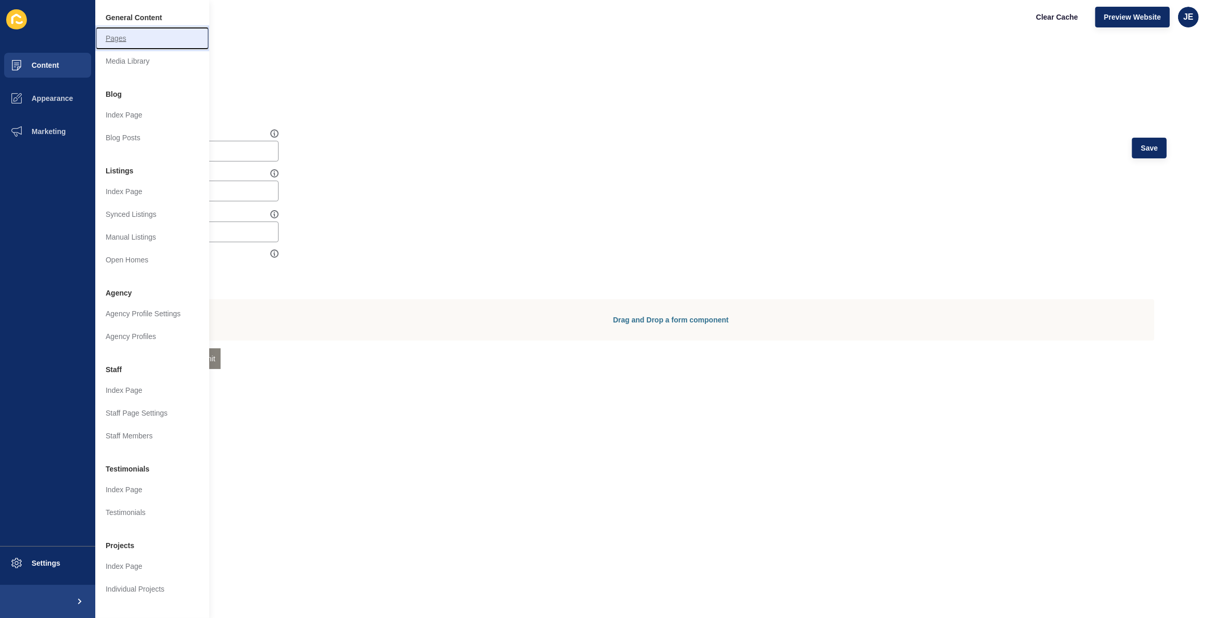
click at [136, 36] on link "Pages" at bounding box center [152, 38] width 114 height 23
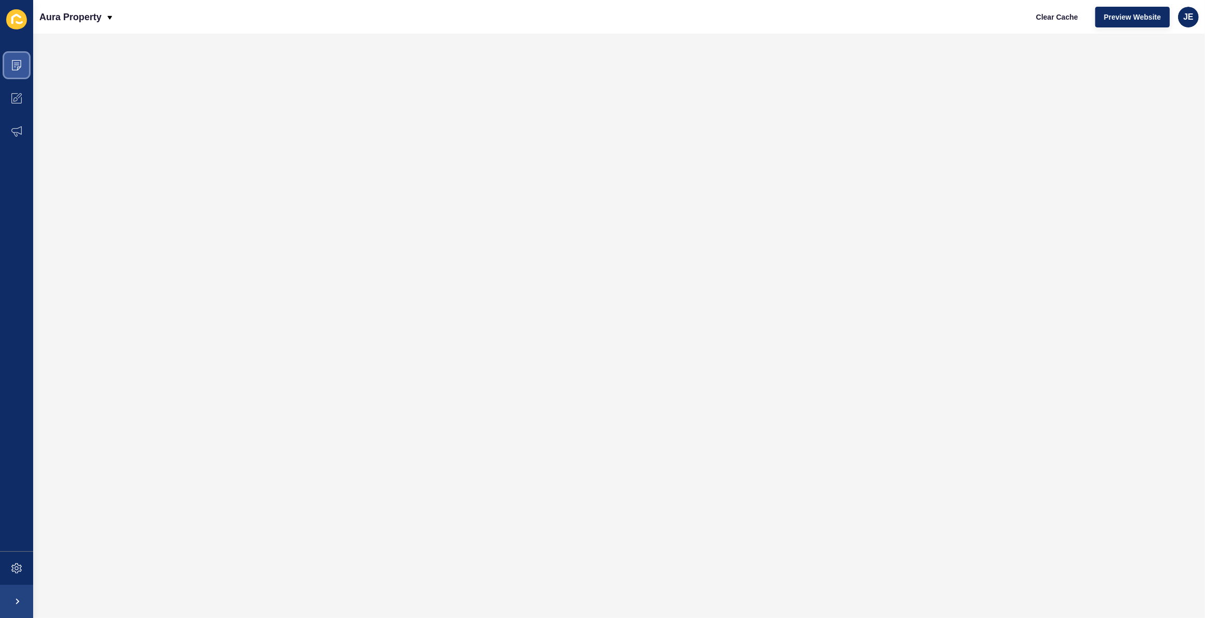
click at [24, 72] on span at bounding box center [16, 65] width 33 height 33
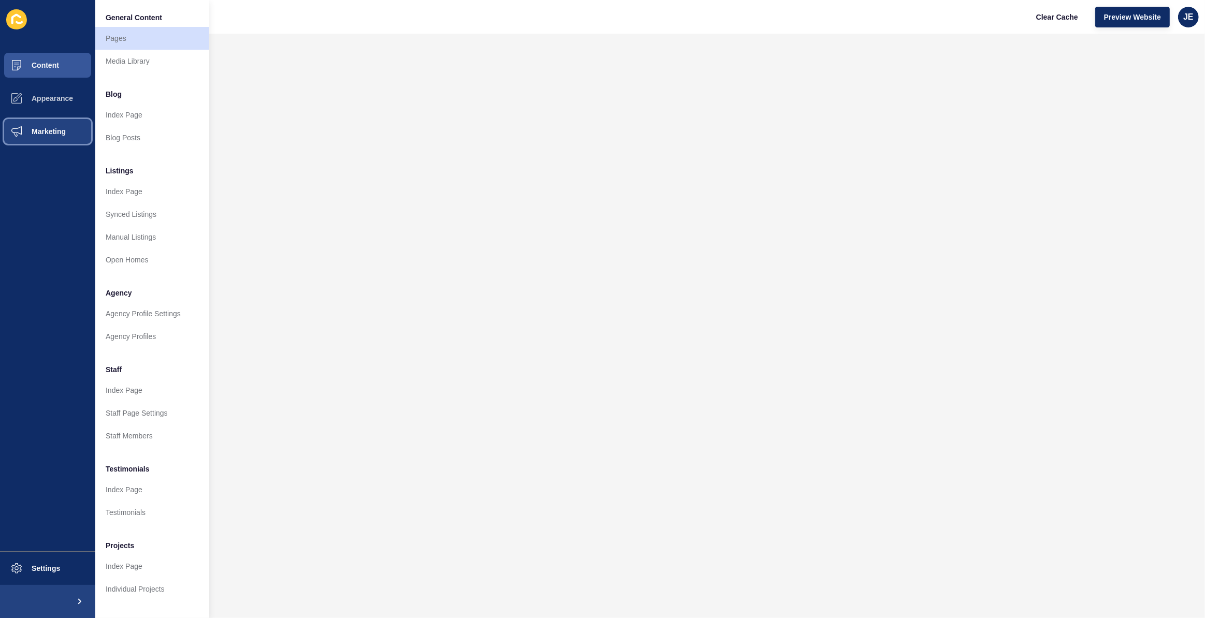
click at [31, 121] on span at bounding box center [16, 131] width 33 height 33
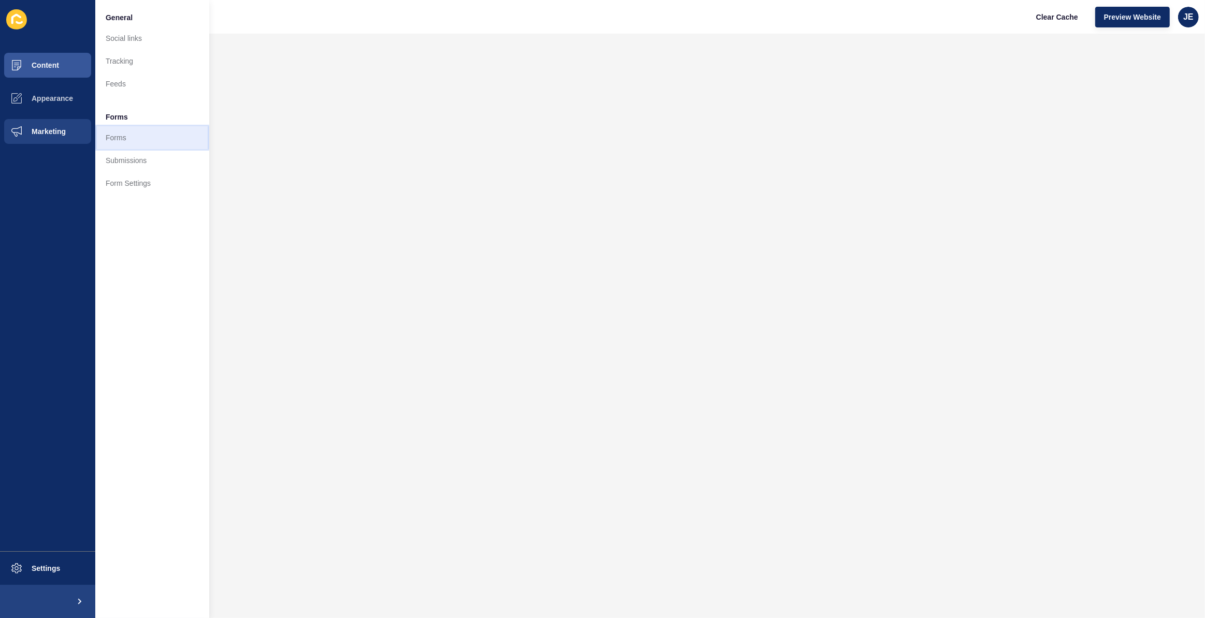
click at [108, 135] on link "Forms" at bounding box center [152, 137] width 114 height 23
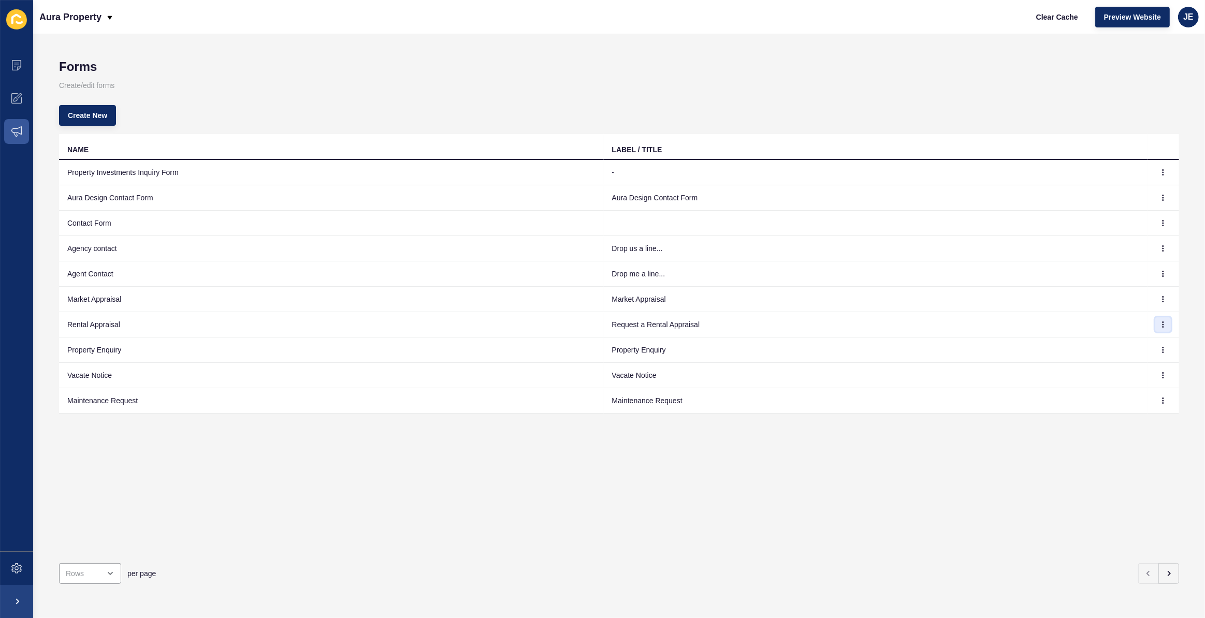
click at [1159, 323] on button "button" at bounding box center [1163, 324] width 16 height 14
click at [1128, 344] on link "Edit" at bounding box center [1127, 345] width 72 height 23
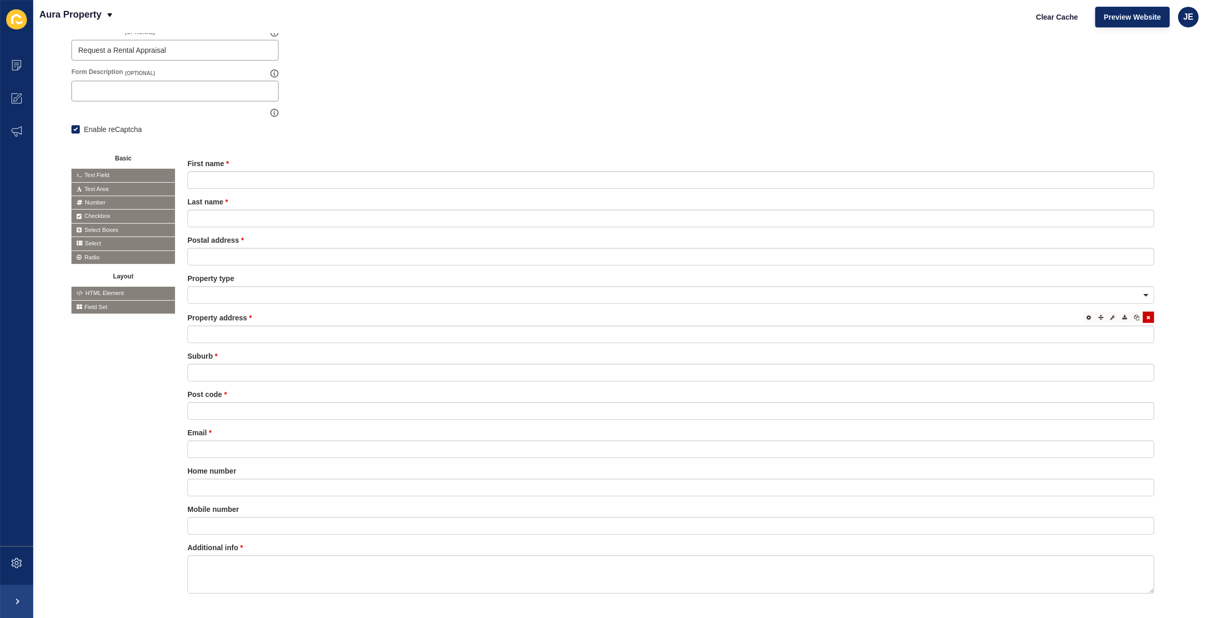
scroll to position [74, 0]
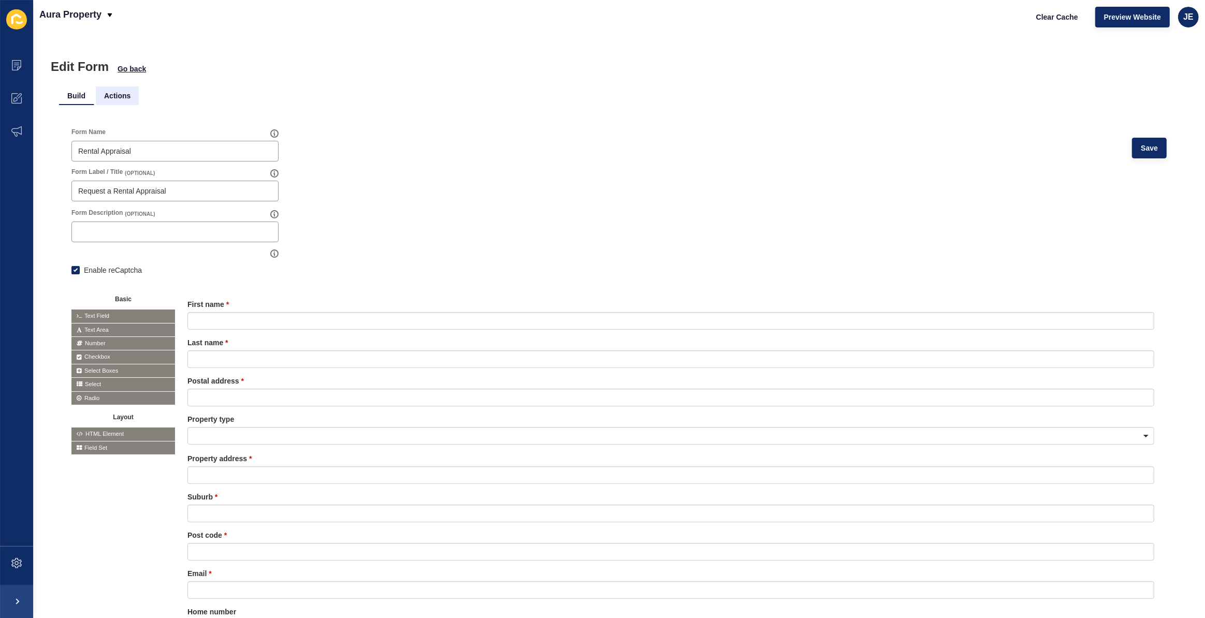
click at [106, 90] on li "Actions" at bounding box center [117, 95] width 43 height 19
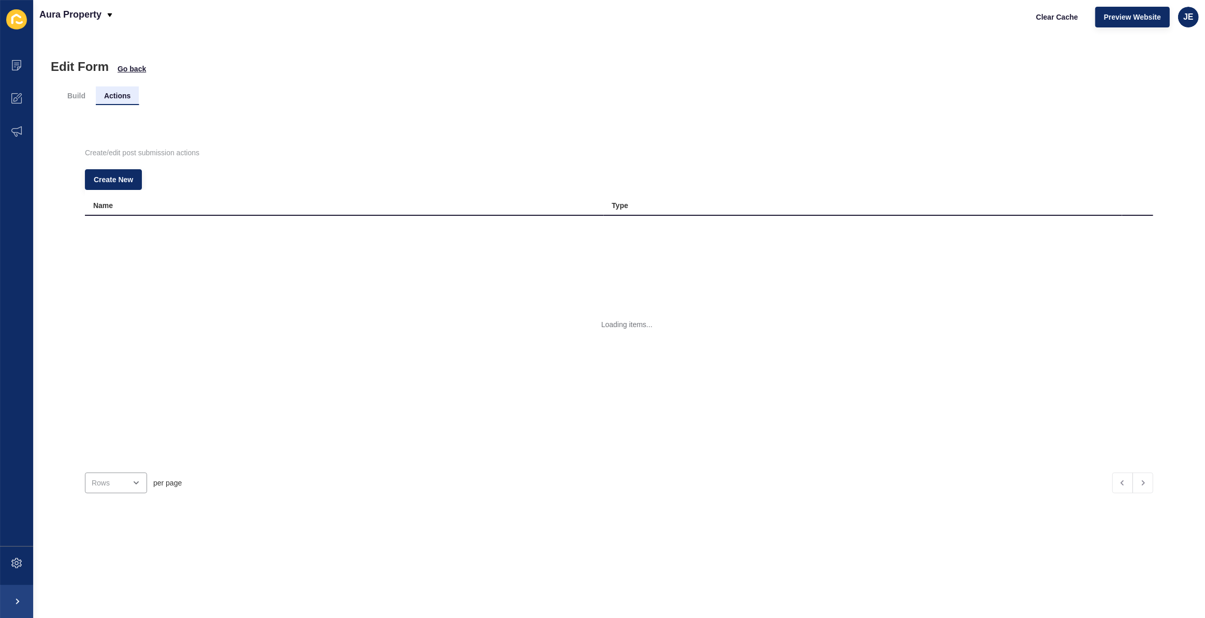
scroll to position [0, 0]
click at [1129, 227] on button "button" at bounding box center [1137, 228] width 16 height 14
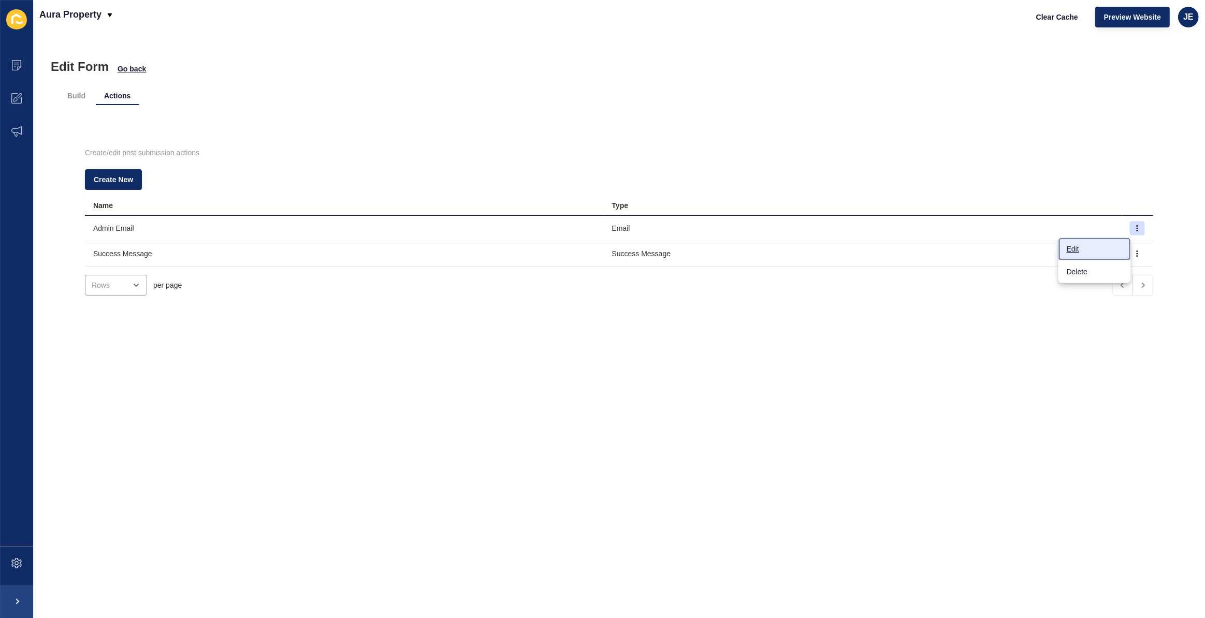
click at [1113, 245] on link "Edit" at bounding box center [1094, 249] width 72 height 23
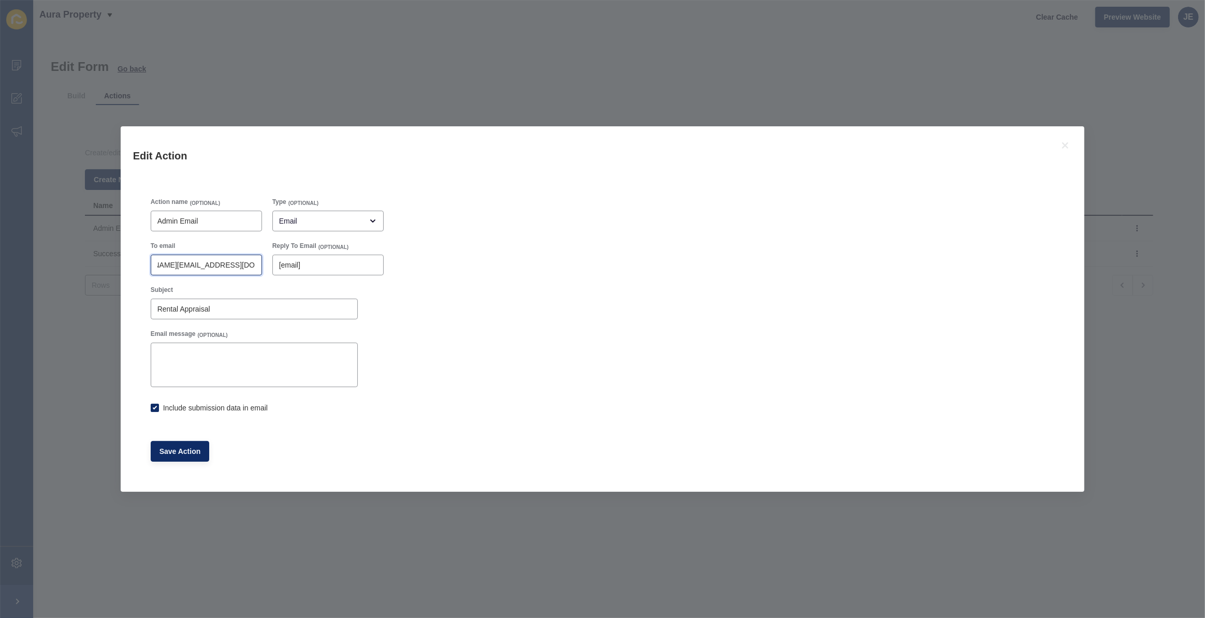
scroll to position [0, 114]
drag, startPoint x: 186, startPoint y: 262, endPoint x: 264, endPoint y: 261, distance: 77.7
click at [264, 261] on div "To email debbie@aurapropertysc.com.au,3840@leaddrop.rexsoftware.com" at bounding box center [206, 259] width 122 height 44
checkbox input "true"
click at [1061, 144] on icon at bounding box center [1065, 145] width 12 height 12
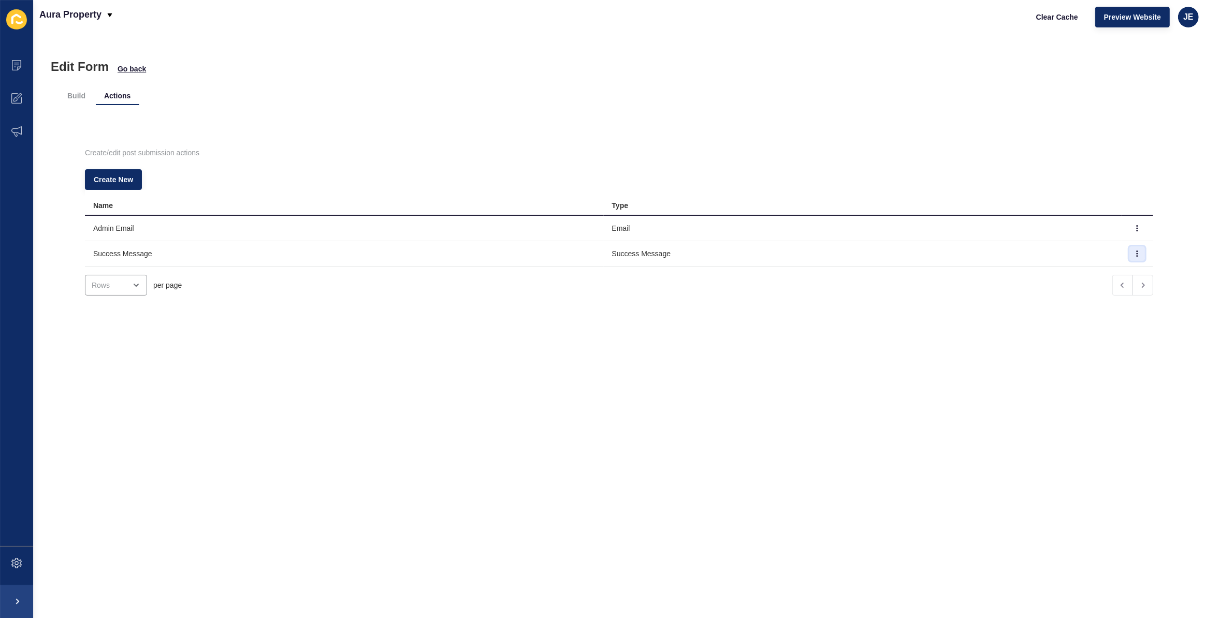
click at [1129, 253] on button "button" at bounding box center [1137, 253] width 16 height 14
click at [1112, 271] on link "Edit" at bounding box center [1094, 273] width 72 height 23
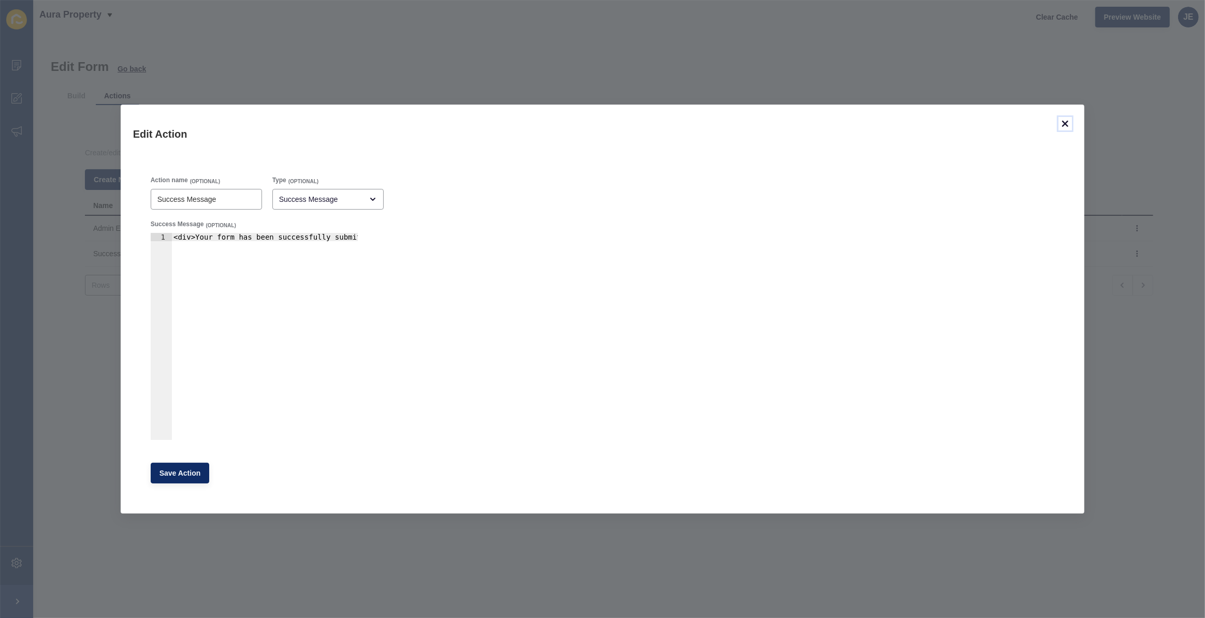
click at [1066, 121] on icon at bounding box center [1065, 124] width 12 height 12
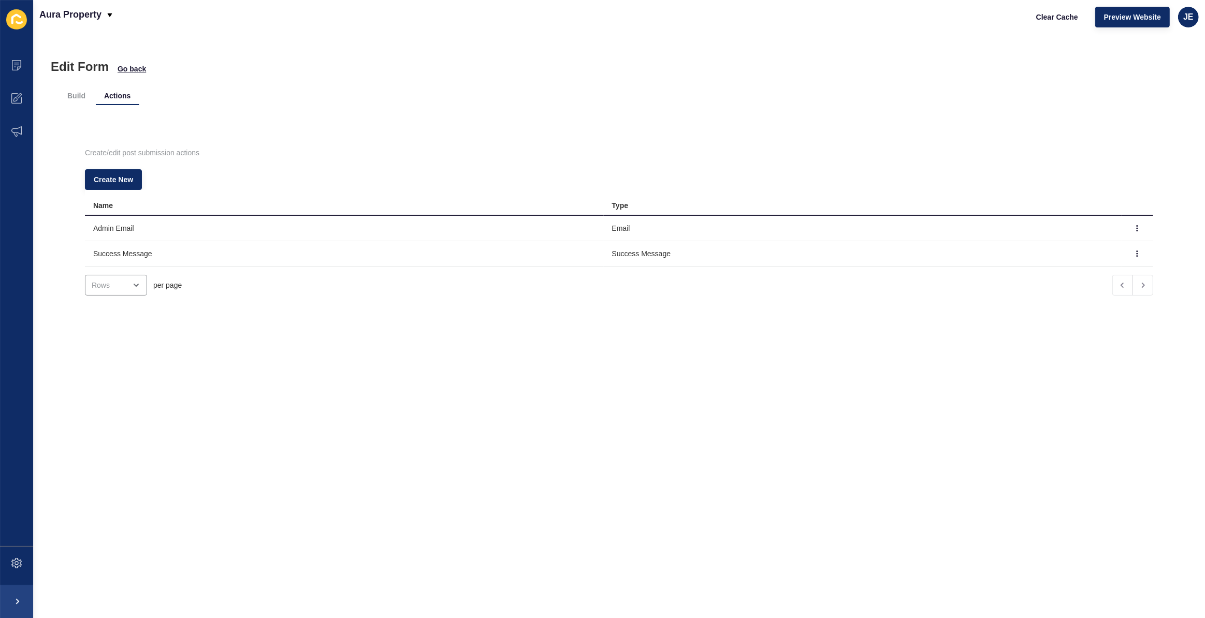
click at [282, 350] on div "Edit Form Go back Build Actions Create/edit post submission actions Create New …" at bounding box center [619, 326] width 1172 height 585
click at [78, 95] on li "Build" at bounding box center [76, 95] width 35 height 19
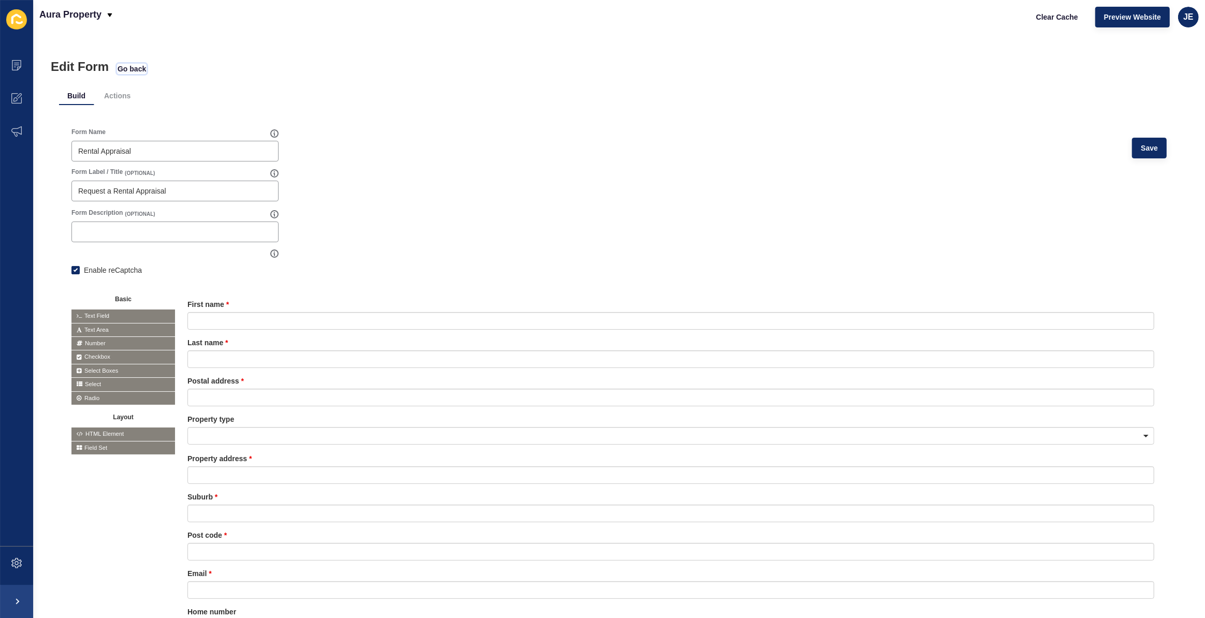
click at [121, 70] on span "Go back" at bounding box center [132, 69] width 28 height 10
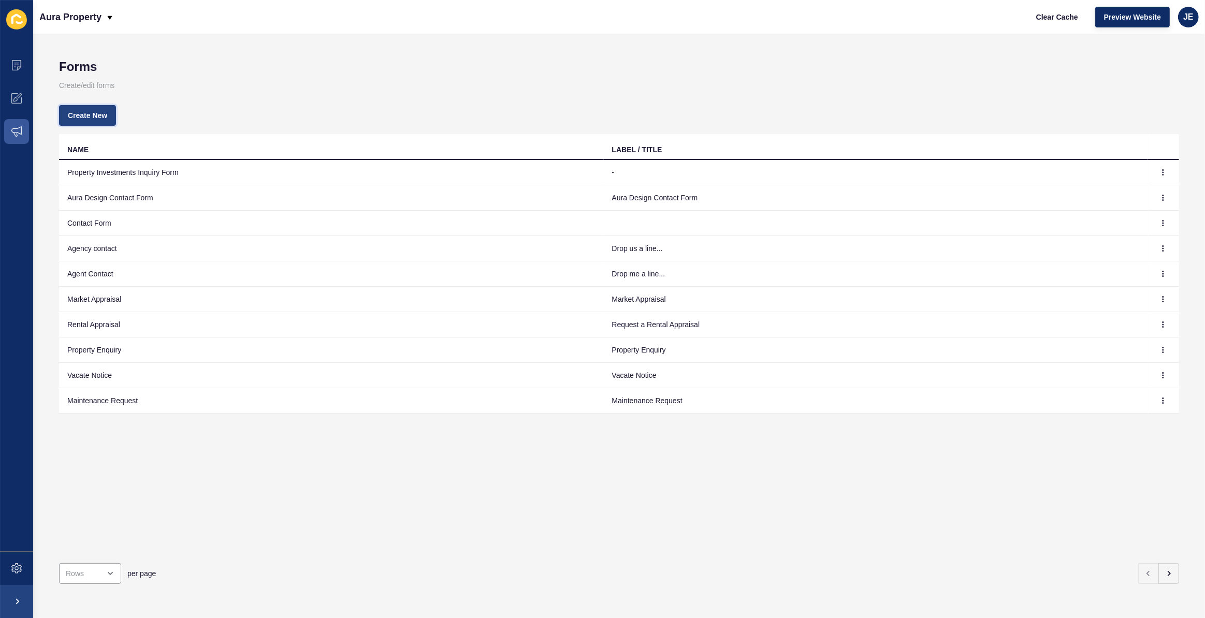
click at [91, 115] on span "Create New" at bounding box center [87, 115] width 39 height 10
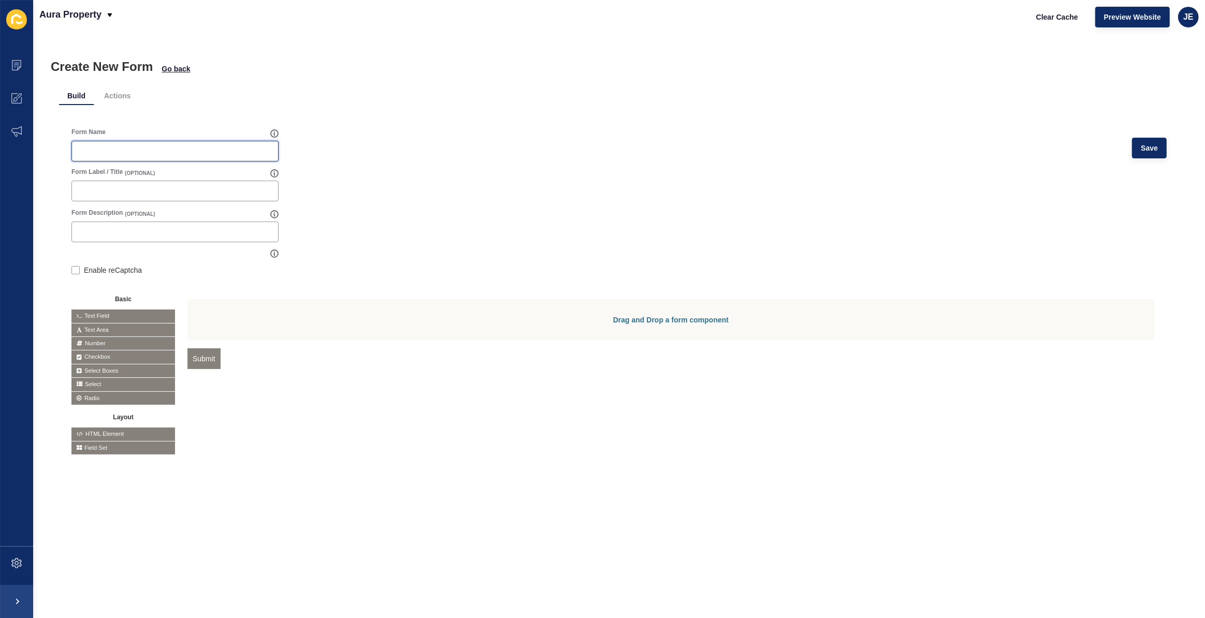
click at [155, 155] on input "Form Name" at bounding box center [175, 151] width 194 height 10
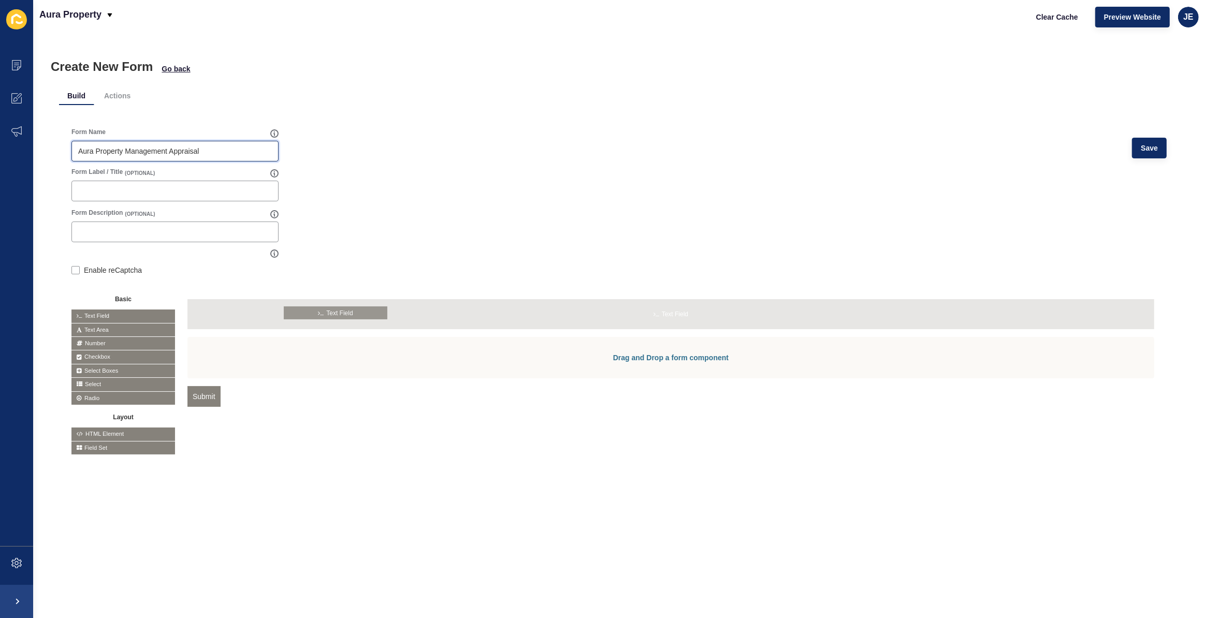
drag, startPoint x: 106, startPoint y: 316, endPoint x: 319, endPoint y: 313, distance: 212.8
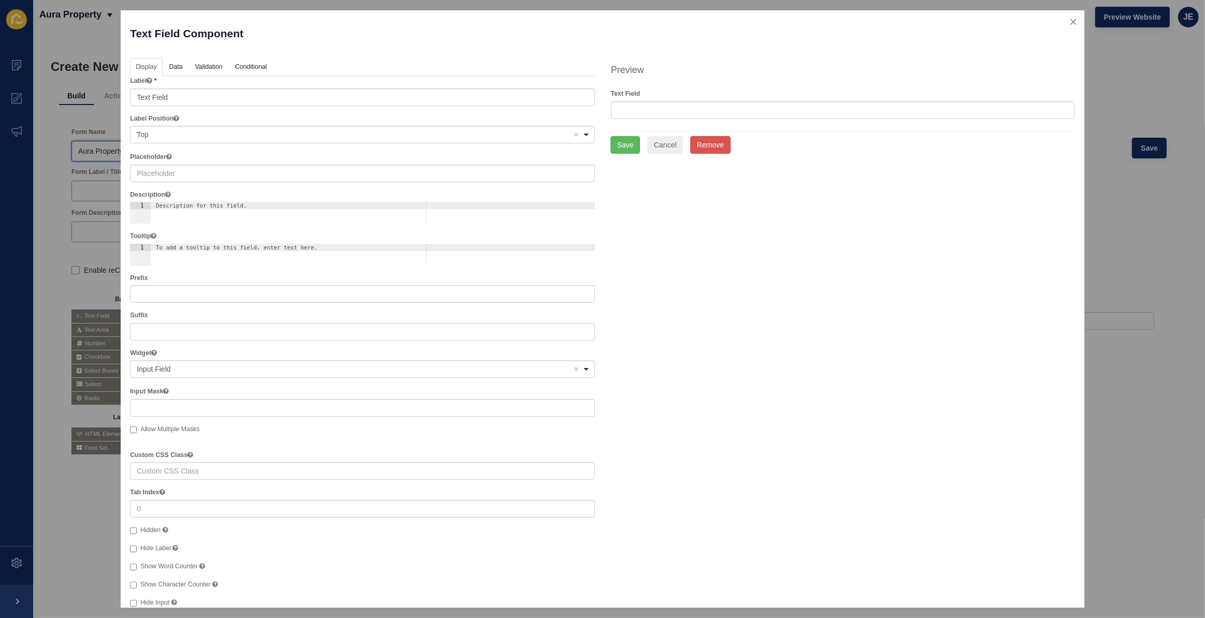
type input "Aura Property Management Appraisal"
drag, startPoint x: 183, startPoint y: 99, endPoint x: 126, endPoint y: 100, distance: 56.4
click at [126, 100] on div "Display Data Validation API Conditional Logic Layout Label Text Field Label Pos…" at bounding box center [362, 382] width 480 height 649
type input "First Name"
click at [181, 71] on link "Data" at bounding box center [176, 67] width 24 height 19
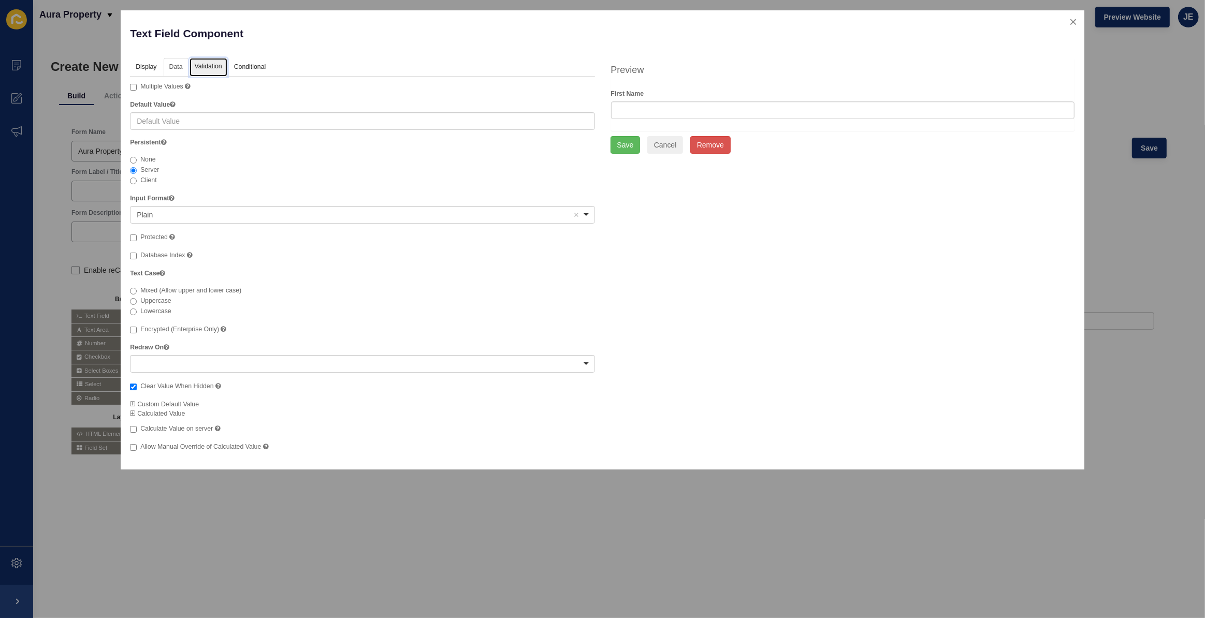
click at [207, 67] on link "Validation" at bounding box center [208, 67] width 38 height 19
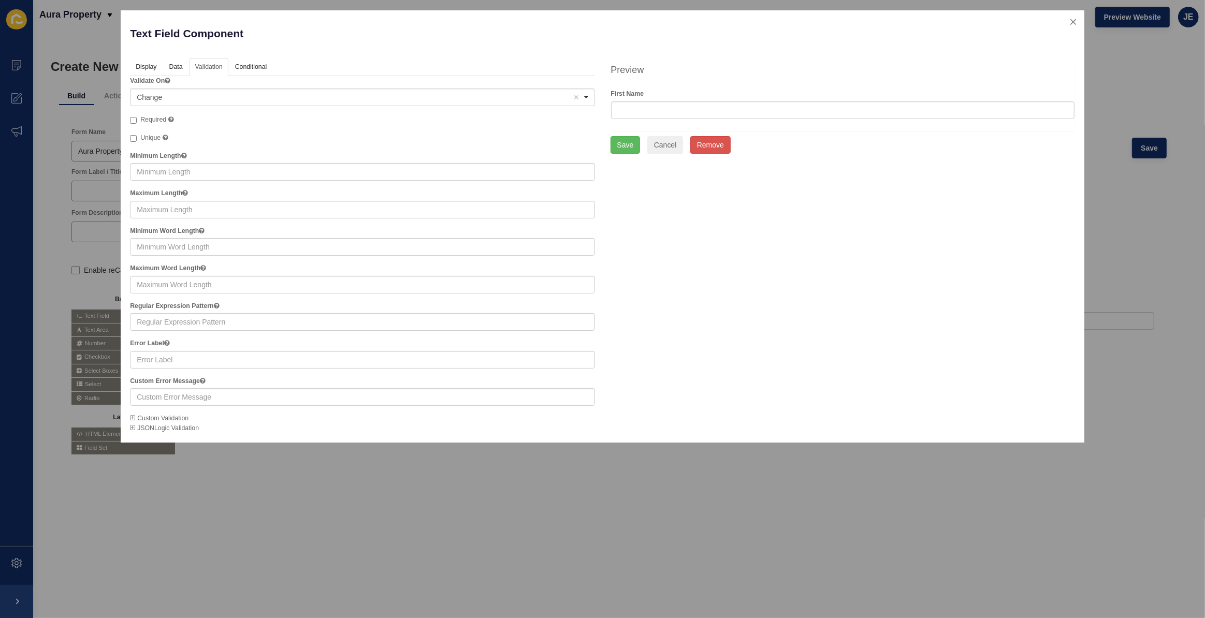
click at [153, 118] on span "Required" at bounding box center [153, 119] width 26 height 7
click at [137, 118] on input "Required" at bounding box center [133, 120] width 7 height 7
checkbox input "true"
click at [239, 72] on link "Conditional" at bounding box center [250, 67] width 42 height 19
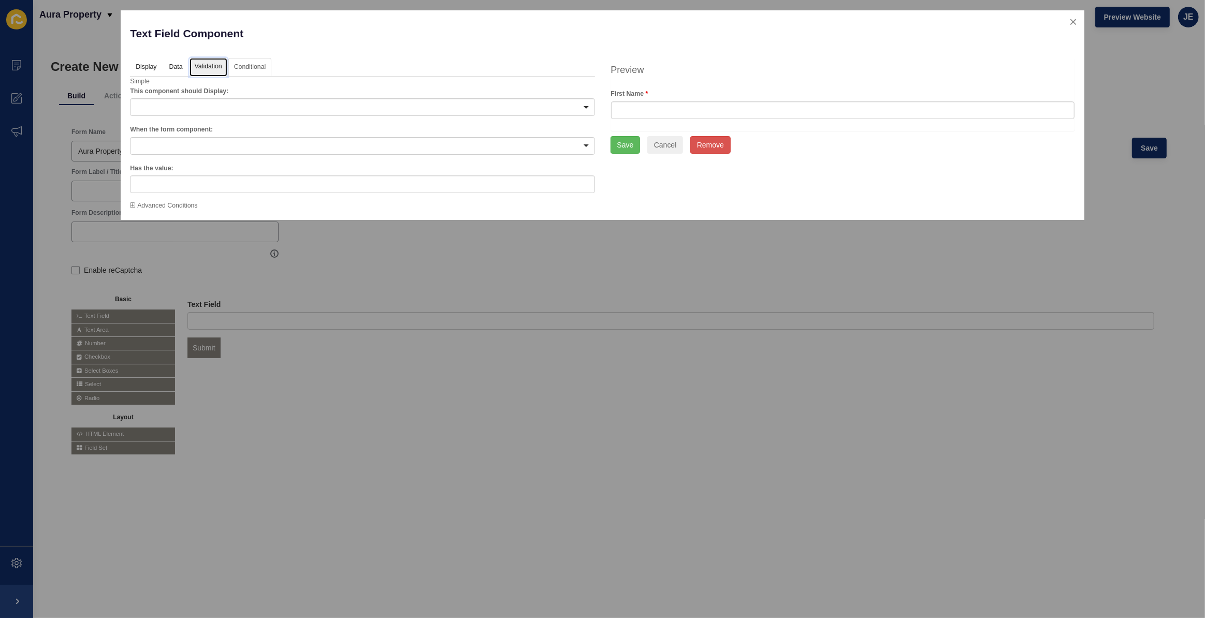
click at [207, 68] on link "Validation" at bounding box center [208, 67] width 38 height 19
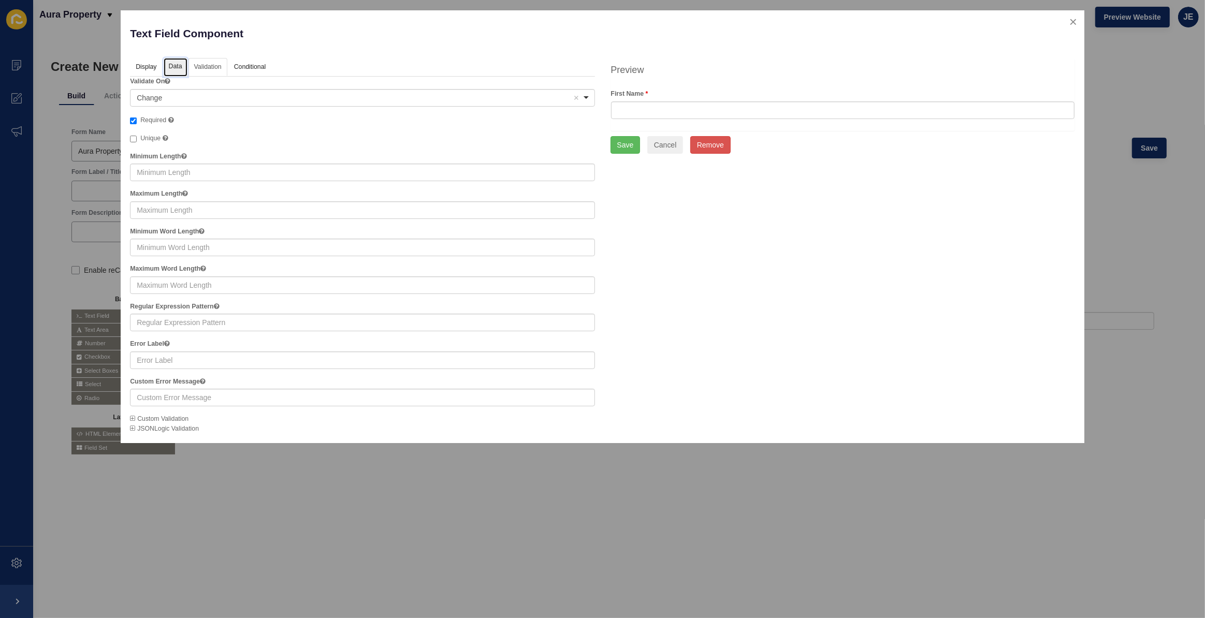
click at [176, 66] on link "Data" at bounding box center [176, 67] width 24 height 19
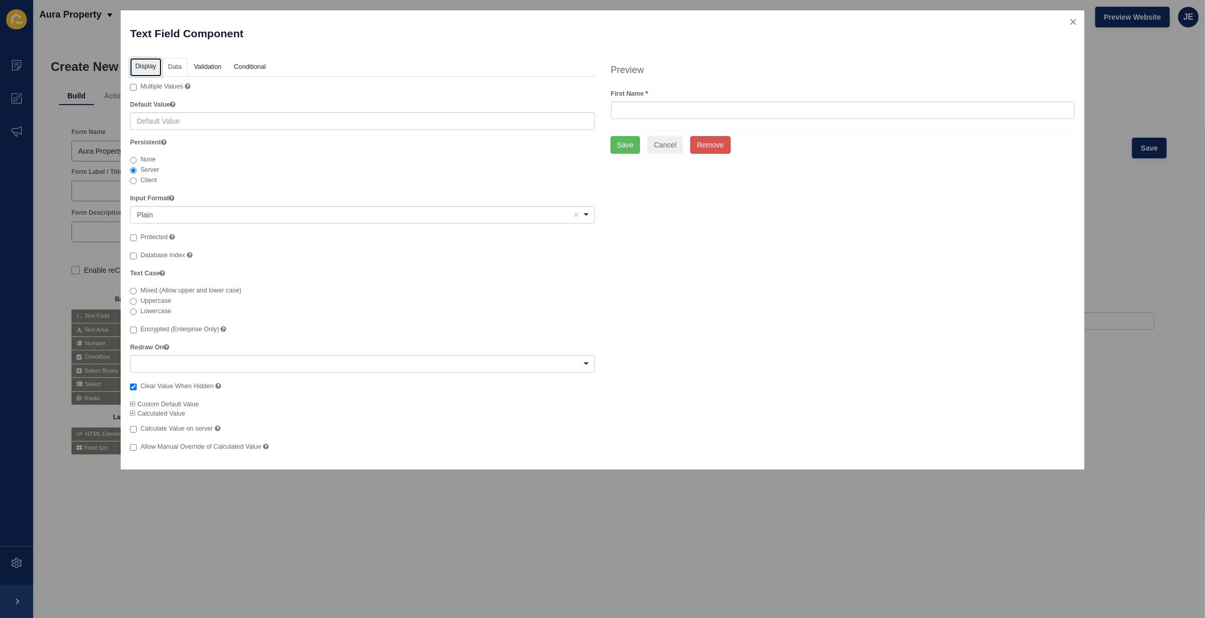
click at [151, 62] on link "Display" at bounding box center [145, 67] width 31 height 19
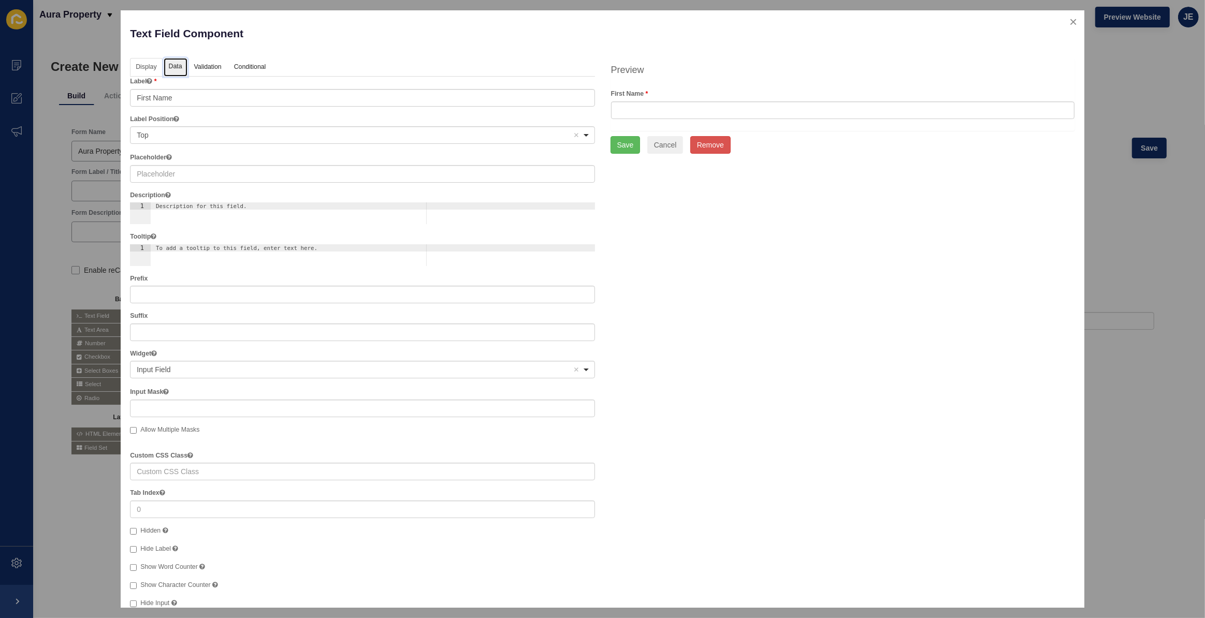
click at [180, 72] on link "Data" at bounding box center [176, 67] width 24 height 19
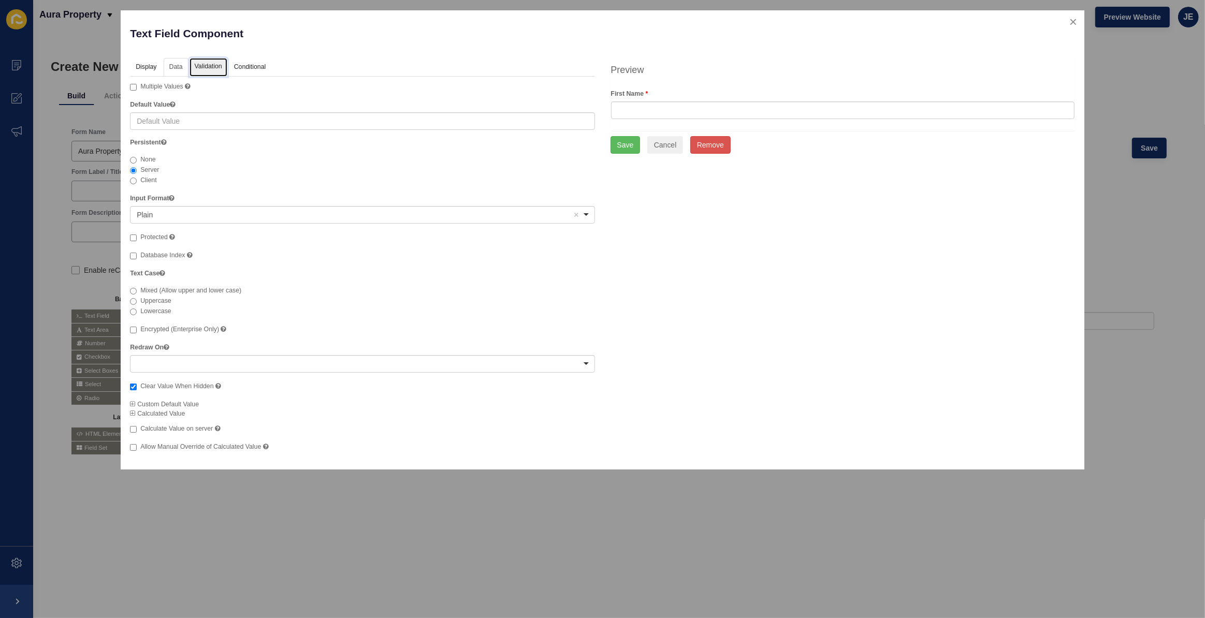
click at [223, 70] on link "Validation" at bounding box center [208, 67] width 38 height 19
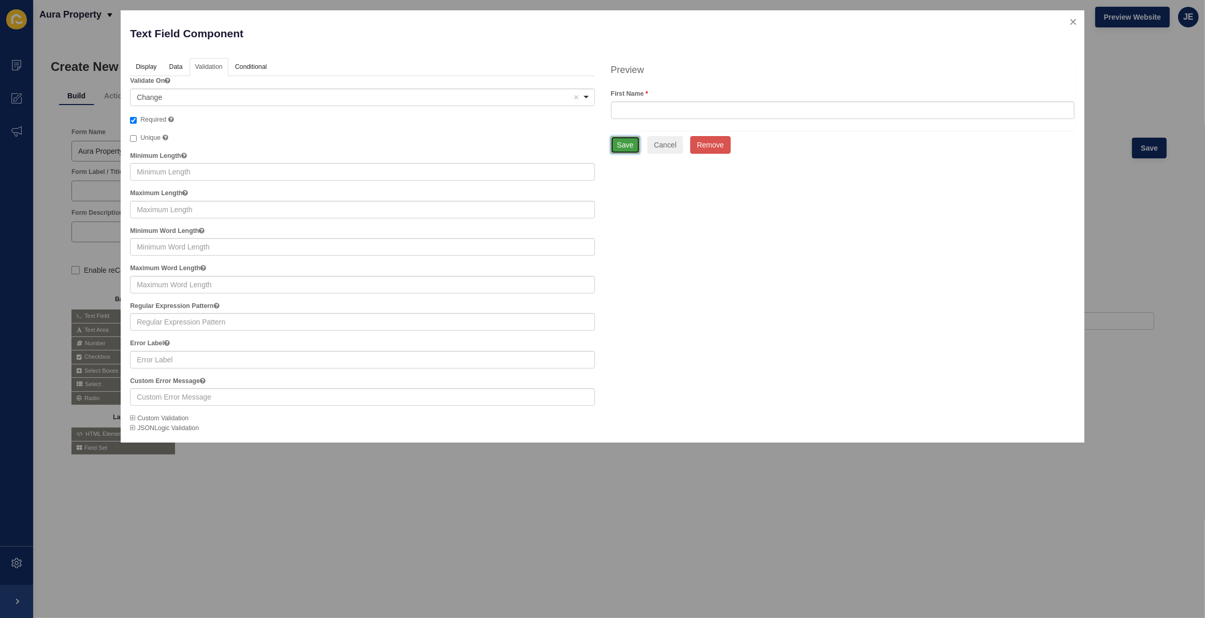
click at [628, 149] on button "Save" at bounding box center [625, 145] width 30 height 18
click at [692, 225] on div "Display Data Validation API Conditional Logic Layout Label The label for this f…" at bounding box center [602, 245] width 960 height 375
click at [621, 140] on button "Save" at bounding box center [625, 145] width 30 height 18
click at [662, 193] on div "Display Data Validation API Conditional Logic Layout Label The label for this f…" at bounding box center [602, 245] width 960 height 375
click at [174, 69] on link "Data" at bounding box center [176, 67] width 24 height 19
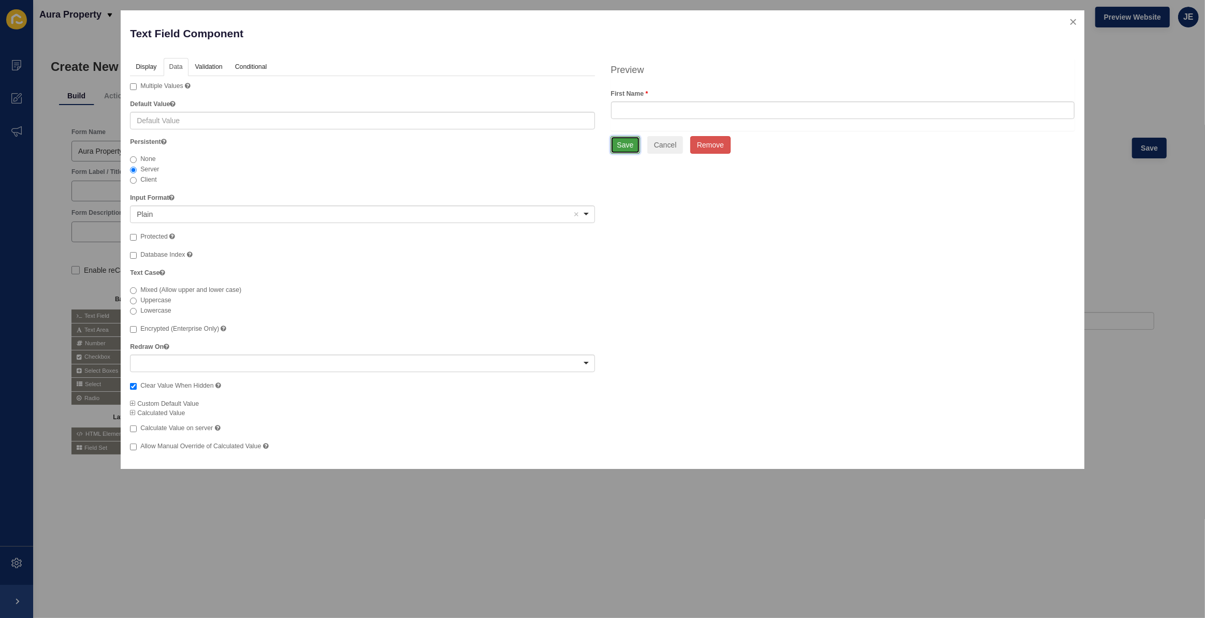
drag, startPoint x: 624, startPoint y: 148, endPoint x: 586, endPoint y: 143, distance: 38.5
click at [624, 148] on button "Save" at bounding box center [625, 145] width 30 height 18
click at [146, 64] on link "Display" at bounding box center [145, 67] width 31 height 19
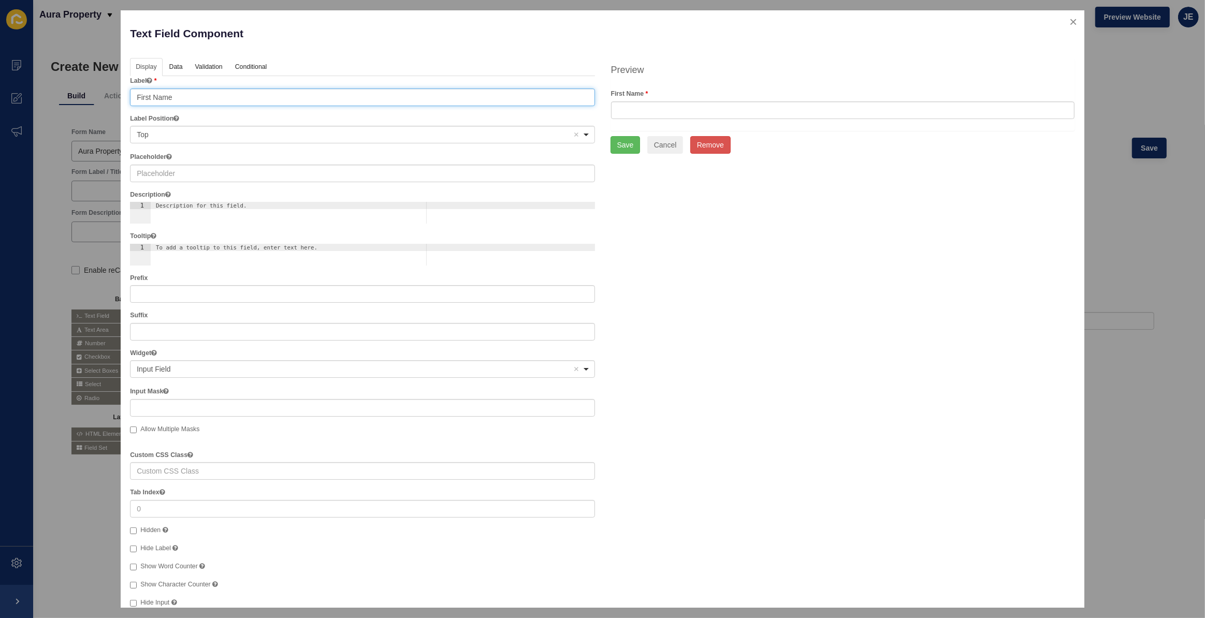
click at [176, 97] on input "First Name" at bounding box center [362, 98] width 464 height 18
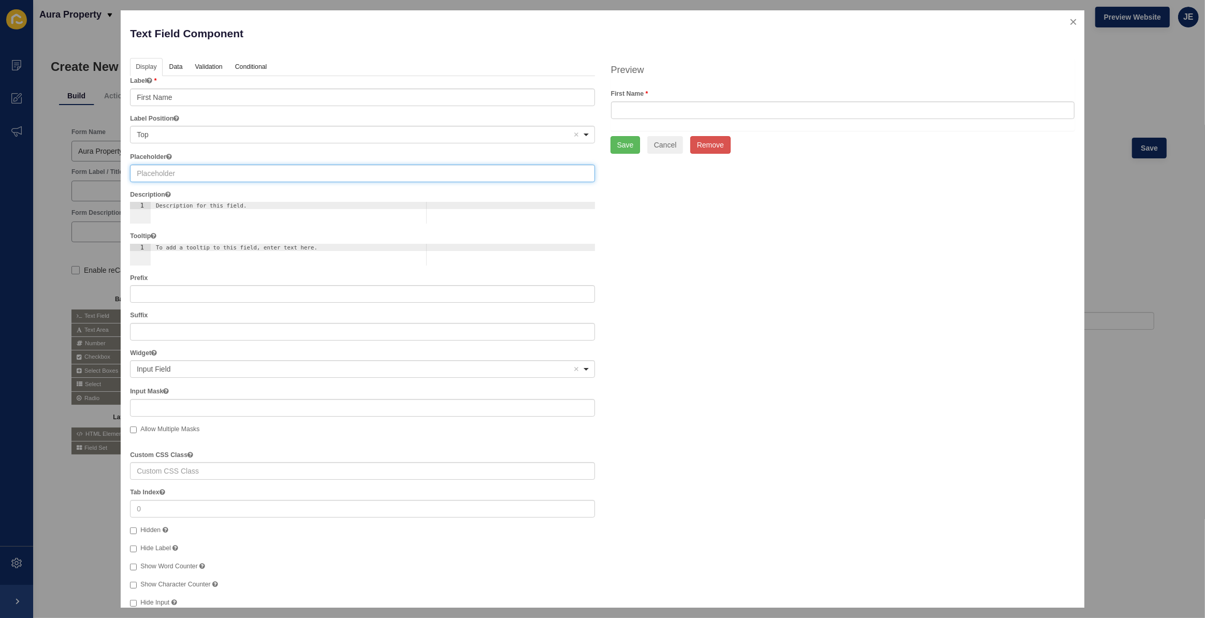
click at [166, 173] on input "text" at bounding box center [362, 174] width 464 height 18
paste input "First Name"
type input "First Name"
click at [617, 143] on button "Save" at bounding box center [625, 145] width 30 height 18
click at [667, 147] on button "Cancel" at bounding box center [665, 145] width 36 height 18
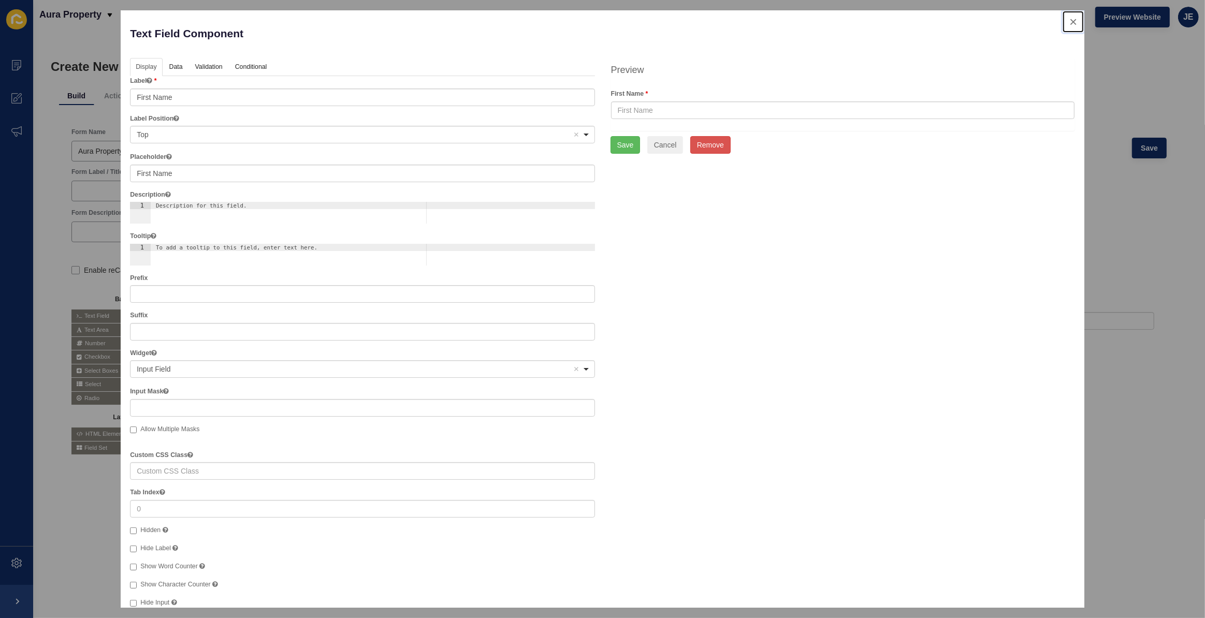
click at [1072, 24] on button "close" at bounding box center [1072, 22] width 21 height 22
click at [1136, 203] on div at bounding box center [598, 309] width 1197 height 618
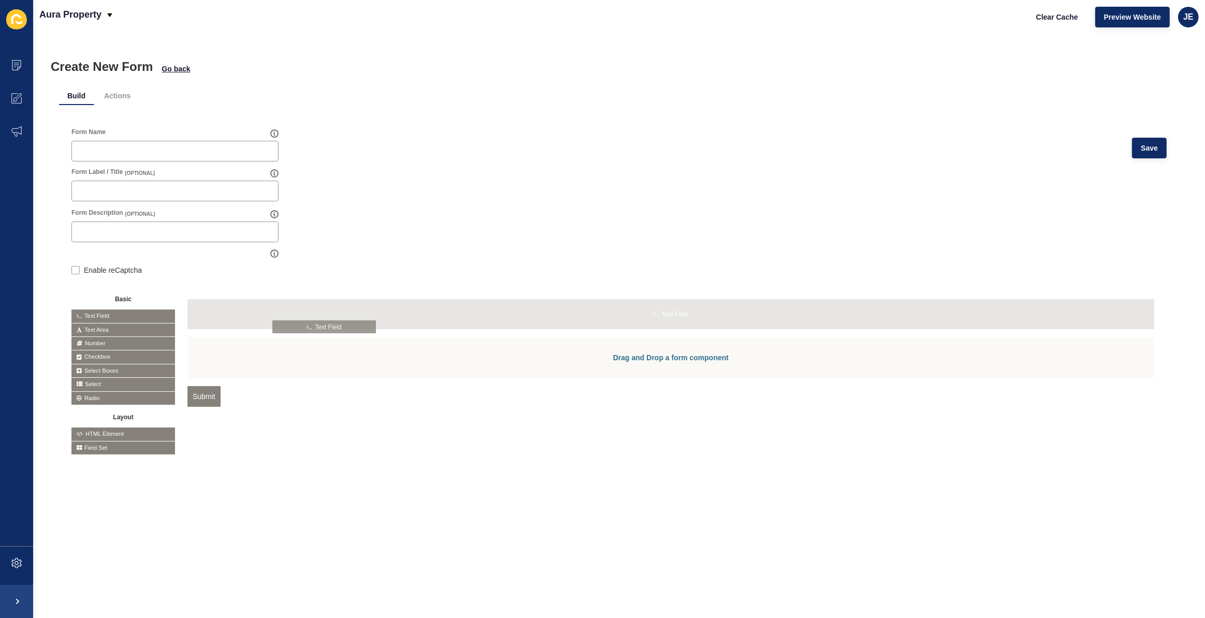
drag, startPoint x: 107, startPoint y: 310, endPoint x: 308, endPoint y: 320, distance: 201.7
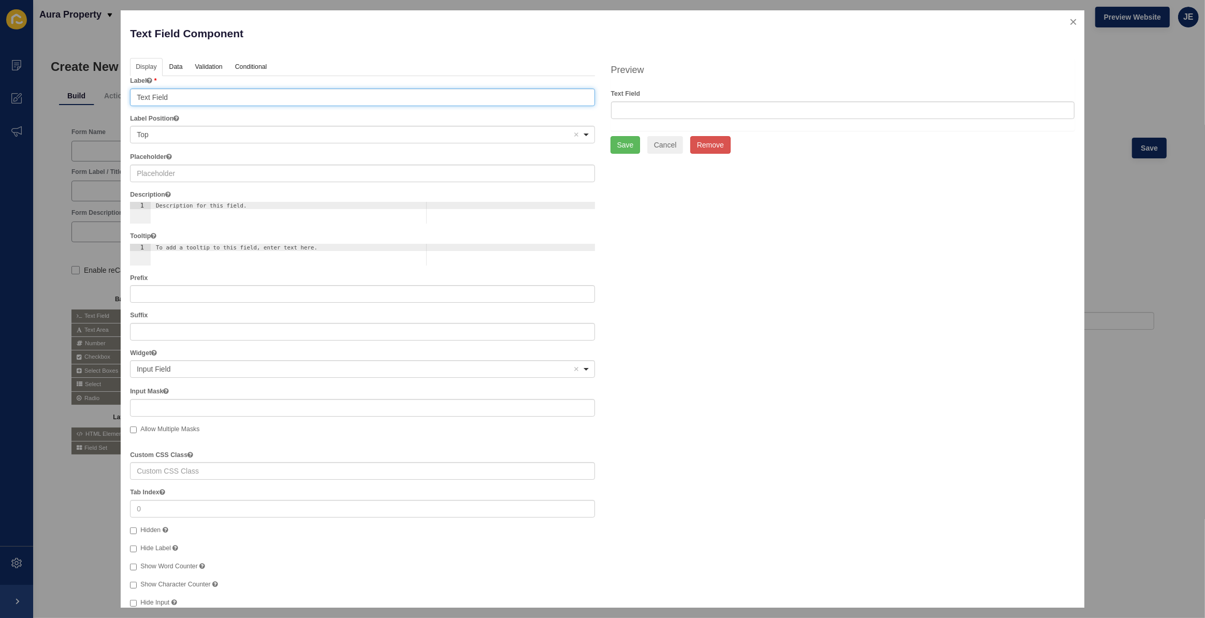
drag, startPoint x: 200, startPoint y: 99, endPoint x: 52, endPoint y: 93, distance: 147.7
click at [52, 93] on div "Text Field Component Help Display Data Validation API Conditional Logic Layout …" at bounding box center [602, 309] width 1205 height 618
type input "First Name"
click at [201, 98] on input "First Name" at bounding box center [362, 98] width 464 height 18
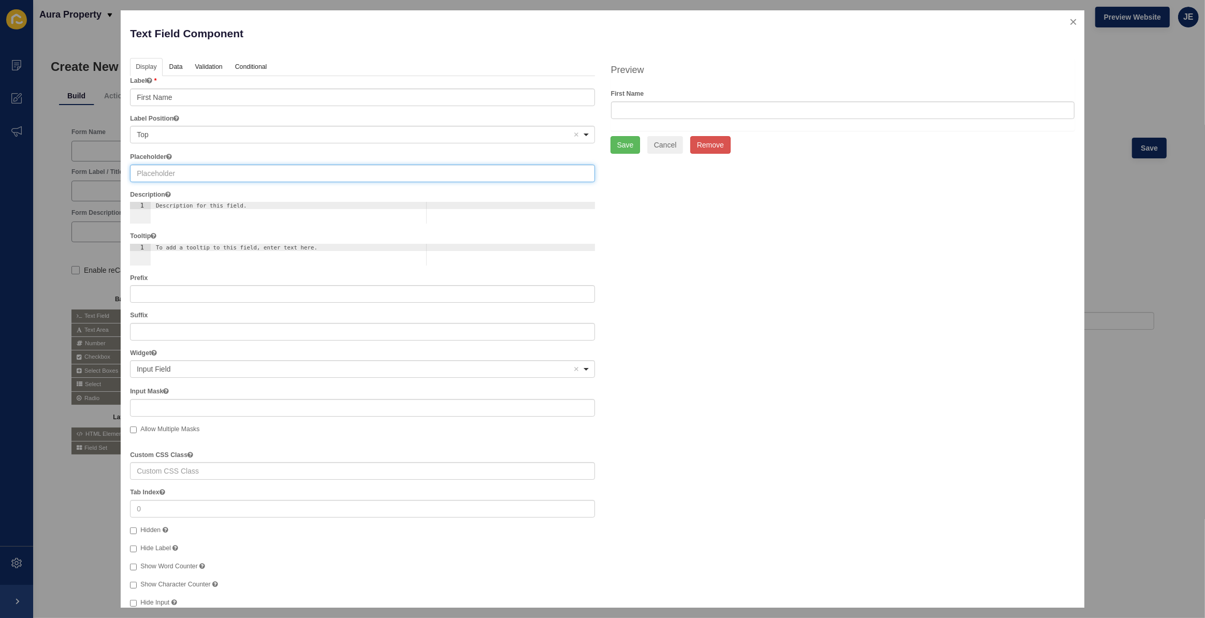
click at [171, 168] on input "text" at bounding box center [362, 174] width 464 height 18
paste input "First Name"
type input "First Name"
click at [186, 68] on link "Data" at bounding box center [176, 67] width 24 height 19
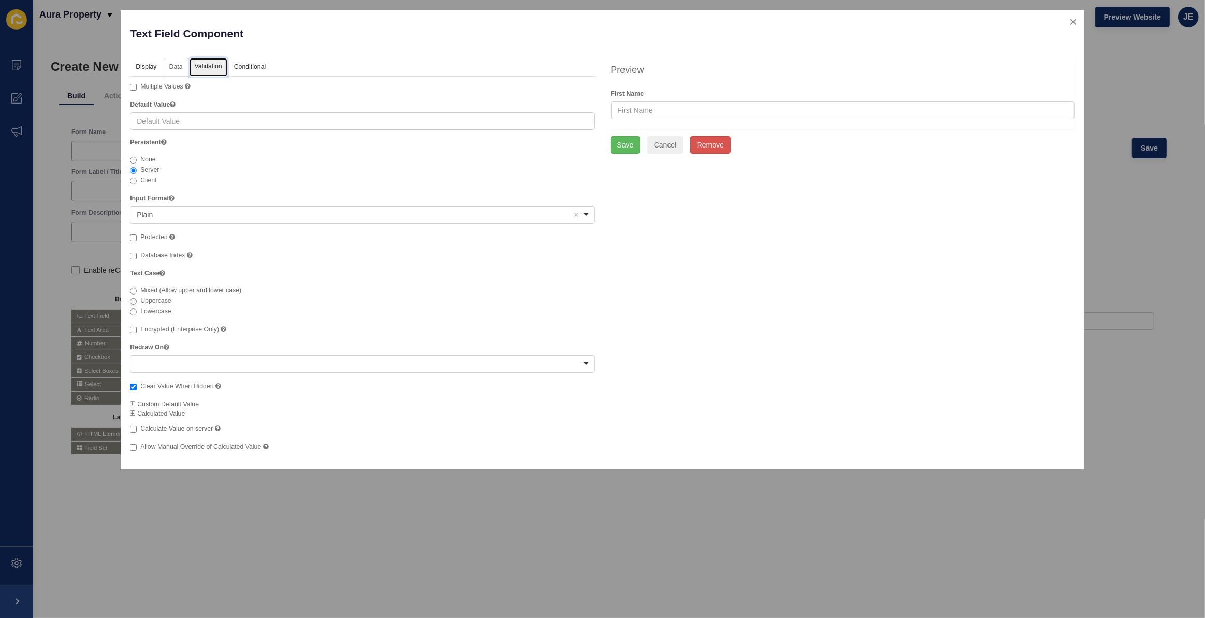
click at [215, 67] on link "Validation" at bounding box center [208, 67] width 38 height 19
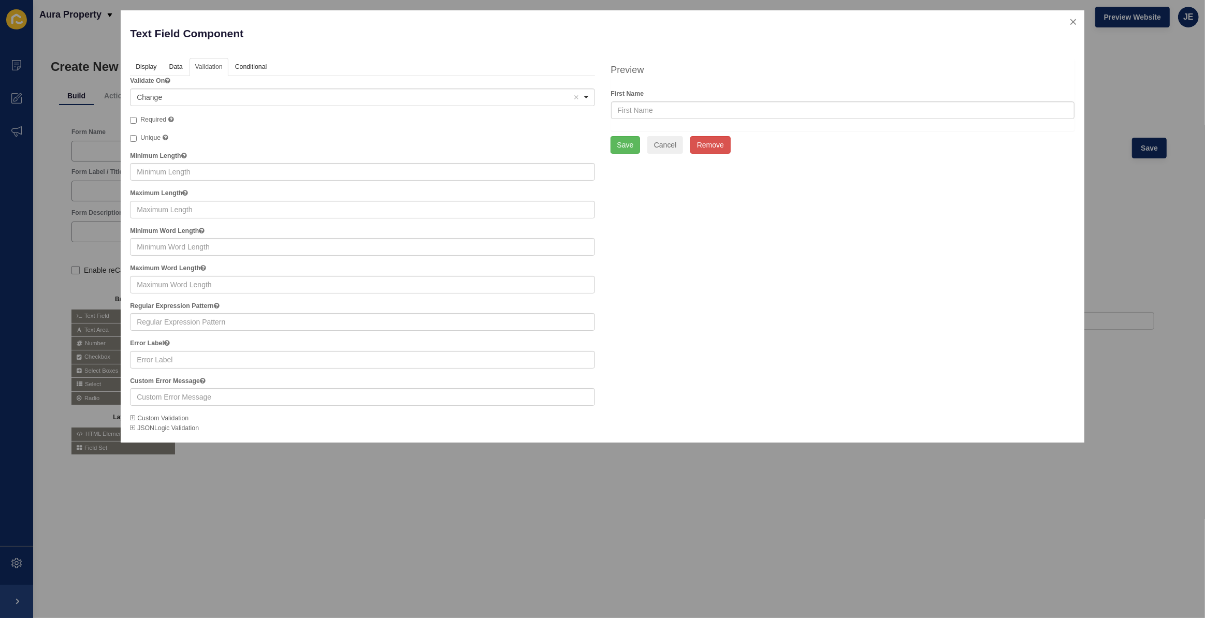
click at [157, 116] on span "Required" at bounding box center [153, 119] width 26 height 7
click at [137, 117] on input "Required" at bounding box center [133, 120] width 7 height 7
checkbox input "true"
click at [611, 145] on div "Preview First Name Save Cancel Remove" at bounding box center [843, 106] width 480 height 96
click at [612, 145] on button "Save" at bounding box center [625, 145] width 30 height 18
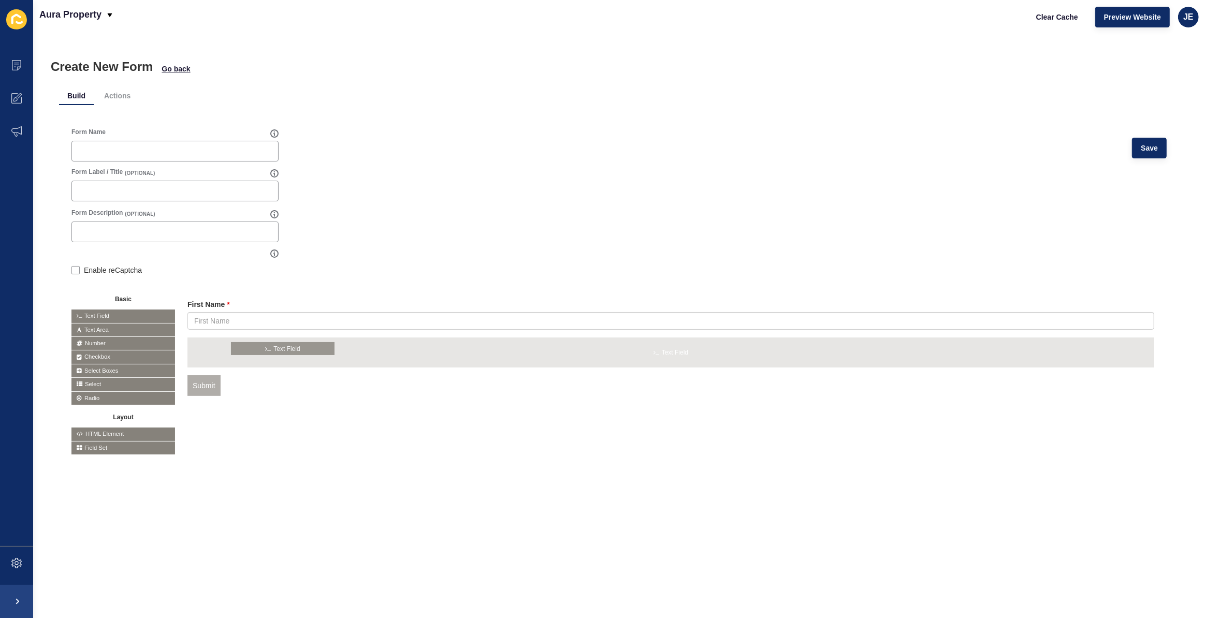
drag, startPoint x: 119, startPoint y: 315, endPoint x: 279, endPoint y: 348, distance: 163.3
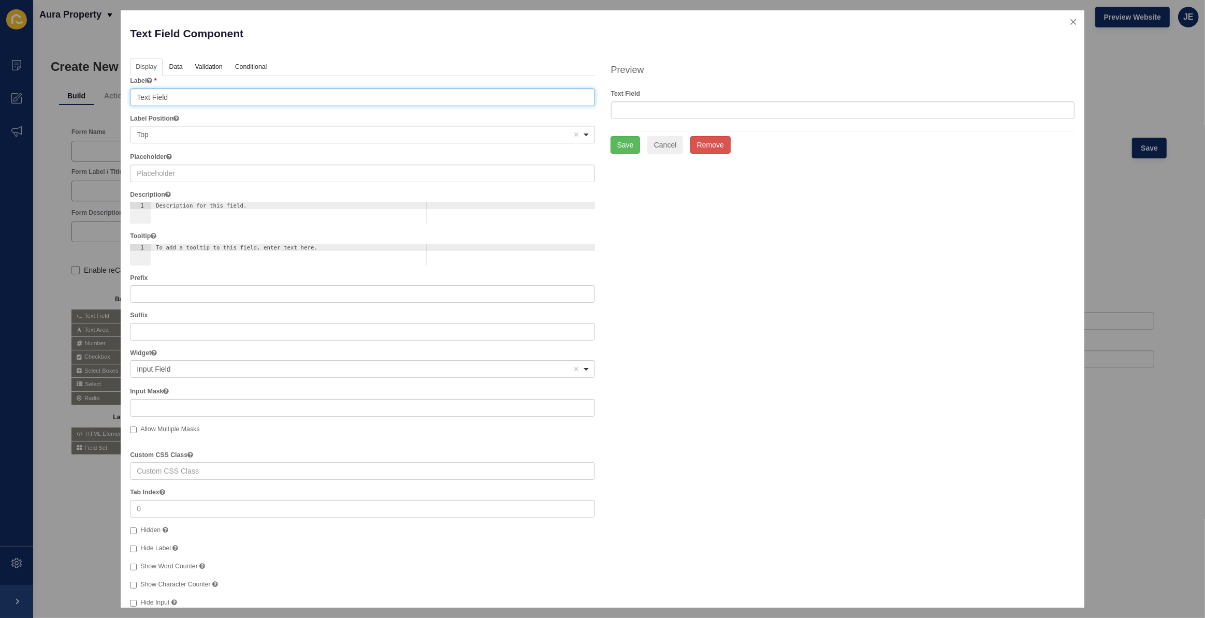
drag, startPoint x: 99, startPoint y: 96, endPoint x: -5, endPoint y: 92, distance: 104.1
click at [0, 92] on html "Content Appearance Marketing Settings Aura Property Clear Cache Preview Website…" at bounding box center [602, 309] width 1205 height 618
type input "Last Name"
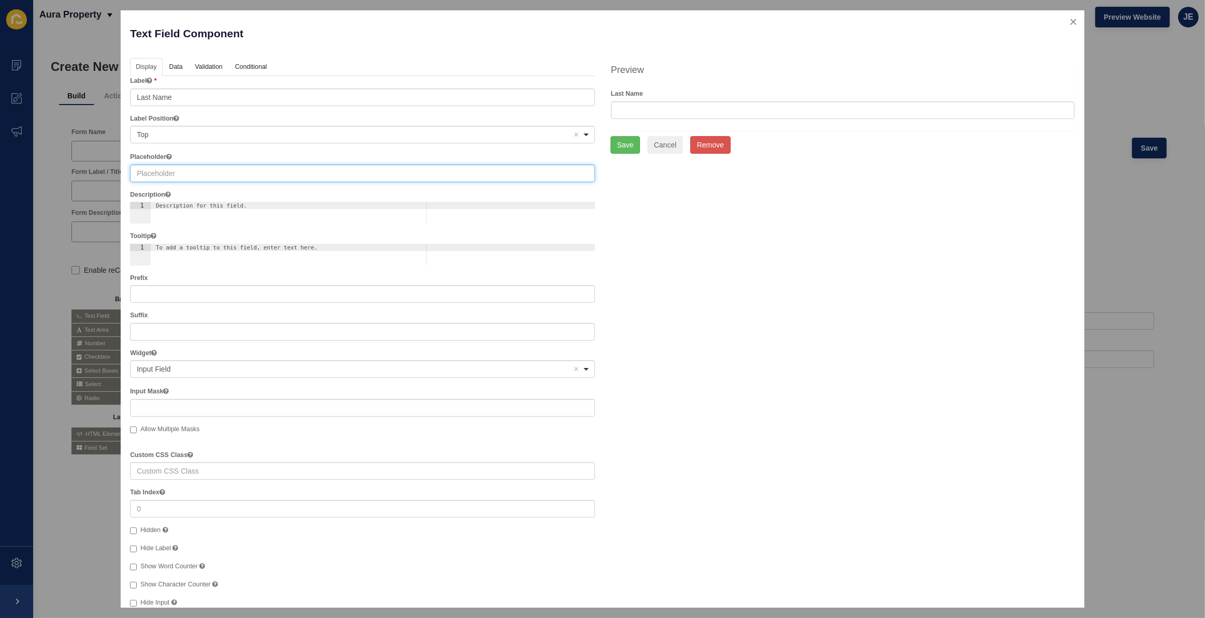
click at [172, 176] on input "text" at bounding box center [362, 174] width 464 height 18
paste input "Last Name"
type input "Last Name"
click at [186, 64] on link "Data" at bounding box center [176, 67] width 24 height 19
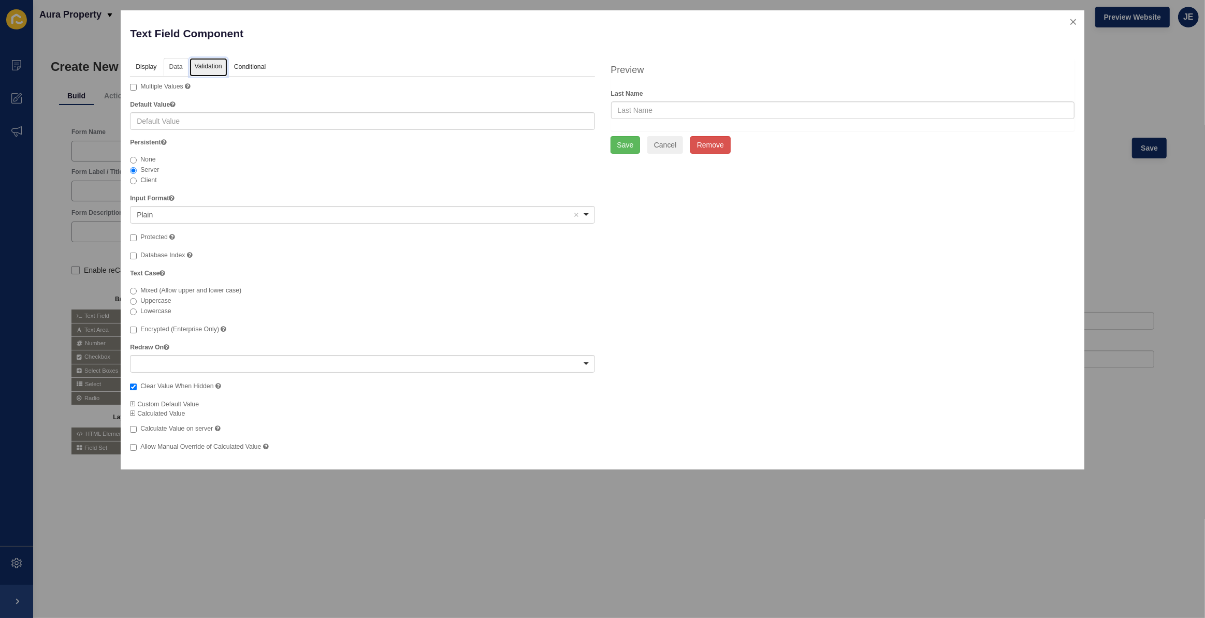
click at [204, 72] on link "Validation" at bounding box center [208, 67] width 38 height 19
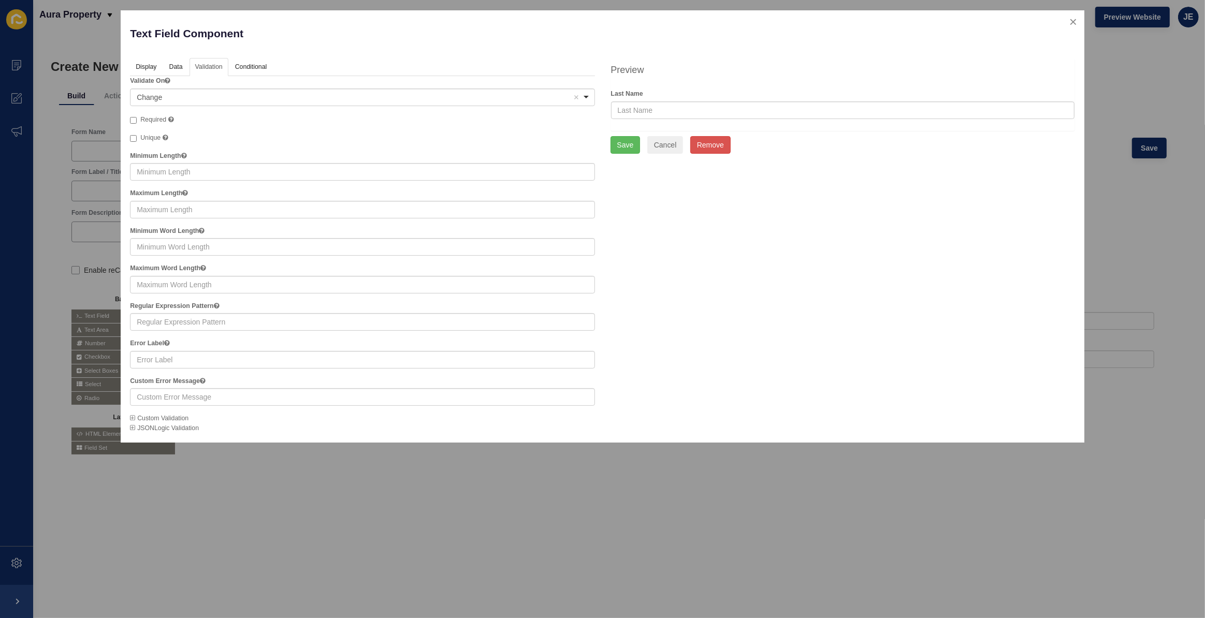
click at [149, 116] on span "Required" at bounding box center [153, 119] width 26 height 7
click at [137, 117] on input "Required" at bounding box center [133, 120] width 7 height 7
checkbox input "true"
click at [628, 146] on button "Save" at bounding box center [625, 145] width 30 height 18
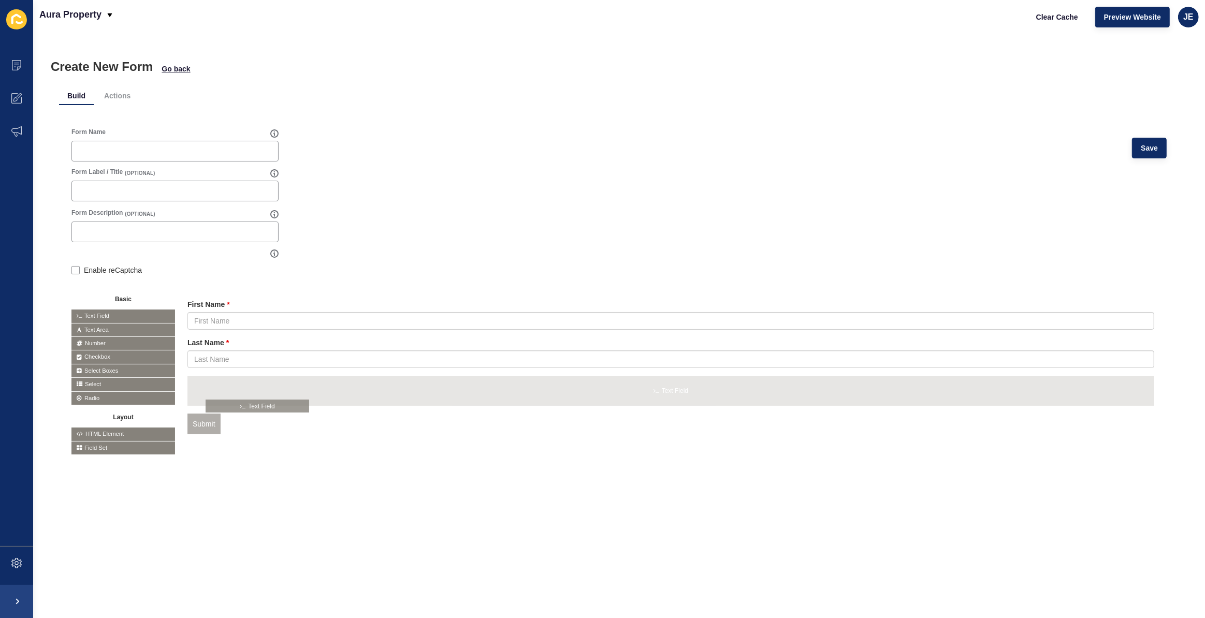
drag, startPoint x: 129, startPoint y: 314, endPoint x: 264, endPoint y: 404, distance: 162.0
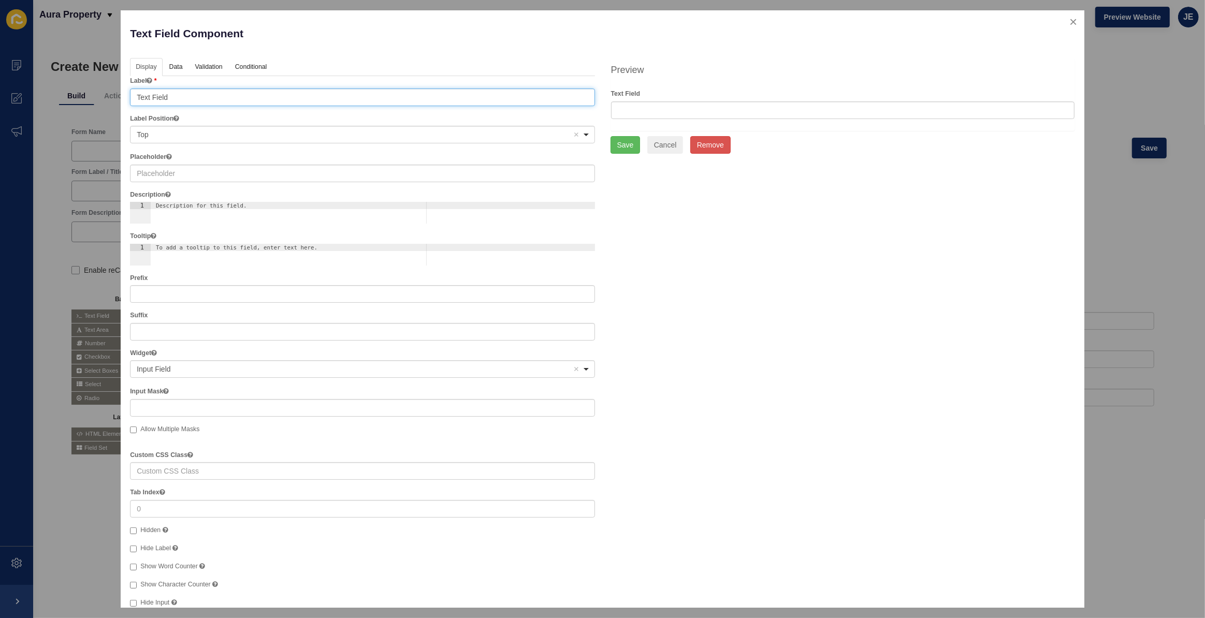
click at [207, 99] on input "Text Field" at bounding box center [362, 98] width 464 height 18
type input "Email"
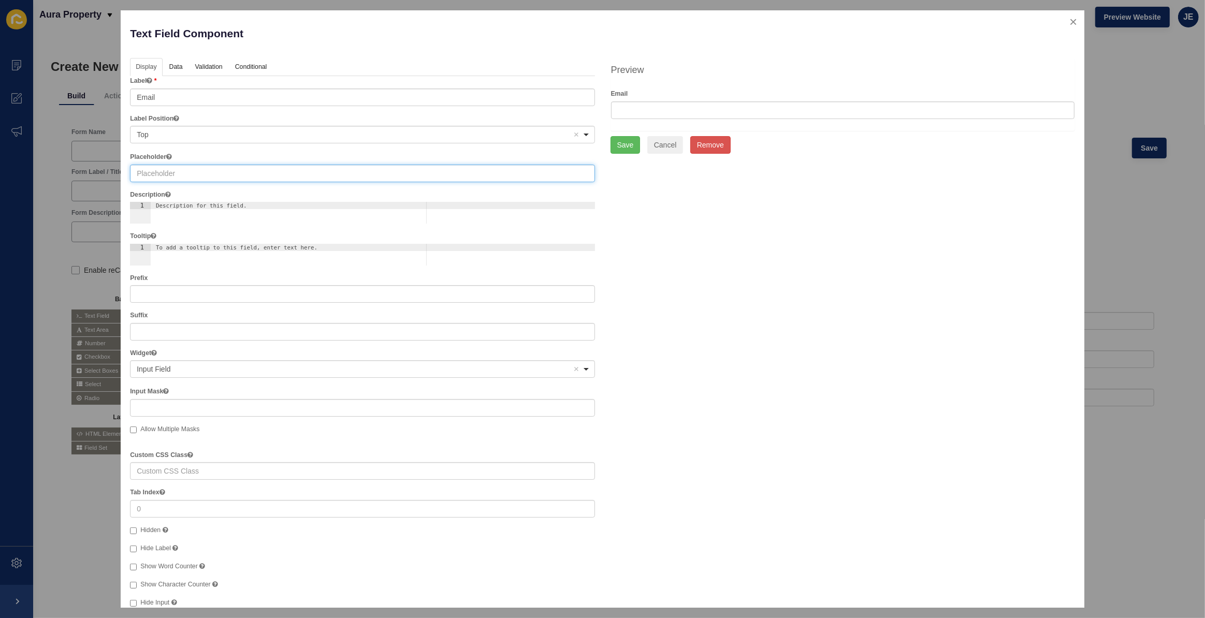
click at [189, 172] on input "text" at bounding box center [362, 174] width 464 height 18
paste input "Email"
type input "Email Address"
click at [203, 67] on link "Validation" at bounding box center [208, 67] width 38 height 19
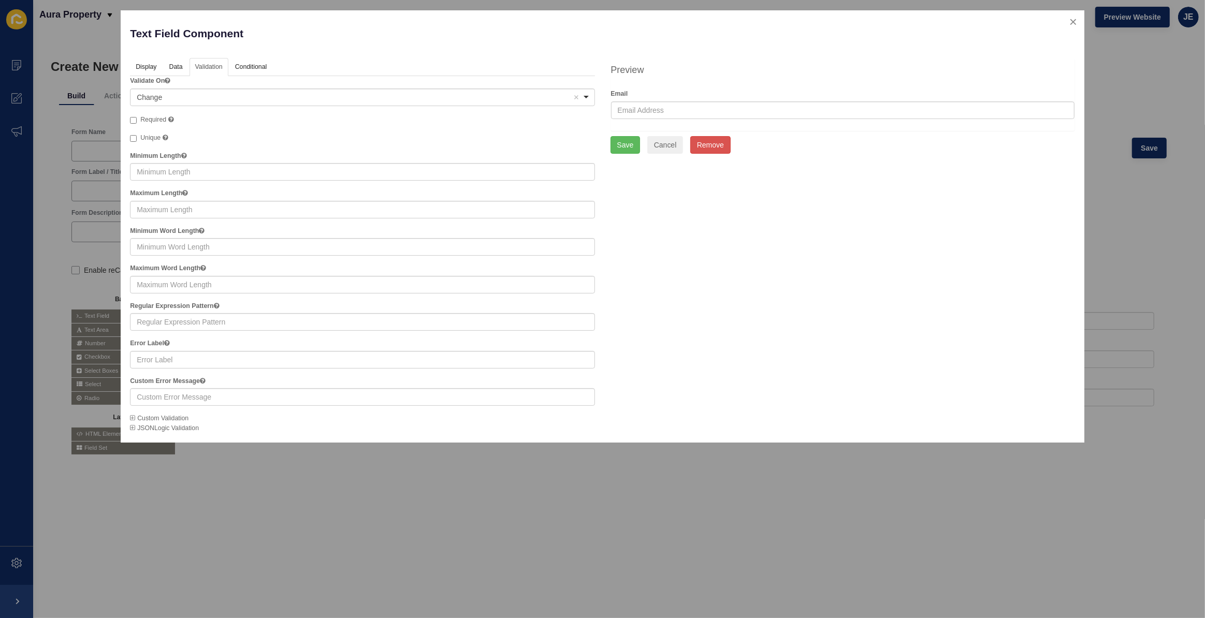
click at [156, 122] on span "Required" at bounding box center [153, 119] width 26 height 7
click at [137, 122] on input "Required" at bounding box center [133, 120] width 7 height 7
click at [156, 121] on span "Required" at bounding box center [153, 119] width 26 height 7
click at [137, 121] on input "Required" at bounding box center [133, 120] width 7 height 7
checkbox input "false"
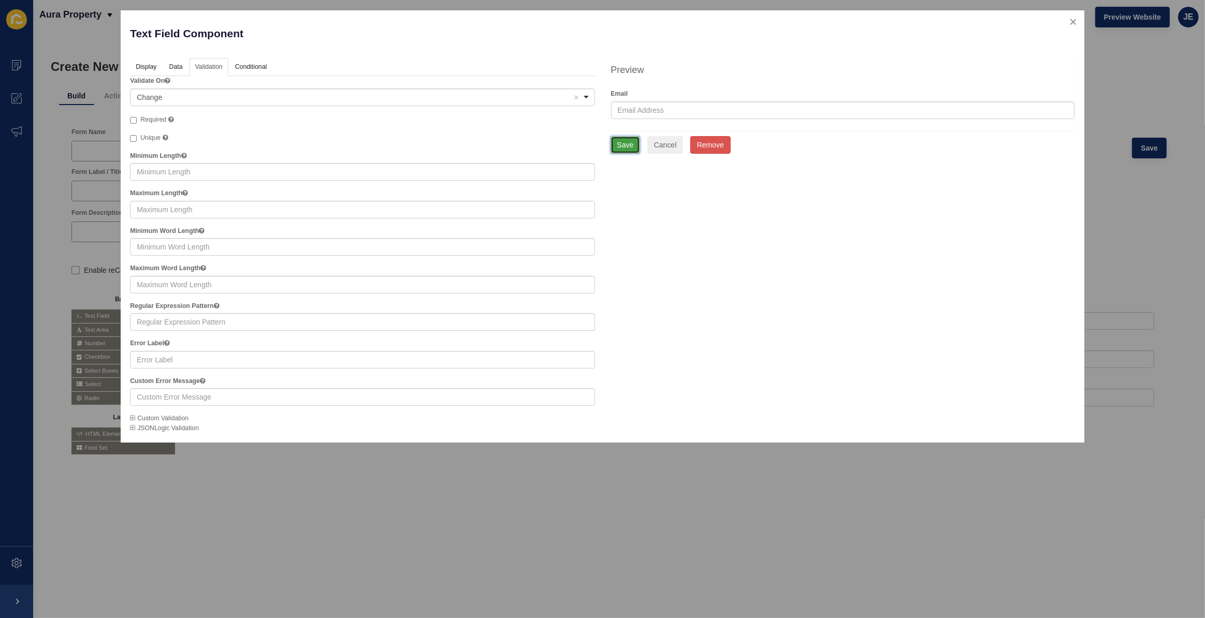
click at [621, 149] on button "Save" at bounding box center [625, 145] width 30 height 18
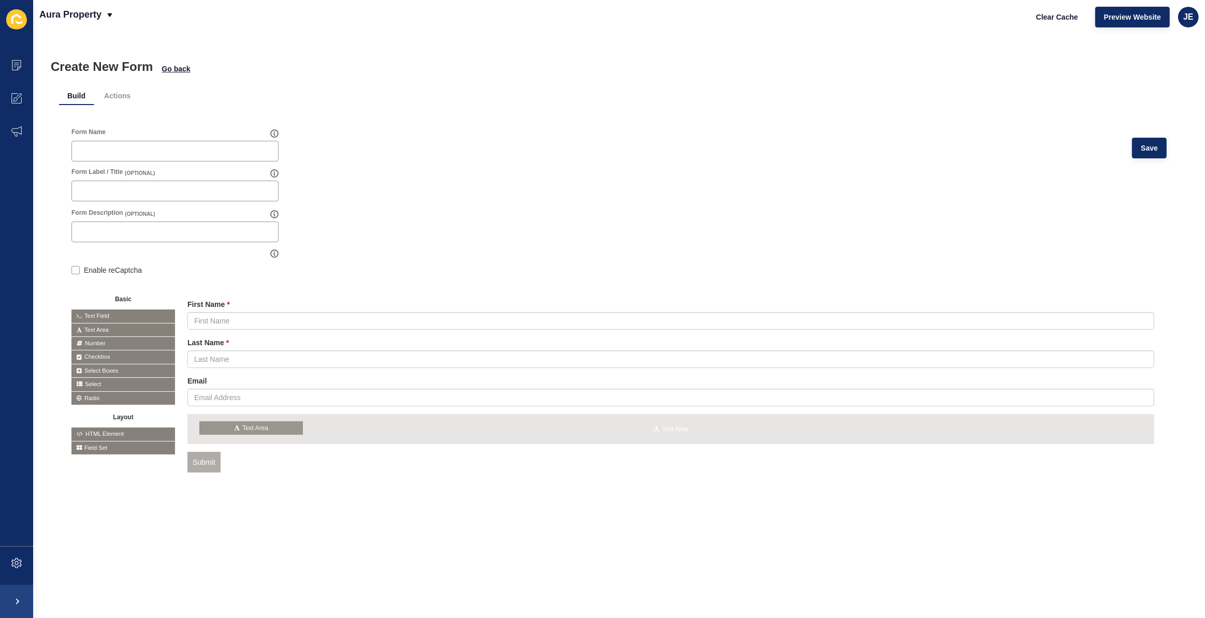
drag, startPoint x: 98, startPoint y: 328, endPoint x: 227, endPoint y: 427, distance: 162.2
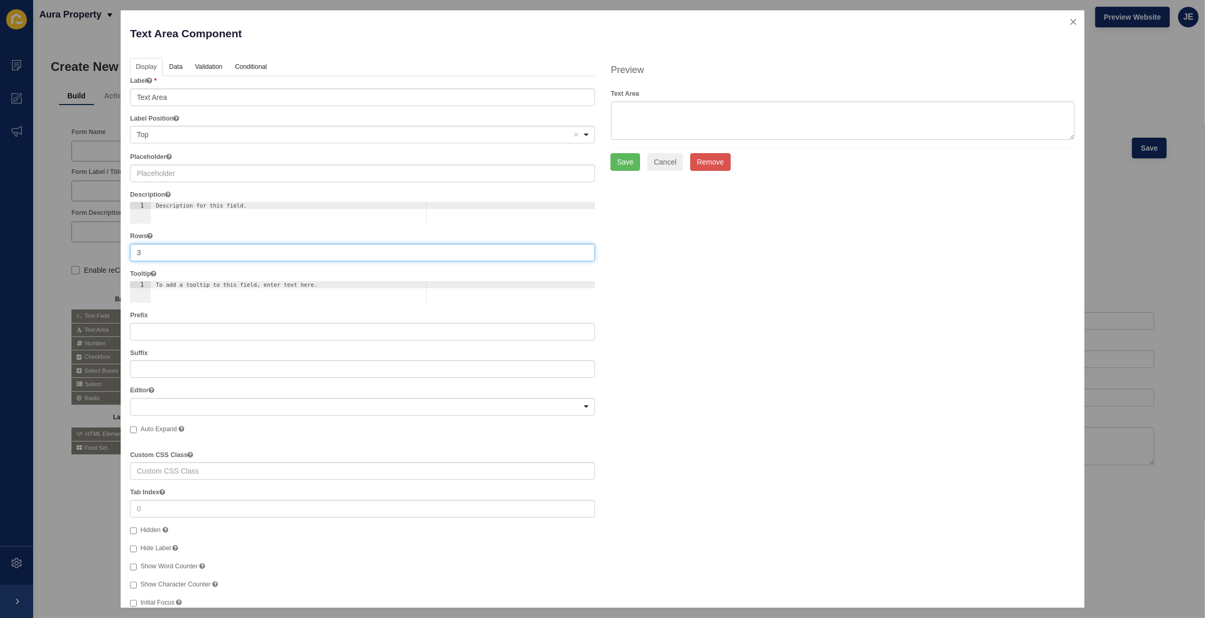
drag, startPoint x: 156, startPoint y: 254, endPoint x: 125, endPoint y: 254, distance: 31.1
click at [125, 254] on div "Text Area Component Help Display Data Validation API Conditional Logic Layout L…" at bounding box center [603, 308] width 964 height 597
drag, startPoint x: 172, startPoint y: 106, endPoint x: 181, endPoint y: 103, distance: 9.0
click at [173, 106] on div "Label Text Area Label Position Position for the label for this field. <span>Top…" at bounding box center [362, 378] width 464 height 604
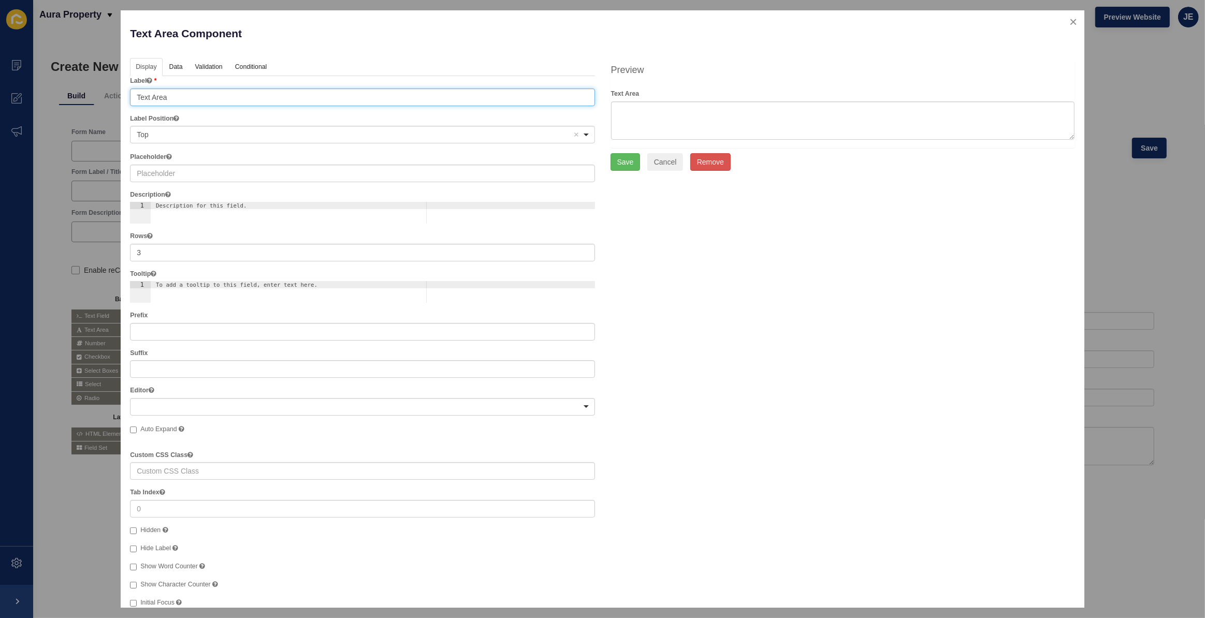
click at [181, 101] on input "Text Area" at bounding box center [362, 98] width 464 height 18
type input "Message"
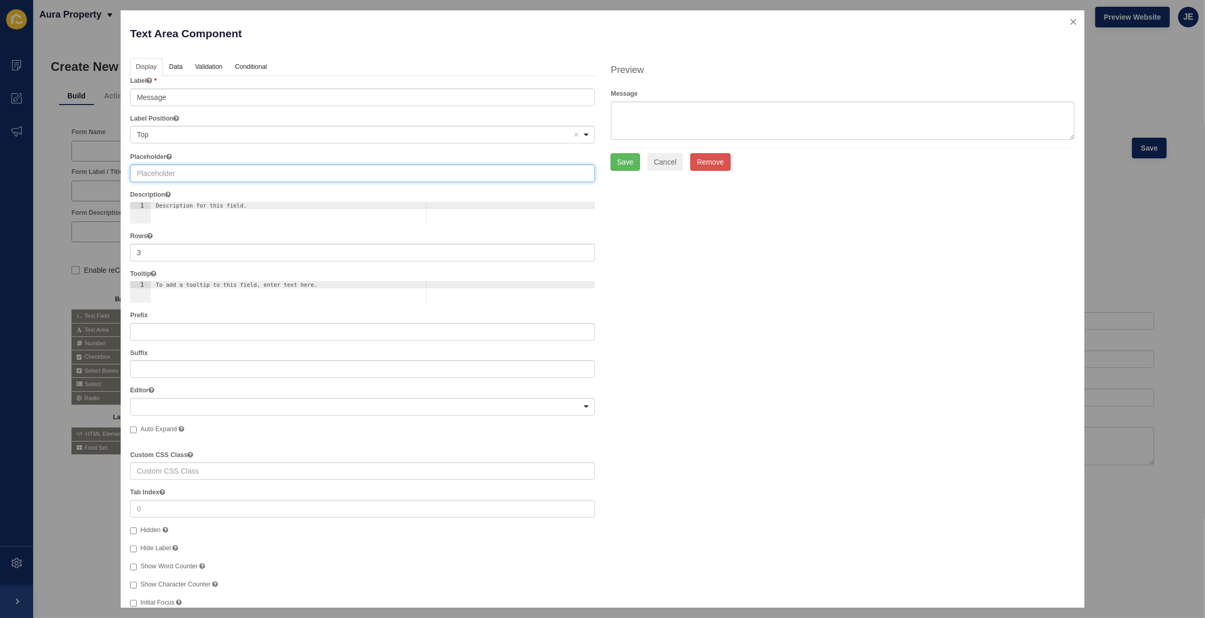
click at [157, 169] on input "text" at bounding box center [362, 174] width 464 height 18
paste input "Message"
type input "Message"
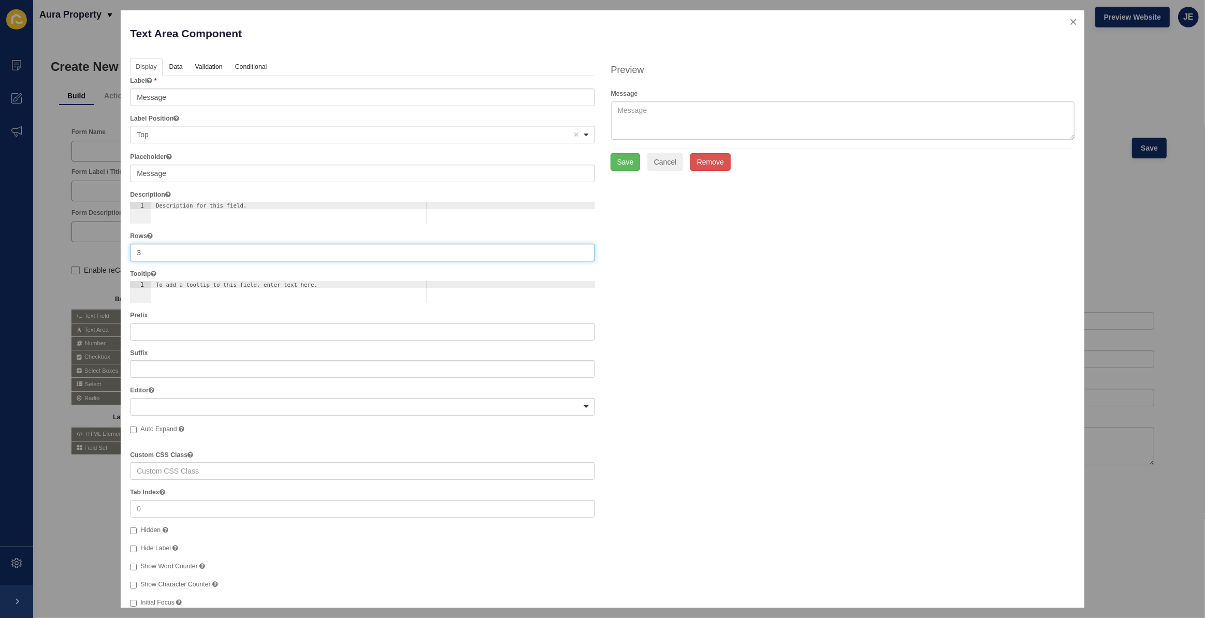
drag, startPoint x: 171, startPoint y: 249, endPoint x: 83, endPoint y: 251, distance: 87.5
click at [79, 250] on div "Text Area Component Help Display Data Validation API Conditional Logic Layout L…" at bounding box center [602, 309] width 1205 height 618
type input "1"
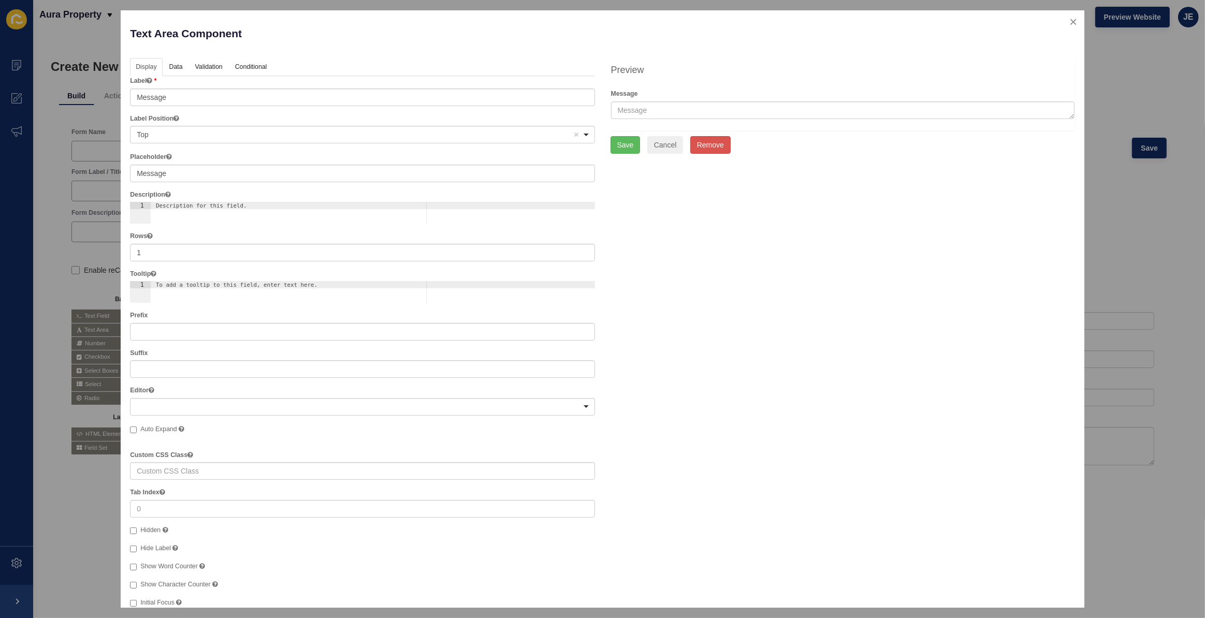
click at [669, 263] on div "Display Data Validation API Conditional Logic Layout Label Message Label Positi…" at bounding box center [602, 373] width 960 height 631
click at [178, 65] on link "Data" at bounding box center [176, 67] width 24 height 19
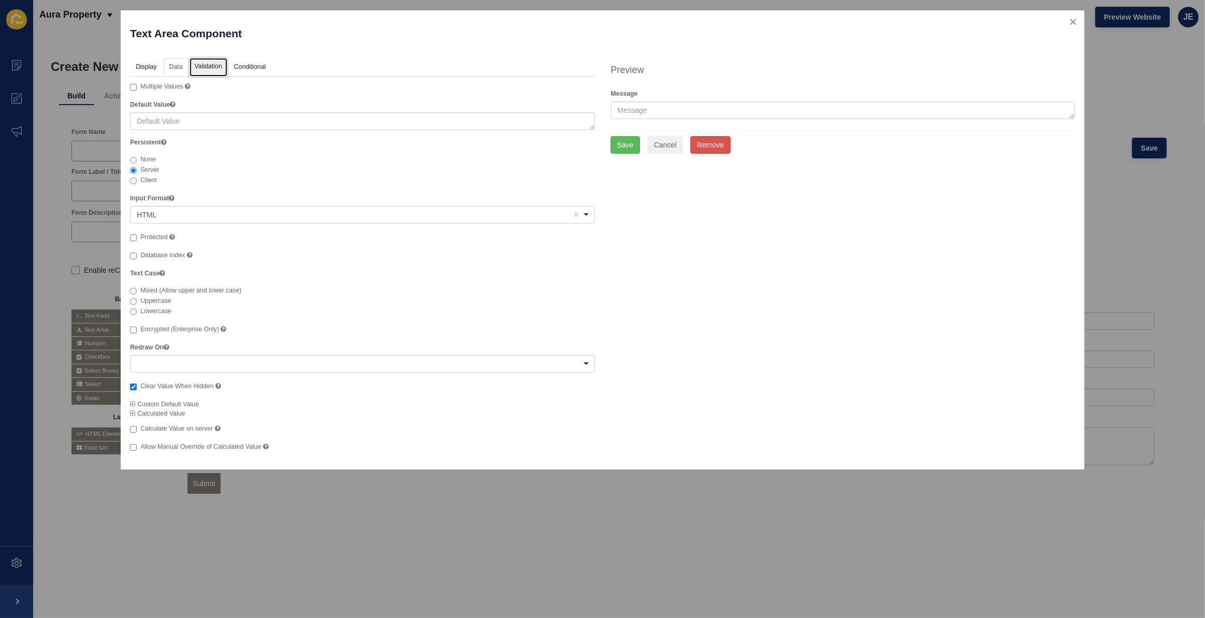
click at [222, 66] on link "Validation" at bounding box center [208, 67] width 38 height 19
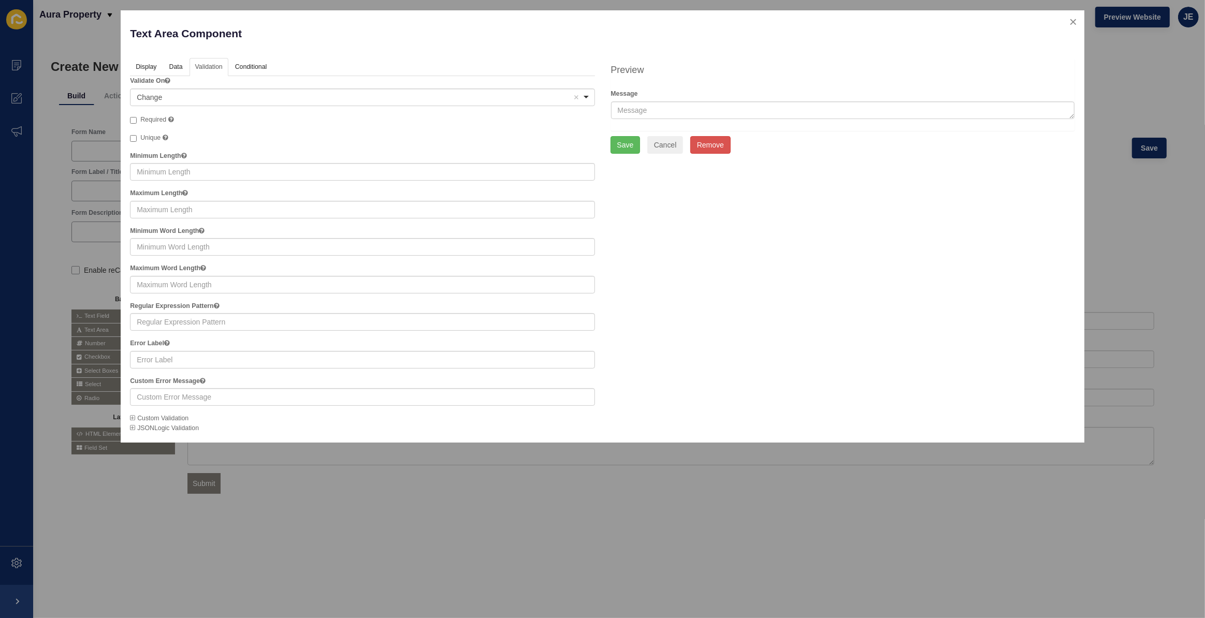
click at [156, 120] on span "Required" at bounding box center [153, 119] width 26 height 7
click at [137, 120] on input "Required A required field must be filled in before the form can be submitted." at bounding box center [133, 120] width 7 height 7
checkbox input "true"
click at [630, 145] on button "Save" at bounding box center [625, 145] width 30 height 18
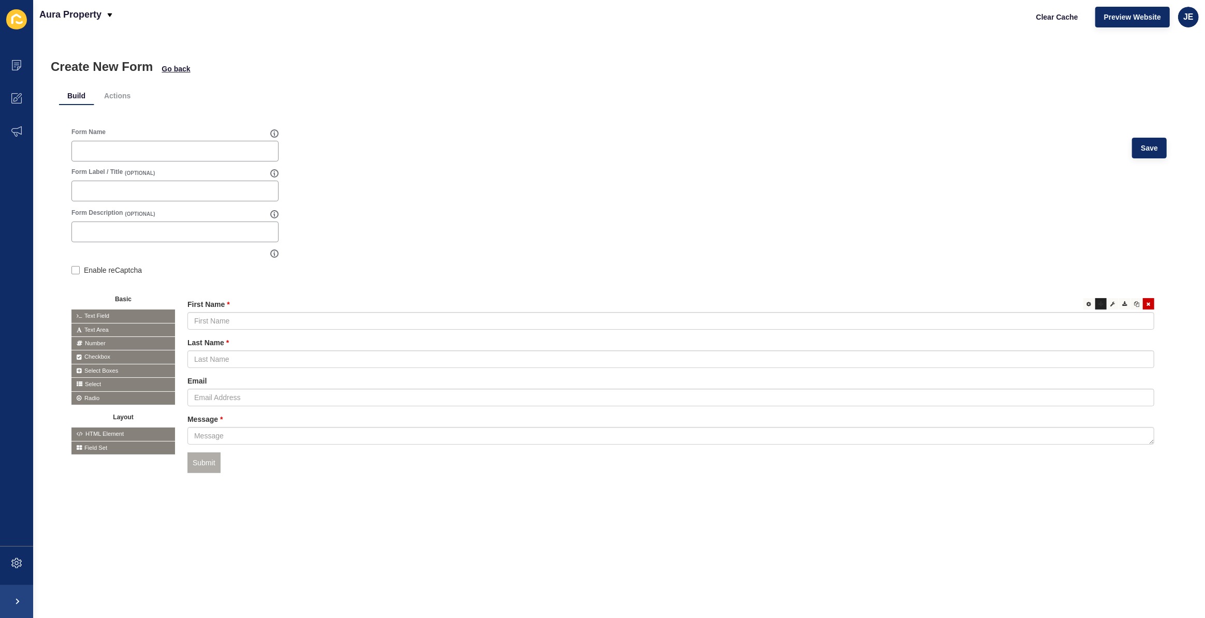
click at [1098, 304] on icon at bounding box center [1100, 303] width 5 height 5
click at [1107, 305] on div at bounding box center [1112, 303] width 11 height 11
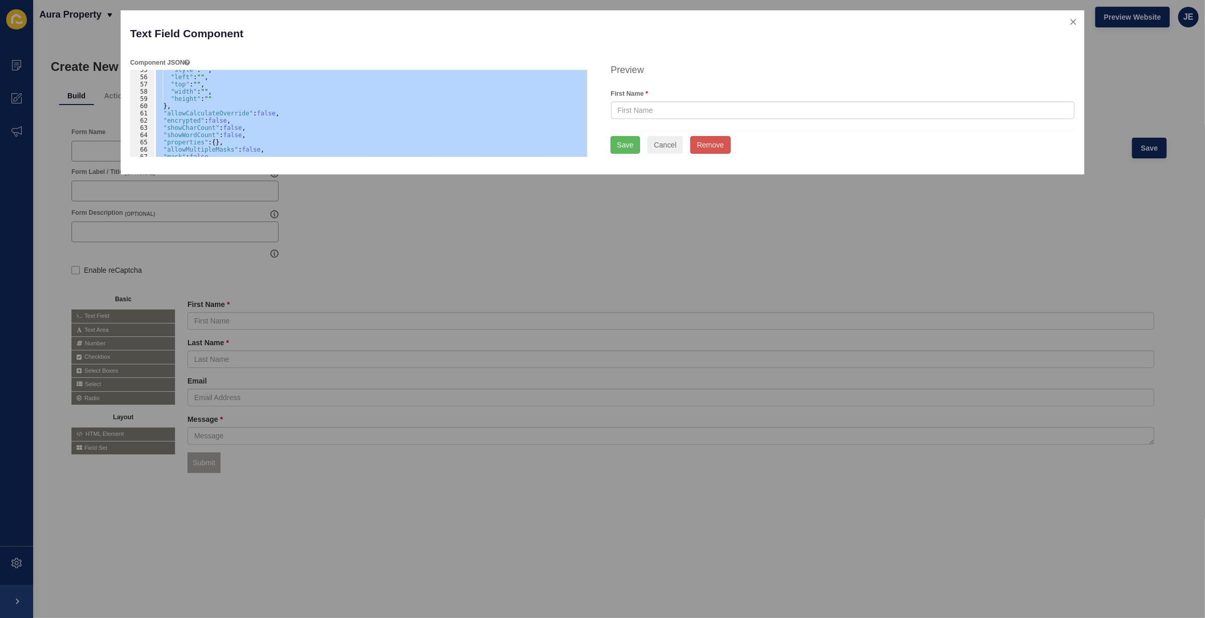
scroll to position [395, 0]
click at [1072, 21] on button "close" at bounding box center [1072, 22] width 21 height 22
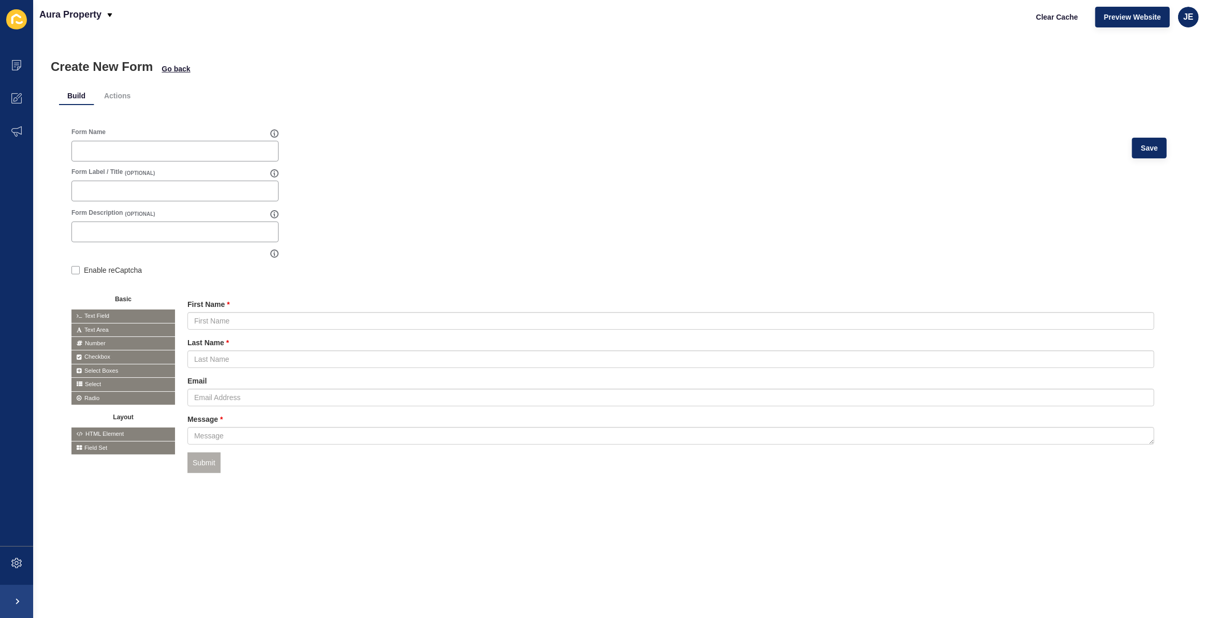
click at [442, 253] on form "Form Name Save Form Label / Title (OPTIONAL) Form Description (OPTIONAL) Enable…" at bounding box center [618, 313] width 1095 height 371
click at [1143, 460] on div at bounding box center [1148, 456] width 11 height 11
click at [120, 166] on div "Form Name Save" at bounding box center [618, 148] width 1095 height 40
click at [124, 155] on input "Form Name" at bounding box center [175, 151] width 194 height 10
type input "Aura Property Management Appraisal"
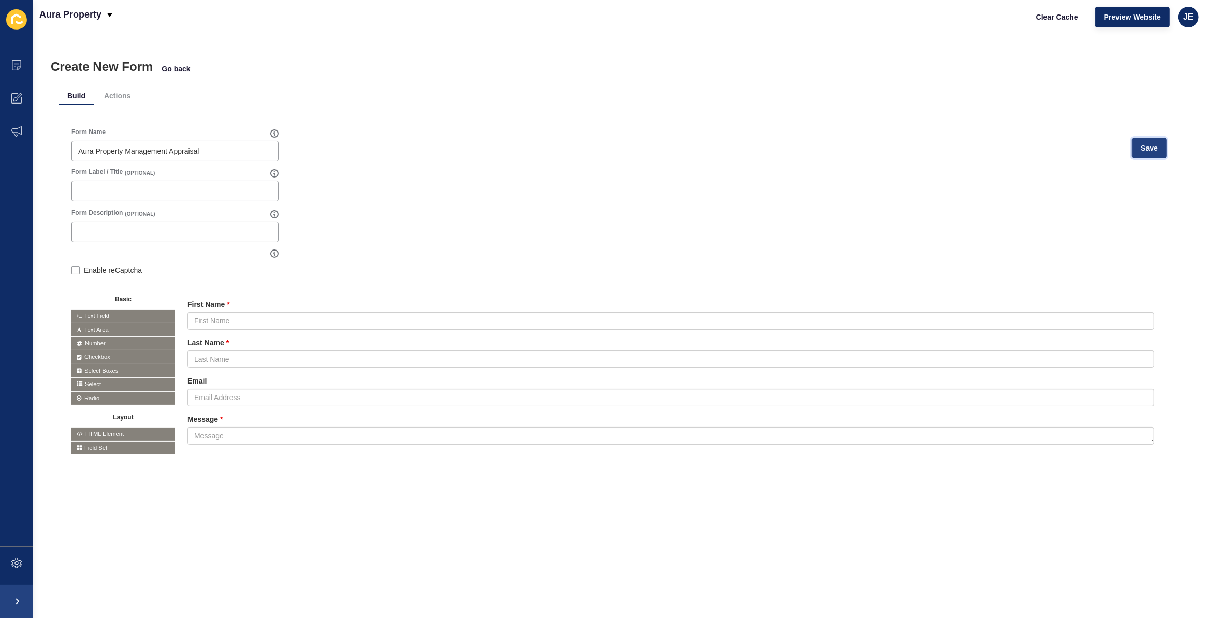
click at [1132, 143] on button "Save" at bounding box center [1149, 148] width 35 height 21
click at [119, 97] on li "Actions" at bounding box center [117, 95] width 43 height 19
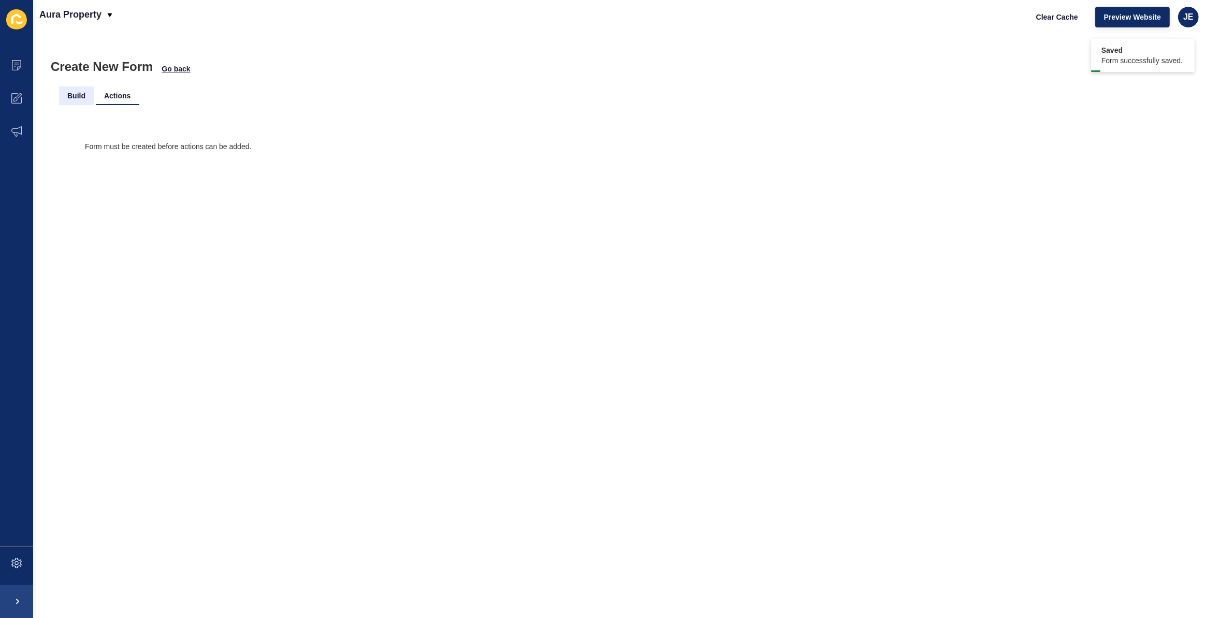
click at [79, 95] on li "Build" at bounding box center [76, 95] width 35 height 19
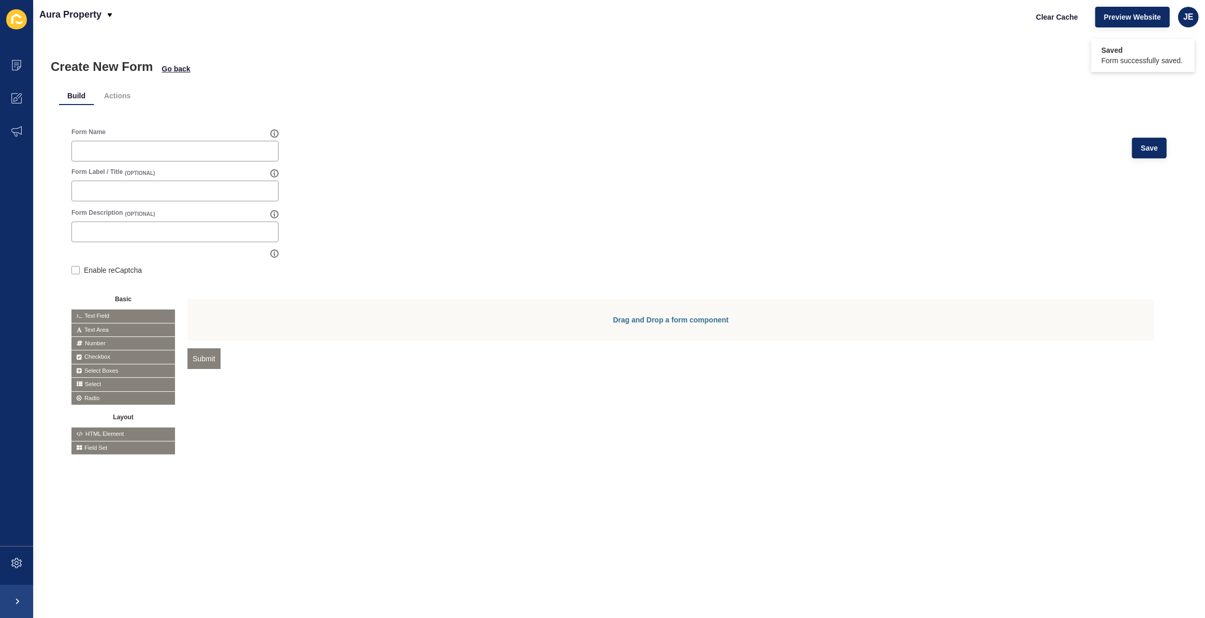
click at [177, 62] on div "Create New Form Go back" at bounding box center [619, 67] width 1136 height 14
click at [177, 65] on span "Go back" at bounding box center [176, 69] width 28 height 10
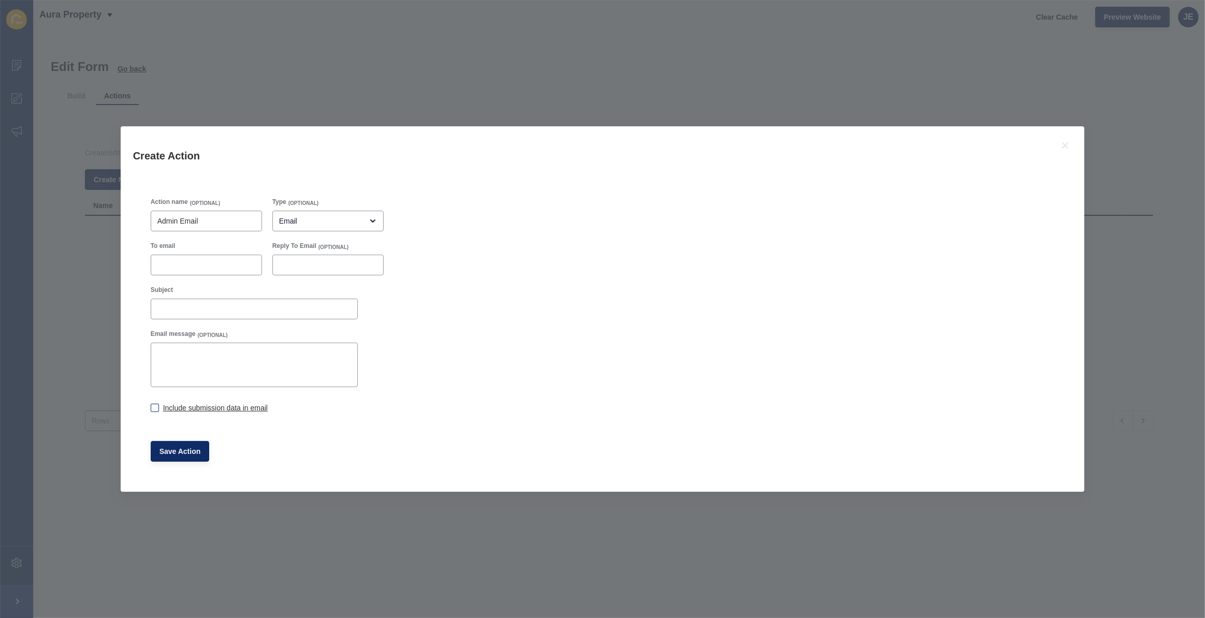
click at [170, 406] on label "Include submission data in email" at bounding box center [215, 408] width 105 height 10
click at [157, 406] on input "Include submission data in email" at bounding box center [154, 409] width 7 height 7
checkbox input "true"
click at [181, 305] on input "Subject" at bounding box center [254, 309] width 194 height 10
click at [190, 267] on input "To email" at bounding box center [206, 265] width 98 height 10
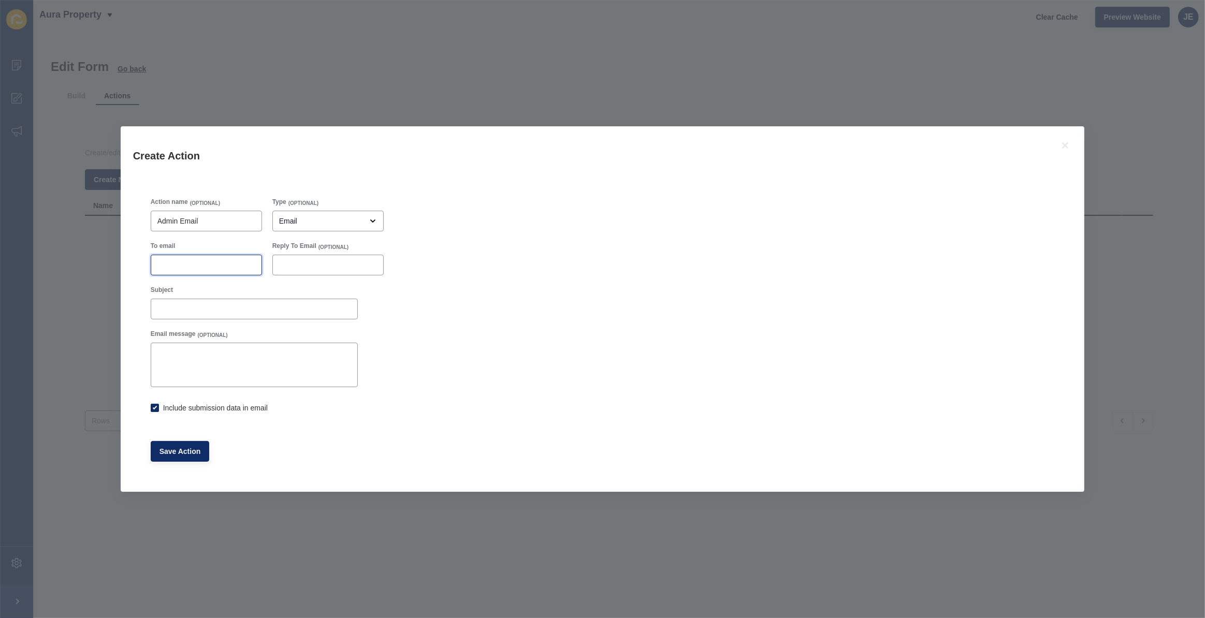
click at [193, 260] on input "To email" at bounding box center [206, 265] width 98 height 10
paste input "[EMAIL_ADDRESS][PERSON_NAME][DOMAIN_NAME]"
type input "[EMAIL_ADDRESS][PERSON_NAME][DOMAIN_NAME]"
click at [451, 309] on div "Action name (OPTIONAL) Admin Email Type (OPTIONAL) Email To email justine.espin…" at bounding box center [602, 330] width 914 height 274
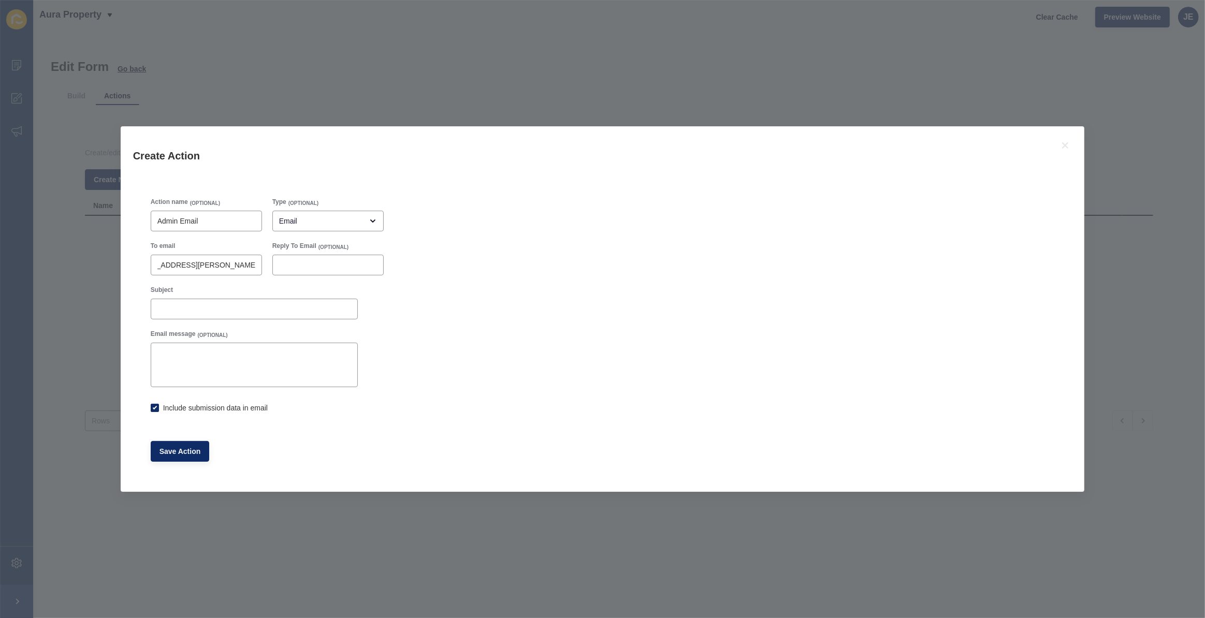
scroll to position [0, 0]
click at [277, 318] on div at bounding box center [254, 309] width 207 height 21
click at [182, 310] on input "Subject" at bounding box center [254, 309] width 194 height 10
type input "Free Appraisal"
click at [188, 456] on button "Save Action" at bounding box center [180, 451] width 59 height 21
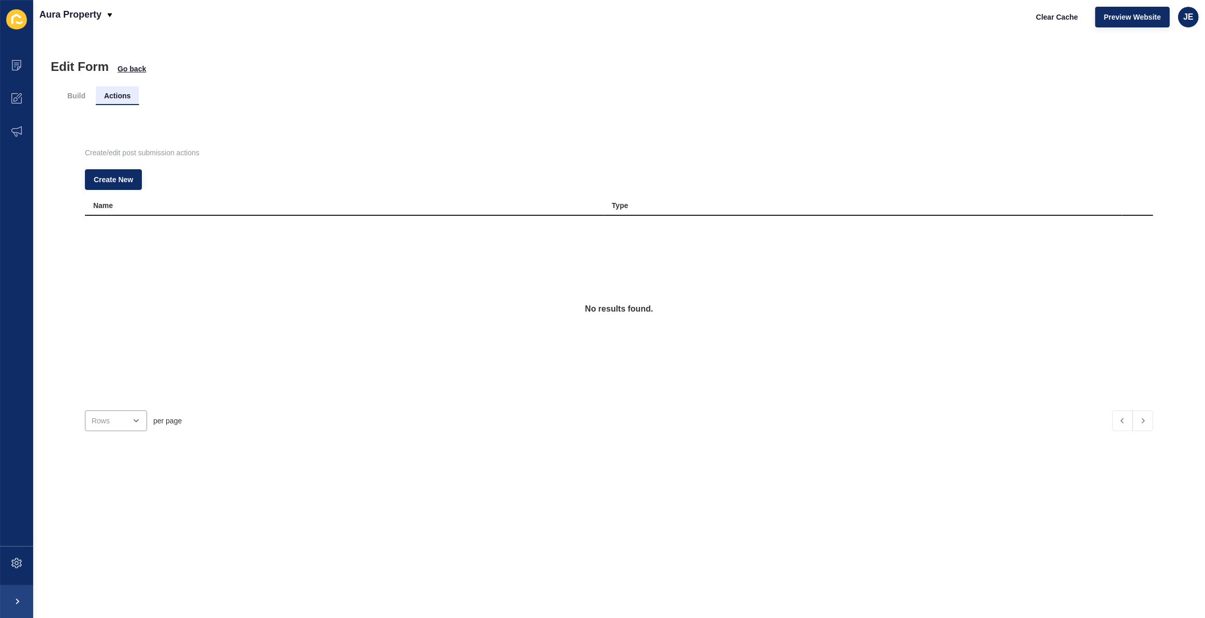
click at [123, 98] on li "Actions" at bounding box center [117, 95] width 43 height 19
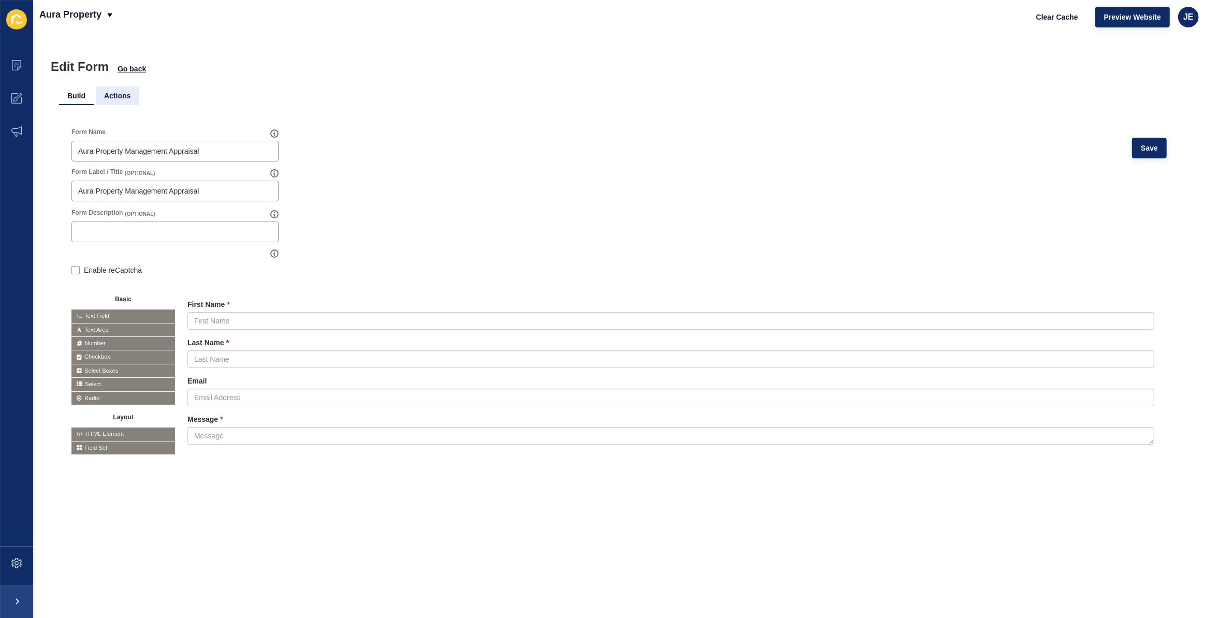
click at [123, 101] on li "Actions" at bounding box center [117, 95] width 43 height 19
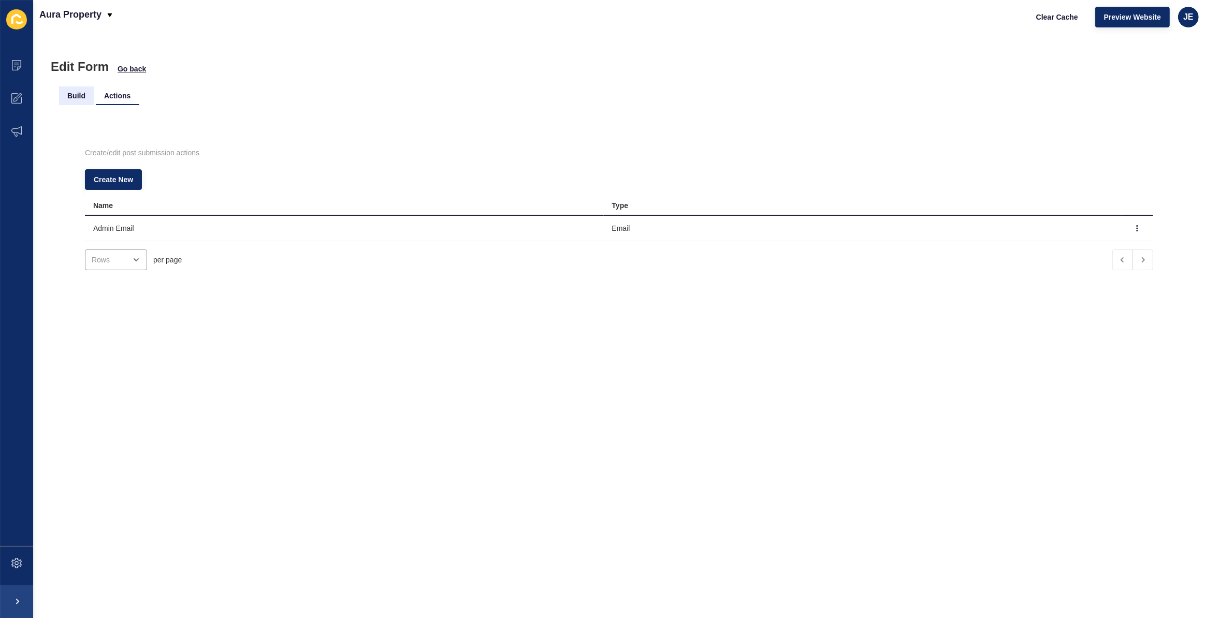
click at [82, 96] on li "Build" at bounding box center [76, 95] width 35 height 19
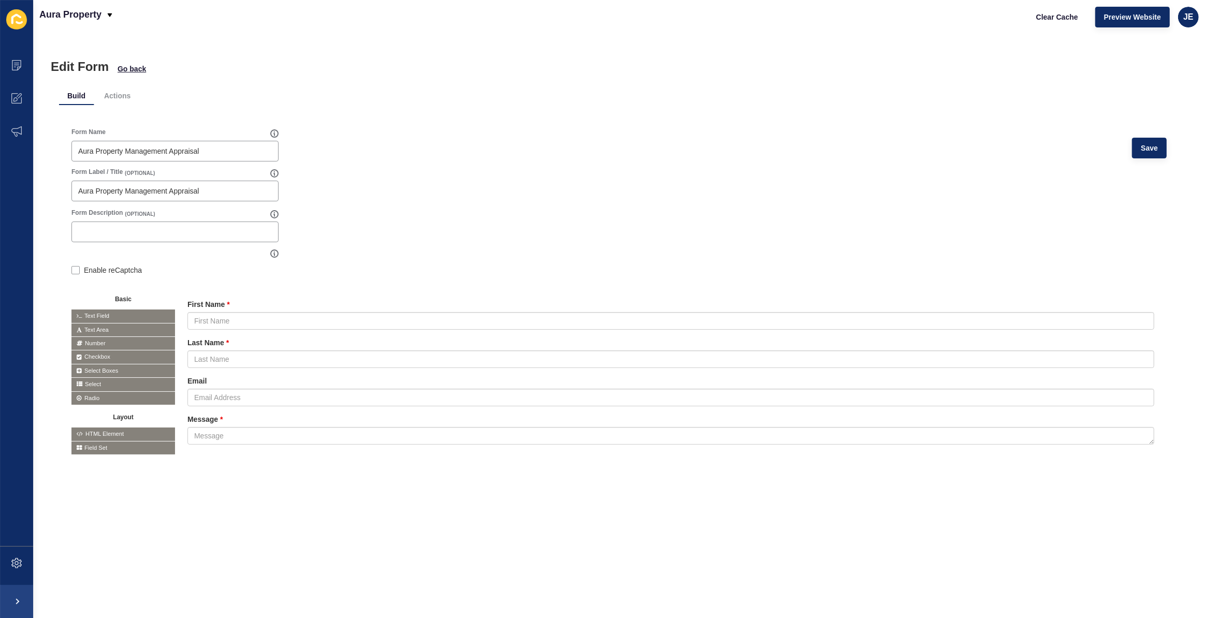
click at [475, 218] on form "Form Name Aura Property Management Appraisal Save Form Label / Title (OPTIONAL)…" at bounding box center [618, 299] width 1095 height 342
click at [23, 75] on span at bounding box center [16, 65] width 33 height 33
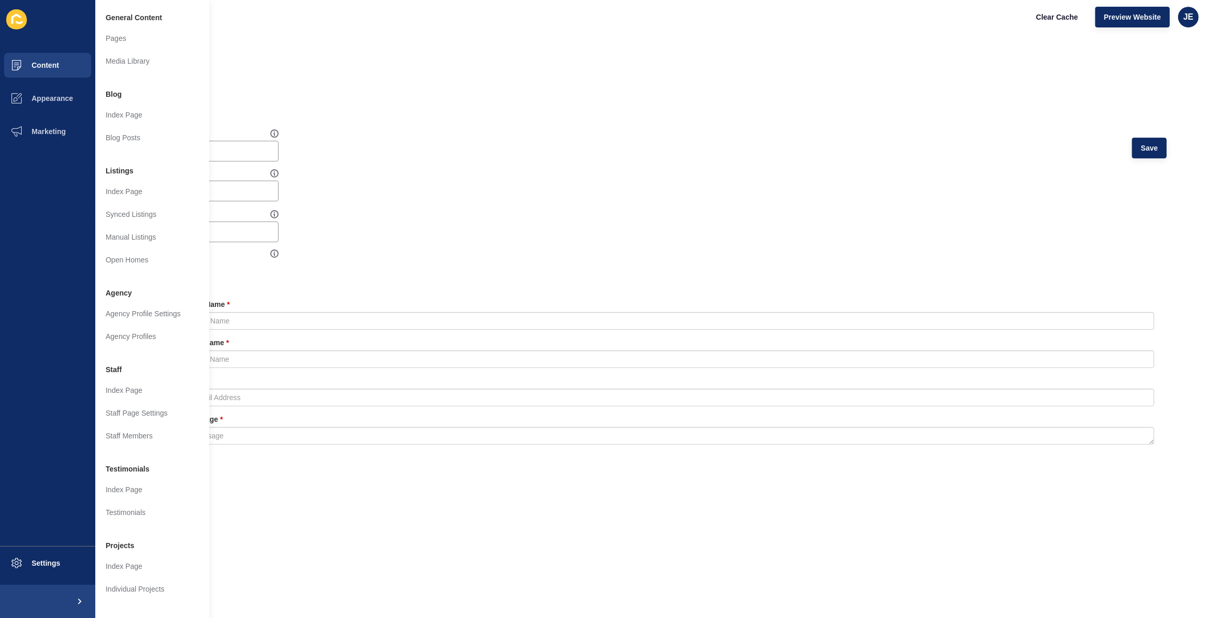
click at [419, 136] on div "Form Name Aura Property Management Appraisal Save" at bounding box center [618, 148] width 1095 height 40
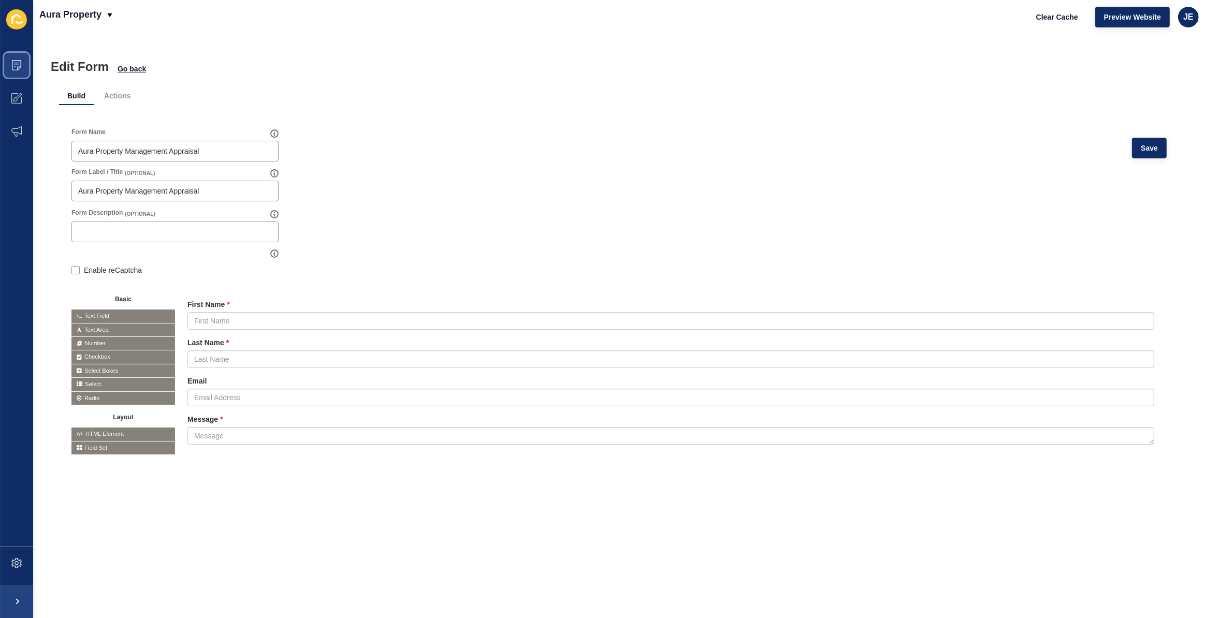
click at [23, 77] on span at bounding box center [16, 65] width 33 height 33
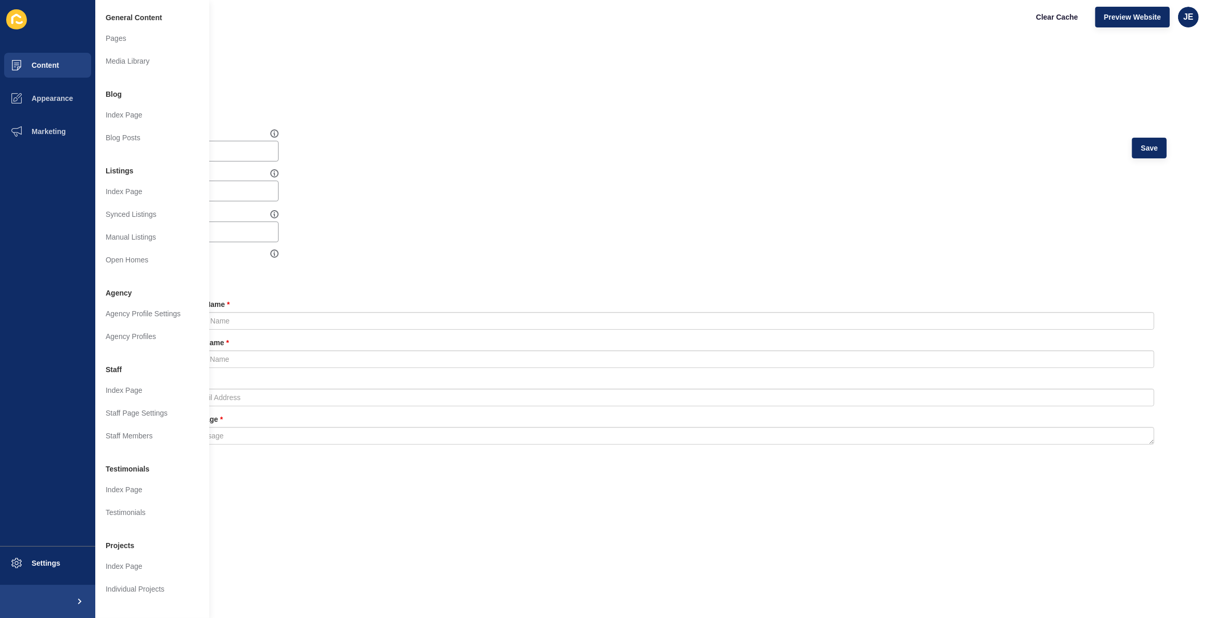
click at [472, 105] on ul "Build Actions" at bounding box center [619, 95] width 1120 height 19
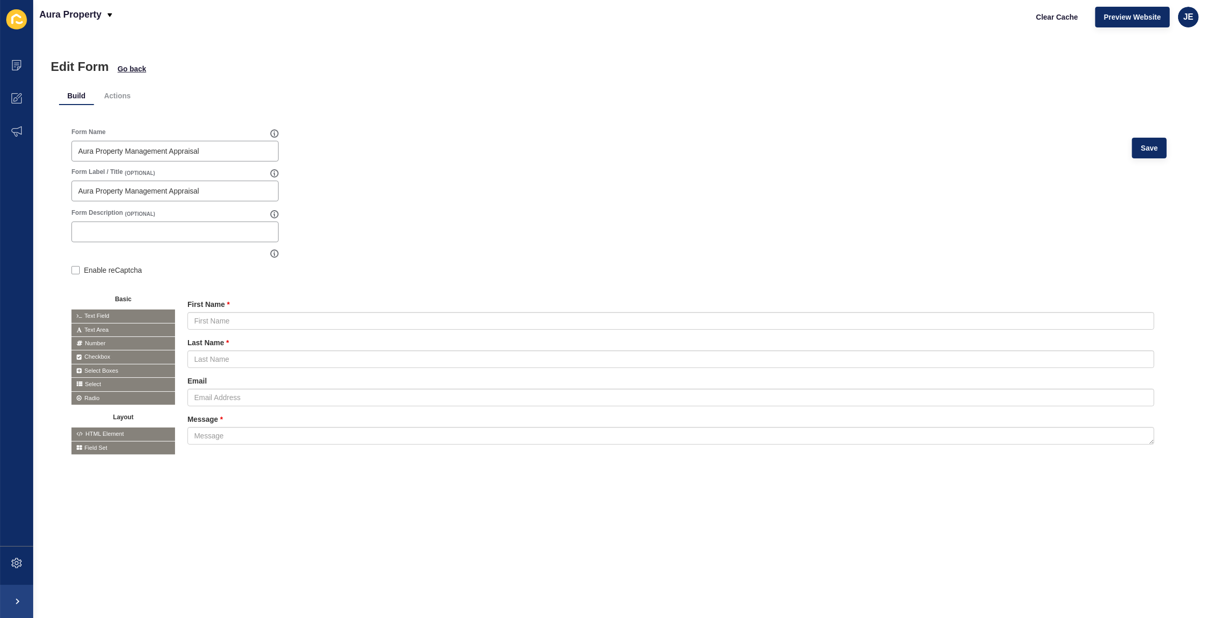
click at [383, 149] on div "Form Name Aura Property Management Appraisal Save" at bounding box center [618, 148] width 1095 height 40
click at [14, 56] on span at bounding box center [16, 65] width 33 height 33
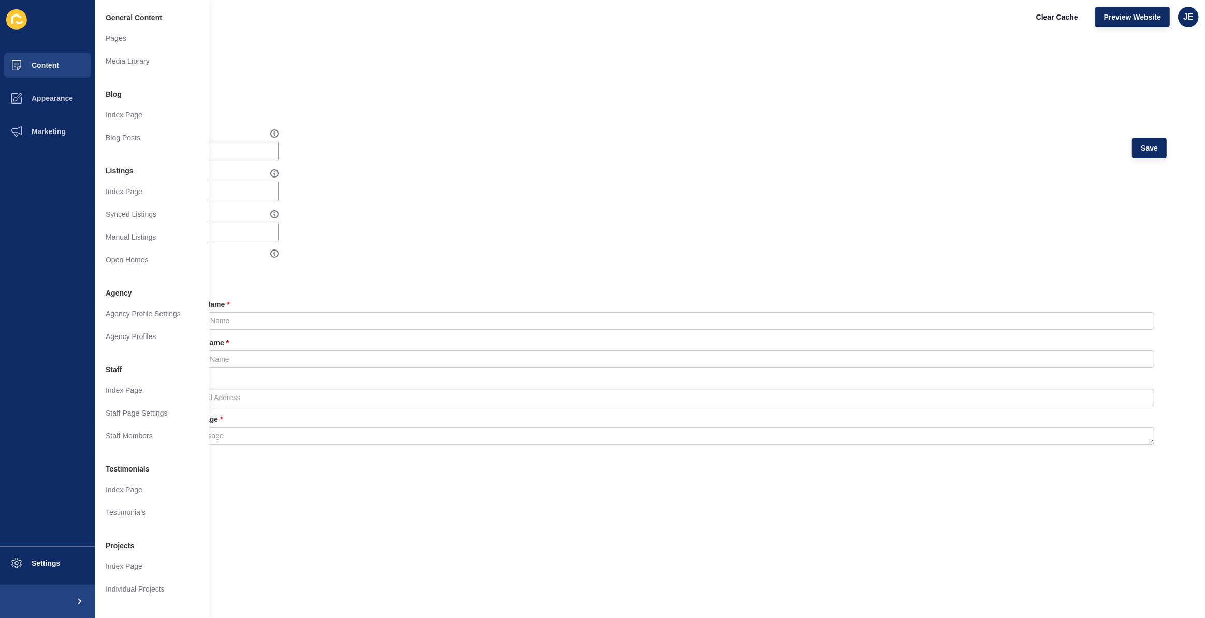
click at [397, 159] on div "Form Name Aura Property Management Appraisal Save" at bounding box center [618, 148] width 1095 height 40
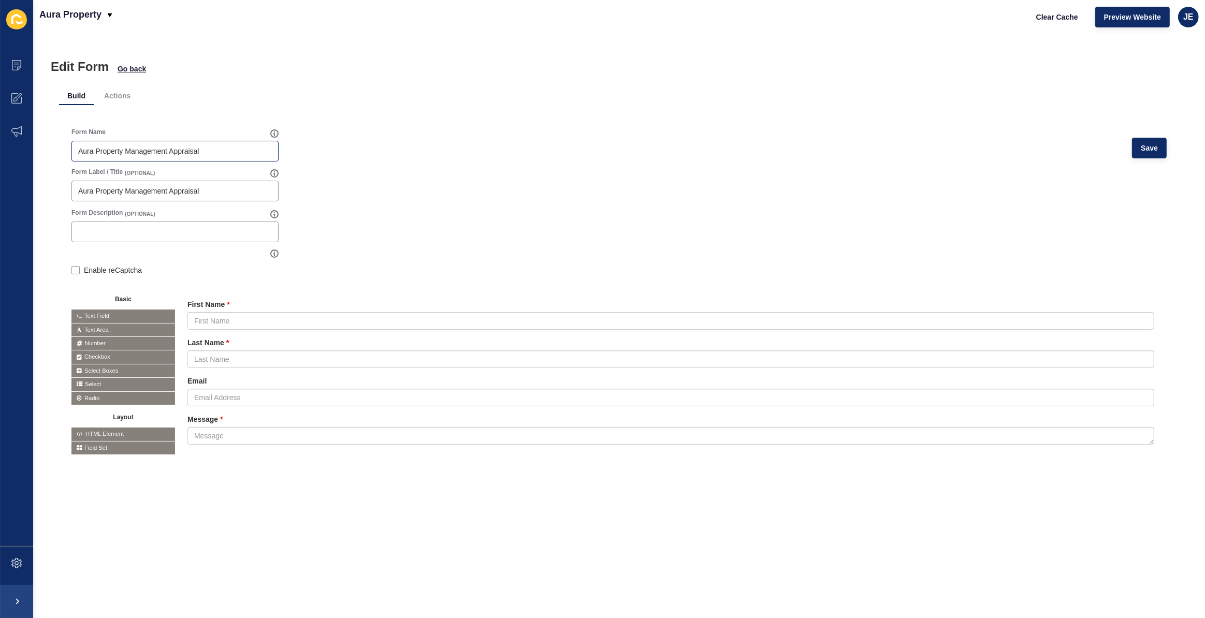
click at [163, 158] on div "Aura Property Management Appraisal" at bounding box center [174, 151] width 207 height 21
click at [430, 164] on div "Form Name Aura Property Management Appraisal Save" at bounding box center [618, 148] width 1095 height 40
click at [490, 168] on form "Form Name Aura Property Management Appraisal Save Form Label / Title (OPTIONAL)…" at bounding box center [618, 299] width 1095 height 342
click at [484, 237] on form "Form Name Aura Property Management Appraisal Save Form Label / Title (OPTIONAL)…" at bounding box center [618, 299] width 1095 height 342
click at [21, 560] on icon at bounding box center [16, 563] width 10 height 10
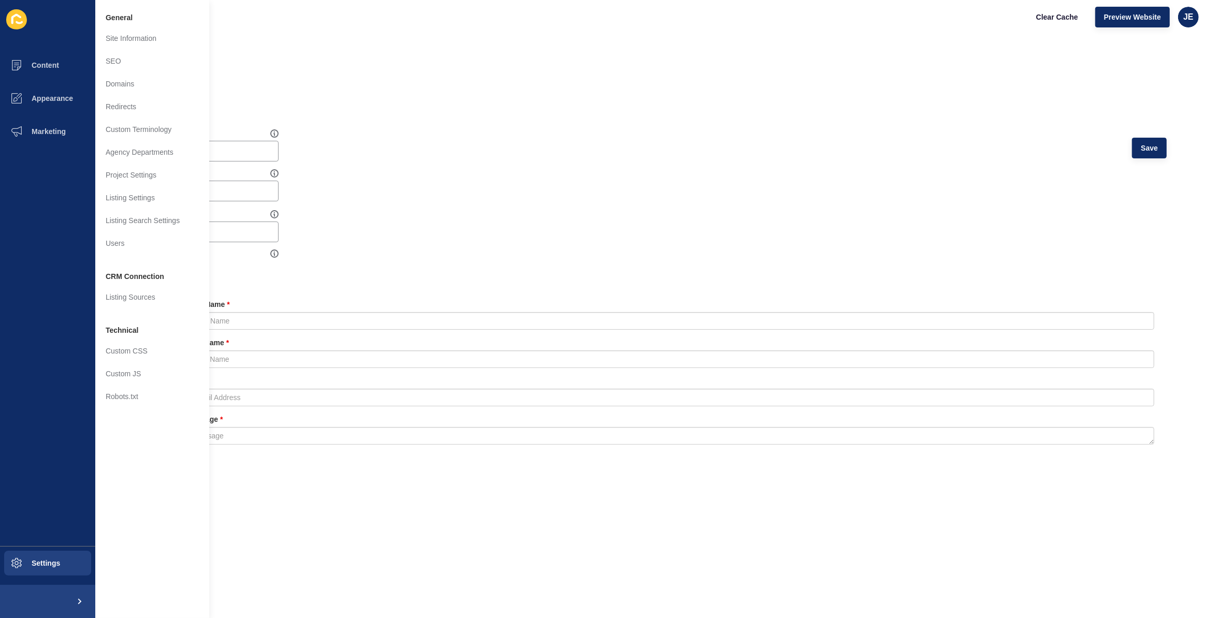
click at [504, 211] on form "Form Name Aura Property Management Appraisal Save Form Label / Title (OPTIONAL)…" at bounding box center [618, 299] width 1095 height 342
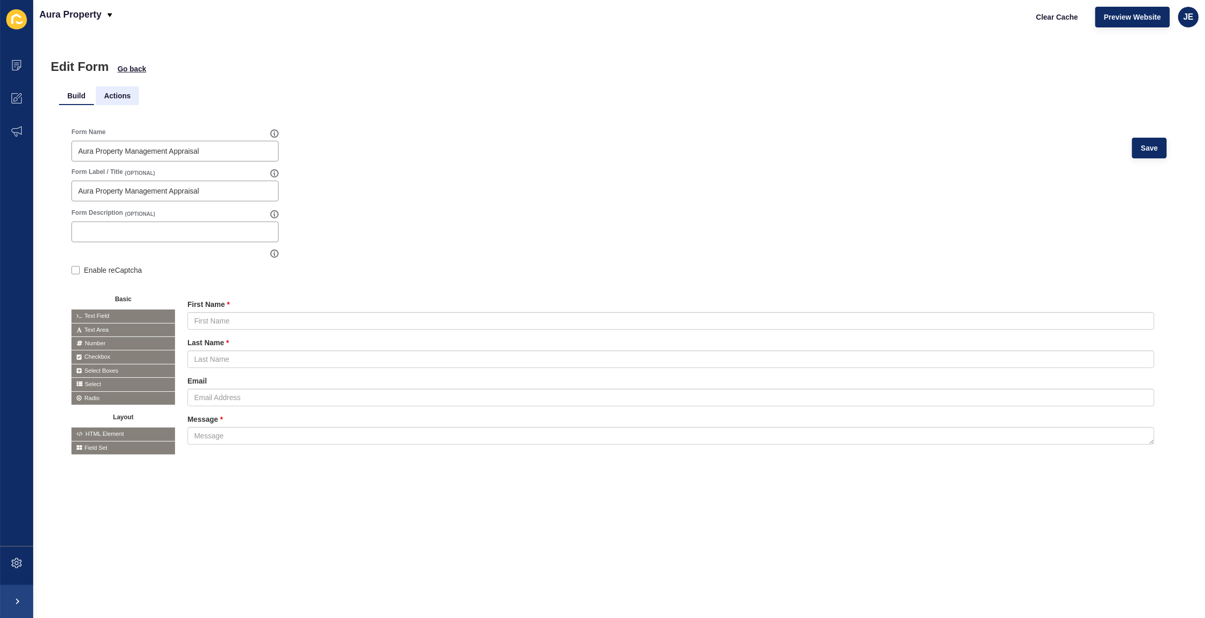
click at [128, 96] on li "Actions" at bounding box center [117, 95] width 43 height 19
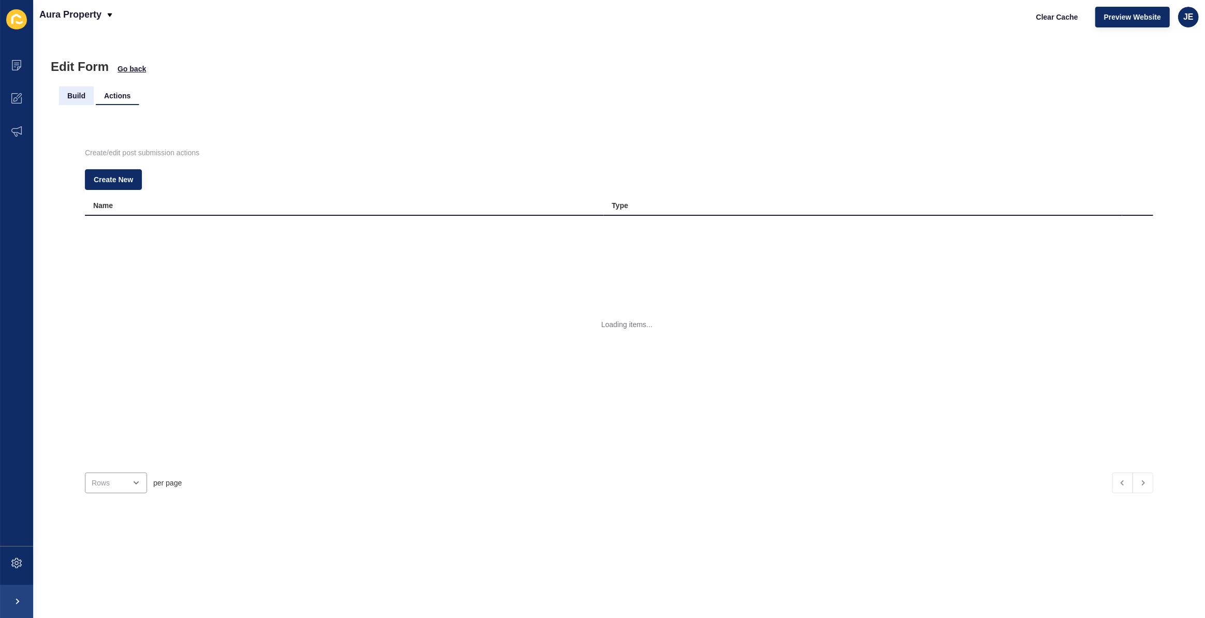
click at [83, 95] on li "Build" at bounding box center [76, 95] width 35 height 19
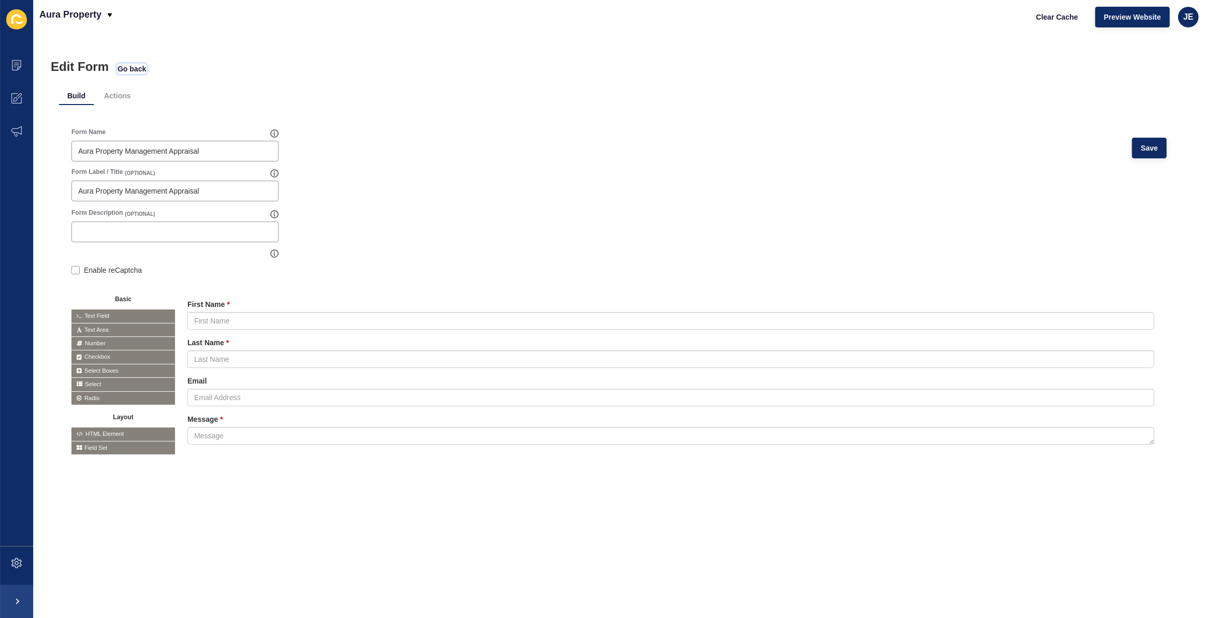
click at [130, 67] on span "Go back" at bounding box center [132, 69] width 28 height 10
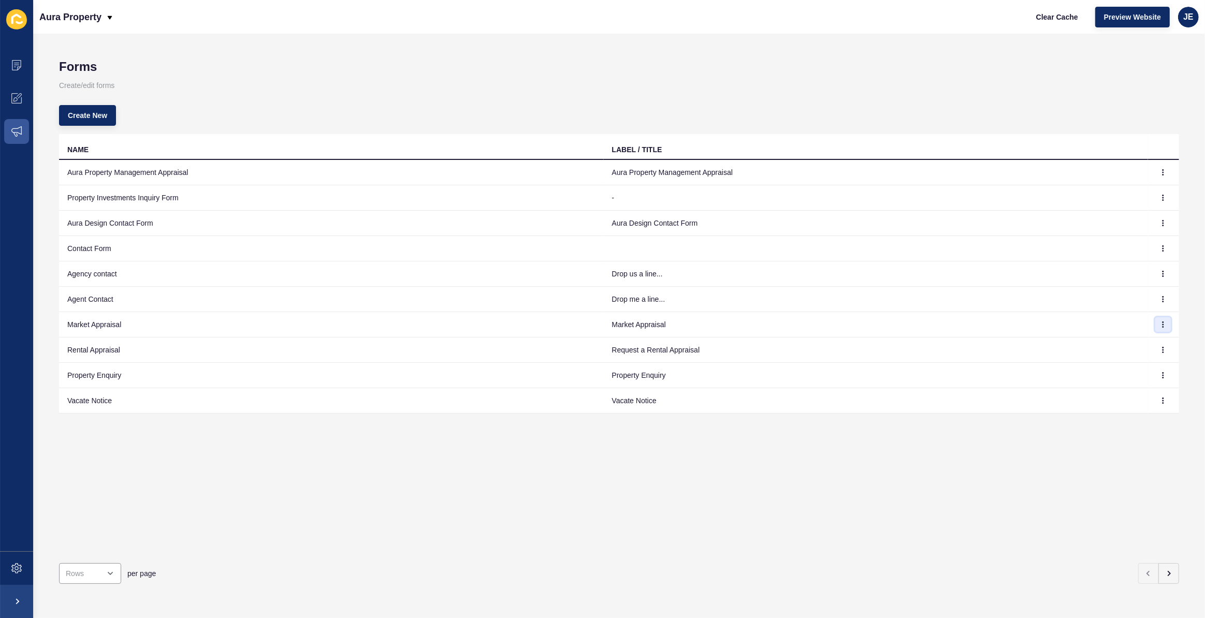
click at [1159, 322] on button "button" at bounding box center [1163, 324] width 16 height 14
click at [1164, 318] on td at bounding box center [1163, 324] width 31 height 25
click at [1157, 345] on button "button" at bounding box center [1163, 350] width 16 height 14
click at [1128, 363] on link "Edit" at bounding box center [1127, 370] width 72 height 23
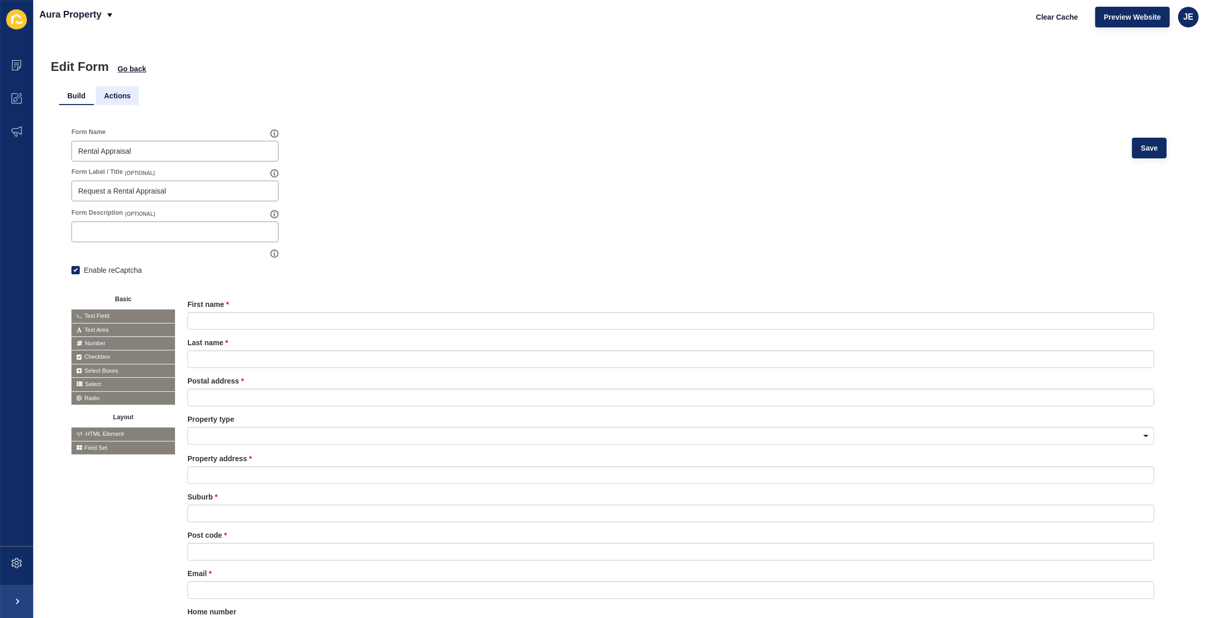
click at [121, 94] on li "Actions" at bounding box center [117, 95] width 43 height 19
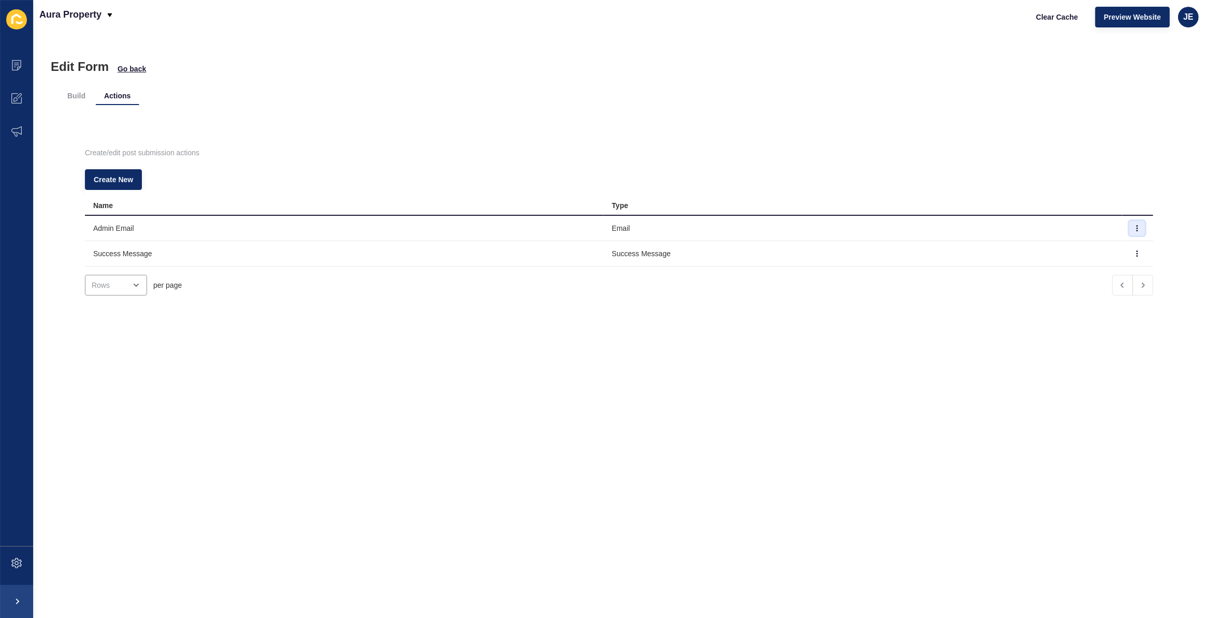
click at [1129, 234] on button "button" at bounding box center [1137, 228] width 16 height 14
click at [1120, 247] on link "Edit" at bounding box center [1094, 249] width 72 height 23
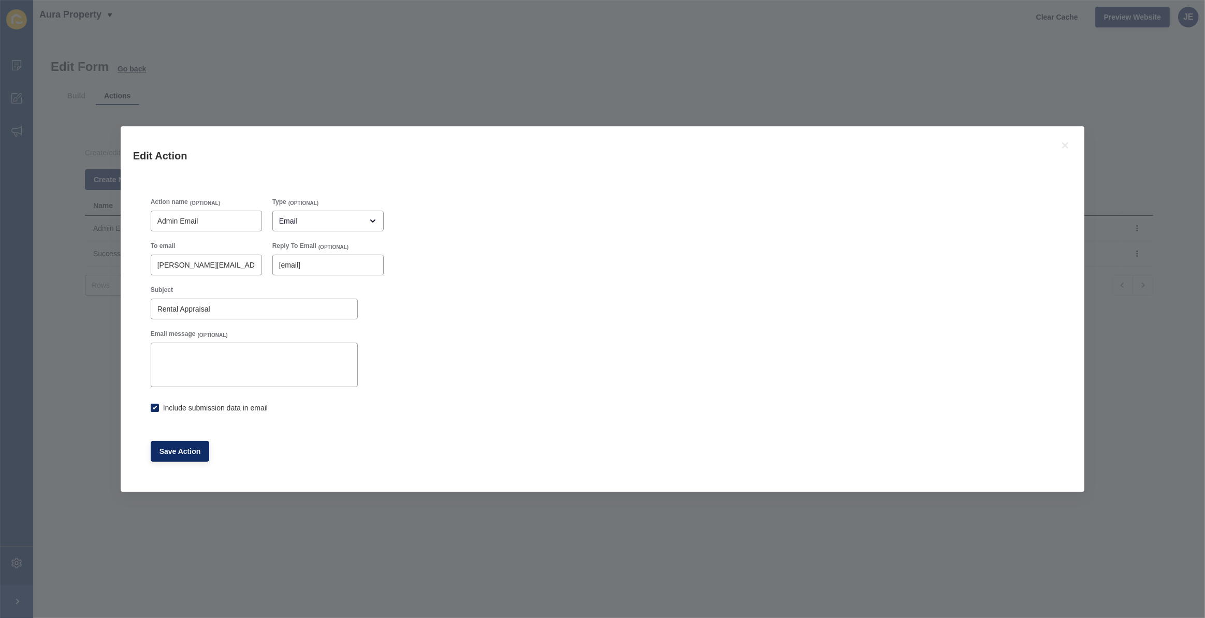
checkbox input "true"
click at [1067, 147] on icon at bounding box center [1065, 145] width 6 height 6
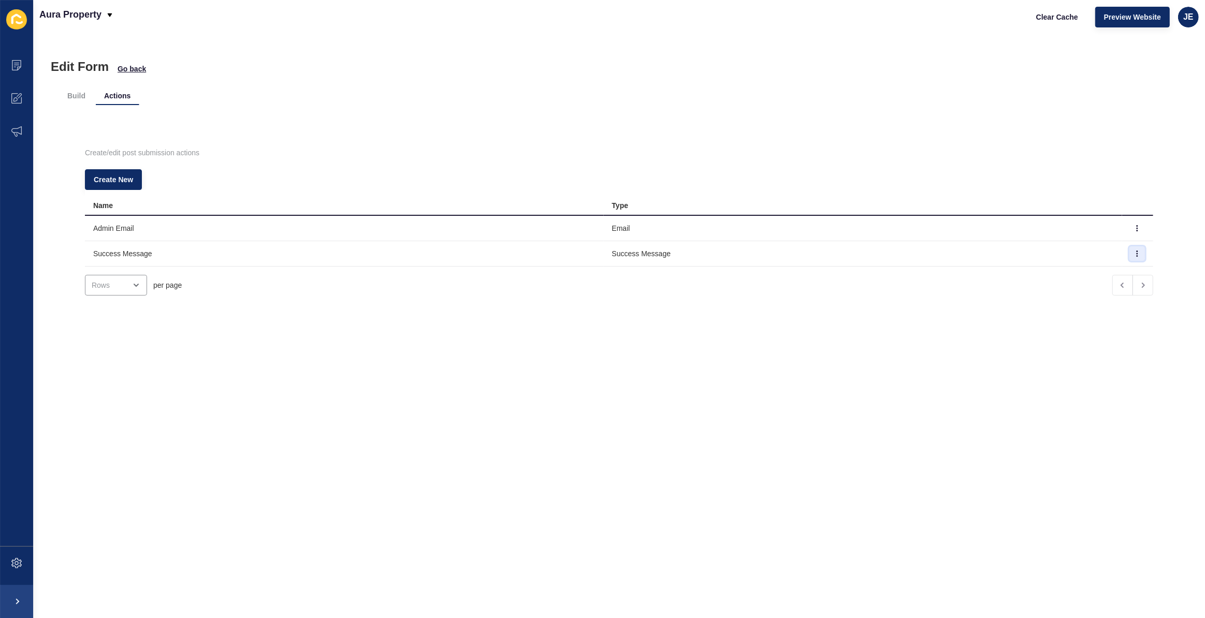
click at [1134, 256] on icon "button" at bounding box center [1137, 254] width 6 height 6
click at [1087, 276] on link "Edit" at bounding box center [1094, 273] width 72 height 23
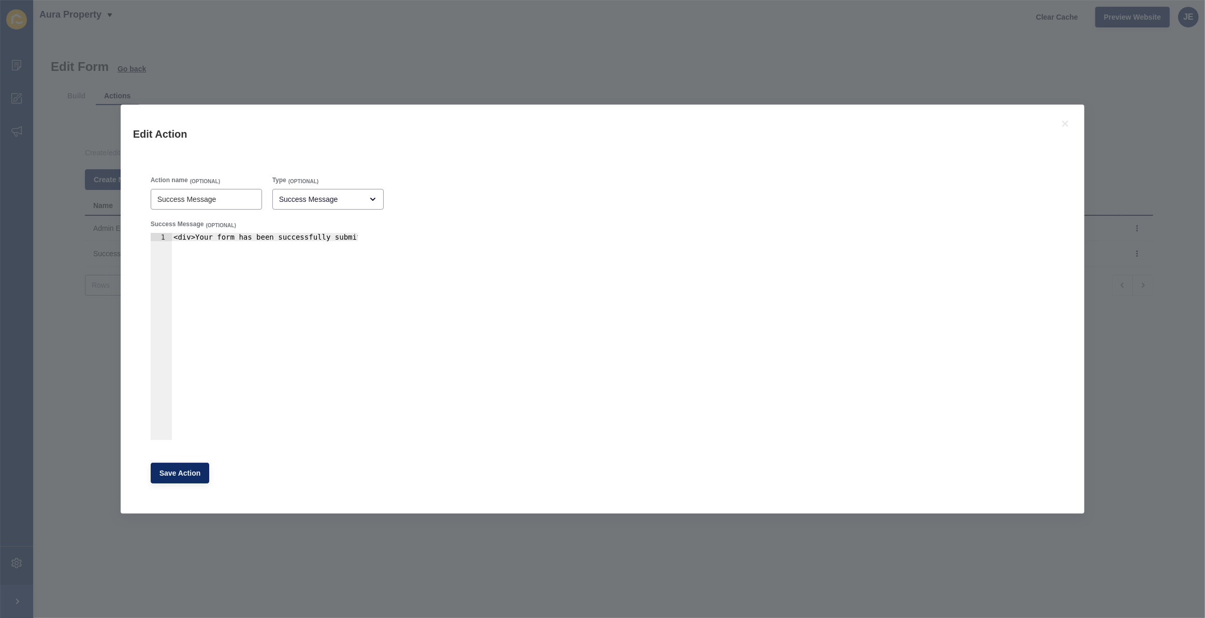
type textarea "<div>Your form has been successfully submitted.</div>"
click at [311, 244] on div "<div>Your form has been successfully submitted.</div>" at bounding box center [249, 341] width 215 height 216
click at [1066, 123] on icon at bounding box center [1065, 124] width 6 height 6
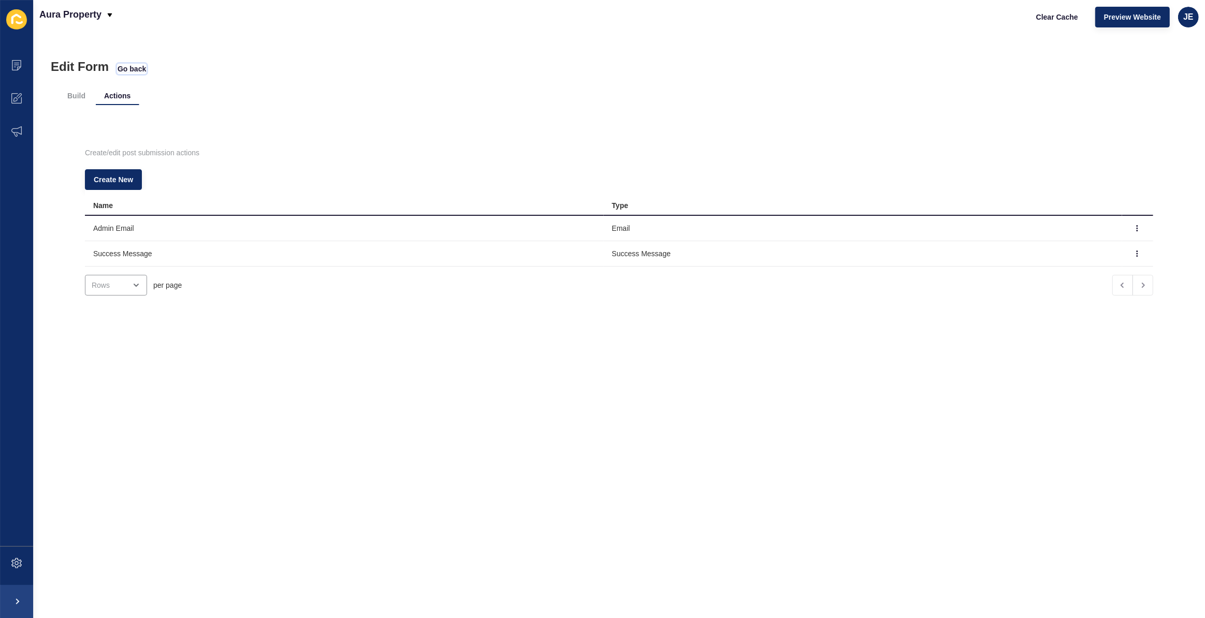
click at [129, 72] on span "Go back" at bounding box center [132, 69] width 28 height 10
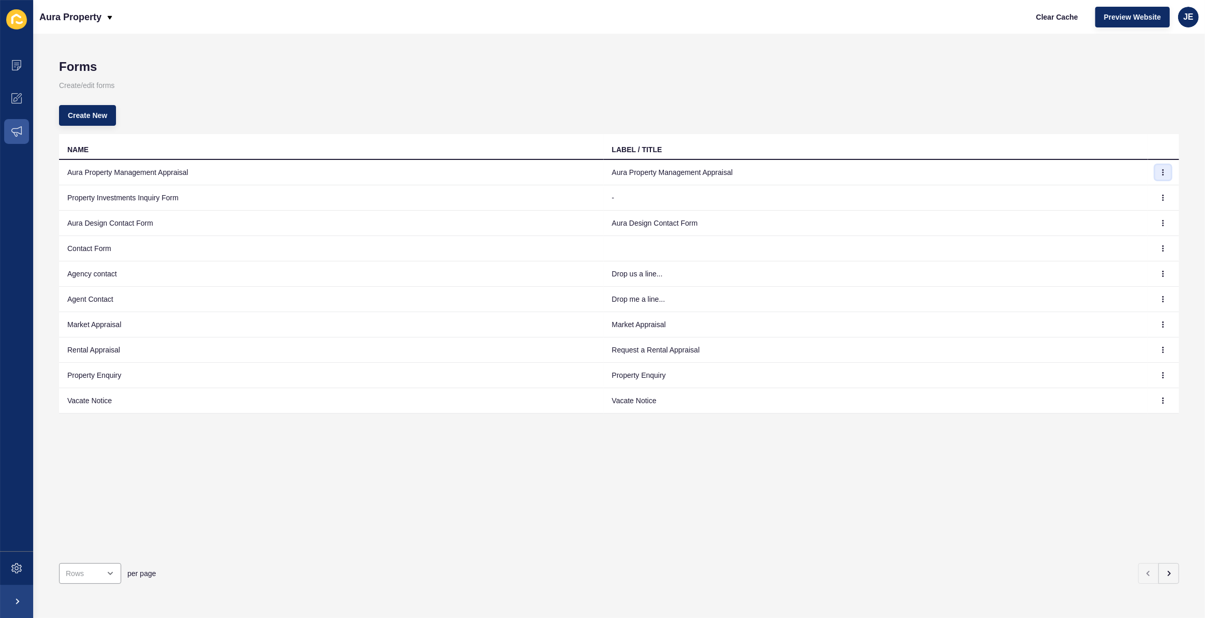
click at [1160, 172] on icon "button" at bounding box center [1163, 172] width 6 height 6
click at [1137, 189] on link "Edit" at bounding box center [1127, 193] width 72 height 23
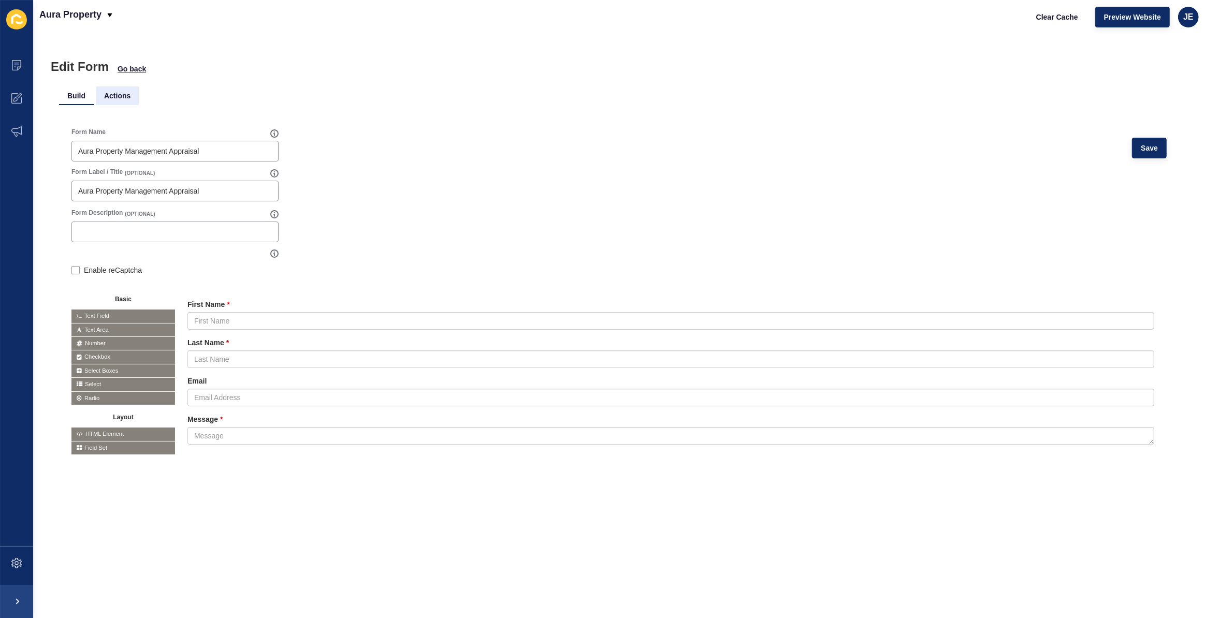
click at [115, 100] on li "Actions" at bounding box center [117, 95] width 43 height 19
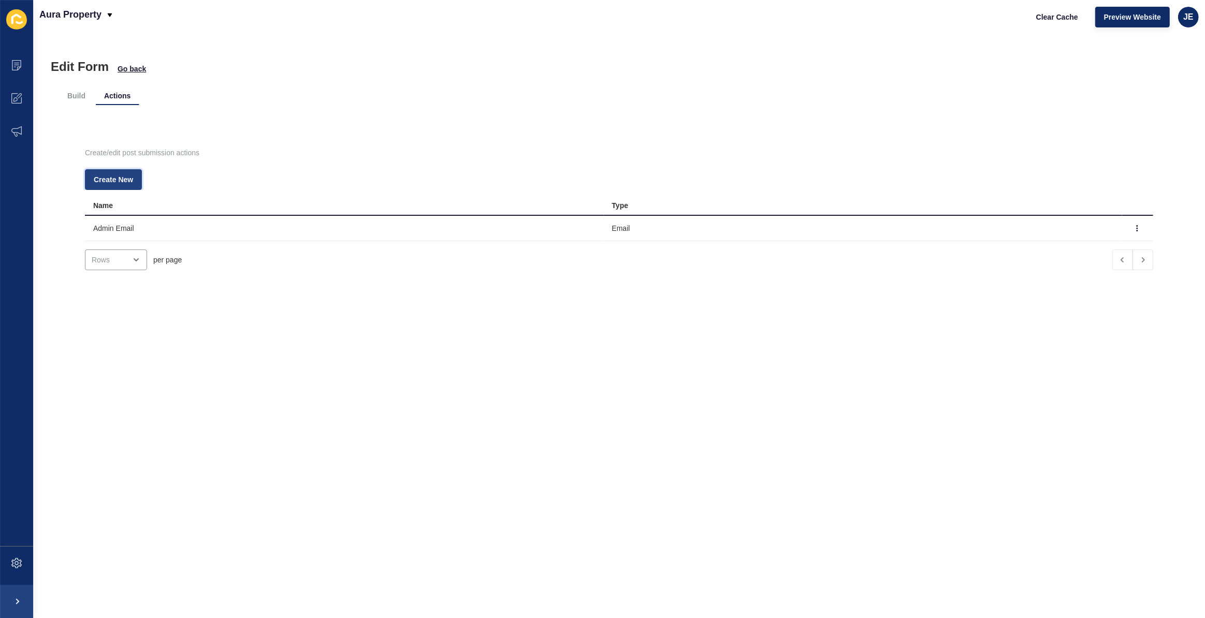
click at [113, 177] on span "Create New" at bounding box center [113, 179] width 39 height 10
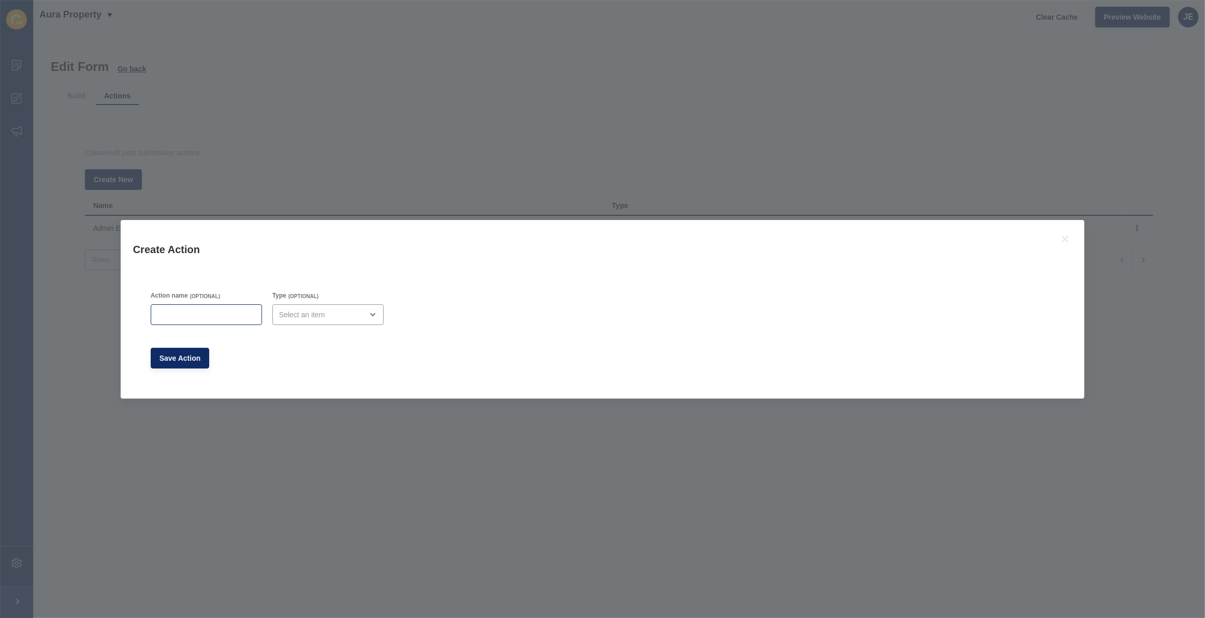
click at [258, 310] on div at bounding box center [206, 314] width 111 height 21
type input "Success Message"
click at [357, 311] on div "open menu" at bounding box center [320, 315] width 83 height 10
click at [307, 382] on span "Success Message" at bounding box center [328, 386] width 95 height 10
type input "Success Message"
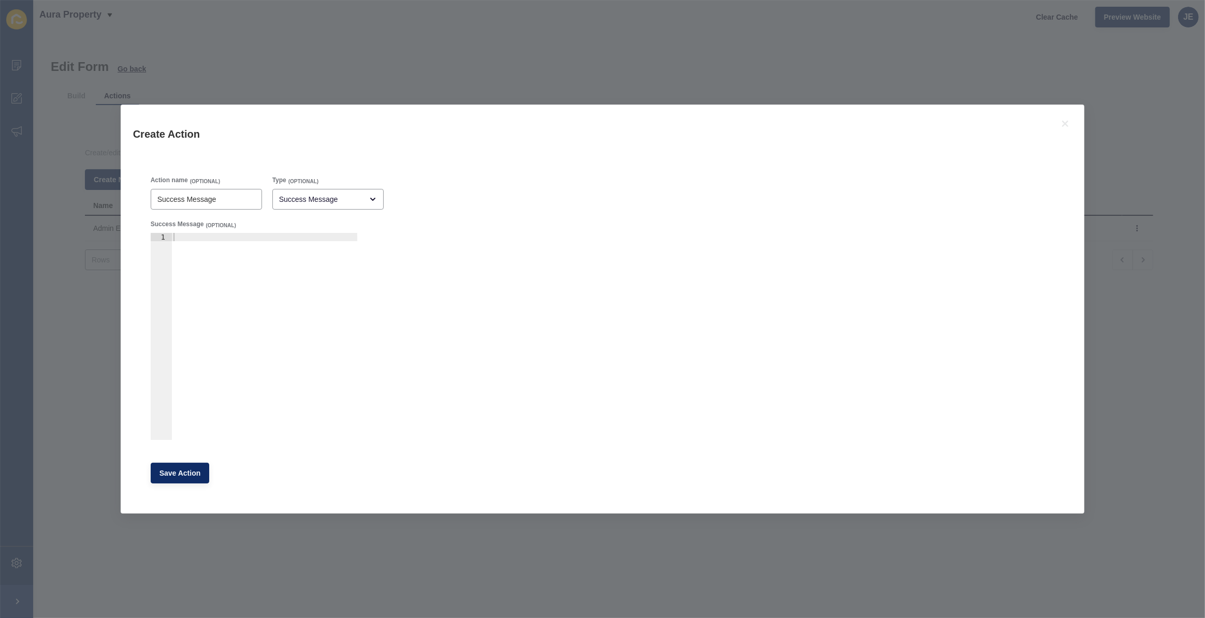
click at [244, 247] on div at bounding box center [264, 345] width 186 height 224
paste textarea "<div>Your form has been successfully submitted.</div>"
type textarea "<div>Your form has been successfully submitted.</div>"
click at [186, 471] on span "Save Action" at bounding box center [179, 473] width 41 height 10
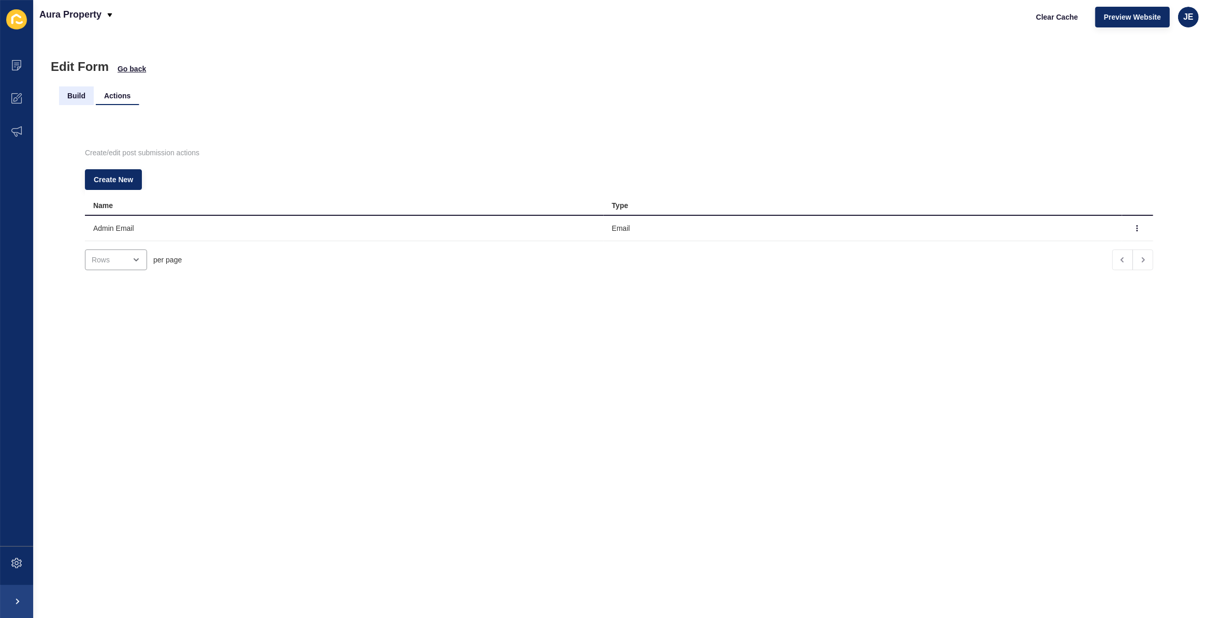
click at [71, 96] on li "Build" at bounding box center [76, 95] width 35 height 19
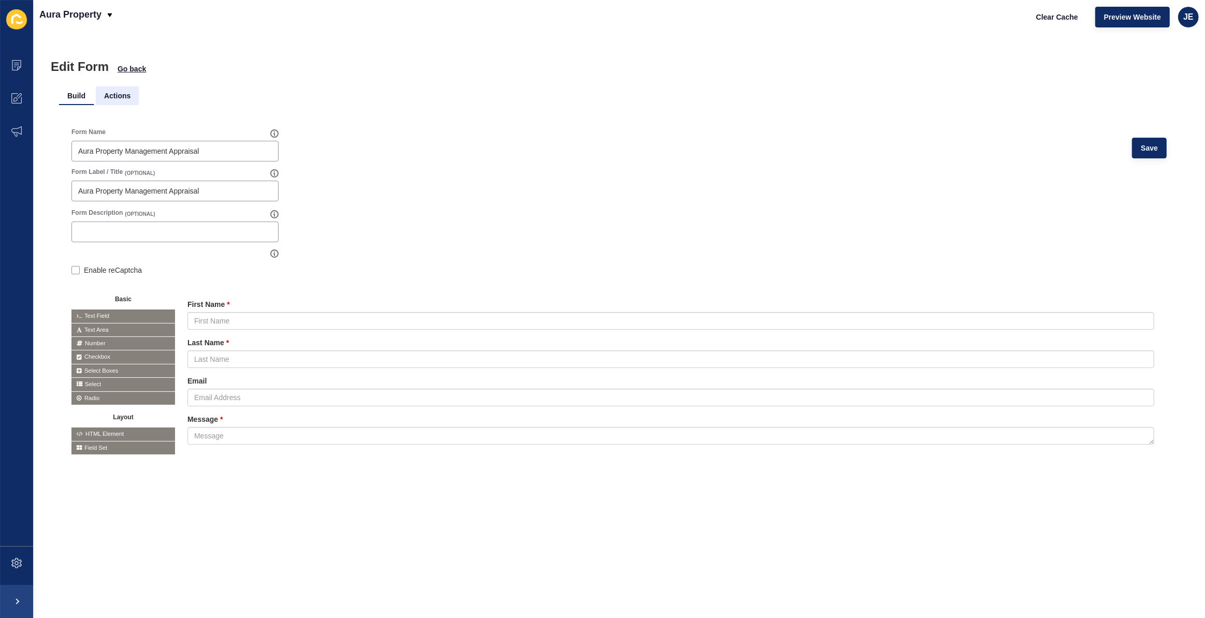
click at [115, 96] on li "Actions" at bounding box center [117, 95] width 43 height 19
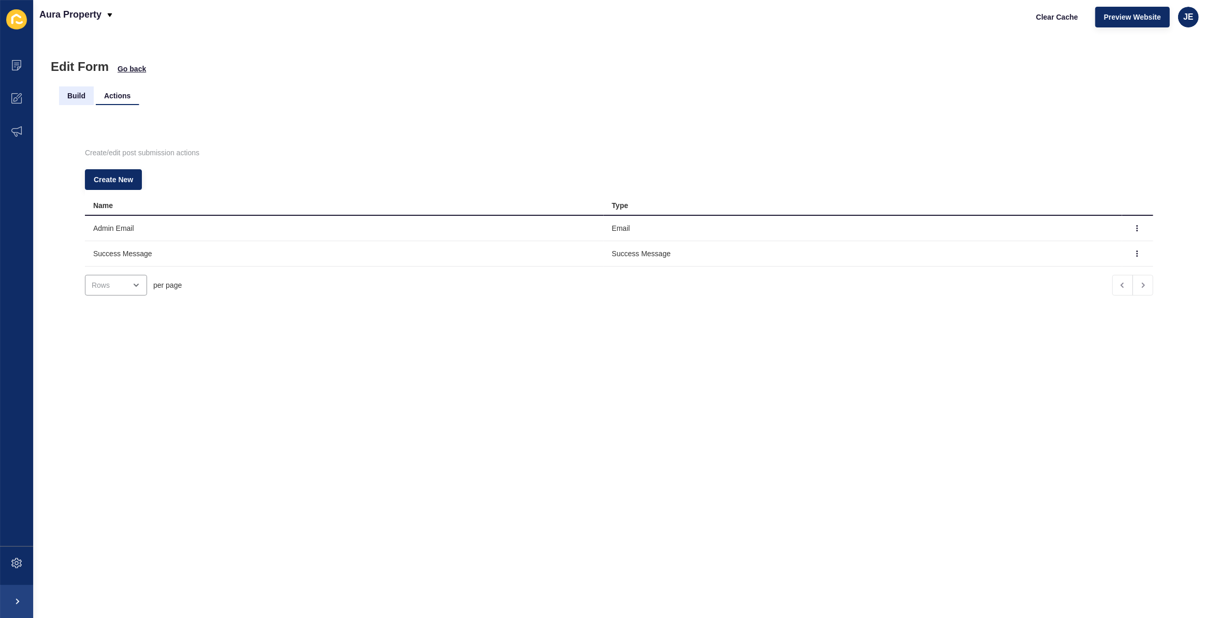
click at [70, 104] on li "Build" at bounding box center [76, 95] width 35 height 19
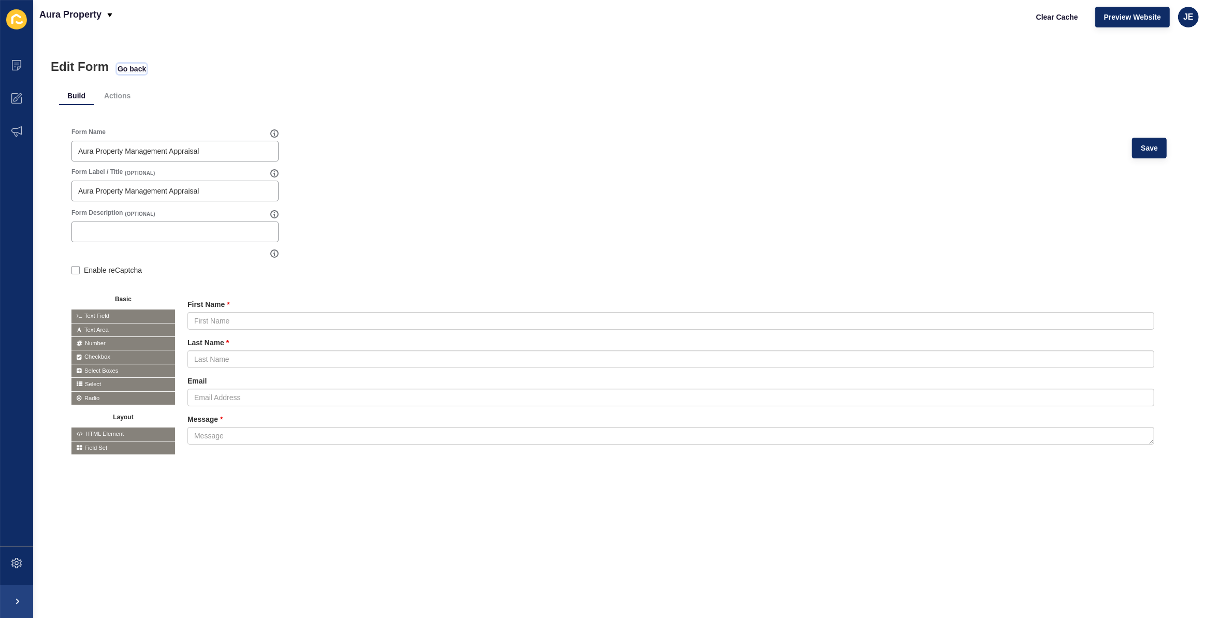
click at [129, 71] on span "Go back" at bounding box center [132, 69] width 28 height 10
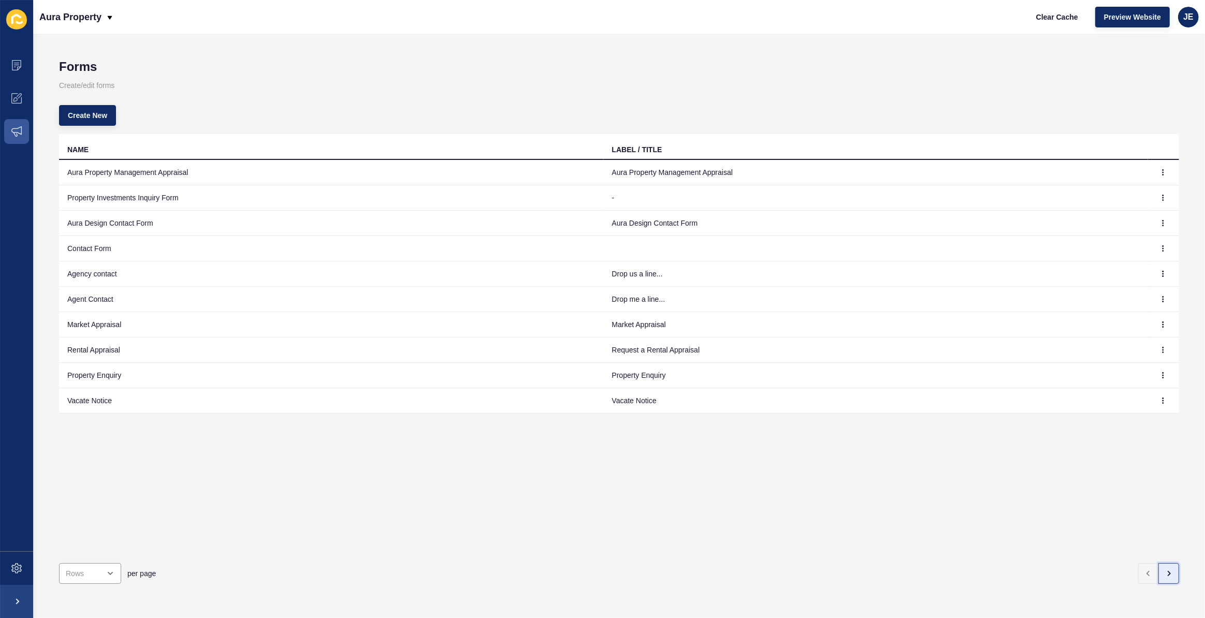
click at [1158, 563] on button "button" at bounding box center [1168, 573] width 21 height 21
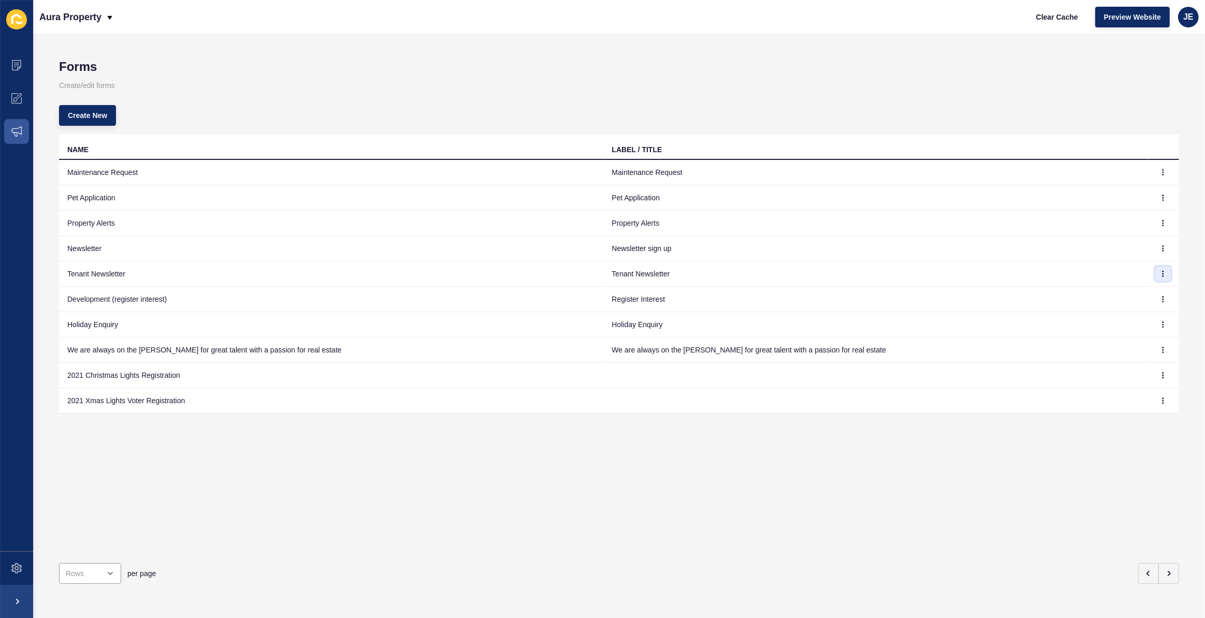
click at [1159, 273] on button "button" at bounding box center [1163, 274] width 16 height 14
click at [1138, 289] on link "Edit" at bounding box center [1127, 294] width 72 height 23
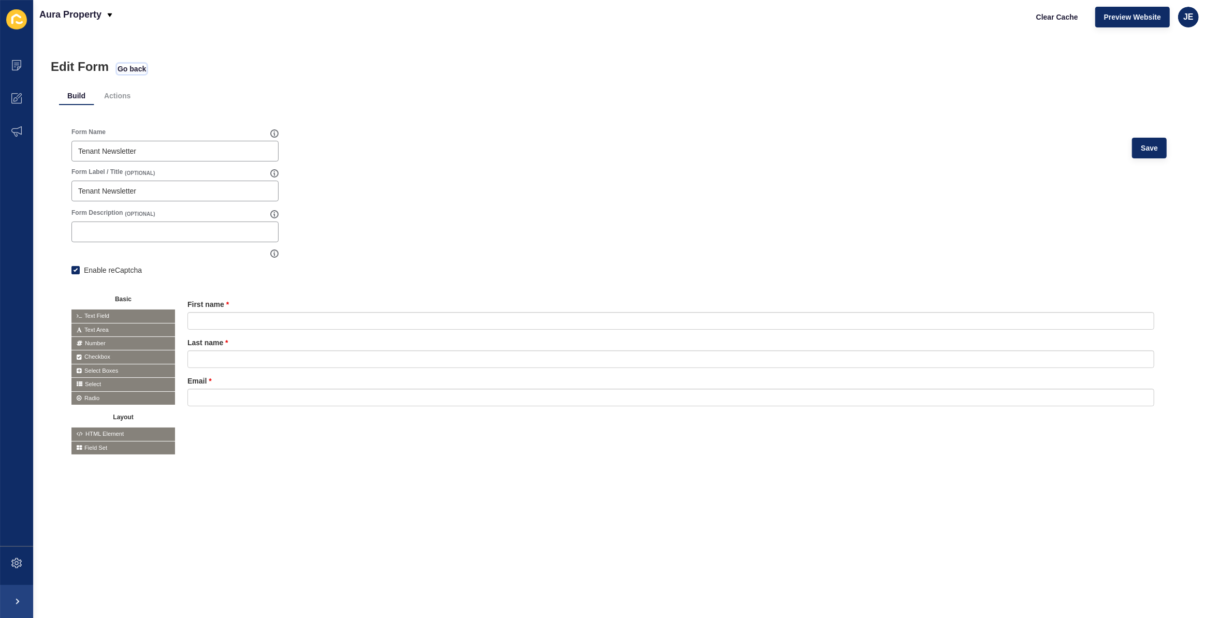
click at [126, 69] on span "Go back" at bounding box center [132, 69] width 28 height 10
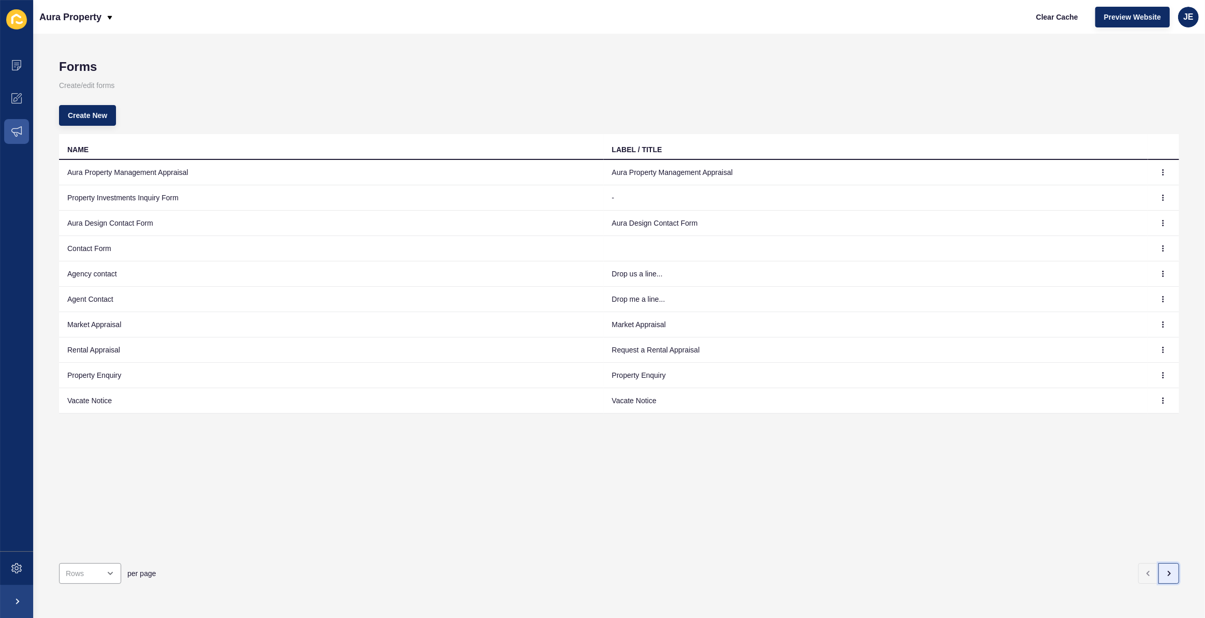
click at [1165, 570] on icon "button" at bounding box center [1168, 574] width 8 height 8
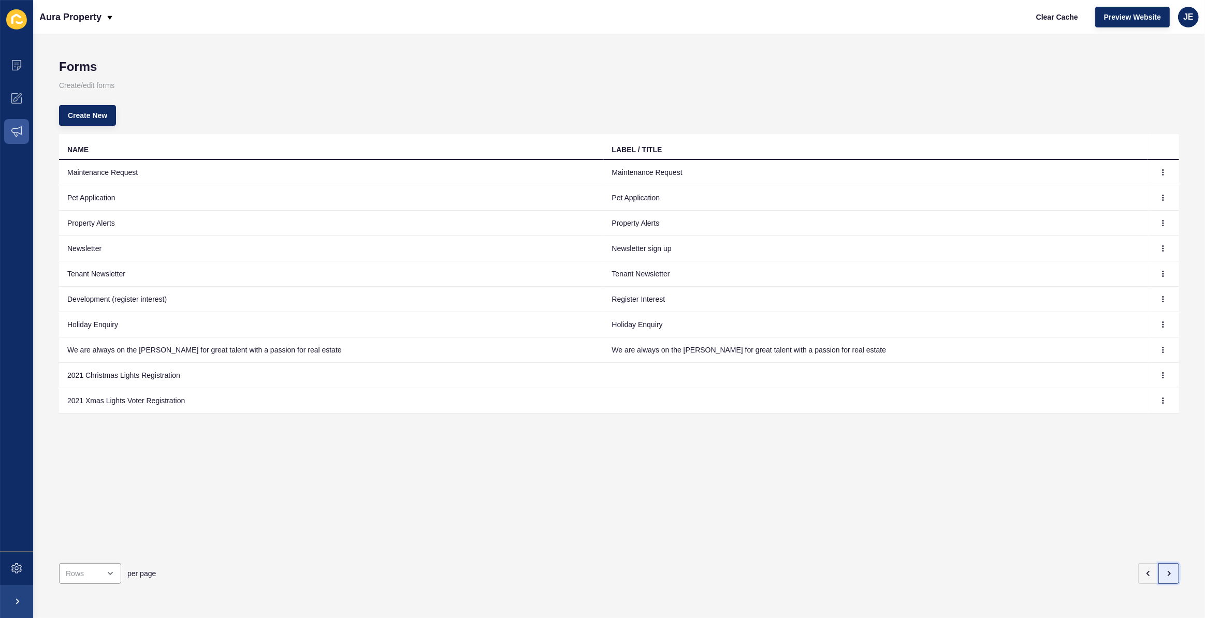
click at [1165, 570] on icon "button" at bounding box center [1168, 574] width 8 height 8
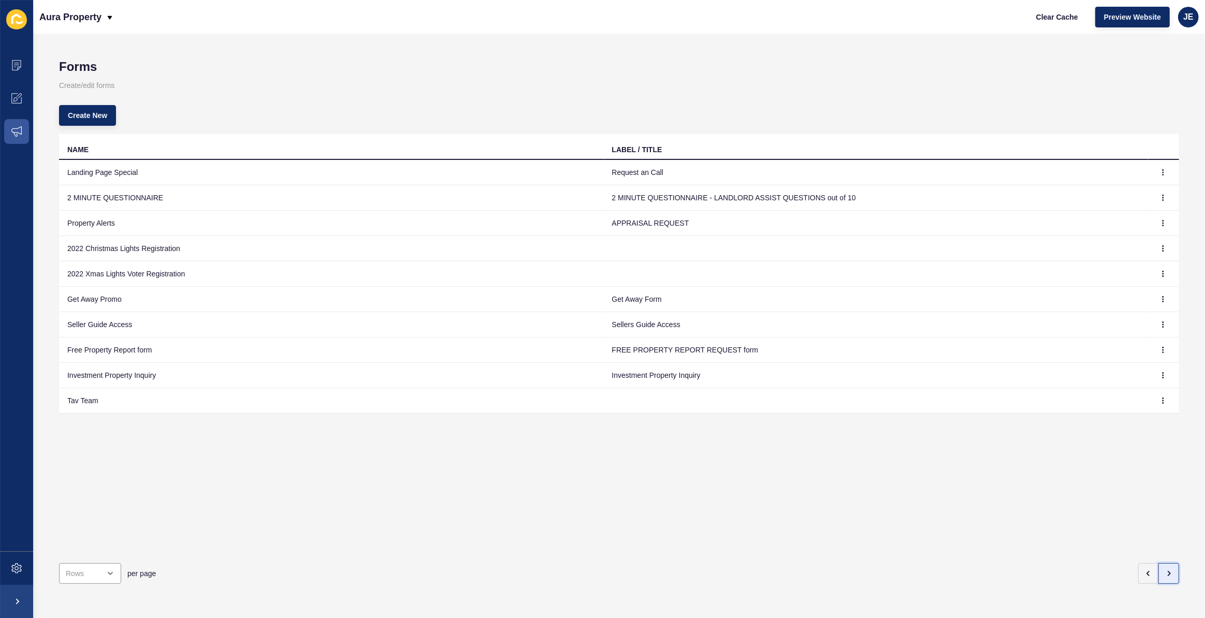
click at [1165, 570] on icon "button" at bounding box center [1168, 574] width 8 height 8
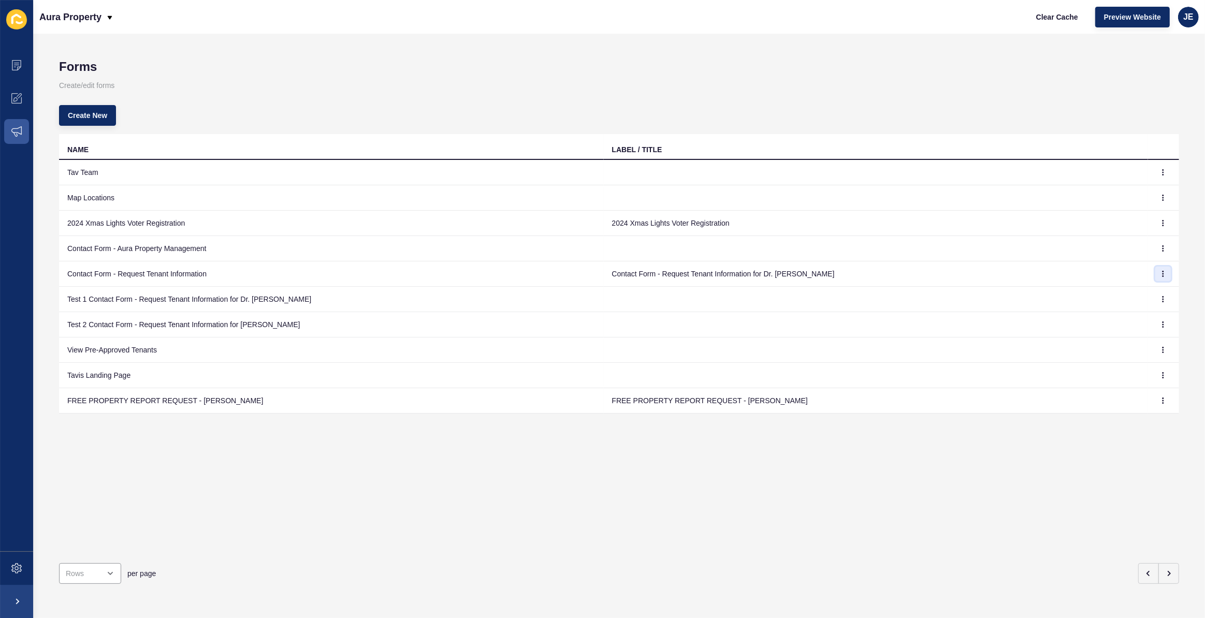
click at [1159, 273] on button "button" at bounding box center [1163, 274] width 16 height 14
click at [1116, 291] on link "Edit" at bounding box center [1127, 294] width 72 height 23
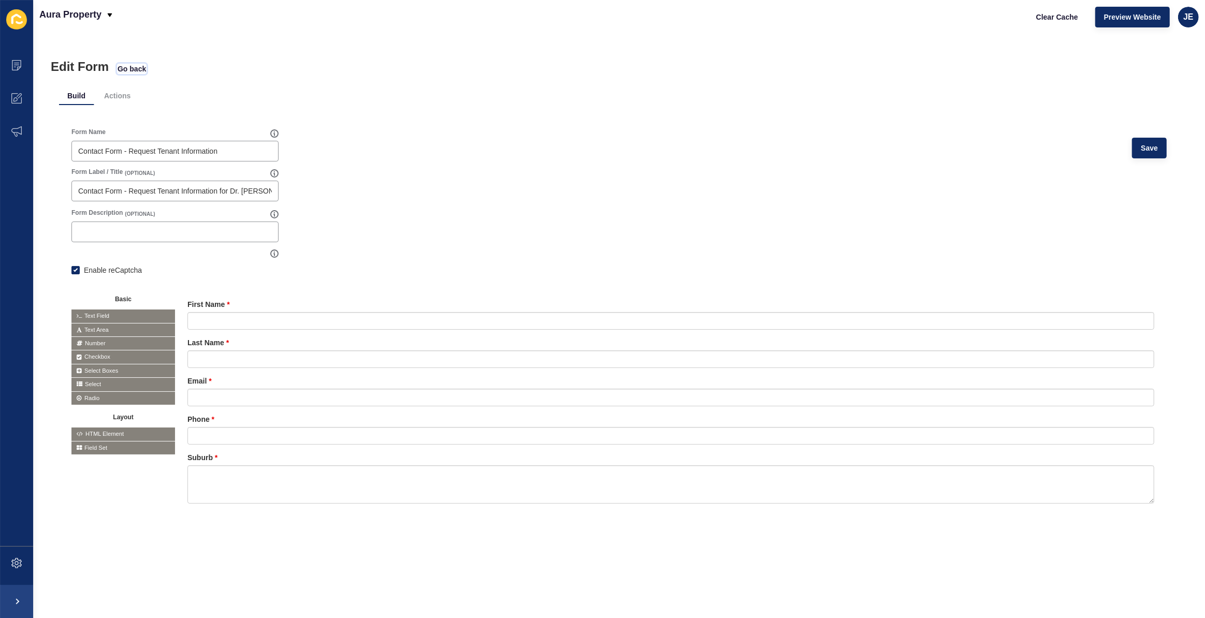
click at [126, 69] on span "Go back" at bounding box center [132, 69] width 28 height 10
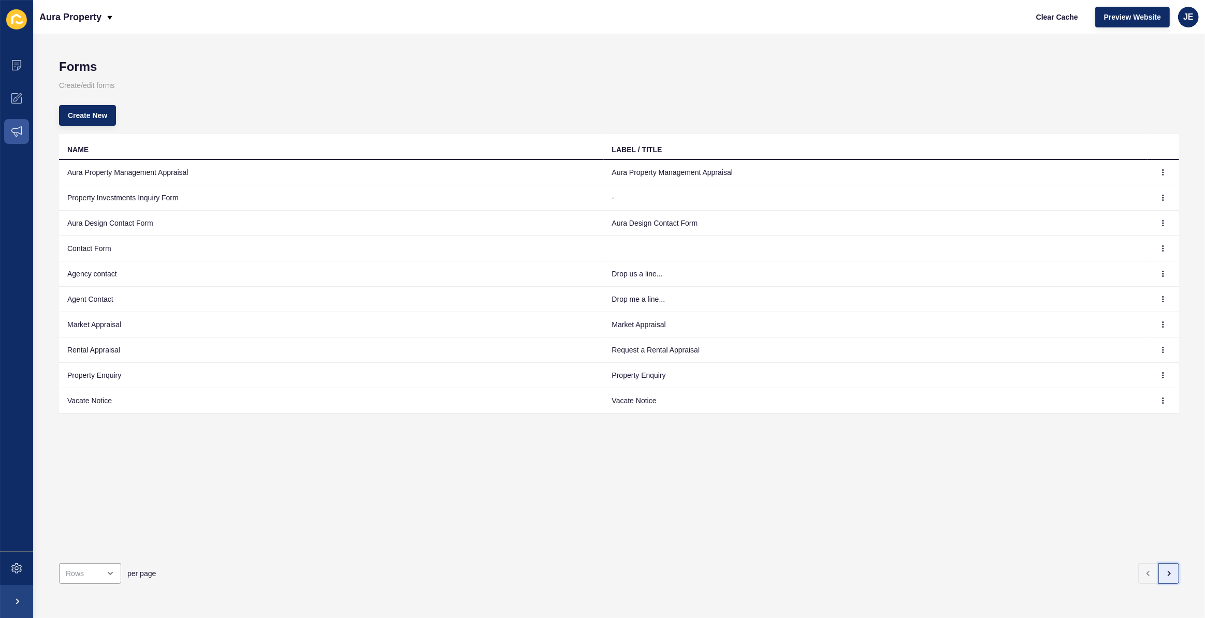
click at [1168, 564] on button "button" at bounding box center [1168, 573] width 21 height 21
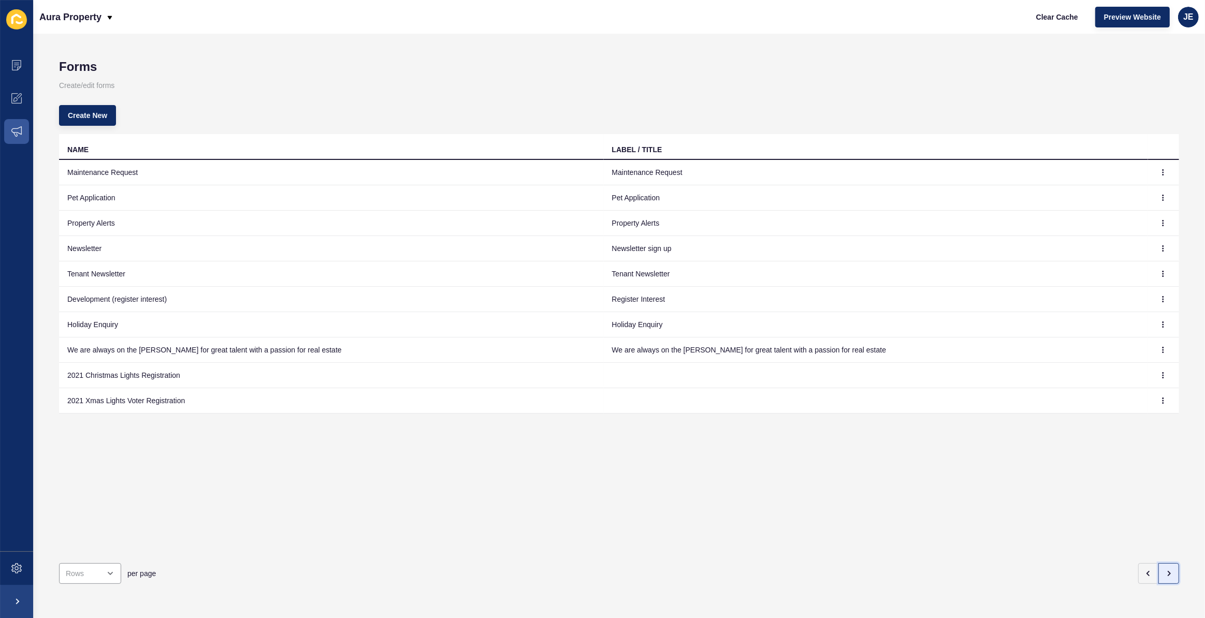
click at [1168, 564] on button "button" at bounding box center [1168, 573] width 21 height 21
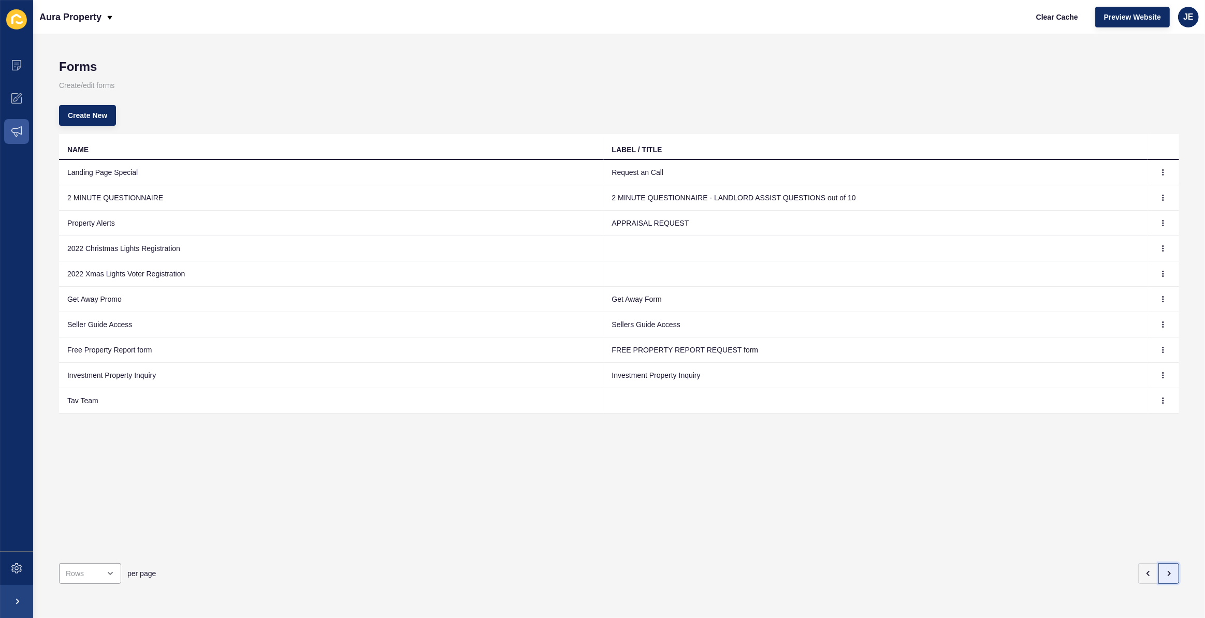
click at [1168, 564] on button "button" at bounding box center [1168, 573] width 21 height 21
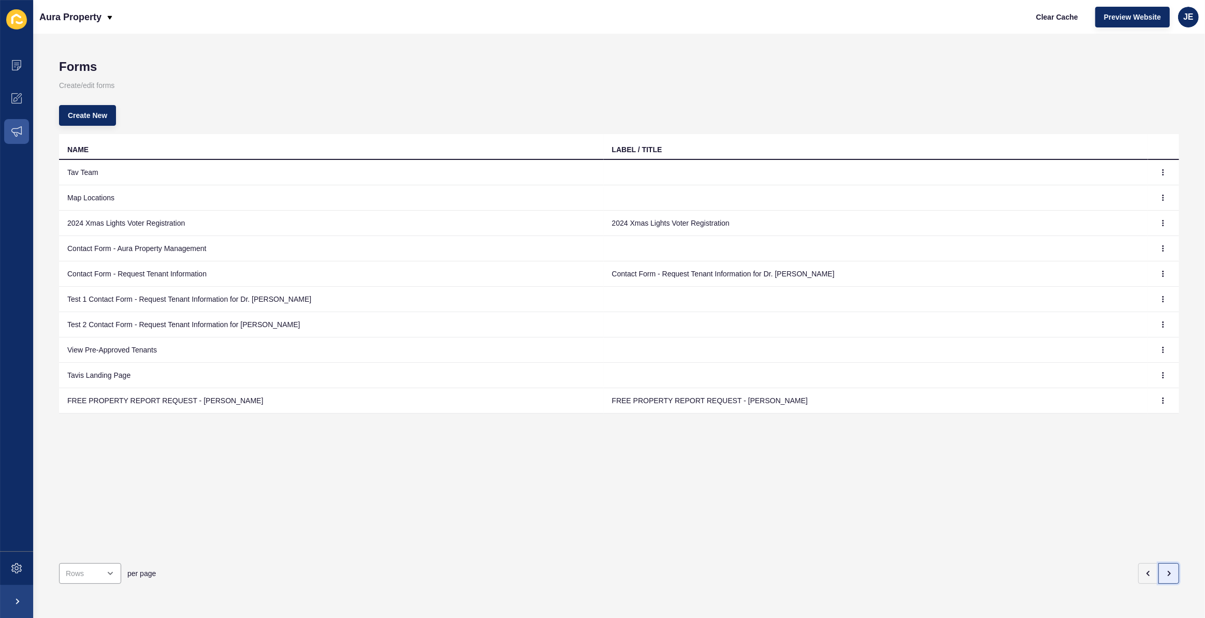
click at [1168, 564] on button "button" at bounding box center [1168, 573] width 21 height 21
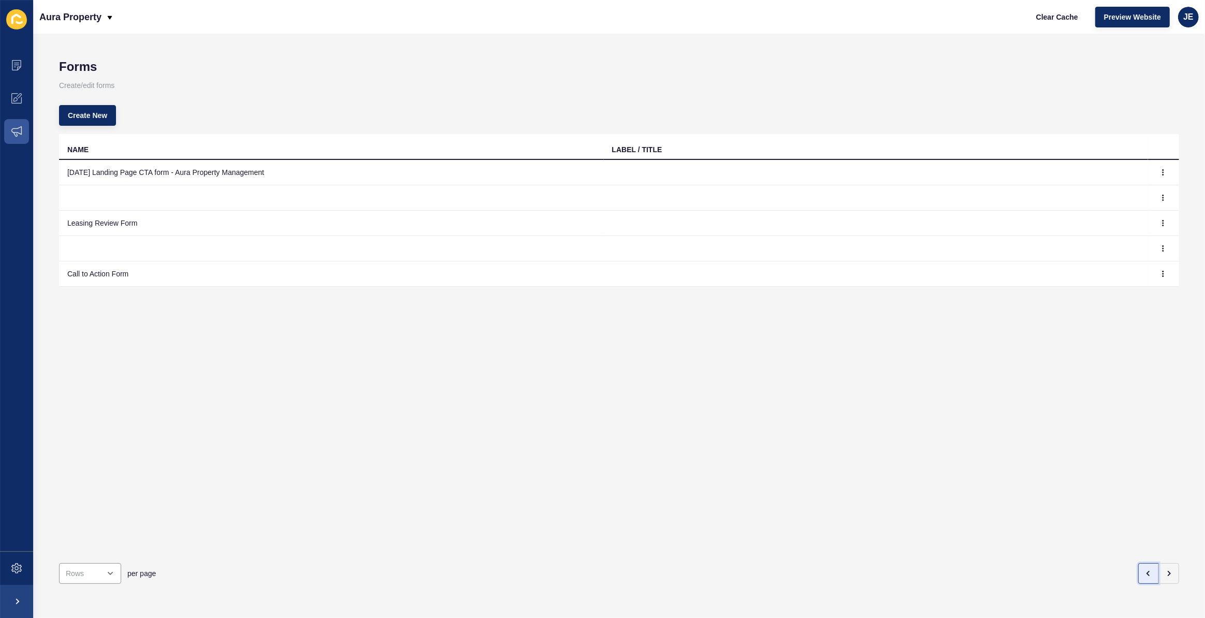
click at [1144, 570] on icon "button" at bounding box center [1148, 574] width 8 height 8
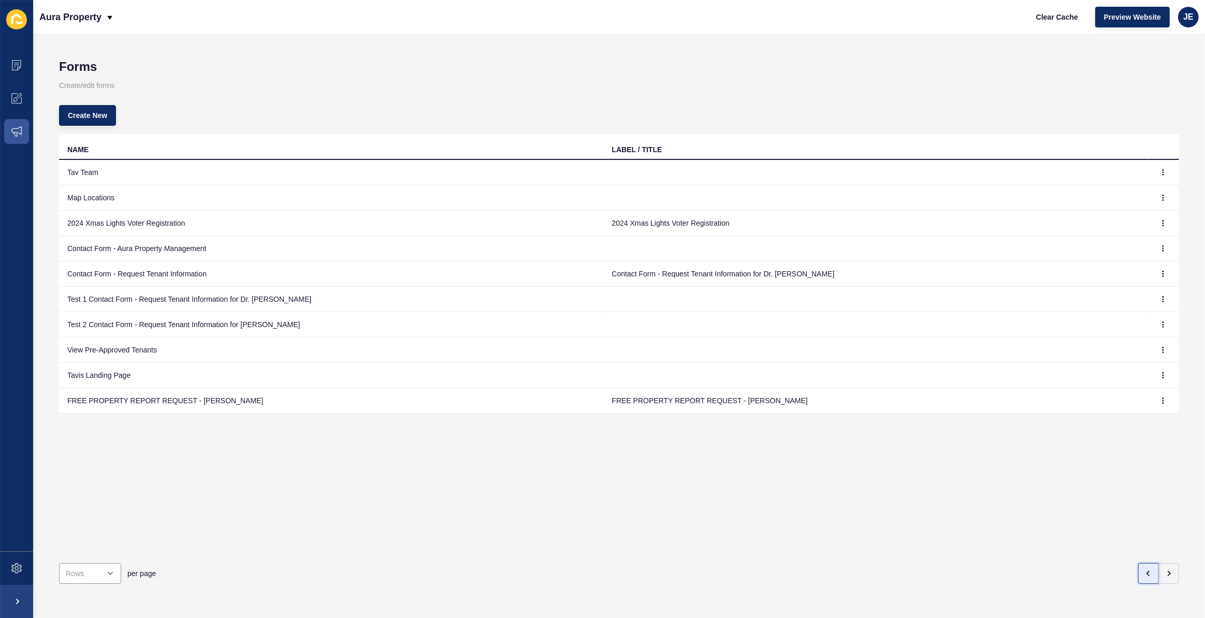
click at [1144, 570] on icon "button" at bounding box center [1148, 574] width 8 height 8
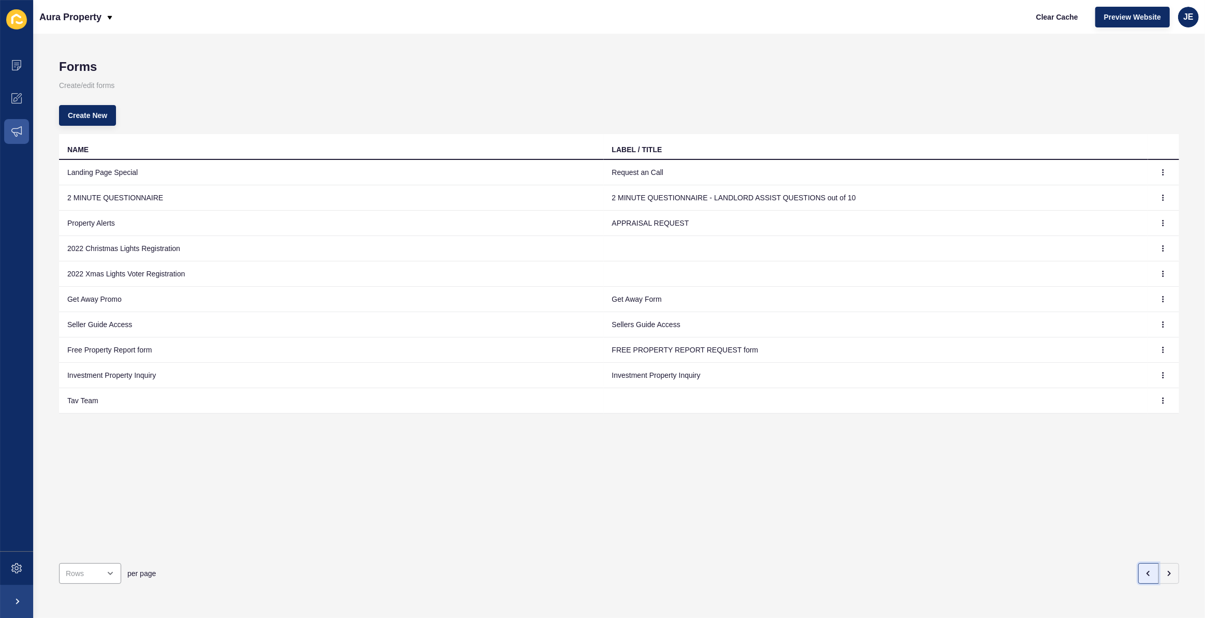
click at [1144, 570] on icon "button" at bounding box center [1148, 574] width 8 height 8
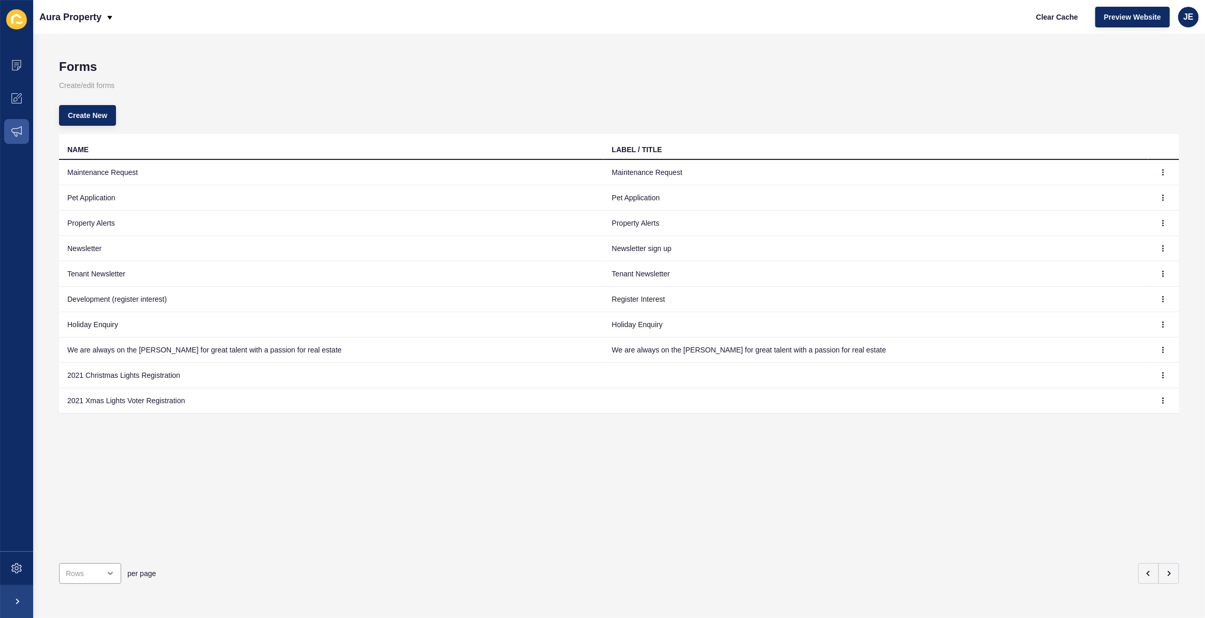
click at [358, 439] on div "NAME LABEL / TITLE Maintenance Request Maintenance Request Pet Application Pet …" at bounding box center [619, 344] width 1120 height 421
click at [1144, 570] on icon "button" at bounding box center [1148, 574] width 8 height 8
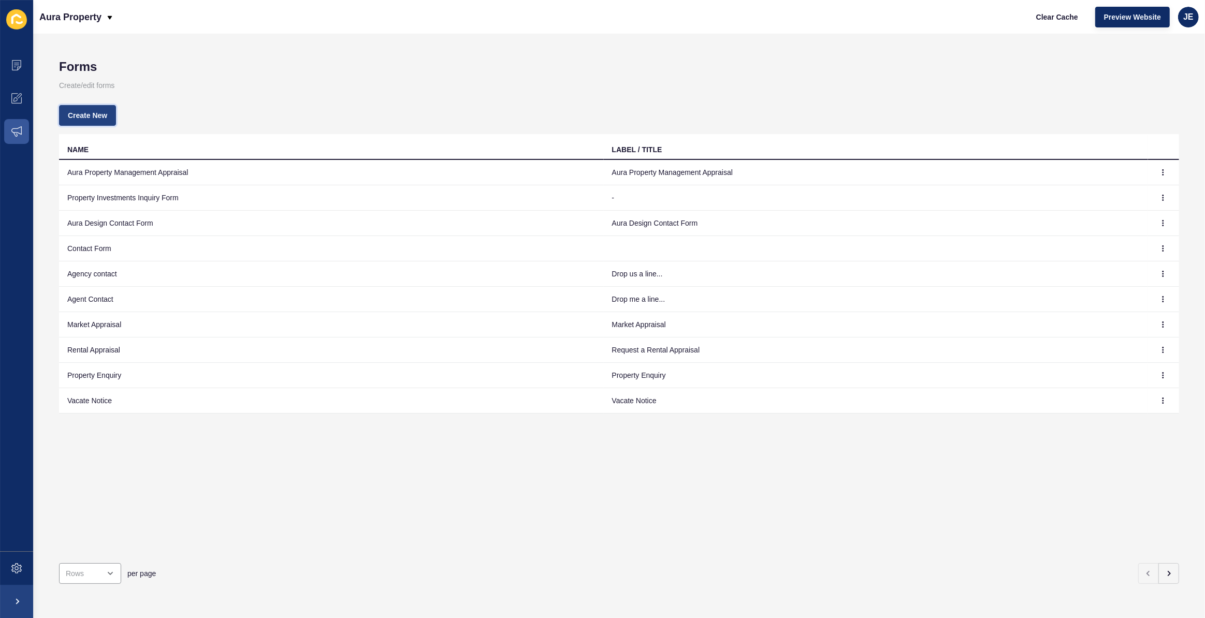
click at [99, 119] on span "Create New" at bounding box center [87, 115] width 39 height 10
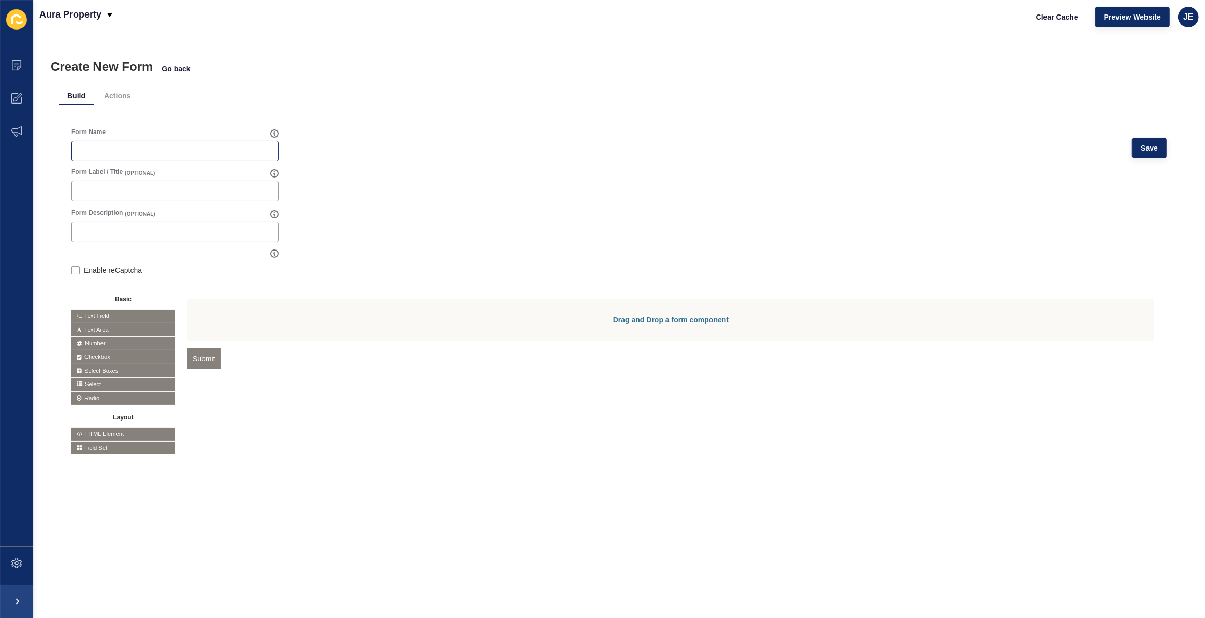
click at [147, 156] on div at bounding box center [174, 151] width 207 height 21
type input "Aura Property Management Tenant Application"
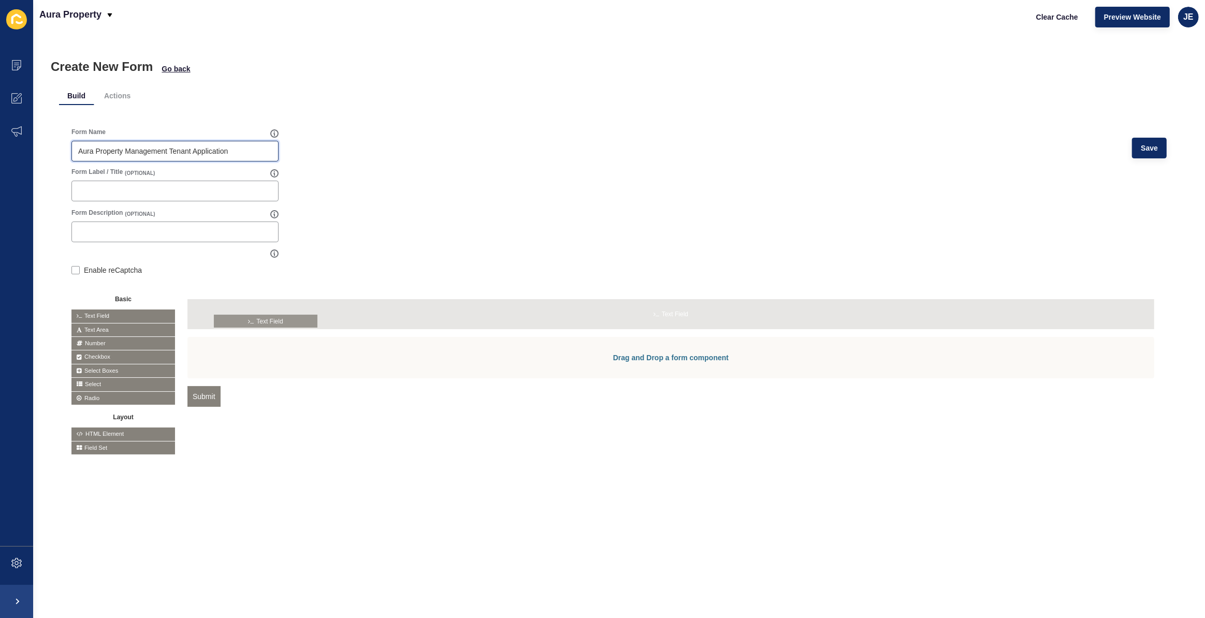
drag, startPoint x: 125, startPoint y: 310, endPoint x: 268, endPoint y: 315, distance: 143.5
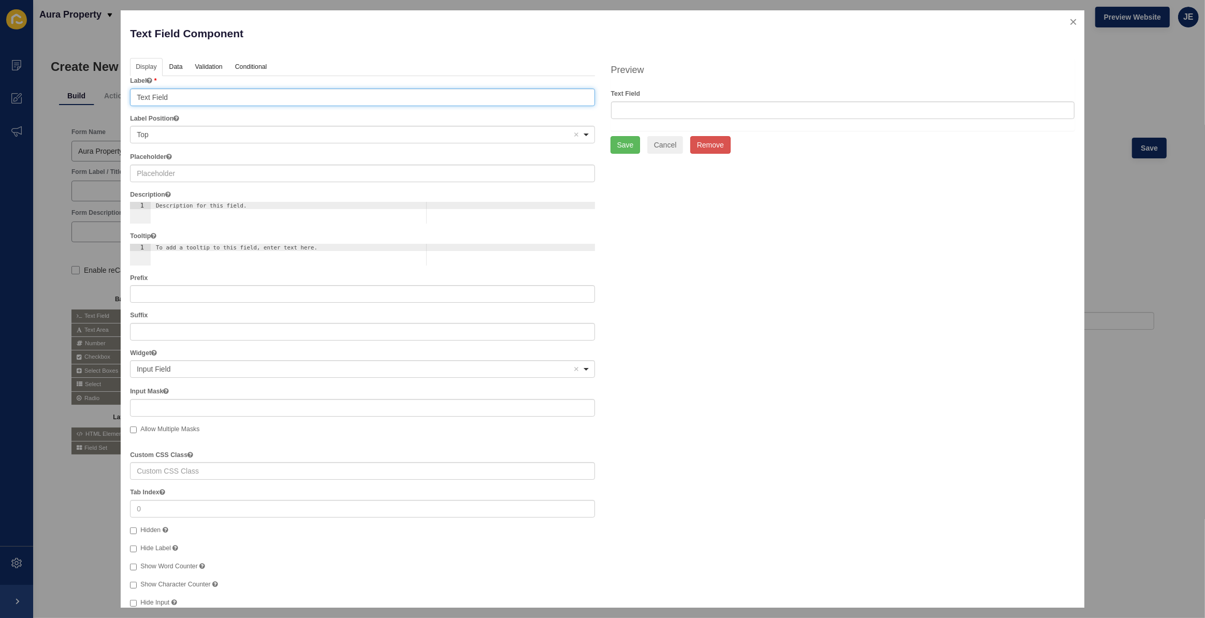
click at [207, 92] on input "Text Field" at bounding box center [362, 98] width 464 height 18
click at [207, 92] on input "First" at bounding box center [362, 98] width 464 height 18
type input "First Name"
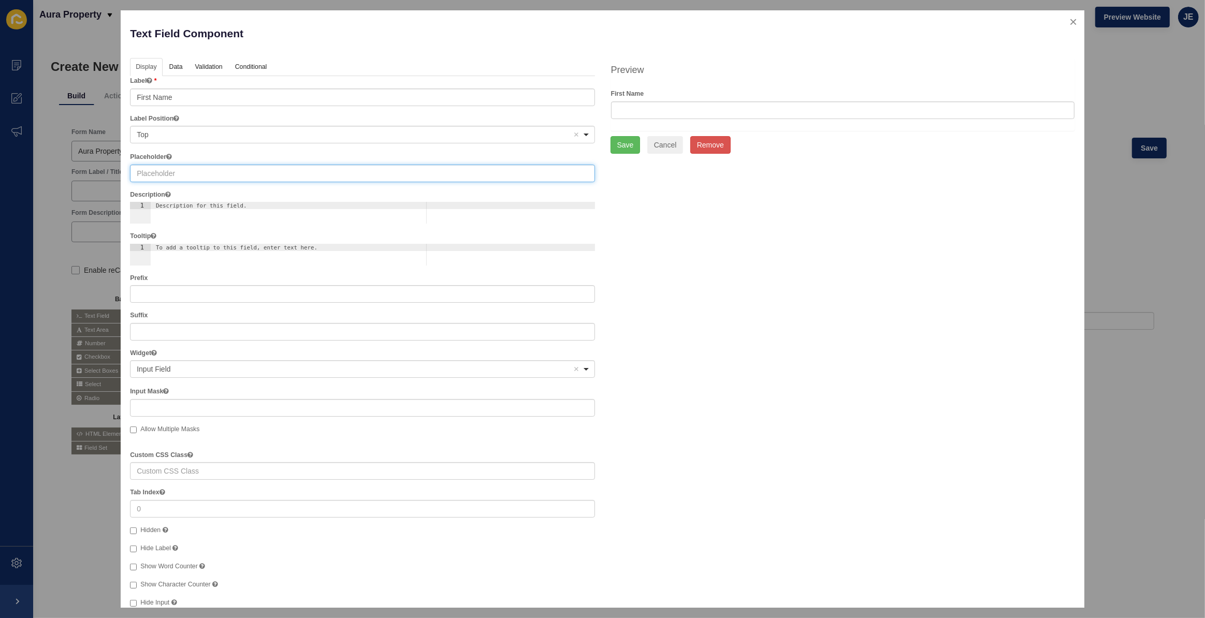
click at [172, 177] on input "text" at bounding box center [362, 174] width 464 height 18
paste input "First Name"
type input "First Name"
click at [181, 67] on link "Data" at bounding box center [176, 67] width 24 height 19
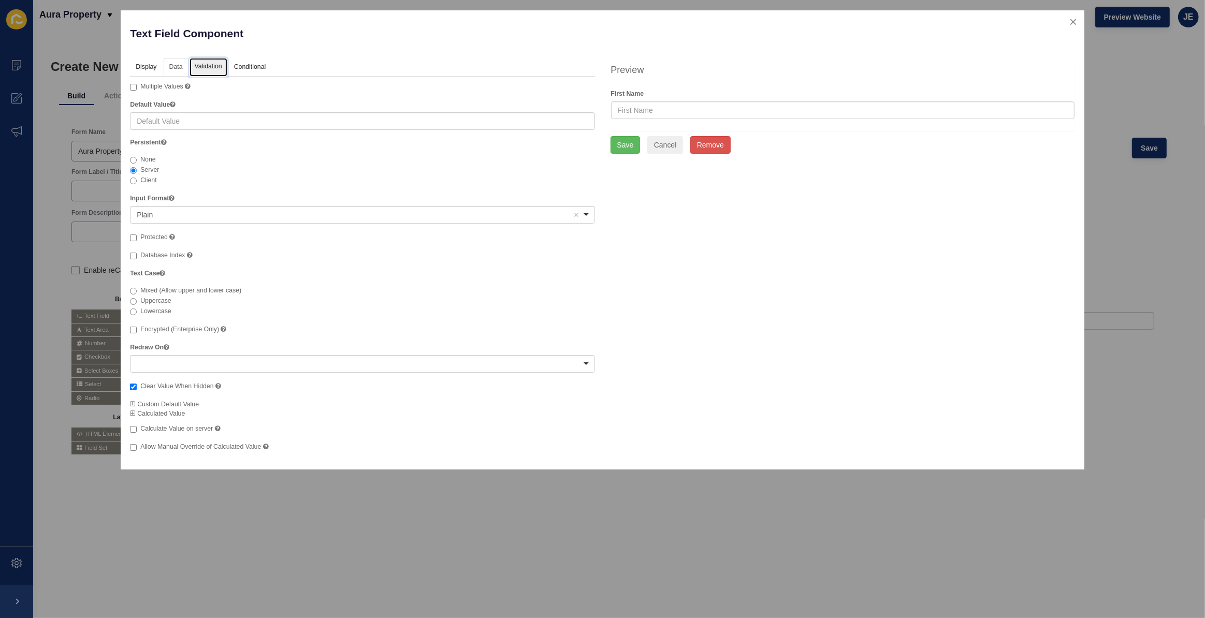
click at [197, 68] on link "Validation" at bounding box center [208, 67] width 38 height 19
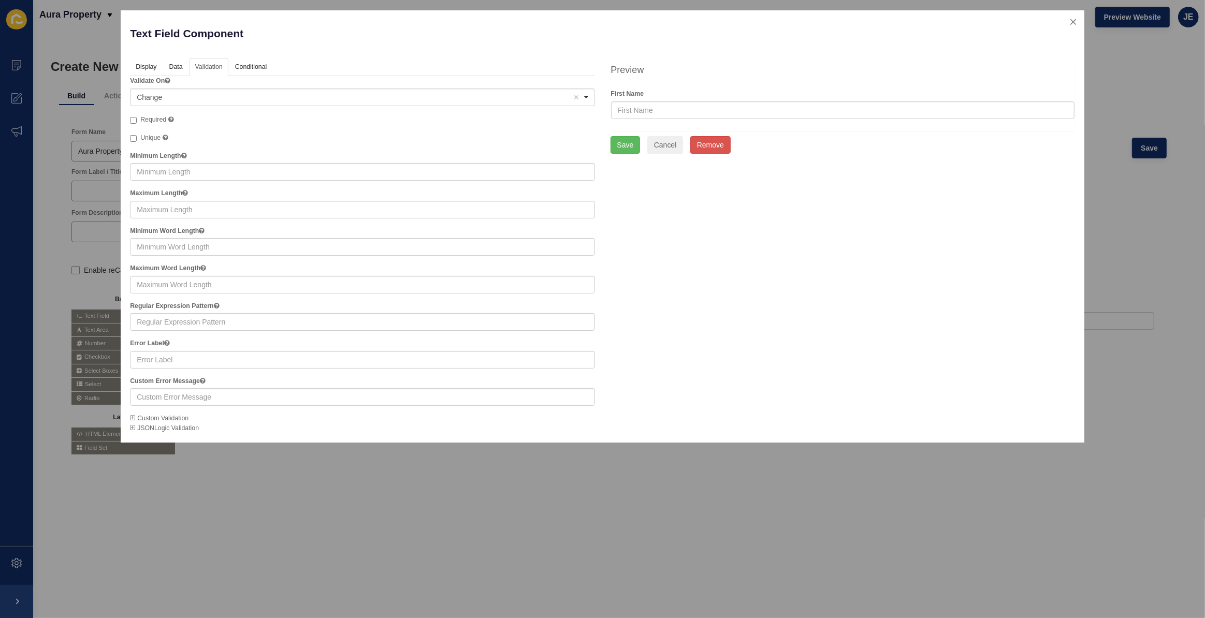
click at [154, 122] on span "Required" at bounding box center [153, 119] width 26 height 7
click at [137, 122] on input "Required" at bounding box center [133, 120] width 7 height 7
checkbox input "true"
click at [627, 139] on button "Save" at bounding box center [625, 145] width 30 height 18
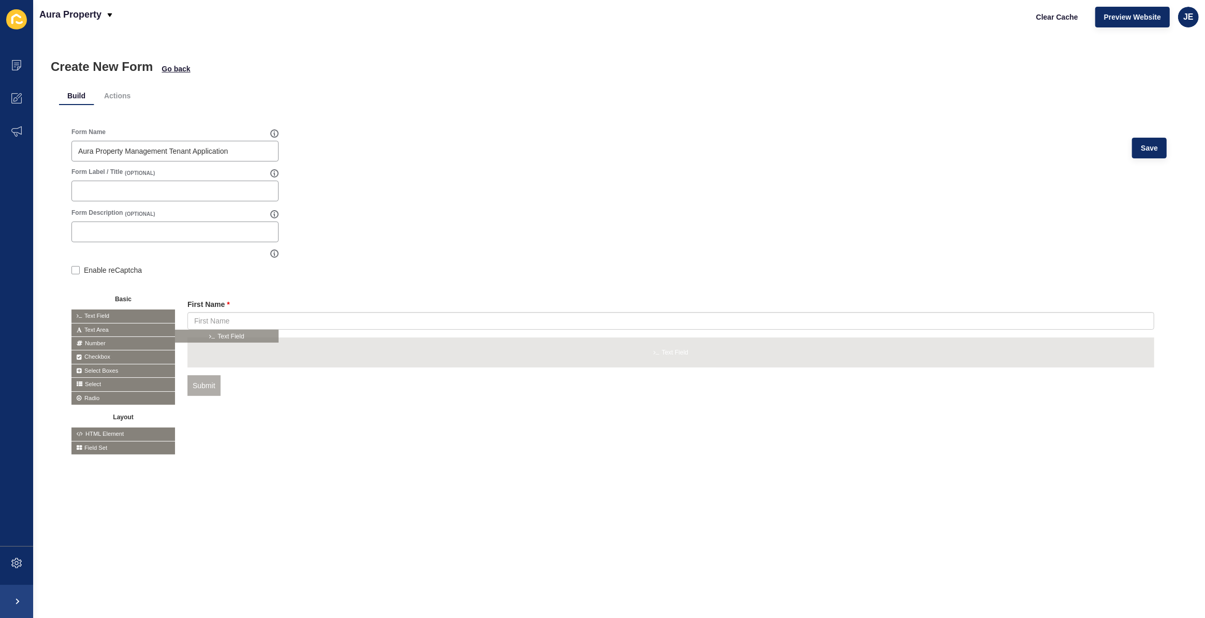
drag, startPoint x: 124, startPoint y: 316, endPoint x: 232, endPoint y: 339, distance: 110.6
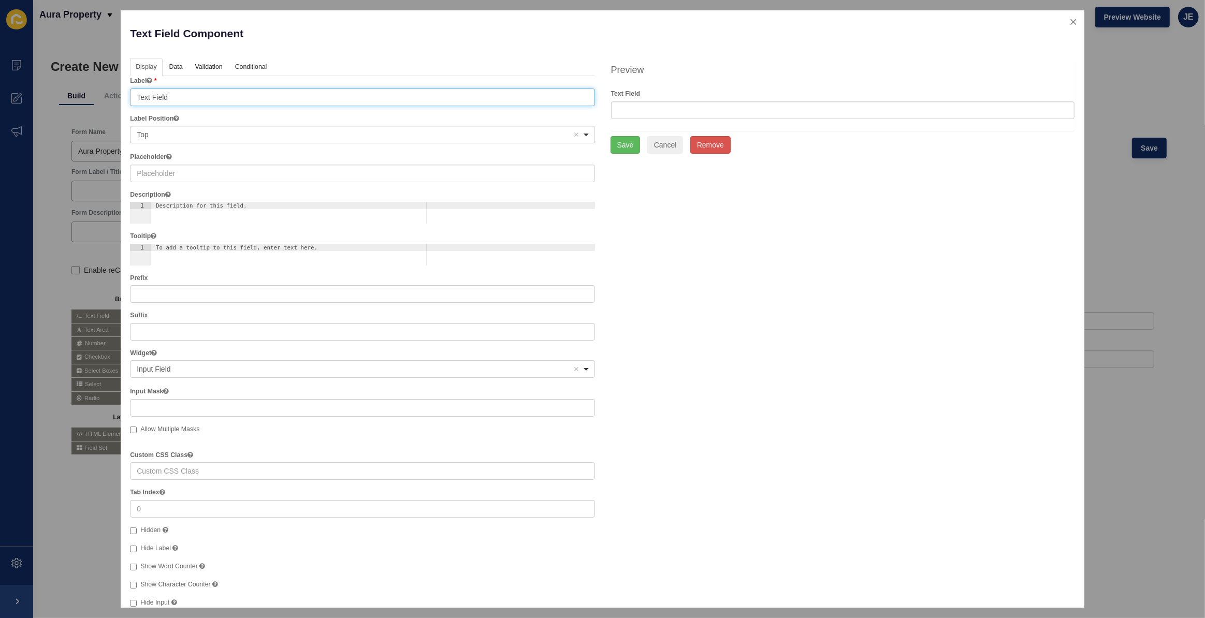
click at [217, 100] on input "Text Field" at bounding box center [362, 98] width 464 height 18
type input "Last Name"
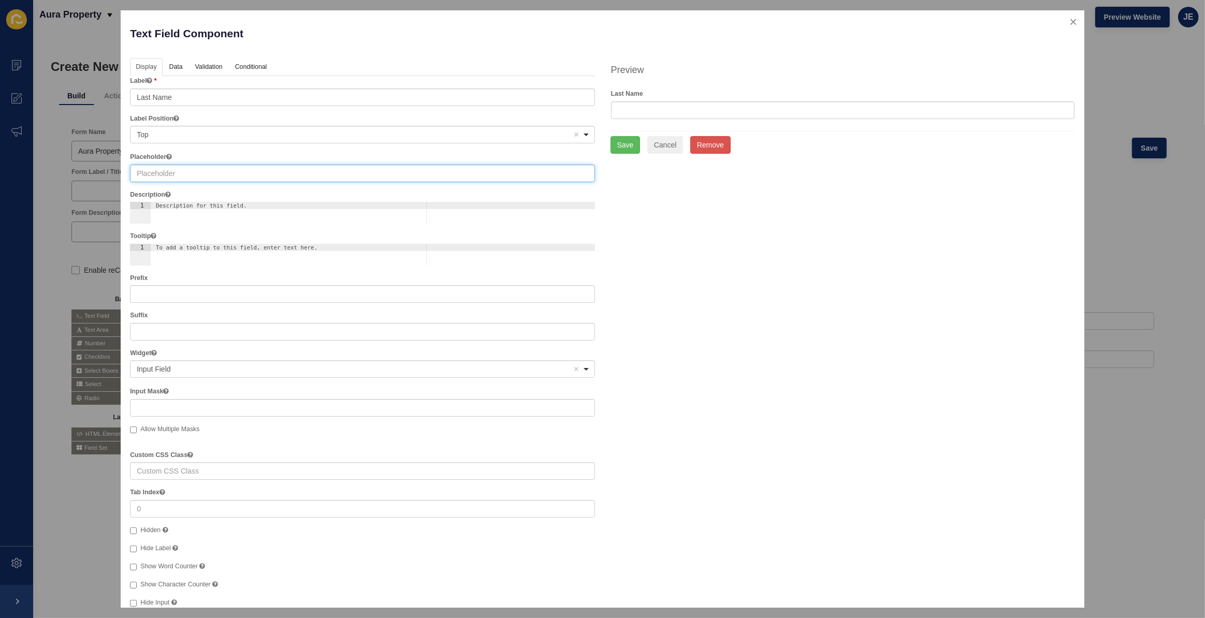
drag, startPoint x: 181, startPoint y: 170, endPoint x: 184, endPoint y: 165, distance: 5.6
click at [181, 170] on input "text" at bounding box center [362, 174] width 464 height 18
paste input "Last Name"
type input "Last Name"
click at [180, 65] on link "Data" at bounding box center [176, 67] width 24 height 19
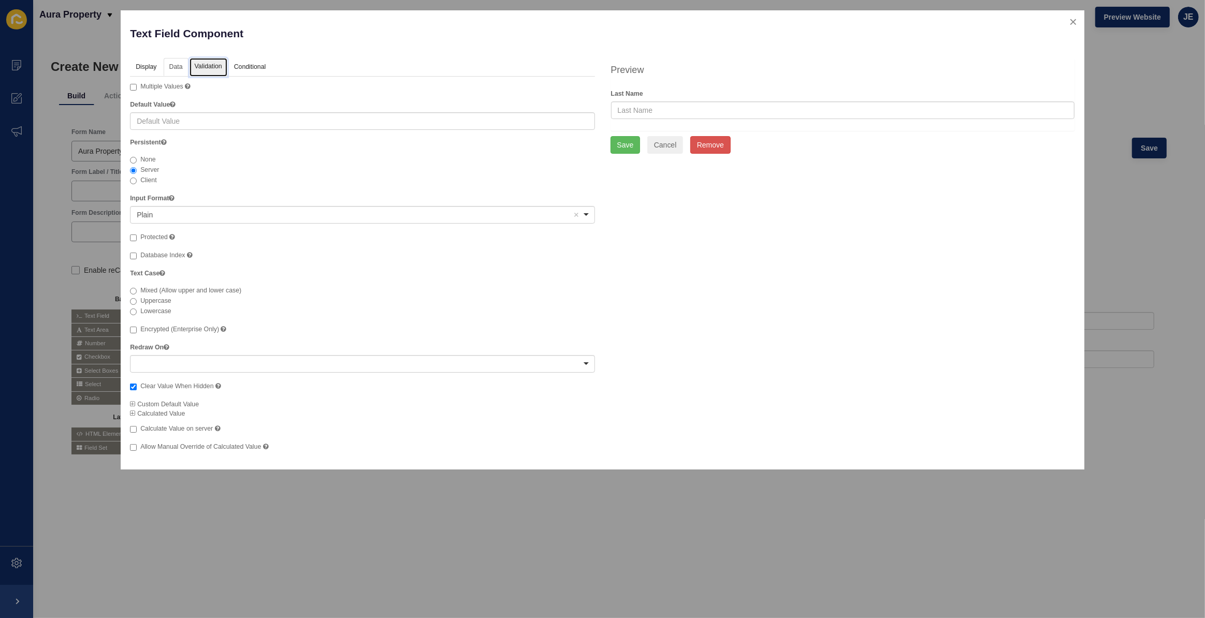
click at [202, 63] on link "Validation" at bounding box center [208, 67] width 38 height 19
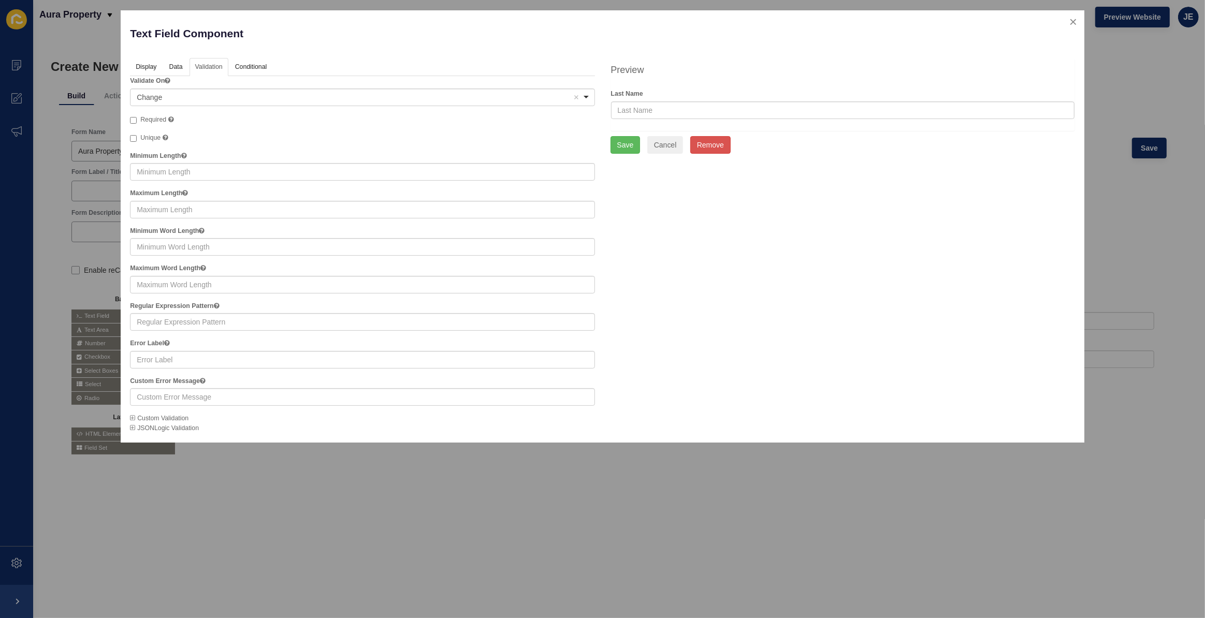
click at [159, 119] on span "Required" at bounding box center [153, 119] width 26 height 7
click at [137, 119] on input "Required" at bounding box center [133, 120] width 7 height 7
checkbox input "true"
click at [625, 149] on button "Save" at bounding box center [625, 145] width 30 height 18
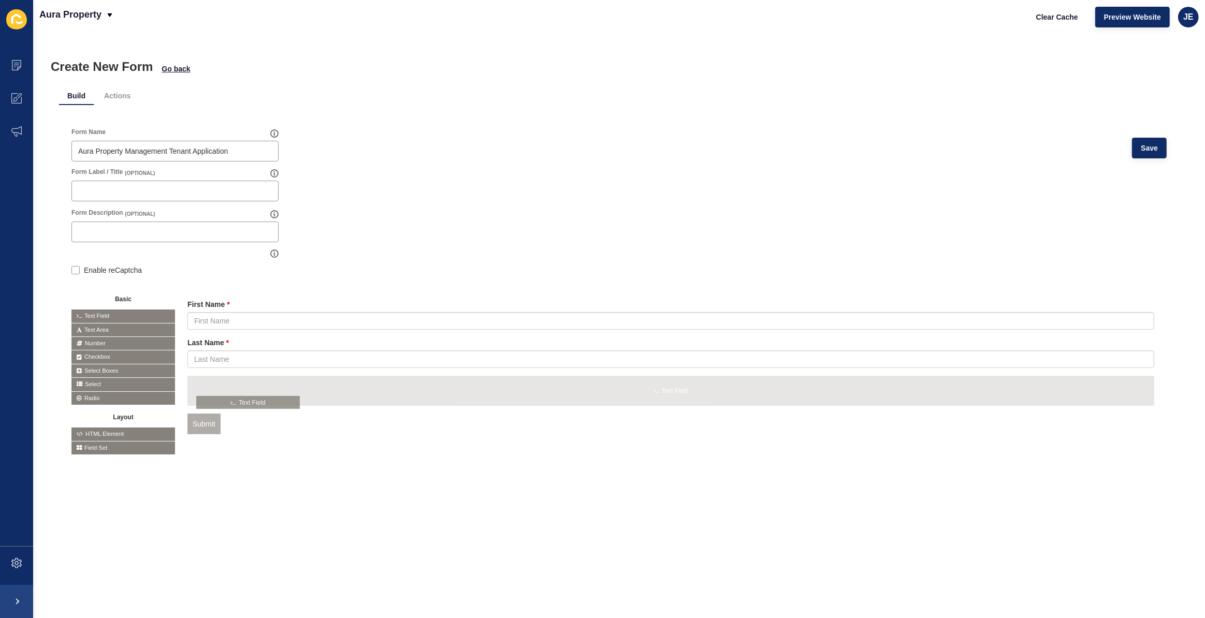
drag, startPoint x: 135, startPoint y: 313, endPoint x: 260, endPoint y: 399, distance: 152.2
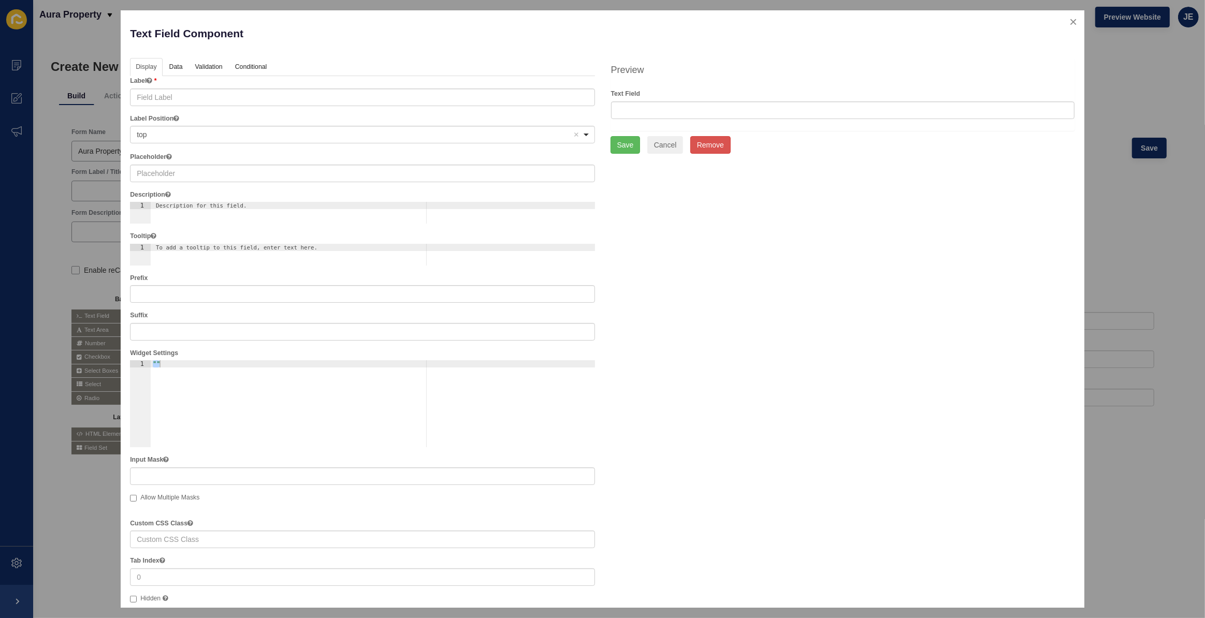
type input "Text Field"
checkbox input "false"
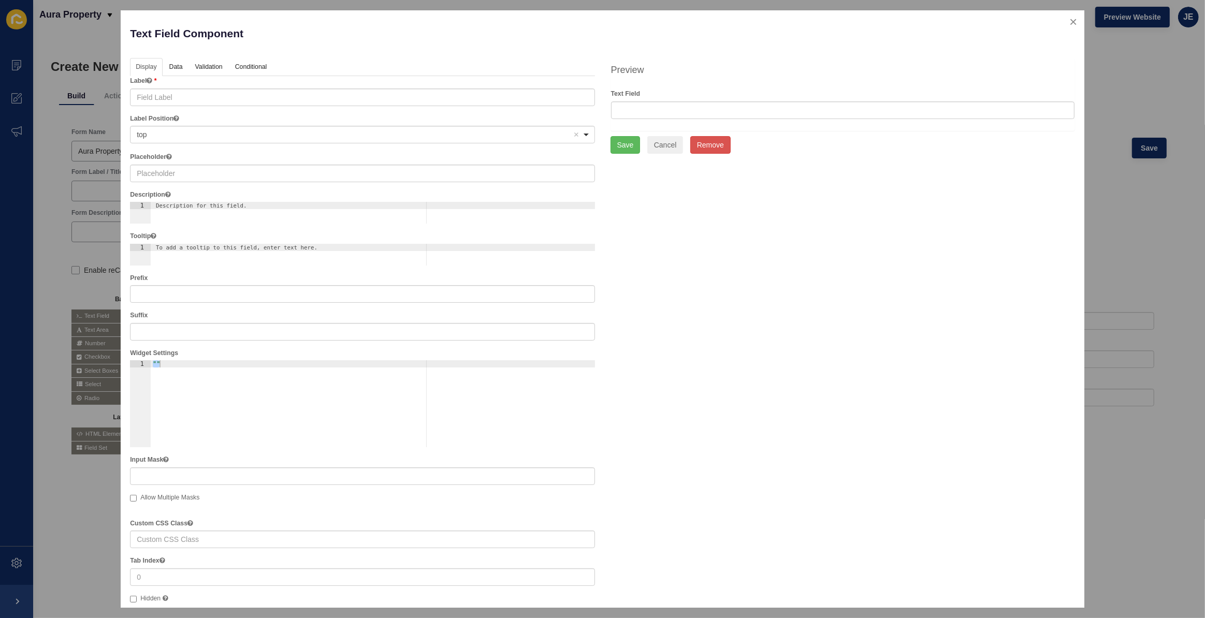
checkbox input "false"
checkbox input "true"
checkbox input "false"
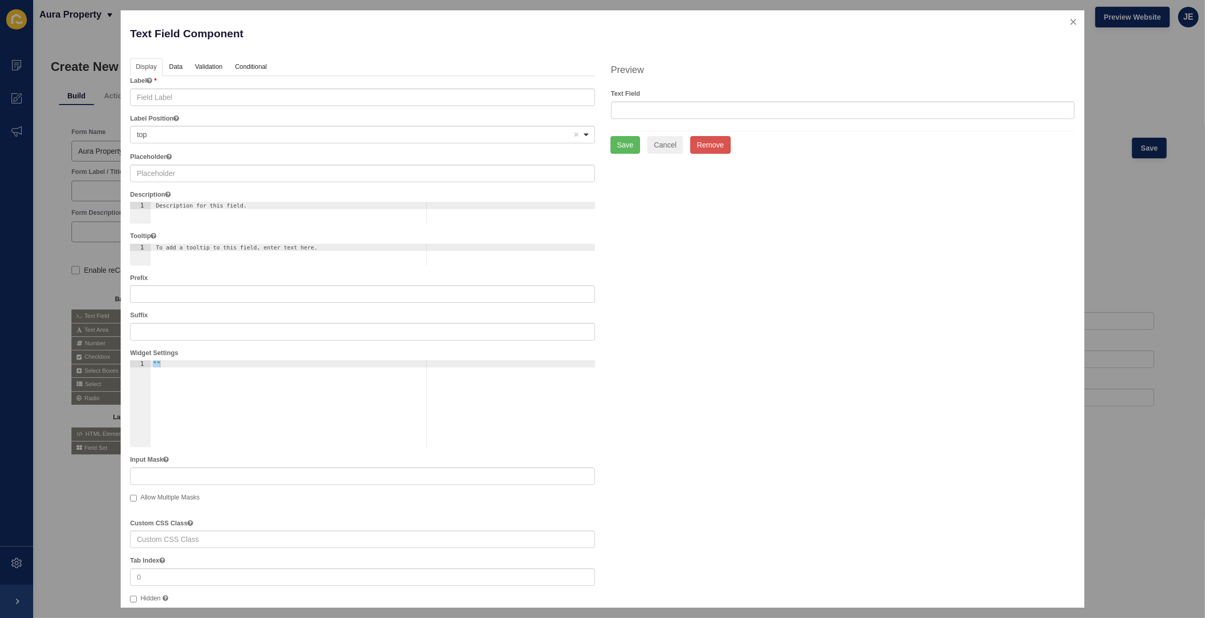
checkbox input "true"
checkbox input "false"
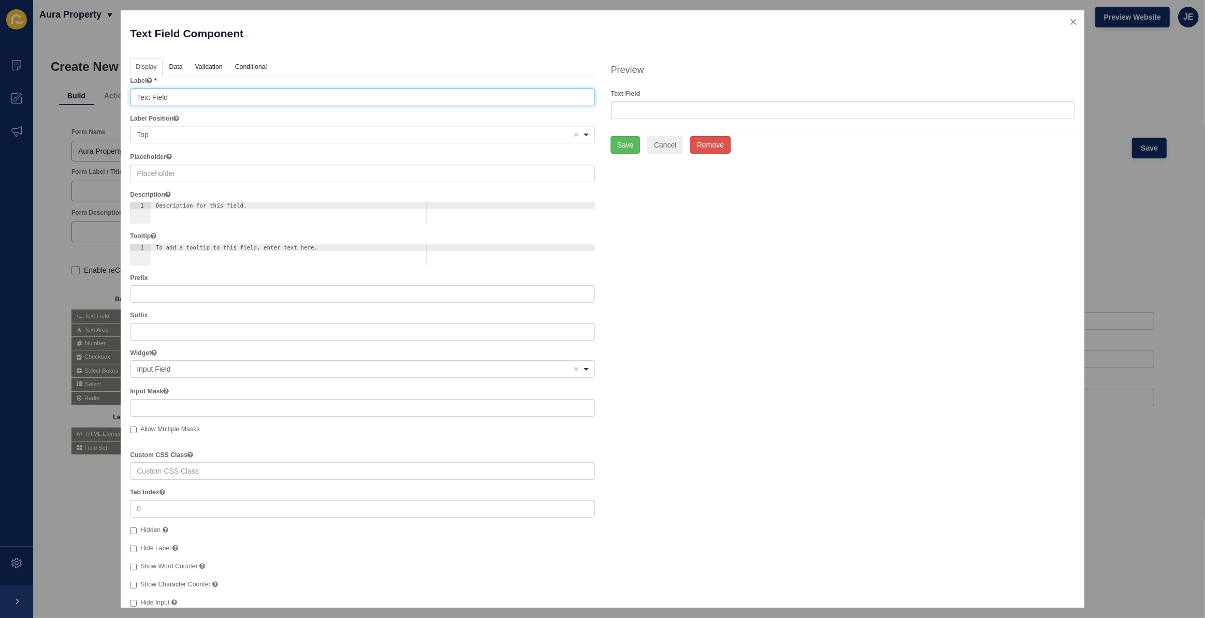
click at [185, 94] on input "Text Field" at bounding box center [362, 98] width 464 height 18
type input "Email"
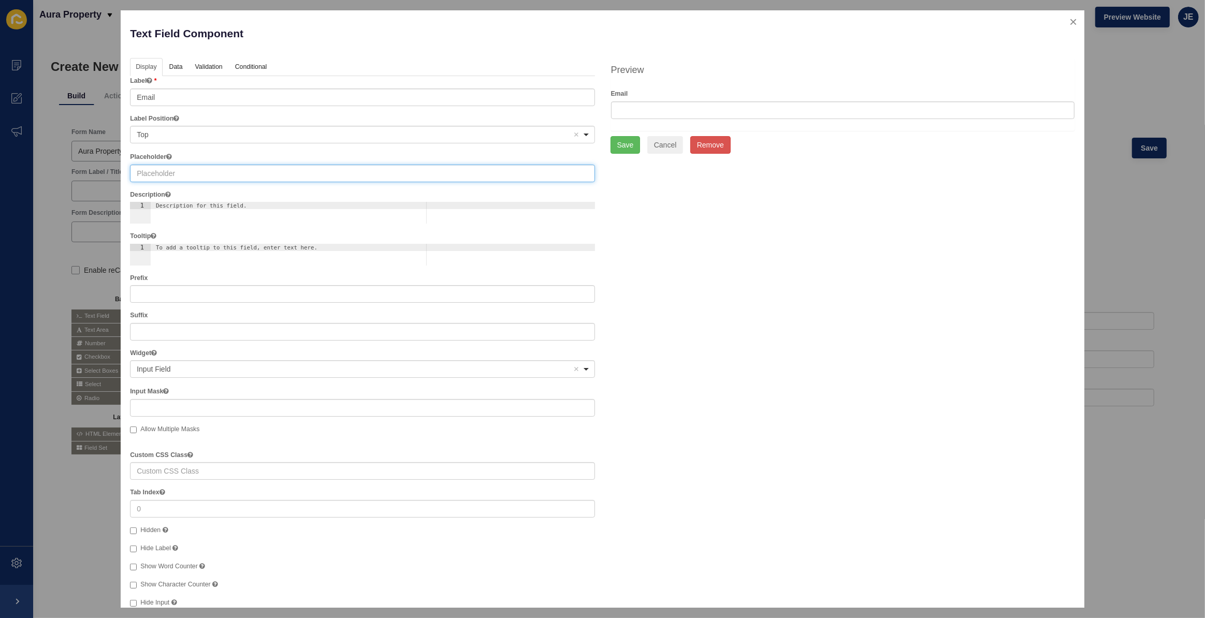
drag, startPoint x: 165, startPoint y: 180, endPoint x: 166, endPoint y: 171, distance: 8.9
click at [165, 180] on input "text" at bounding box center [362, 174] width 464 height 18
type input "Email Address"
click at [625, 148] on button "Save" at bounding box center [625, 145] width 30 height 18
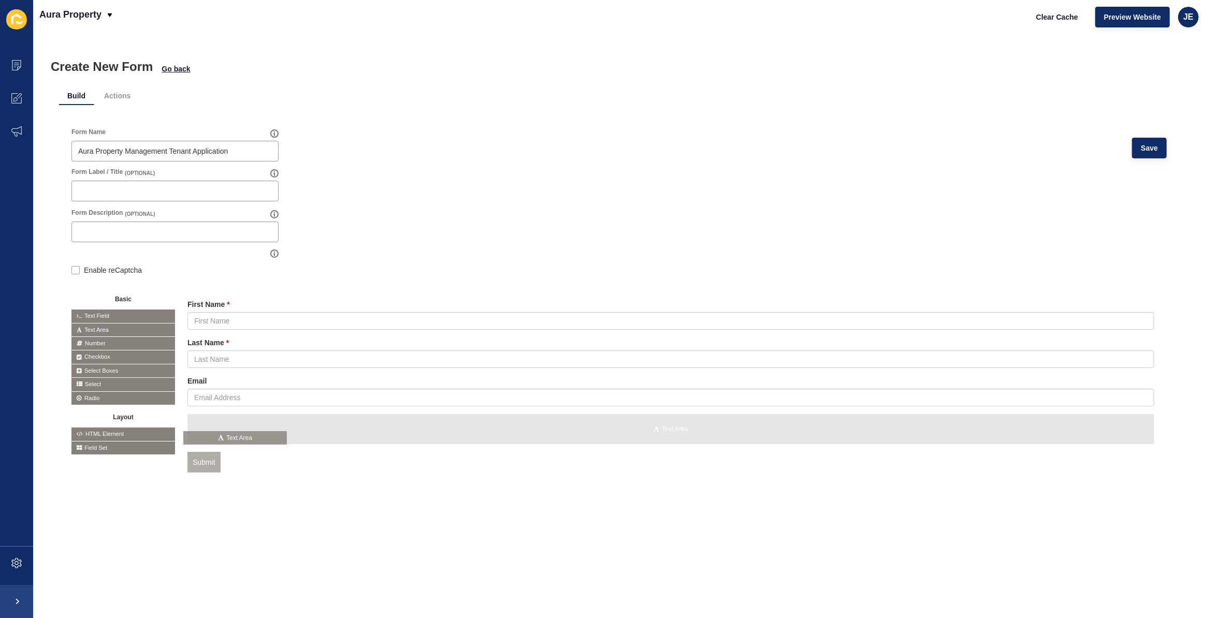
drag, startPoint x: 122, startPoint y: 326, endPoint x: 234, endPoint y: 434, distance: 156.0
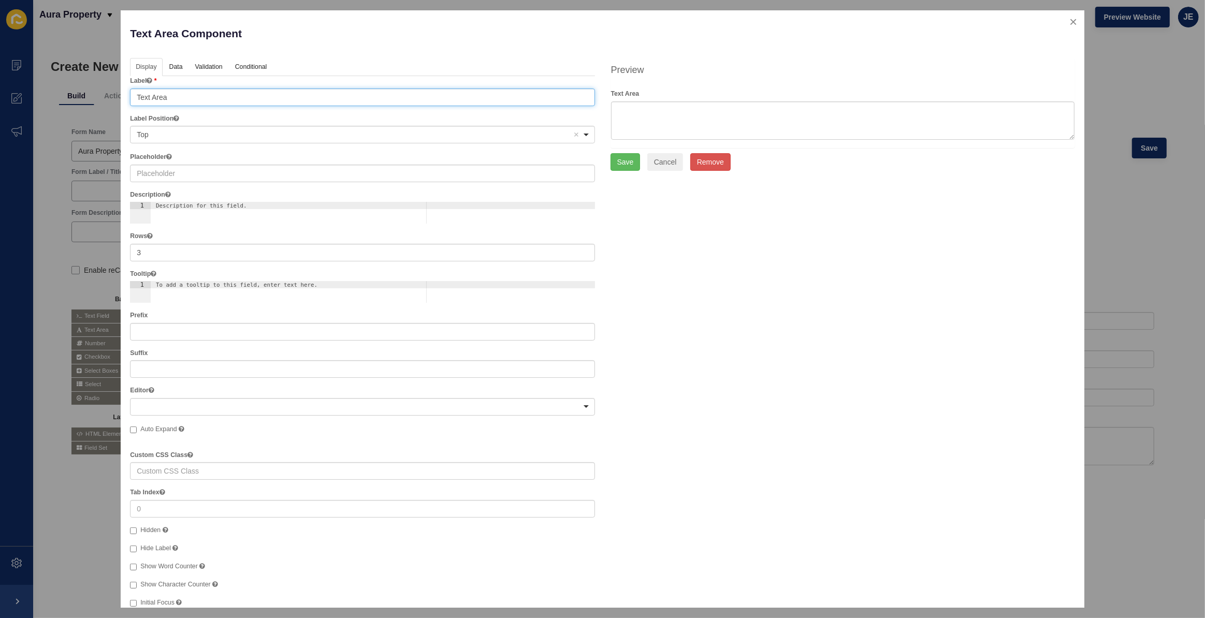
drag, startPoint x: 184, startPoint y: 99, endPoint x: 109, endPoint y: 92, distance: 75.9
click at [109, 92] on div "Text Area Component Help Display Data Validation API Conditional Logic Layout L…" at bounding box center [602, 309] width 1205 height 618
type input "Message"
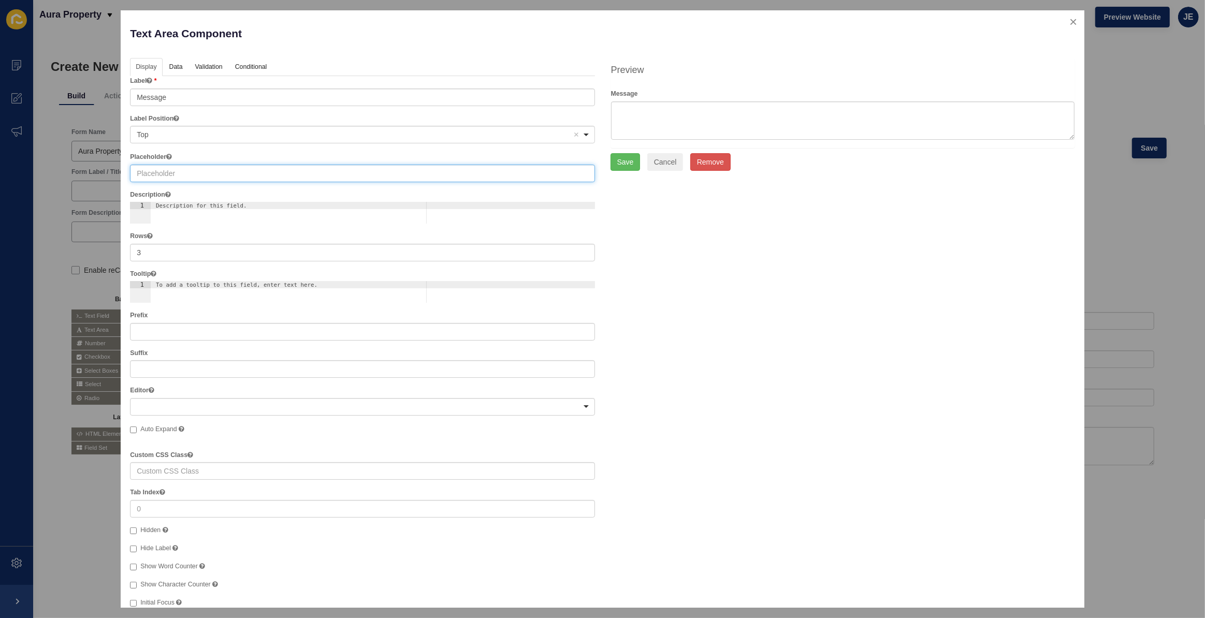
click at [182, 171] on input "text" at bounding box center [362, 174] width 464 height 18
paste input "Message"
type input "Message"
click at [211, 66] on link "Validation" at bounding box center [208, 67] width 38 height 19
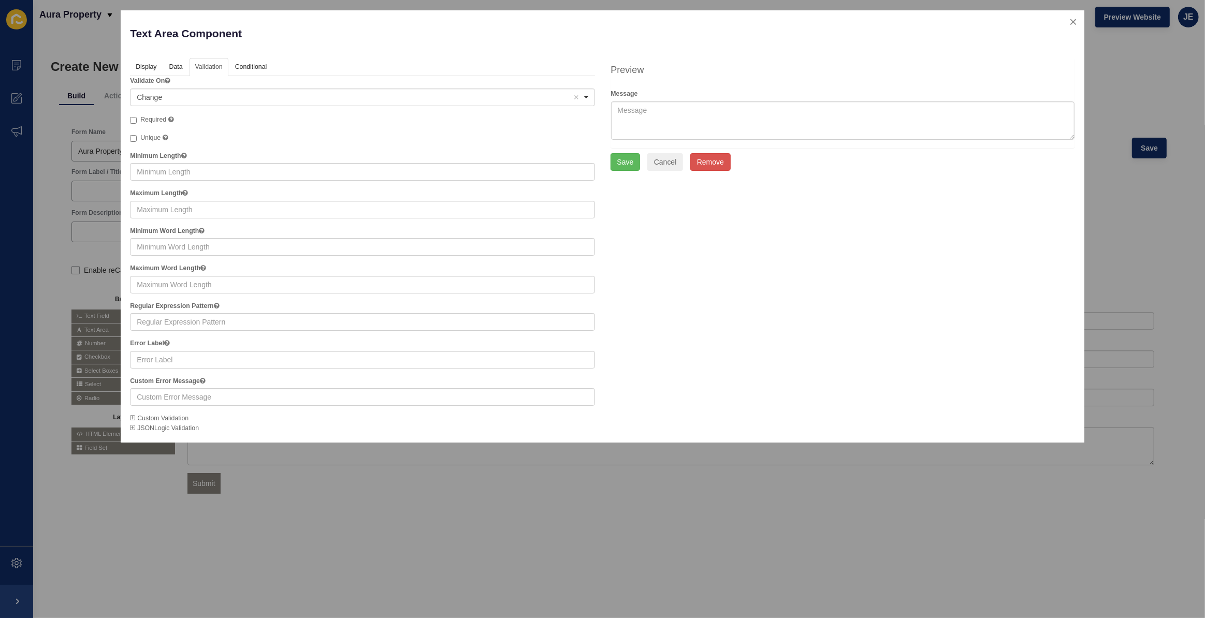
click at [156, 120] on span "Required" at bounding box center [153, 119] width 26 height 7
click at [137, 120] on input "Required" at bounding box center [133, 120] width 7 height 7
checkbox input "true"
click at [357, 135] on div "Unique" at bounding box center [362, 138] width 464 height 10
click at [619, 161] on button "Save" at bounding box center [625, 162] width 30 height 18
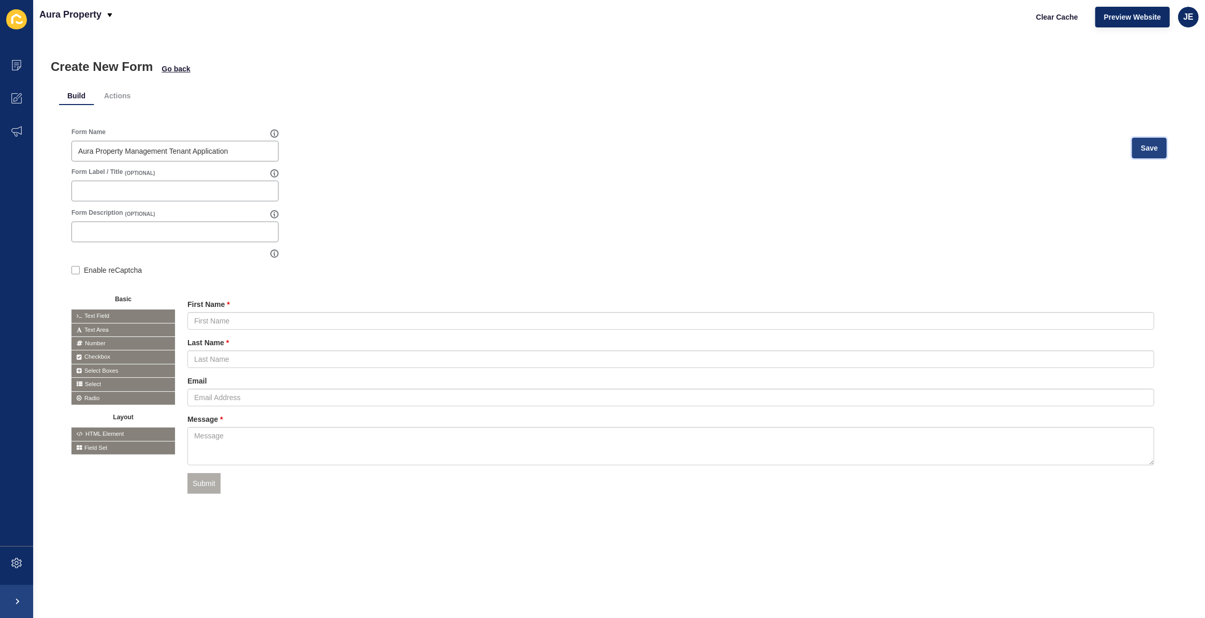
click at [1142, 147] on span "Save" at bounding box center [1149, 148] width 17 height 10
click at [624, 145] on div "Form Name Aura Property Management Tenant Application Save" at bounding box center [618, 148] width 1095 height 40
click at [133, 96] on li "Actions" at bounding box center [117, 95] width 43 height 19
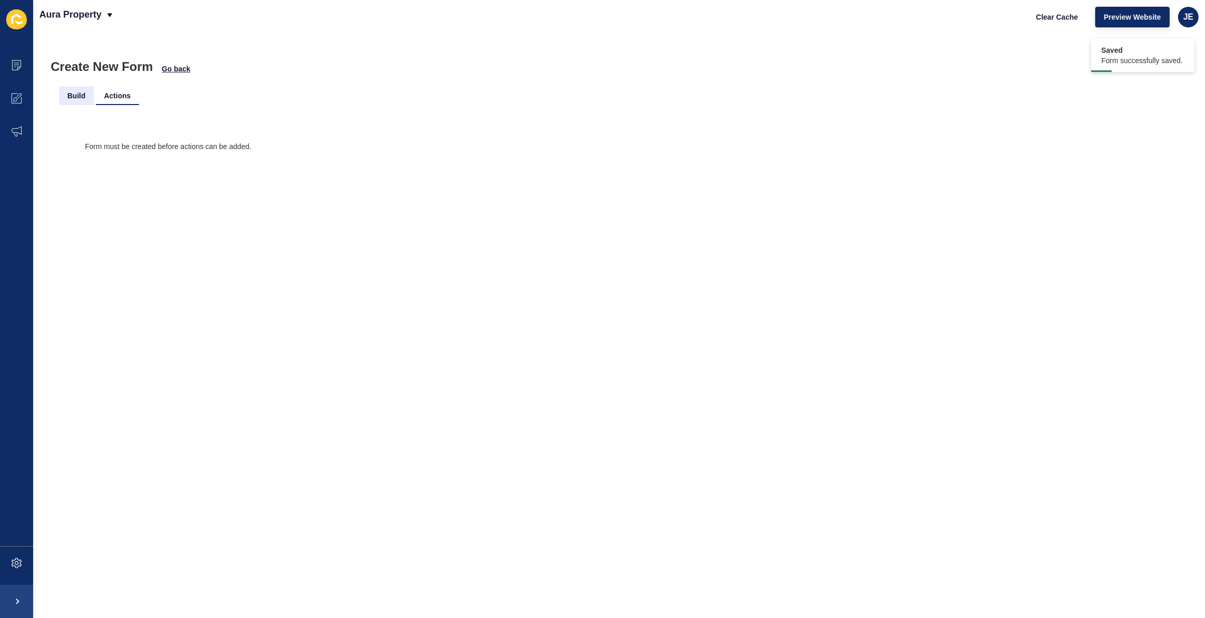
click at [89, 99] on li "Build" at bounding box center [76, 95] width 35 height 19
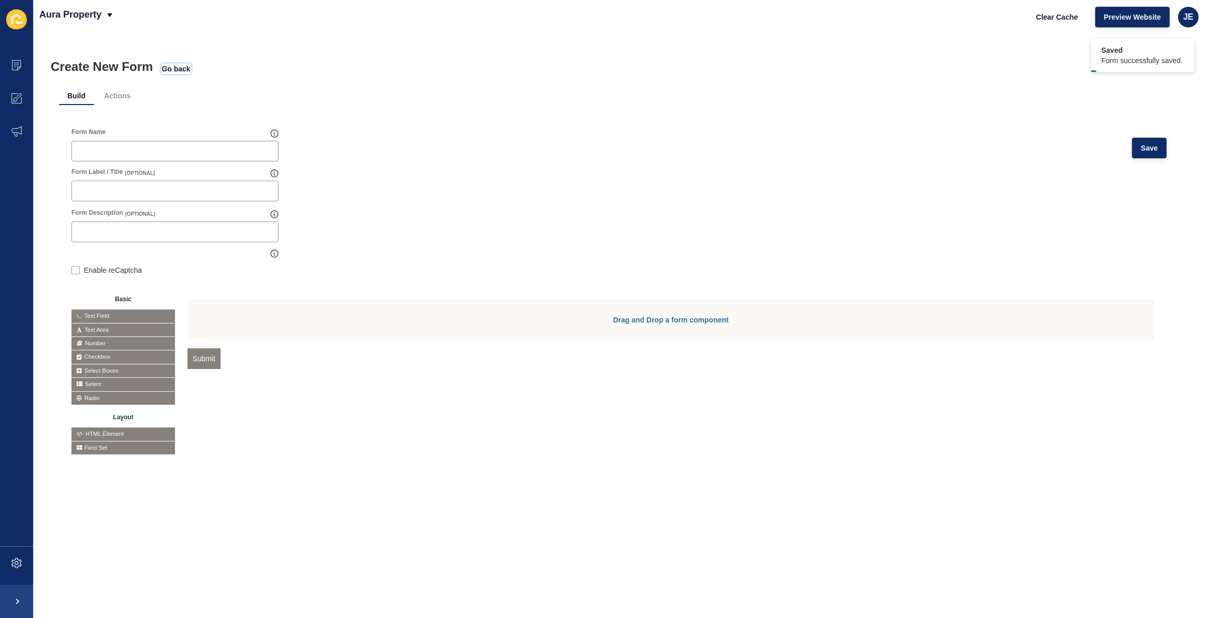
click at [176, 67] on span "Go back" at bounding box center [176, 69] width 28 height 10
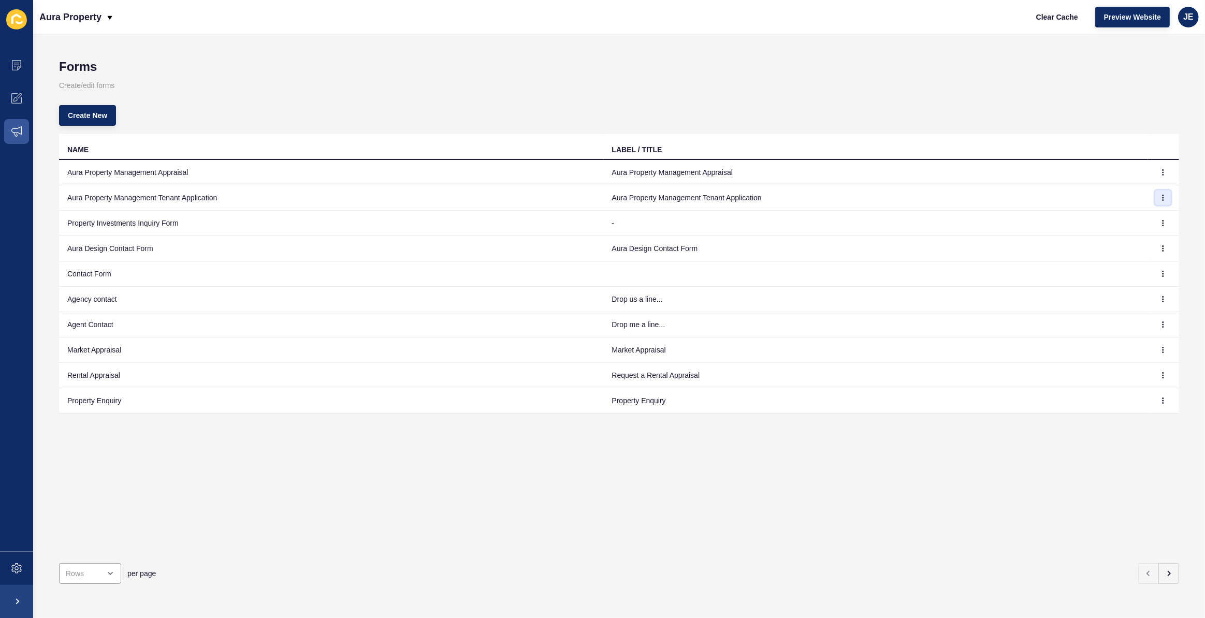
click at [1160, 198] on icon "button" at bounding box center [1163, 198] width 6 height 6
click at [1128, 221] on link "Edit" at bounding box center [1127, 218] width 72 height 23
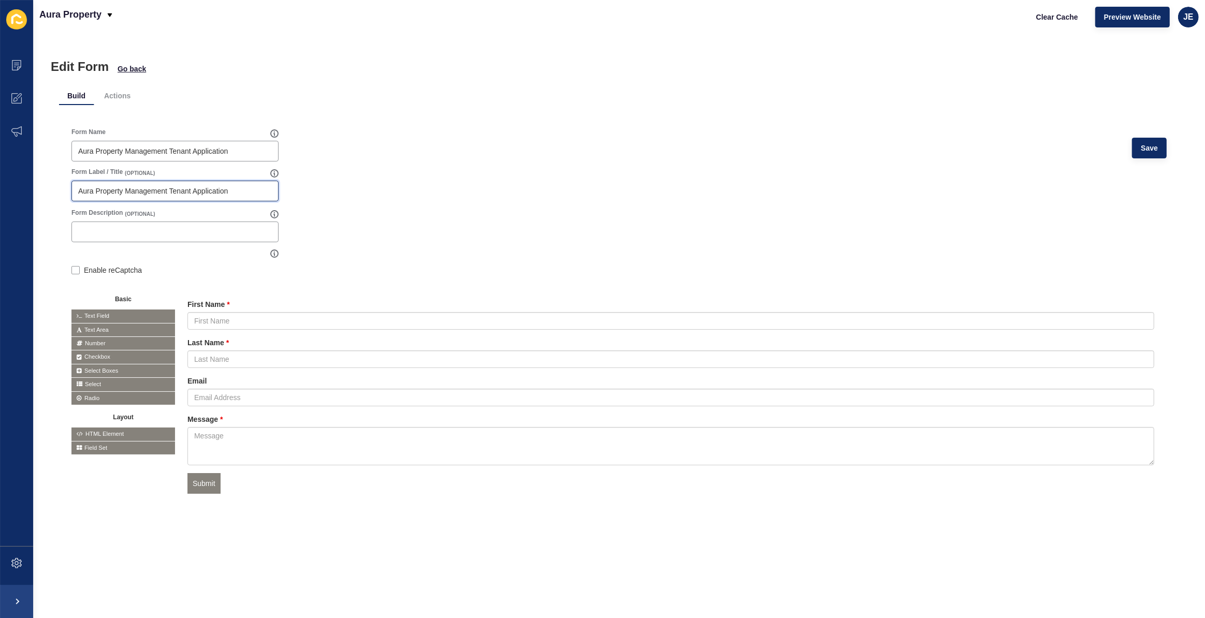
click at [244, 190] on input "Aura Property Management Tenant Application" at bounding box center [175, 191] width 194 height 10
click at [540, 204] on form "Form Name Aura Property Management Tenant Application Save Form Label / Title (…" at bounding box center [618, 324] width 1095 height 392
click at [1141, 150] on span "Save" at bounding box center [1149, 148] width 17 height 10
click at [125, 93] on li "Actions" at bounding box center [117, 95] width 43 height 19
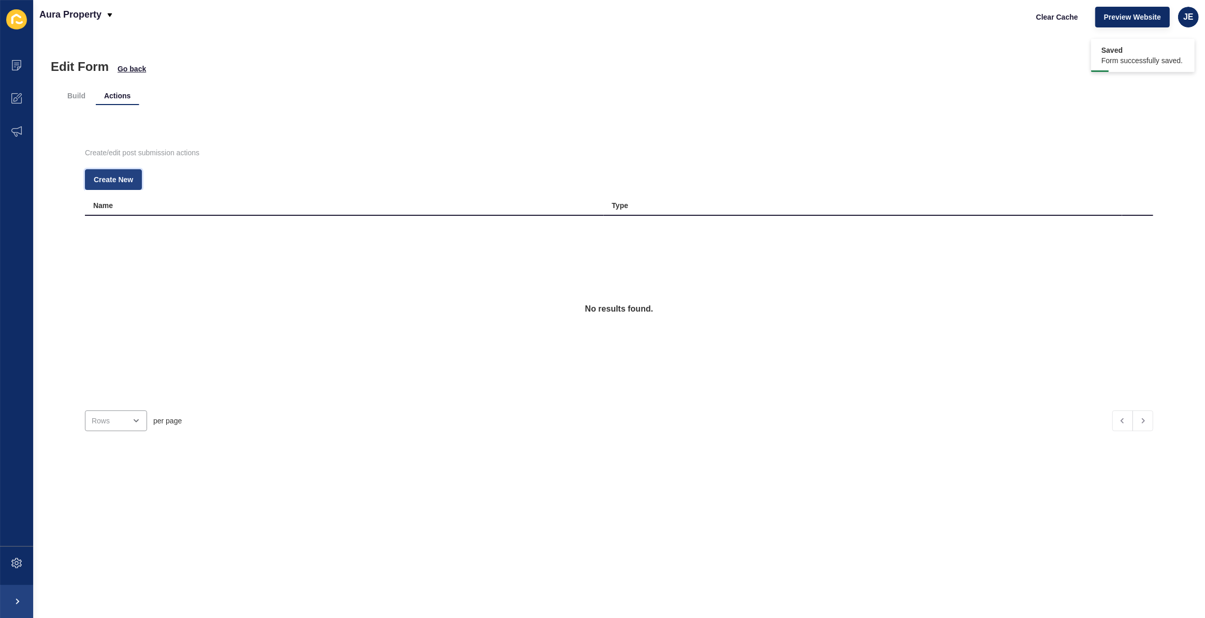
click at [121, 178] on span "Create New" at bounding box center [113, 179] width 39 height 10
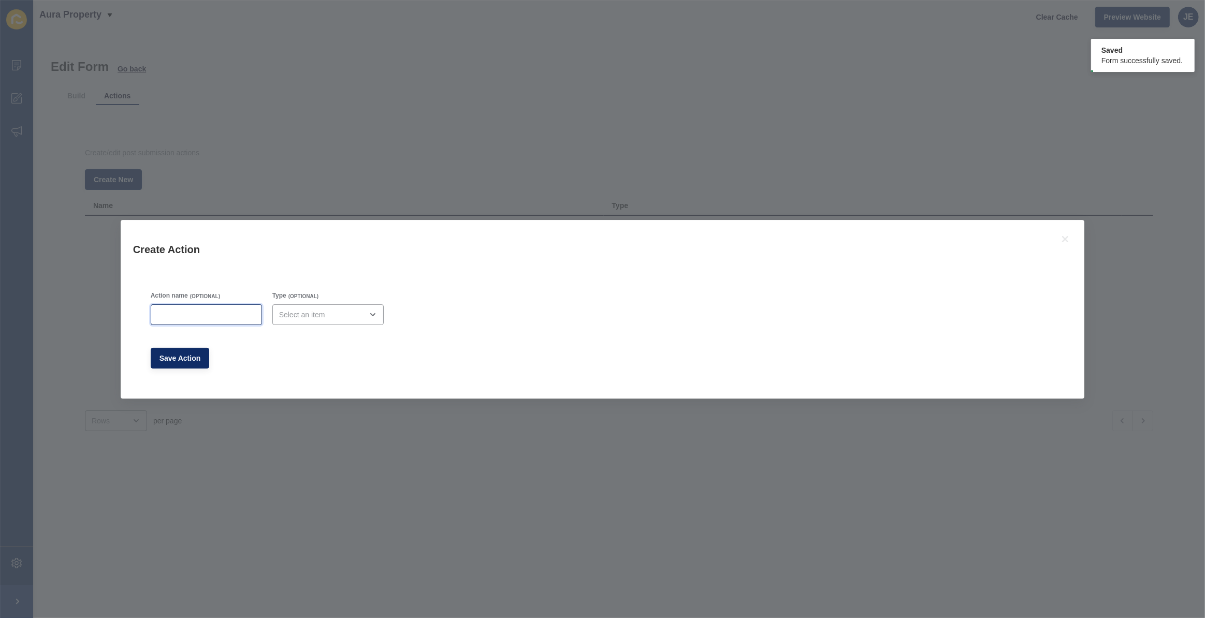
click at [182, 314] on input "Action name" at bounding box center [206, 315] width 98 height 10
type input "Admin Email"
click at [292, 320] on div "open menu" at bounding box center [327, 314] width 111 height 21
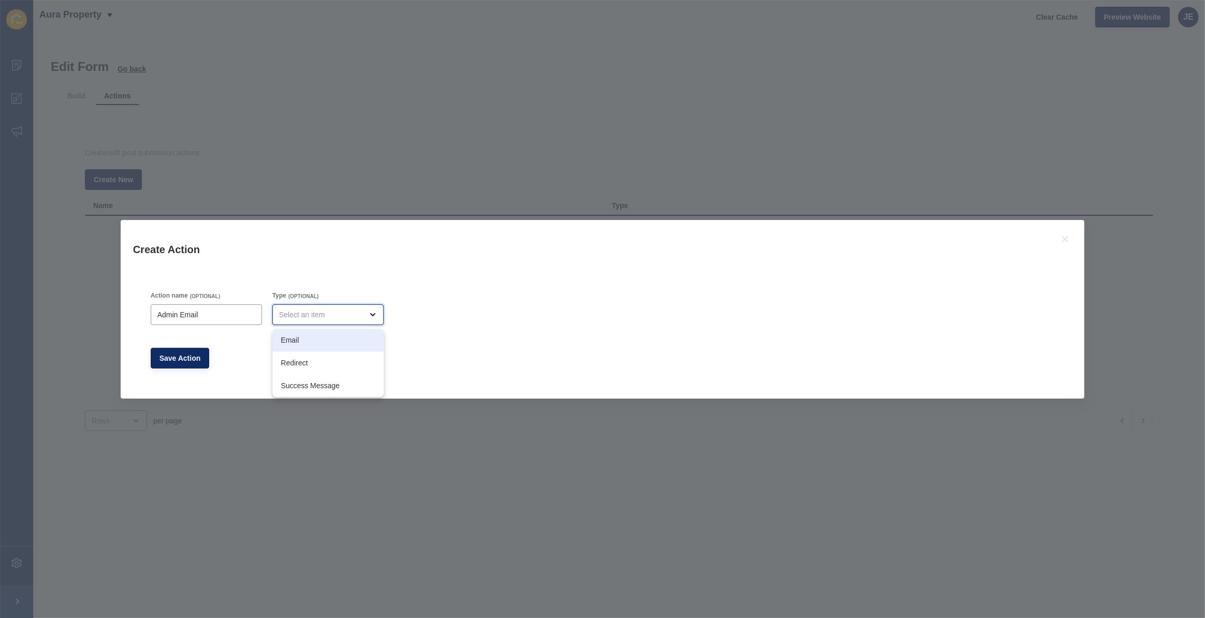
click at [308, 344] on span "Email" at bounding box center [328, 340] width 95 height 10
type input "Email"
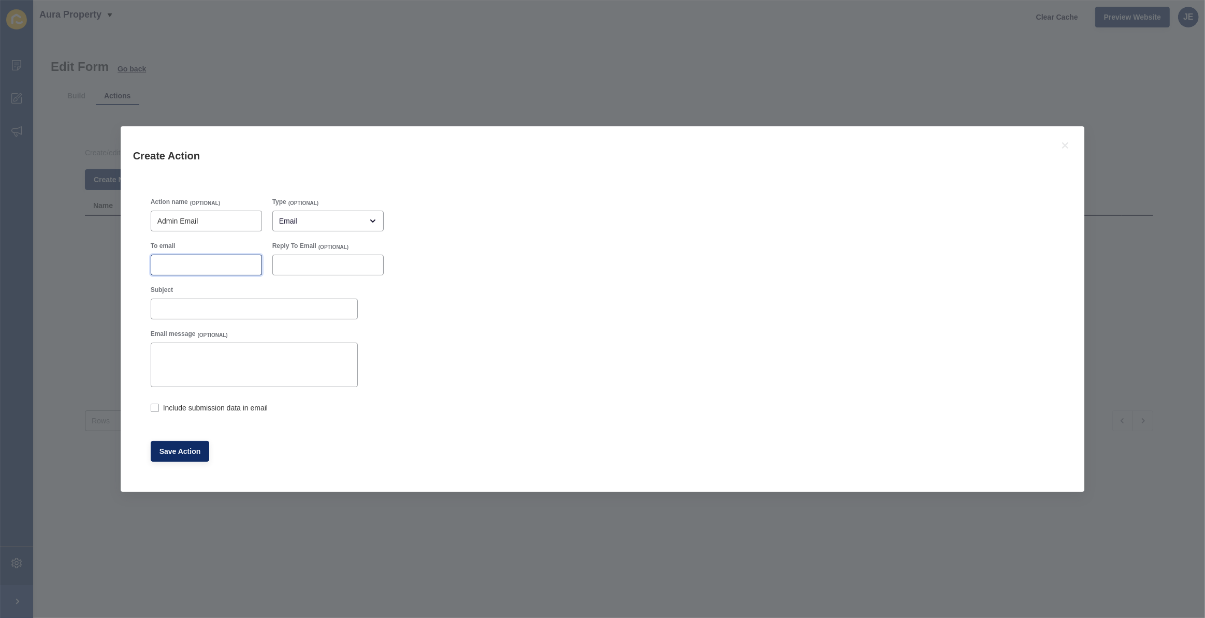
click at [201, 264] on input "To email" at bounding box center [206, 265] width 98 height 10
click at [224, 259] on div at bounding box center [206, 265] width 111 height 21
paste input "justine.espinosa@rexsoftware.com.au"
type input "justine.espinosa@rexsoftware.com.au"
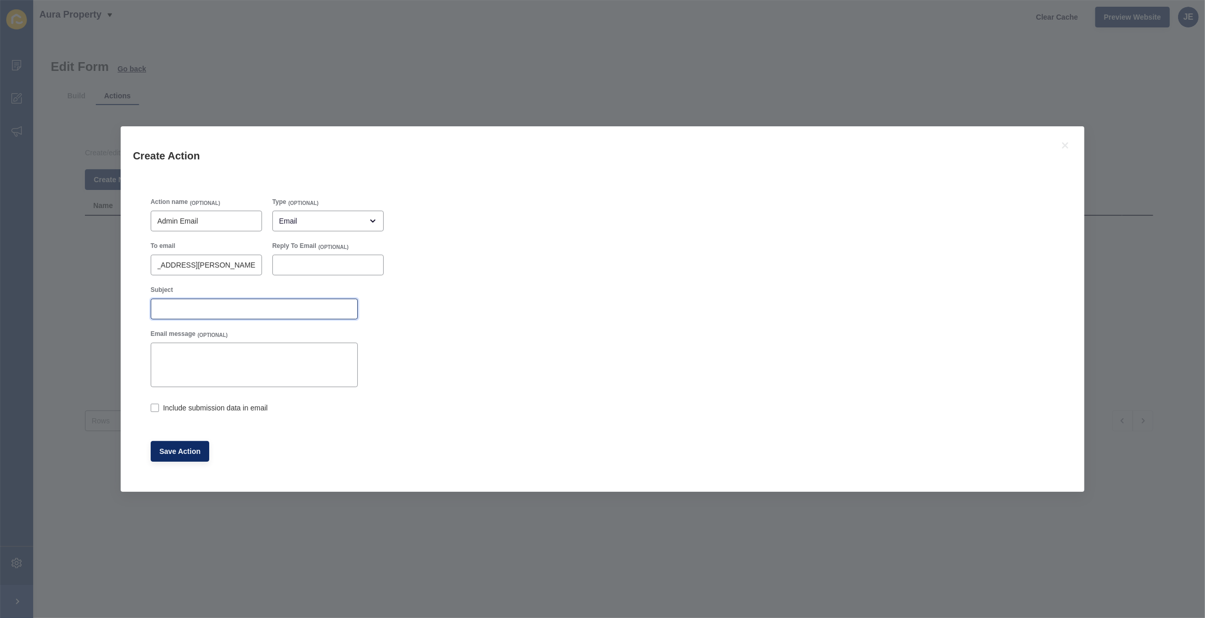
click at [201, 309] on input "Subject" at bounding box center [254, 309] width 194 height 10
type input "Tenant Application"
click at [156, 405] on label at bounding box center [155, 408] width 8 height 8
click at [156, 406] on input "Include submission data in email" at bounding box center [154, 409] width 7 height 7
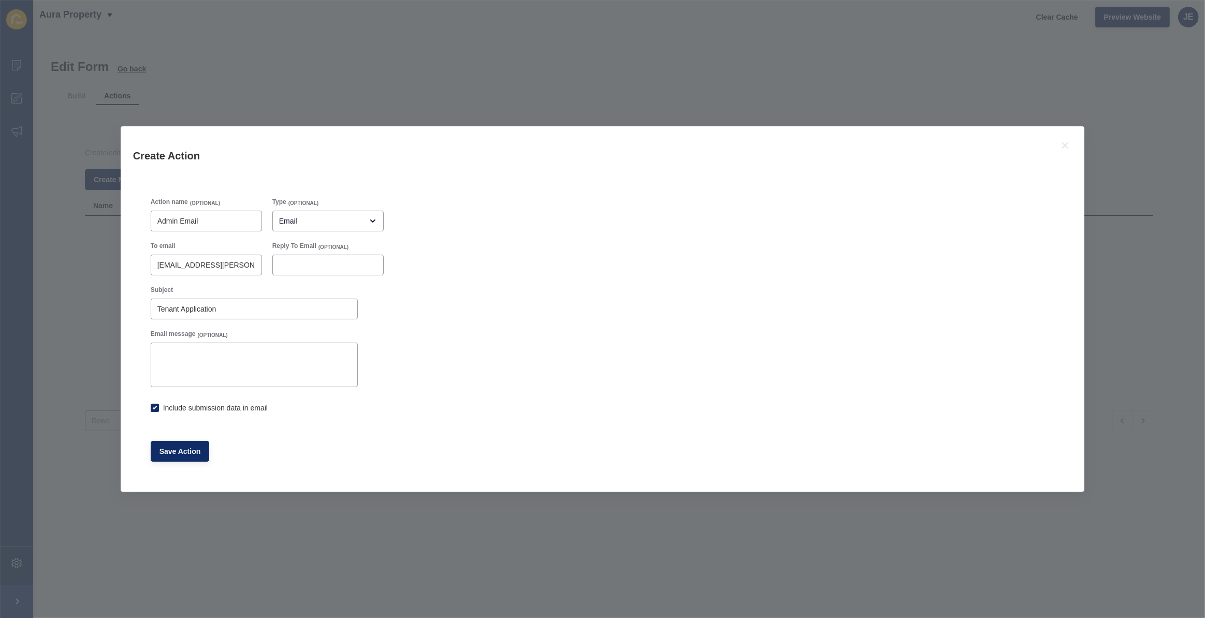
checkbox input "true"
click at [177, 452] on span "Save Action" at bounding box center [179, 451] width 41 height 10
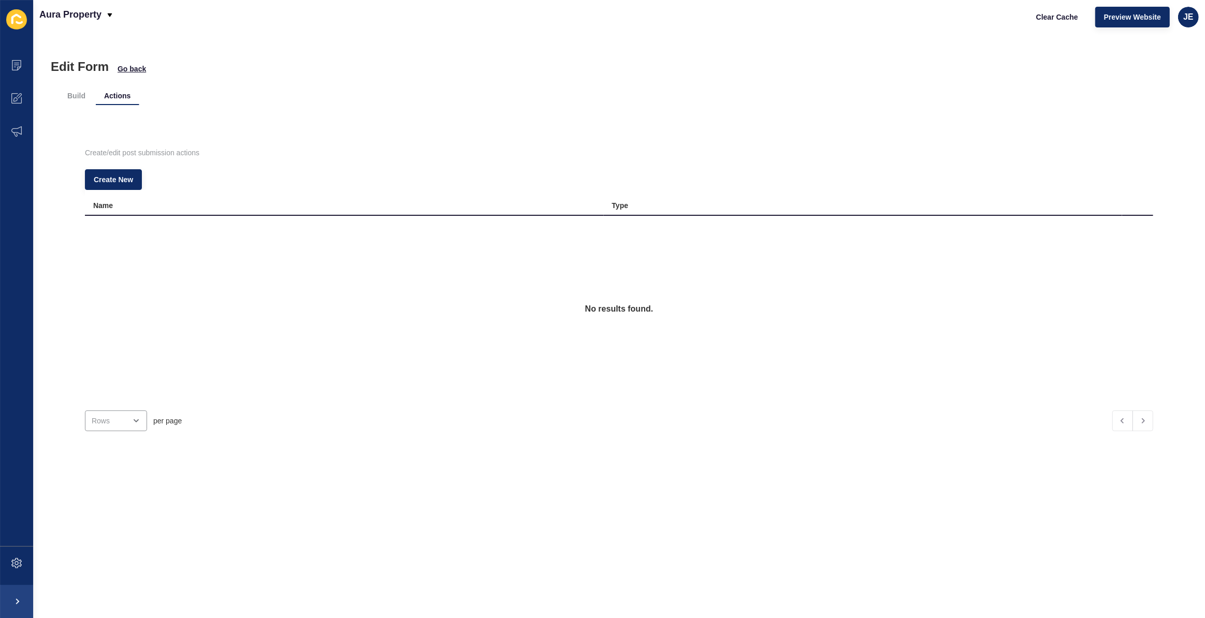
click at [171, 182] on div "Create New" at bounding box center [619, 179] width 1068 height 21
click at [140, 67] on span "Go back" at bounding box center [132, 69] width 28 height 10
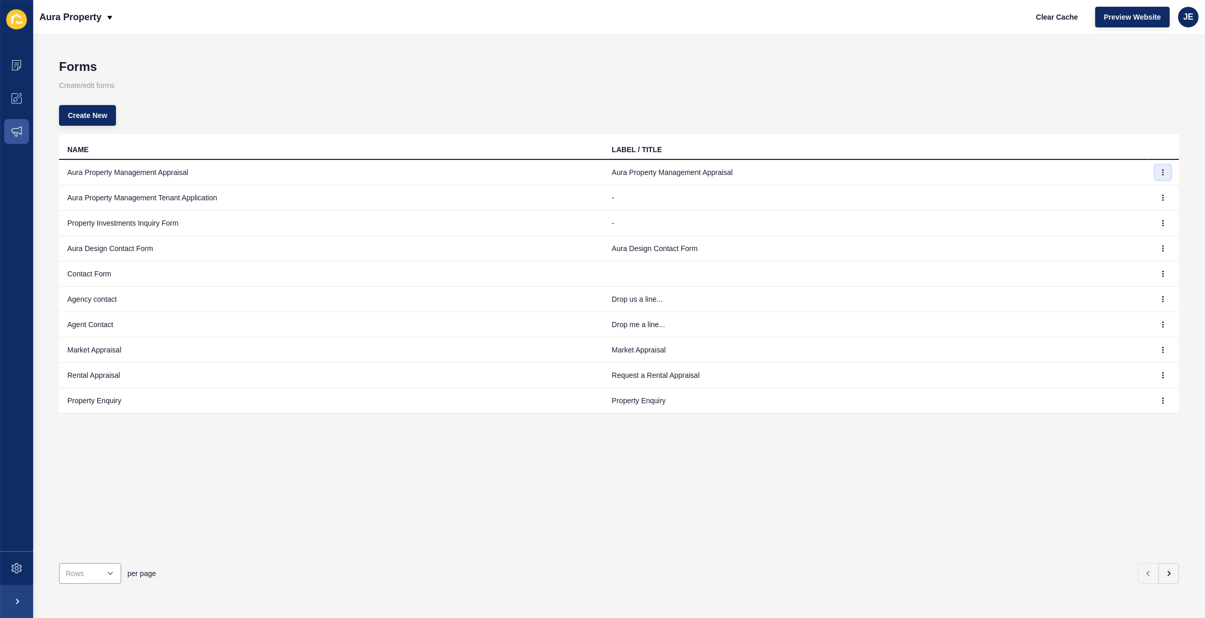
click at [1160, 170] on icon "button" at bounding box center [1163, 172] width 6 height 6
click at [1144, 192] on link "Edit" at bounding box center [1127, 193] width 72 height 23
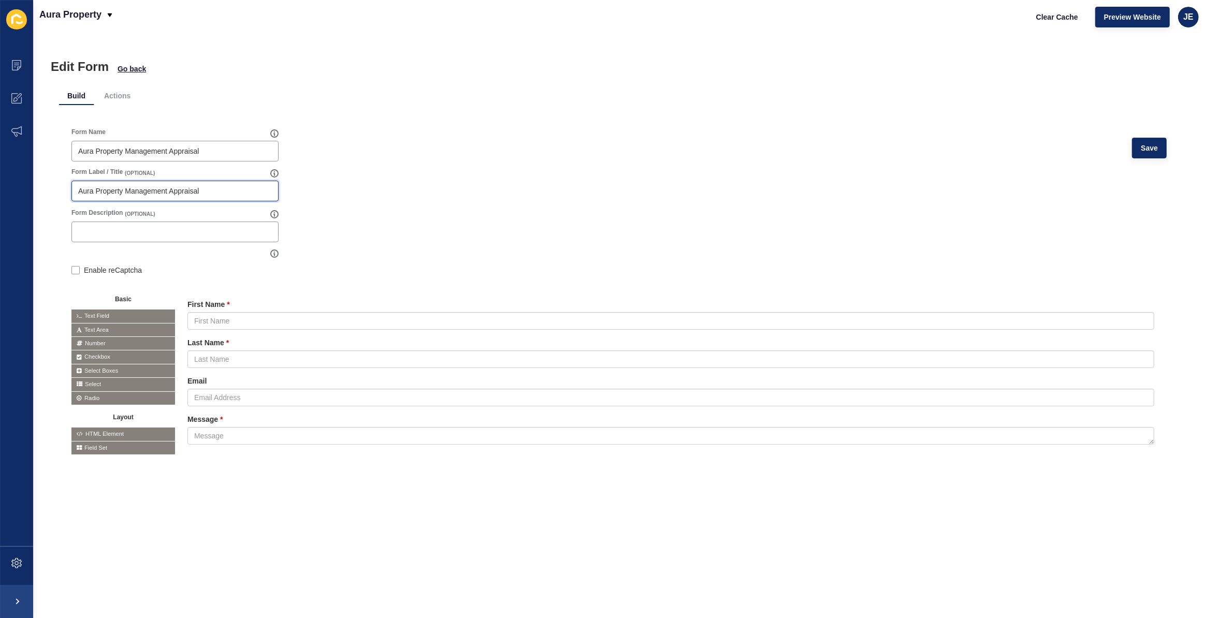
click at [141, 195] on input "Aura Property Management Appraisal" at bounding box center [175, 191] width 194 height 10
click at [688, 202] on form "Form Name Aura Property Management Appraisal Save Form Label / Title (OPTIONAL)…" at bounding box center [618, 299] width 1095 height 342
click at [1141, 151] on span "Save" at bounding box center [1149, 148] width 17 height 10
click at [121, 97] on li "Actions" at bounding box center [117, 95] width 43 height 19
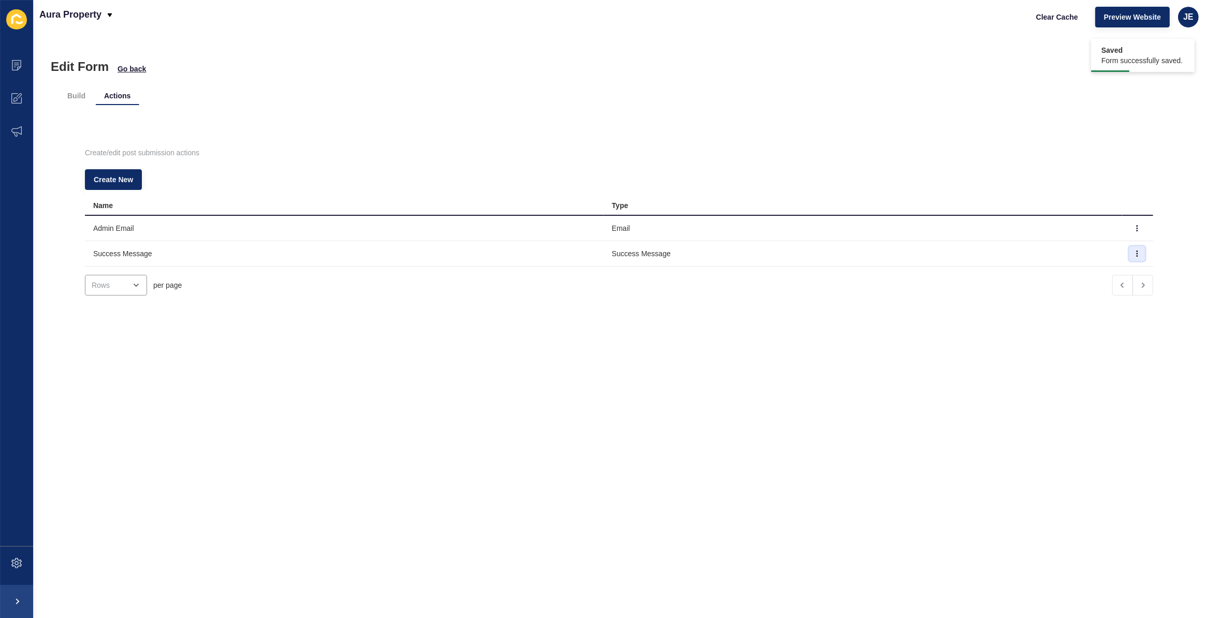
click at [1134, 253] on icon "button" at bounding box center [1137, 254] width 6 height 6
click at [1097, 273] on link "Edit" at bounding box center [1094, 273] width 72 height 23
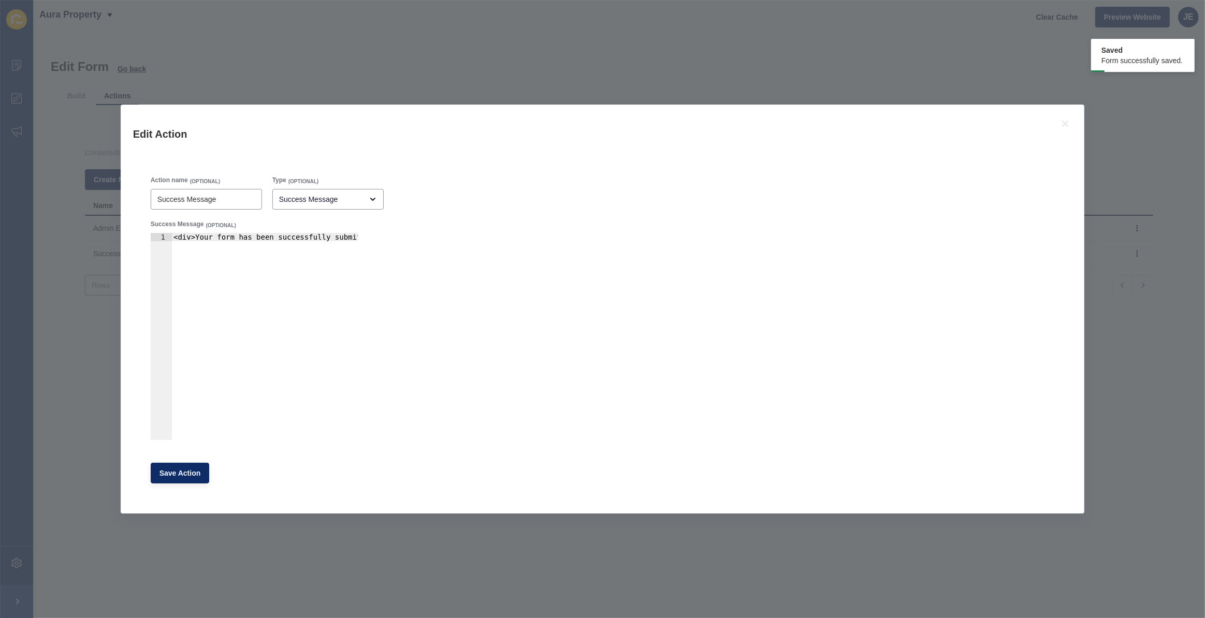
click at [303, 232] on div "Success Message (OPTIONAL) 1 <div>Your form has been successfully submitted.</d…" at bounding box center [254, 330] width 209 height 222
type textarea "<div>Your form has been successfully submitted.</div>"
click at [303, 237] on div "<div>Your form has been successfully submitted.</div>" at bounding box center [278, 341] width 215 height 216
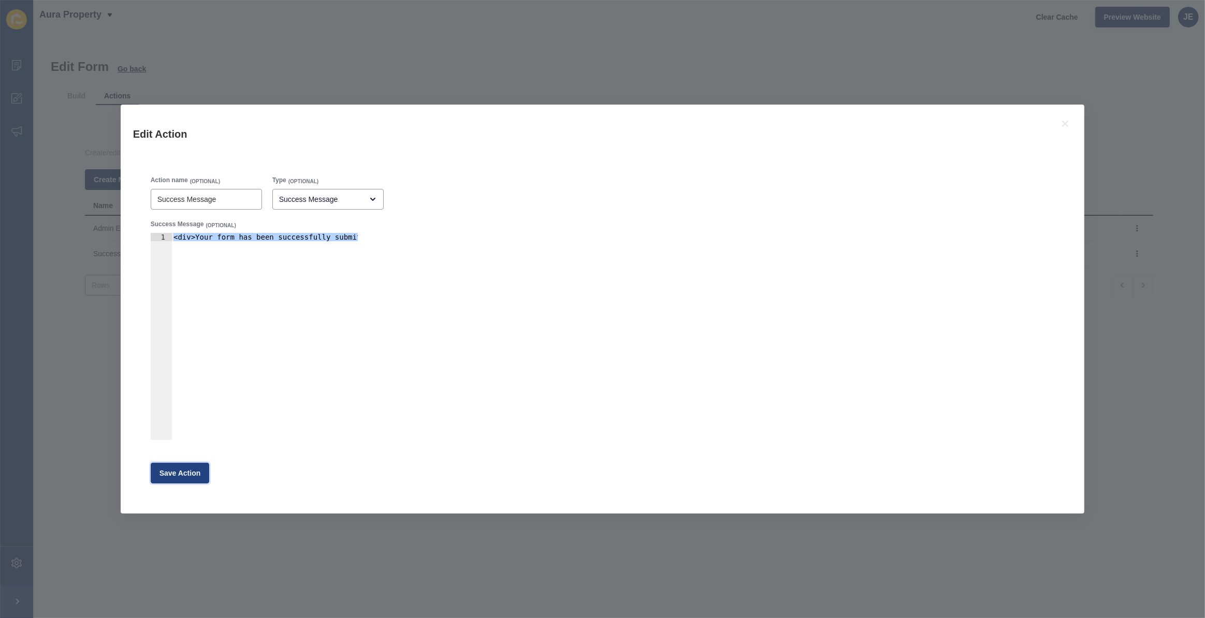
click at [170, 473] on span "Save Action" at bounding box center [179, 473] width 41 height 10
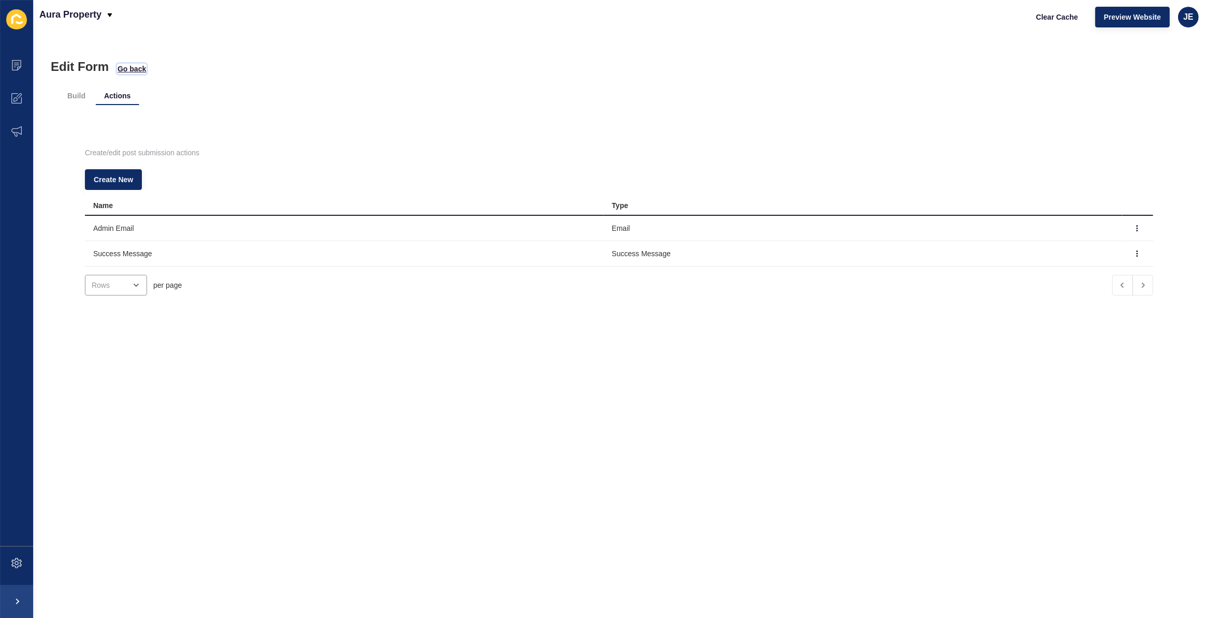
click at [133, 69] on span "Go back" at bounding box center [132, 69] width 28 height 10
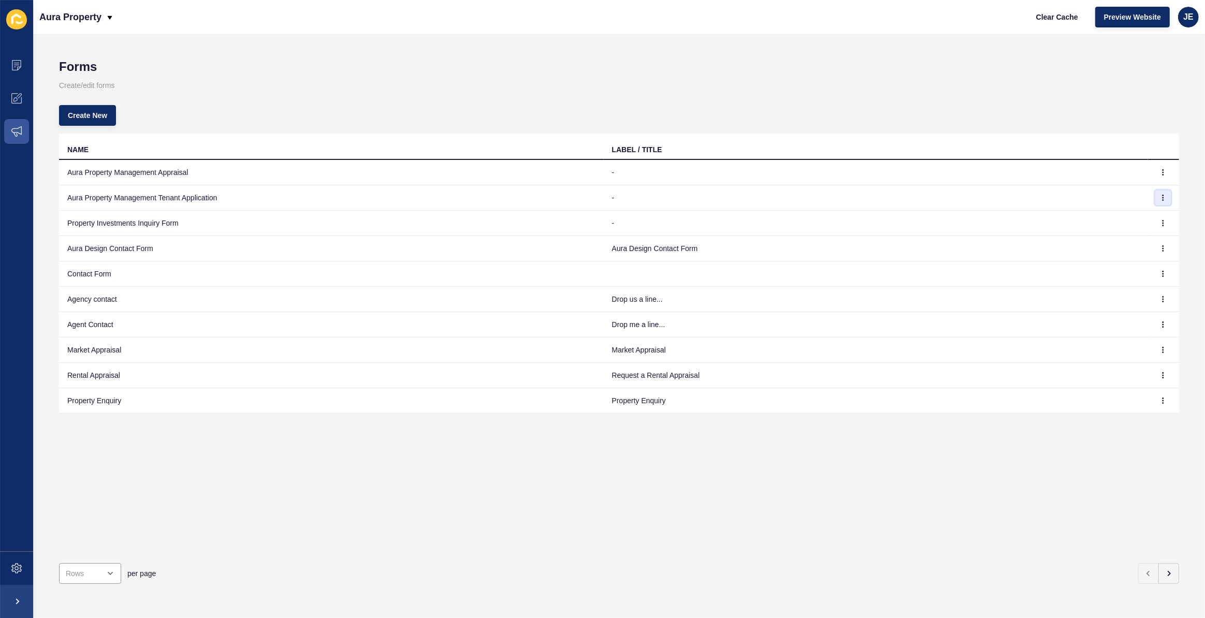
click at [1155, 200] on button "button" at bounding box center [1163, 198] width 16 height 14
click at [1144, 213] on link "Edit" at bounding box center [1127, 218] width 72 height 23
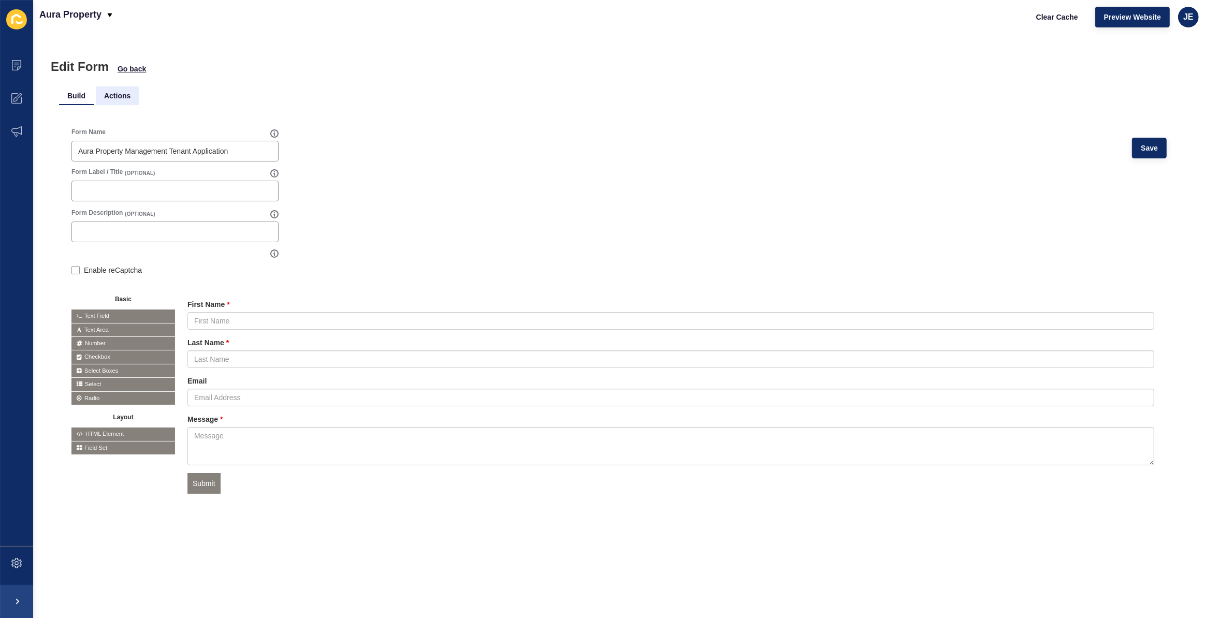
click at [118, 94] on li "Actions" at bounding box center [117, 95] width 43 height 19
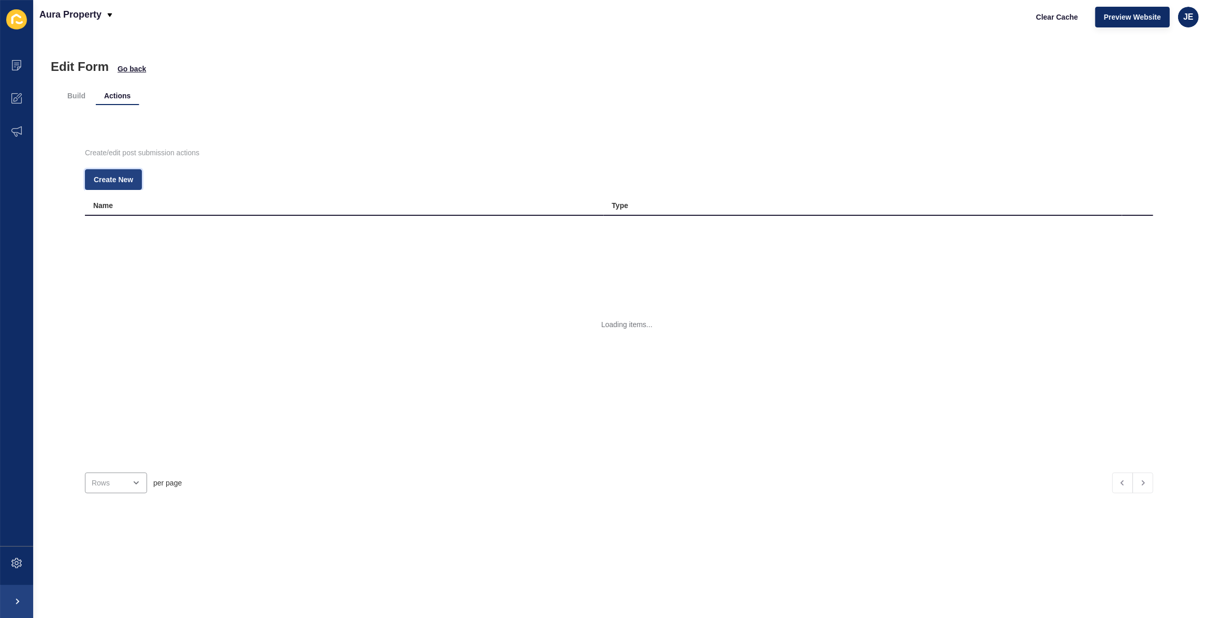
click at [140, 179] on button "Create New" at bounding box center [113, 179] width 57 height 21
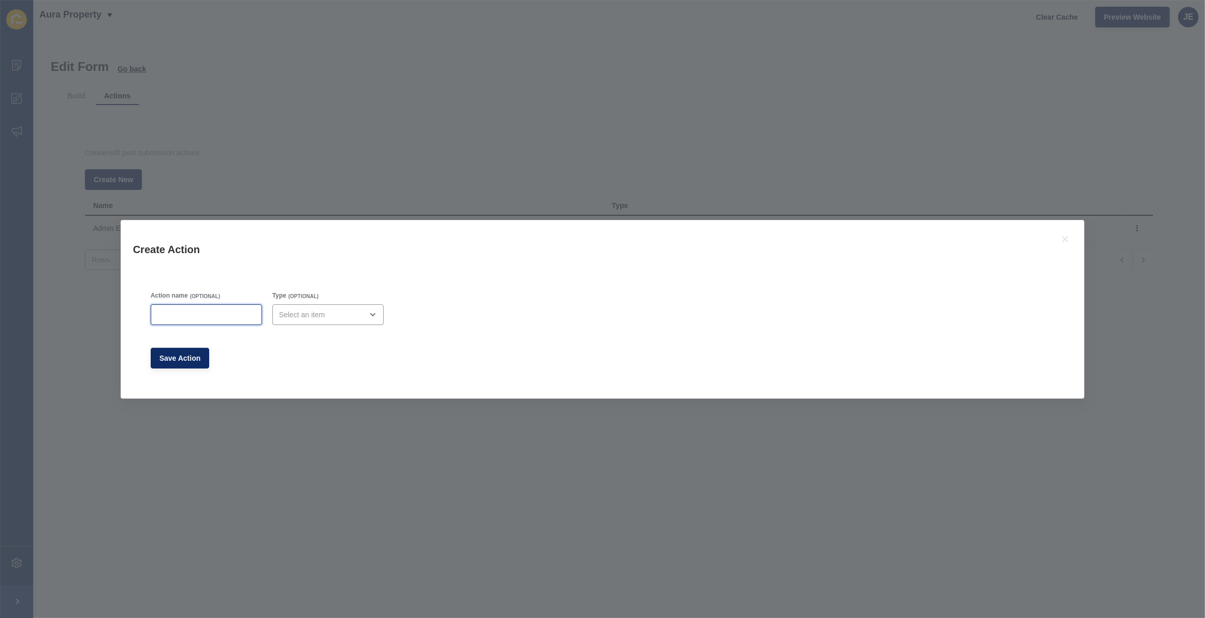
click at [205, 314] on input "Action name" at bounding box center [206, 315] width 98 height 10
paste input "<div>Your form has been successfully submitted.</div>"
type input "<div>Your form has been successfully submitted.</div>"
type input "Success Message"
click at [305, 311] on div "close menu" at bounding box center [320, 315] width 83 height 10
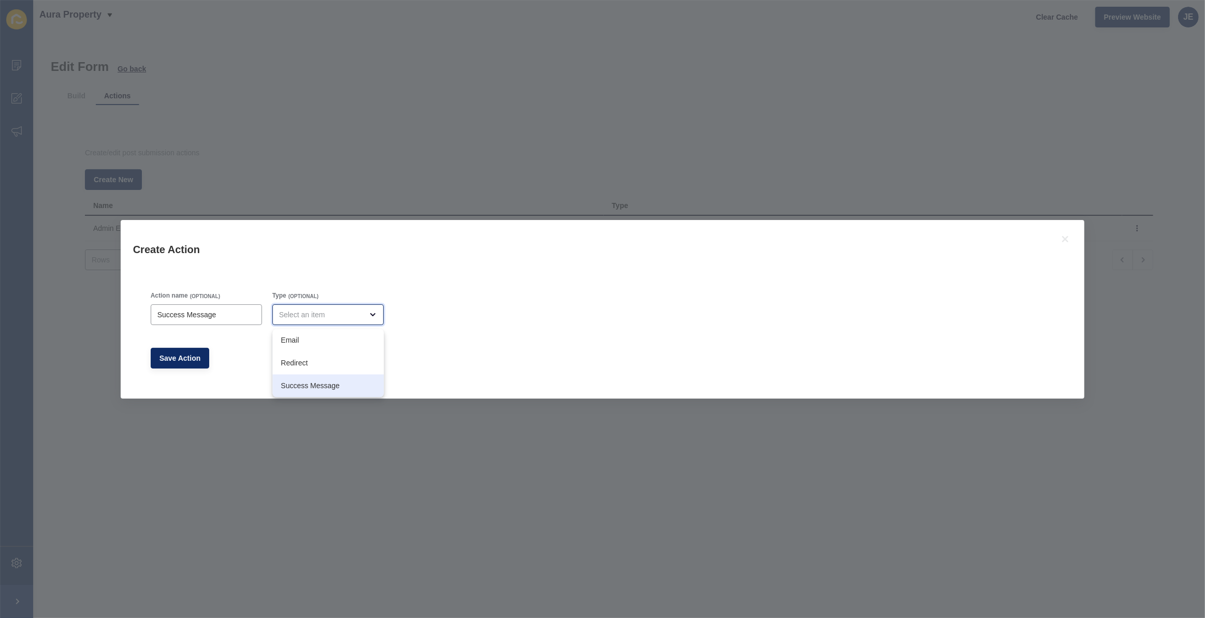
click at [298, 385] on span "Success Message" at bounding box center [328, 386] width 95 height 10
type input "Success Message"
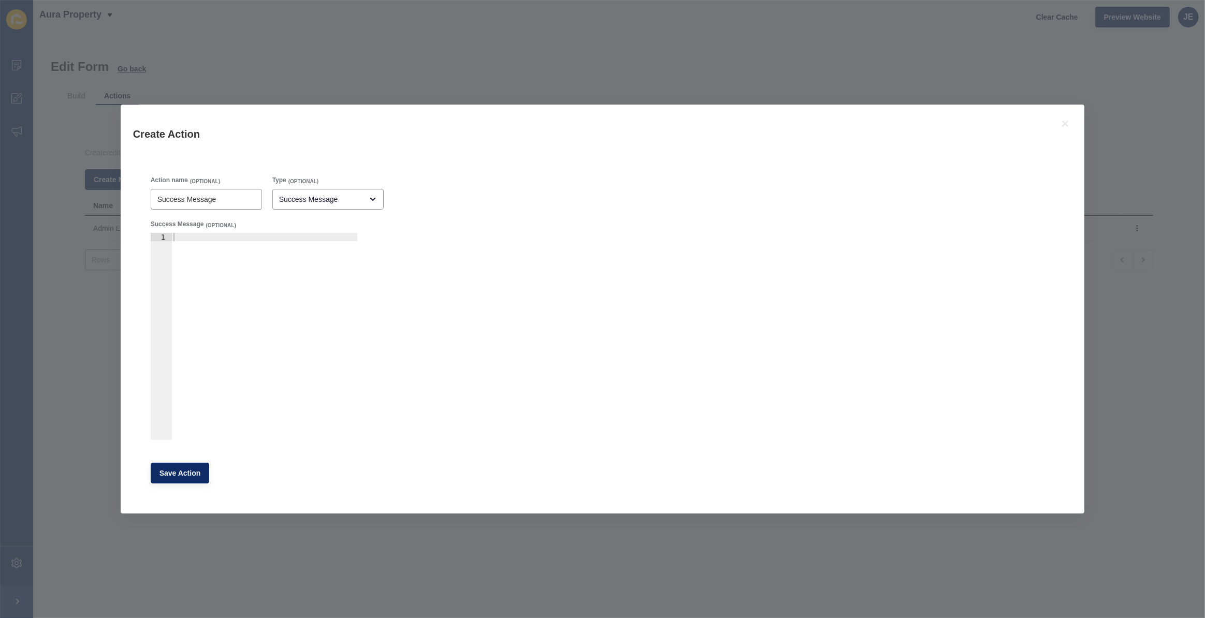
click at [222, 311] on div at bounding box center [264, 345] width 186 height 224
paste textarea "<div>Your form has been successfully submitted.</div>"
type textarea "<div>Your form has been successfully submitted.</div>"
click at [171, 476] on span "Save Action" at bounding box center [179, 473] width 41 height 10
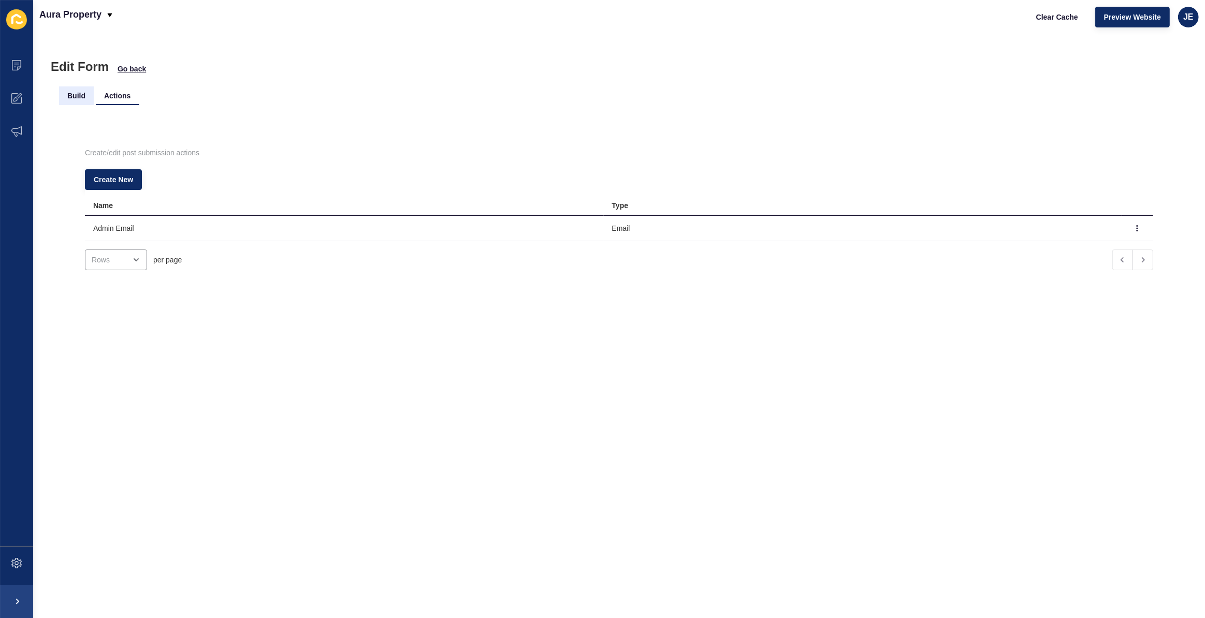
click at [85, 96] on li "Build" at bounding box center [76, 95] width 35 height 19
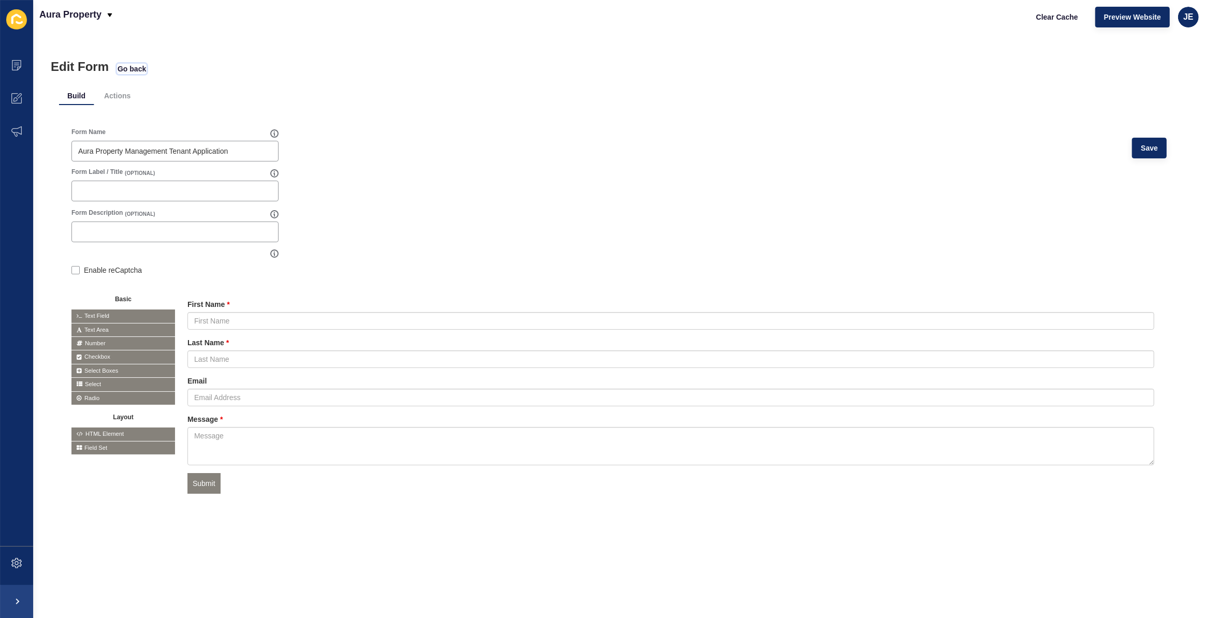
click at [127, 70] on span "Go back" at bounding box center [132, 69] width 28 height 10
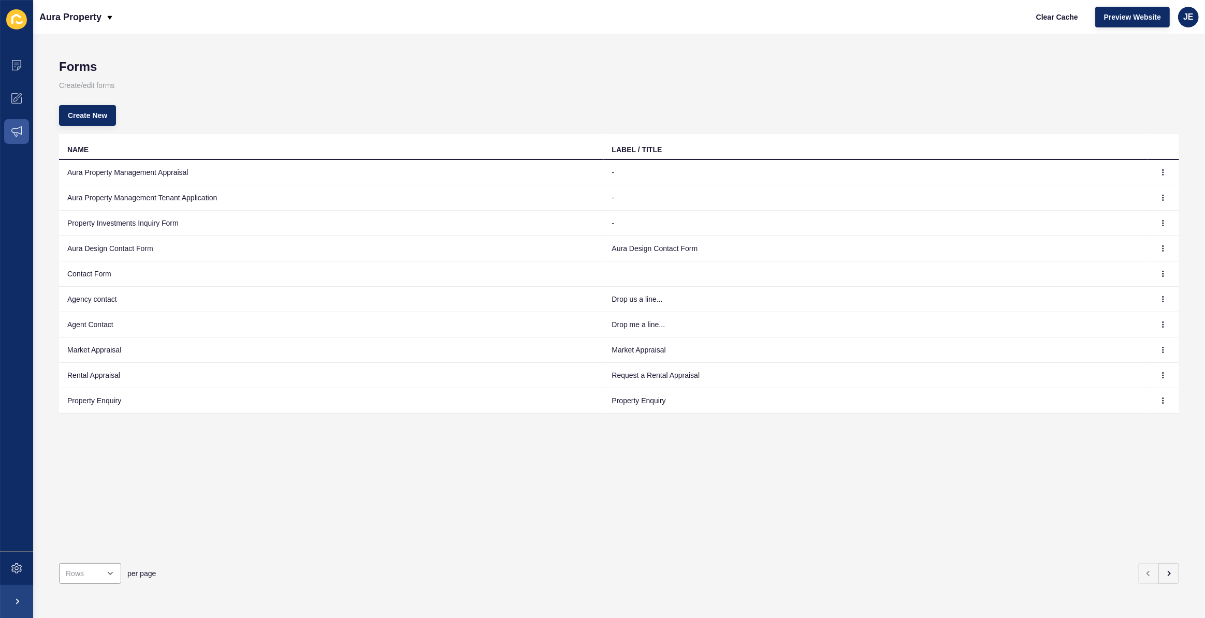
click at [182, 148] on div "NAME" at bounding box center [331, 149] width 528 height 10
click at [76, 116] on span "Create New" at bounding box center [87, 115] width 39 height 10
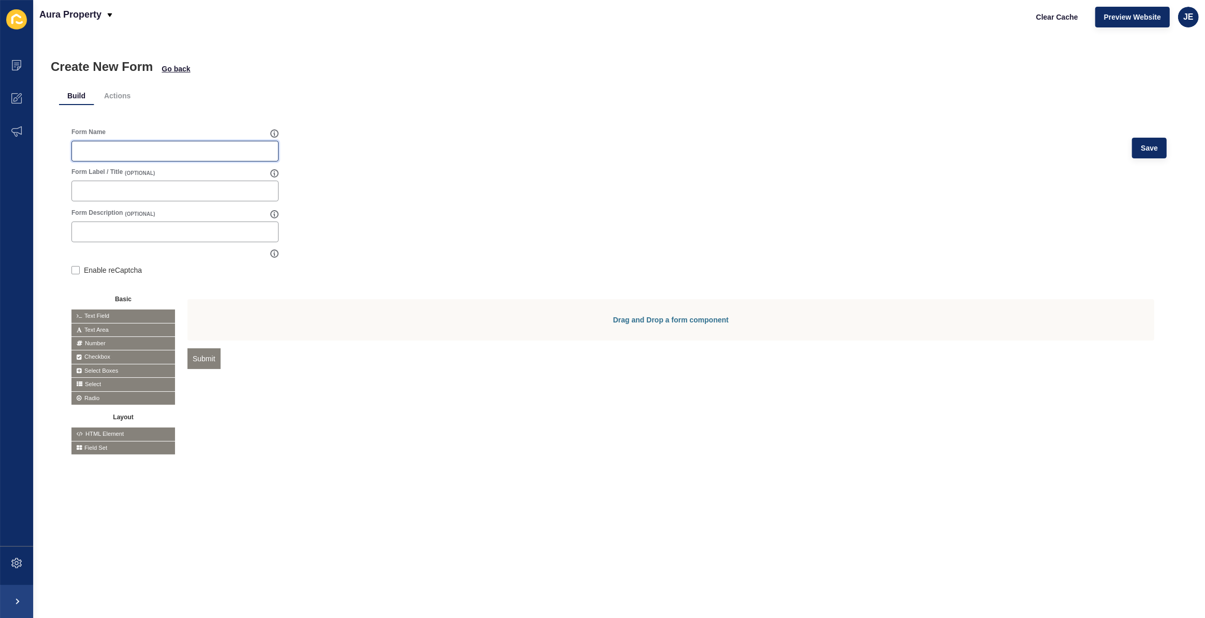
click at [130, 151] on input "Form Name" at bounding box center [175, 151] width 194 height 10
type input "Aura Property Management Rental Snapshot"
click at [471, 202] on form "Form Name Aura Property Management Rental Snapshot Save Form Label / Title (OPT…" at bounding box center [618, 291] width 1095 height 327
click at [243, 196] on input "Form Label / Title" at bounding box center [175, 191] width 194 height 10
click at [431, 200] on form "Form Name Aura Property Management Rental Snapshot Save Form Label / Title (OPT…" at bounding box center [618, 291] width 1095 height 327
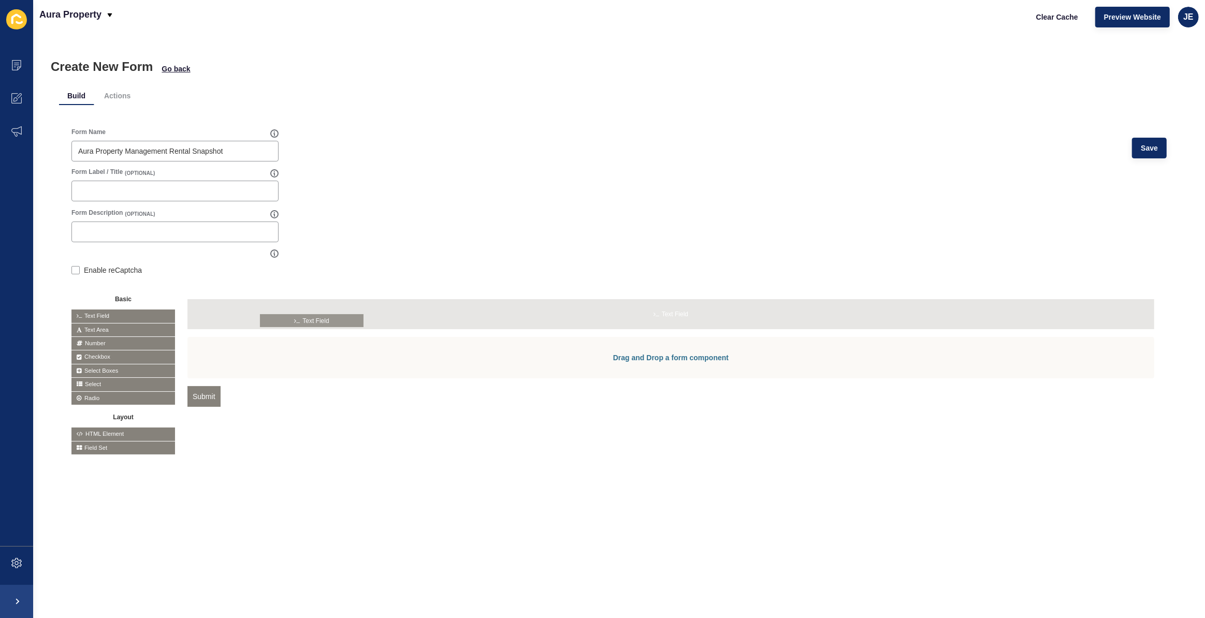
drag, startPoint x: 97, startPoint y: 315, endPoint x: 286, endPoint y: 319, distance: 189.0
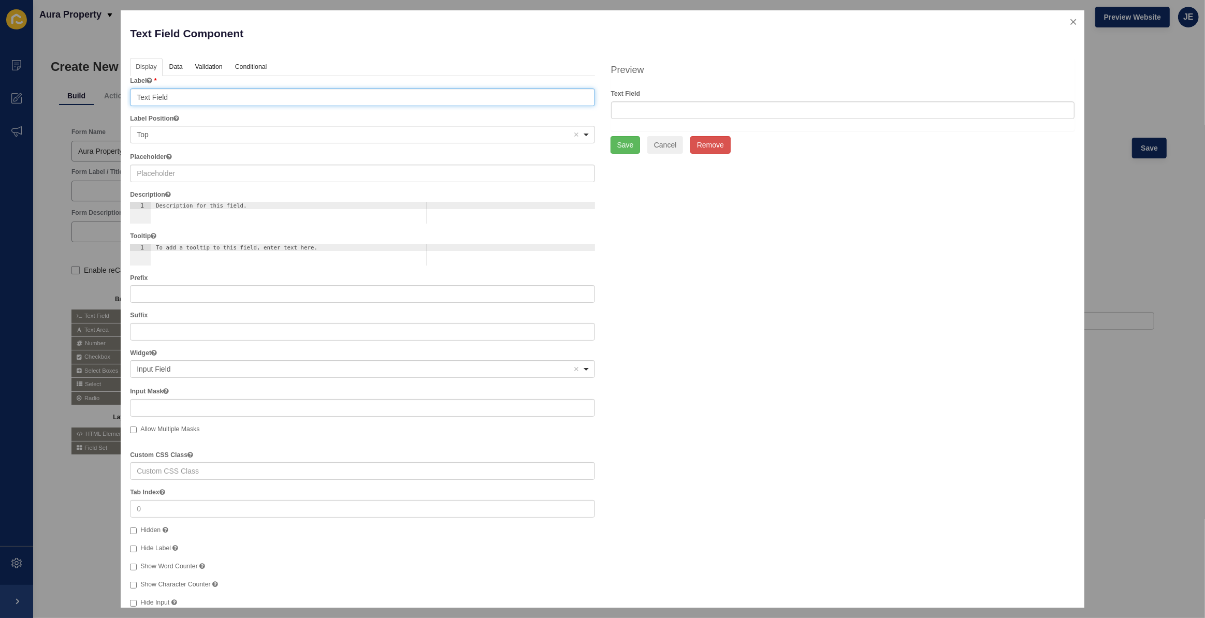
click at [212, 99] on input "Text Field" at bounding box center [362, 98] width 464 height 18
type input "First Name"
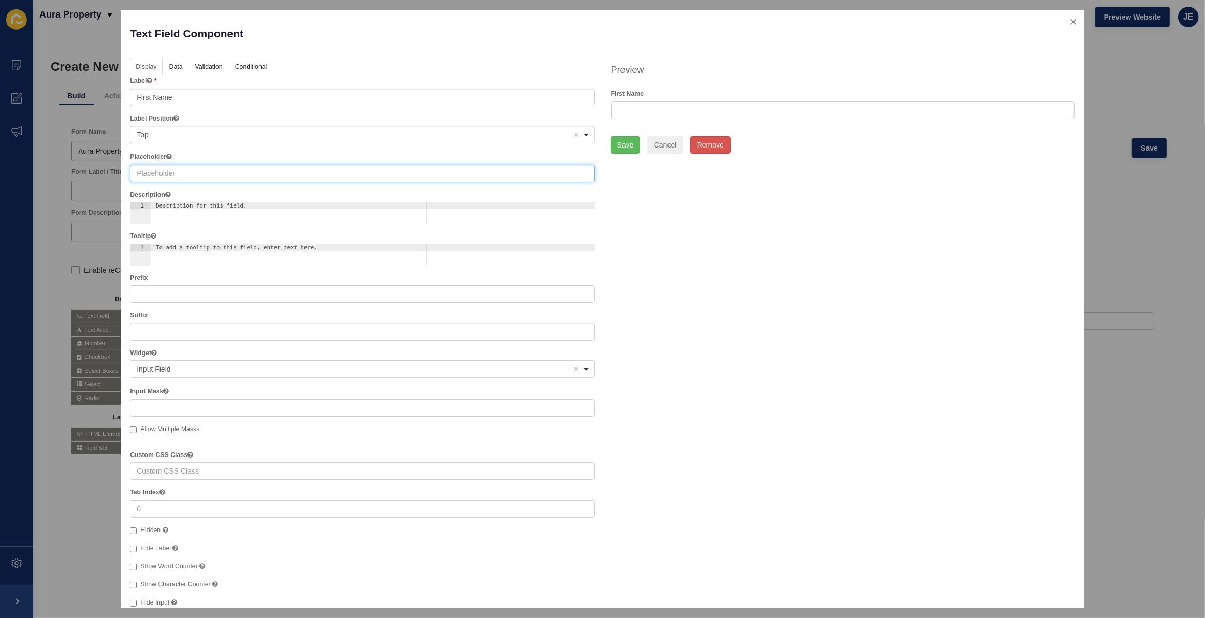
click at [167, 168] on input "text" at bounding box center [362, 174] width 464 height 18
paste input "First Name"
type input "First Name"
click at [181, 68] on link "Data" at bounding box center [176, 67] width 24 height 19
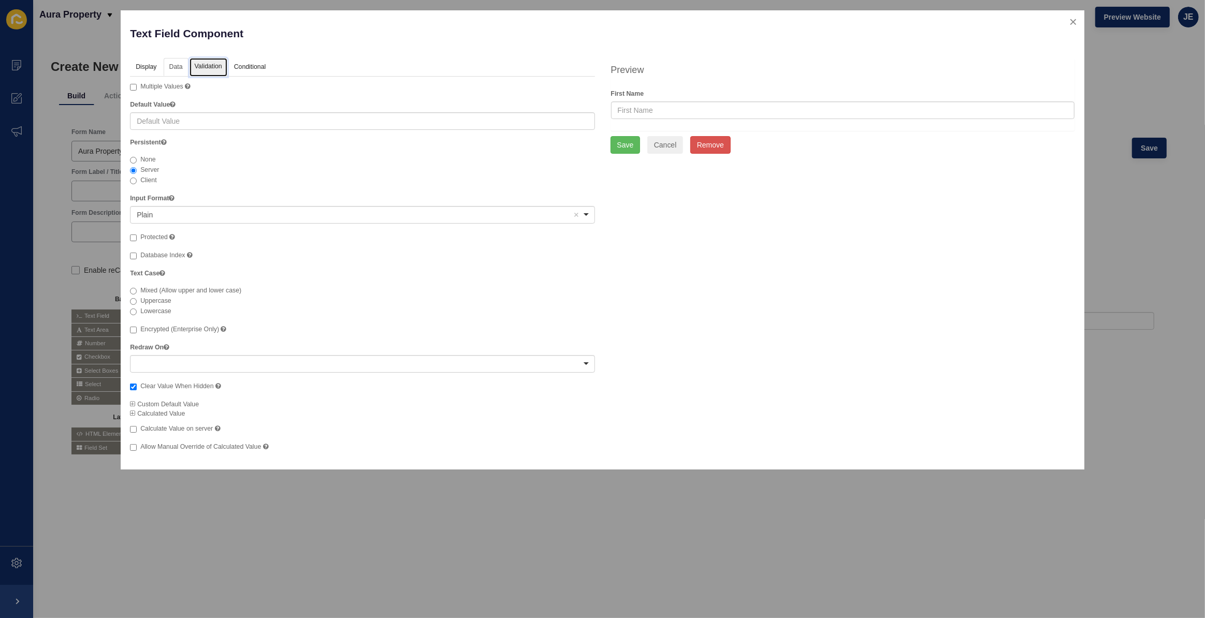
click at [203, 67] on link "Validation" at bounding box center [208, 67] width 38 height 19
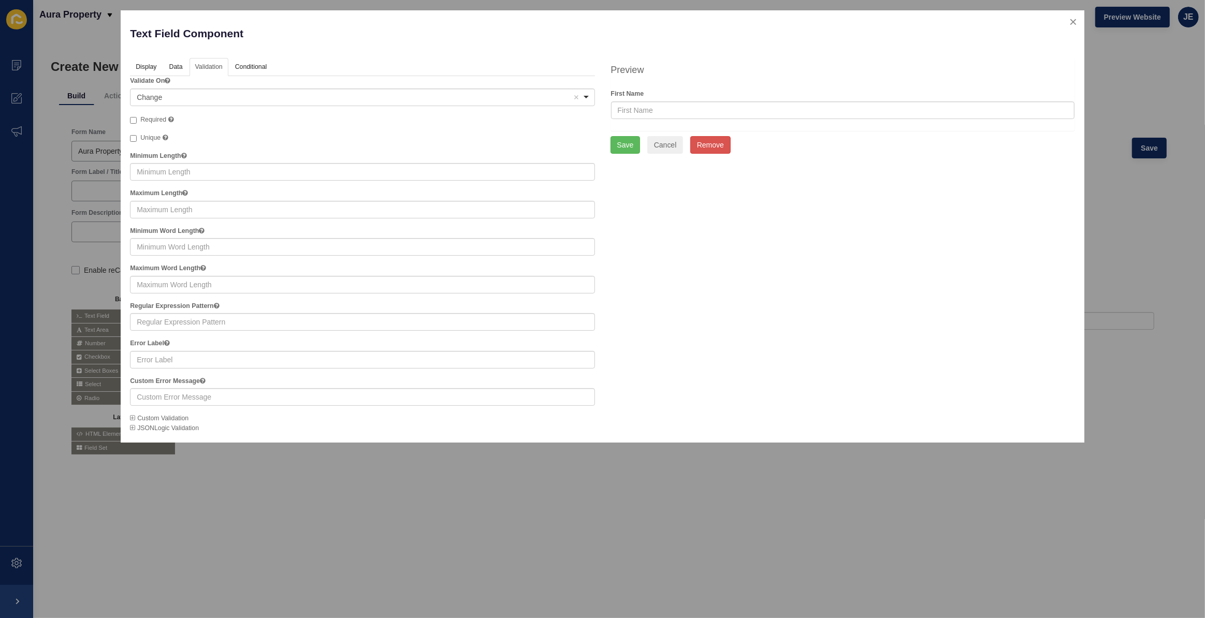
click at [159, 119] on span "Required" at bounding box center [153, 119] width 26 height 7
click at [137, 119] on input "Required A required field must be filled in before the form can be submitted." at bounding box center [133, 120] width 7 height 7
checkbox input "true"
click at [616, 149] on button "Save" at bounding box center [625, 145] width 30 height 18
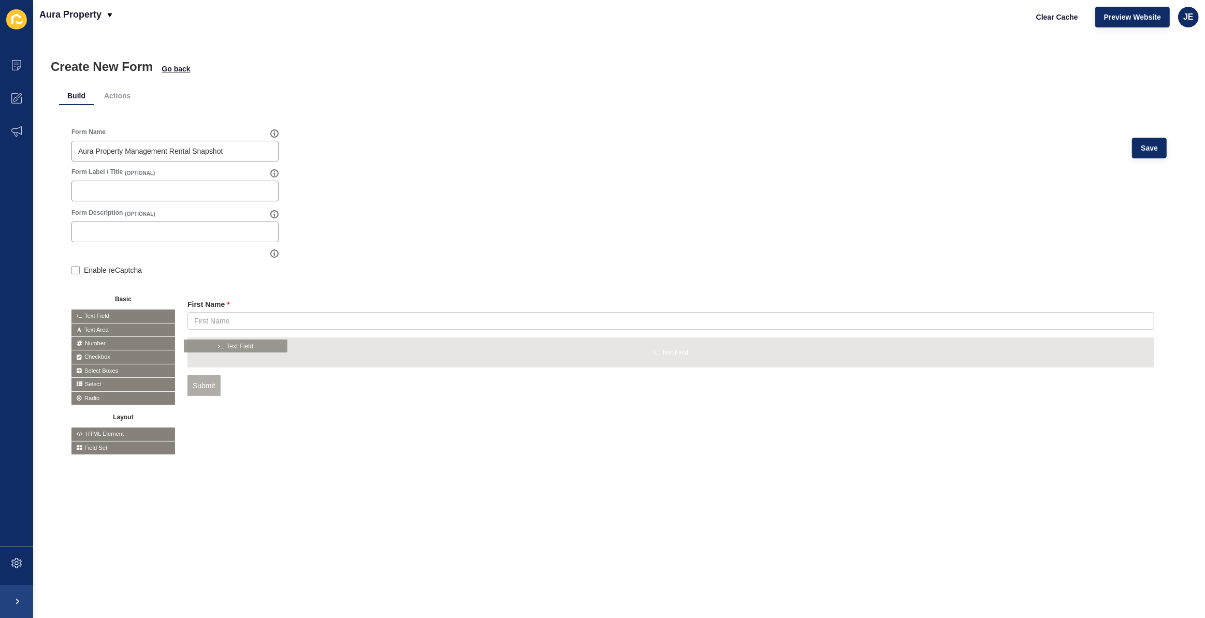
drag, startPoint x: 135, startPoint y: 315, endPoint x: 183, endPoint y: 329, distance: 50.0
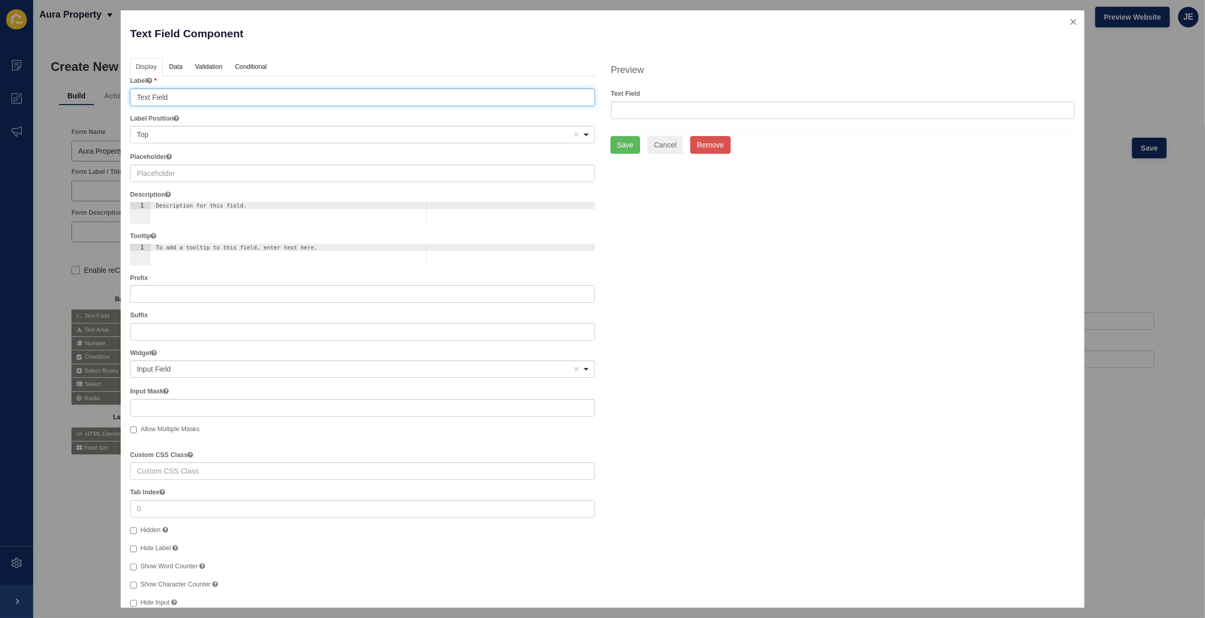
click at [178, 100] on input "Text Field" at bounding box center [362, 98] width 464 height 18
type input "Last Name"
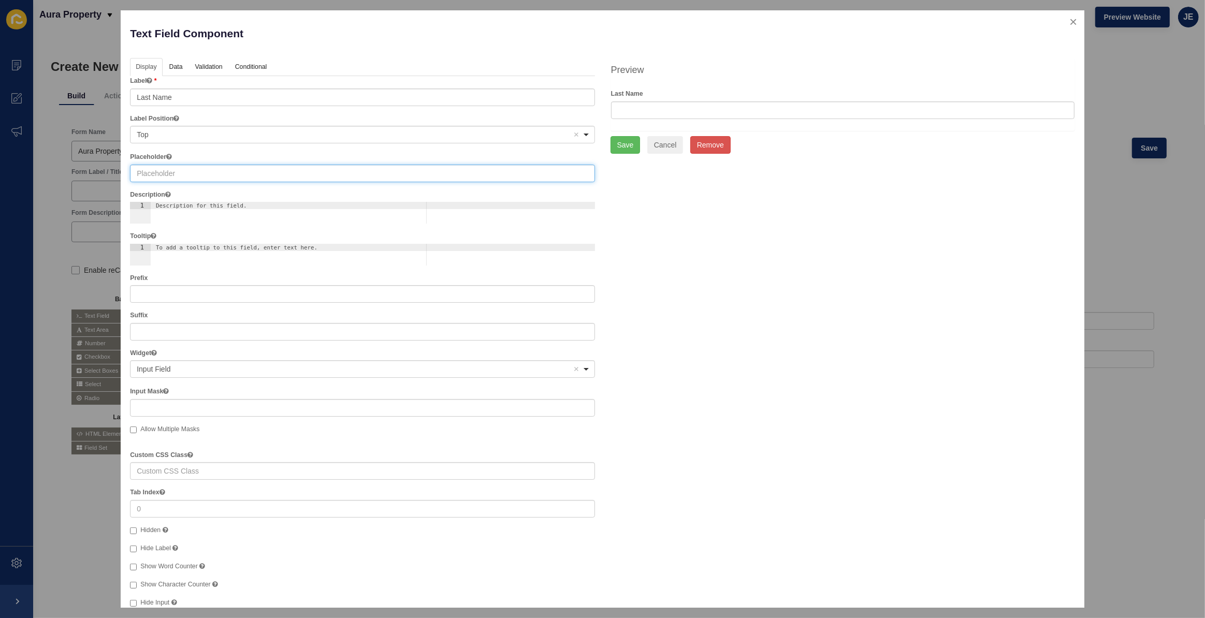
click at [176, 174] on input "text" at bounding box center [362, 174] width 464 height 18
paste input "Last Name"
type input "Last Name"
click at [213, 58] on link "Validation" at bounding box center [208, 67] width 38 height 19
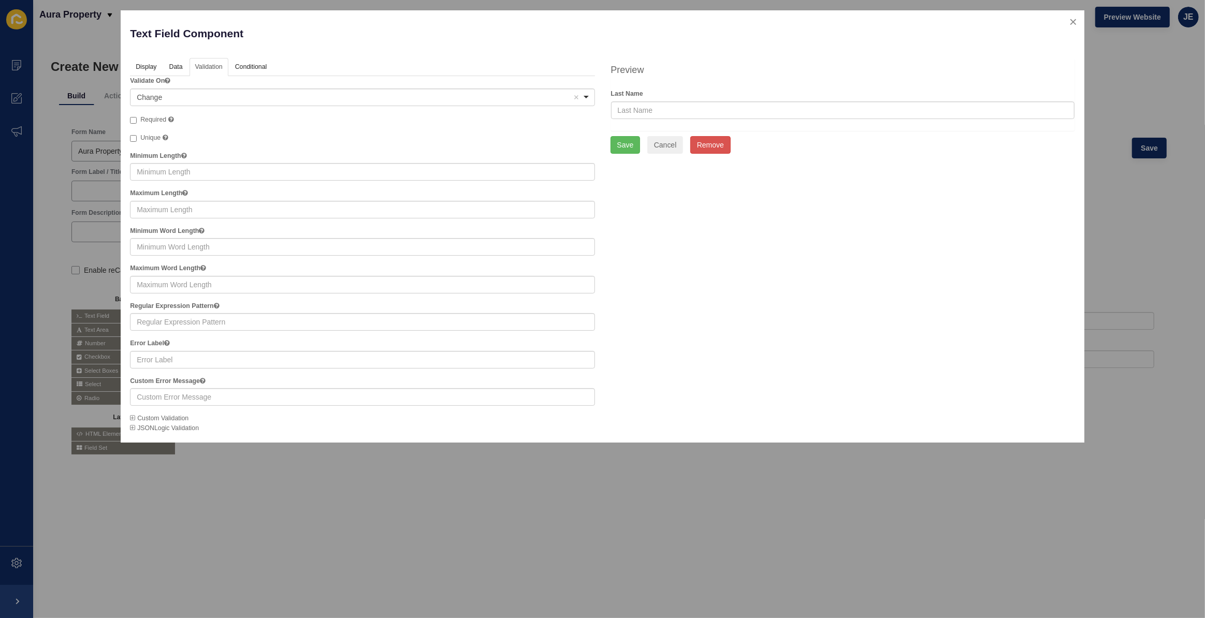
click at [153, 119] on span "Required" at bounding box center [153, 119] width 26 height 7
click at [137, 119] on input "Required" at bounding box center [133, 120] width 7 height 7
checkbox input "true"
click at [639, 148] on div "Save Cancel Remove" at bounding box center [842, 145] width 464 height 18
click at [633, 148] on button "Save" at bounding box center [625, 145] width 30 height 18
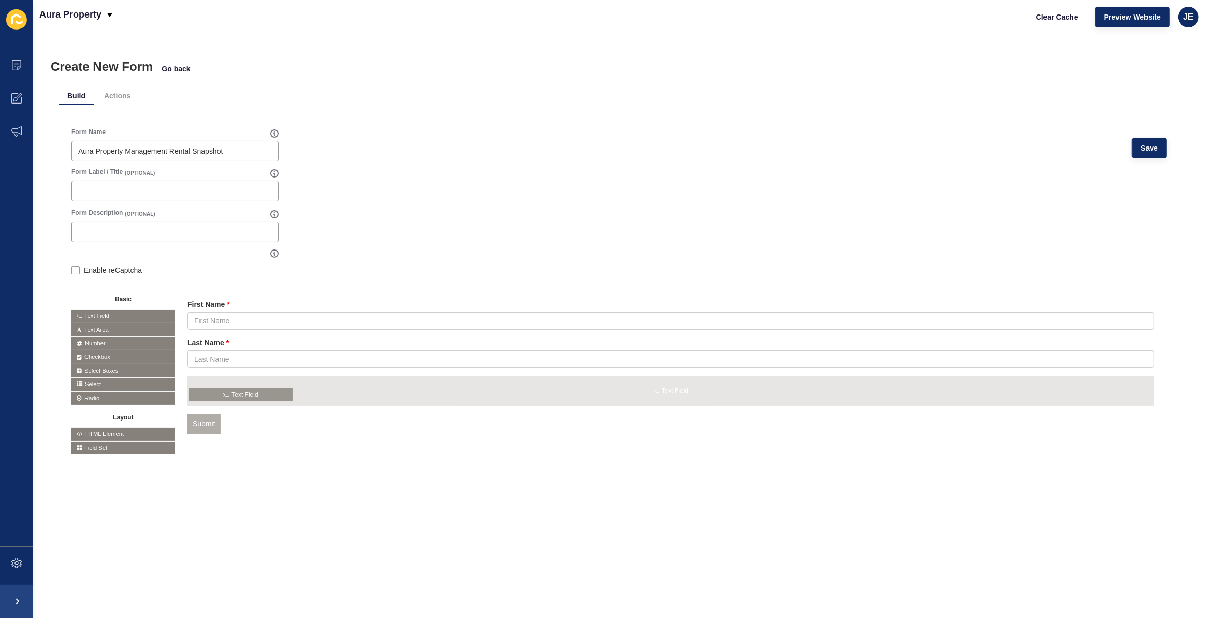
drag, startPoint x: 127, startPoint y: 313, endPoint x: 247, endPoint y: 393, distance: 144.2
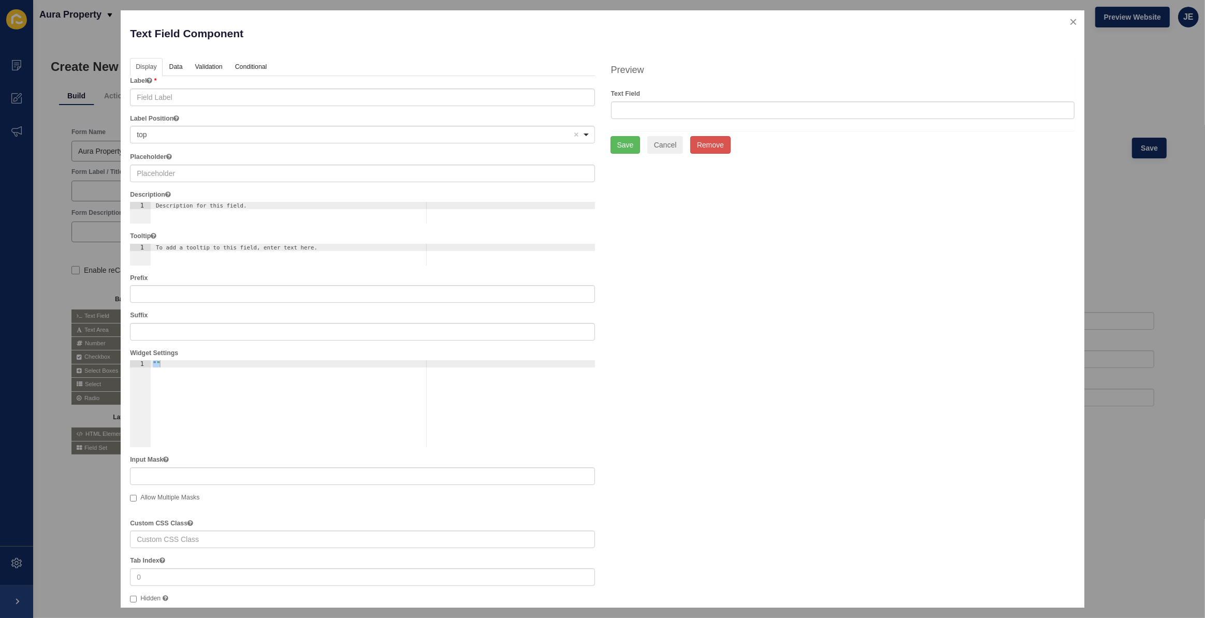
type input "Text Field"
checkbox input "false"
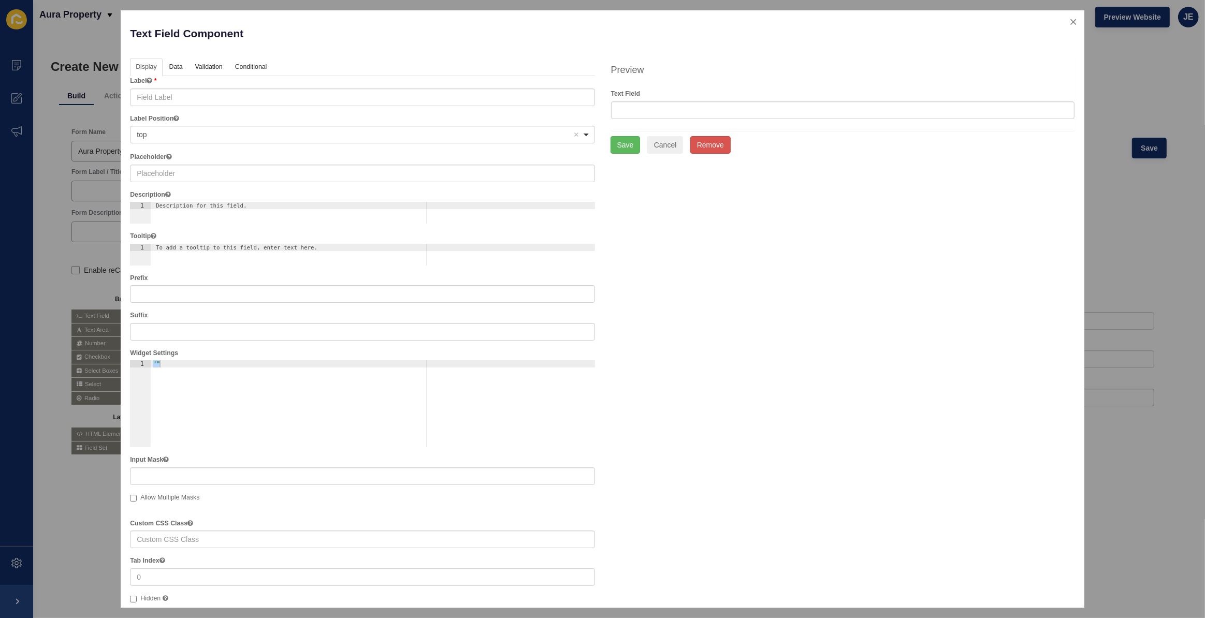
checkbox input "false"
checkbox input "true"
checkbox input "false"
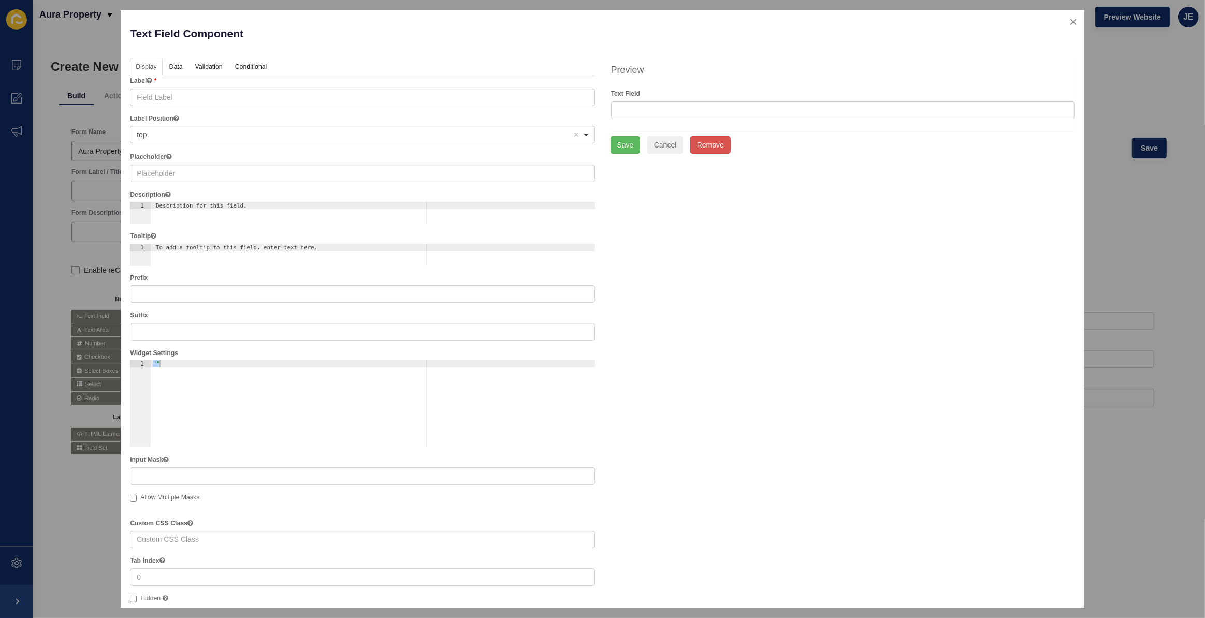
checkbox input "true"
checkbox input "false"
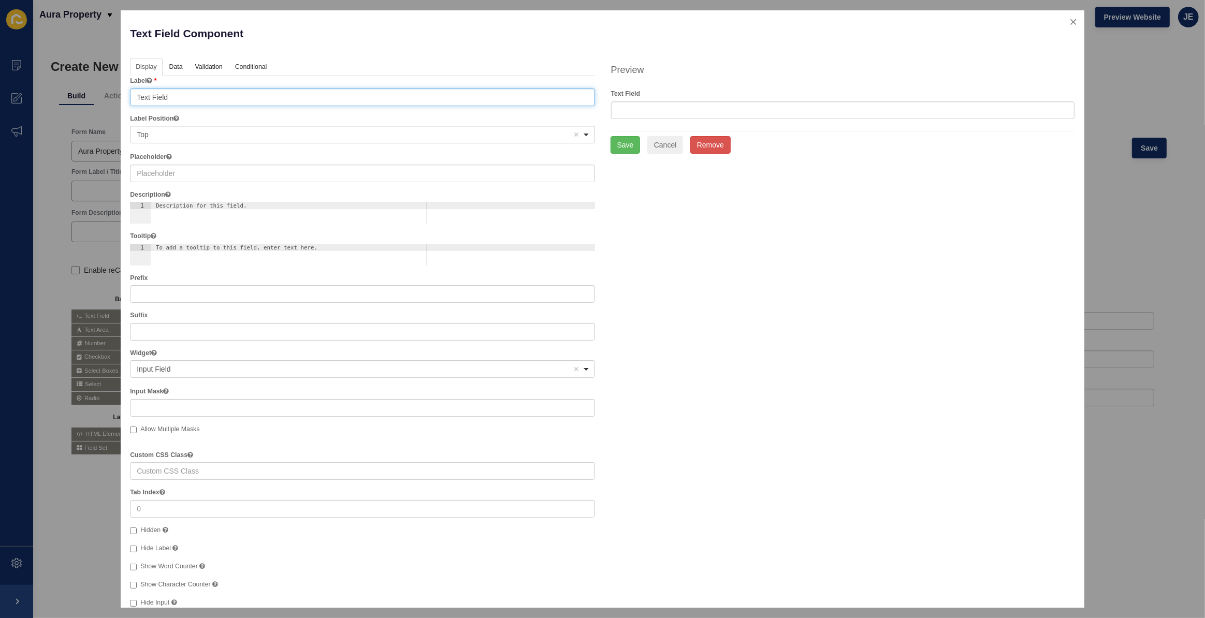
click at [186, 93] on input "Text Field" at bounding box center [362, 98] width 464 height 18
type input "Email"
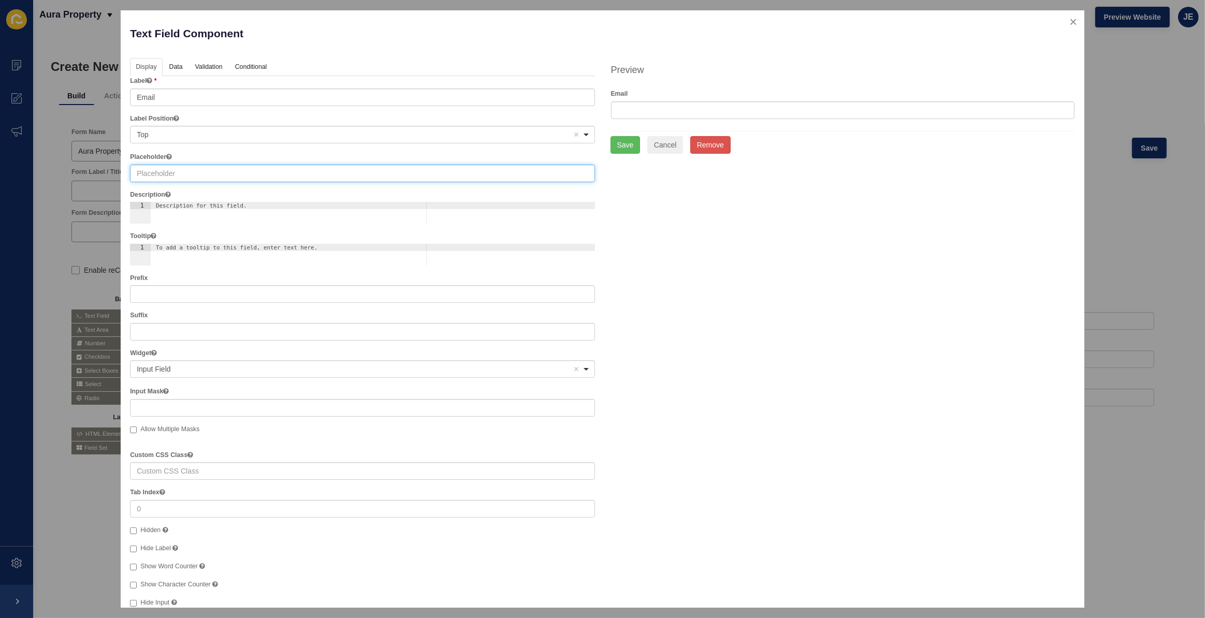
click at [167, 171] on input "text" at bounding box center [362, 174] width 464 height 18
paste input "Email"
type input "Email Address"
click at [200, 68] on link "Validation" at bounding box center [208, 67] width 38 height 19
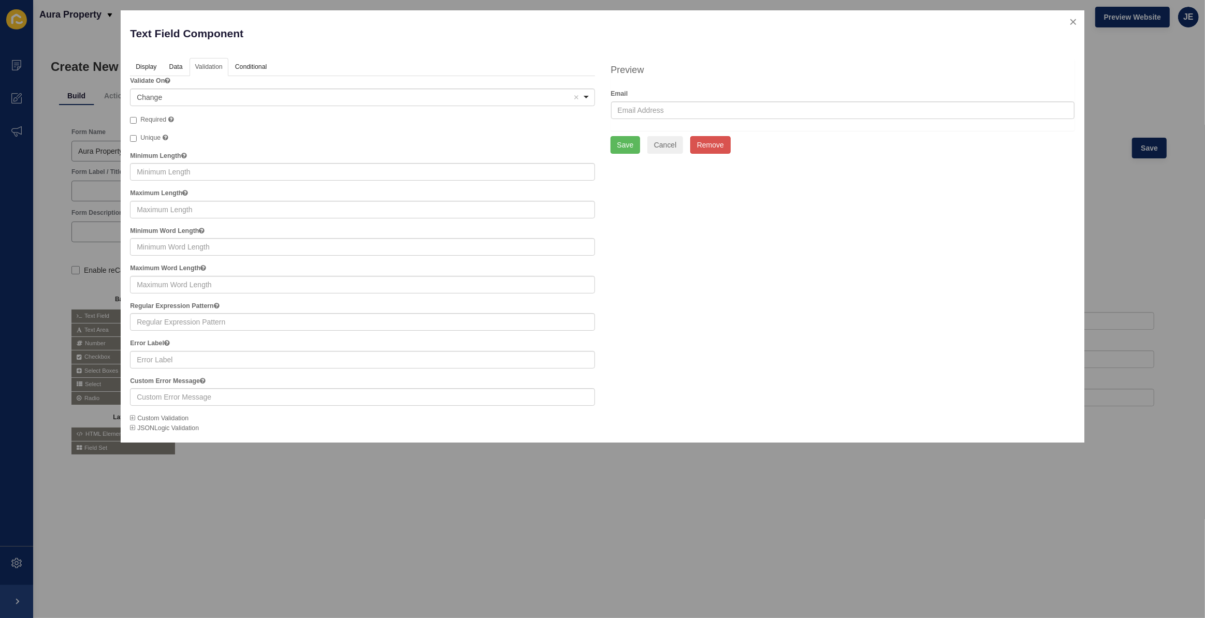
click at [157, 118] on span "Required" at bounding box center [153, 119] width 26 height 7
click at [137, 118] on input "Required" at bounding box center [133, 120] width 7 height 7
checkbox input "true"
click at [631, 145] on button "Save" at bounding box center [625, 145] width 30 height 18
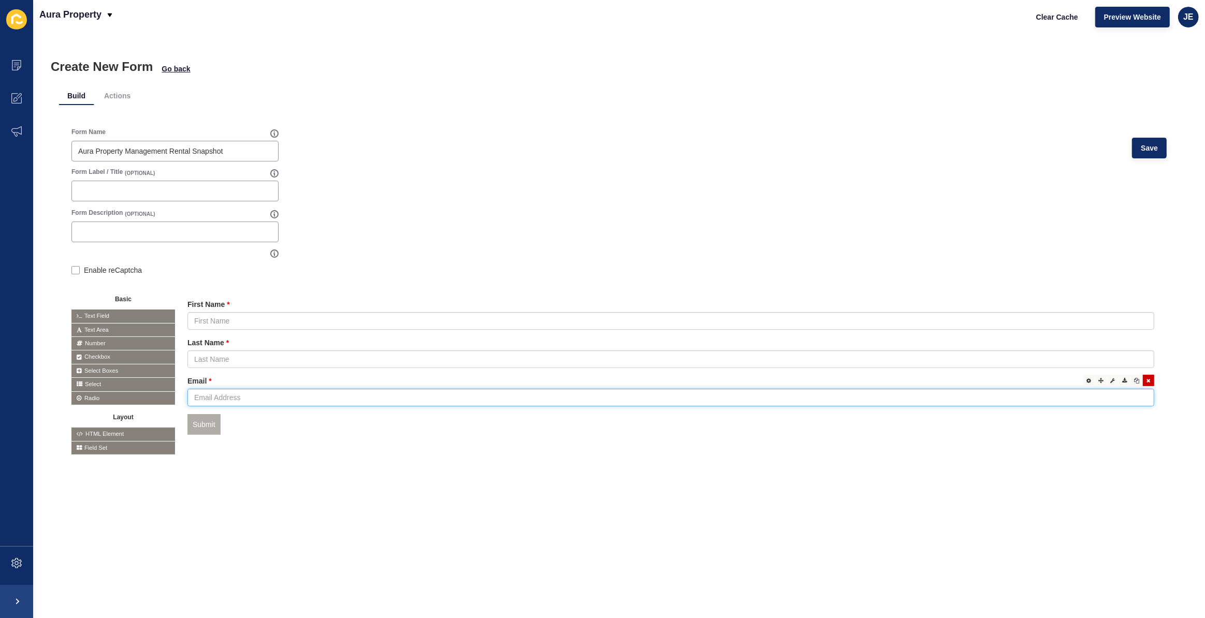
click at [212, 396] on input "text" at bounding box center [670, 398] width 967 height 18
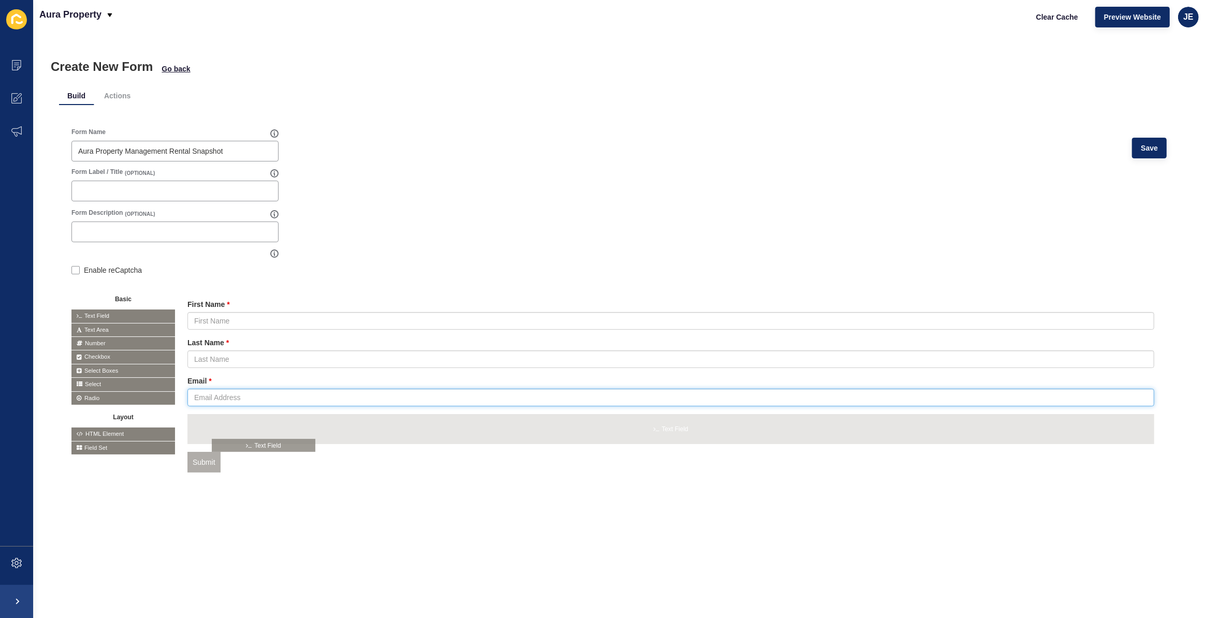
drag, startPoint x: 133, startPoint y: 316, endPoint x: 273, endPoint y: 446, distance: 191.3
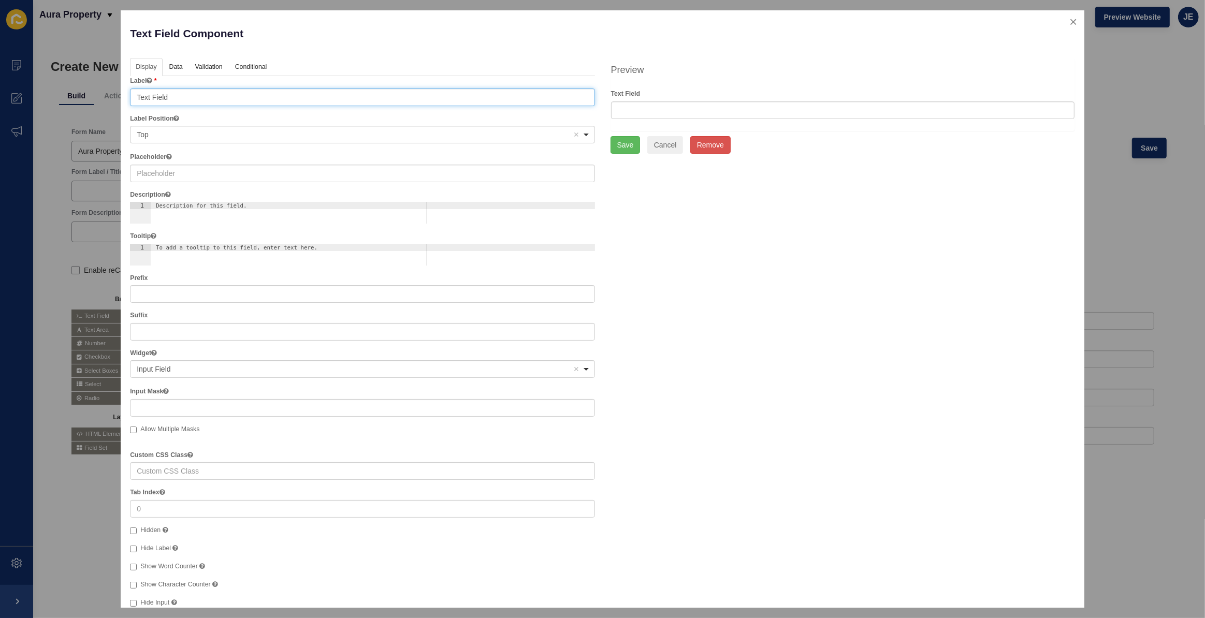
click at [189, 100] on input "Text Field" at bounding box center [362, 98] width 464 height 18
type input "Suburb"
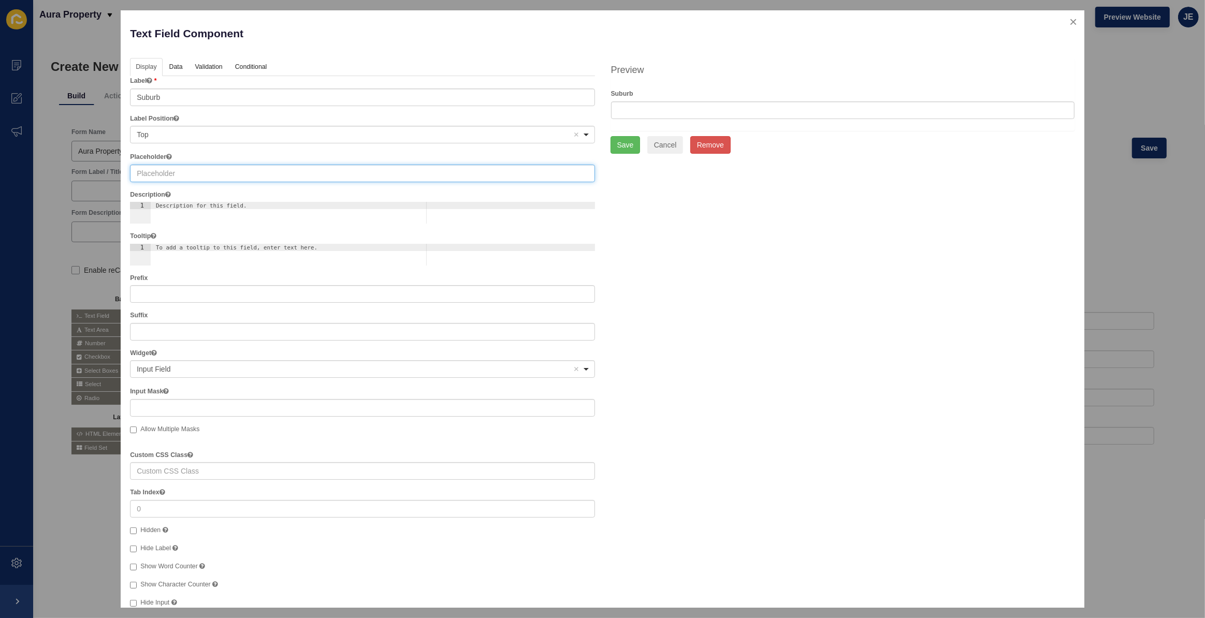
click at [176, 176] on input "text" at bounding box center [362, 174] width 464 height 18
paste input "Suburb"
type input "Suburb"
click at [203, 69] on link "Validation" at bounding box center [208, 67] width 38 height 19
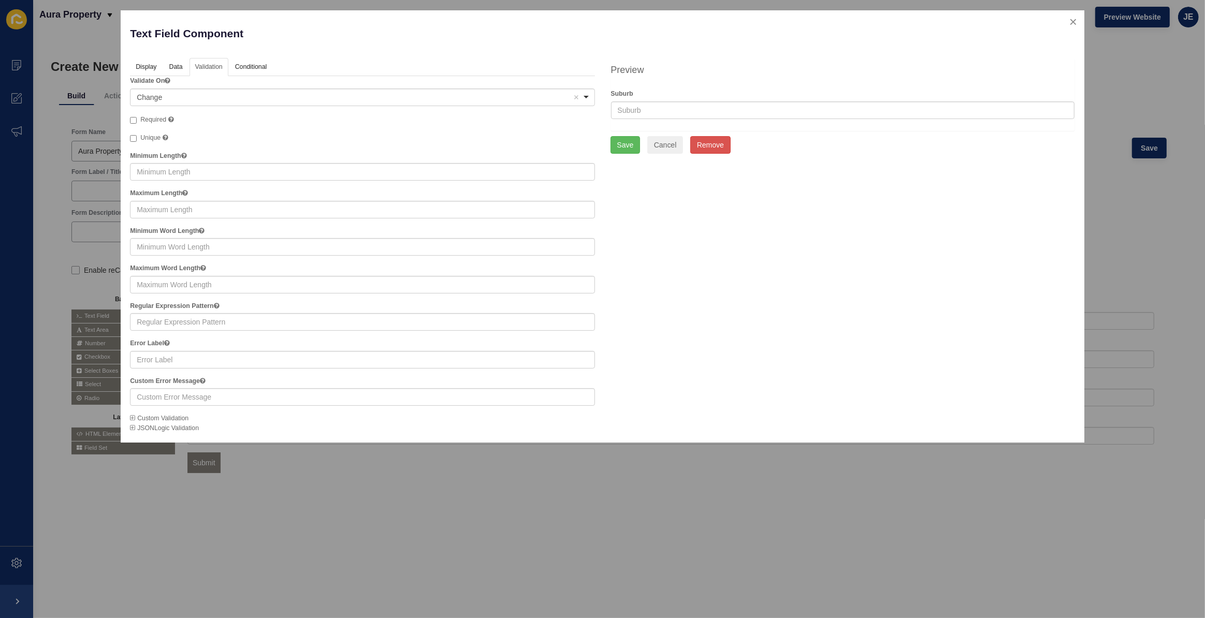
click at [152, 119] on span "Required" at bounding box center [153, 119] width 26 height 7
click at [137, 119] on input "Required" at bounding box center [133, 120] width 7 height 7
checkbox input "true"
click at [629, 144] on button "Save" at bounding box center [625, 145] width 30 height 18
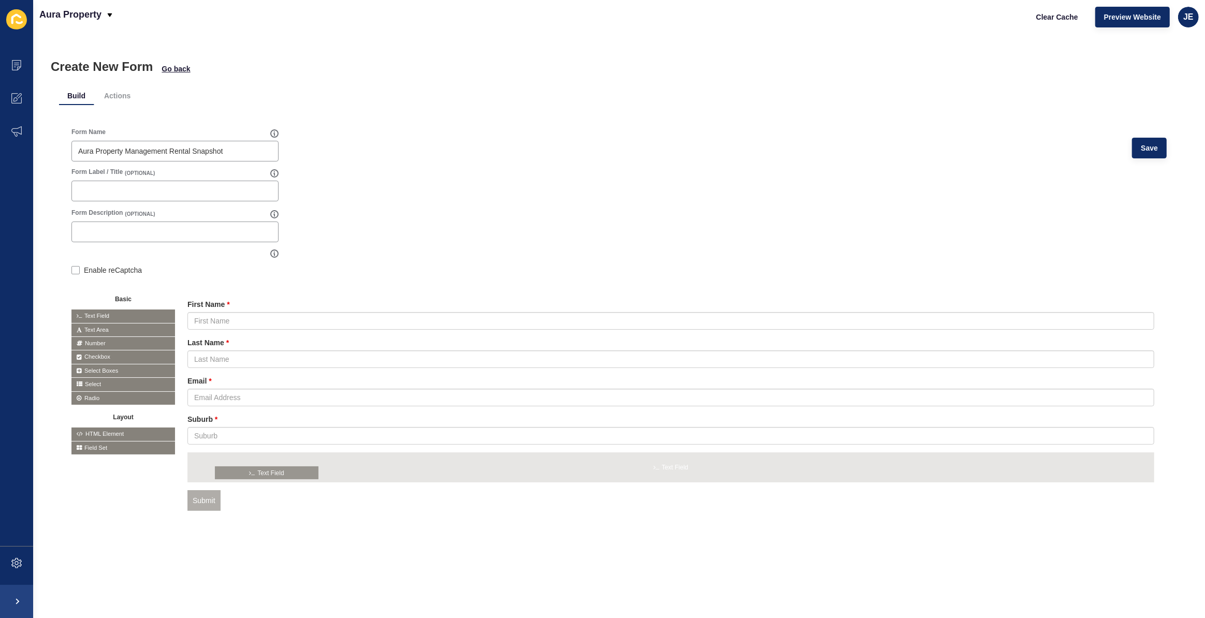
drag, startPoint x: 110, startPoint y: 313, endPoint x: 254, endPoint y: 470, distance: 212.9
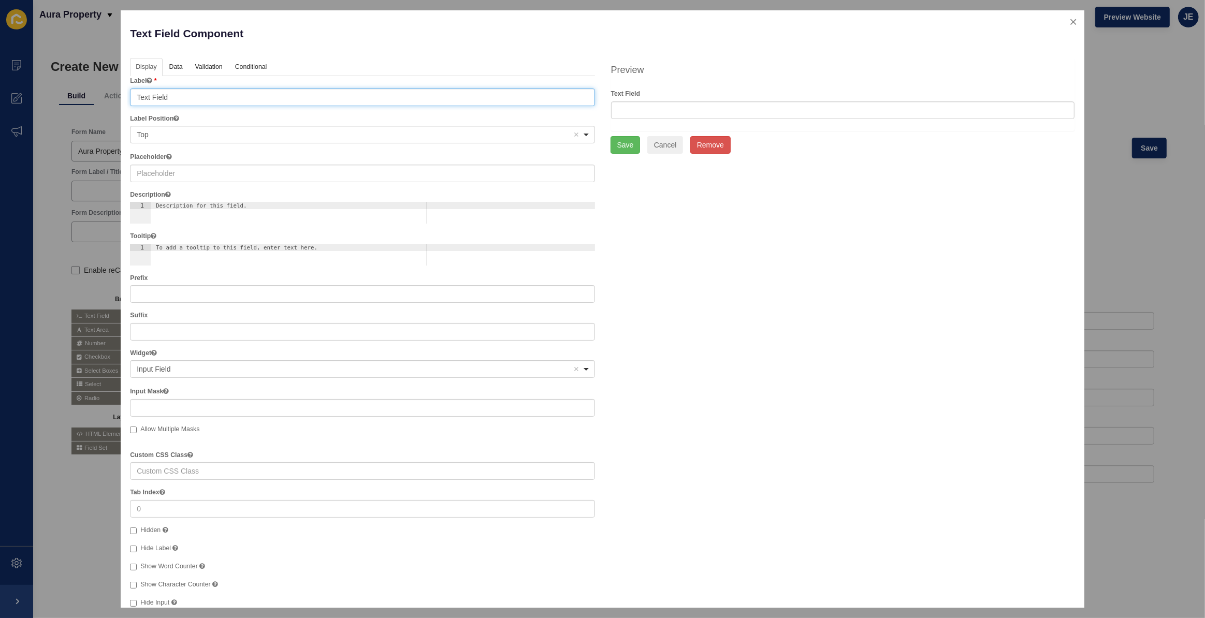
click at [180, 99] on input "Text Field" at bounding box center [362, 98] width 464 height 18
type input "Phone Number"
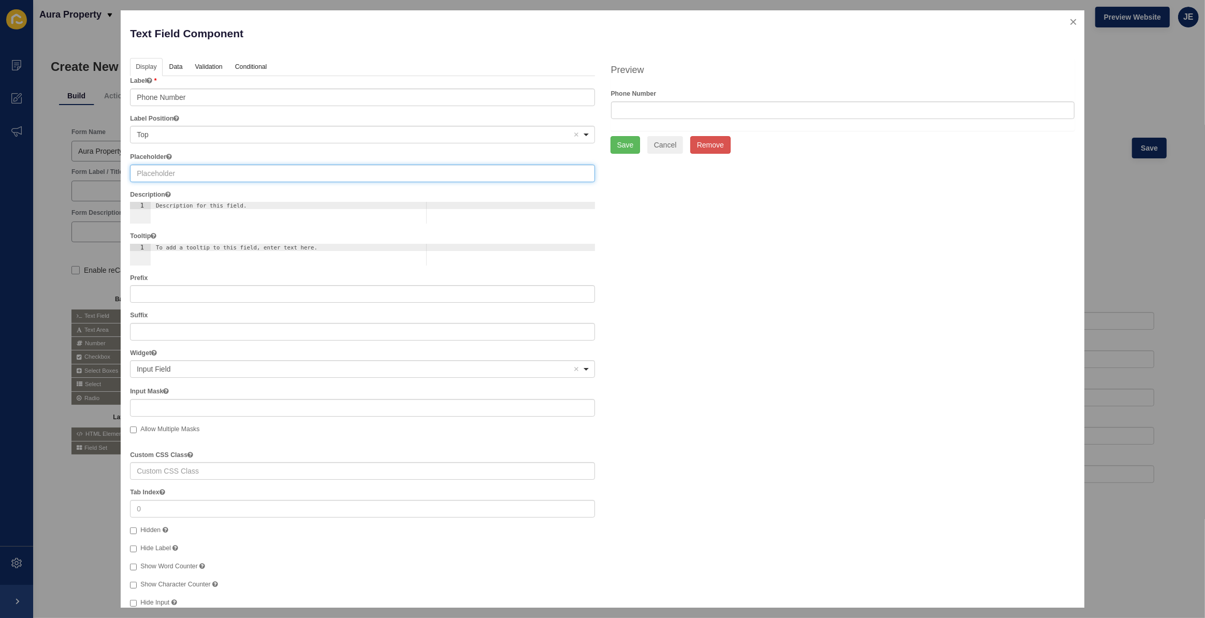
click at [165, 178] on input "text" at bounding box center [362, 174] width 464 height 18
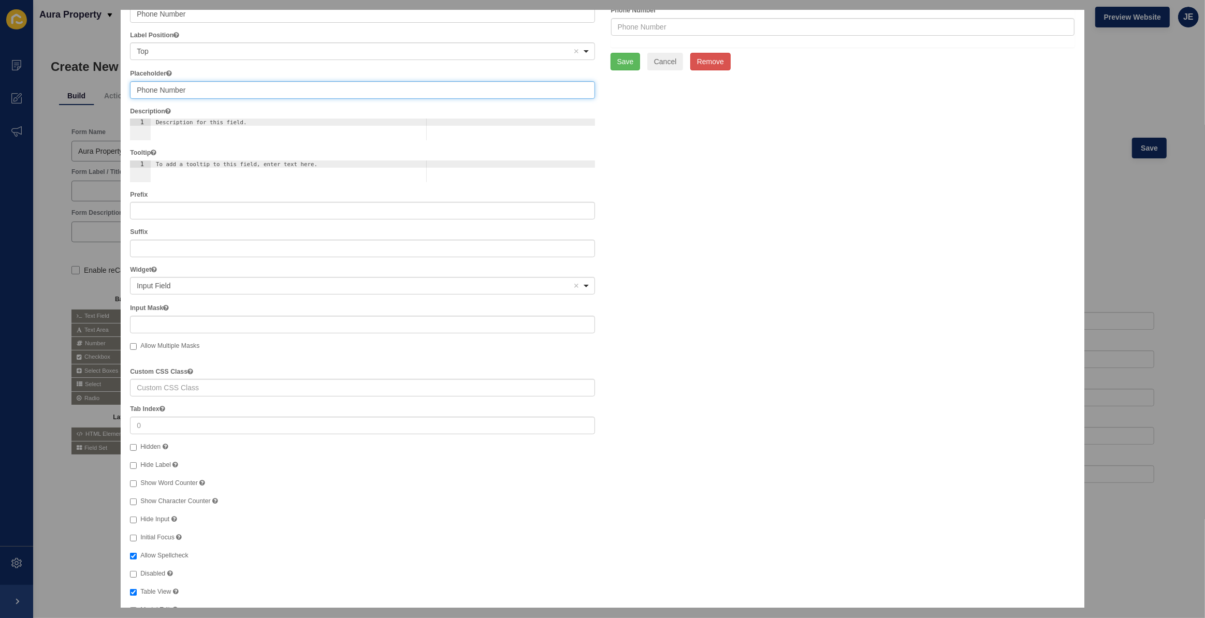
scroll to position [94, 0]
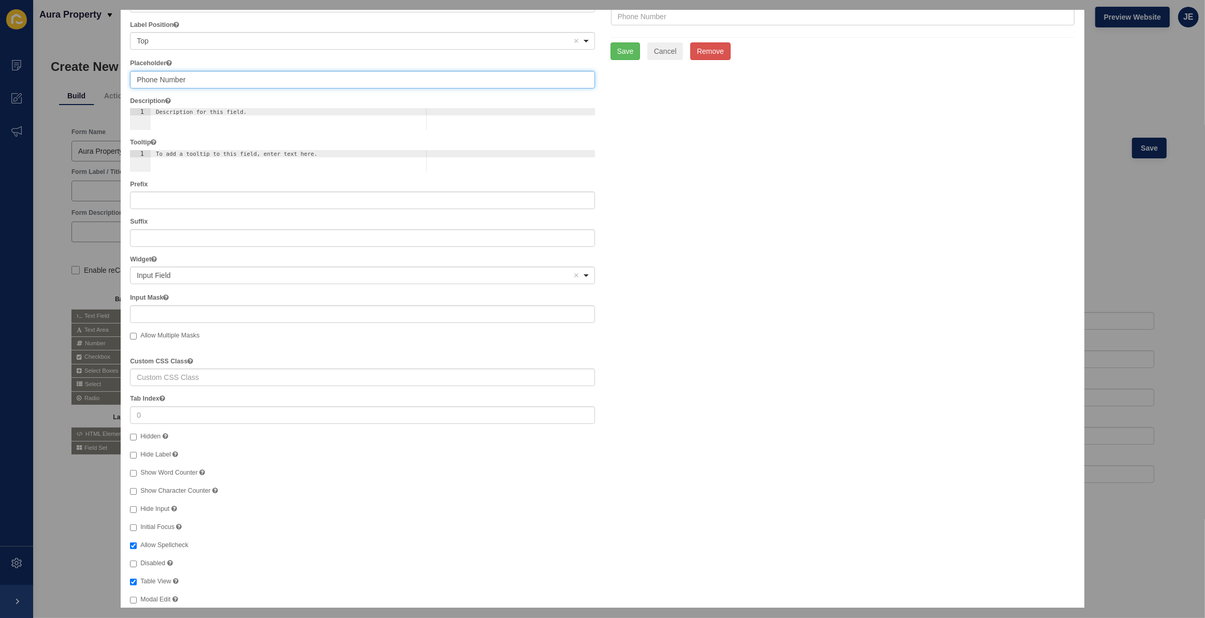
type input "Phone Number"
click at [178, 320] on input "text" at bounding box center [362, 314] width 464 height 18
paste input "(999) 999-9999"
type input "(999) 999-9999"
click at [256, 335] on div "Allow Multiple Masks" at bounding box center [362, 336] width 464 height 10
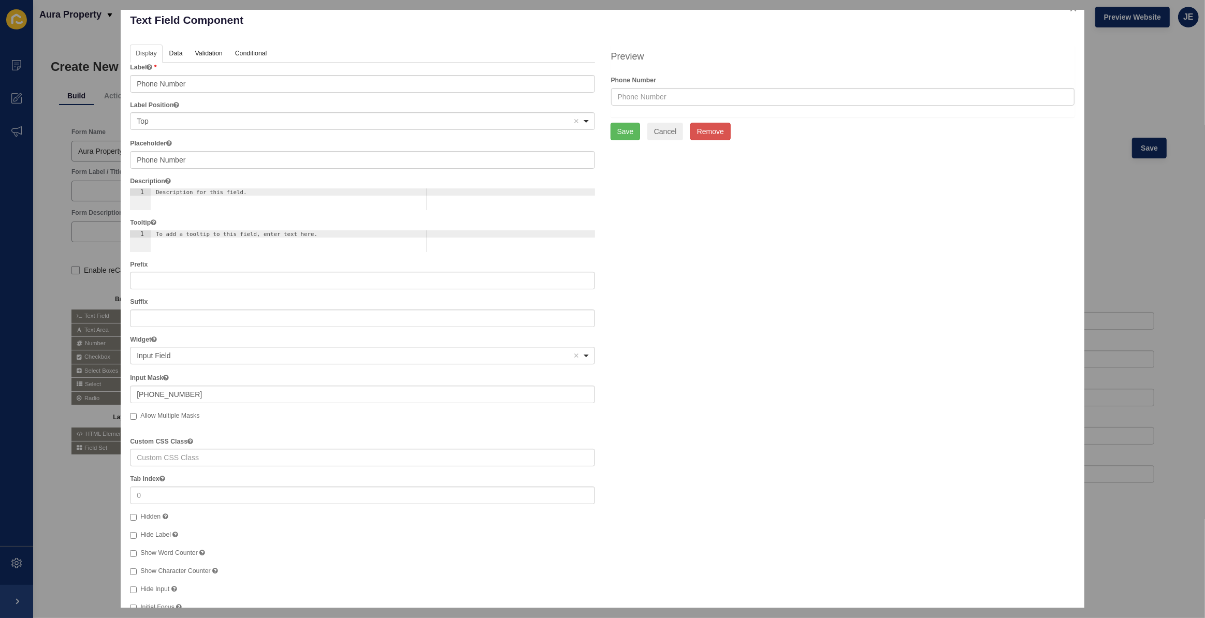
scroll to position [0, 0]
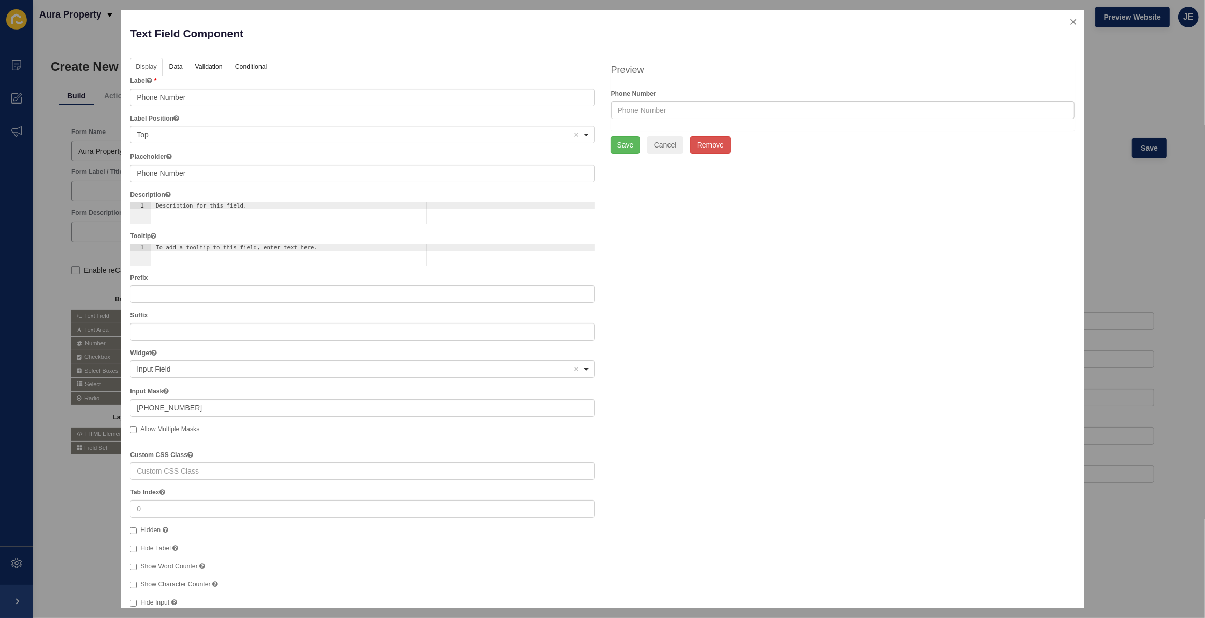
click at [287, 361] on div "<span>Input Field</span> Input Field Remove item" at bounding box center [362, 369] width 464 height 18
click at [670, 114] on input "text" at bounding box center [842, 110] width 463 height 18
type input "(2__) ___-____"
click at [665, 231] on div "Display Data Validation API Conditional Logic Layout Label Phone Number Label P…" at bounding box center [602, 382] width 960 height 649
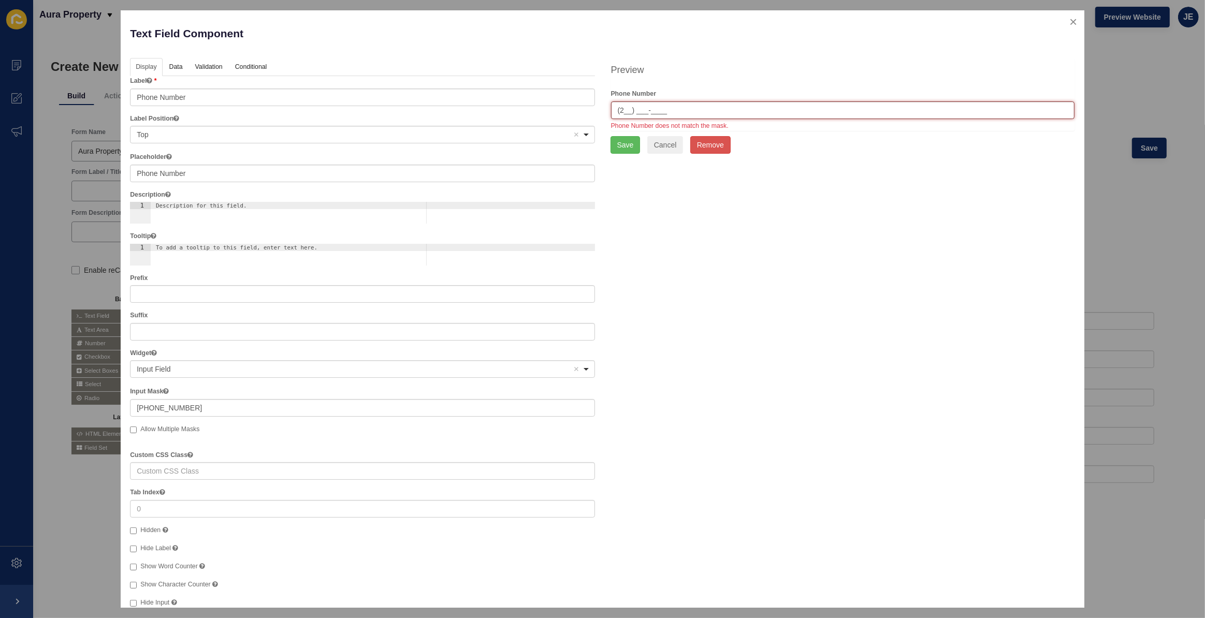
click at [626, 107] on input "(2__) ___-____" at bounding box center [842, 110] width 463 height 18
click at [620, 111] on input "(2__) ___-____" at bounding box center [842, 110] width 463 height 18
click at [614, 141] on button "Save" at bounding box center [625, 145] width 30 height 18
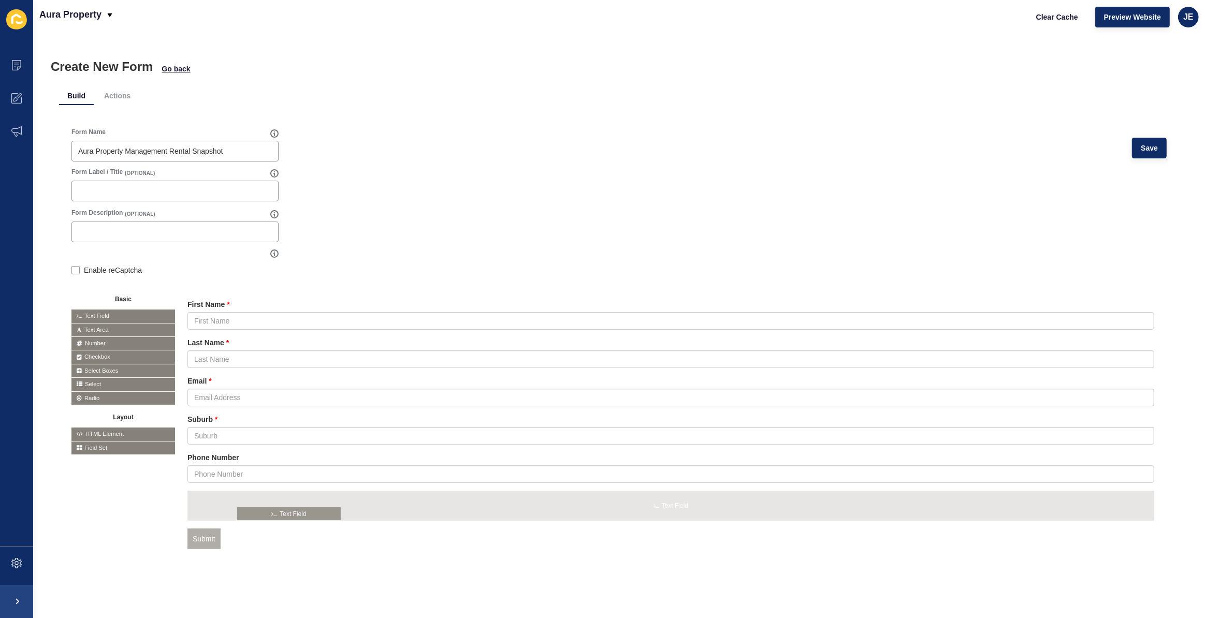
drag, startPoint x: 109, startPoint y: 314, endPoint x: 275, endPoint y: 512, distance: 258.3
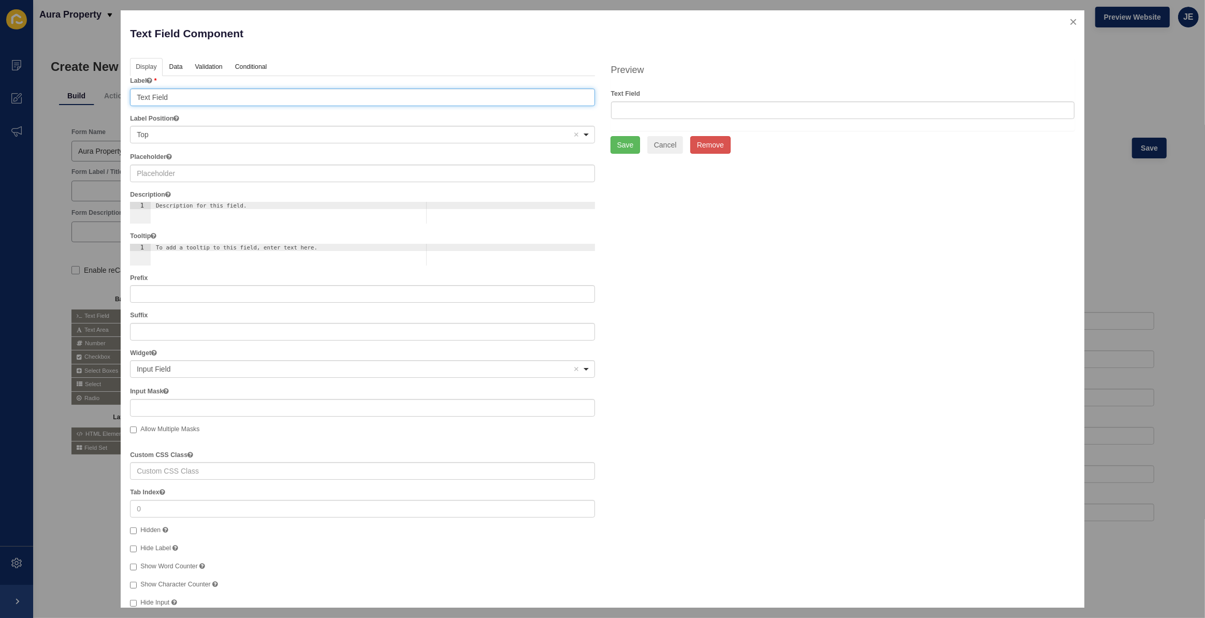
click at [198, 99] on input "Text Field" at bounding box center [362, 98] width 464 height 18
type input "Property Details or Questions"
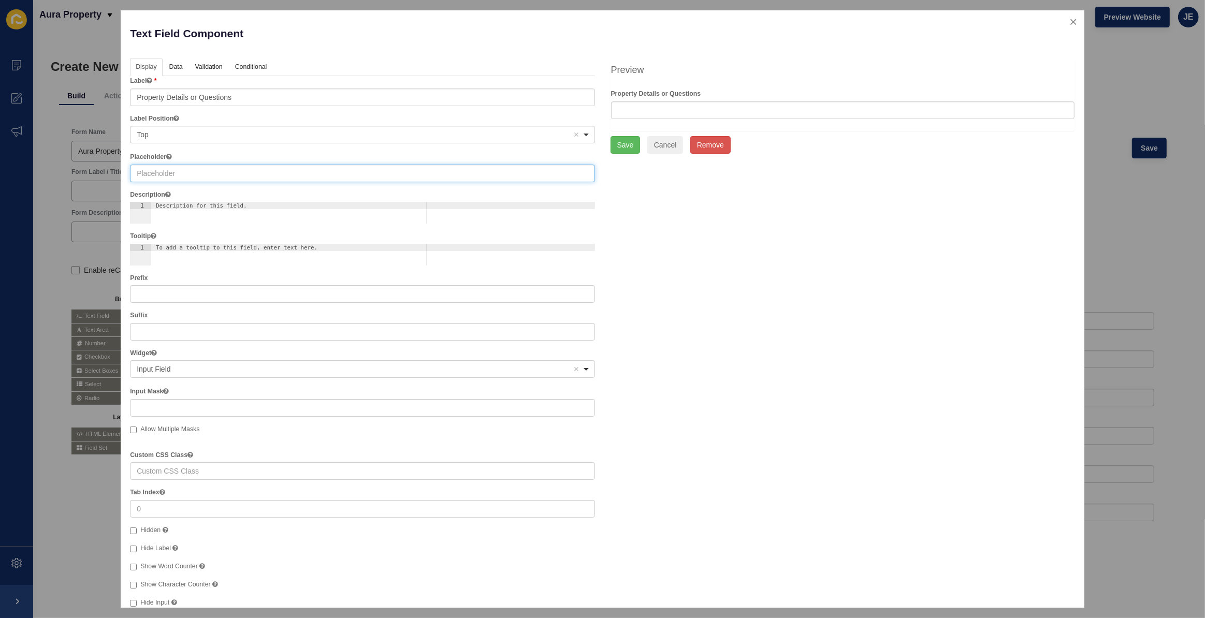
click at [200, 169] on input "text" at bounding box center [362, 174] width 464 height 18
click at [399, 177] on input "for example: '3-bed home just vacated' or 'considering" at bounding box center [362, 174] width 464 height 18
paste input "considering a switch from current agent"
click at [302, 176] on input "for example: '3-bed home just vacated' or 'considering" at bounding box center [362, 174] width 464 height 18
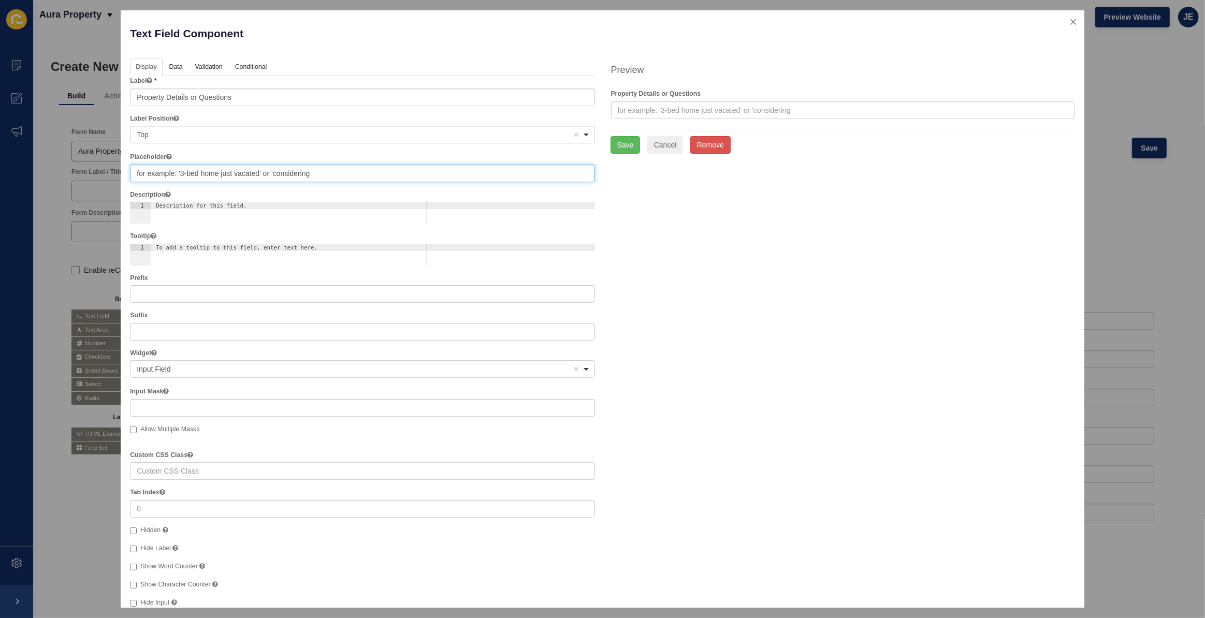
paste input "a switch from current agent"
type input "for example: '3-bed home just vacated' or 'considering a switch from current ag…"
click at [786, 302] on div "Display Data Validation API Conditional Logic Layout Label Property Details or …" at bounding box center [602, 382] width 960 height 649
click at [631, 147] on button "Save" at bounding box center [625, 145] width 30 height 18
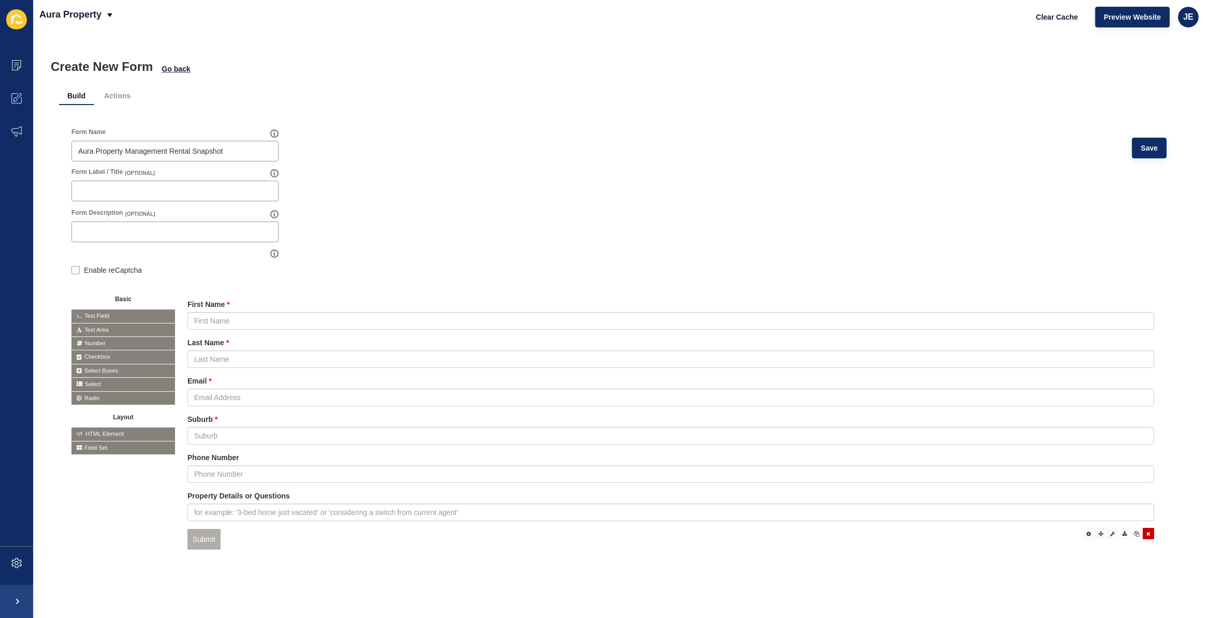
click at [1146, 534] on icon at bounding box center [1148, 533] width 4 height 5
click at [1151, 151] on button "Save" at bounding box center [1149, 148] width 35 height 21
drag, startPoint x: 228, startPoint y: 150, endPoint x: 171, endPoint y: 153, distance: 57.0
click at [171, 153] on input "Aura Property Management Rental Snapshot" at bounding box center [175, 151] width 194 height 10
click at [102, 93] on li "Actions" at bounding box center [117, 95] width 43 height 19
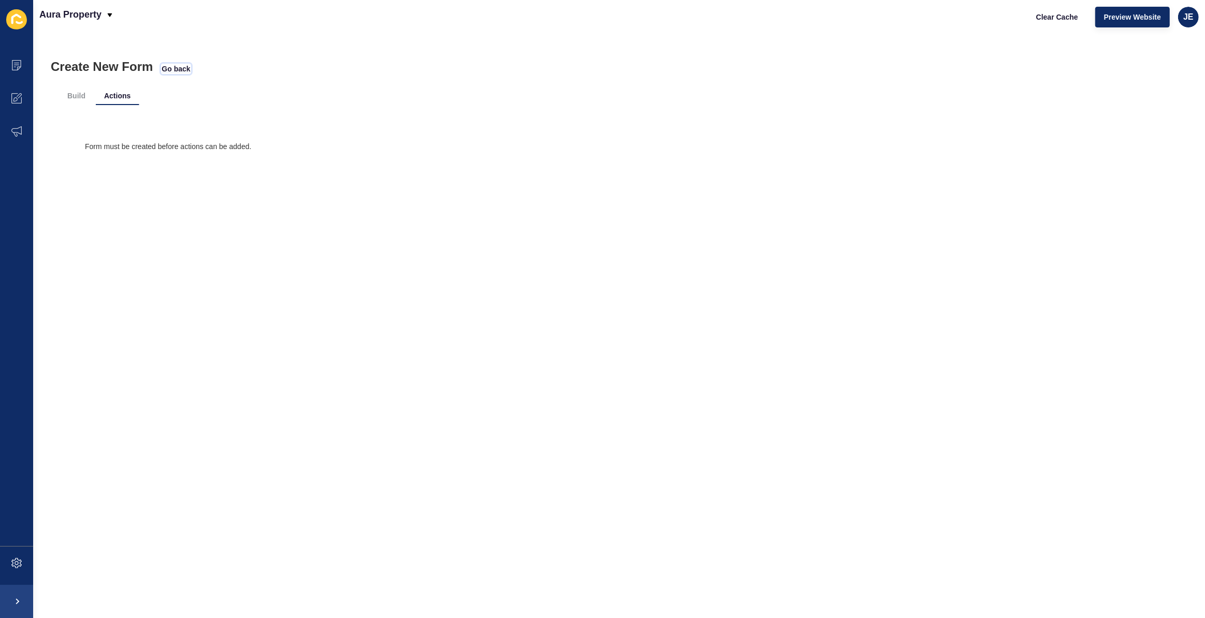
click at [167, 70] on span "Go back" at bounding box center [176, 69] width 28 height 10
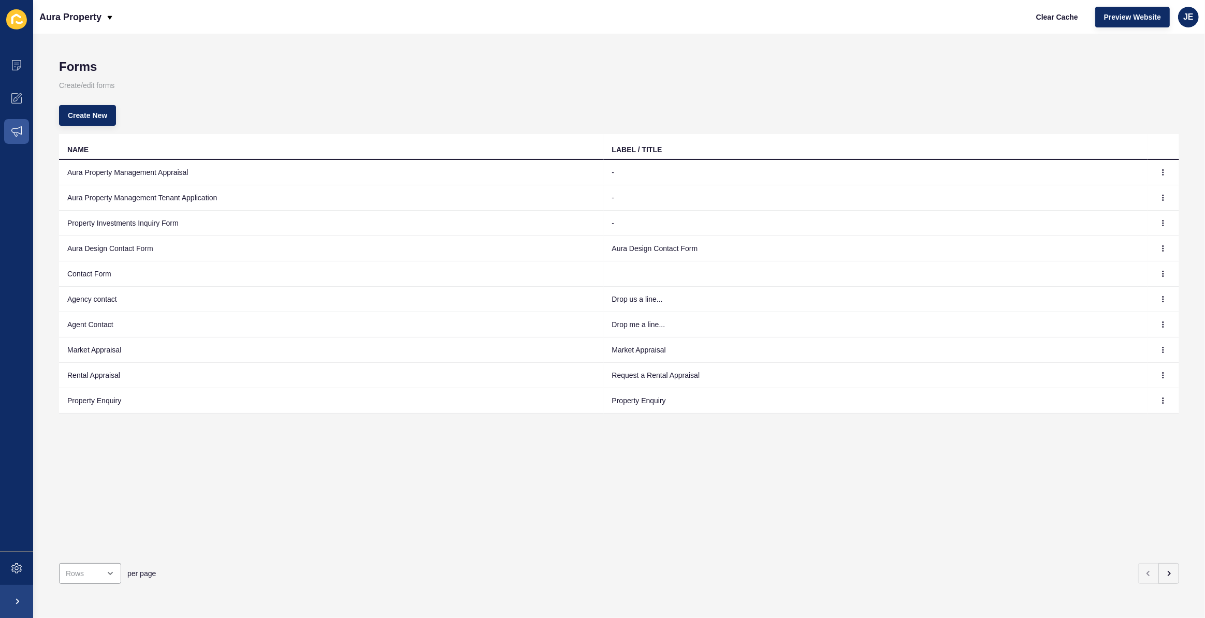
click at [311, 97] on div "Create New" at bounding box center [619, 115] width 1120 height 37
click at [1164, 570] on icon "button" at bounding box center [1168, 574] width 8 height 8
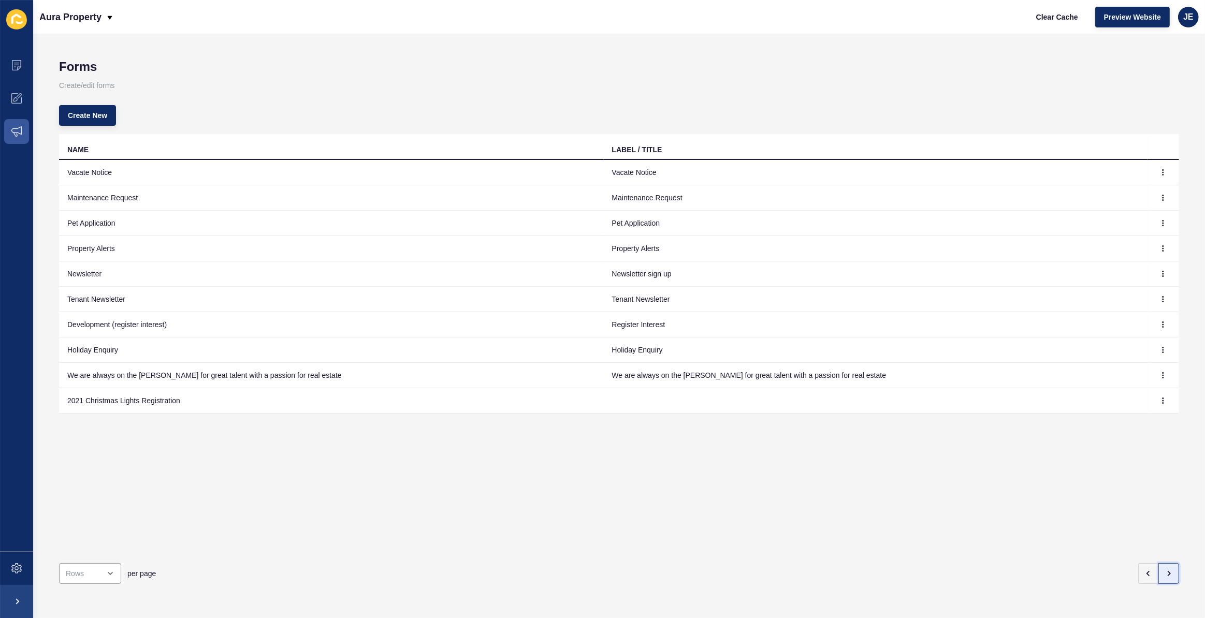
click at [1164, 570] on icon "button" at bounding box center [1168, 574] width 8 height 8
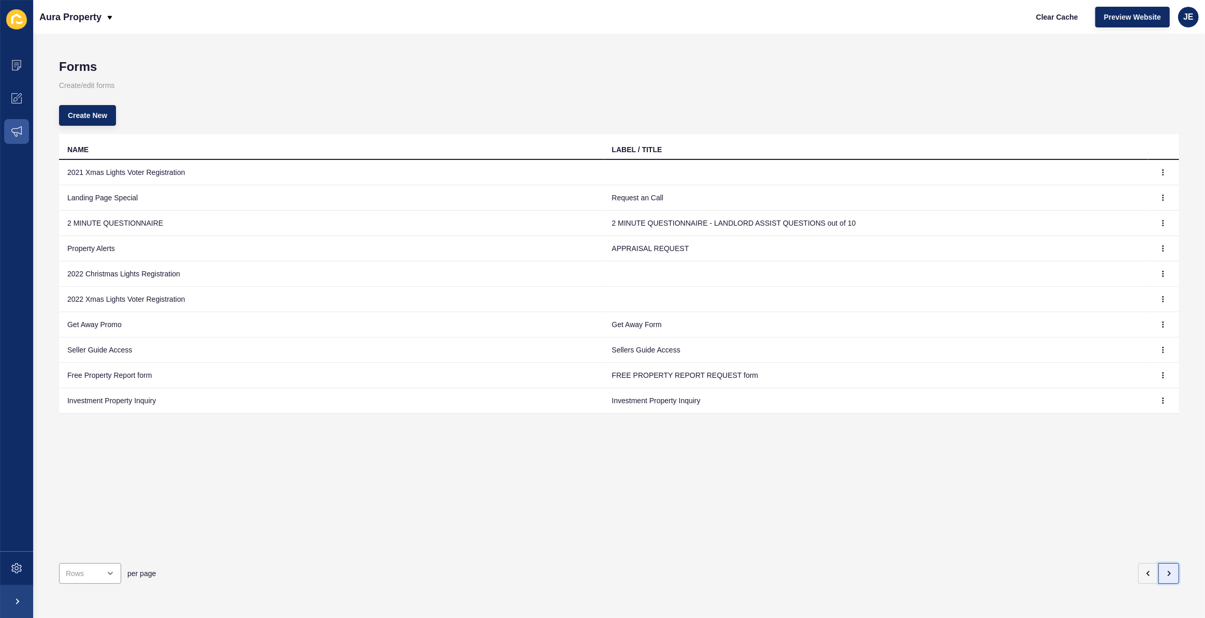
click at [1164, 570] on icon "button" at bounding box center [1168, 574] width 8 height 8
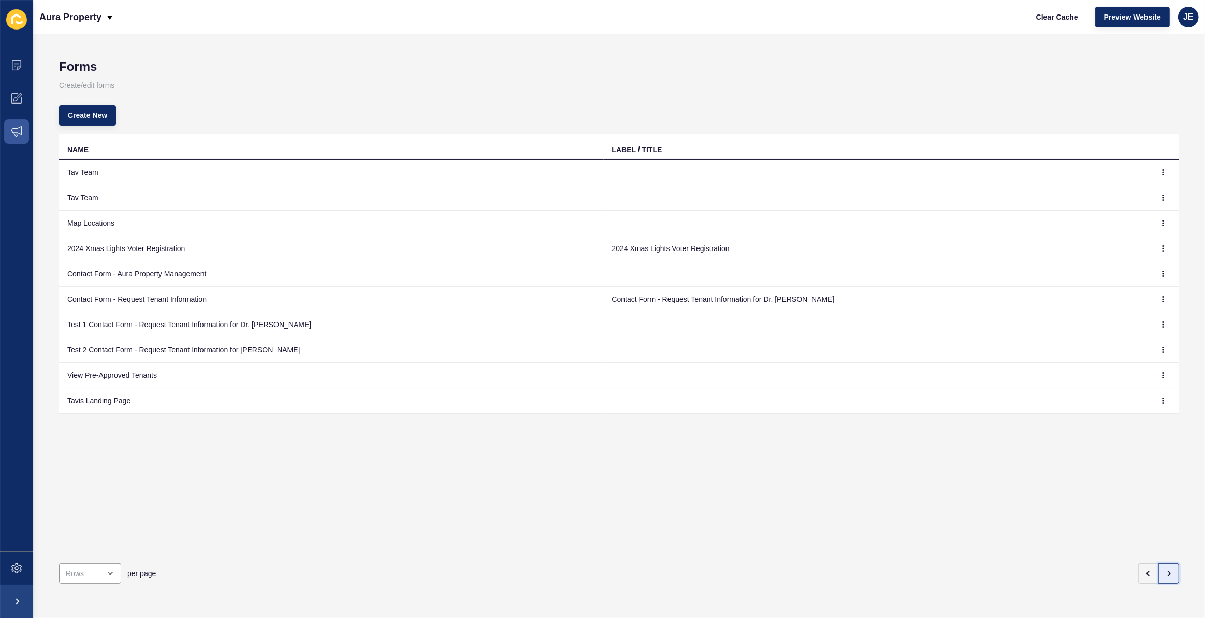
click at [1164, 570] on icon "button" at bounding box center [1168, 574] width 8 height 8
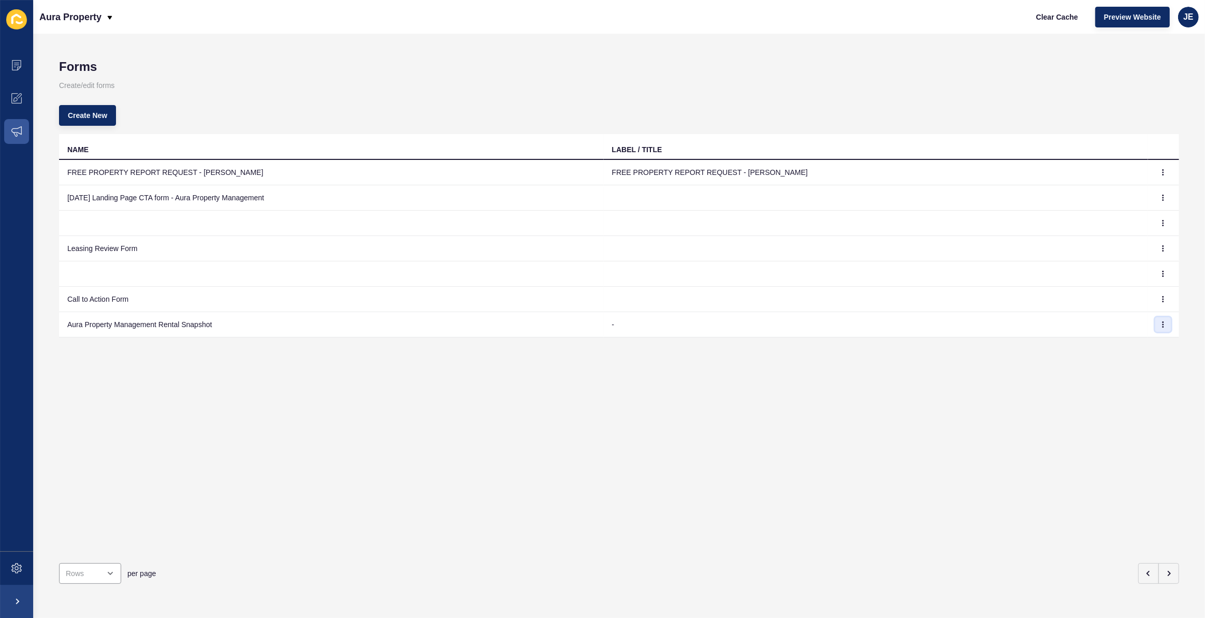
click at [1160, 325] on icon "button" at bounding box center [1163, 325] width 6 height 6
click at [1138, 343] on link "Edit" at bounding box center [1127, 345] width 72 height 23
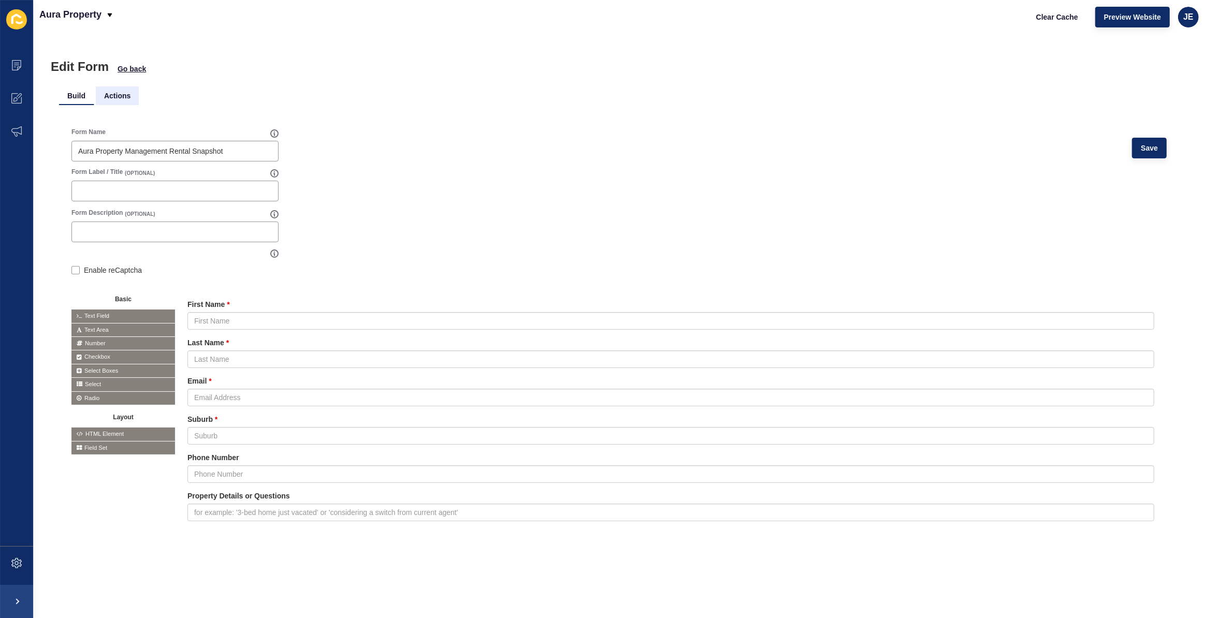
click at [116, 94] on li "Actions" at bounding box center [117, 95] width 43 height 19
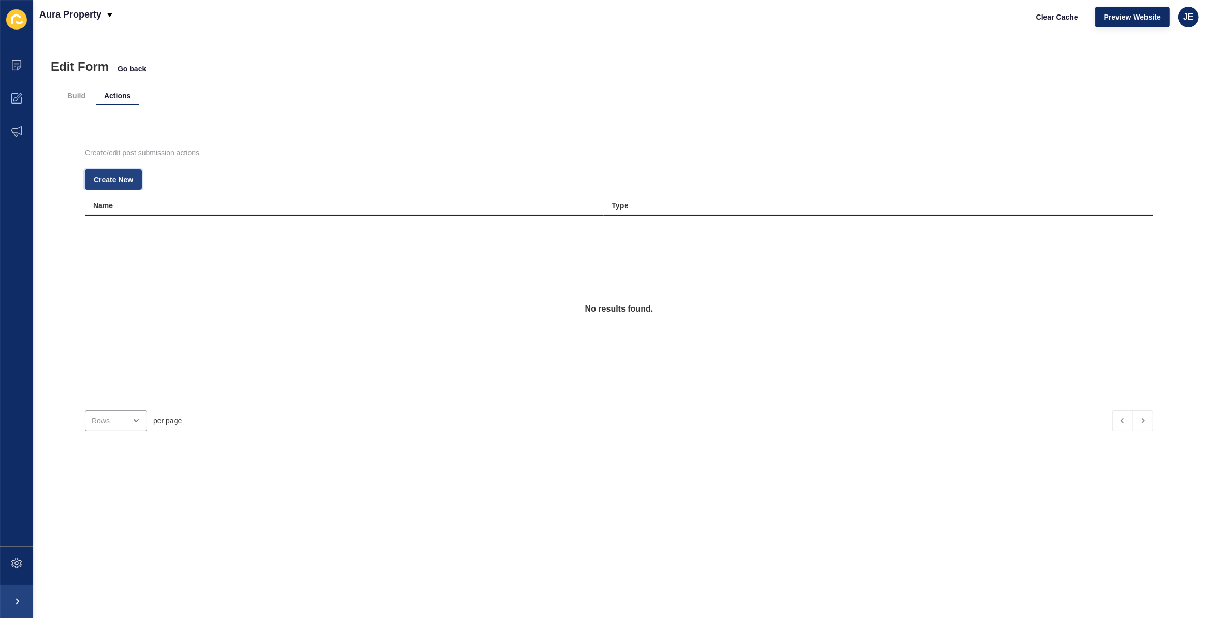
click at [124, 179] on span "Create New" at bounding box center [113, 179] width 39 height 10
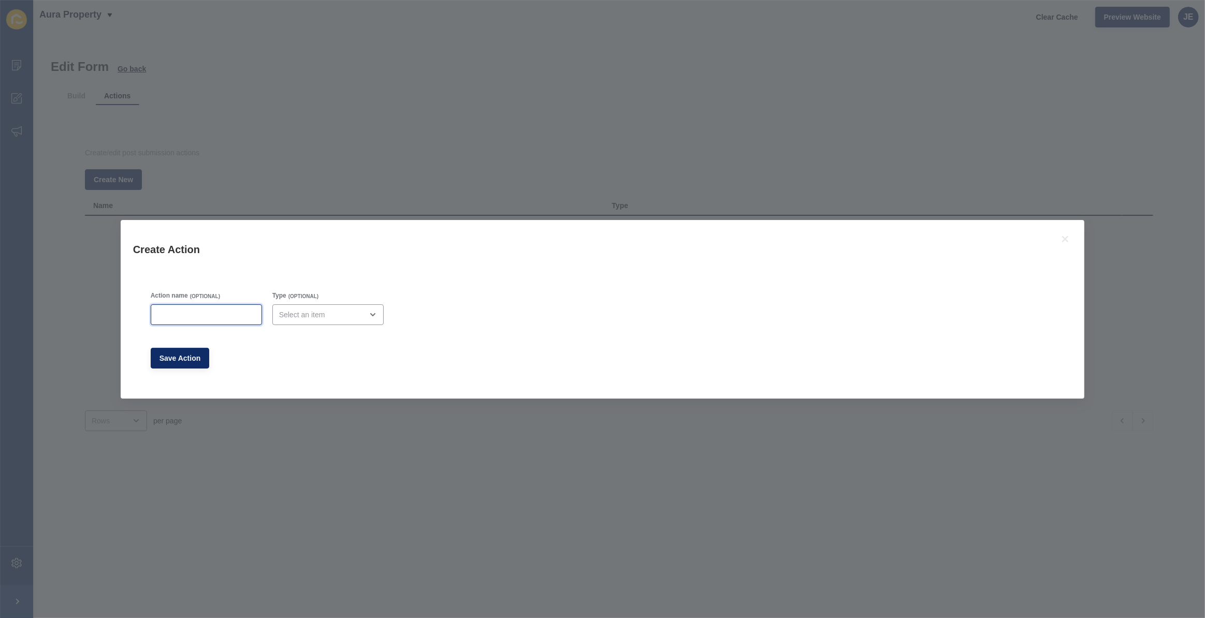
click at [205, 313] on input "Action name" at bounding box center [206, 315] width 98 height 10
type input "Admin Email"
click at [332, 322] on div "open menu" at bounding box center [327, 314] width 111 height 21
click at [321, 334] on div "Email" at bounding box center [327, 340] width 111 height 23
type input "Email"
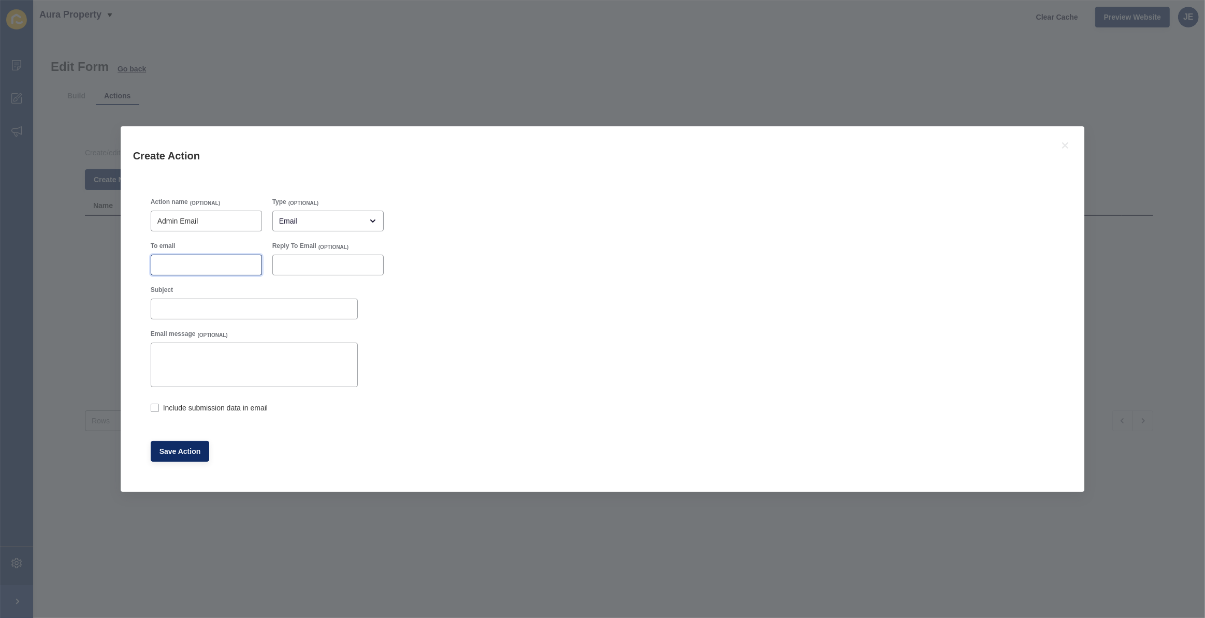
click at [190, 269] on input "To email" at bounding box center [206, 265] width 98 height 10
click at [207, 296] on div "Subject" at bounding box center [254, 291] width 207 height 11
click at [208, 300] on div at bounding box center [254, 309] width 207 height 21
paste input "Rental Snapshot"
type input "Rental Snapshot"
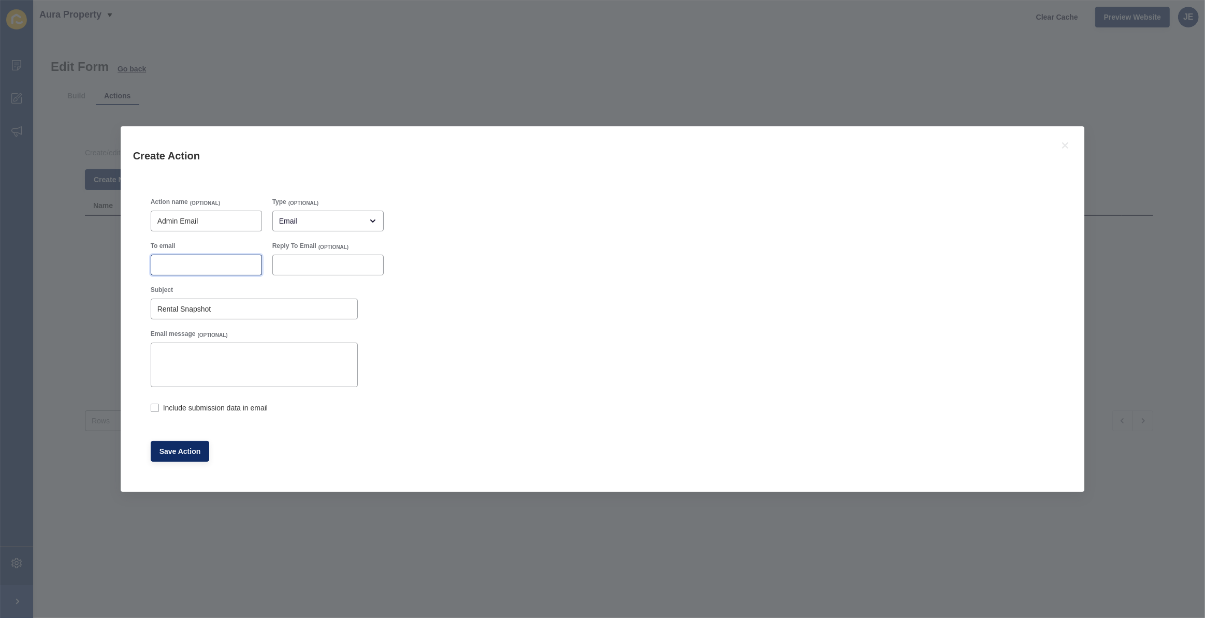
click at [206, 264] on input "To email" at bounding box center [206, 265] width 98 height 10
paste input "[EMAIL_ADDRESS][PERSON_NAME][DOMAIN_NAME]"
type input "[EMAIL_ADDRESS][PERSON_NAME][DOMAIN_NAME]"
click at [155, 404] on label at bounding box center [155, 408] width 8 height 8
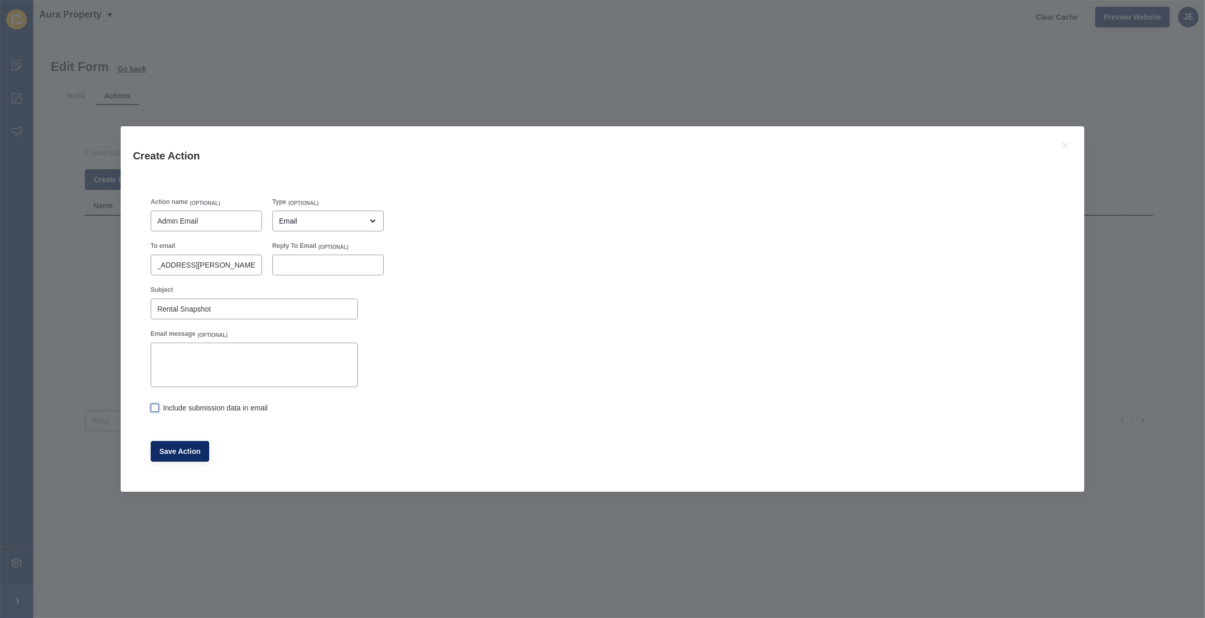
click at [155, 406] on input "Include submission data in email" at bounding box center [154, 409] width 7 height 7
checkbox input "true"
click at [179, 454] on span "Save Action" at bounding box center [179, 451] width 41 height 10
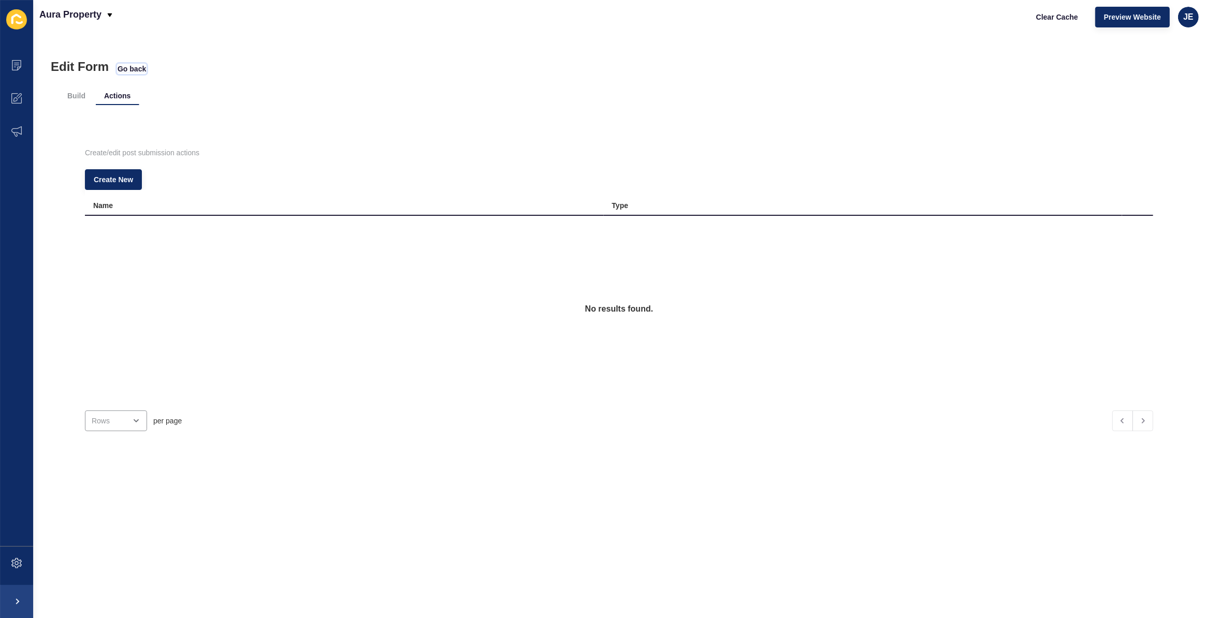
click at [127, 68] on span "Go back" at bounding box center [132, 69] width 28 height 10
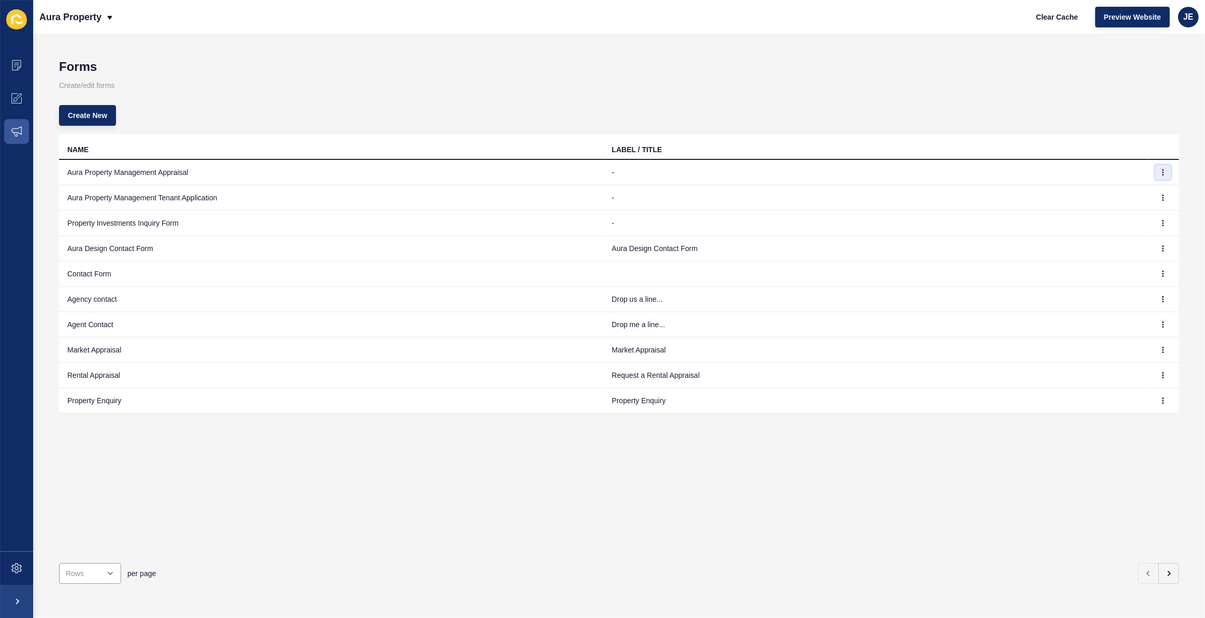
click at [1159, 175] on button "button" at bounding box center [1163, 172] width 16 height 14
click at [1148, 187] on link "Edit" at bounding box center [1127, 193] width 72 height 23
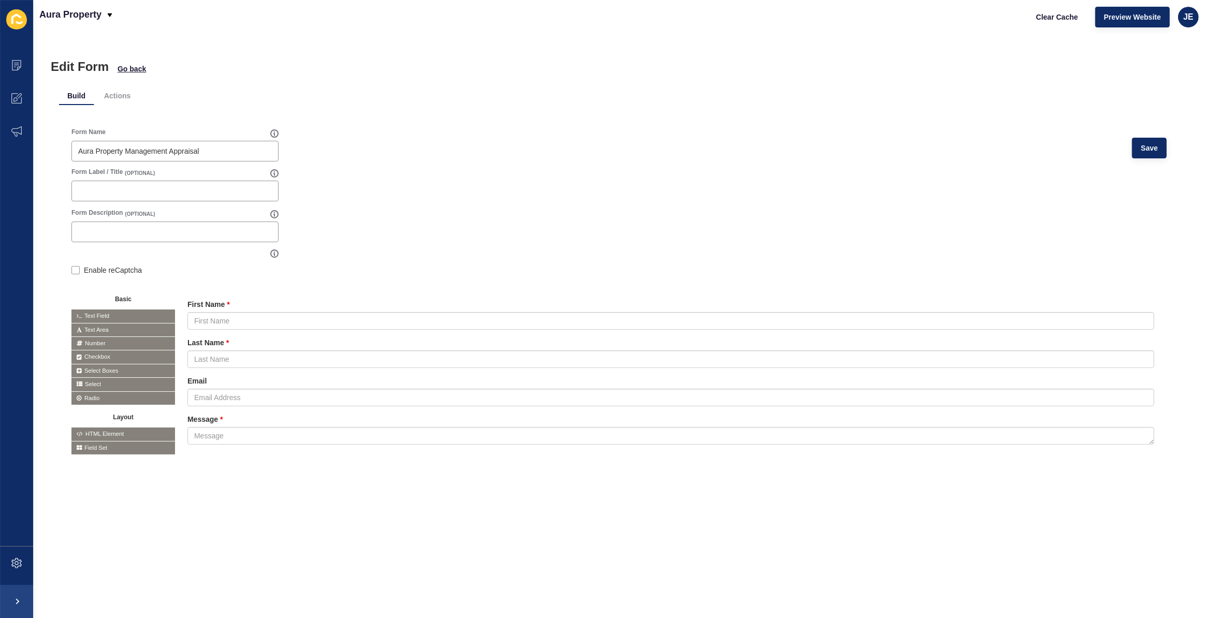
drag, startPoint x: 67, startPoint y: 72, endPoint x: 70, endPoint y: 77, distance: 5.3
click at [67, 72] on h1 "Edit Form" at bounding box center [80, 67] width 58 height 14
click at [111, 96] on li "Actions" at bounding box center [117, 95] width 43 height 19
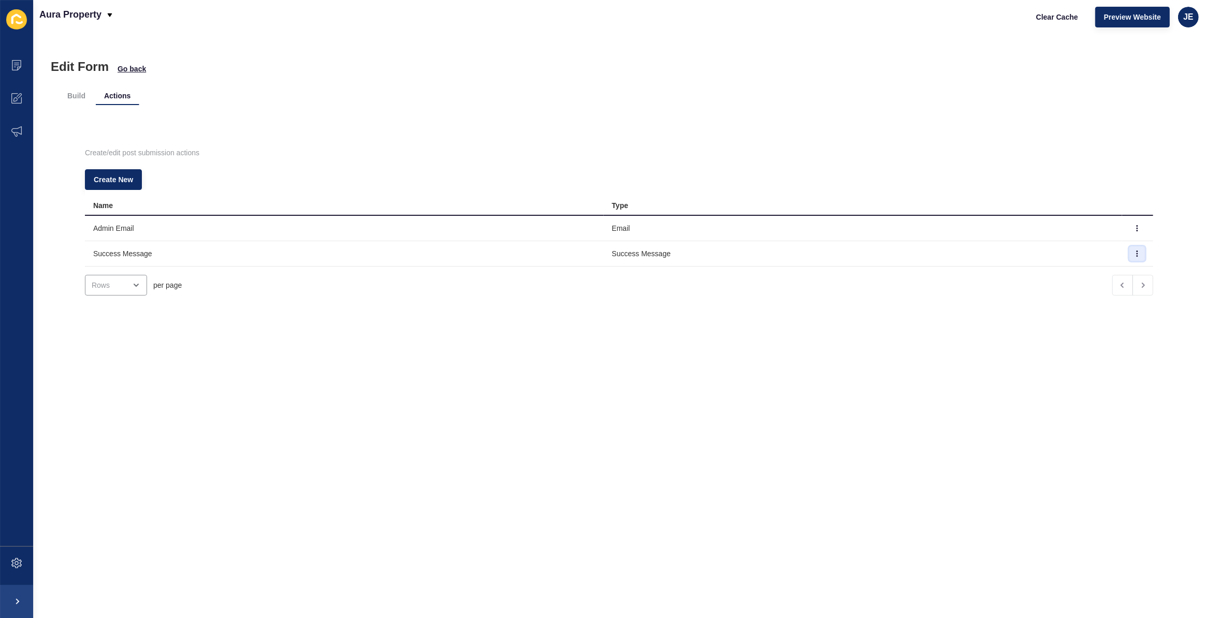
click at [1129, 254] on button "button" at bounding box center [1137, 253] width 16 height 14
click at [1112, 269] on link "Edit" at bounding box center [1094, 273] width 72 height 23
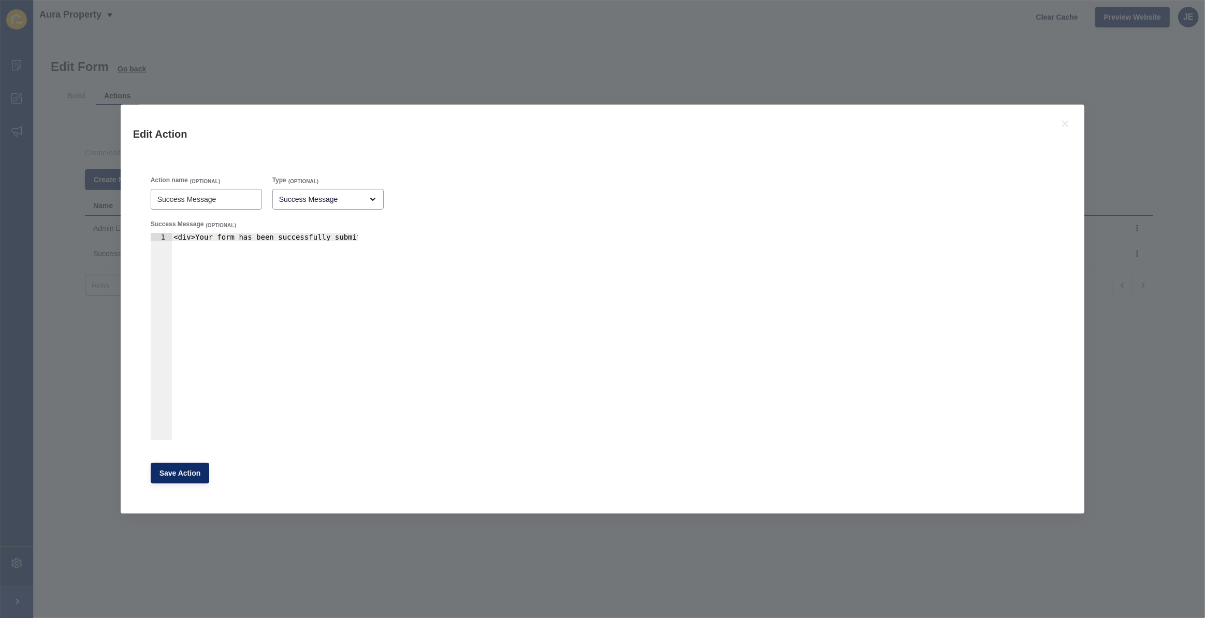
click at [332, 227] on div "Success Message (OPTIONAL)" at bounding box center [254, 225] width 207 height 11
type textarea "<div>Your form has been successfully submitted.</div>"
click at [327, 234] on div "<div>Your form has been successfully submitted.</div>" at bounding box center [278, 341] width 215 height 216
click at [1067, 127] on icon at bounding box center [1065, 124] width 12 height 12
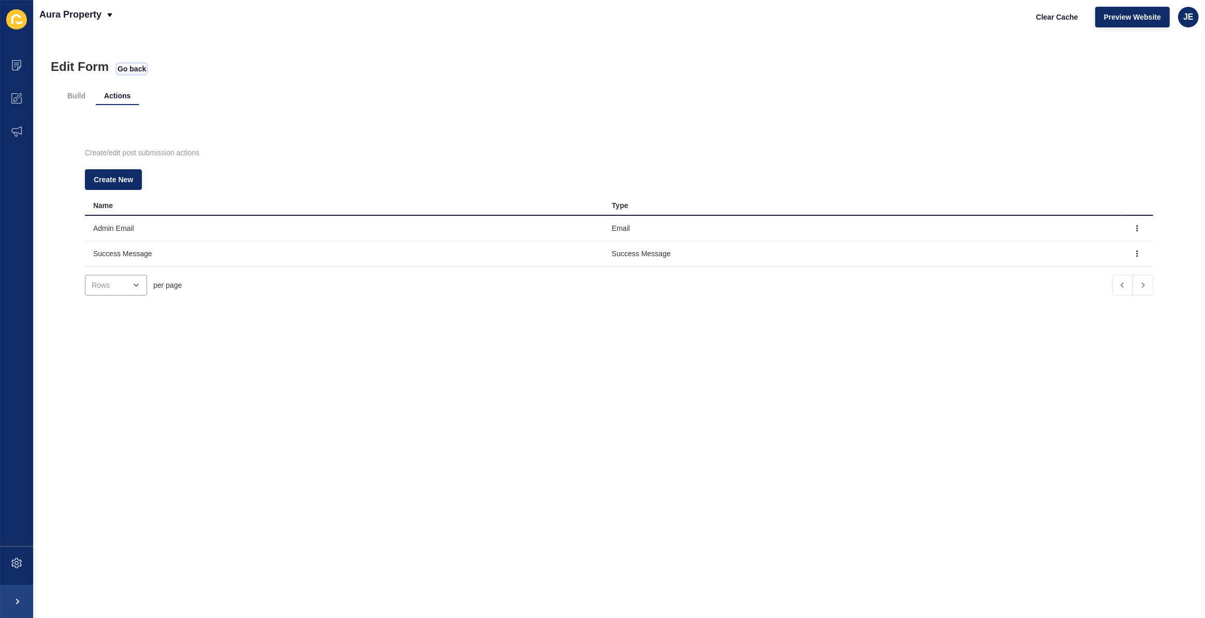
click at [140, 64] on span "Go back" at bounding box center [132, 69] width 28 height 10
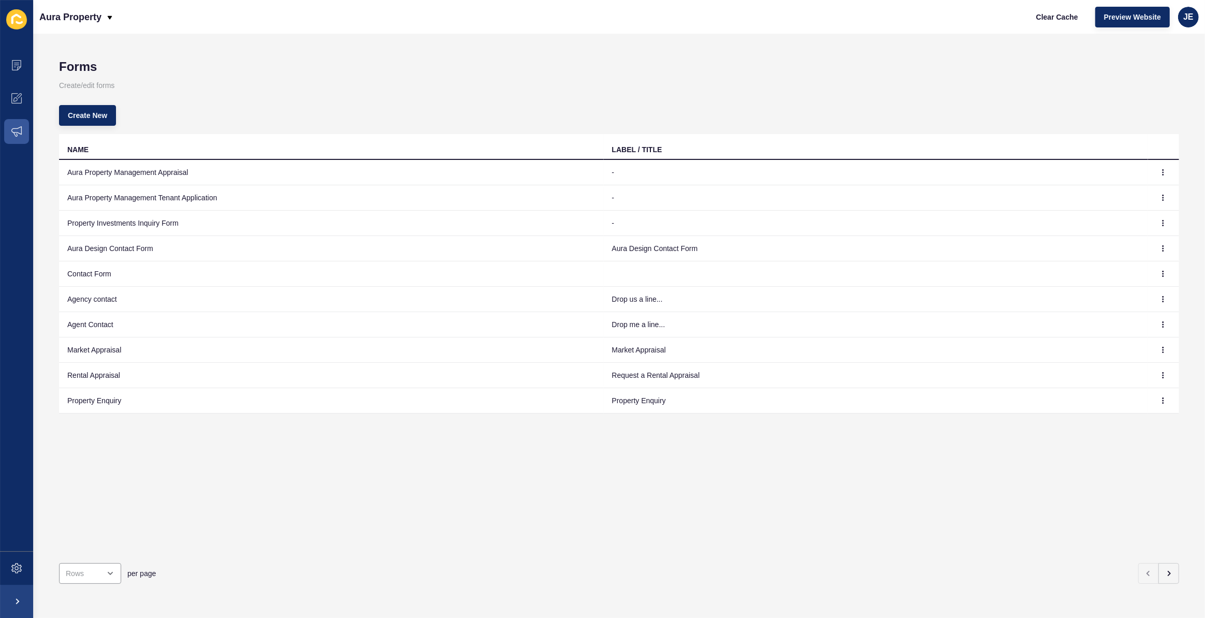
click at [1175, 568] on div "Forms Create/edit forms Create New NAME LABEL / TITLE Aura Property Management …" at bounding box center [619, 326] width 1172 height 585
click at [1167, 568] on button "button" at bounding box center [1168, 573] width 21 height 21
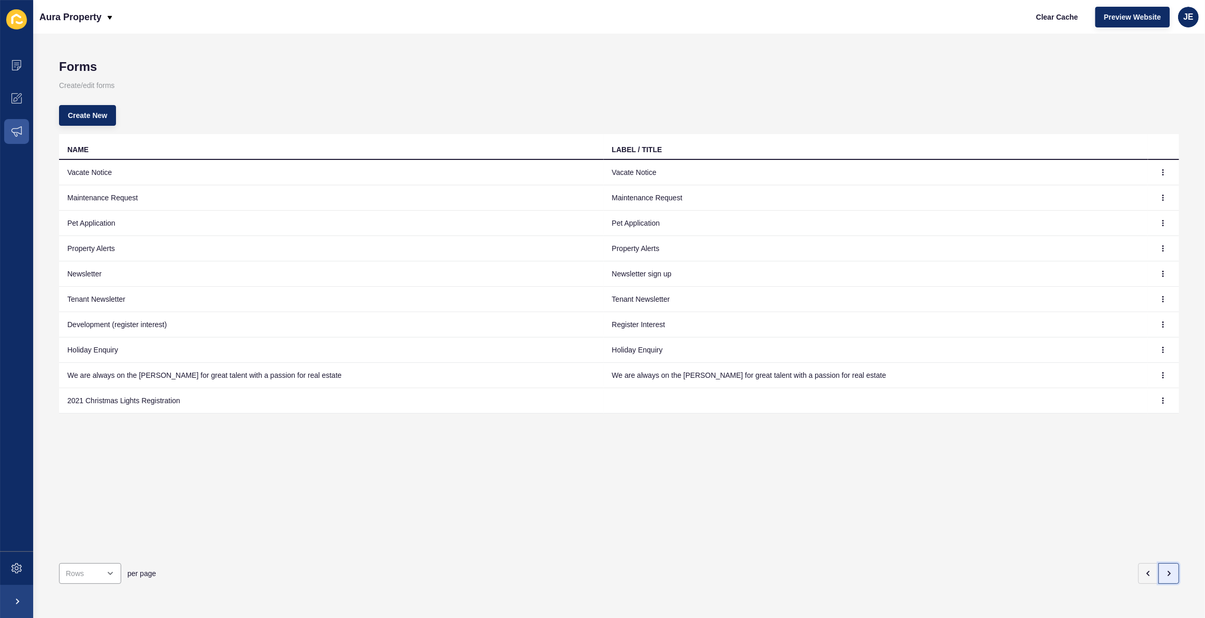
click at [1165, 570] on button "button" at bounding box center [1168, 573] width 21 height 21
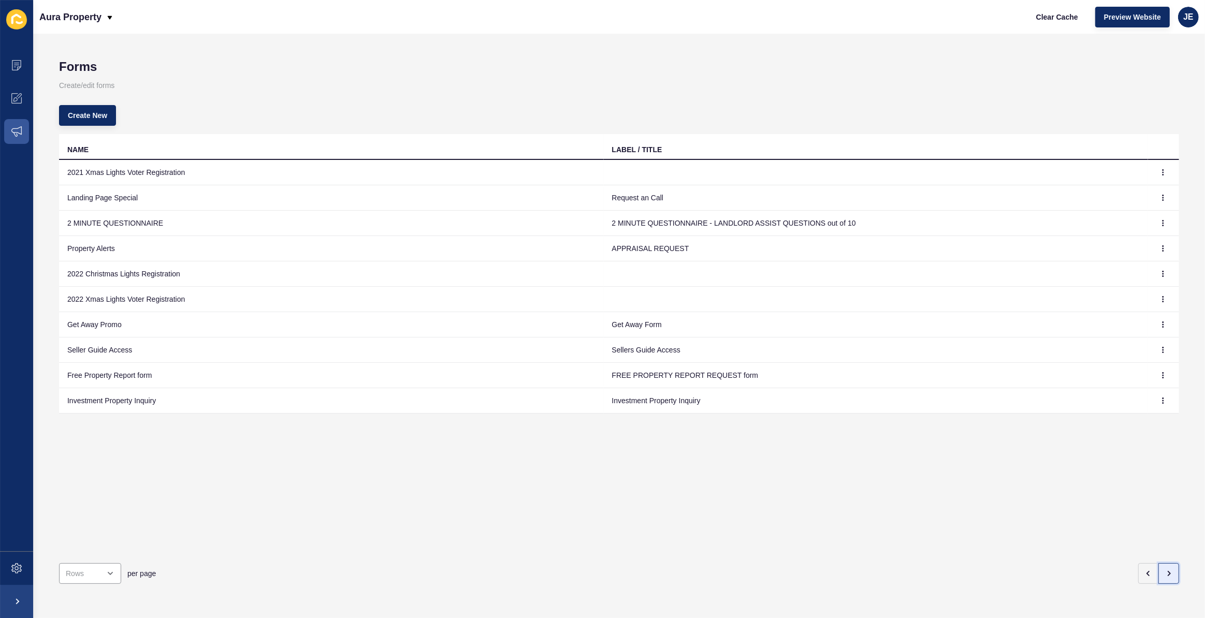
click at [1165, 570] on button "button" at bounding box center [1168, 573] width 21 height 21
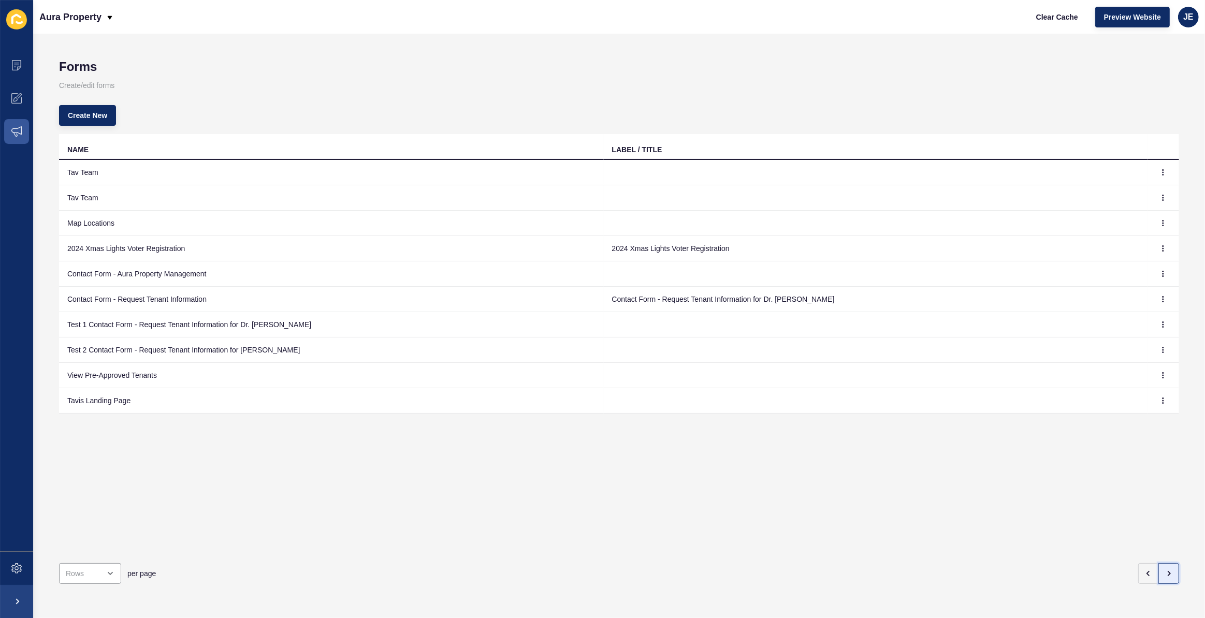
click at [1165, 570] on button "button" at bounding box center [1168, 573] width 21 height 21
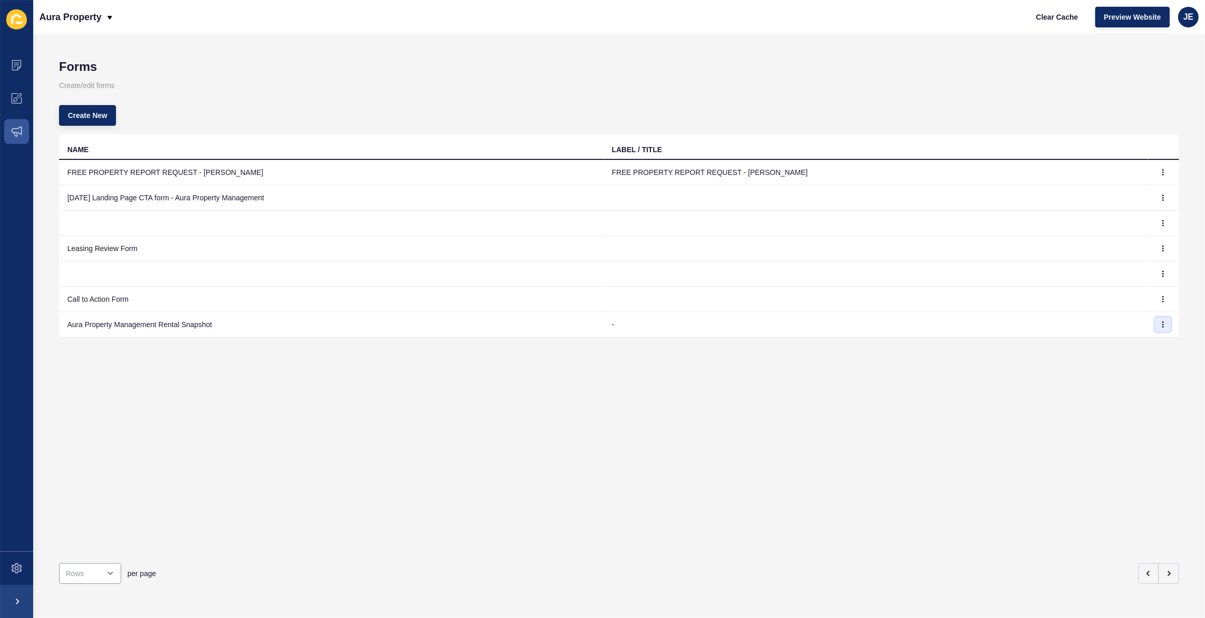
click at [1160, 324] on icon "button" at bounding box center [1163, 325] width 6 height 6
click at [1131, 344] on link "Edit" at bounding box center [1127, 345] width 72 height 23
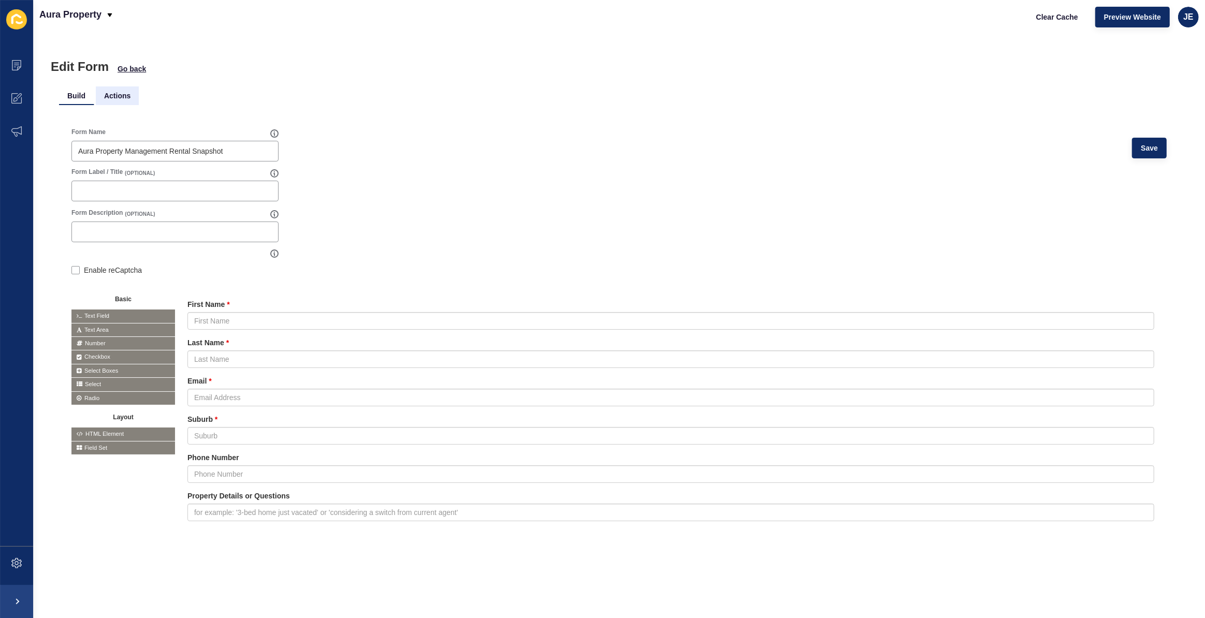
click at [118, 104] on li "Actions" at bounding box center [117, 95] width 43 height 19
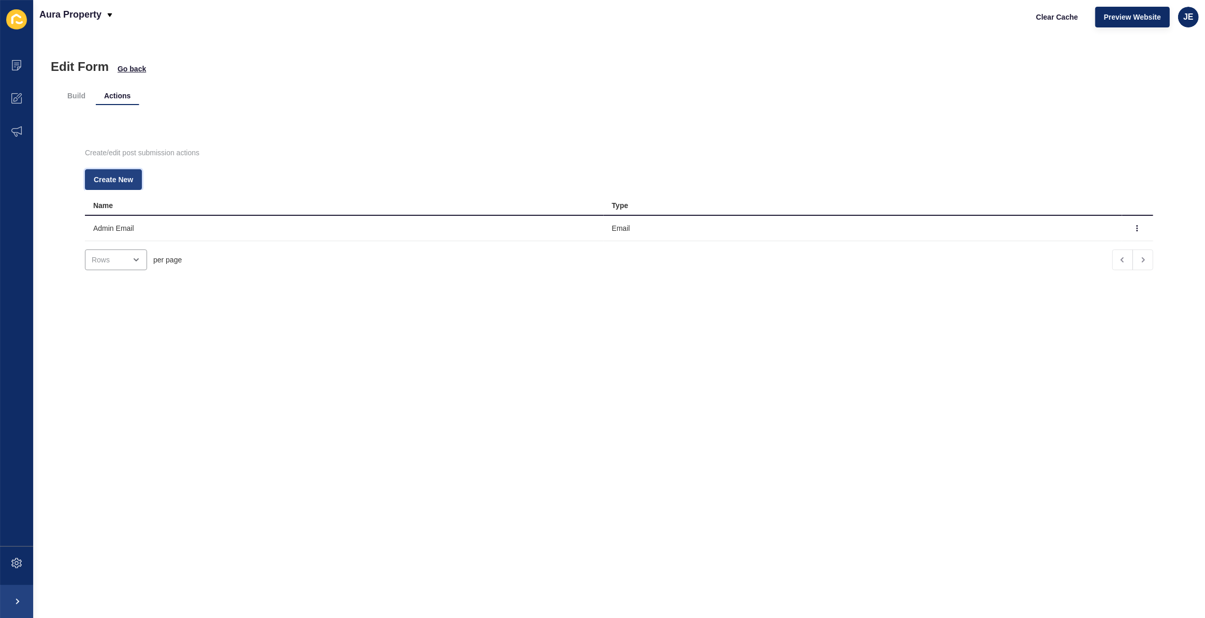
click at [113, 169] on button "Create New" at bounding box center [113, 179] width 57 height 21
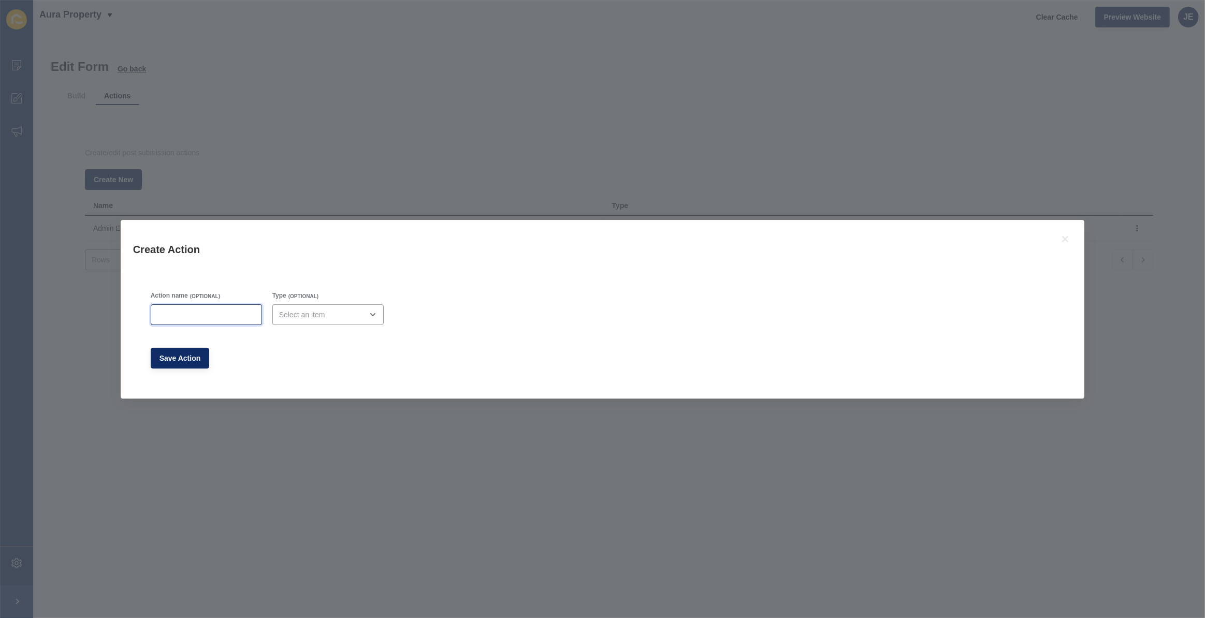
click at [207, 318] on input "Action name" at bounding box center [206, 315] width 98 height 10
type input "Success Message"
click at [316, 305] on div "open menu" at bounding box center [327, 314] width 111 height 21
click at [306, 385] on span "Success Message" at bounding box center [328, 386] width 95 height 10
type input "Success Message"
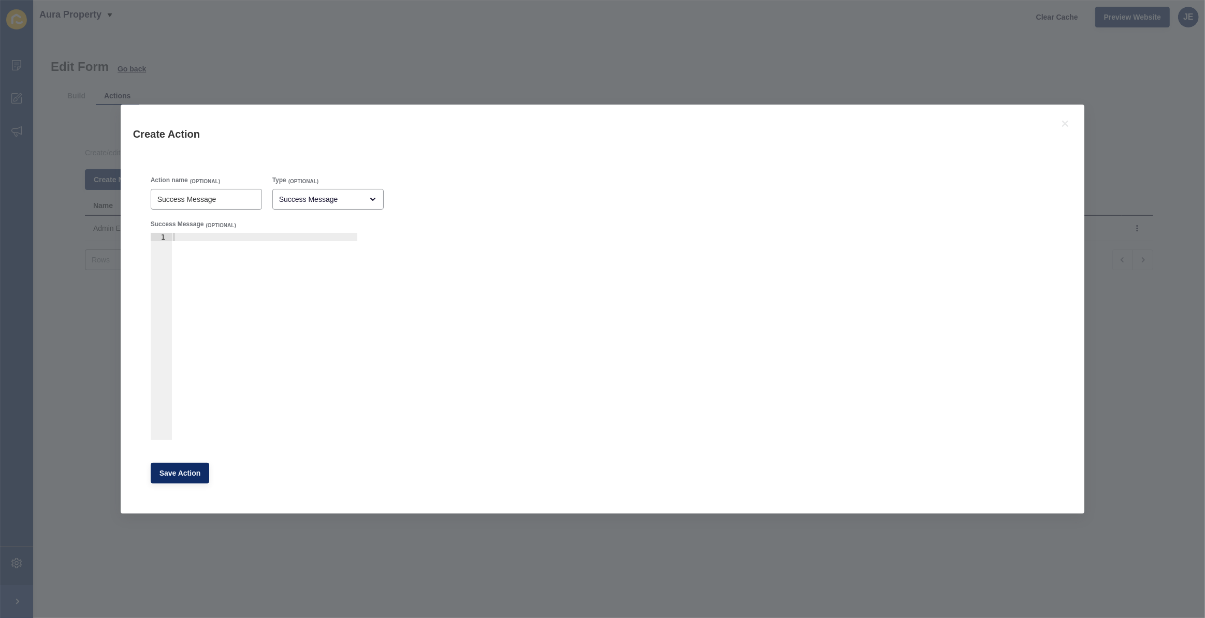
click at [245, 287] on div at bounding box center [264, 345] width 186 height 224
paste textarea "<div>Your form has been successfully submitted.</div>"
type textarea "<div>Your form has been successfully submitted.</div>"
click at [185, 475] on span "Save Action" at bounding box center [179, 473] width 41 height 10
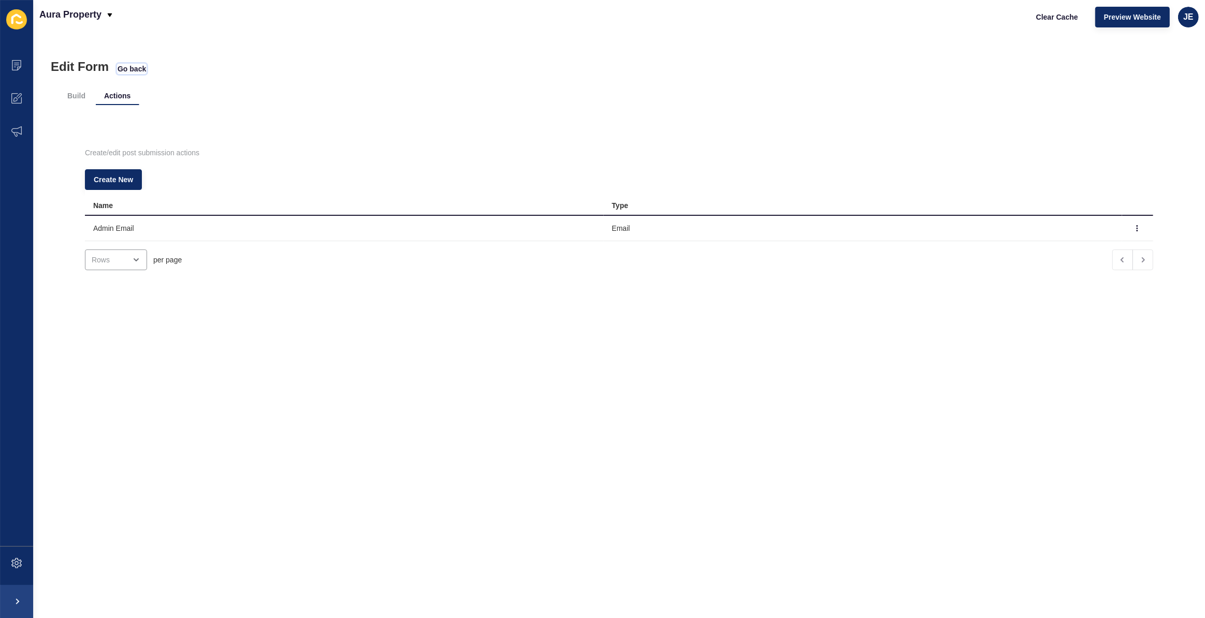
click at [125, 72] on span "Go back" at bounding box center [132, 69] width 28 height 10
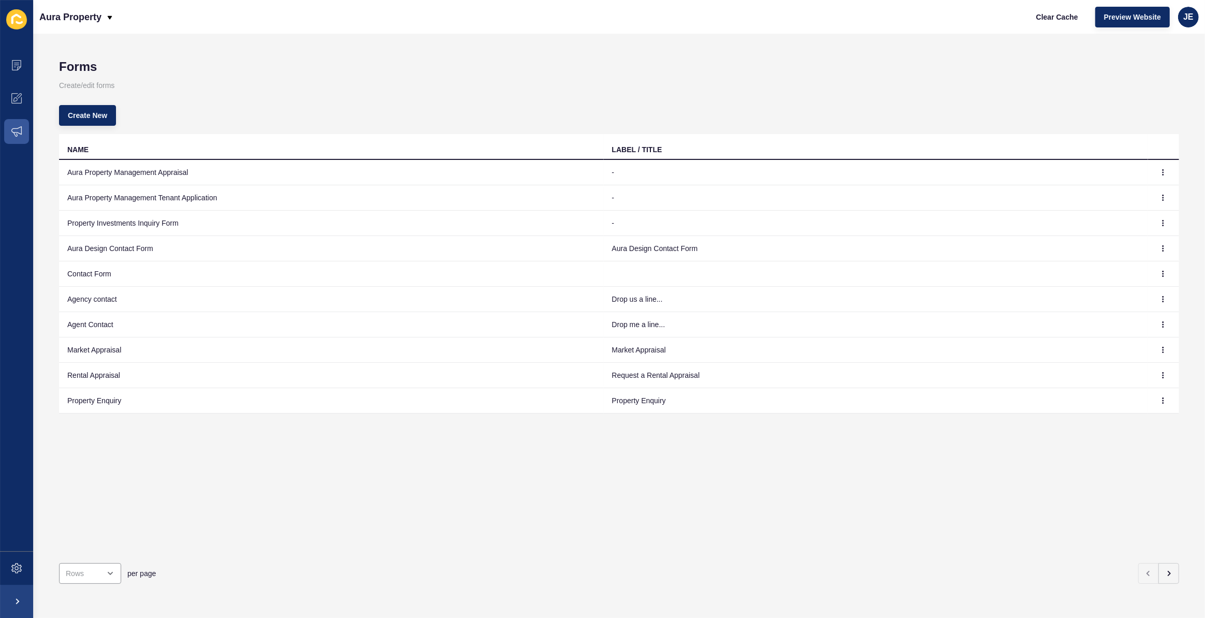
click at [1148, 197] on td at bounding box center [1163, 197] width 31 height 25
click at [1155, 199] on button "button" at bounding box center [1163, 198] width 16 height 14
click at [1142, 217] on link "Edit" at bounding box center [1127, 218] width 72 height 23
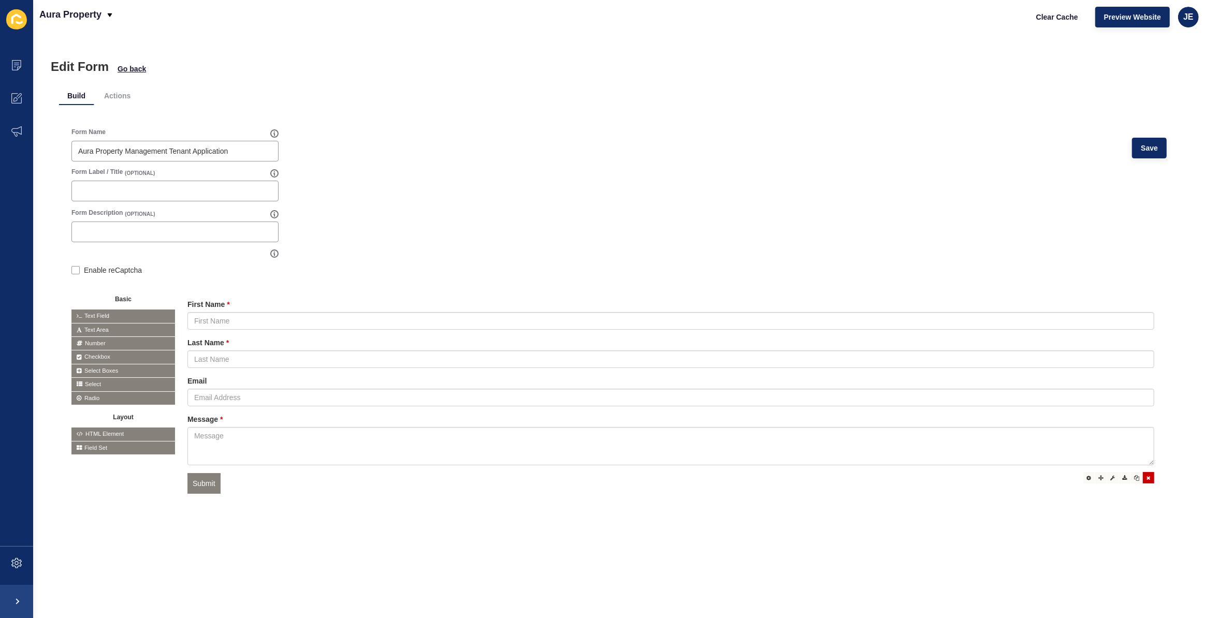
click at [1143, 480] on div at bounding box center [1148, 477] width 11 height 11
click at [1142, 155] on button "Save" at bounding box center [1149, 148] width 35 height 21
click at [140, 67] on span "Go back" at bounding box center [132, 69] width 28 height 10
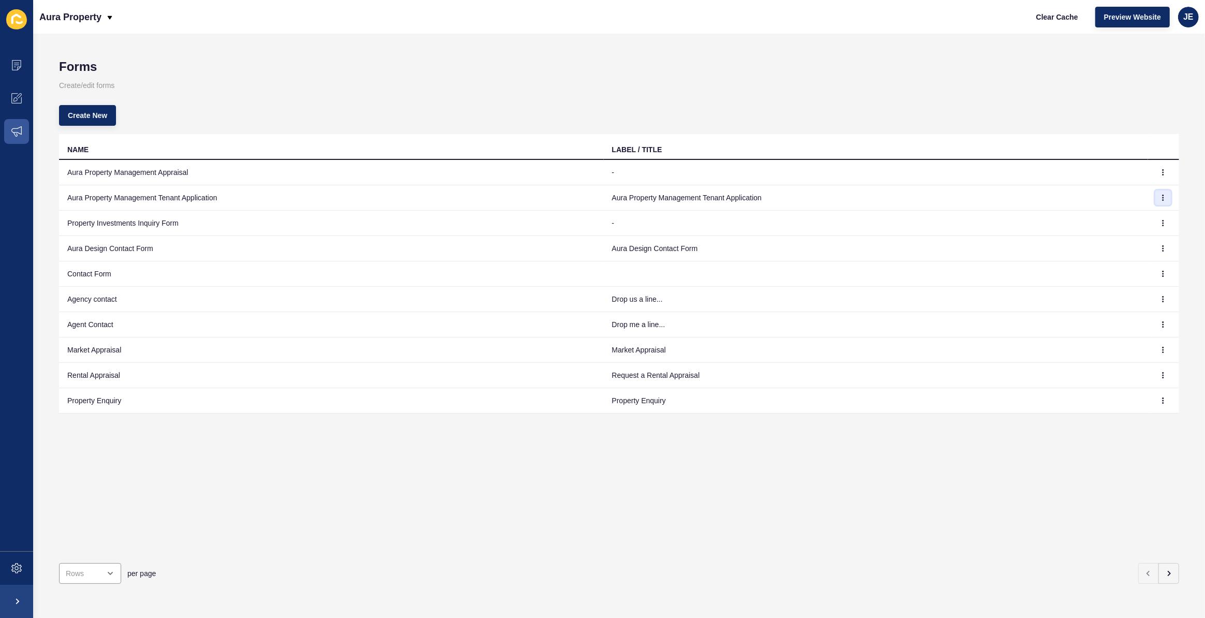
click at [1160, 195] on icon "button" at bounding box center [1163, 198] width 6 height 6
click at [1142, 215] on link "Edit" at bounding box center [1127, 218] width 72 height 23
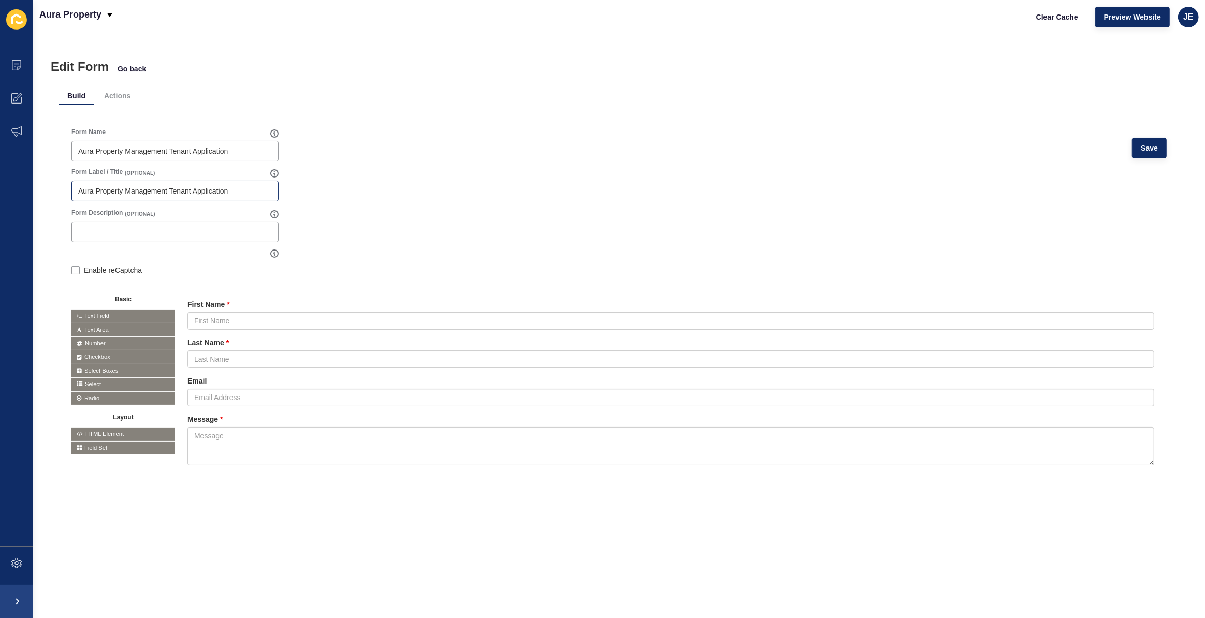
click at [202, 184] on div "Aura Property Management Tenant Application" at bounding box center [174, 191] width 207 height 21
click at [440, 211] on form "Form Name Aura Property Management Tenant Application Save Form Label / Title (…" at bounding box center [618, 309] width 1095 height 363
click at [1132, 148] on button "Save" at bounding box center [1149, 148] width 35 height 21
click at [130, 69] on span "Go back" at bounding box center [132, 69] width 28 height 10
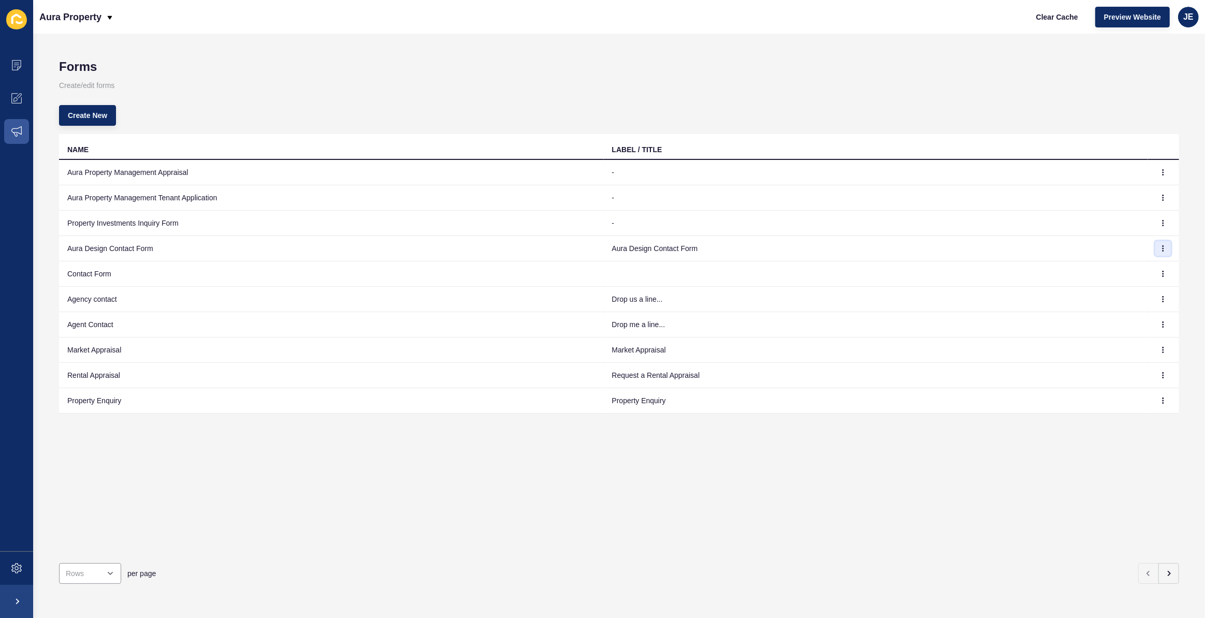
click at [1160, 248] on icon "button" at bounding box center [1163, 248] width 6 height 6
click at [1145, 262] on link "Edit" at bounding box center [1127, 268] width 72 height 23
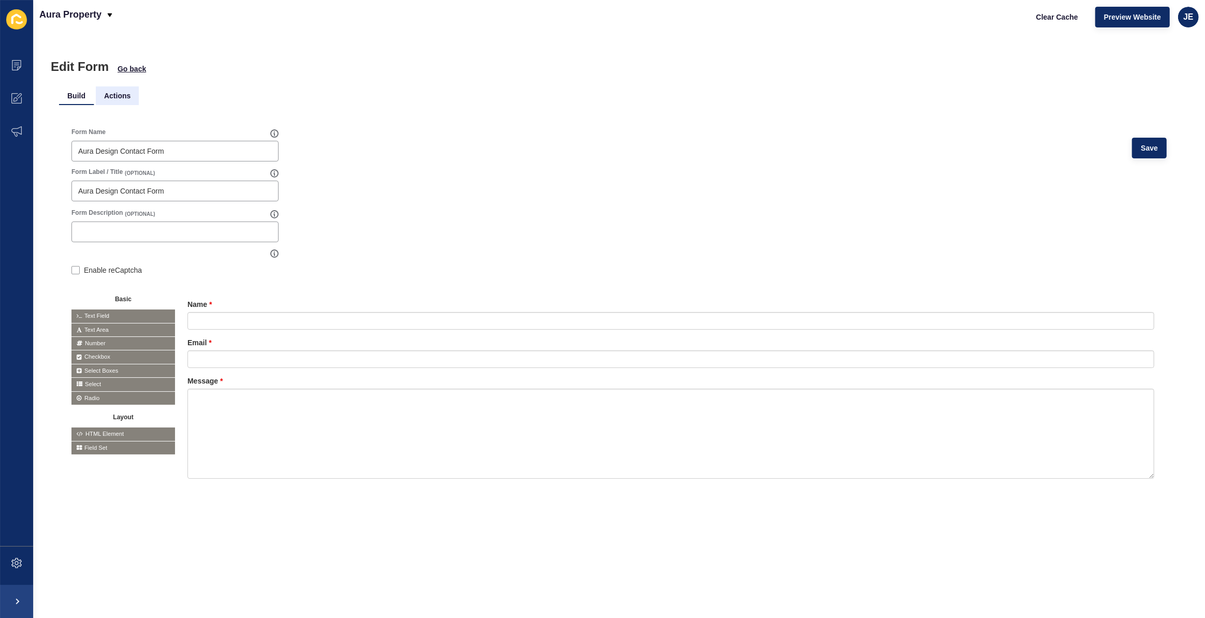
click at [130, 96] on li "Actions" at bounding box center [117, 95] width 43 height 19
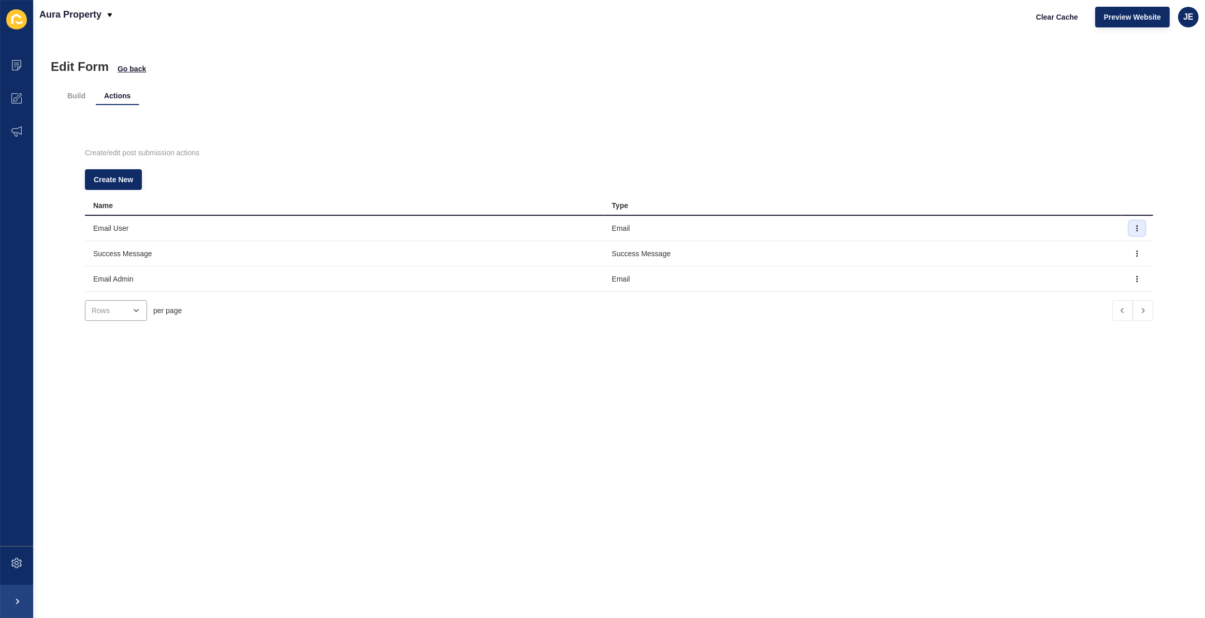
click at [1134, 228] on icon "button" at bounding box center [1137, 228] width 6 height 6
click at [1104, 251] on link "Edit" at bounding box center [1094, 249] width 72 height 23
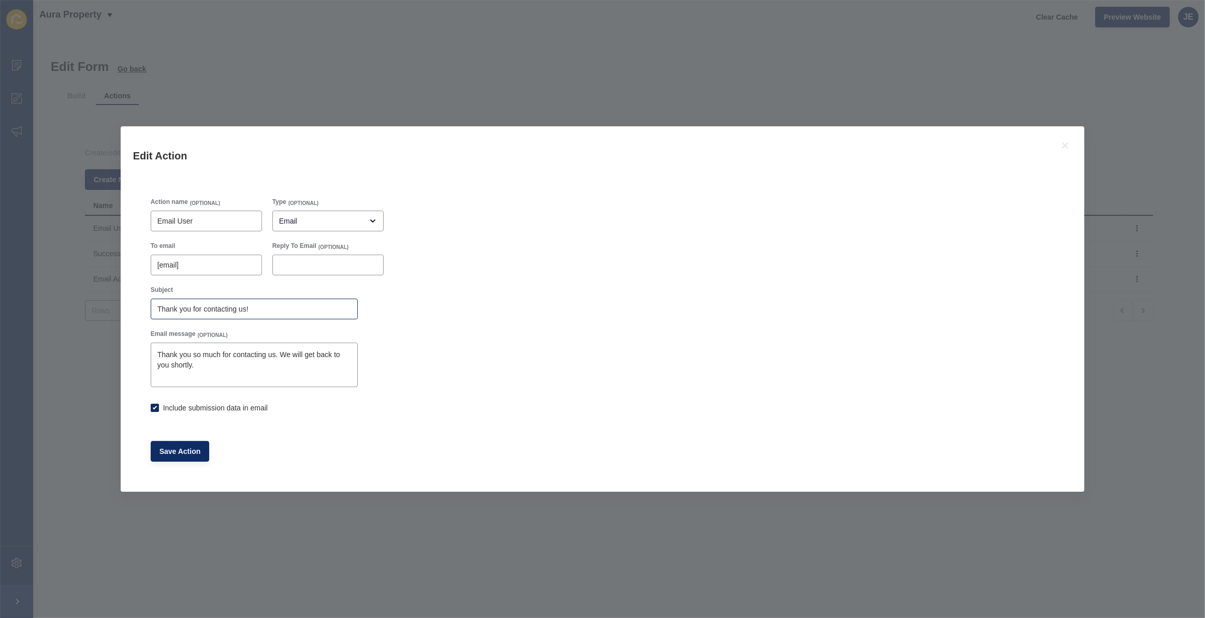
checkbox input "true"
click at [1067, 144] on icon at bounding box center [1065, 145] width 6 height 6
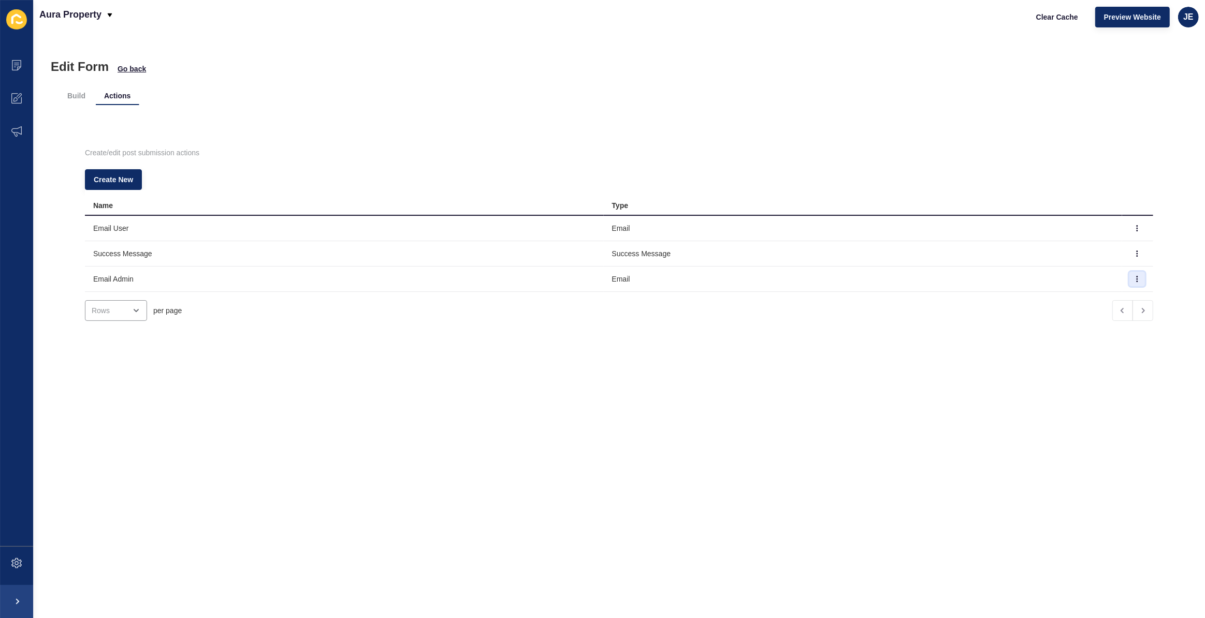
drag, startPoint x: 1129, startPoint y: 278, endPoint x: 1124, endPoint y: 282, distance: 6.3
click at [1129, 278] on button "button" at bounding box center [1137, 279] width 16 height 14
click at [1105, 297] on link "Edit" at bounding box center [1094, 299] width 72 height 23
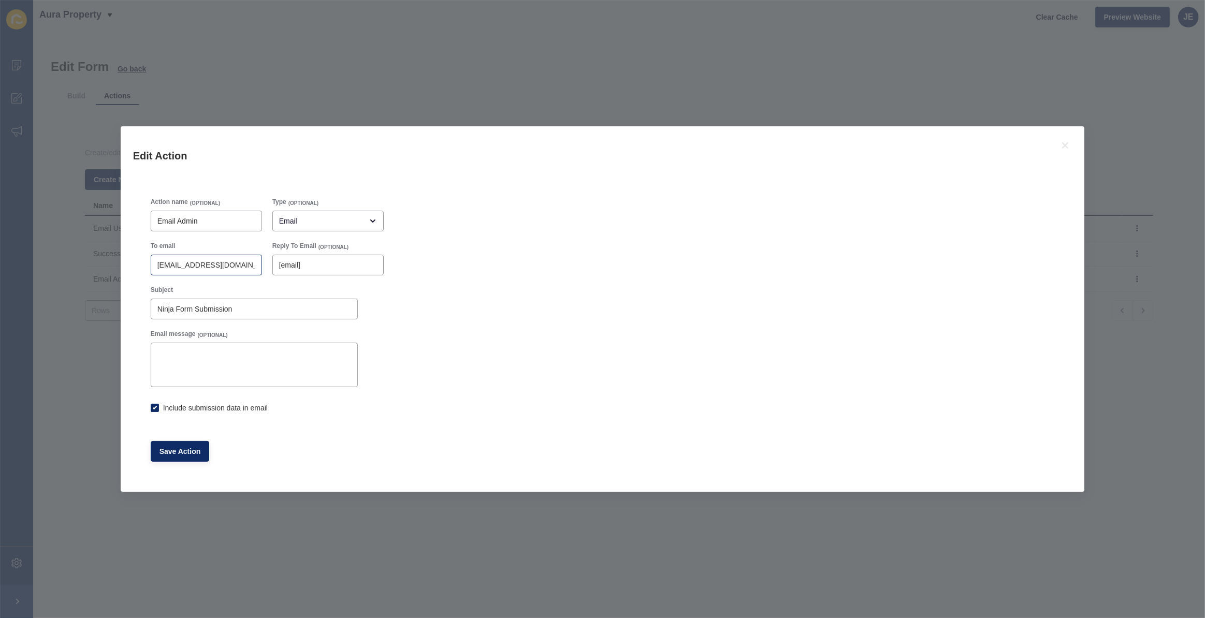
click at [232, 271] on div "[EMAIL_ADDRESS][DOMAIN_NAME]" at bounding box center [206, 265] width 111 height 21
checkbox input "true"
click at [1064, 145] on icon at bounding box center [1065, 145] width 6 height 6
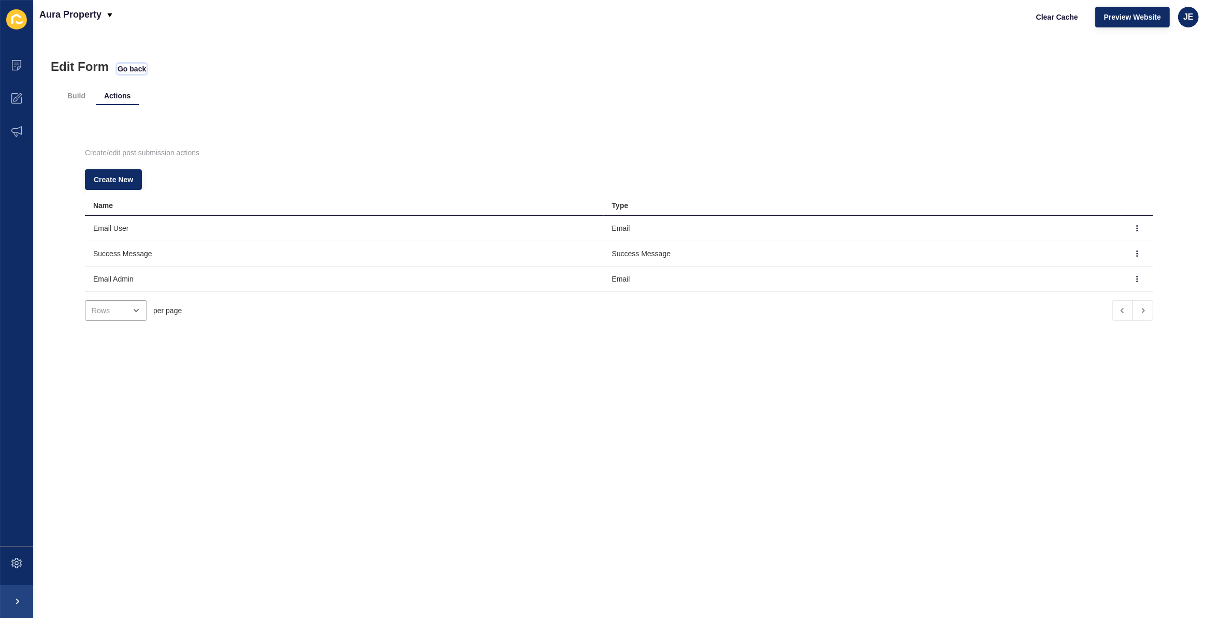
click at [129, 67] on span "Go back" at bounding box center [132, 69] width 28 height 10
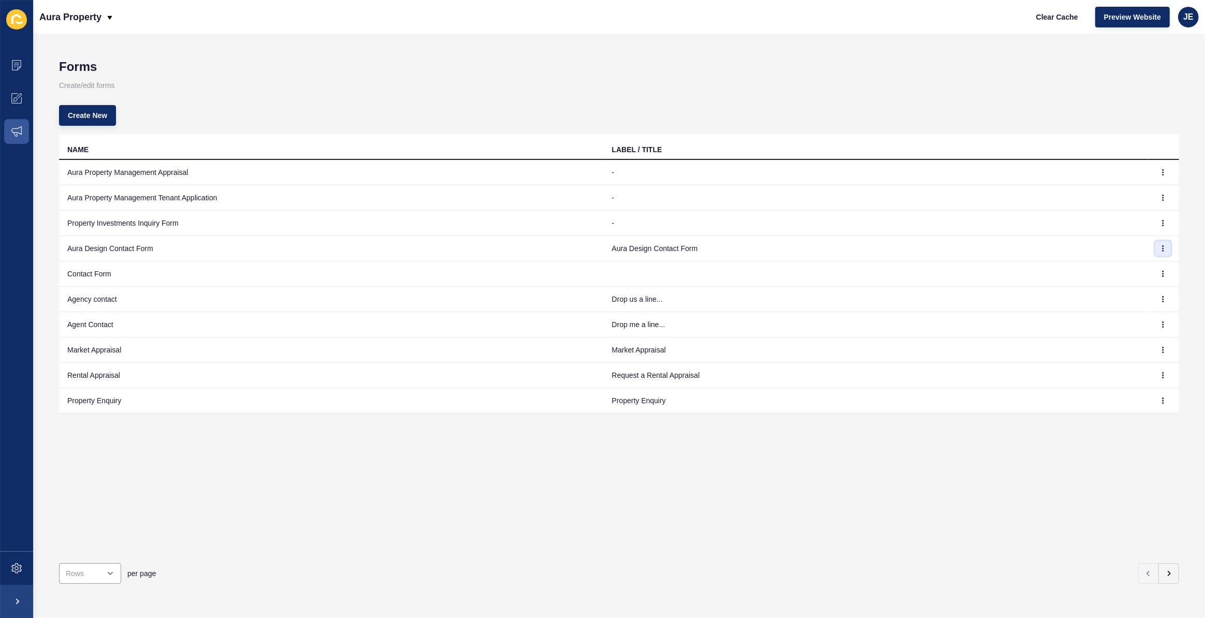
click at [1155, 247] on button "button" at bounding box center [1163, 248] width 16 height 14
click at [1124, 267] on link "Edit" at bounding box center [1127, 268] width 72 height 23
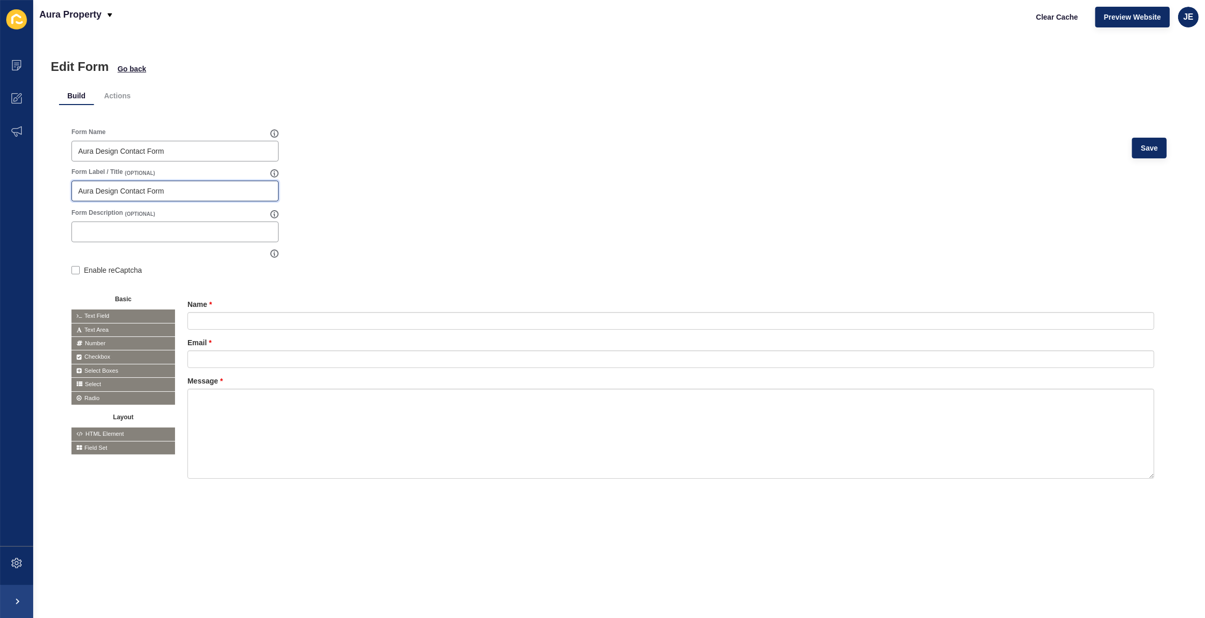
drag, startPoint x: 178, startPoint y: 188, endPoint x: 65, endPoint y: 192, distance: 112.4
click at [1, 193] on div "Content Appearance Marketing Settings Aura Property Clear Cache Preview Website…" at bounding box center [602, 309] width 1205 height 618
click at [294, 197] on form "Form Name Aura Design Contact Form Save Form Label / Title (OPTIONAL) Form Desc…" at bounding box center [618, 316] width 1095 height 376
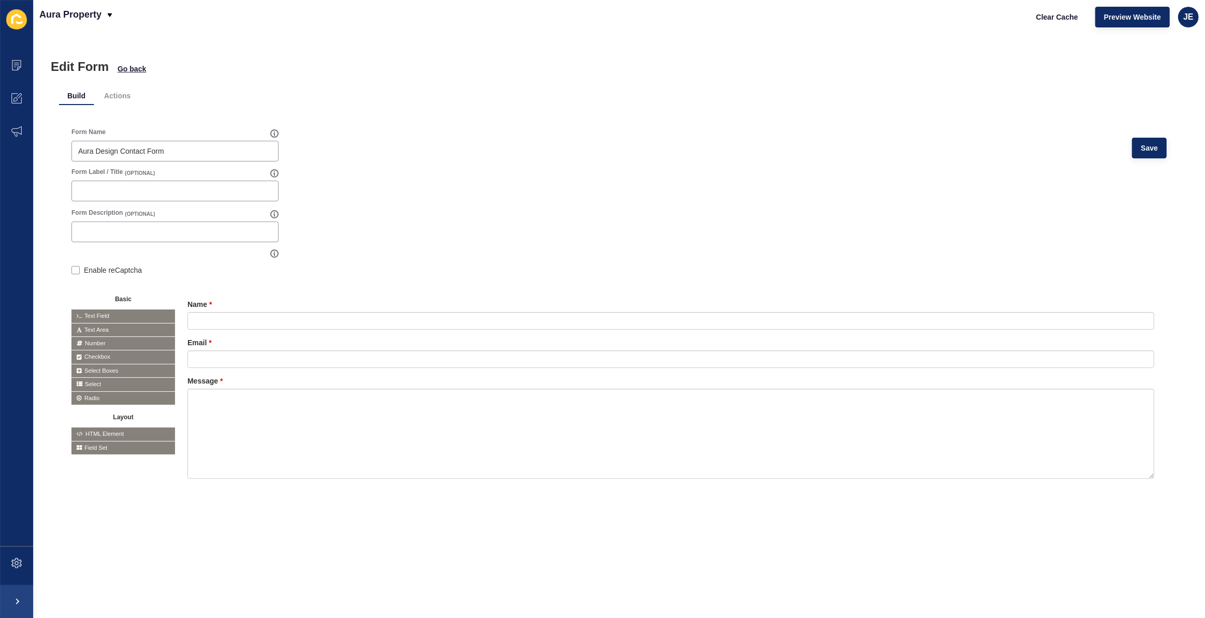
click at [294, 197] on form "Form Name Aura Design Contact Form Save Form Label / Title (OPTIONAL) Form Desc…" at bounding box center [618, 316] width 1095 height 376
click at [1153, 145] on button "Save" at bounding box center [1149, 148] width 35 height 21
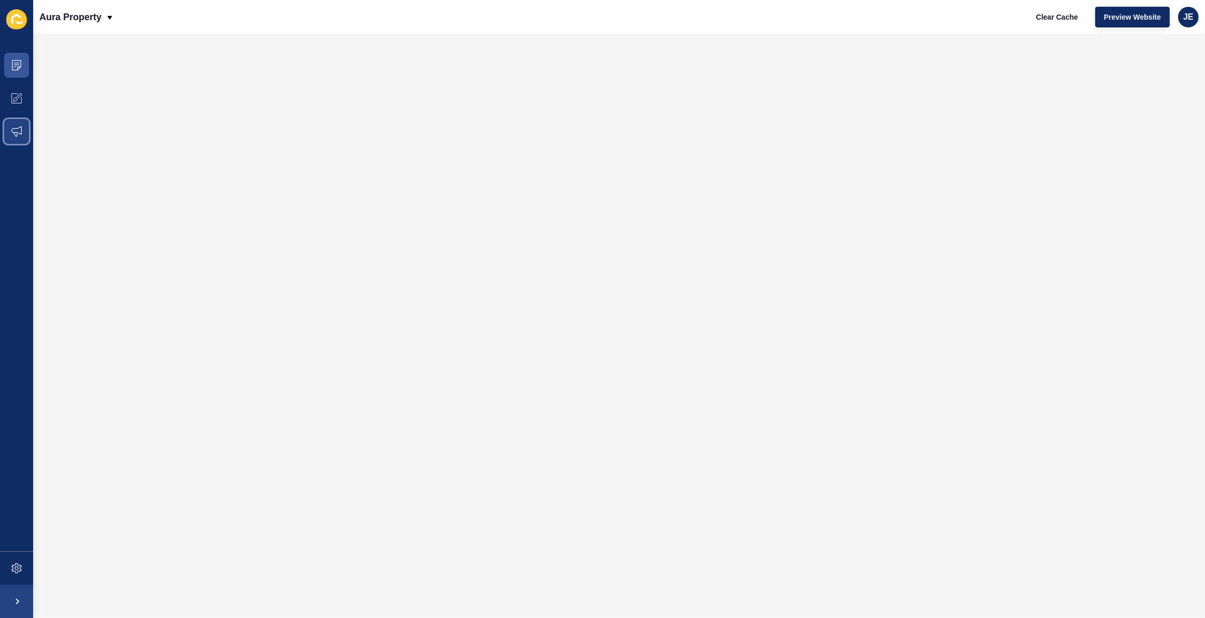
click at [10, 128] on span at bounding box center [16, 131] width 33 height 33
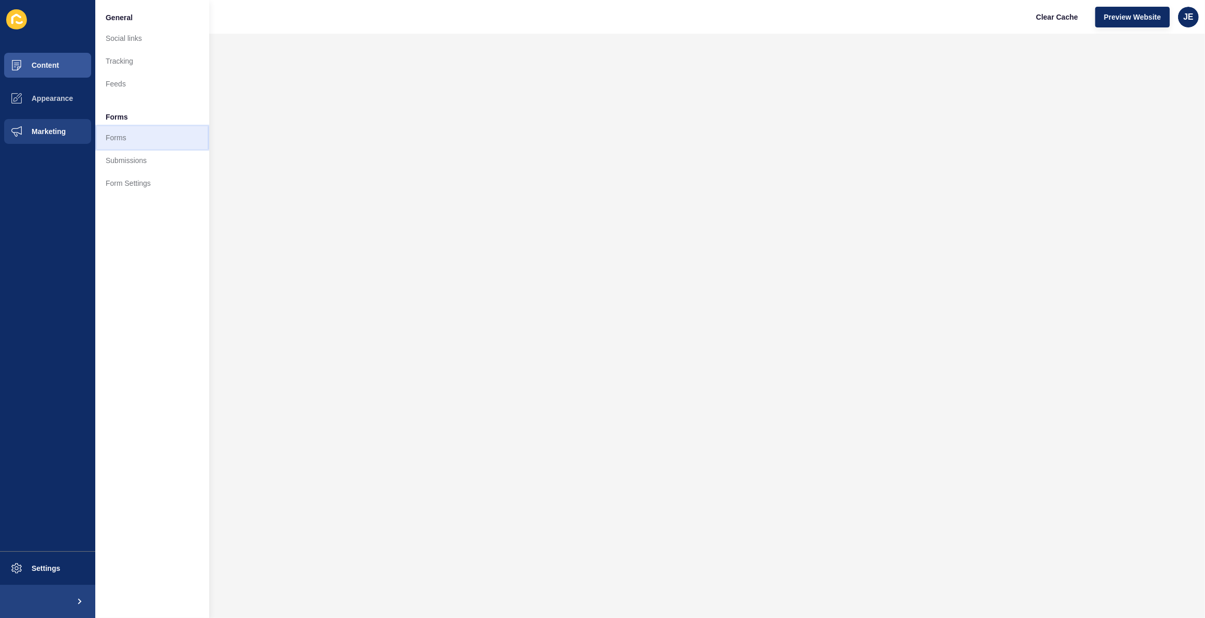
click at [133, 140] on link "Forms" at bounding box center [152, 137] width 114 height 23
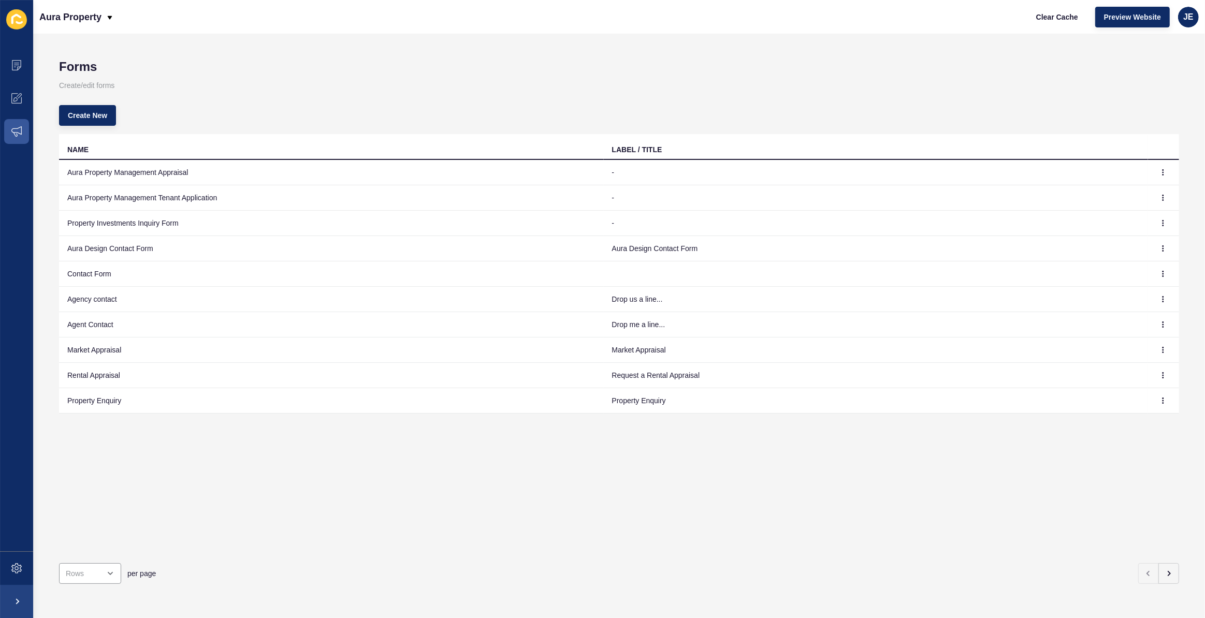
click at [162, 169] on td "Aura Property Management Appraisal" at bounding box center [331, 172] width 545 height 25
copy td "Aura Property Management Appraisal"
click at [188, 166] on td "Aura Property Management Appraisal" at bounding box center [331, 172] width 545 height 25
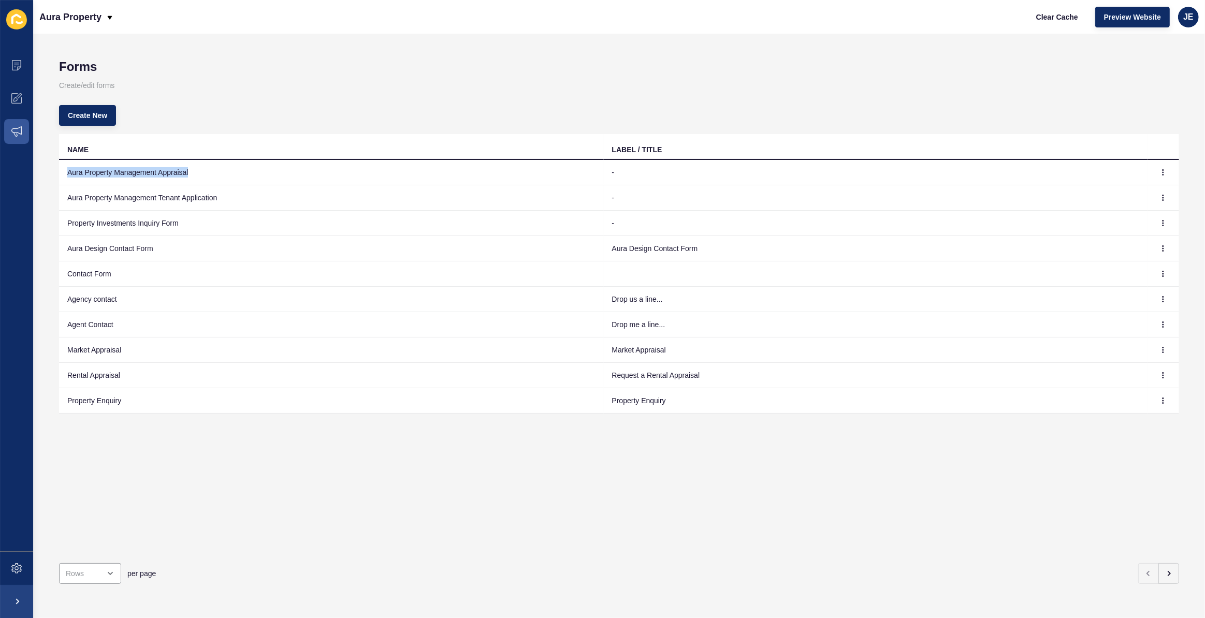
click at [184, 170] on td "Aura Property Management Appraisal" at bounding box center [331, 172] width 545 height 25
drag, startPoint x: 189, startPoint y: 171, endPoint x: 66, endPoint y: 168, distance: 122.8
click at [67, 168] on td "Aura Property Management Appraisal" at bounding box center [331, 172] width 545 height 25
copy td "Aura Property Management Appraisal"
drag, startPoint x: 215, startPoint y: 197, endPoint x: 65, endPoint y: 191, distance: 150.3
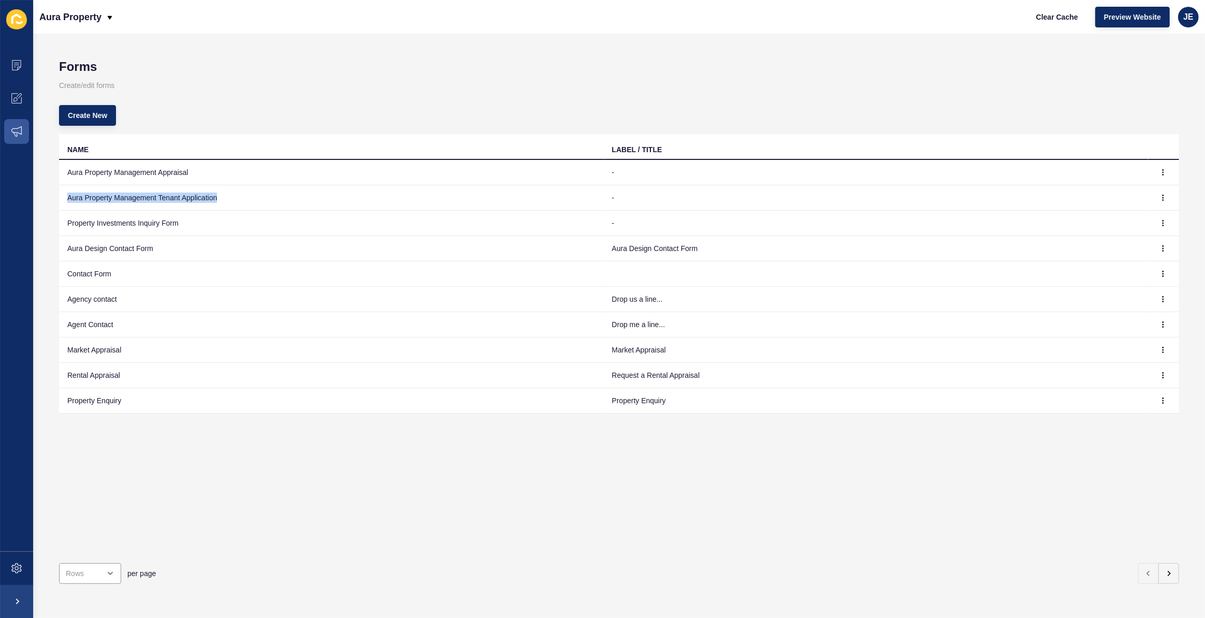
click at [65, 191] on td "Aura Property Management Tenant Application" at bounding box center [331, 197] width 545 height 25
copy td "Aura Property Management Tenant Application"
click at [1160, 250] on icon "button" at bounding box center [1163, 248] width 6 height 6
click at [1096, 265] on link "Edit" at bounding box center [1127, 268] width 72 height 23
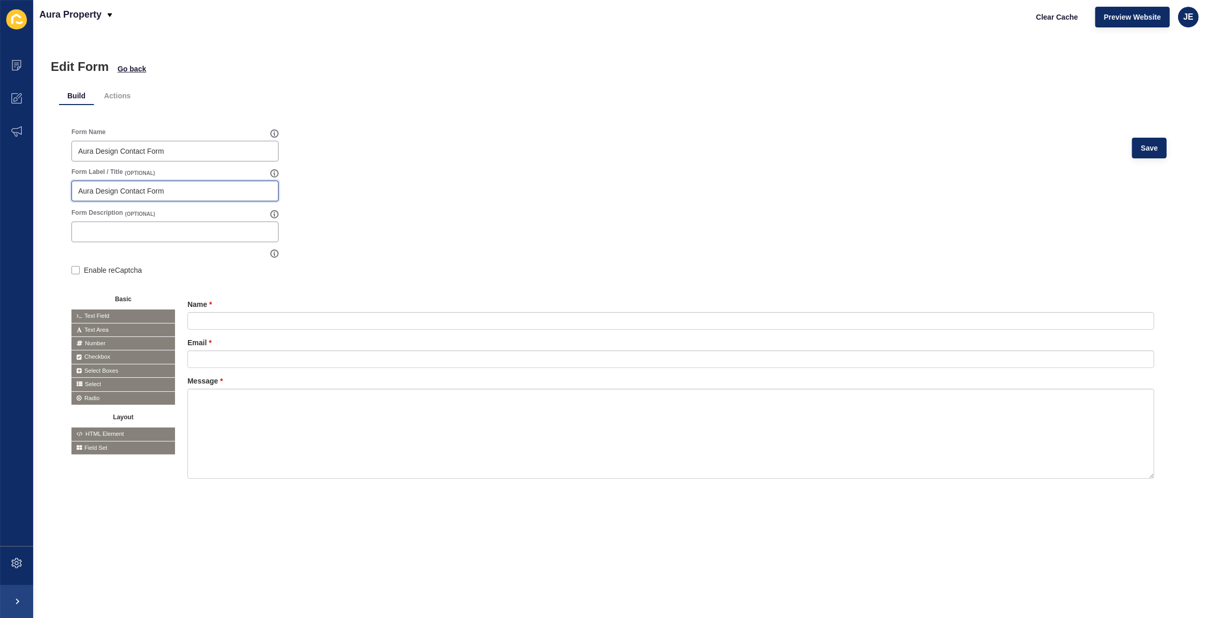
drag, startPoint x: 192, startPoint y: 186, endPoint x: 42, endPoint y: 192, distance: 150.2
click at [42, 192] on div "Edit Form Go back Build Actions Form Name Aura Design Contact Form Save Form La…" at bounding box center [619, 326] width 1172 height 585
click at [460, 187] on form "Form Name Aura Design Contact Form Save Form Label / Title (OPTIONAL) Form Desc…" at bounding box center [618, 316] width 1095 height 376
click at [1150, 149] on span "Save" at bounding box center [1149, 148] width 17 height 10
click at [135, 67] on span "Go back" at bounding box center [132, 69] width 28 height 10
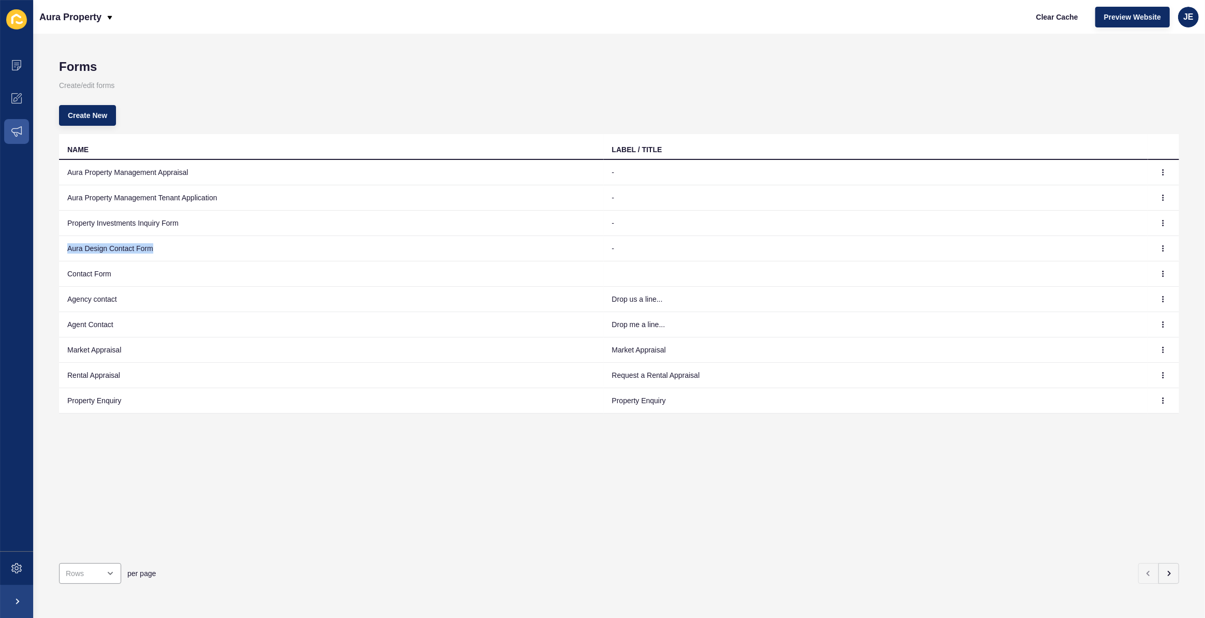
drag, startPoint x: 155, startPoint y: 246, endPoint x: 65, endPoint y: 246, distance: 89.6
click at [65, 246] on td "Aura Design Contact Form" at bounding box center [331, 248] width 545 height 25
copy td "Aura Design Contact Form"
click at [1164, 570] on icon "button" at bounding box center [1168, 574] width 8 height 8
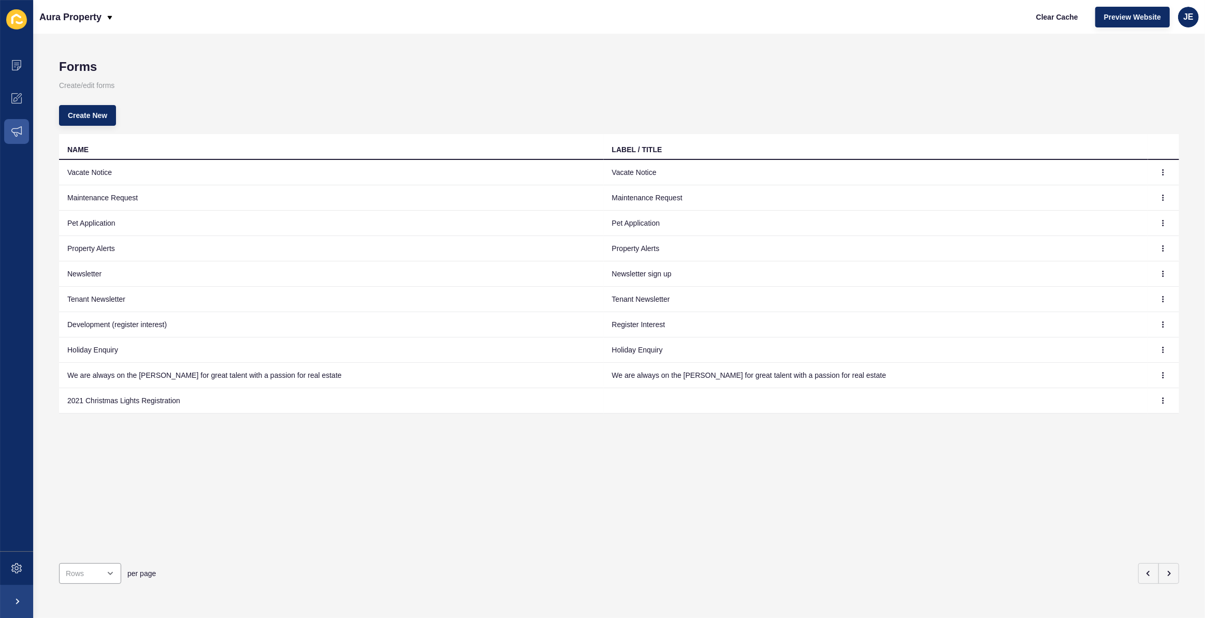
click at [1172, 561] on div "Forms Create/edit forms Create New NAME LABEL / TITLE Vacate Notice Vacate Noti…" at bounding box center [619, 326] width 1172 height 585
click at [1167, 563] on button "button" at bounding box center [1168, 573] width 21 height 21
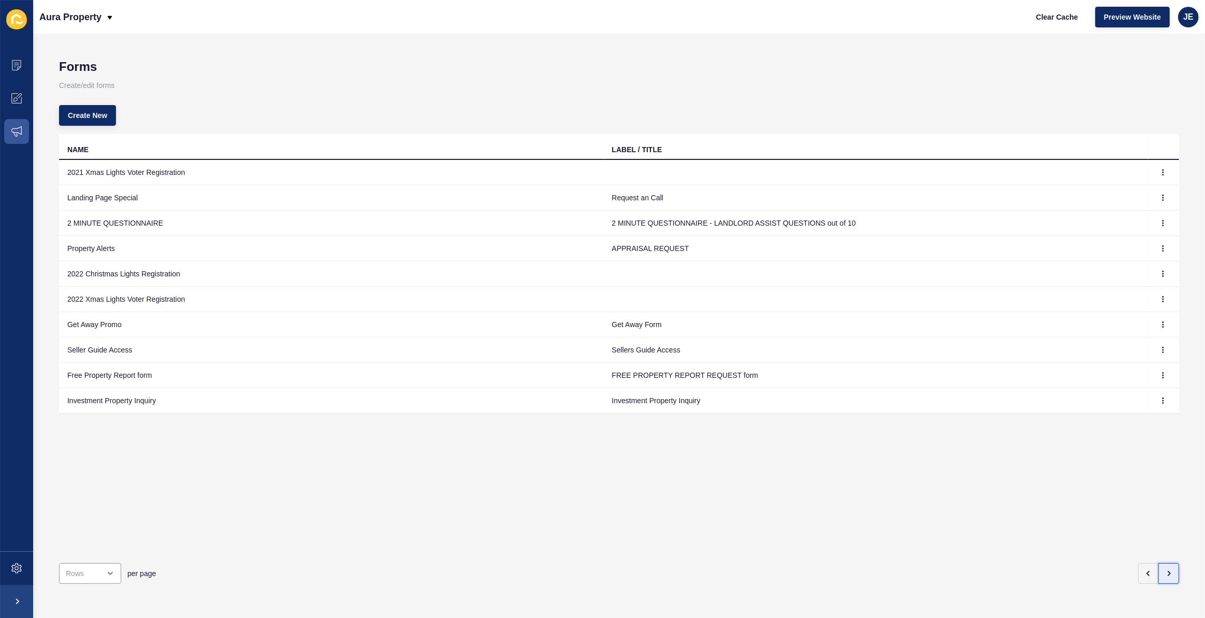
click at [1167, 563] on button "button" at bounding box center [1168, 573] width 21 height 21
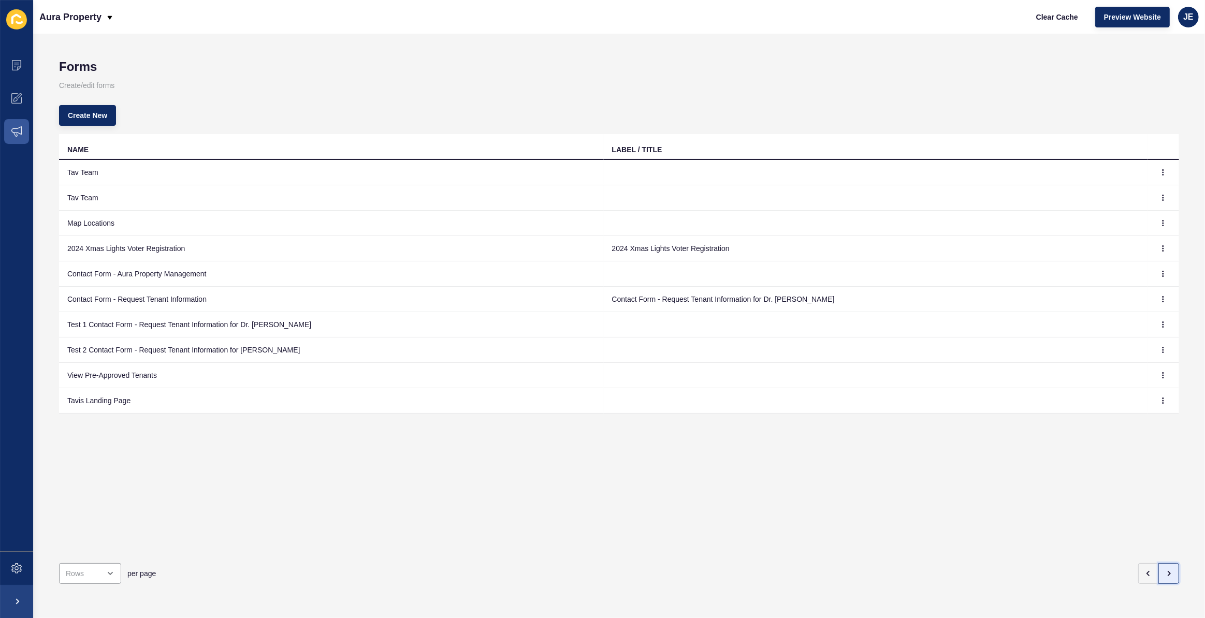
click at [1167, 563] on button "button" at bounding box center [1168, 573] width 21 height 21
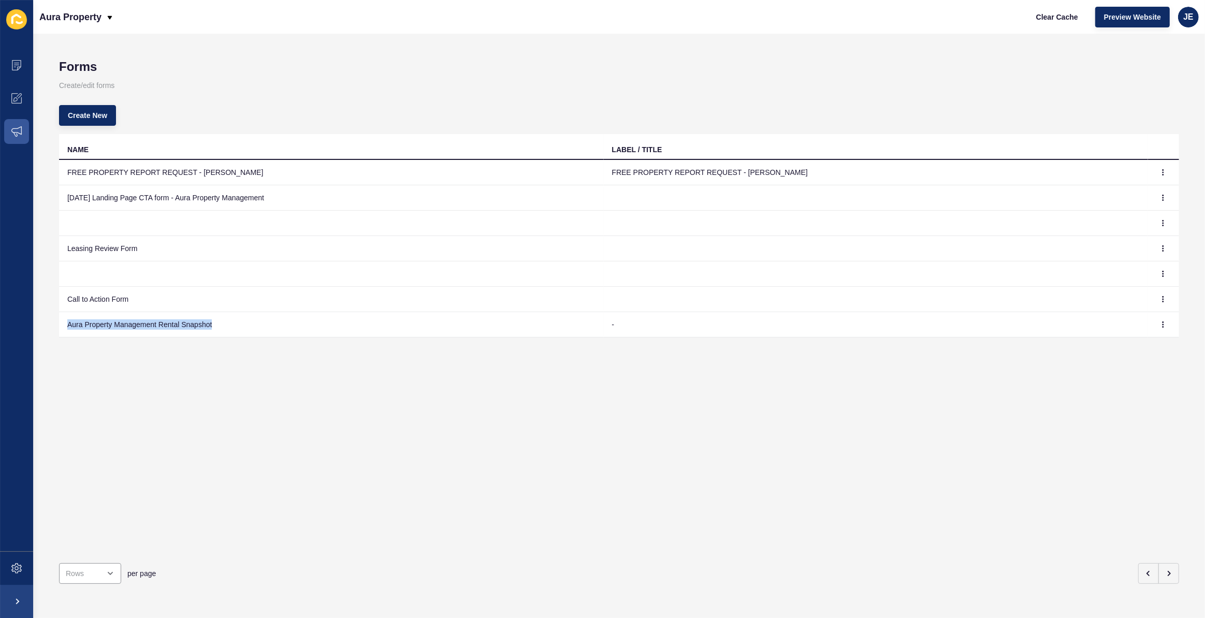
drag, startPoint x: 212, startPoint y: 323, endPoint x: 63, endPoint y: 323, distance: 148.6
click at [63, 323] on td "Aura Property Management Rental Snapshot" at bounding box center [331, 324] width 545 height 25
copy td "Aura Property Management Rental Snapshot"
click at [1113, 566] on div "per page" at bounding box center [599, 573] width 1086 height 21
click at [1144, 570] on icon "button" at bounding box center [1148, 574] width 8 height 8
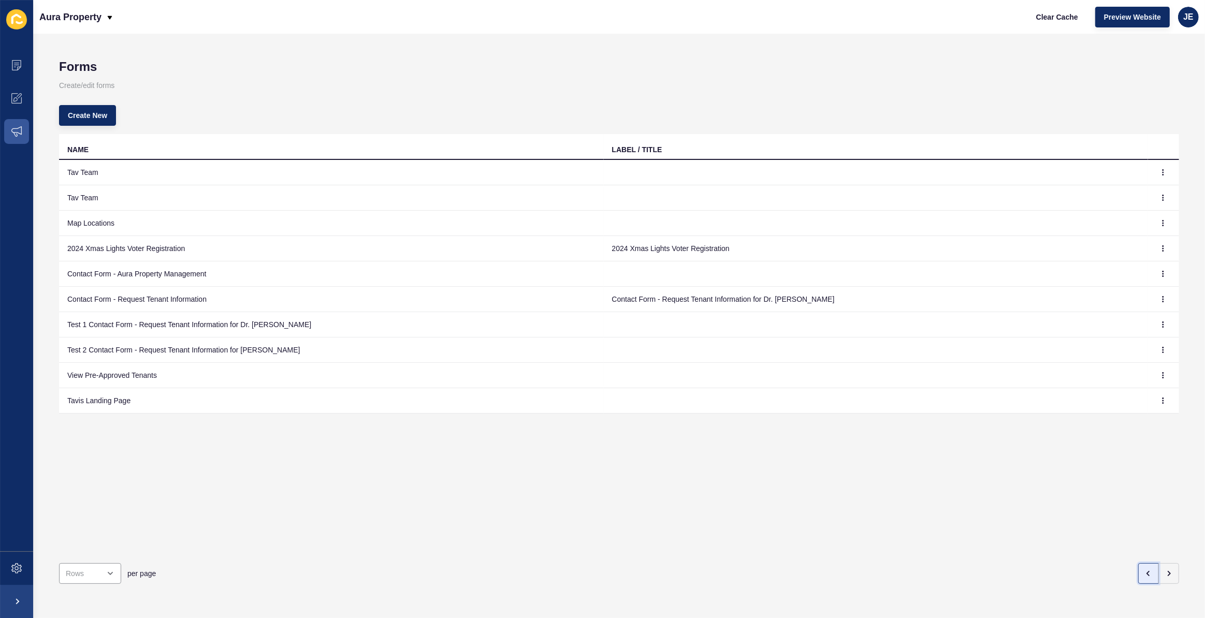
click at [1144, 570] on icon "button" at bounding box center [1148, 574] width 8 height 8
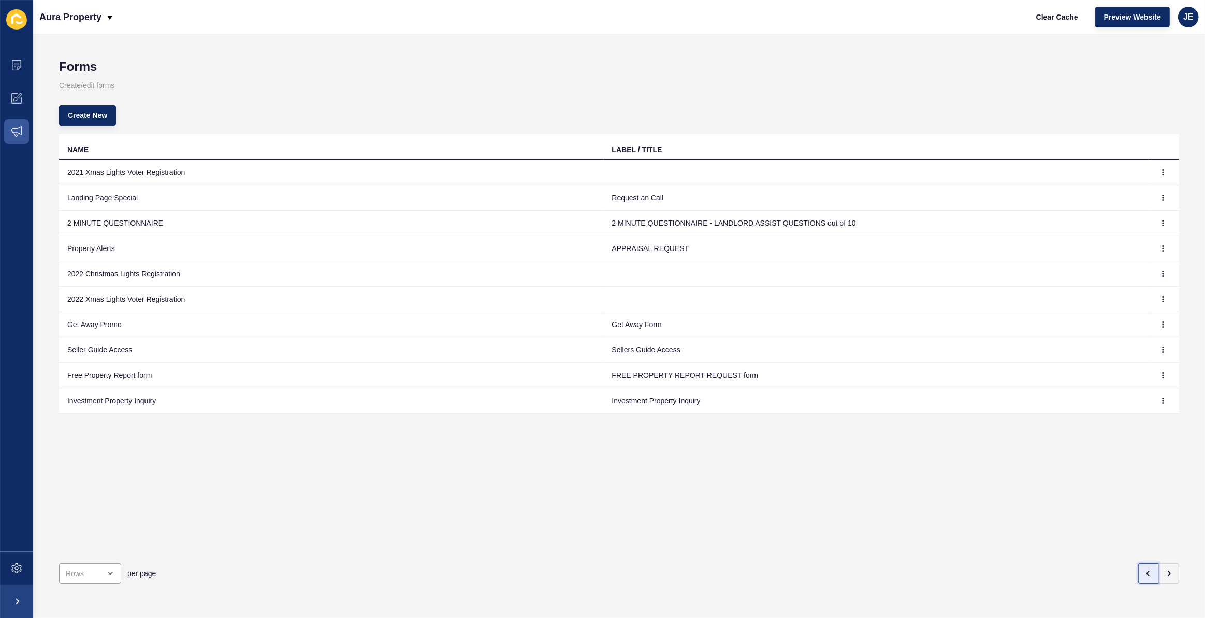
click at [1144, 570] on icon "button" at bounding box center [1148, 574] width 8 height 8
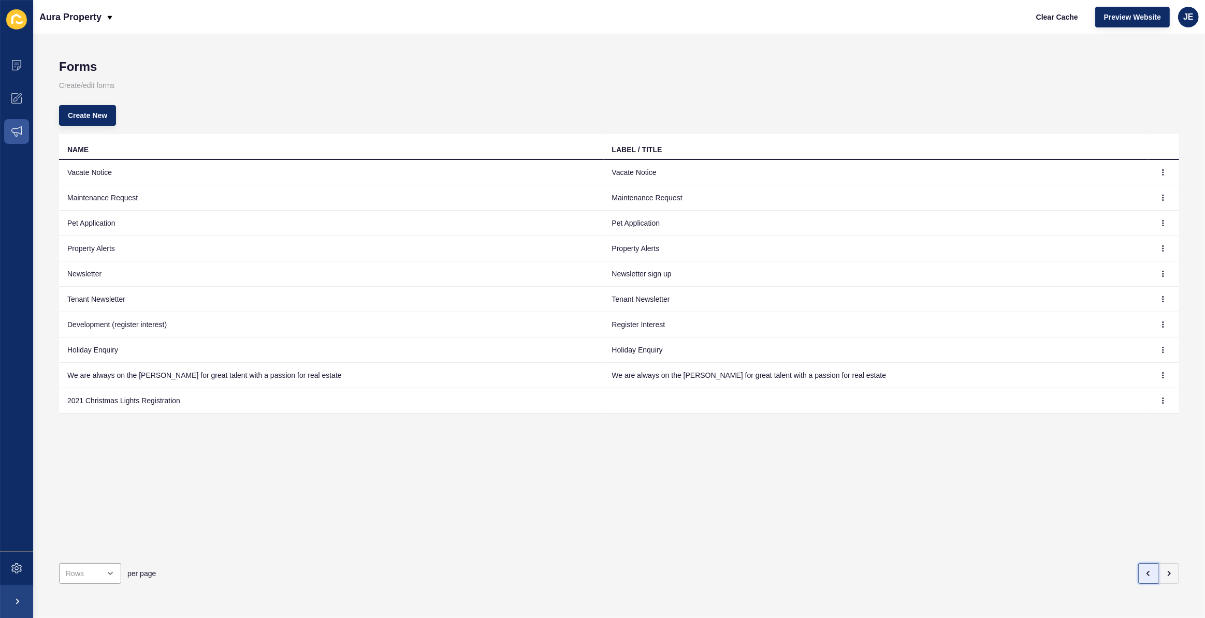
click at [1144, 570] on icon "button" at bounding box center [1148, 574] width 8 height 8
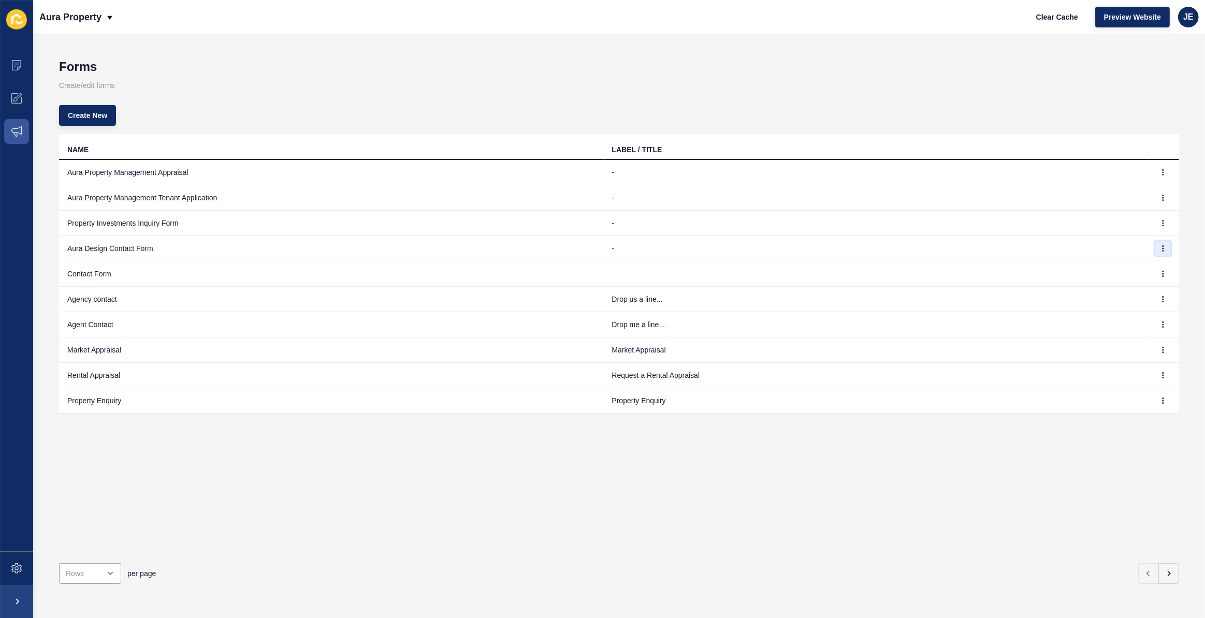
click at [1160, 252] on button "button" at bounding box center [1163, 248] width 16 height 14
click at [1148, 263] on link "Edit" at bounding box center [1127, 268] width 72 height 23
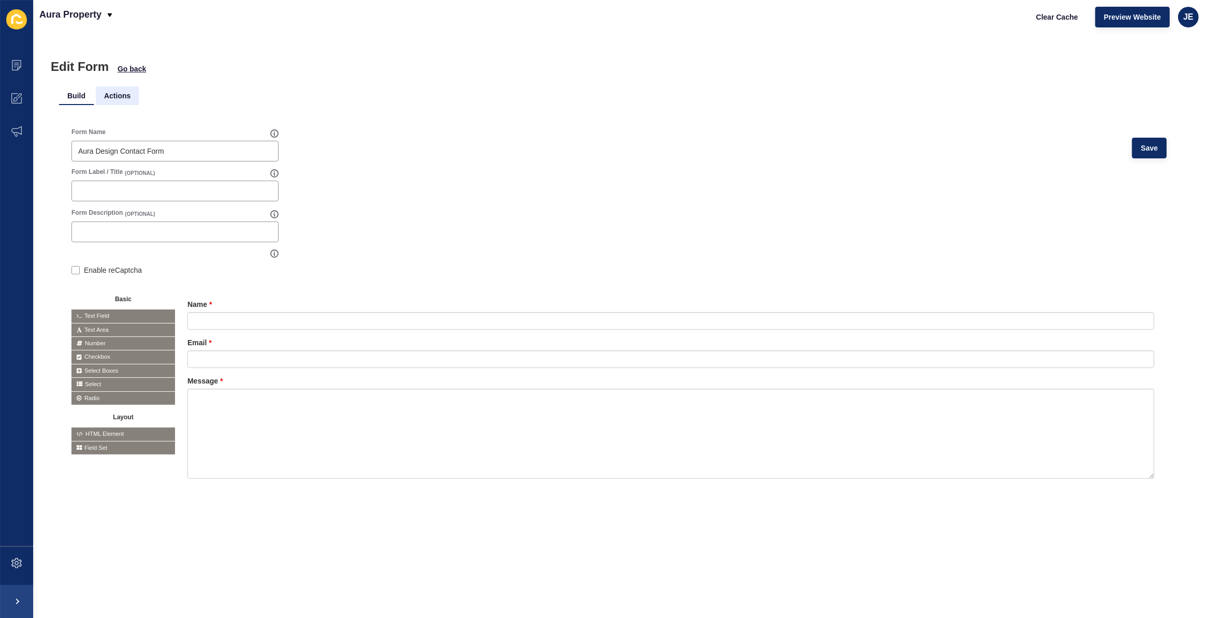
click at [119, 90] on li "Actions" at bounding box center [117, 95] width 43 height 19
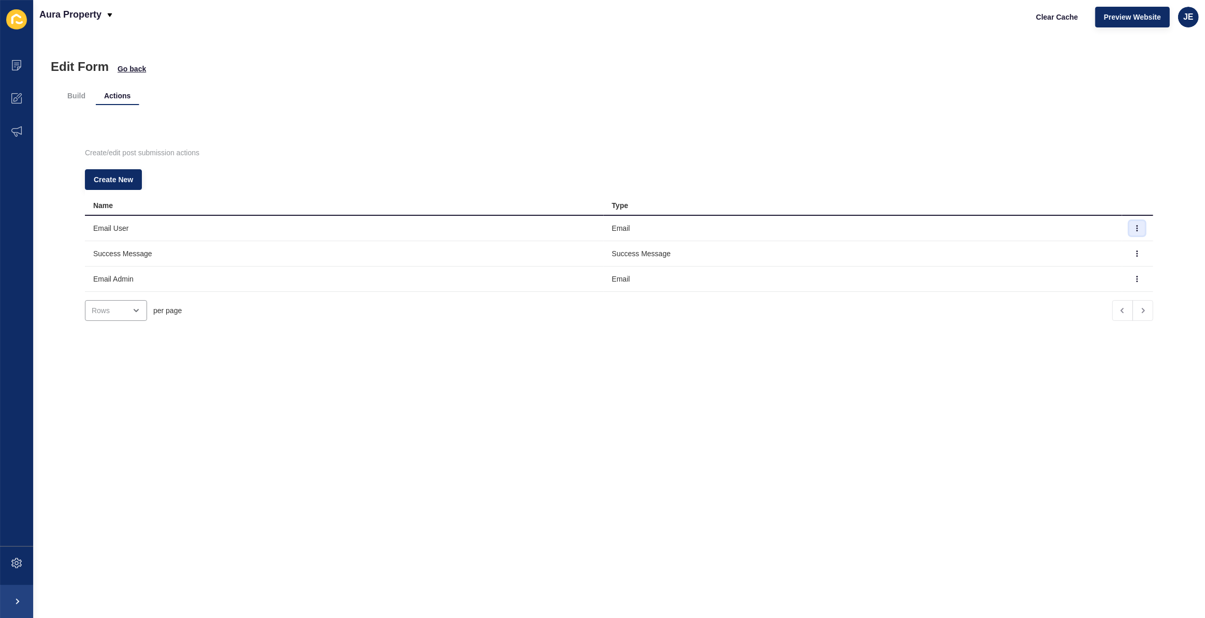
click at [1129, 229] on button "button" at bounding box center [1137, 228] width 16 height 14
drag, startPoint x: 894, startPoint y: 369, endPoint x: 979, endPoint y: 316, distance: 100.3
click at [895, 369] on div "Edit Form Go back Build Actions Create/edit post submission actions Create New …" at bounding box center [619, 326] width 1172 height 585
click at [1134, 280] on icon "button" at bounding box center [1137, 279] width 6 height 6
click at [1105, 300] on link "Edit" at bounding box center [1094, 299] width 72 height 23
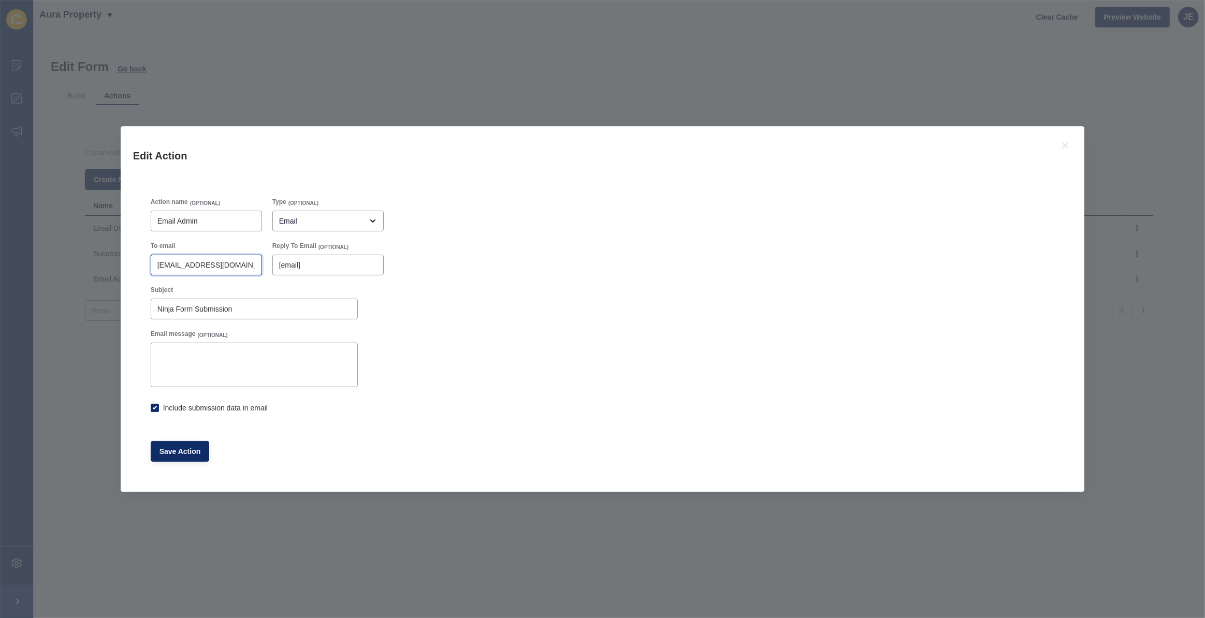
click at [219, 264] on input "[EMAIL_ADDRESS][DOMAIN_NAME]" at bounding box center [206, 265] width 98 height 10
checkbox input "true"
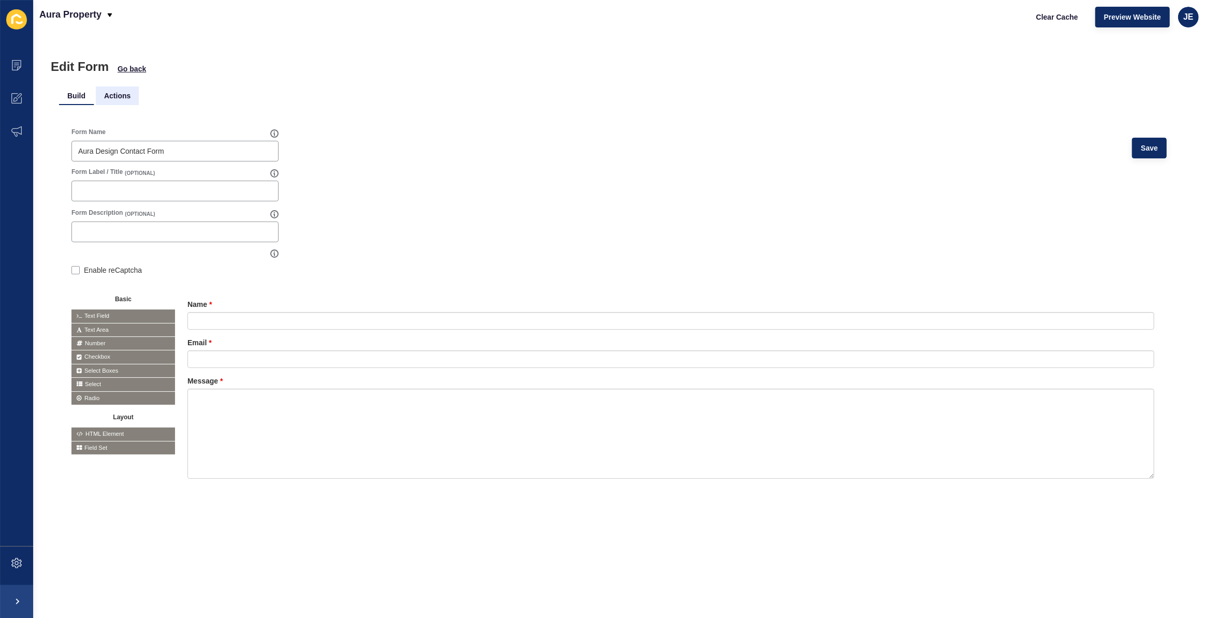
click at [123, 99] on li "Actions" at bounding box center [117, 95] width 43 height 19
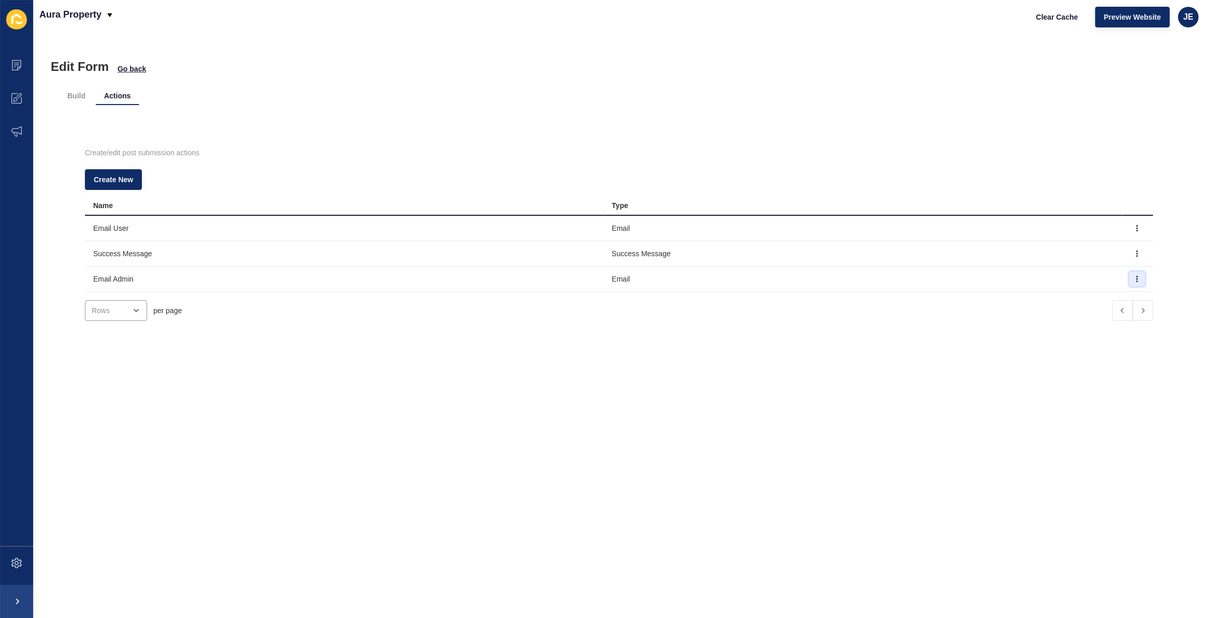
click at [1129, 279] on button "button" at bounding box center [1137, 279] width 16 height 14
click at [1108, 293] on link "Edit" at bounding box center [1094, 299] width 72 height 23
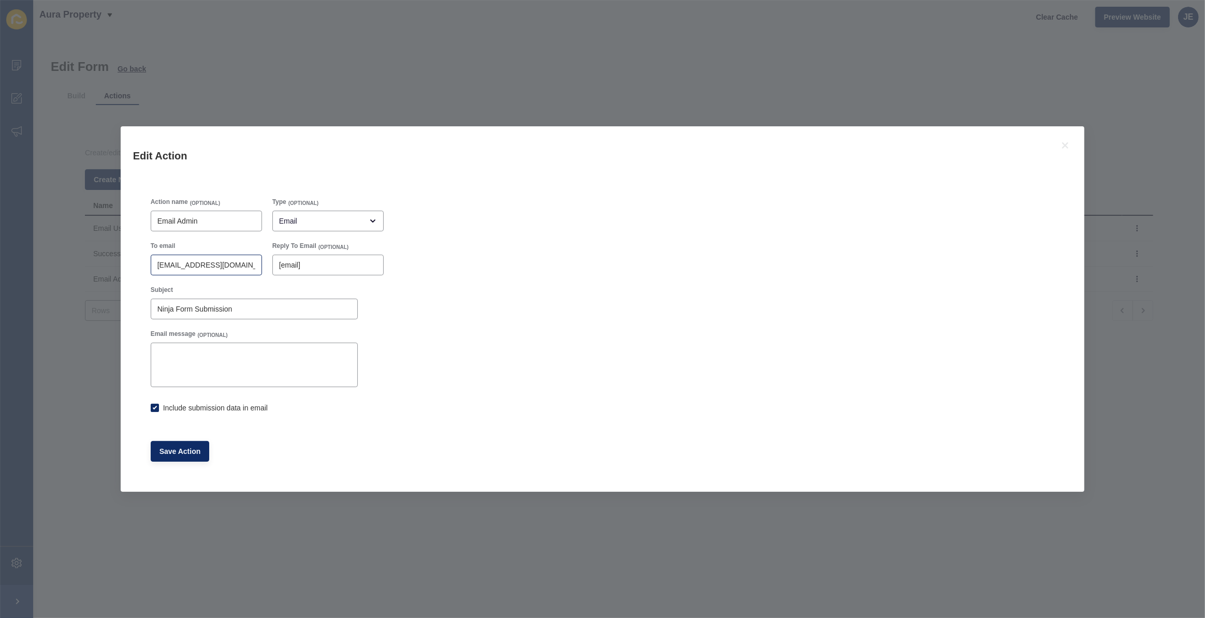
click at [241, 258] on div "[EMAIL_ADDRESS][DOMAIN_NAME]" at bounding box center [206, 265] width 111 height 21
checkbox input "true"
click at [1063, 148] on icon at bounding box center [1065, 145] width 6 height 6
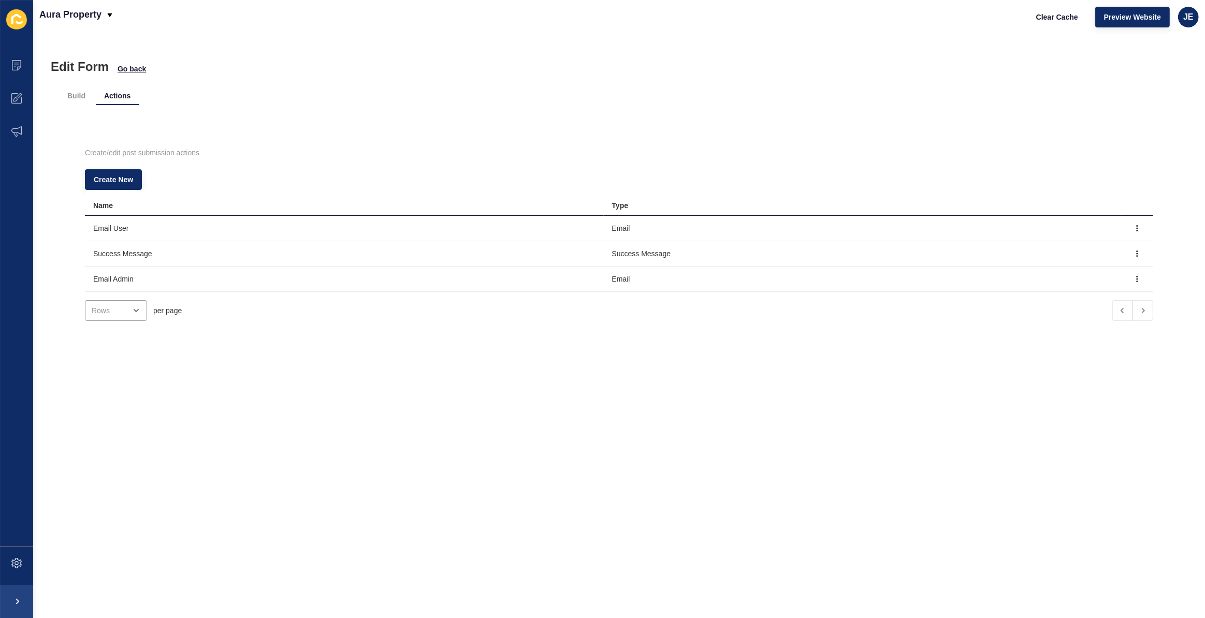
click at [582, 109] on div "Create/edit post submission actions Create New Name Type Email User Email Succe…" at bounding box center [619, 230] width 1120 height 250
click at [28, 62] on span at bounding box center [16, 65] width 33 height 33
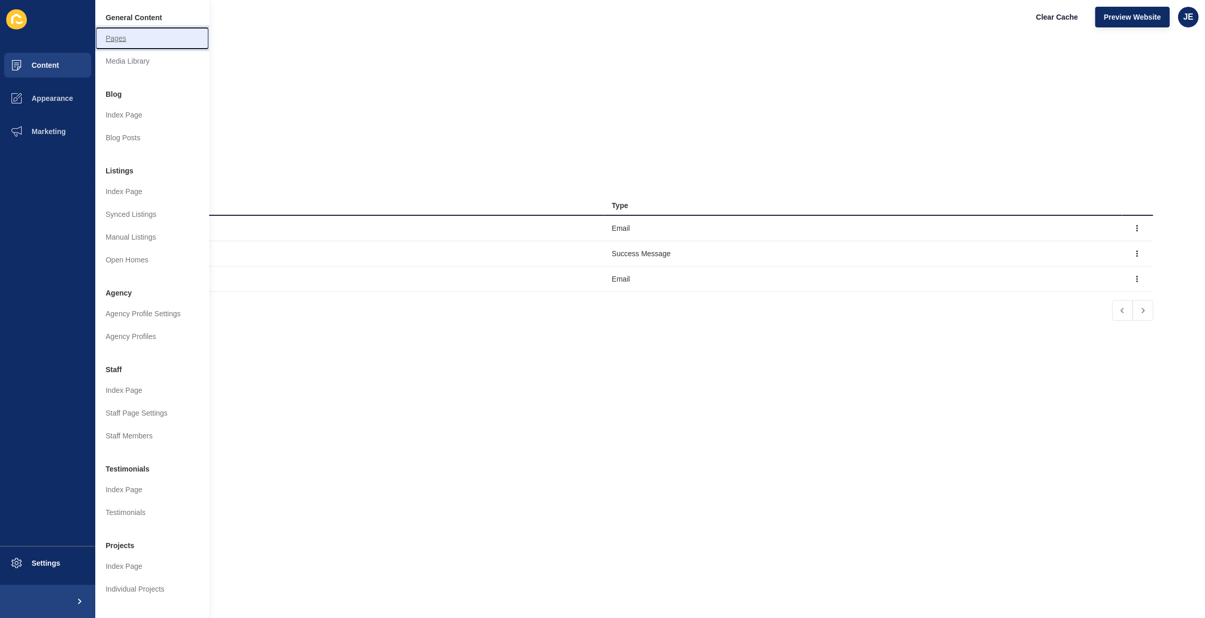
click at [138, 37] on link "Pages" at bounding box center [152, 38] width 114 height 23
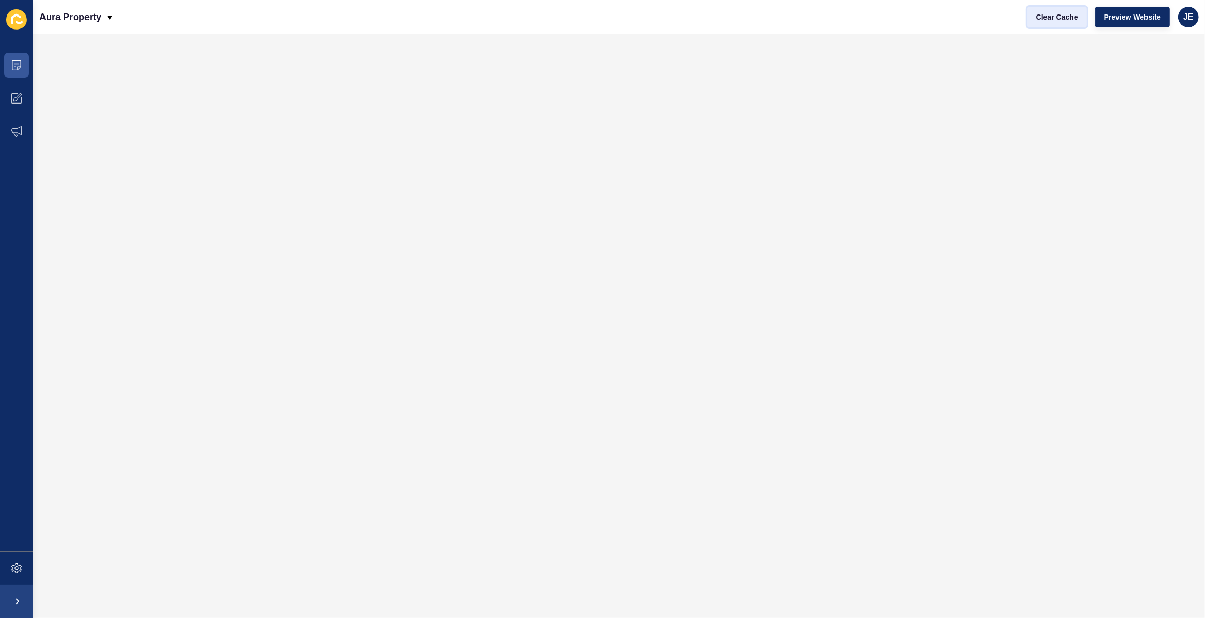
click at [1057, 13] on span "Clear Cache" at bounding box center [1057, 17] width 42 height 10
click at [1110, 12] on span "Preview Website" at bounding box center [1132, 17] width 57 height 10
